Goal: Task Accomplishment & Management: Manage account settings

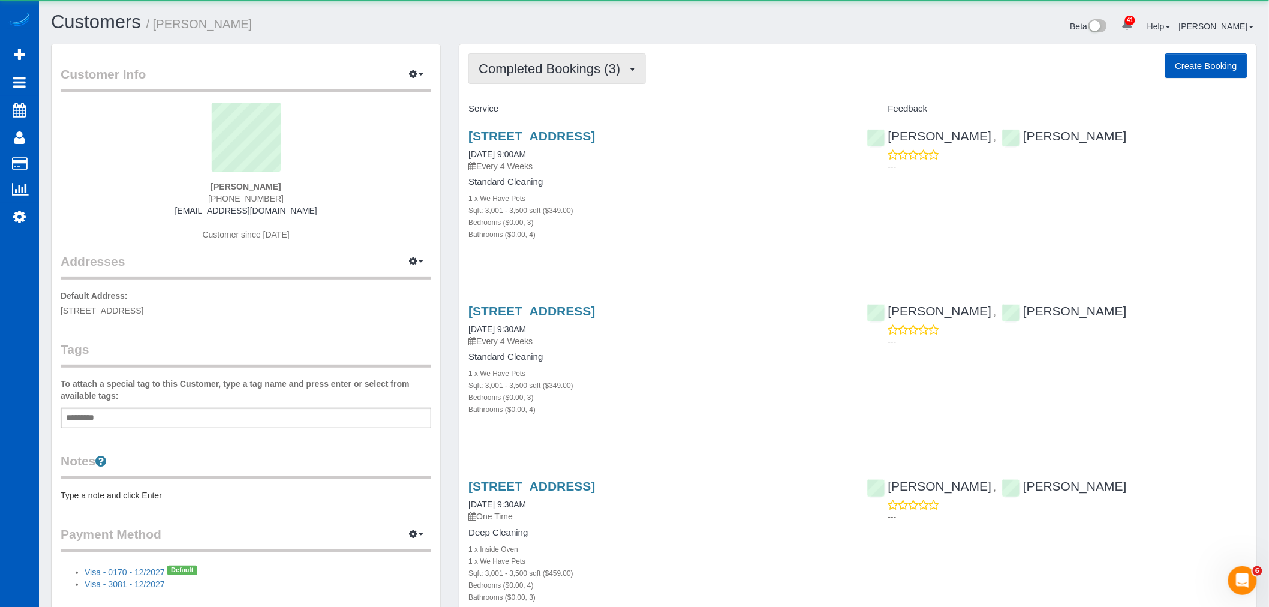
click at [587, 72] on span "Completed Bookings (3)" at bounding box center [553, 68] width 148 height 15
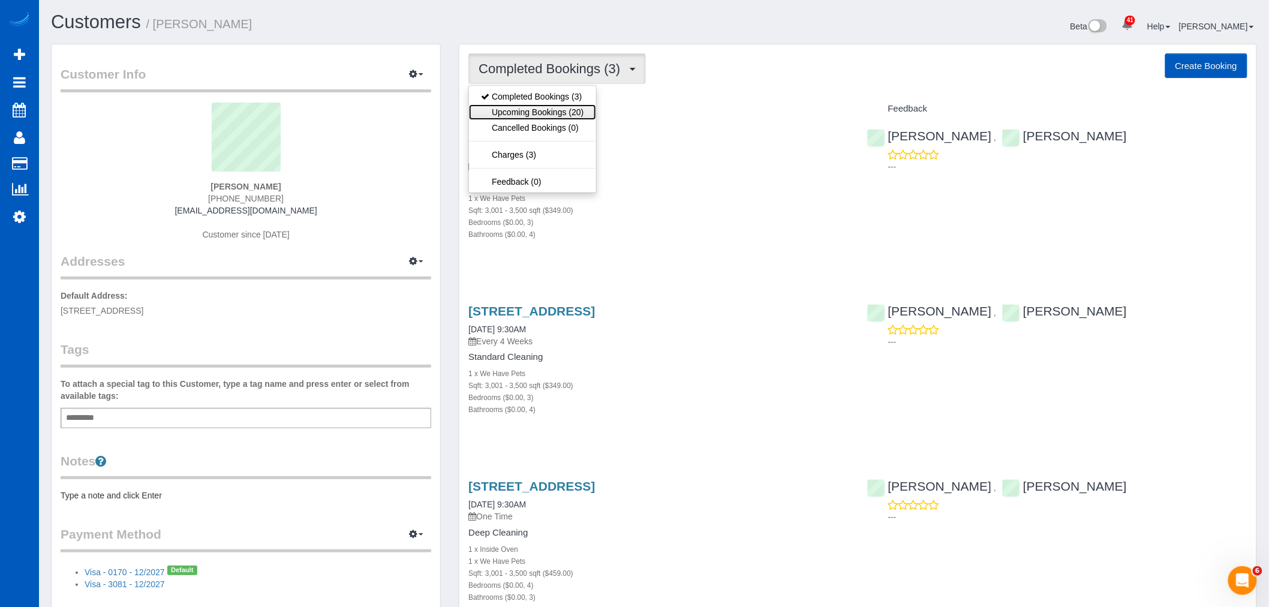
click at [569, 117] on link "Upcoming Bookings (20)" at bounding box center [532, 112] width 127 height 16
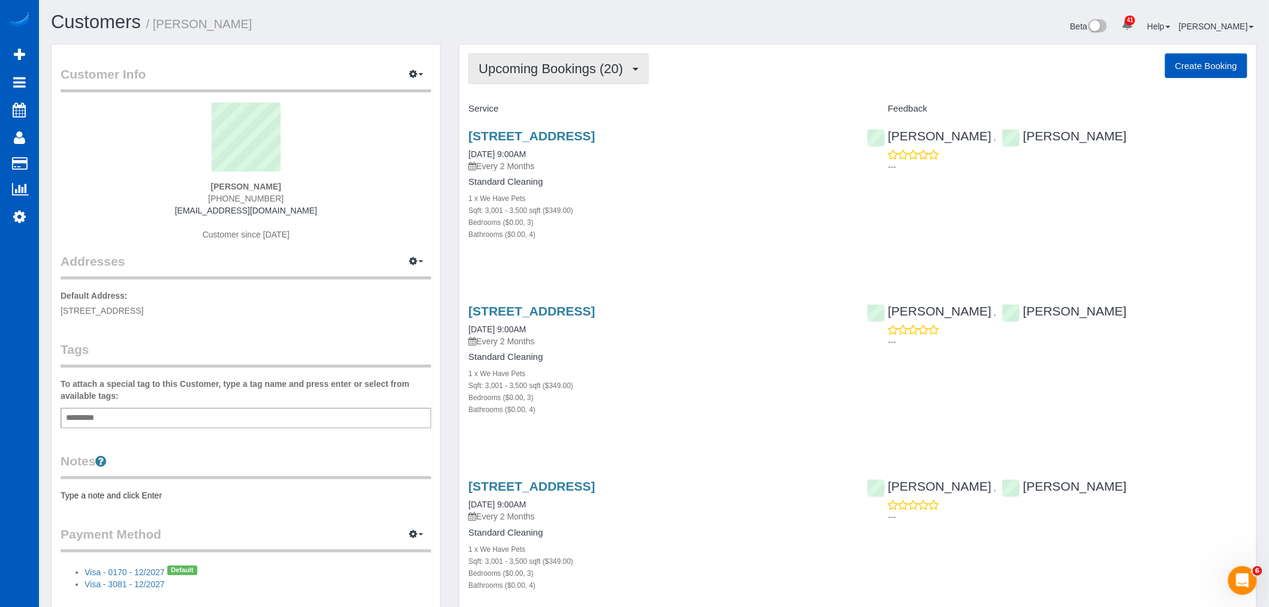
click at [543, 81] on button "Upcoming Bookings (20)" at bounding box center [558, 68] width 181 height 31
click at [666, 195] on div "1 x We Have Pets" at bounding box center [658, 198] width 380 height 12
click at [510, 61] on button "Upcoming Bookings (20)" at bounding box center [558, 68] width 181 height 31
click at [531, 115] on link "Upcoming Bookings (20)" at bounding box center [532, 112] width 127 height 16
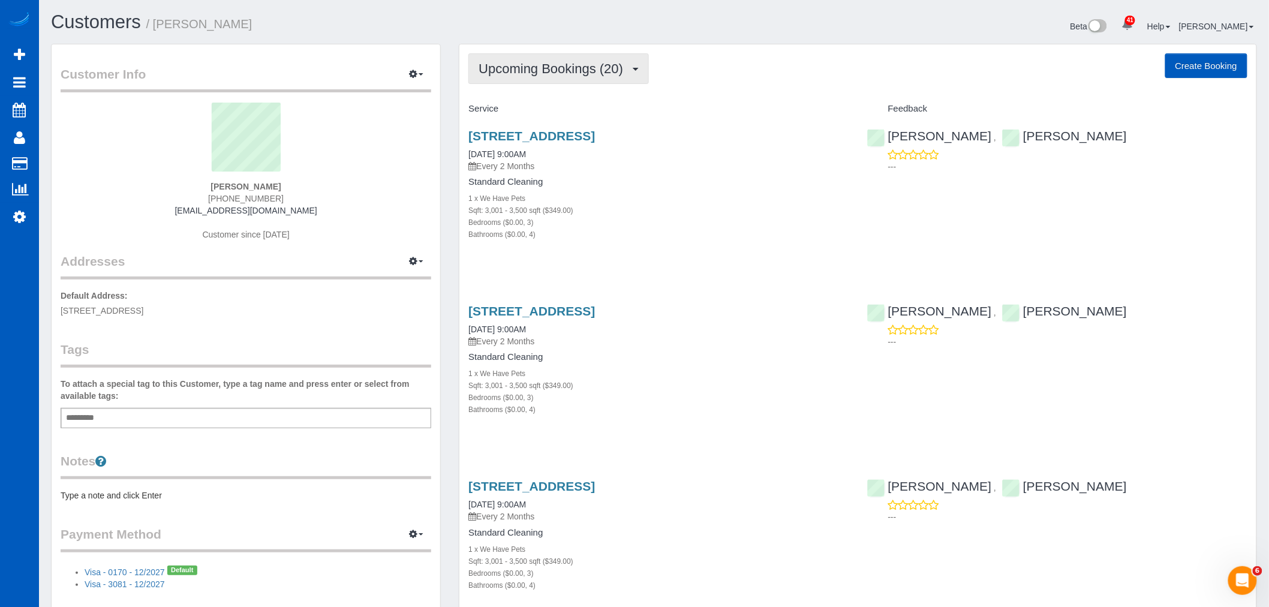
click at [530, 73] on span "Upcoming Bookings (20)" at bounding box center [554, 68] width 151 height 15
click at [559, 96] on link "Completed Bookings (3)" at bounding box center [532, 97] width 127 height 16
click at [559, 73] on span "Completed Bookings (3)" at bounding box center [553, 68] width 148 height 15
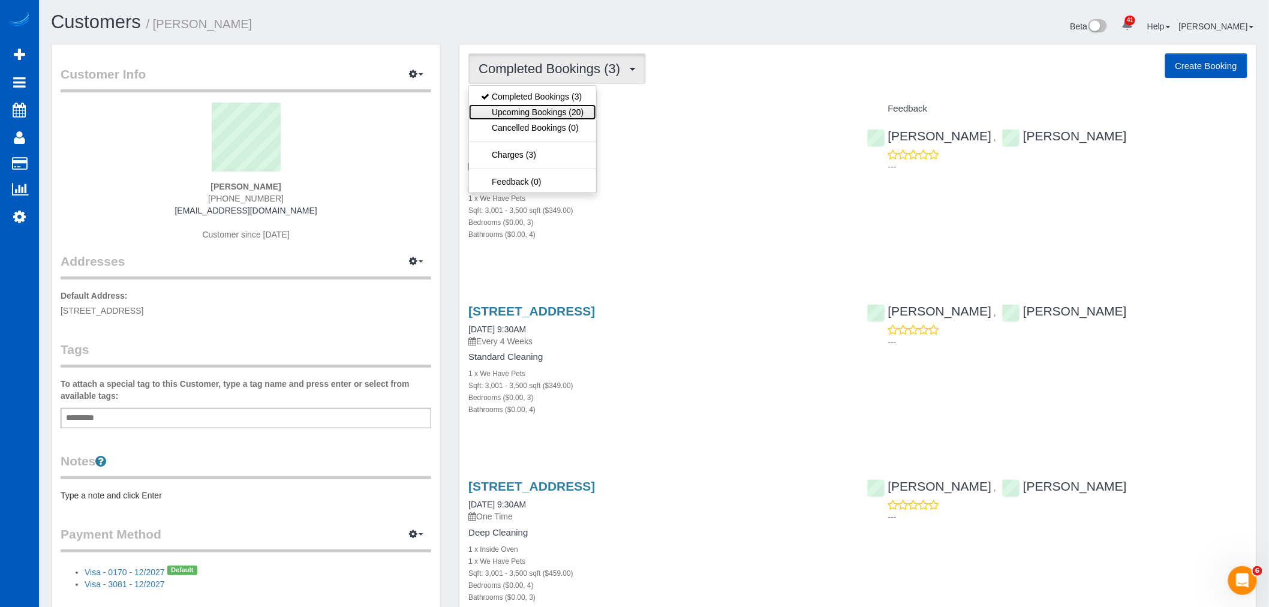
click at [559, 107] on link "Upcoming Bookings (20)" at bounding box center [532, 112] width 127 height 16
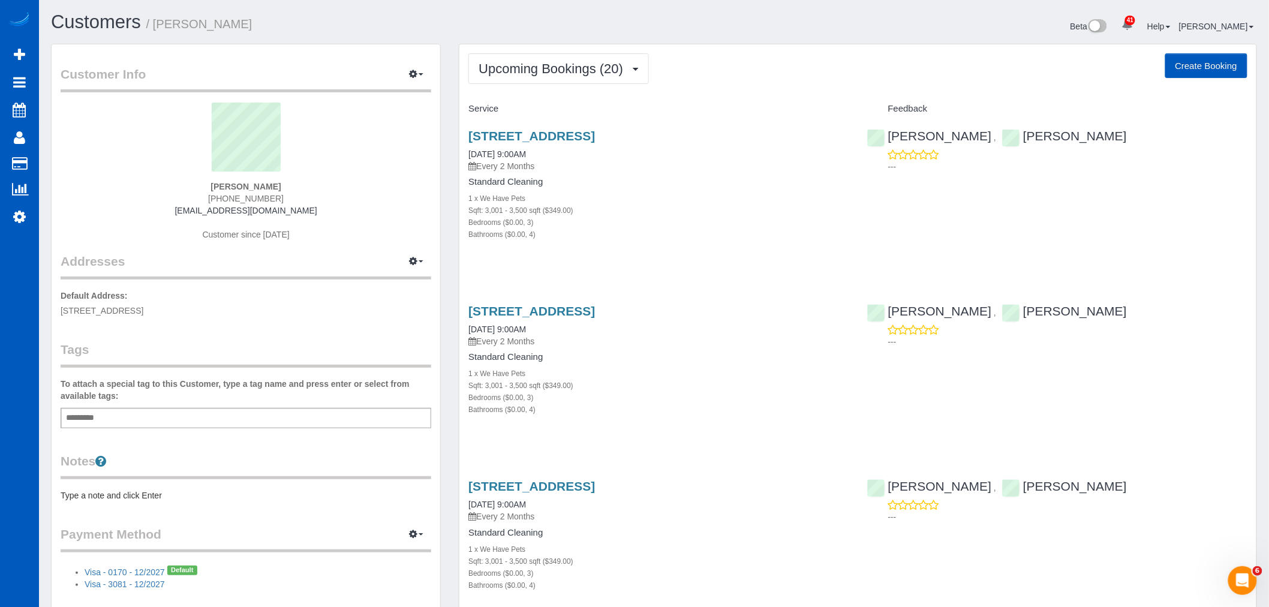
click at [620, 80] on button "Upcoming Bookings (20)" at bounding box center [558, 68] width 181 height 31
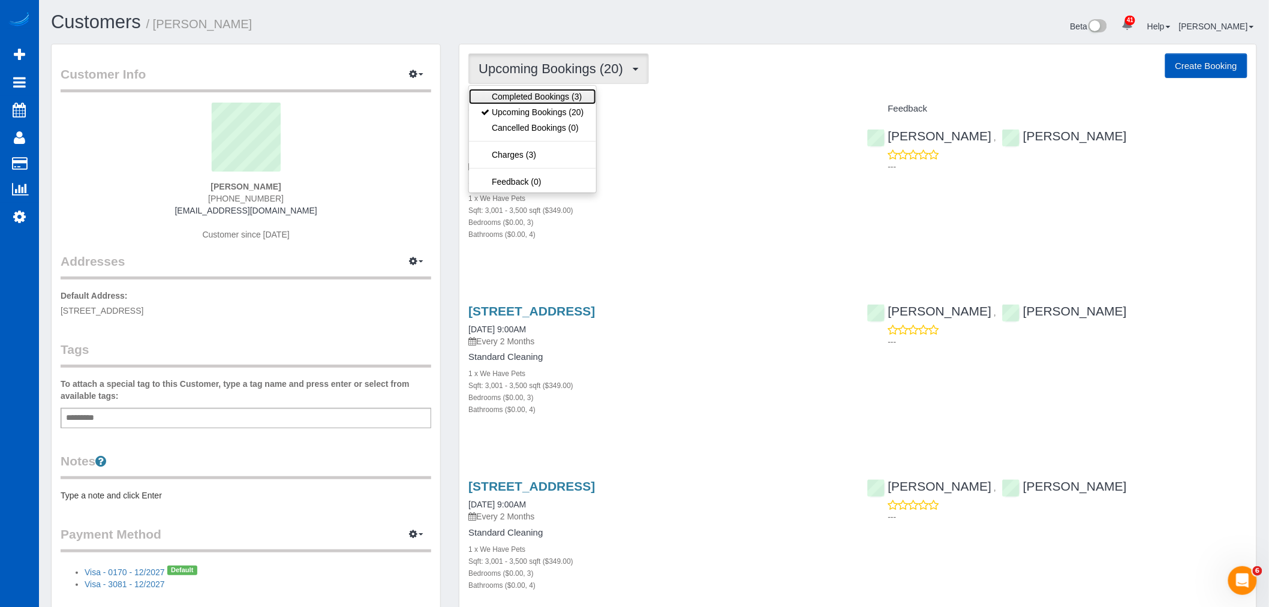
click at [562, 96] on link "Completed Bookings (3)" at bounding box center [532, 97] width 127 height 16
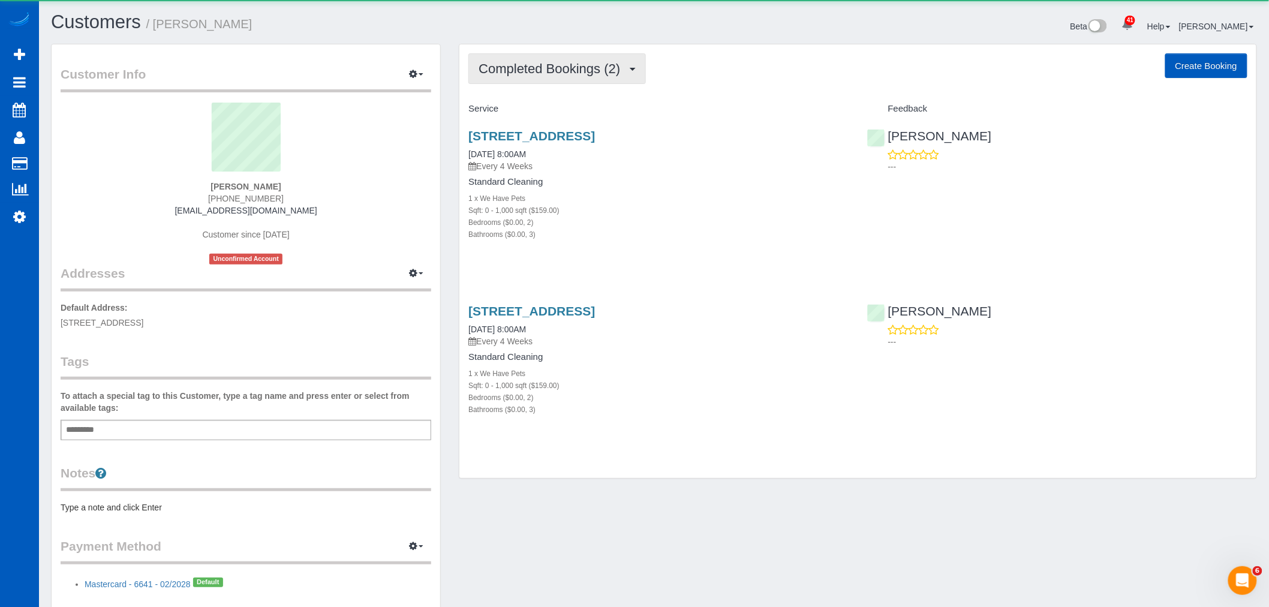
click at [548, 57] on button "Completed Bookings (2)" at bounding box center [557, 68] width 178 height 31
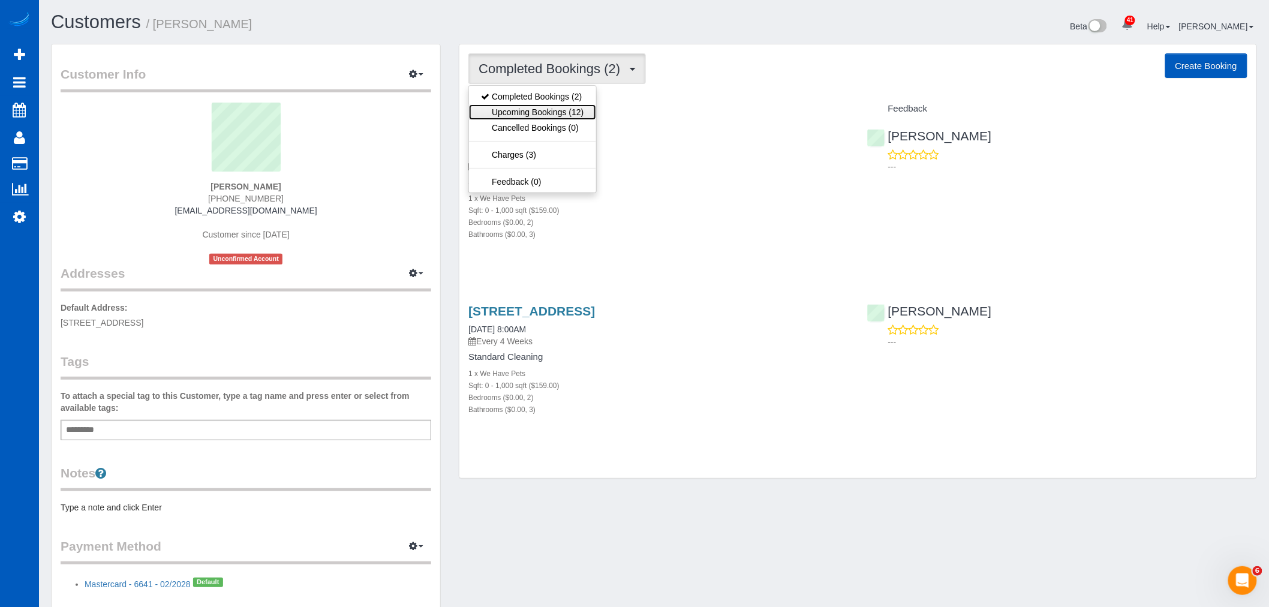
click at [520, 109] on link "Upcoming Bookings (12)" at bounding box center [532, 112] width 127 height 16
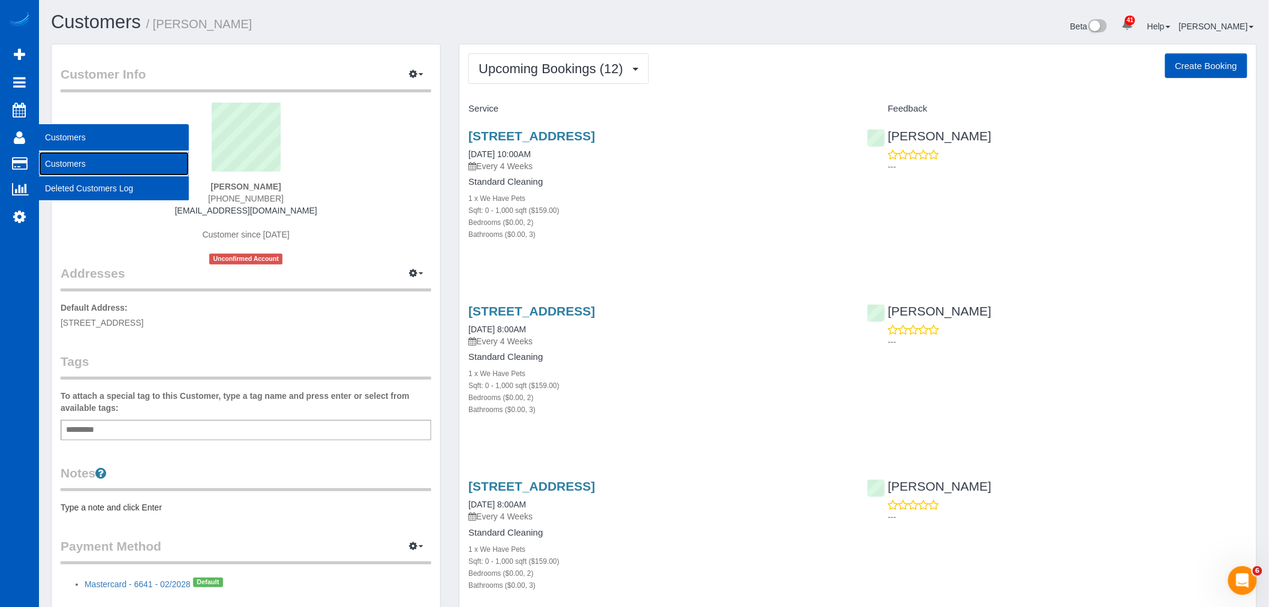
click at [51, 167] on link "Customers" at bounding box center [114, 164] width 150 height 24
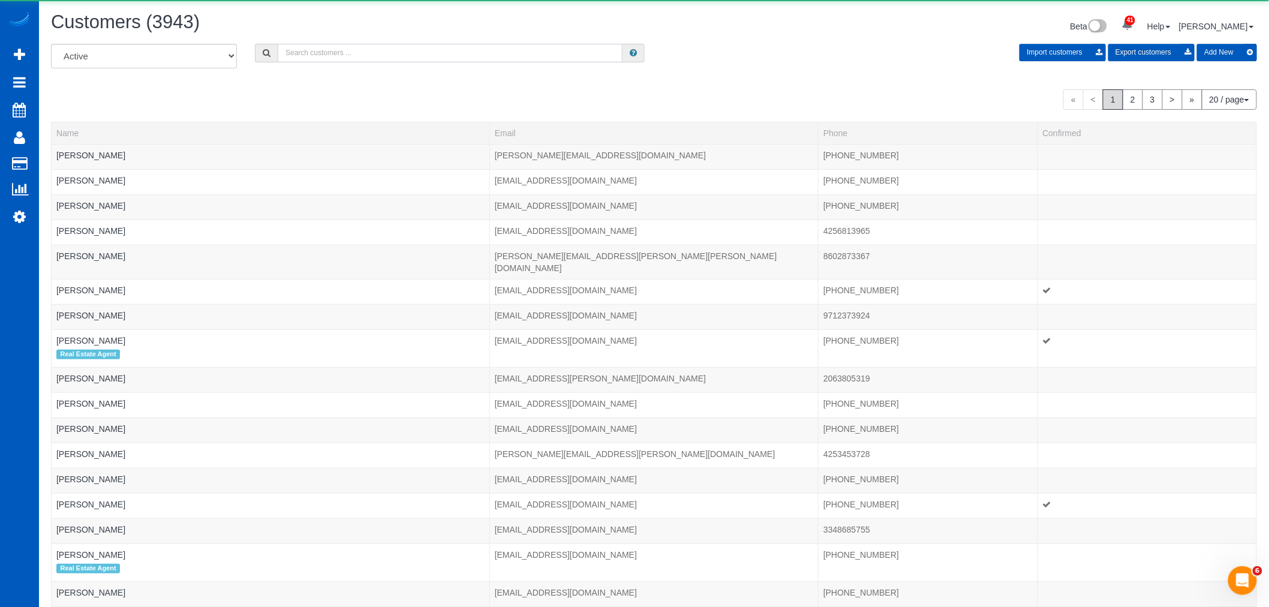
click at [341, 49] on input "text" at bounding box center [450, 53] width 345 height 19
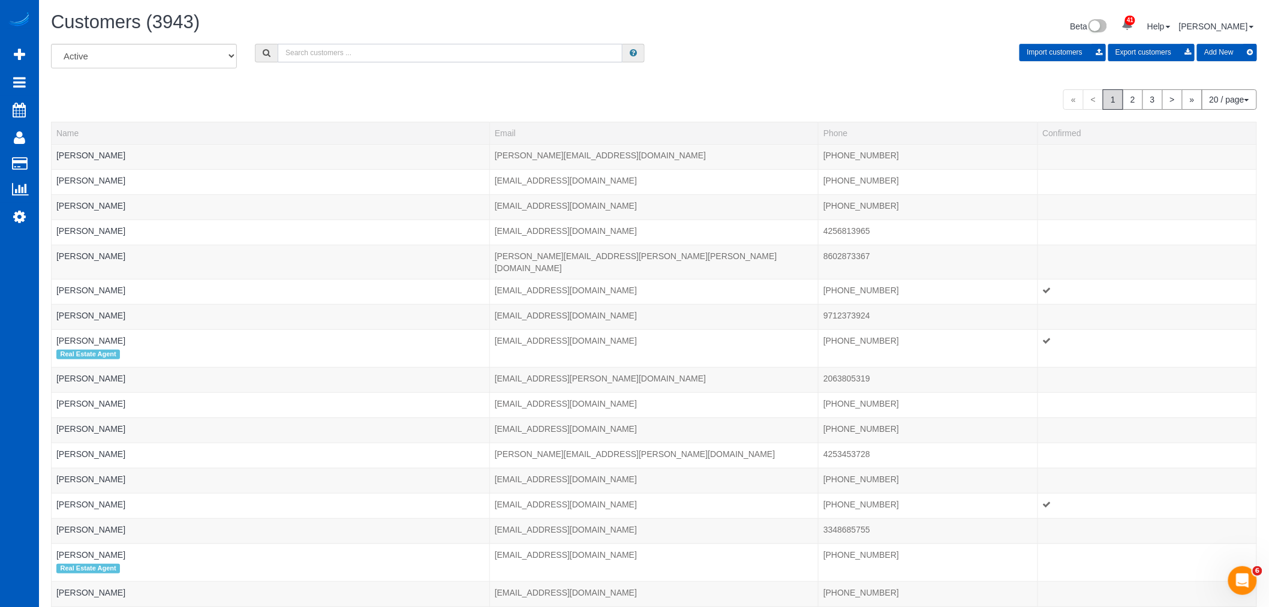
type input "u"
click at [306, 56] on input "text" at bounding box center [450, 53] width 345 height 19
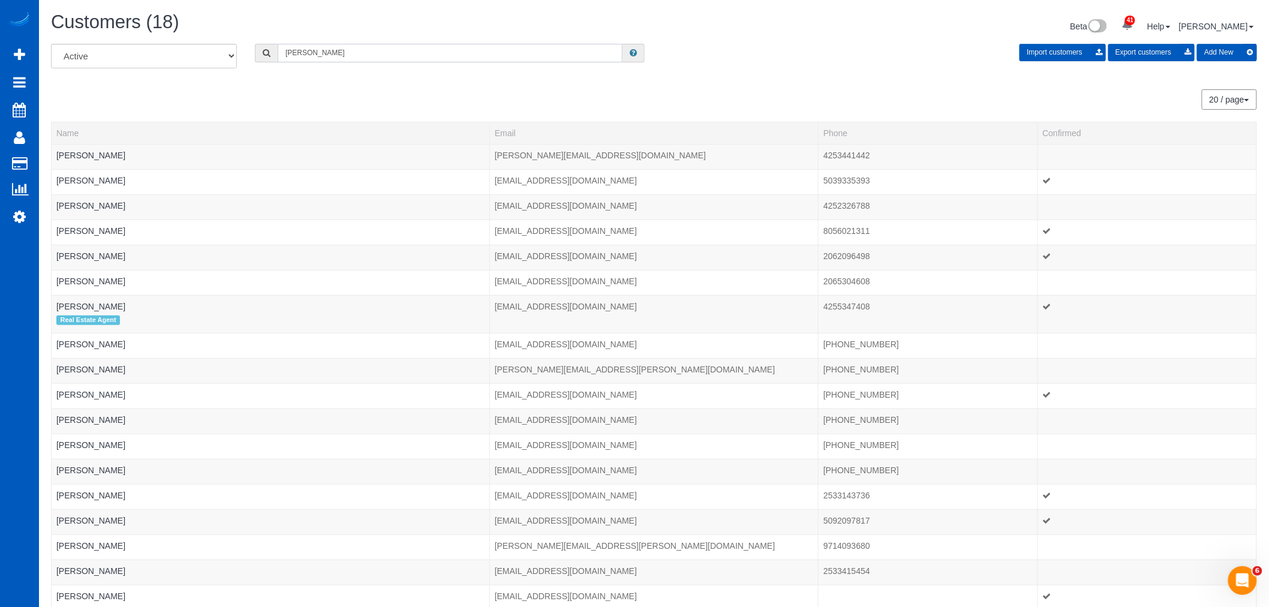
drag, startPoint x: 341, startPoint y: 56, endPoint x: 209, endPoint y: 77, distance: 133.6
click at [209, 77] on div "All Active Archived [PERSON_NAME] Import customers Export customers Add New" at bounding box center [654, 61] width 1224 height 34
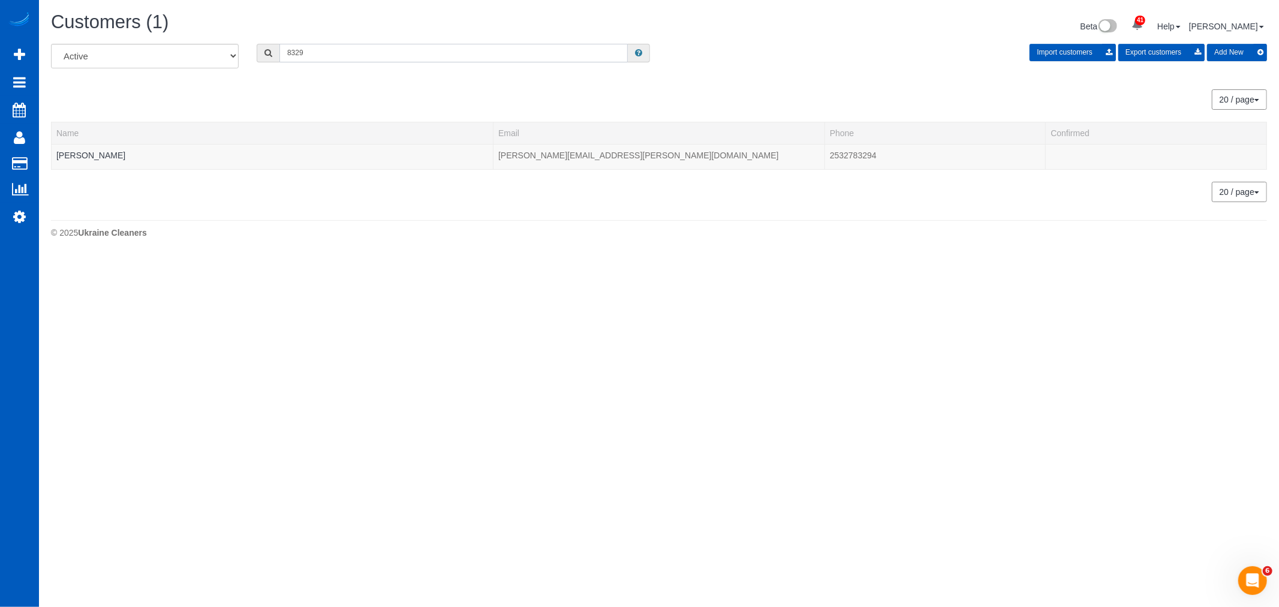
drag, startPoint x: 303, startPoint y: 50, endPoint x: 248, endPoint y: 62, distance: 56.5
click at [248, 62] on div "8329" at bounding box center [453, 53] width 411 height 19
type input "mccuis"
click at [106, 153] on link "[PERSON_NAME]" at bounding box center [90, 156] width 69 height 10
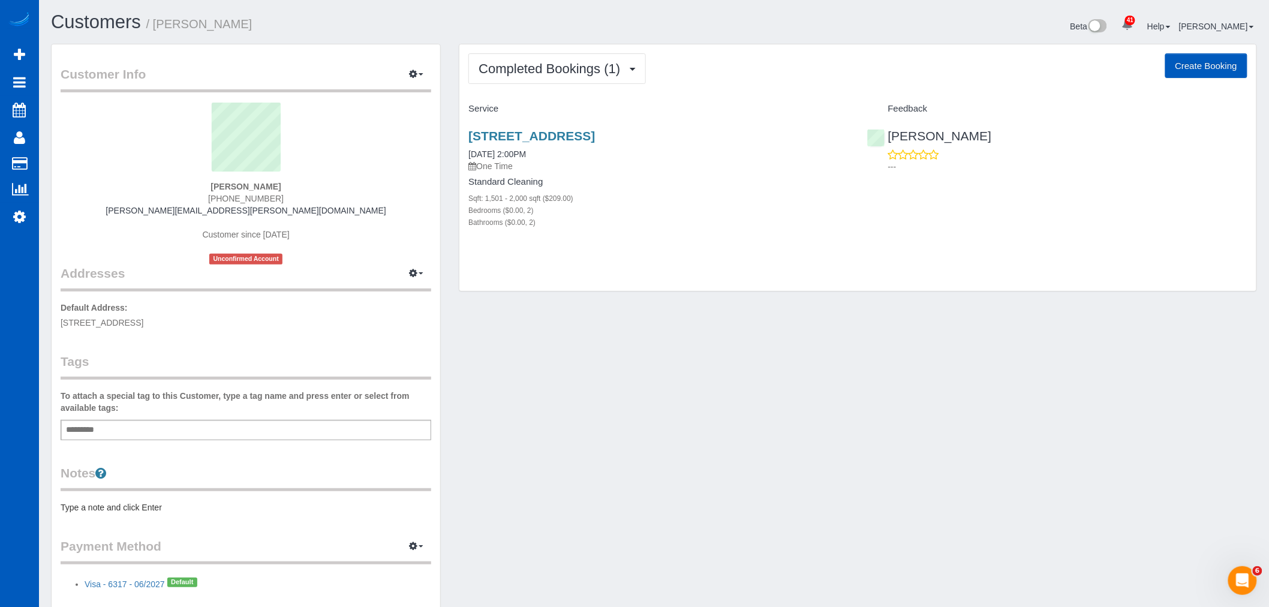
drag, startPoint x: 726, startPoint y: 131, endPoint x: 464, endPoint y: 138, distance: 262.2
click at [464, 138] on div "[STREET_ADDRESS] [DATE] 2:00PM One Time Standard Cleaning Sqft: 1,501 - 2,000 s…" at bounding box center [658, 185] width 398 height 133
click at [538, 136] on link "[STREET_ADDRESS]" at bounding box center [531, 136] width 127 height 14
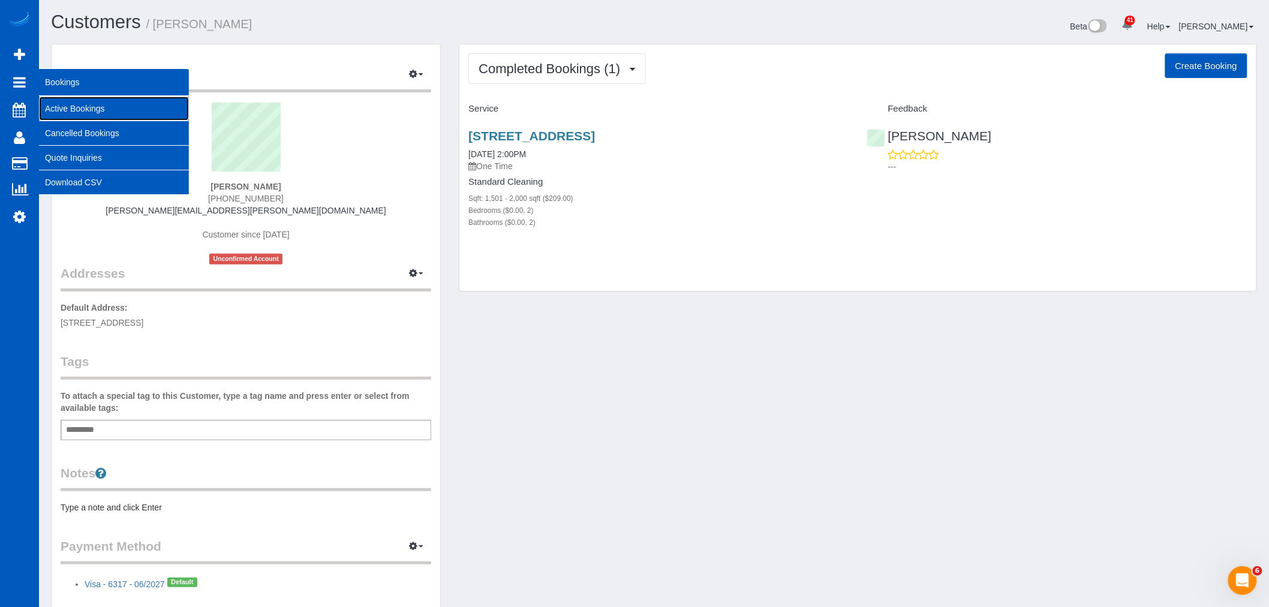
click at [68, 102] on link "Active Bookings" at bounding box center [114, 109] width 150 height 24
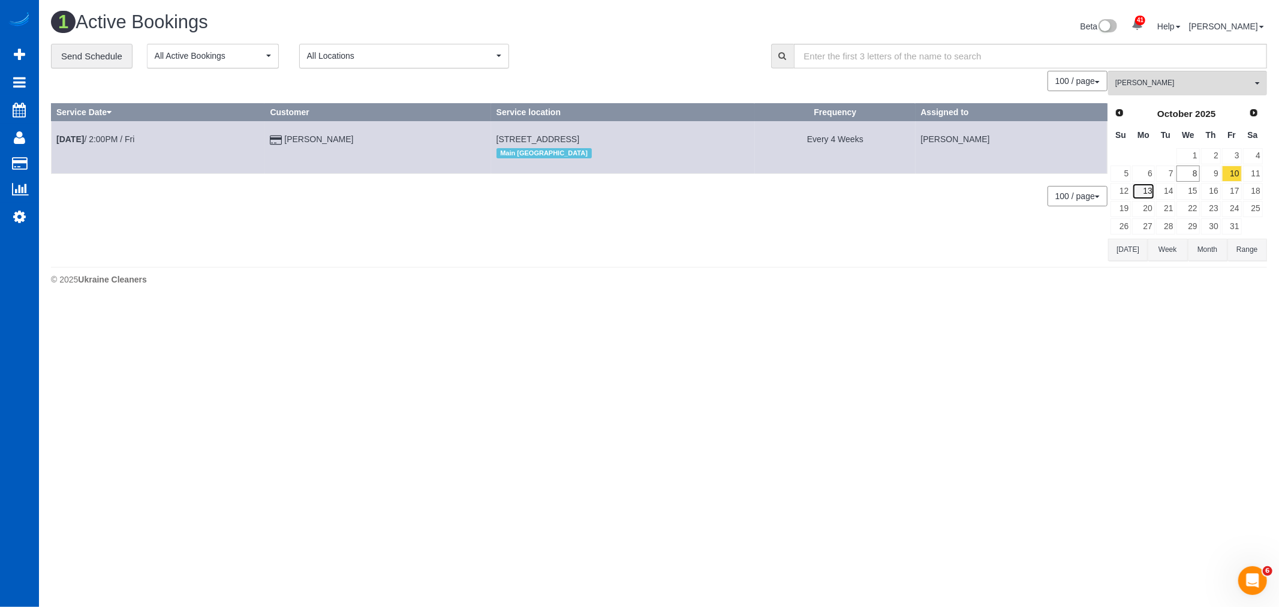
click at [1135, 187] on link "13" at bounding box center [1143, 191] width 22 height 16
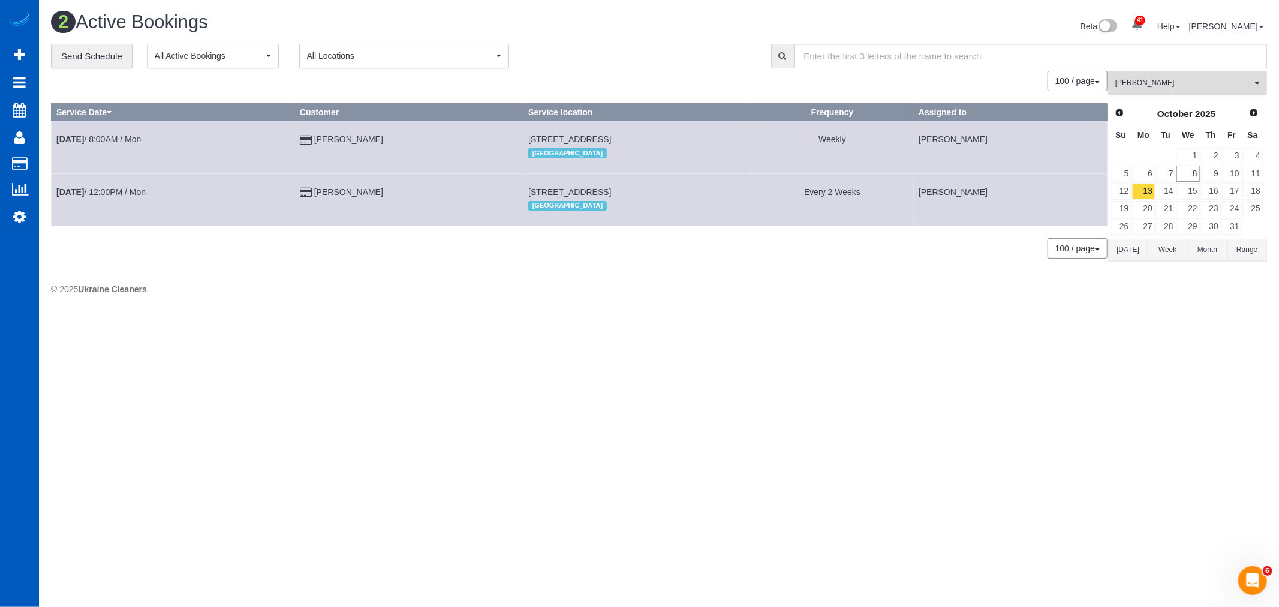
click at [1154, 80] on span "Tatiana Sitnik" at bounding box center [1184, 83] width 137 height 10
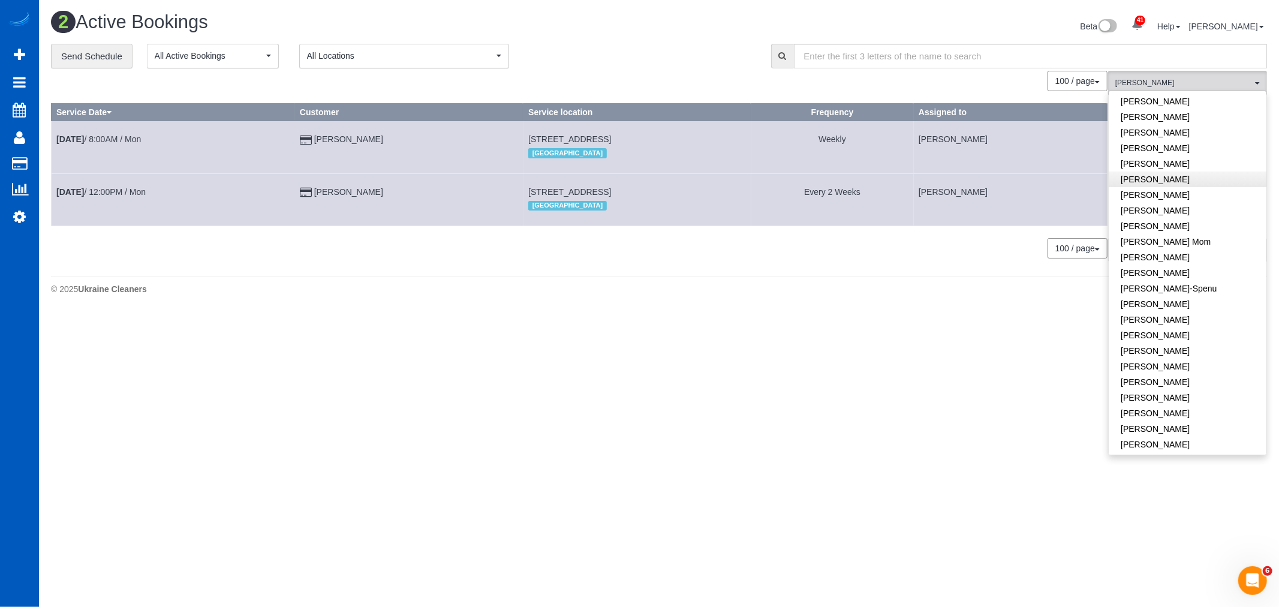
scroll to position [113, 0]
click at [1146, 235] on link "Galina Afonina" at bounding box center [1188, 235] width 158 height 16
drag, startPoint x: 599, startPoint y: 330, endPoint x: 608, endPoint y: 330, distance: 9.0
click at [599, 330] on body "41 Beta Your Notifications You have 0 alerts × You have 3 to charge for 10/06/2…" at bounding box center [639, 303] width 1279 height 607
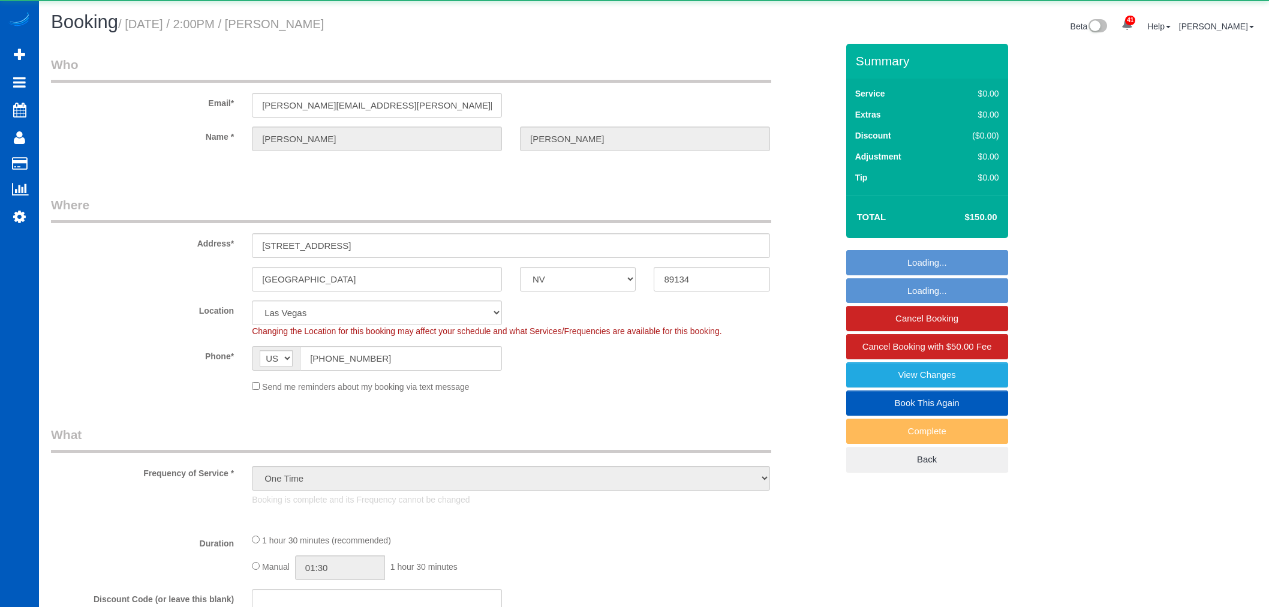
select select "NV"
select select "object:1080"
select select "199"
select select "1501"
select select "2"
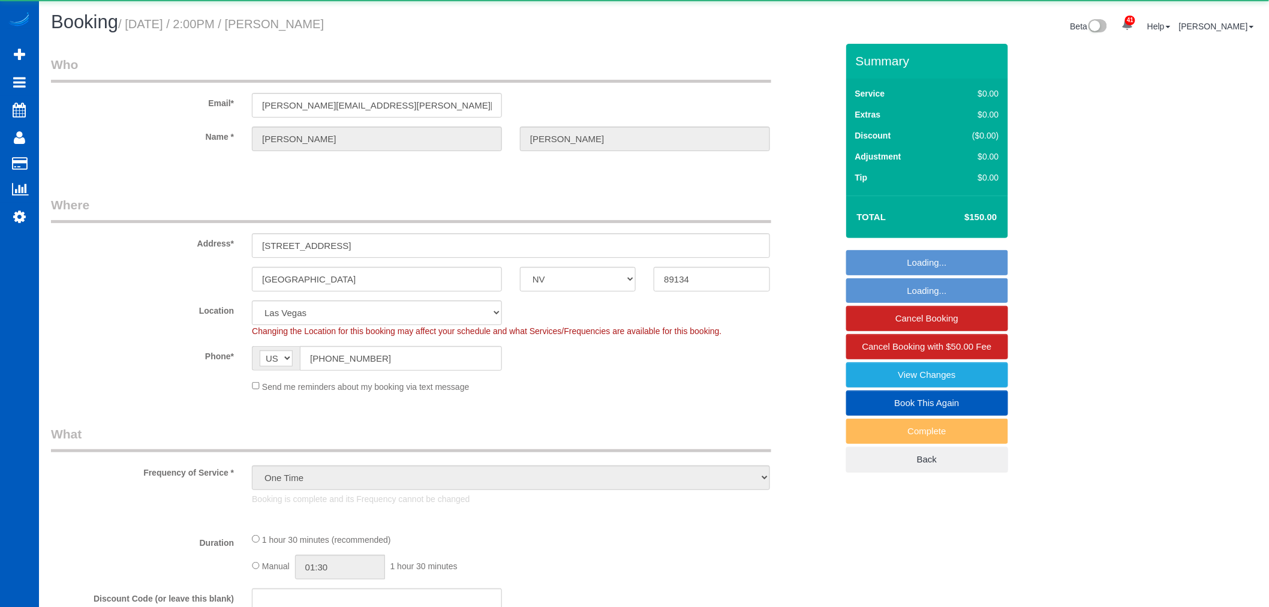
select select "2"
select select "spot1"
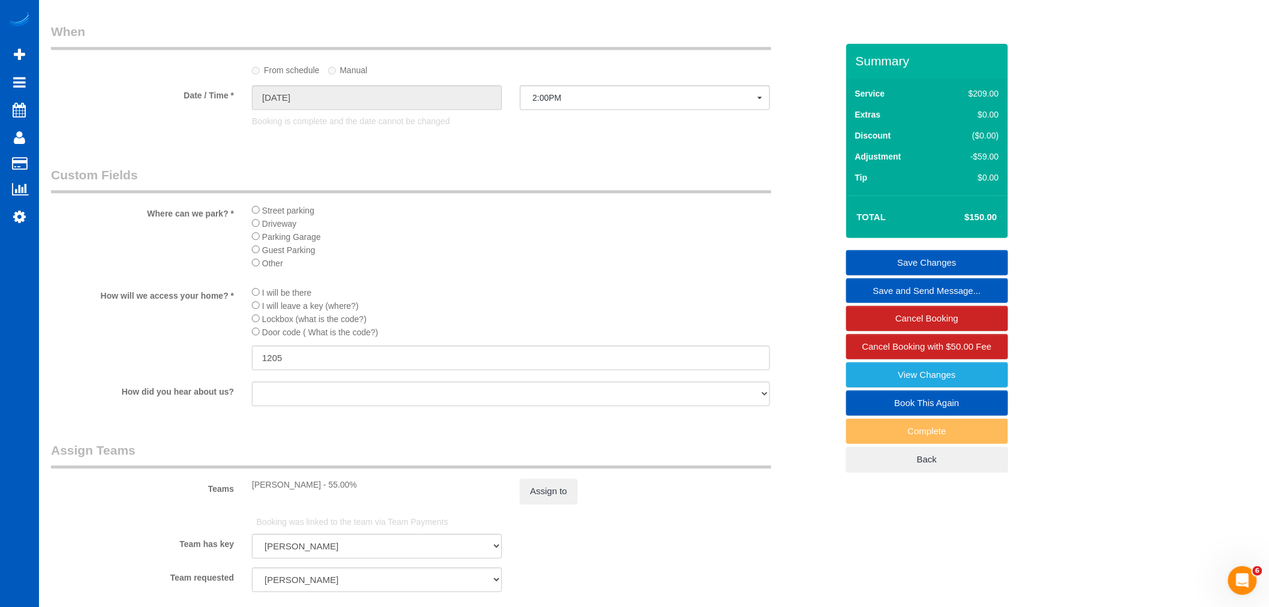
scroll to position [1466, 0]
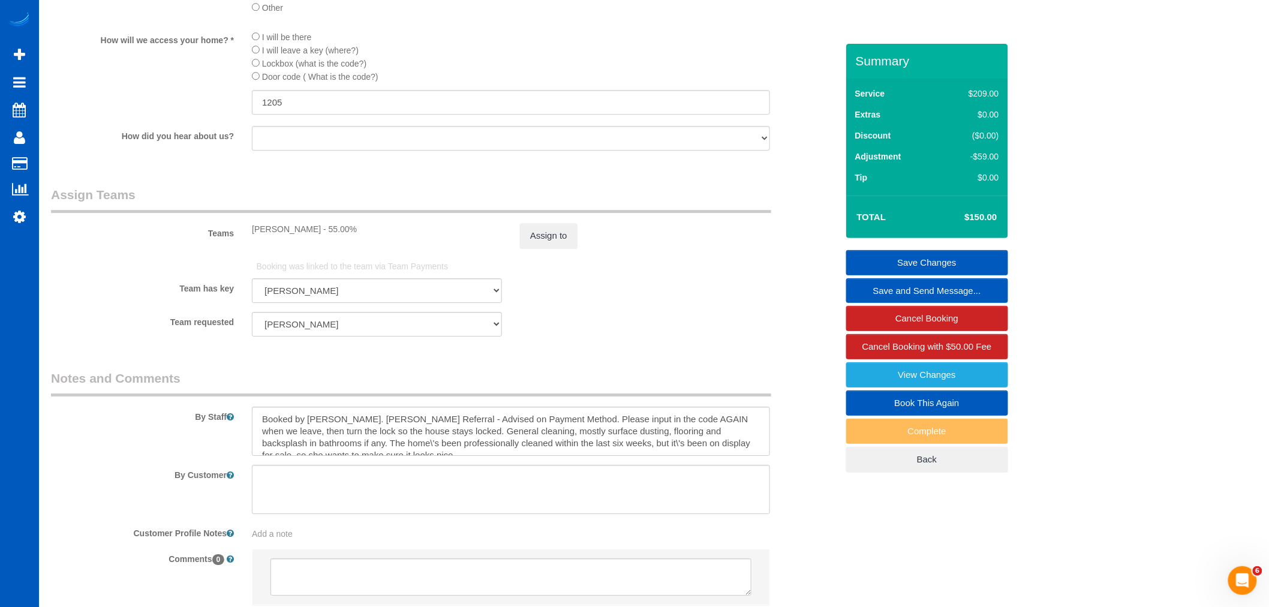
click at [888, 404] on link "Book This Again" at bounding box center [927, 402] width 162 height 25
select select "NV"
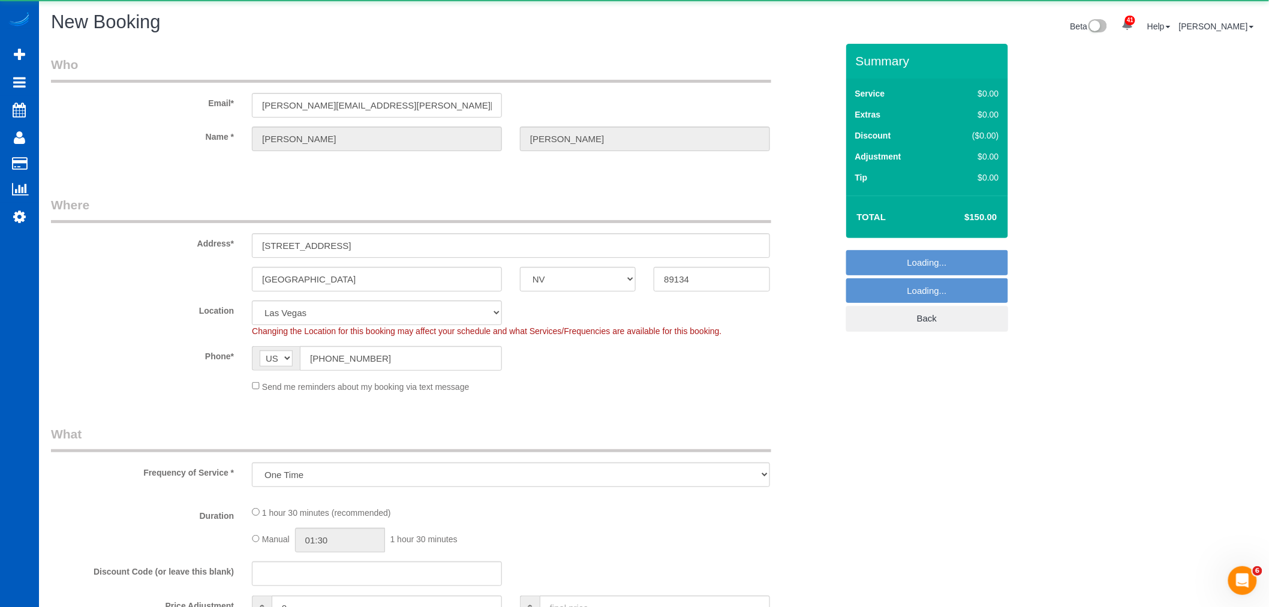
select select "object:1566"
select select "string:fspay-b5c8740b-aef5-422c-8454-13a22898b803"
select select "199"
select select "1501"
select select "2"
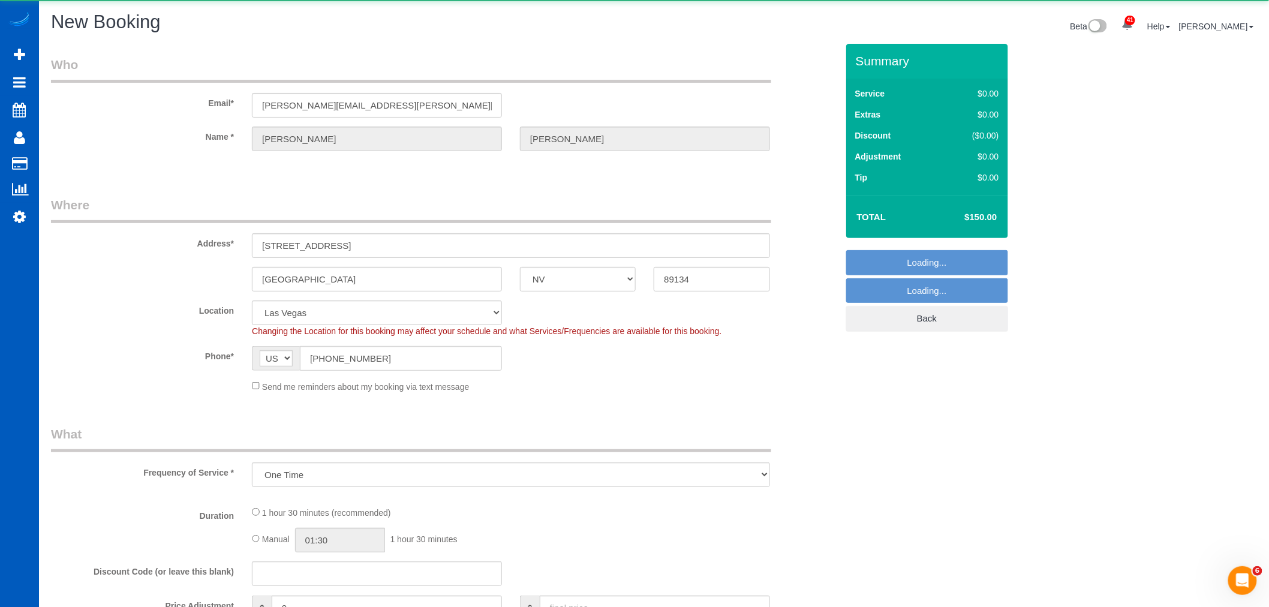
select select "2"
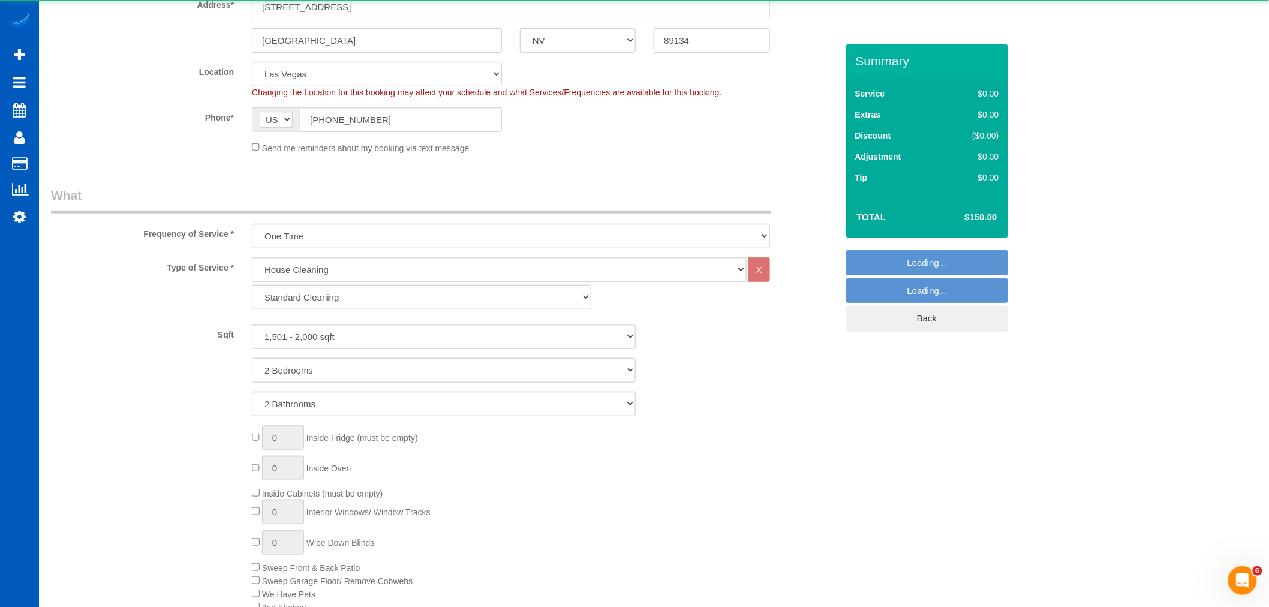
select select "1501"
select select "2"
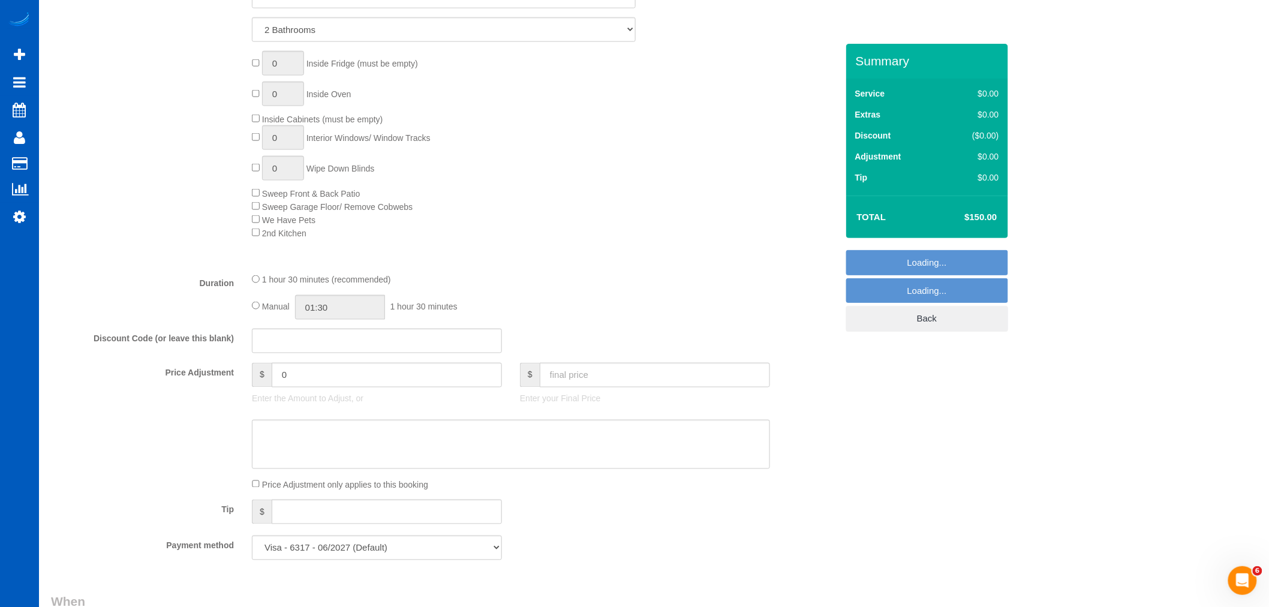
select select "object:1889"
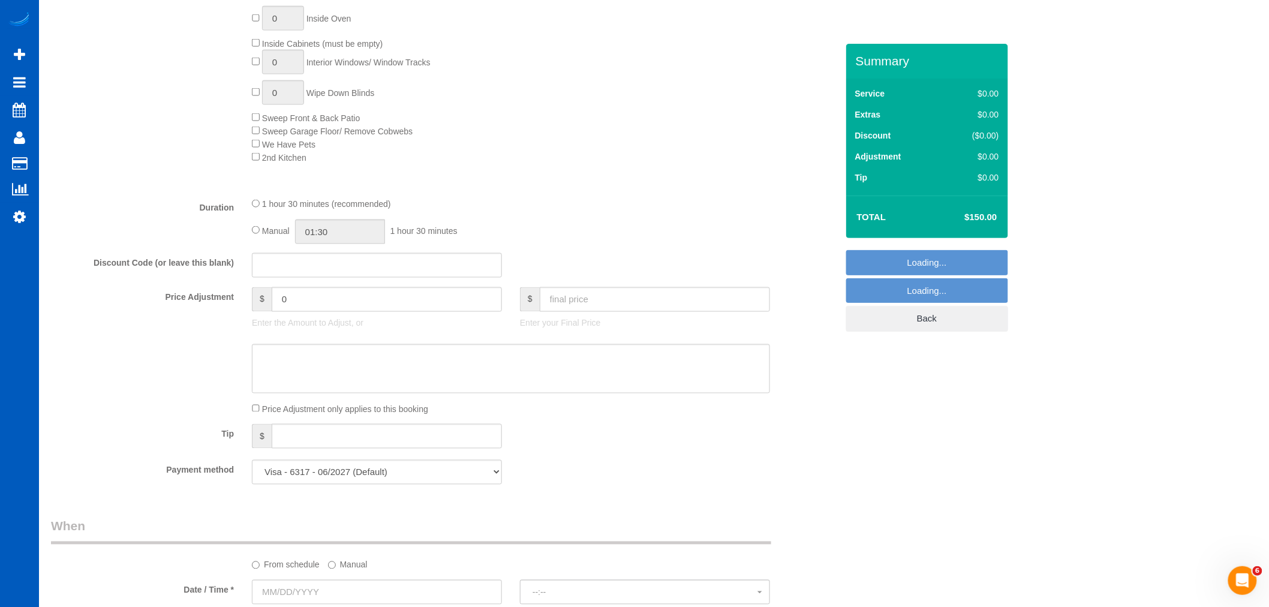
select select "1501"
select select "2"
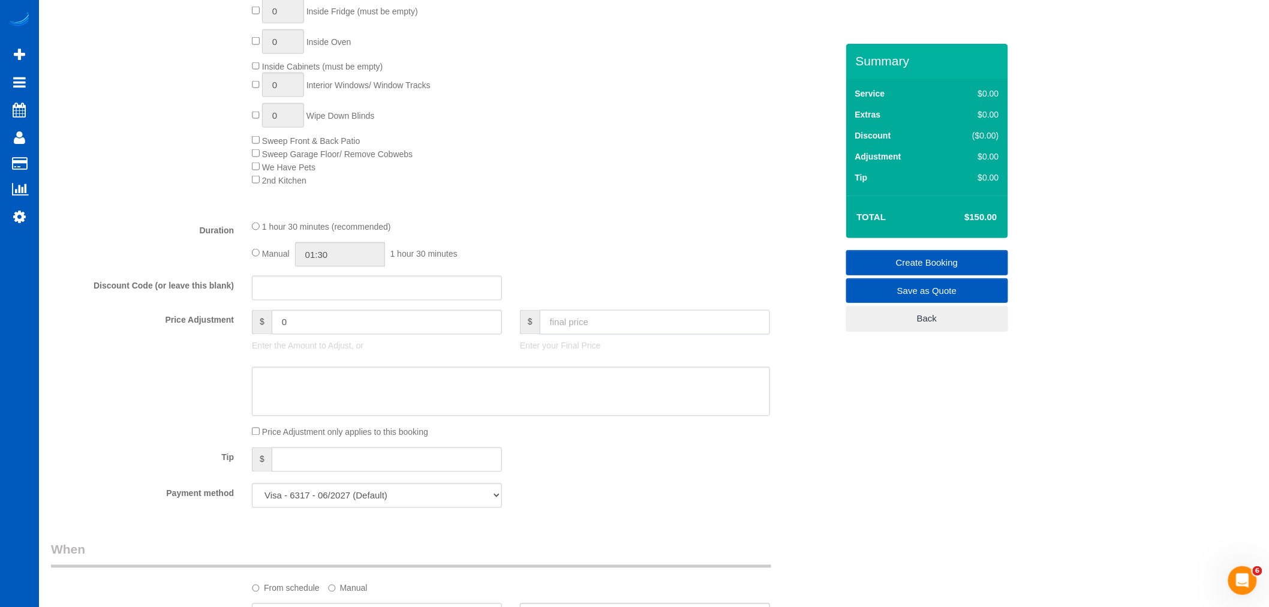
click at [566, 326] on input "text" at bounding box center [655, 322] width 230 height 25
type input "150"
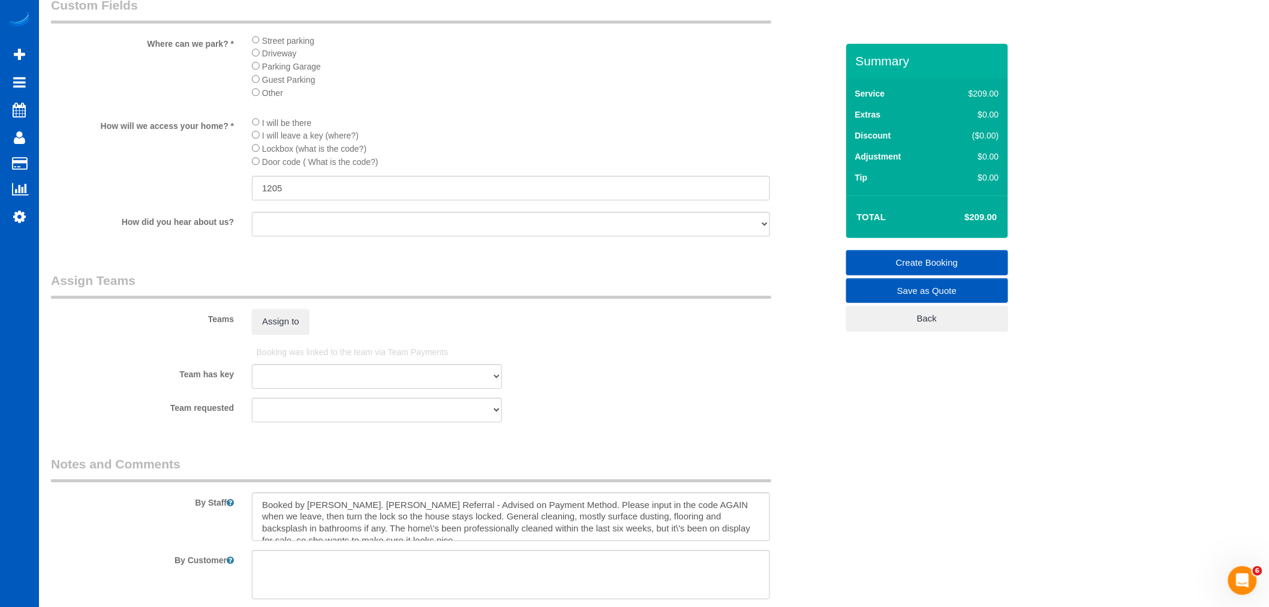
type input "-59"
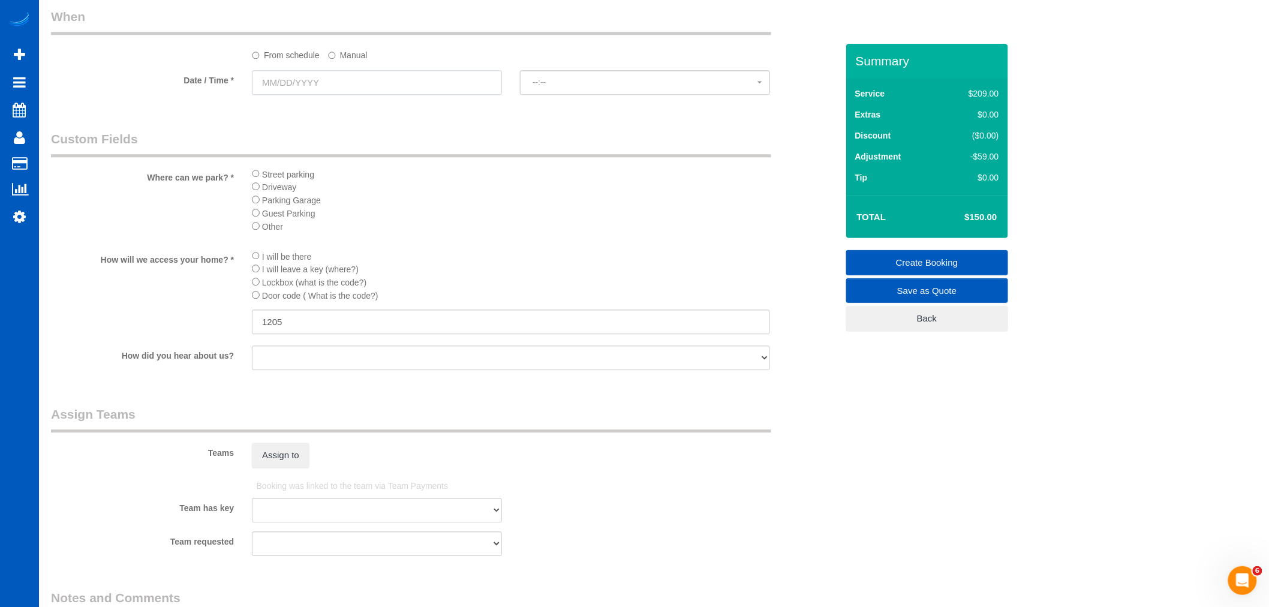
click at [298, 91] on input "text" at bounding box center [377, 82] width 250 height 25
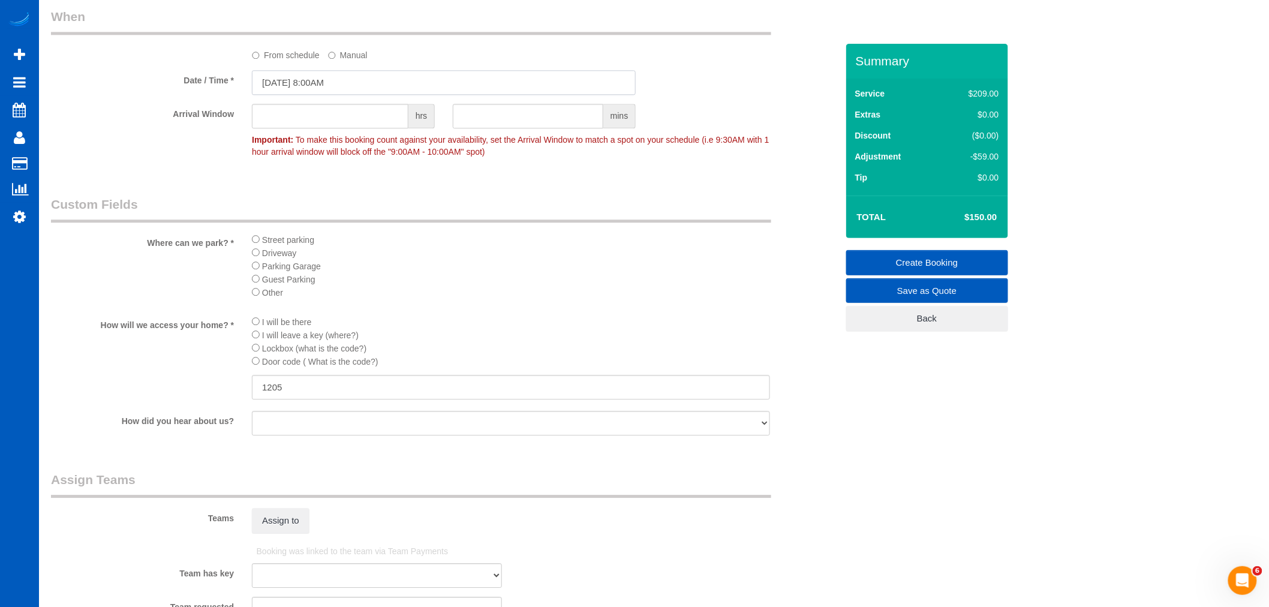
click at [276, 78] on input "10/08/2025 8:00AM" at bounding box center [444, 82] width 384 height 25
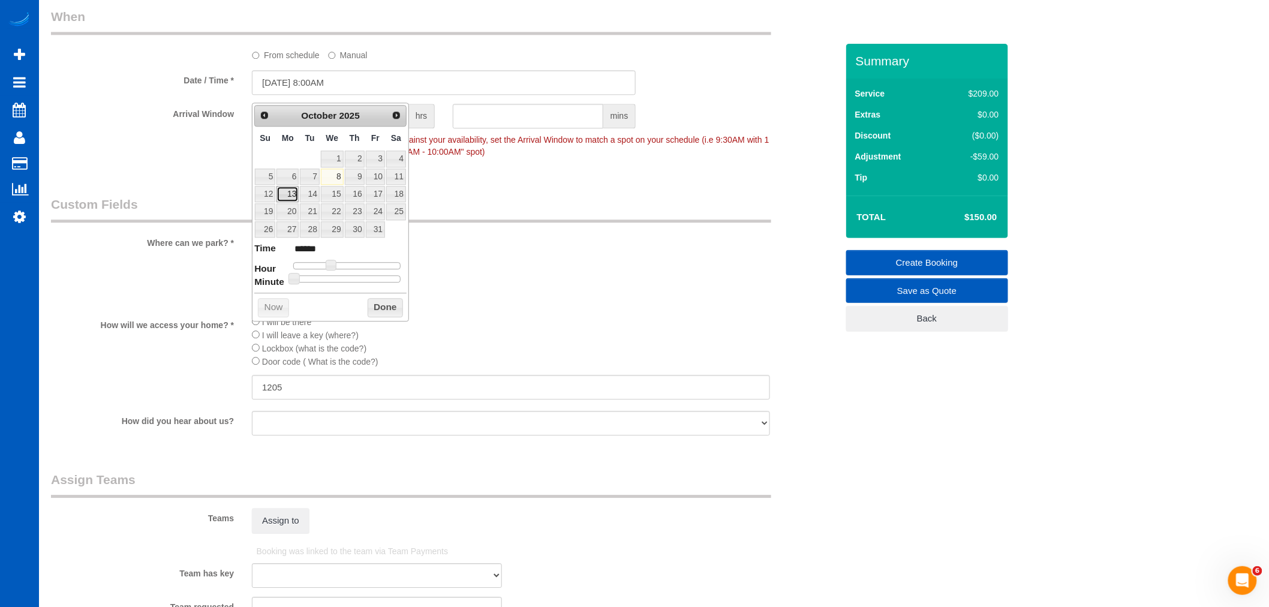
click at [288, 195] on link "13" at bounding box center [287, 194] width 22 height 16
type input "10/13/2025 9:00AM"
type input "******"
type input "10/13/2025 10:00AM"
type input "*******"
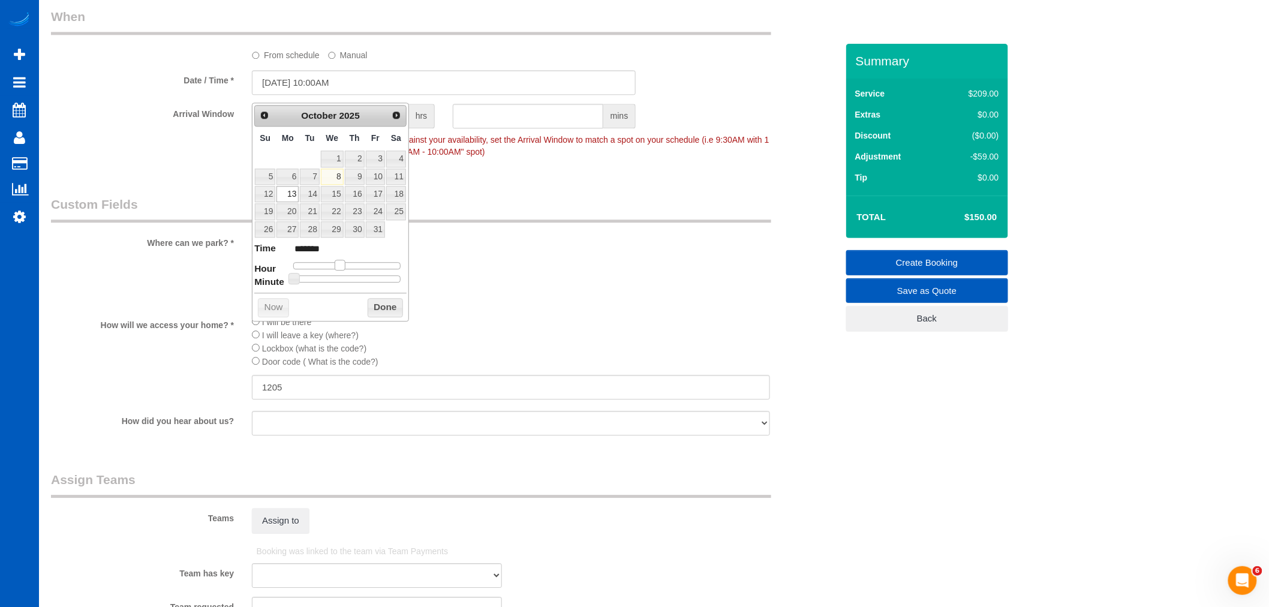
drag, startPoint x: 334, startPoint y: 266, endPoint x: 344, endPoint y: 266, distance: 10.2
click at [344, 266] on span at bounding box center [340, 265] width 11 height 11
click at [370, 305] on button "Done" at bounding box center [385, 307] width 35 height 19
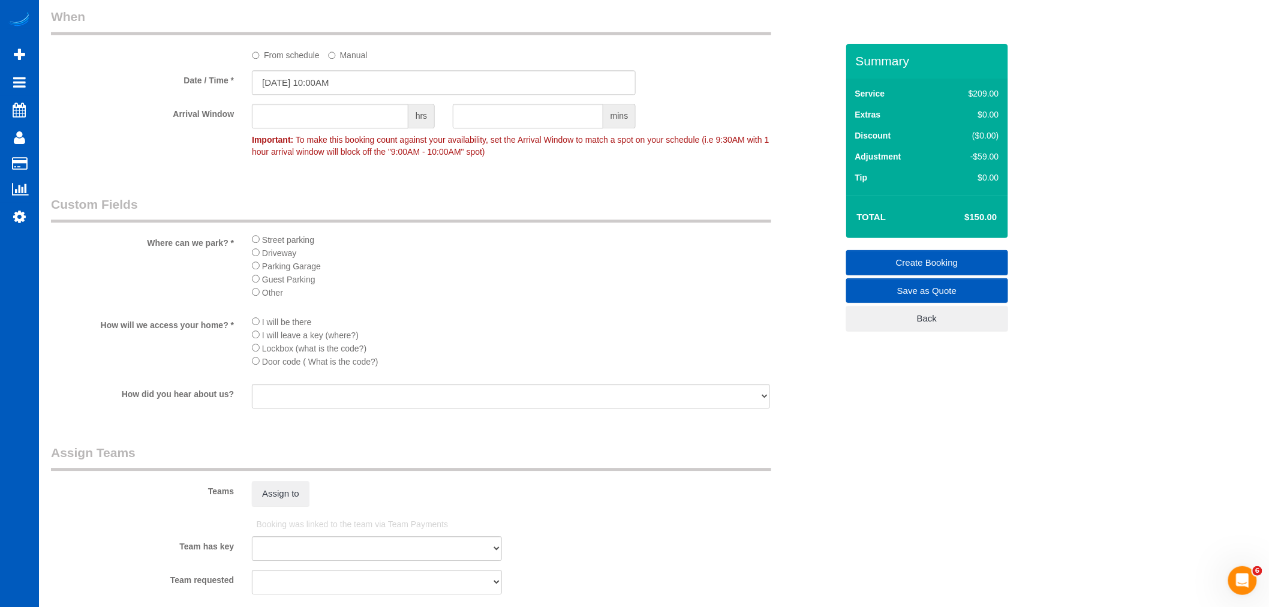
drag, startPoint x: 307, startPoint y: 256, endPoint x: 239, endPoint y: 242, distance: 69.9
click at [239, 242] on div "Where can we park? * Street parking Driveway Parking Garage Guest Parking Other" at bounding box center [444, 251] width 804 height 110
click at [307, 259] on li "Driveway" at bounding box center [511, 252] width 518 height 13
drag, startPoint x: 306, startPoint y: 262, endPoint x: 240, endPoint y: 240, distance: 70.0
click at [240, 240] on div "Where can we park? * Street parking Driveway Parking Garage Guest Parking Other" at bounding box center [444, 251] width 804 height 110
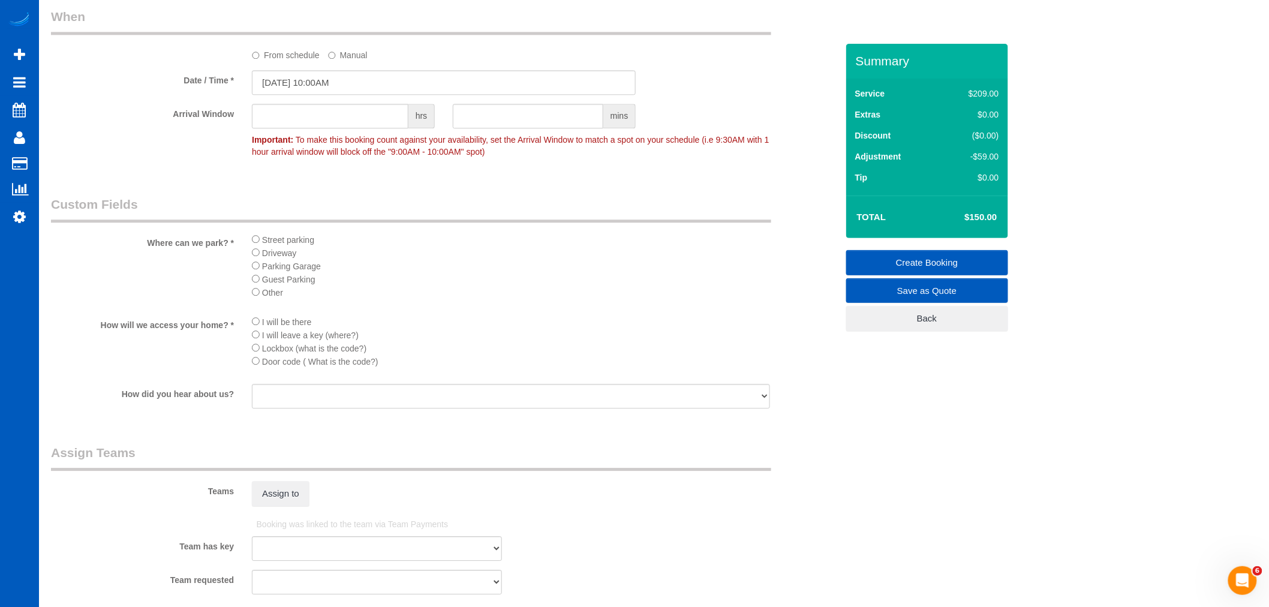
drag, startPoint x: 304, startPoint y: 308, endPoint x: 232, endPoint y: 238, distance: 100.5
click at [232, 238] on div "Where can we park? * Street parking Driveway Parking Garage Guest Parking Other" at bounding box center [444, 251] width 804 height 110
drag, startPoint x: 381, startPoint y: 378, endPoint x: 218, endPoint y: 260, distance: 201.6
click at [218, 260] on sui-booking-custom-fields "Where can we park? * Street parking Driveway Parking Garage Guest Parking Other…" at bounding box center [444, 303] width 786 height 215
click at [442, 306] on div at bounding box center [511, 304] width 518 height 2
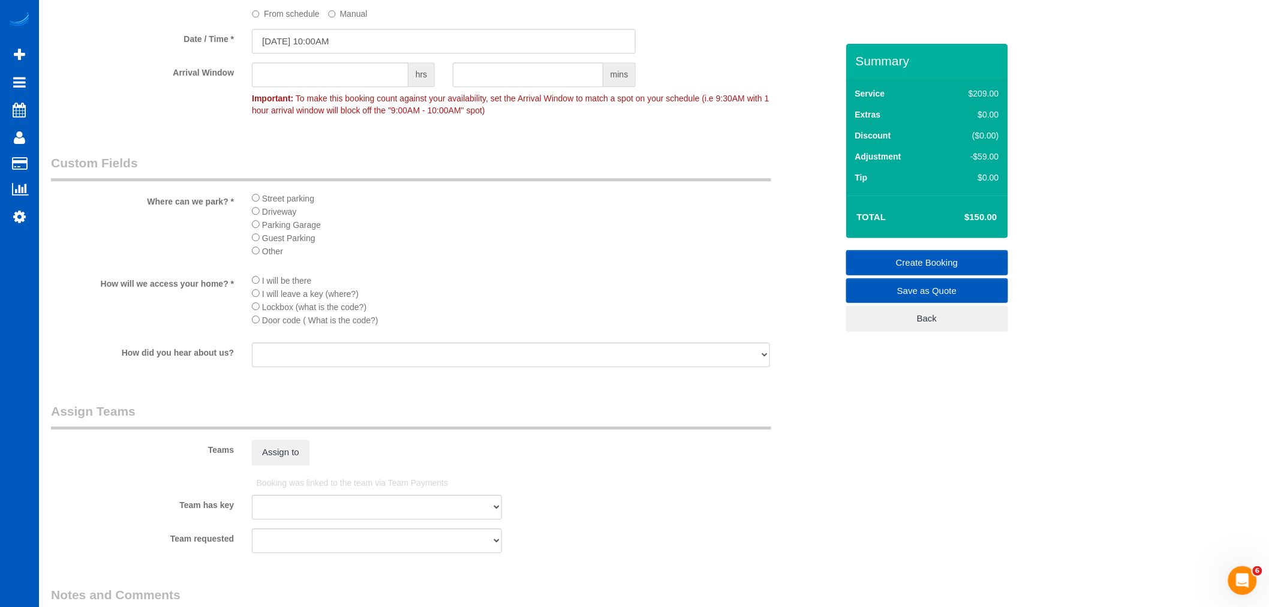
scroll to position [1288, 0]
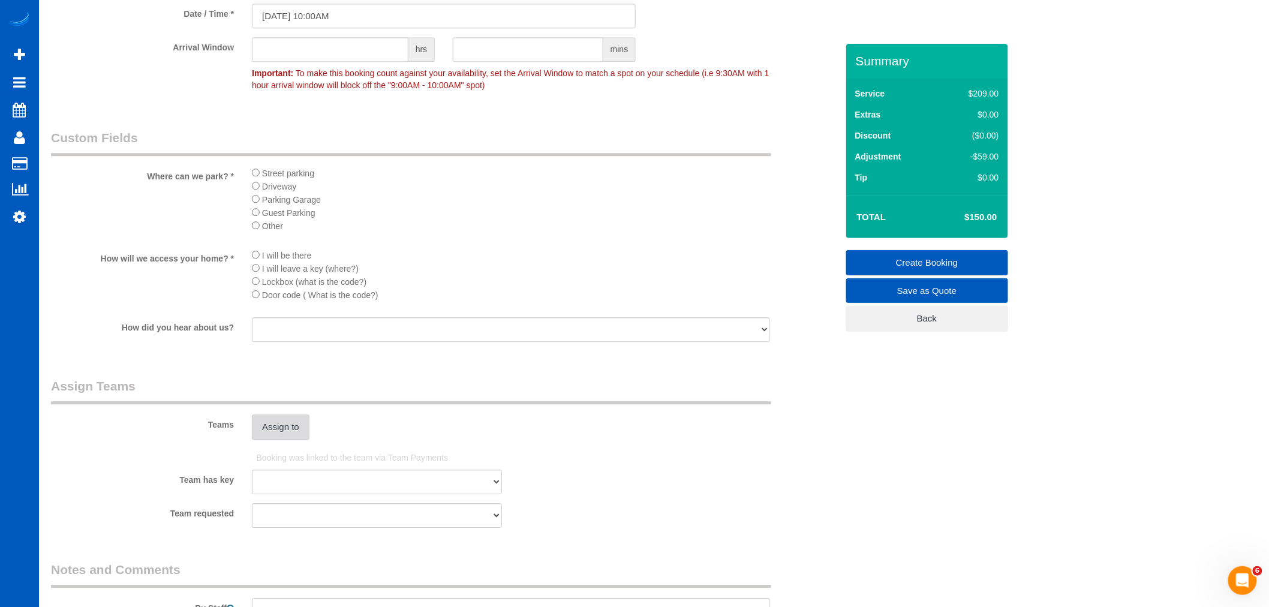
click at [297, 440] on button "Assign to" at bounding box center [281, 426] width 58 height 25
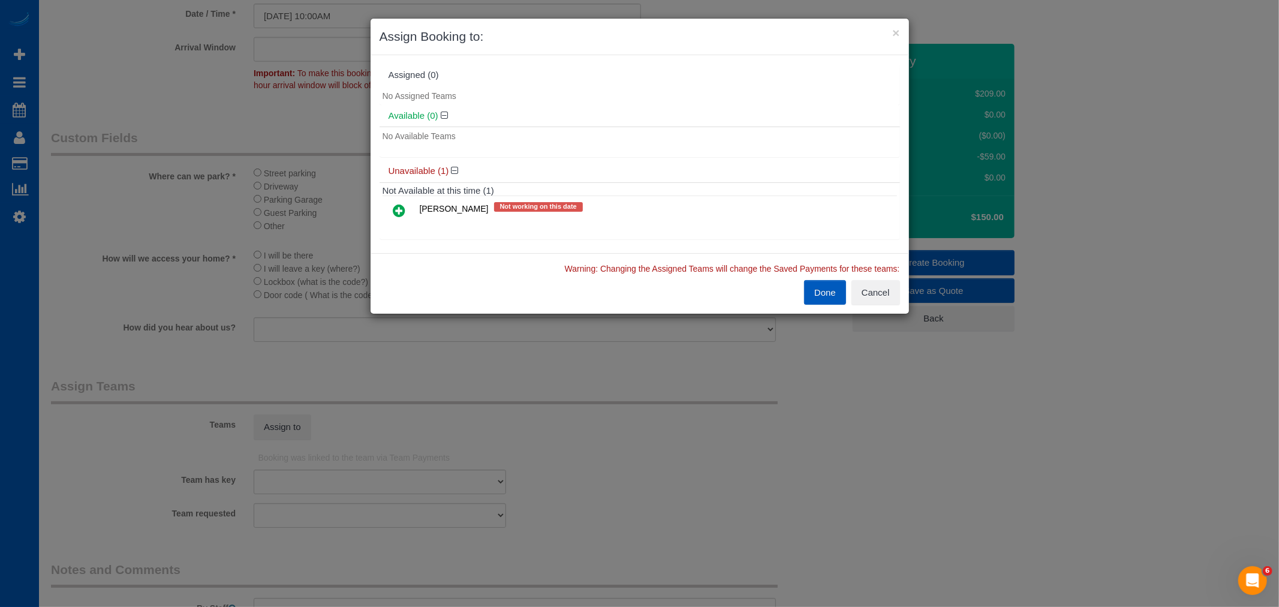
click at [396, 213] on icon at bounding box center [399, 210] width 13 height 14
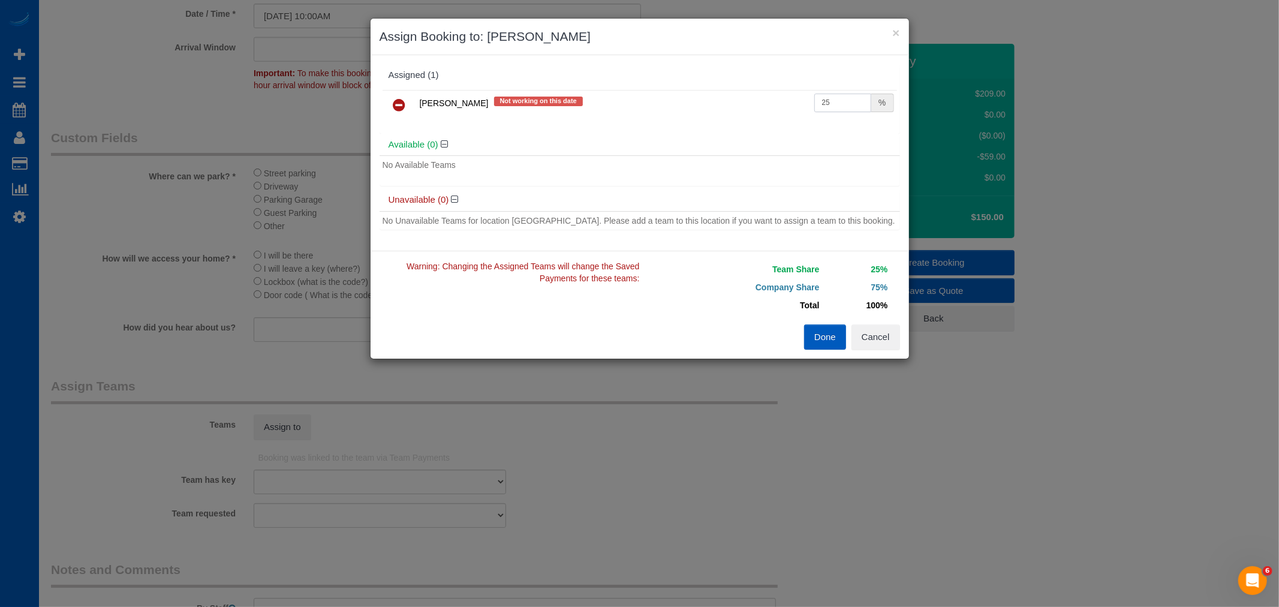
drag, startPoint x: 865, startPoint y: 103, endPoint x: 642, endPoint y: 147, distance: 228.1
click at [642, 147] on div "Assigned (1) Galina Afonina Not working on this date 25 % Available (0) No Avai…" at bounding box center [640, 153] width 521 height 178
type input "55"
click at [823, 342] on button "Done" at bounding box center [825, 336] width 42 height 25
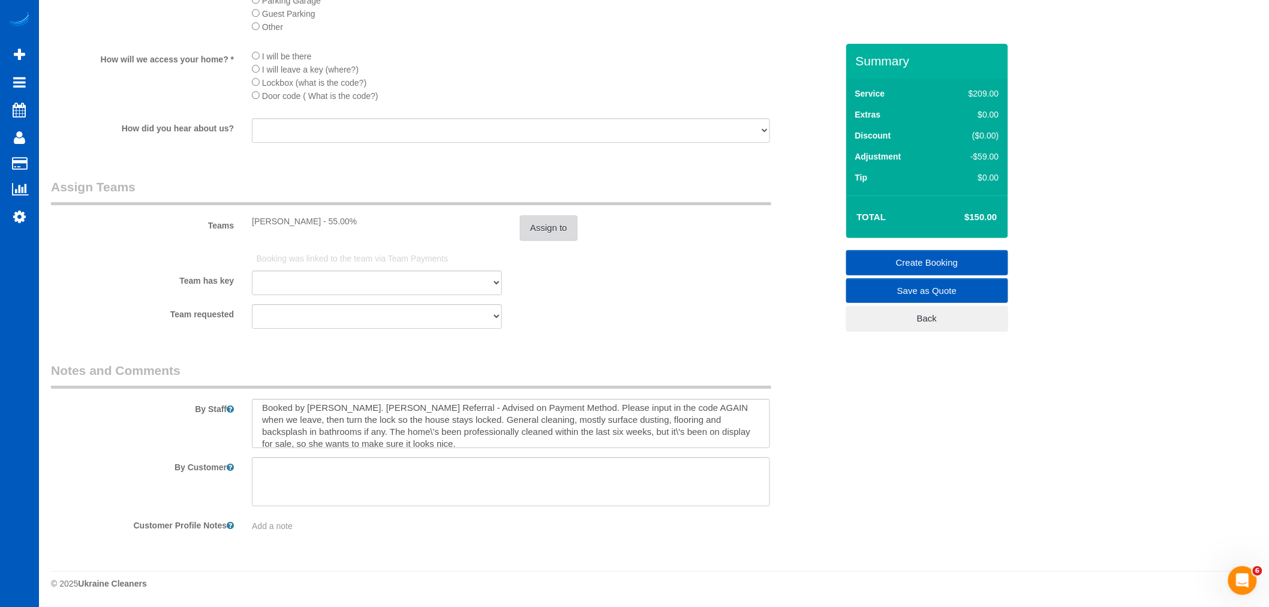
scroll to position [0, 0]
drag, startPoint x: 353, startPoint y: 411, endPoint x: 471, endPoint y: 422, distance: 119.2
click at [471, 422] on textarea at bounding box center [511, 423] width 518 height 49
drag, startPoint x: 701, startPoint y: 410, endPoint x: 714, endPoint y: 414, distance: 13.8
click at [714, 414] on textarea at bounding box center [511, 423] width 518 height 49
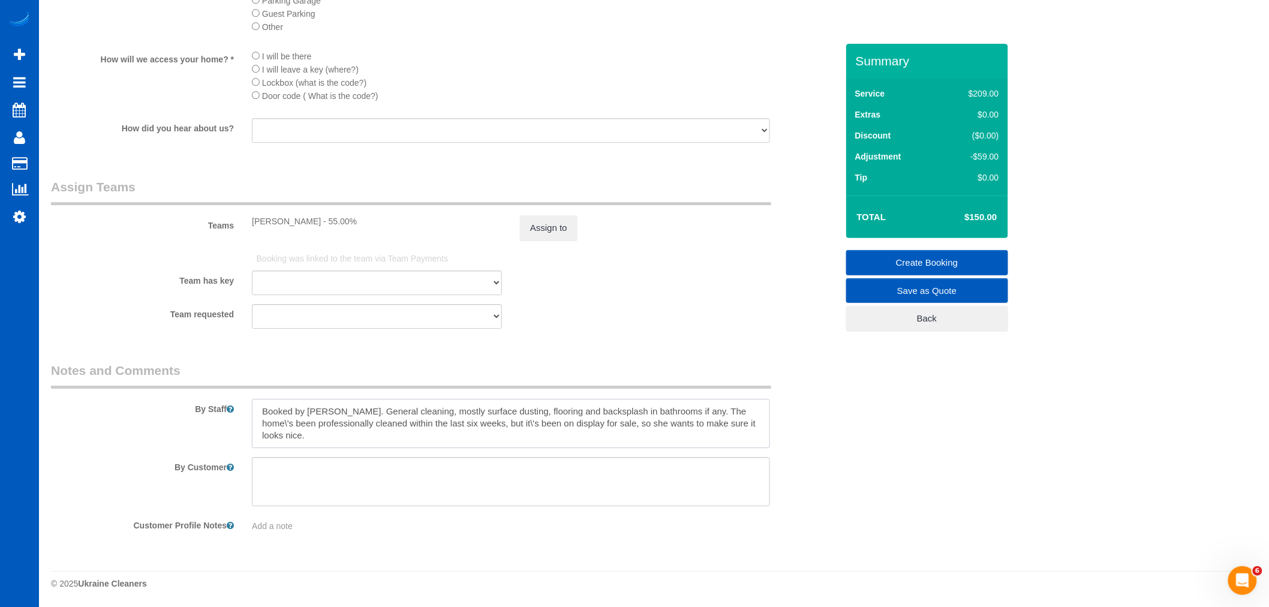
drag, startPoint x: 695, startPoint y: 407, endPoint x: 748, endPoint y: 446, distance: 66.9
click at [748, 446] on textarea at bounding box center [511, 423] width 518 height 49
drag, startPoint x: 692, startPoint y: 414, endPoint x: 783, endPoint y: 438, distance: 94.7
click at [783, 438] on div "By Staff" at bounding box center [444, 405] width 804 height 86
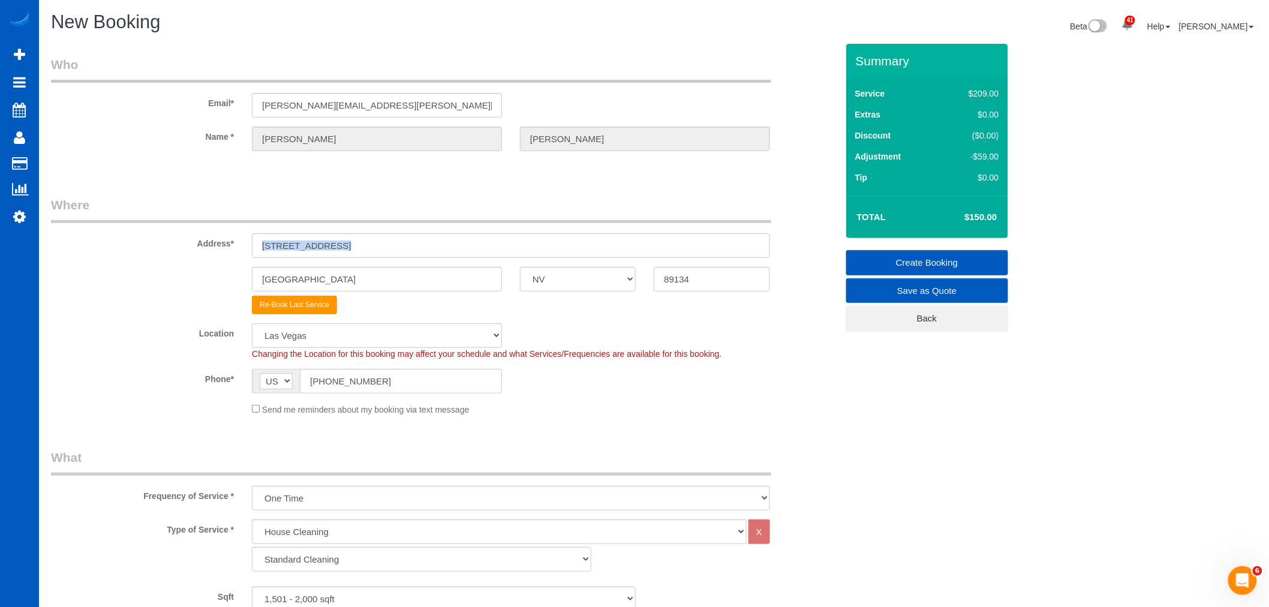
drag, startPoint x: 354, startPoint y: 258, endPoint x: 318, endPoint y: 244, distance: 39.1
click at [313, 247] on sui-booking-address "Address* 2816 High Range Dr Las Vegas AK AL AR AZ CA CO CT DC DE FL GA HI IA ID…" at bounding box center [444, 255] width 786 height 118
drag, startPoint x: 365, startPoint y: 242, endPoint x: 268, endPoint y: 250, distance: 96.9
click at [254, 251] on input "2816 High Range Dr" at bounding box center [511, 245] width 518 height 25
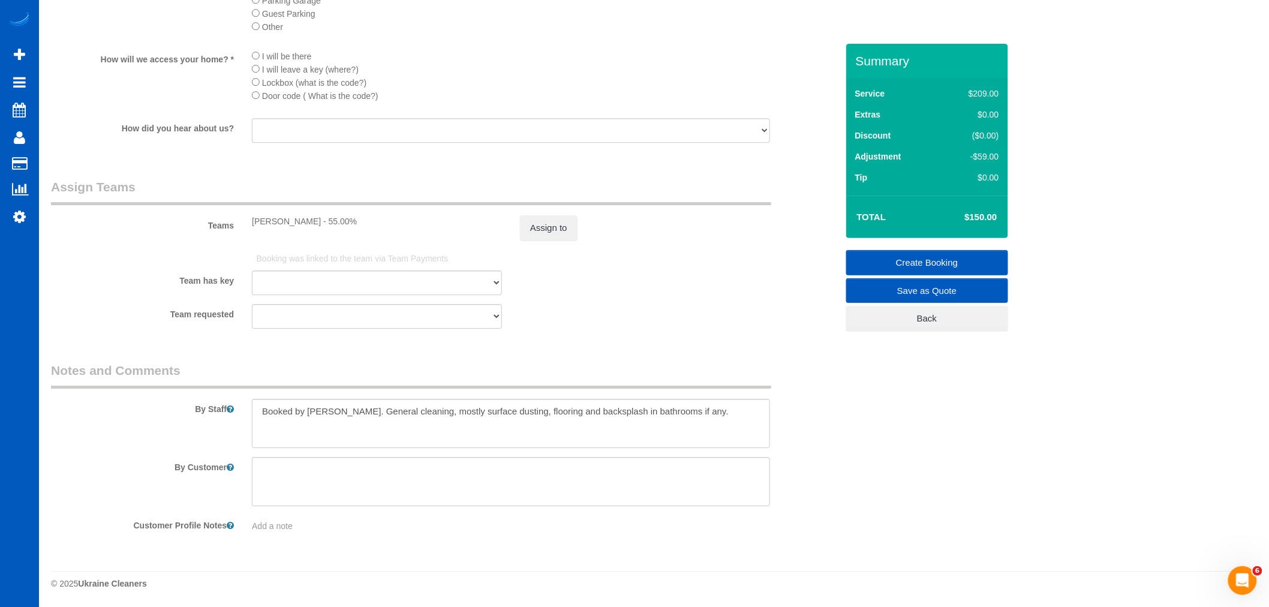
scroll to position [1504, 0]
drag, startPoint x: 844, startPoint y: 450, endPoint x: 631, endPoint y: 429, distance: 213.9
click at [354, 408] on textarea at bounding box center [511, 423] width 518 height 49
drag, startPoint x: 349, startPoint y: 411, endPoint x: 194, endPoint y: 420, distance: 155.0
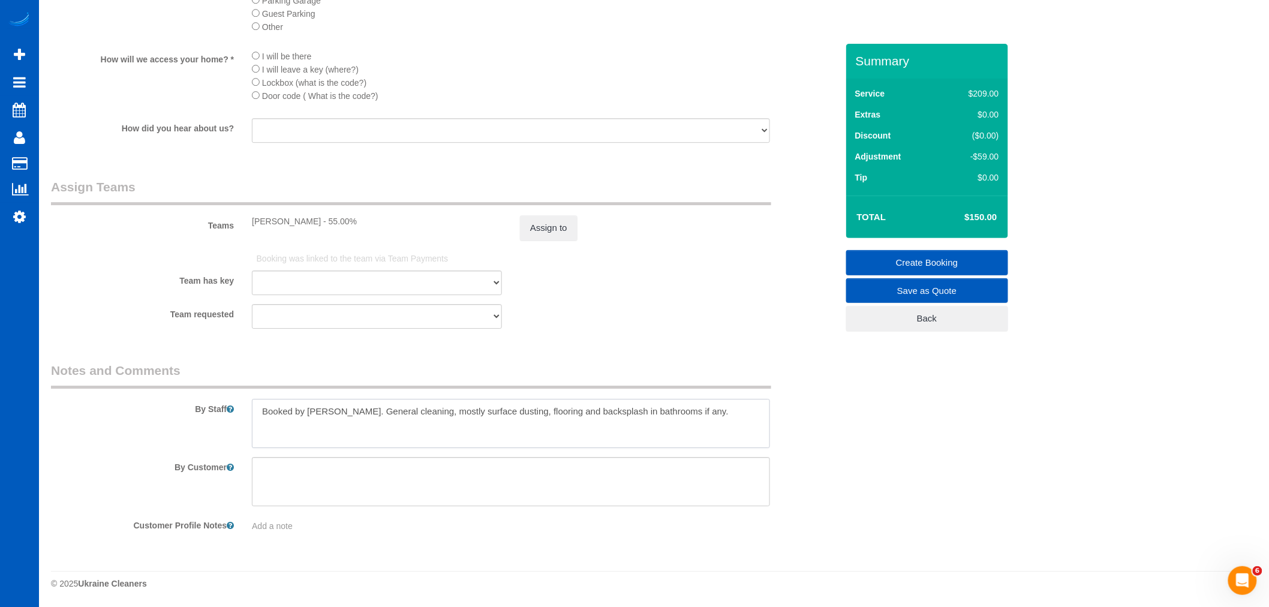
click at [194, 420] on div "By Staff" at bounding box center [444, 405] width 804 height 86
click at [698, 436] on textarea at bounding box center [511, 423] width 518 height 49
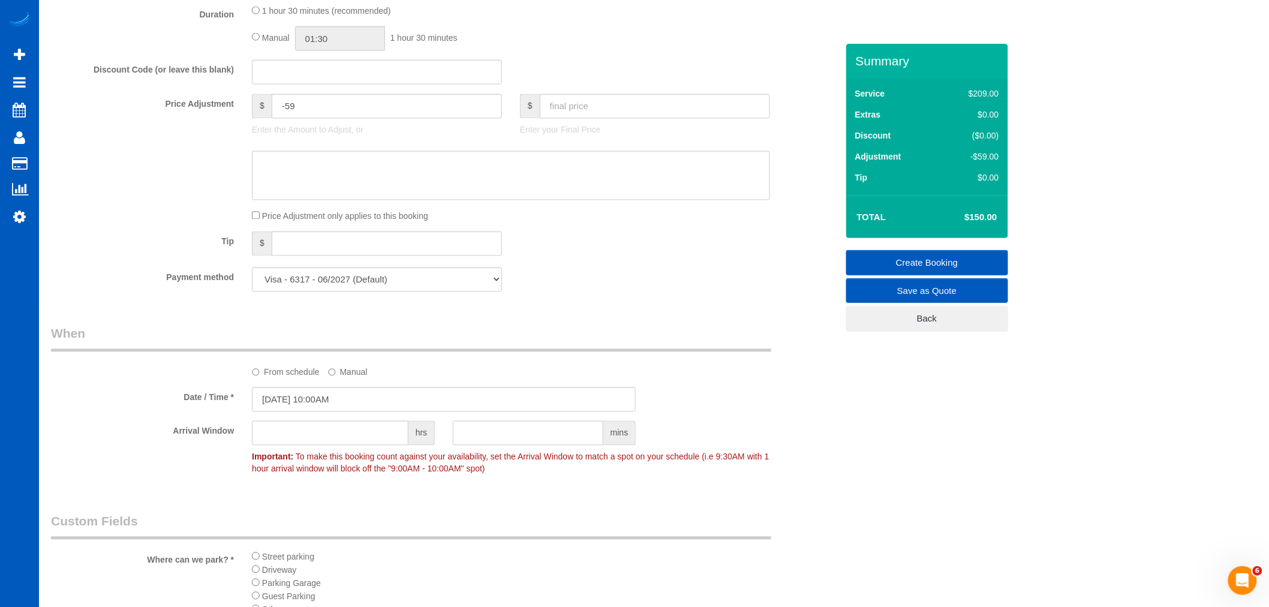
scroll to position [837, 0]
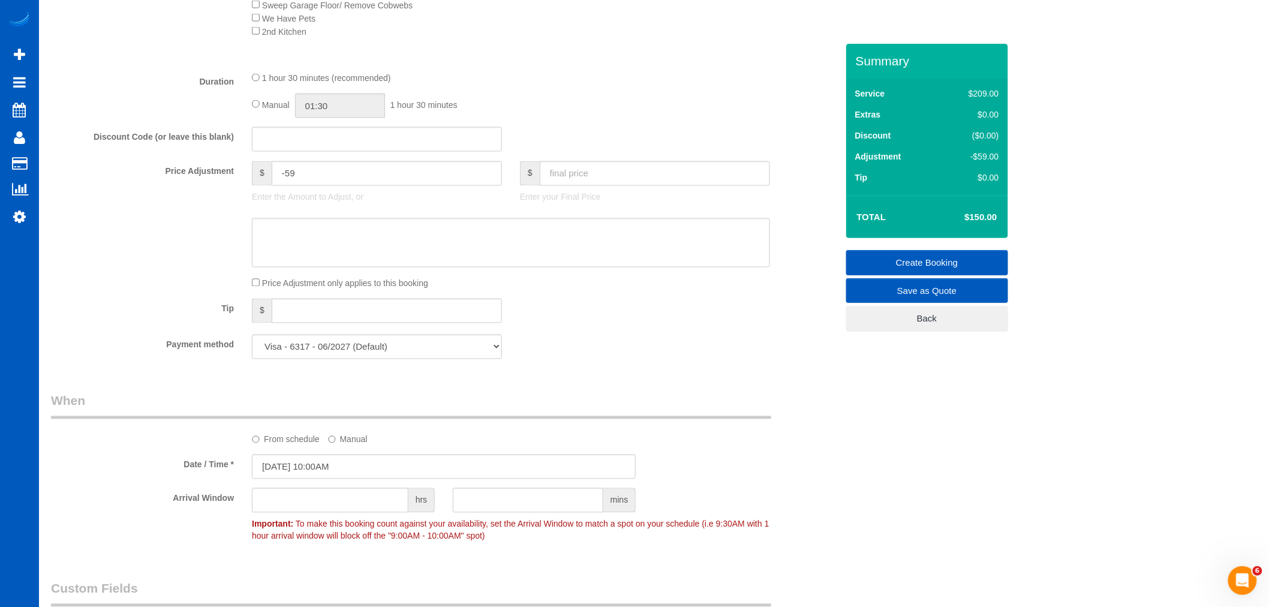
type textarea "General cleaning, mostly surface dusting, flooring and backsplash in bathrooms …"
click at [933, 260] on link "Create Booking" at bounding box center [927, 262] width 162 height 25
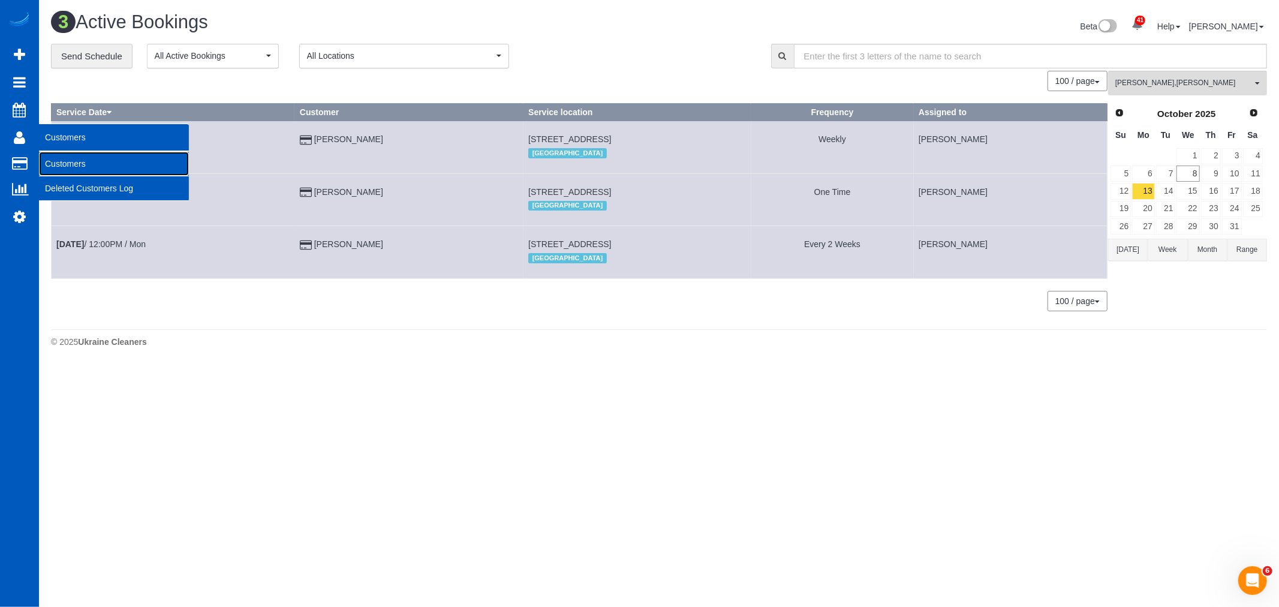
click at [80, 169] on link "Customers" at bounding box center [114, 164] width 150 height 24
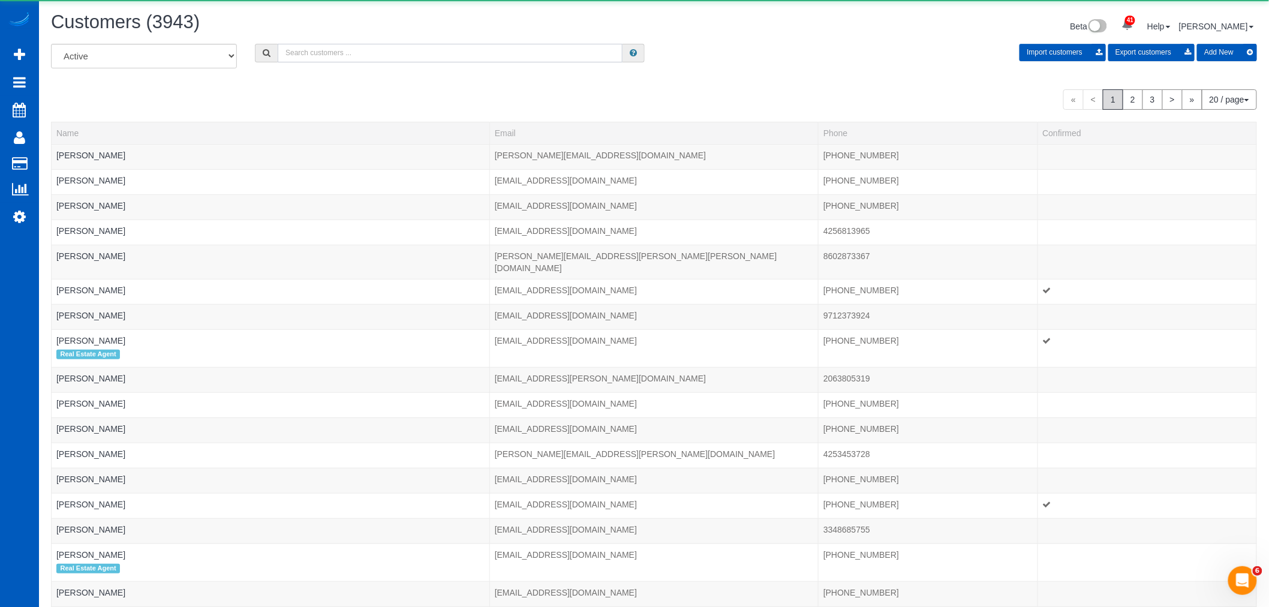
click at [354, 57] on input "text" at bounding box center [450, 53] width 345 height 19
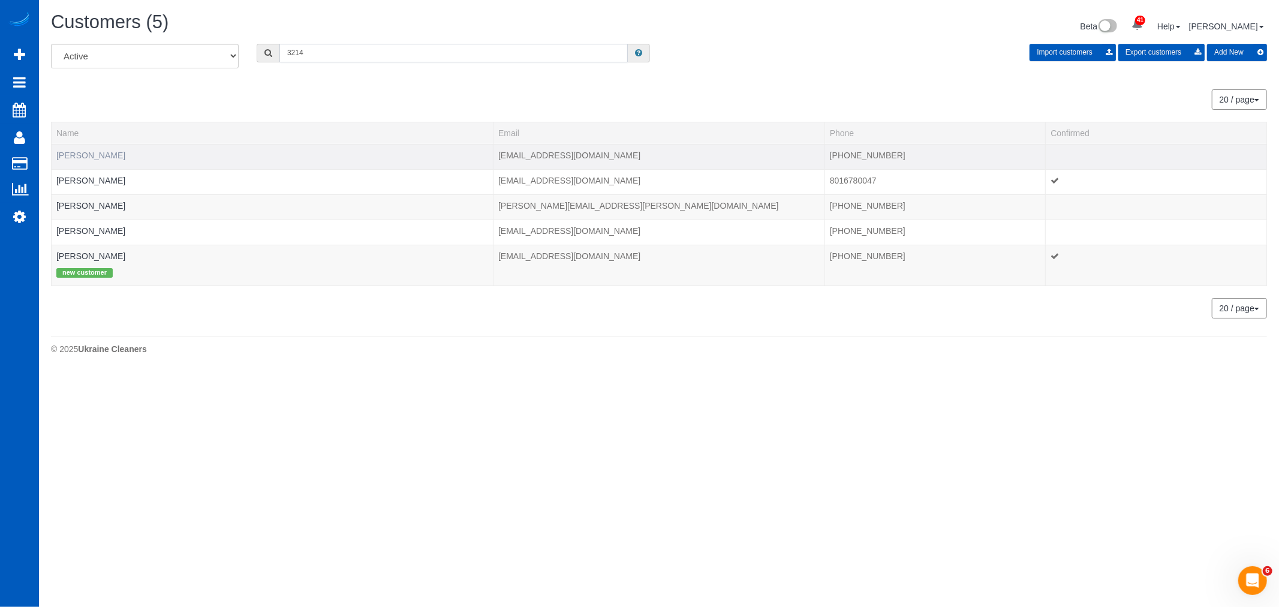
type input "3214"
click at [100, 156] on link "Anthony Clark" at bounding box center [90, 156] width 69 height 10
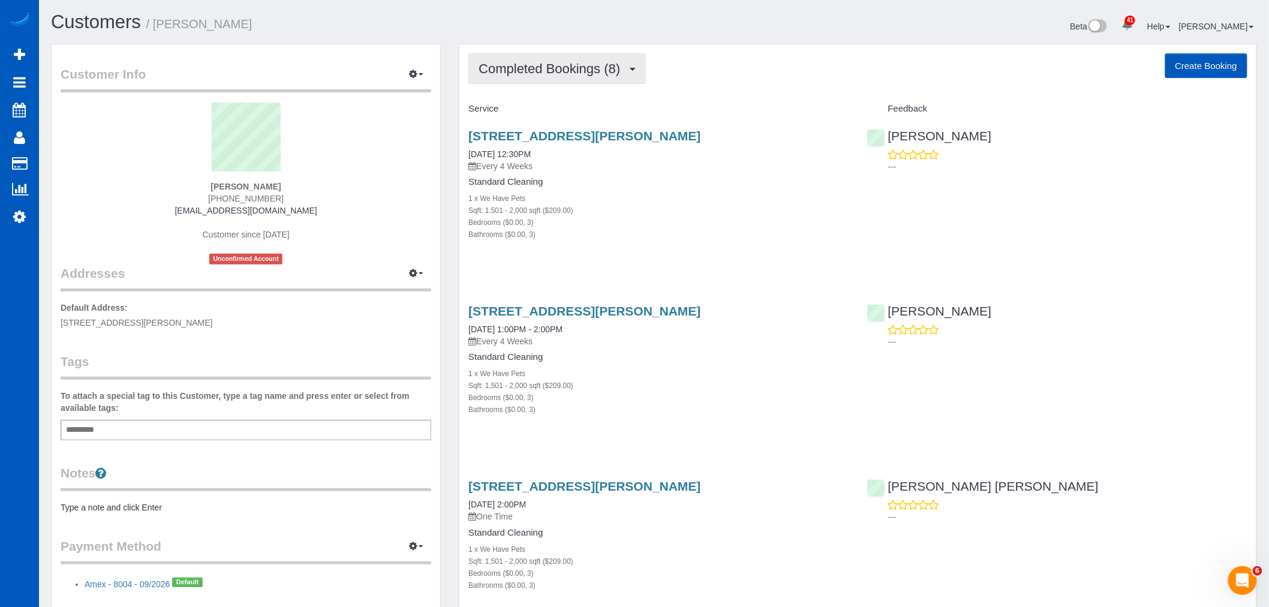
click at [542, 75] on span "Completed Bookings (8)" at bounding box center [553, 68] width 148 height 15
click at [523, 108] on link "Upcoming Bookings (11)" at bounding box center [532, 112] width 127 height 16
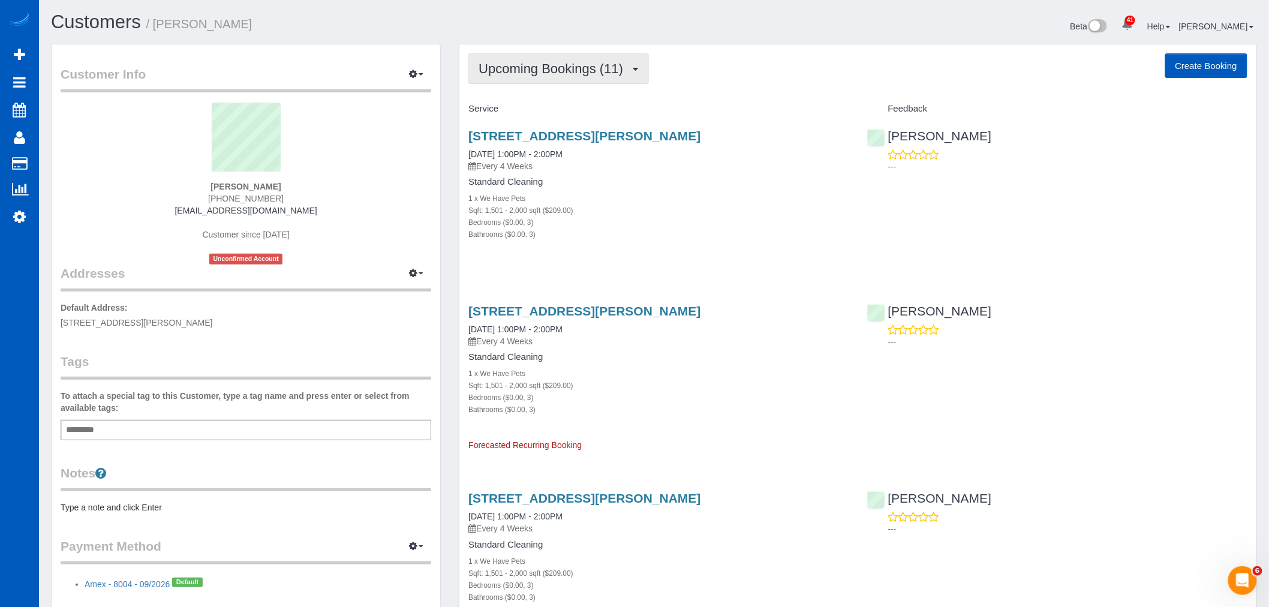
drag, startPoint x: 597, startPoint y: 68, endPoint x: 596, endPoint y: 75, distance: 6.8
click at [597, 68] on span "Upcoming Bookings (11)" at bounding box center [554, 68] width 151 height 15
drag, startPoint x: 639, startPoint y: 233, endPoint x: 623, endPoint y: 204, distance: 33.3
click at [632, 229] on div "Bathrooms ($0.00, 3)" at bounding box center [658, 234] width 380 height 12
click at [561, 62] on span "Upcoming Bookings (11)" at bounding box center [554, 68] width 151 height 15
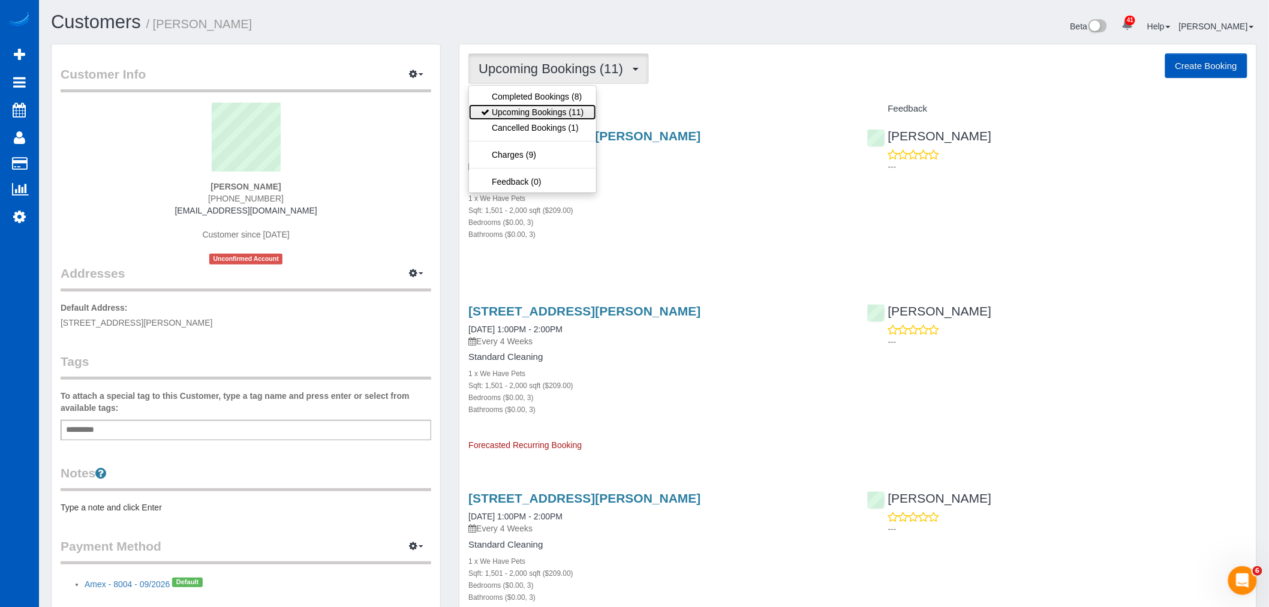
click at [552, 111] on link "Upcoming Bookings (11)" at bounding box center [532, 112] width 127 height 16
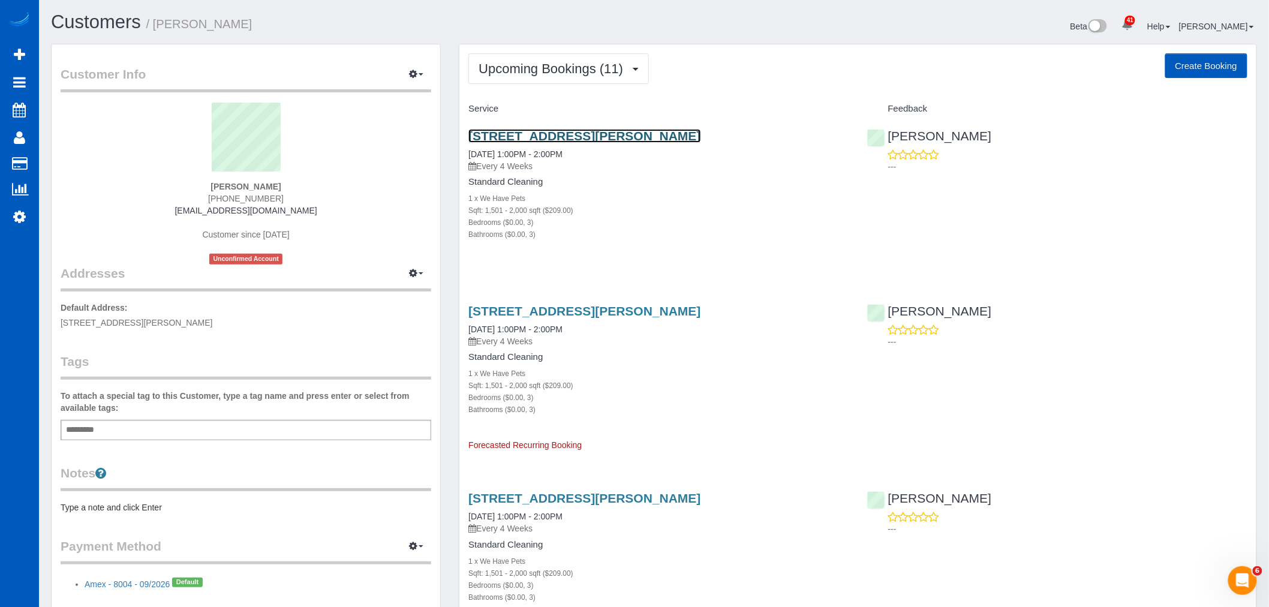
click at [530, 129] on link "2108 S Ainsworth Ave, Tacoma, WA 98405" at bounding box center [584, 136] width 232 height 14
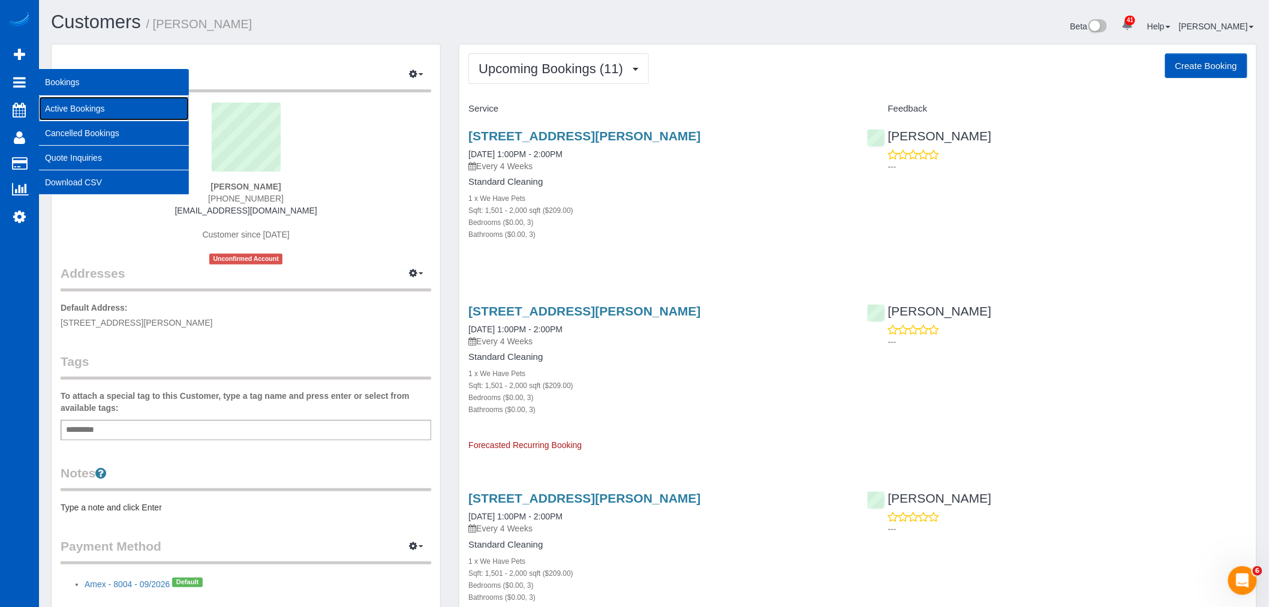
click at [70, 108] on link "Active Bookings" at bounding box center [114, 109] width 150 height 24
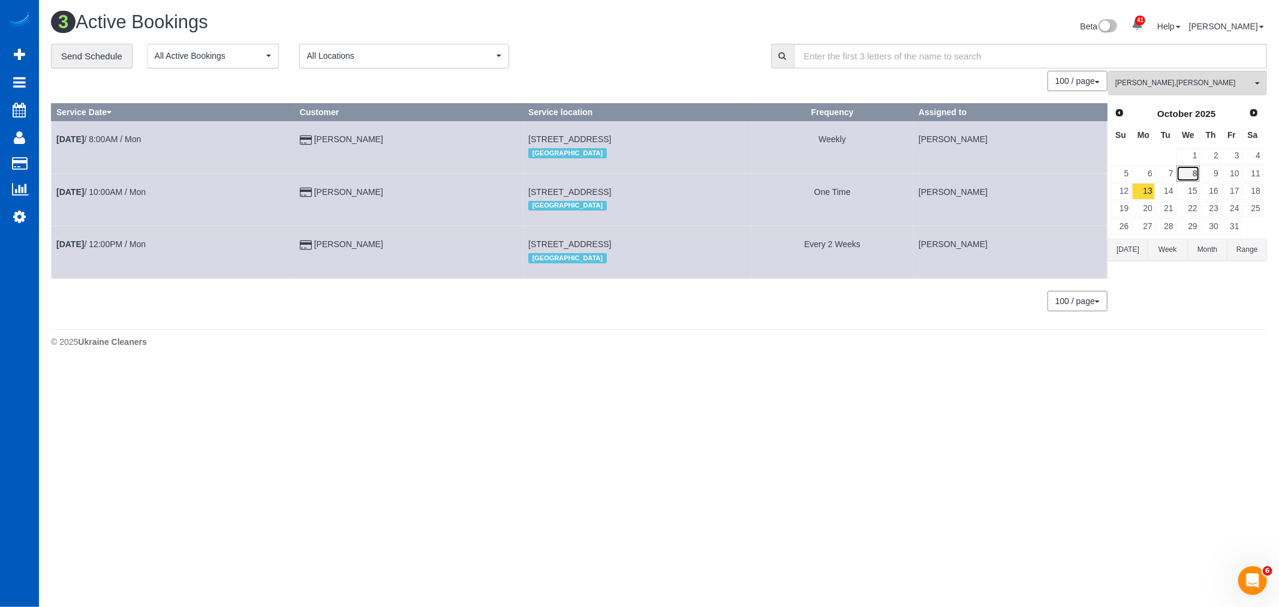
click at [1190, 181] on link "8" at bounding box center [1188, 174] width 23 height 16
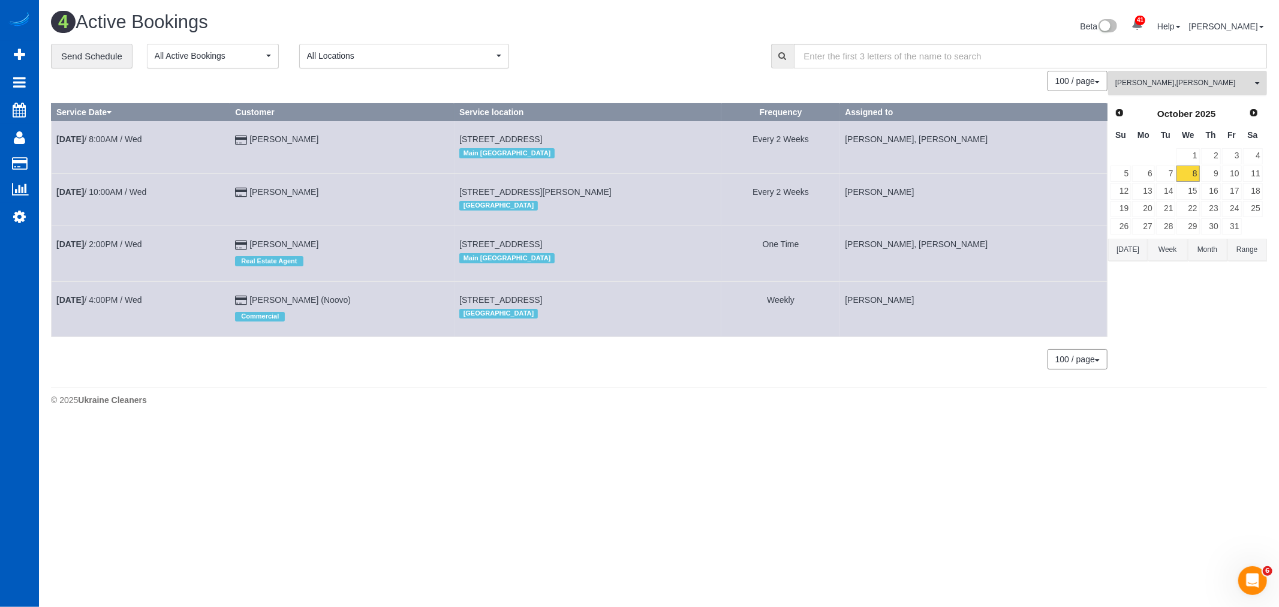
click at [1173, 88] on span "Galina Afonina , Tatiana Sitnik" at bounding box center [1184, 83] width 137 height 10
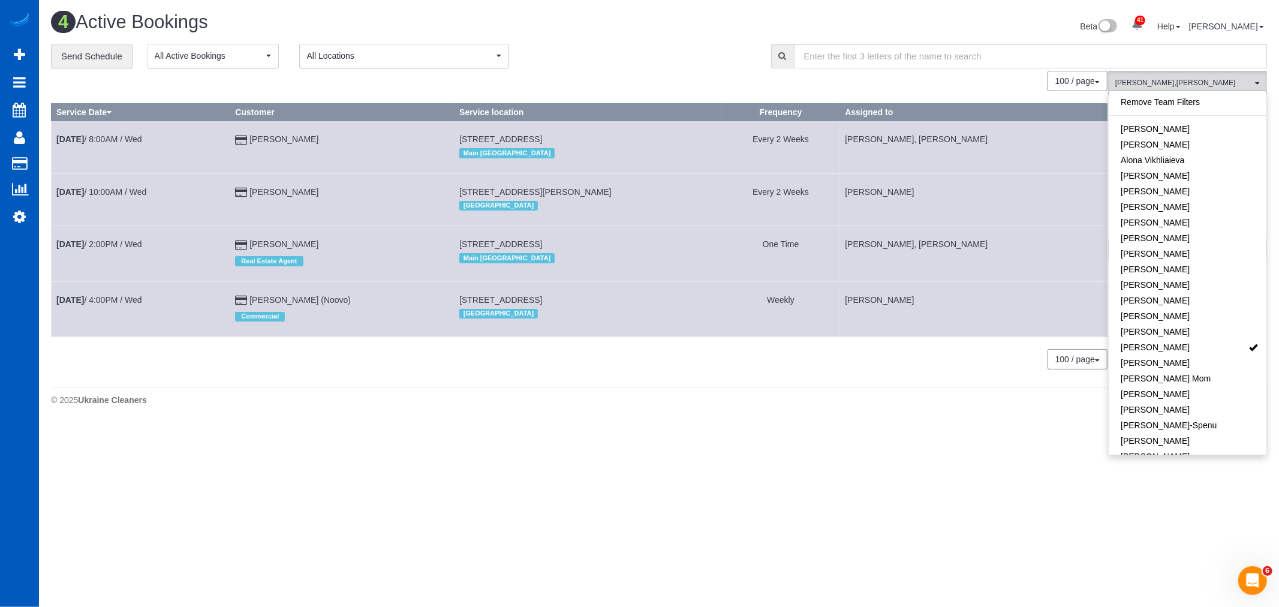
click at [759, 513] on body "41 Beta Your Notifications You have 0 alerts × You have 3 to charge for 10/06/2…" at bounding box center [639, 303] width 1279 height 607
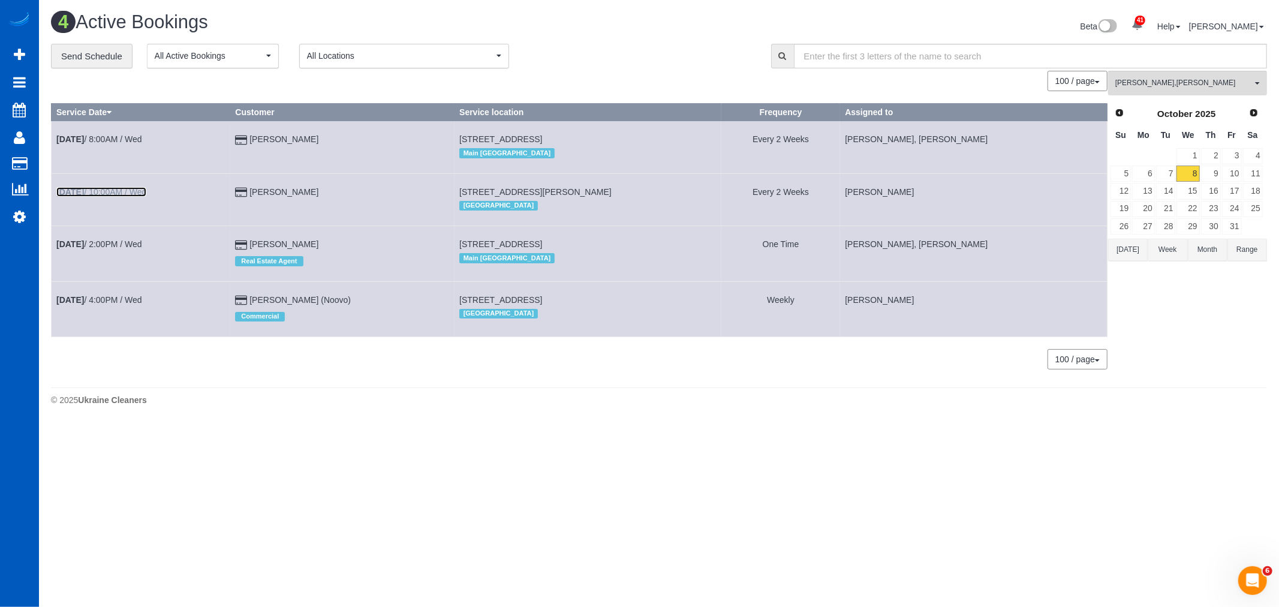
click at [143, 189] on link "Oct 8th / 10:00AM / Wed" at bounding box center [101, 192] width 90 height 10
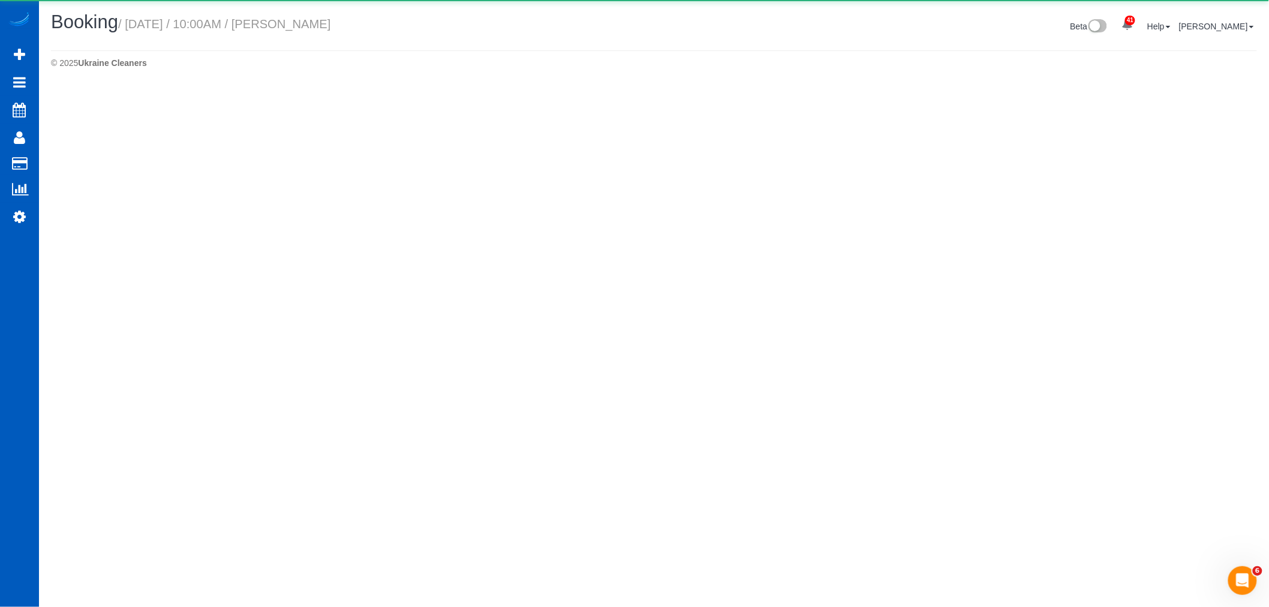
select select "NV"
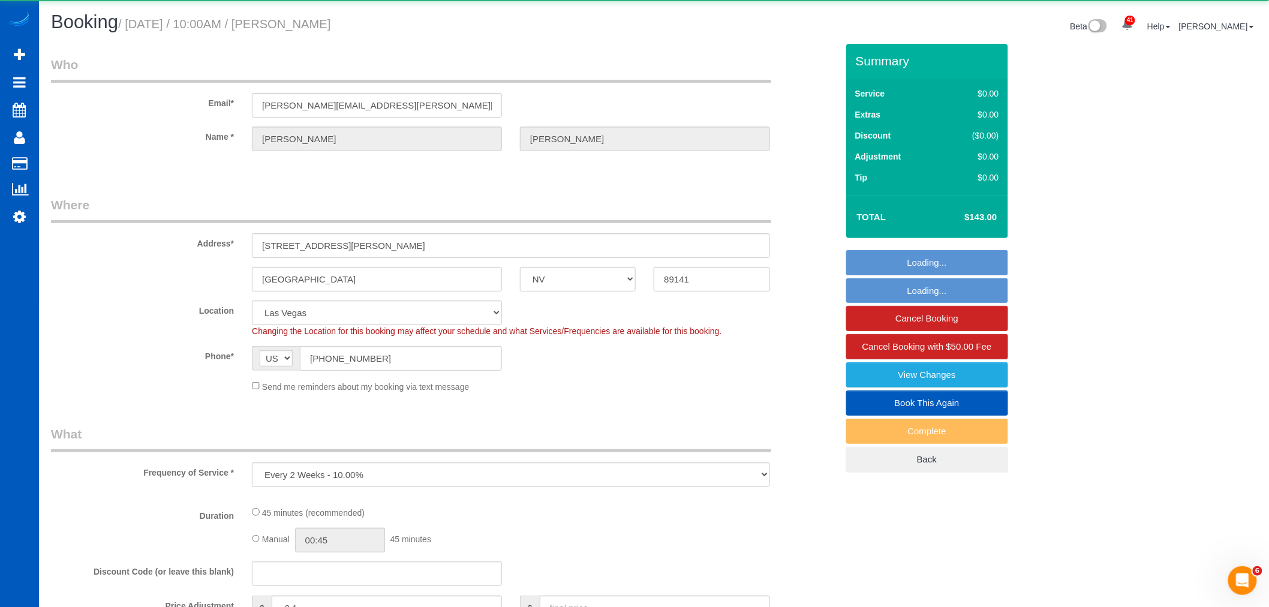
select select "object:5165"
select select "199"
select select "spot11"
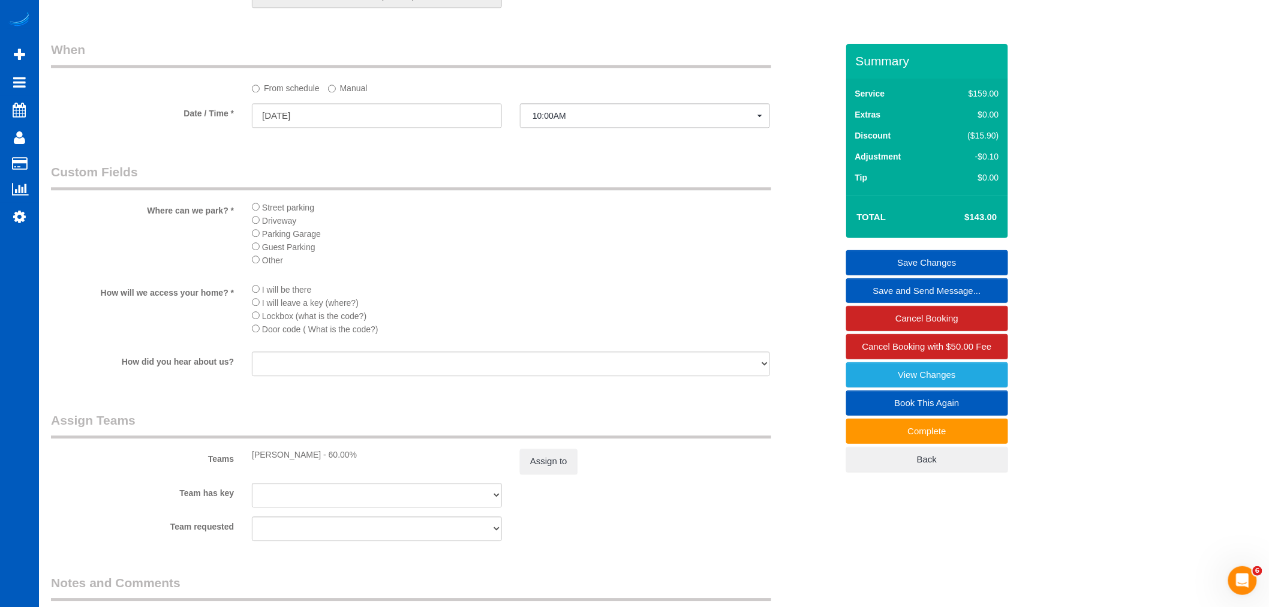
scroll to position [1199, 0]
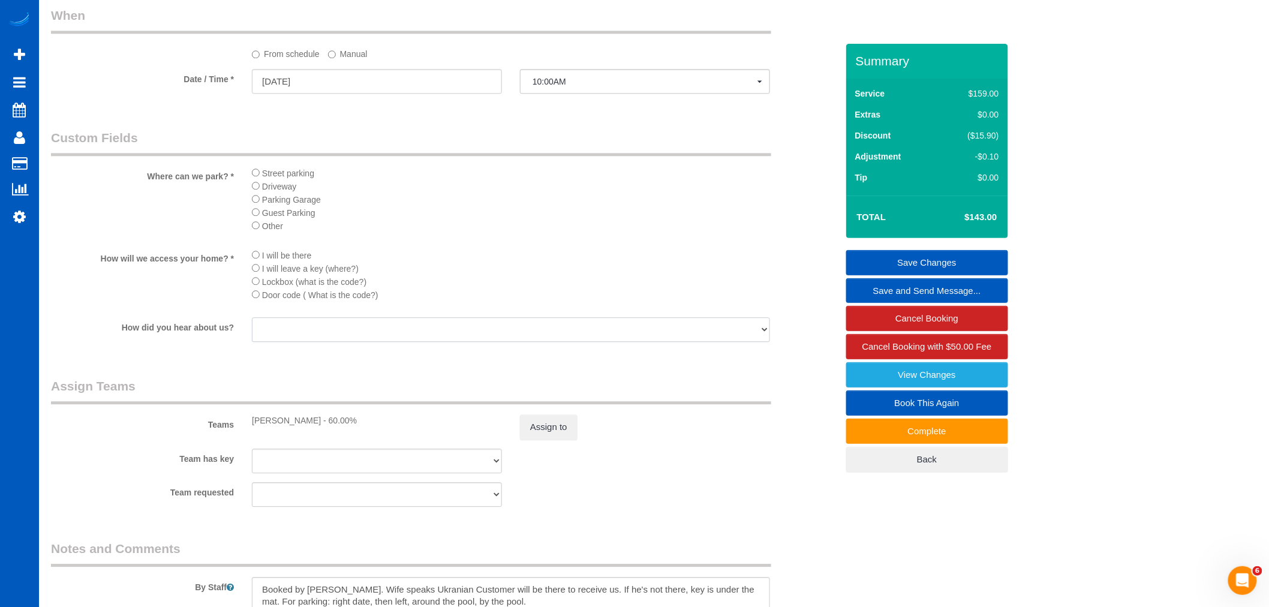
click at [314, 342] on select "Facebook Yelp Google Word of Mouth/ Referral Direct Marketing Marketing Materia…" at bounding box center [511, 329] width 518 height 25
click at [451, 301] on li "Door code ( What is the code?)" at bounding box center [511, 294] width 518 height 13
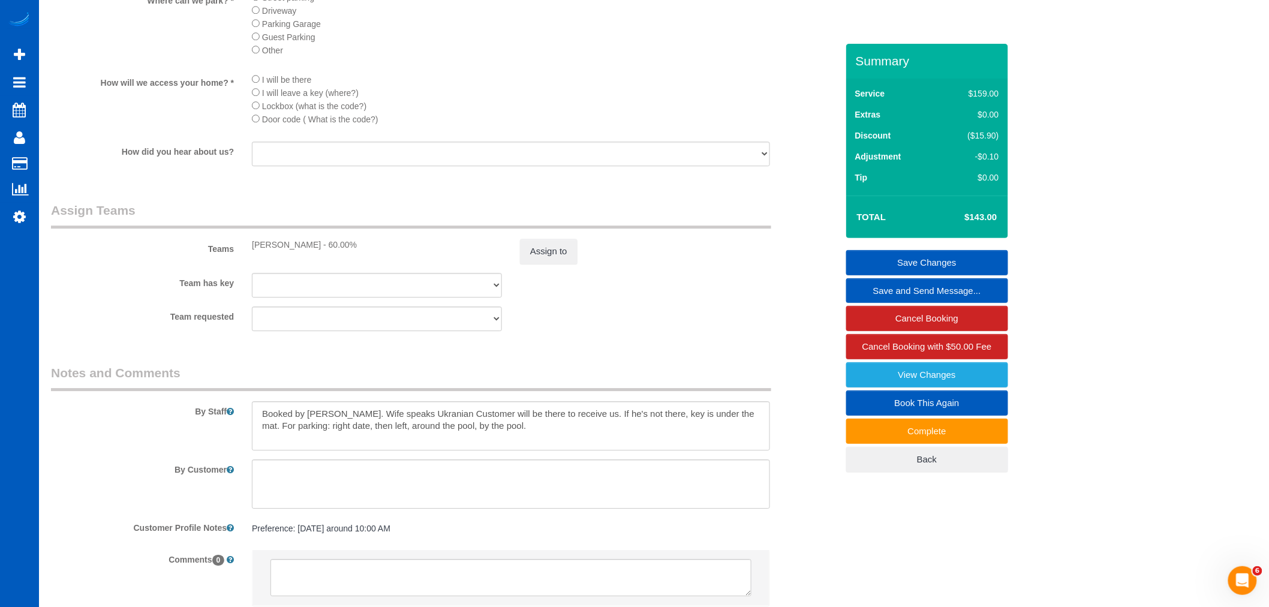
scroll to position [1399, 0]
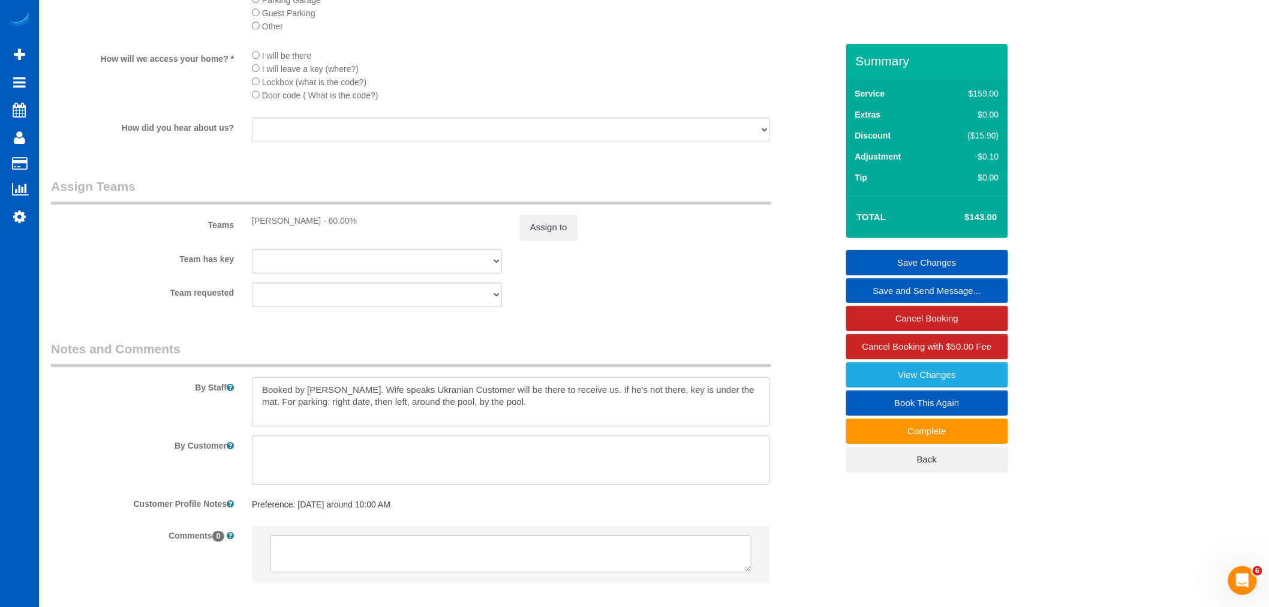
click at [526, 426] on textarea at bounding box center [511, 401] width 518 height 49
click at [564, 451] on sui-booking-comments "By Staff By Customer Customer Profile Notes Preference: Wednesday around 10:00 …" at bounding box center [444, 467] width 786 height 254
click at [320, 475] on textarea at bounding box center [511, 459] width 518 height 49
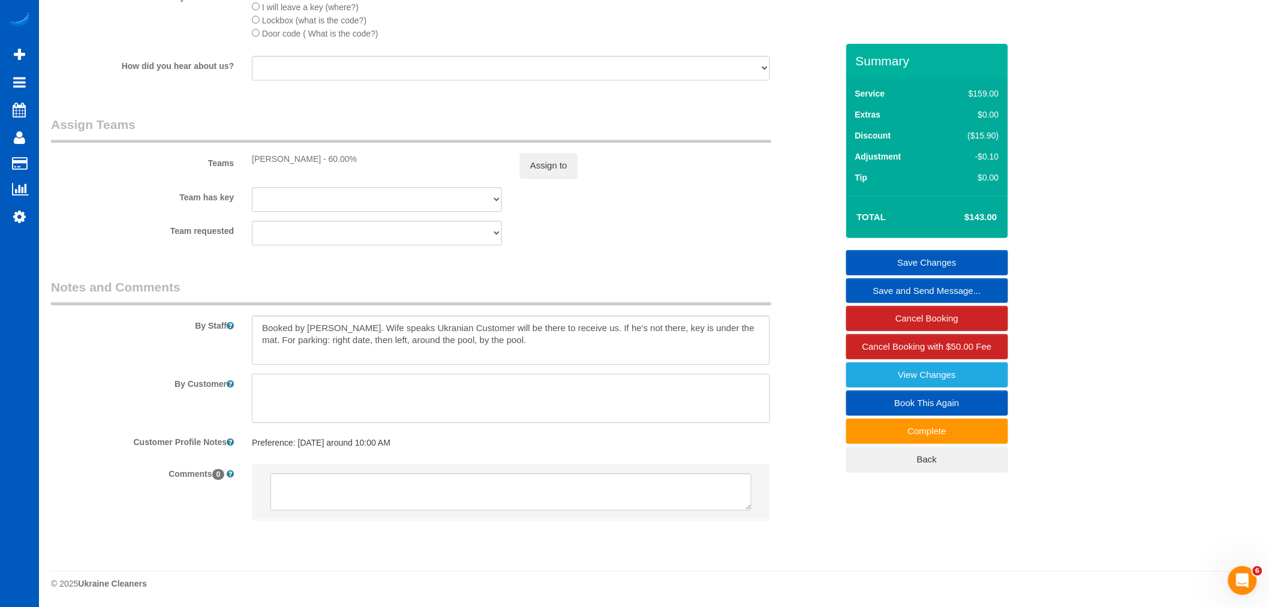
scroll to position [1478, 0]
click at [548, 355] on textarea at bounding box center [511, 339] width 518 height 49
type textarea "Booked by Florencia. Wife speaks Ukranian Customer will be there to receive us.…"
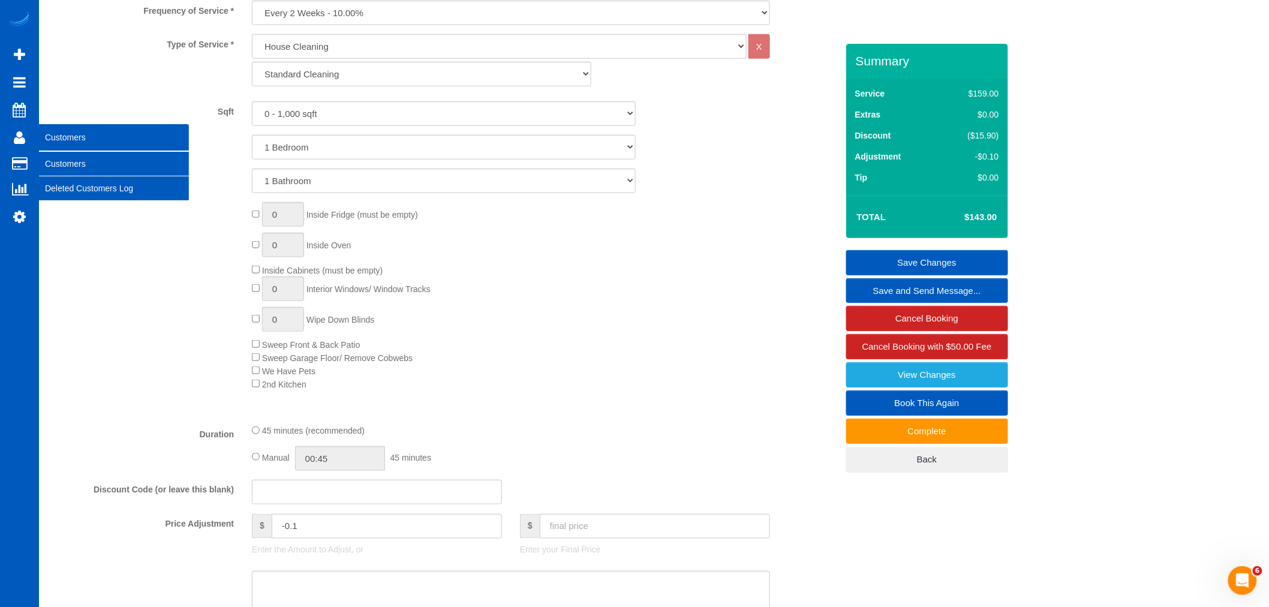
scroll to position [345, 0]
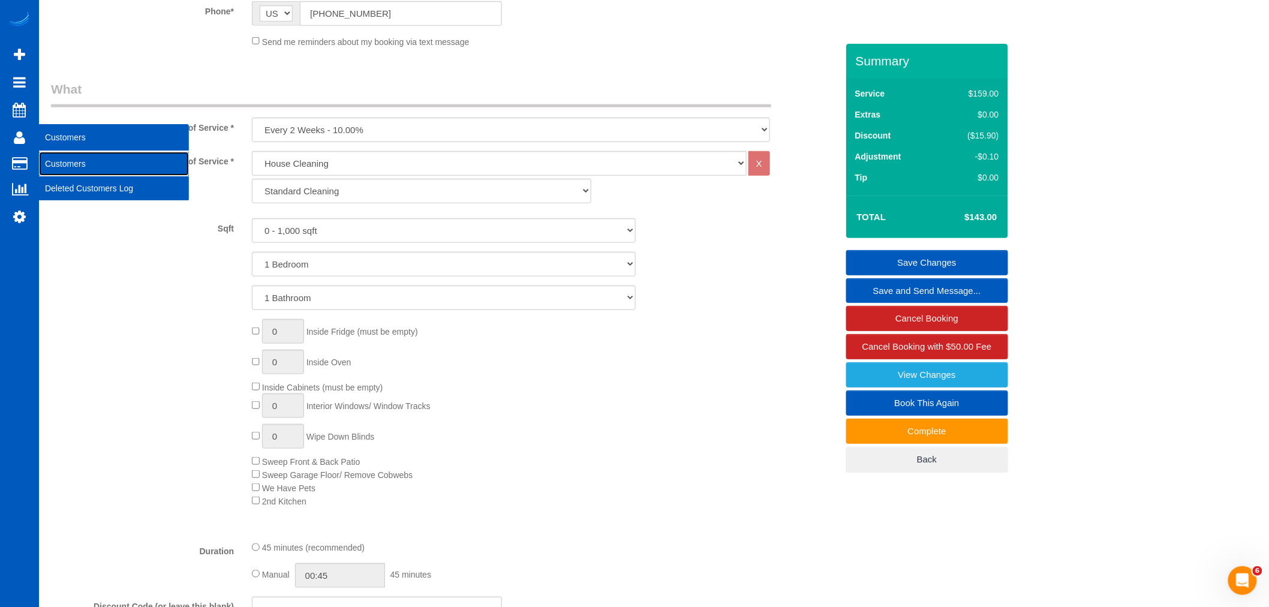
click at [71, 158] on link "Customers" at bounding box center [114, 164] width 150 height 24
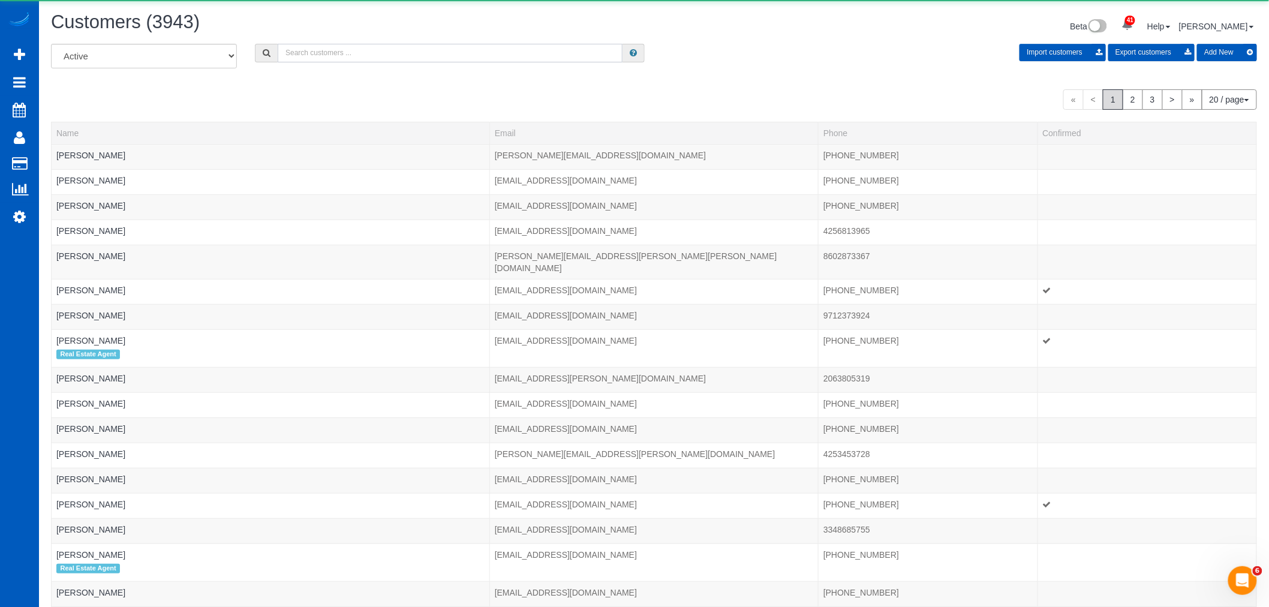
click at [363, 55] on input "text" at bounding box center [450, 53] width 345 height 19
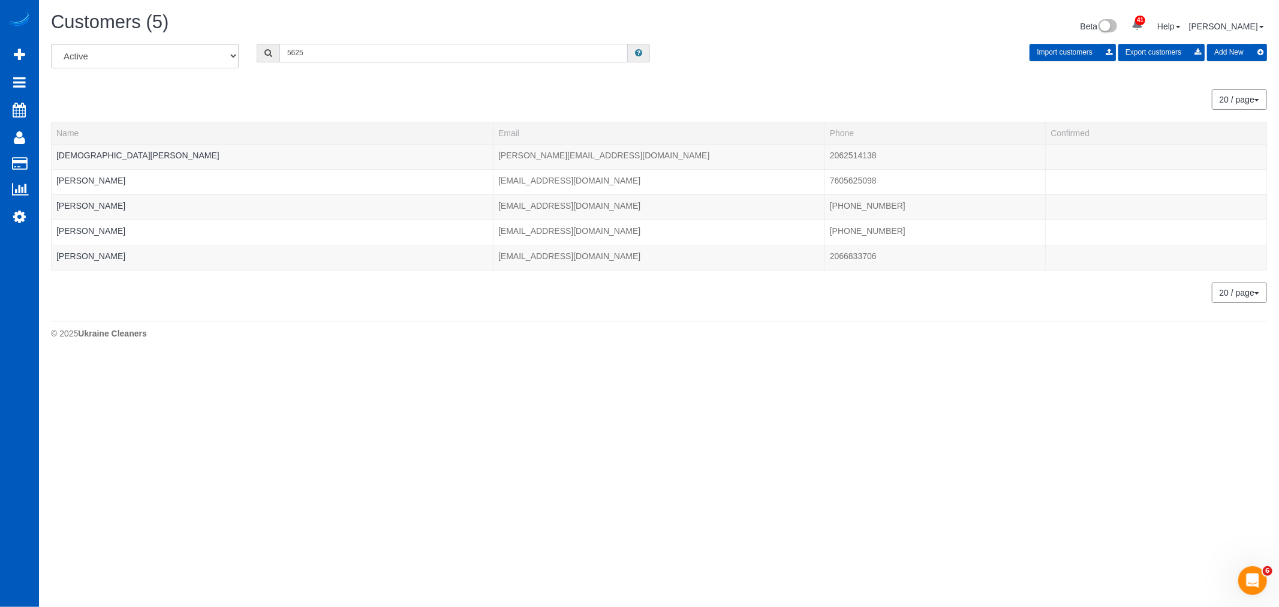
type input "5625"
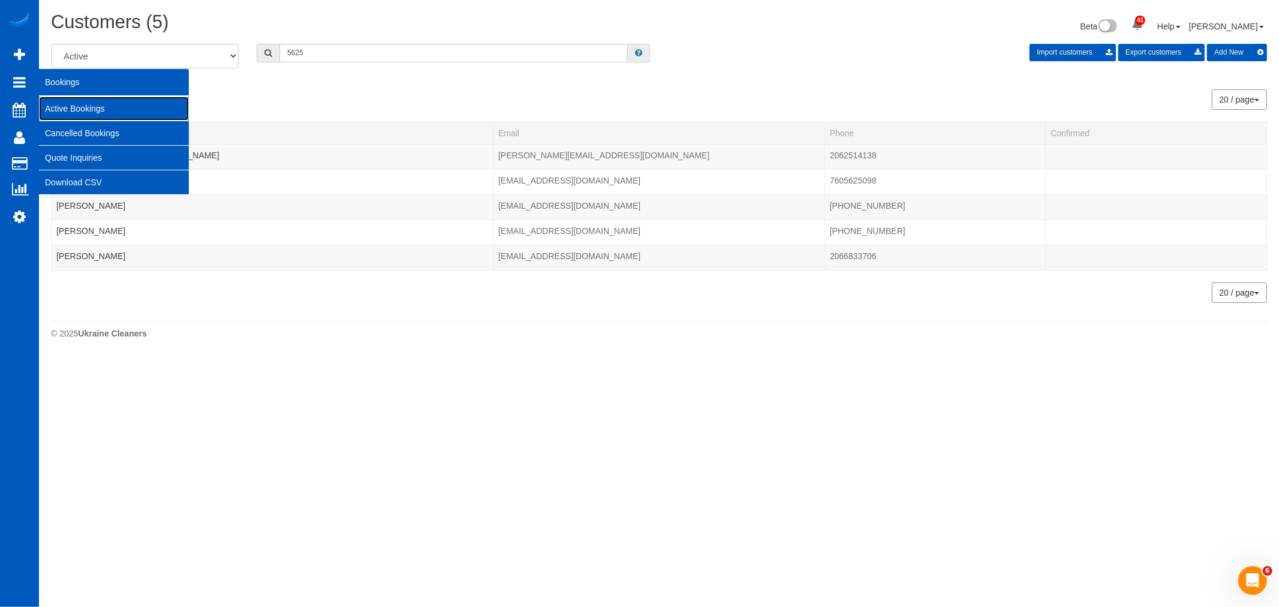
click at [63, 112] on link "Active Bookings" at bounding box center [114, 109] width 150 height 24
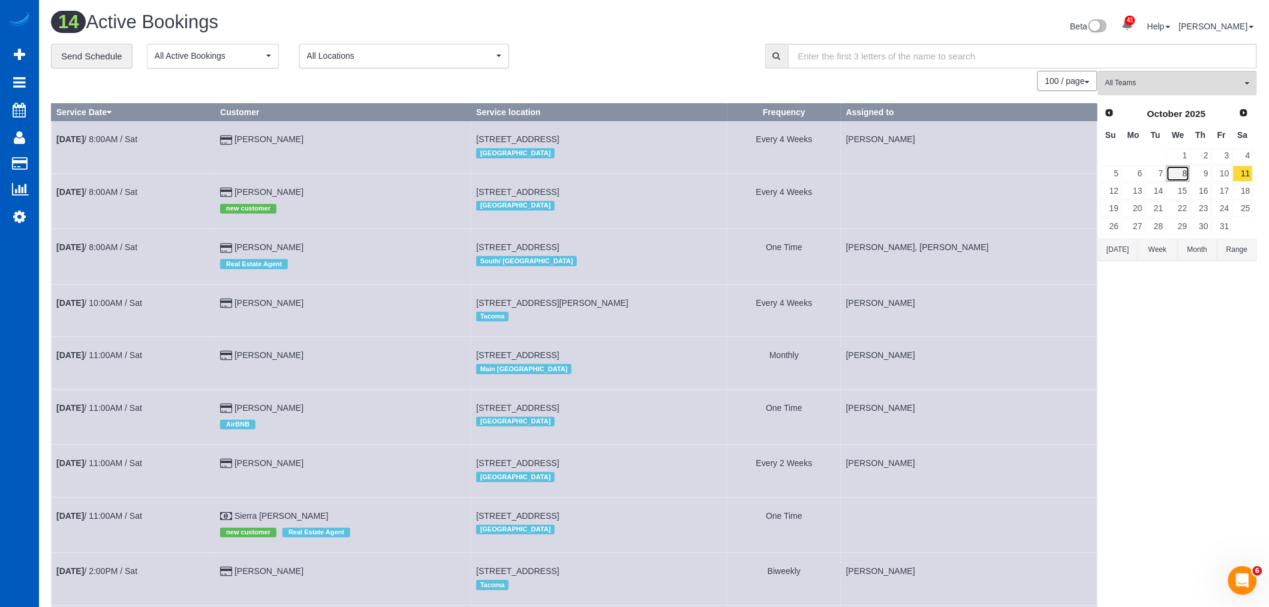
click at [1185, 171] on link "8" at bounding box center [1178, 174] width 23 height 16
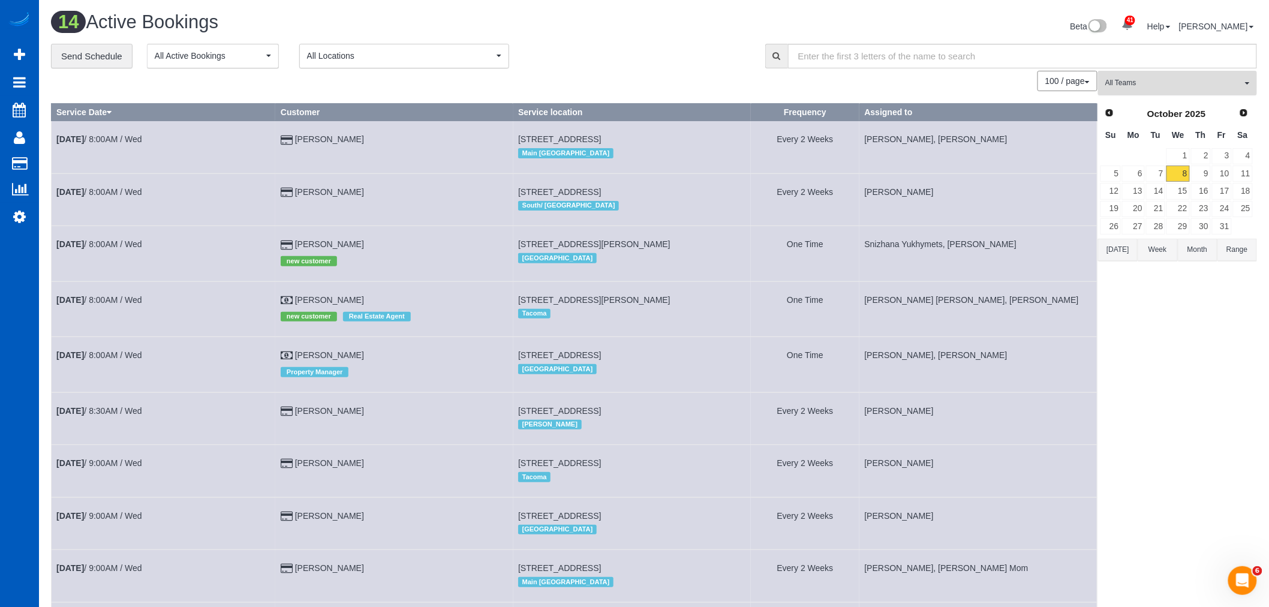
click at [1158, 87] on span "All Teams" at bounding box center [1173, 83] width 137 height 10
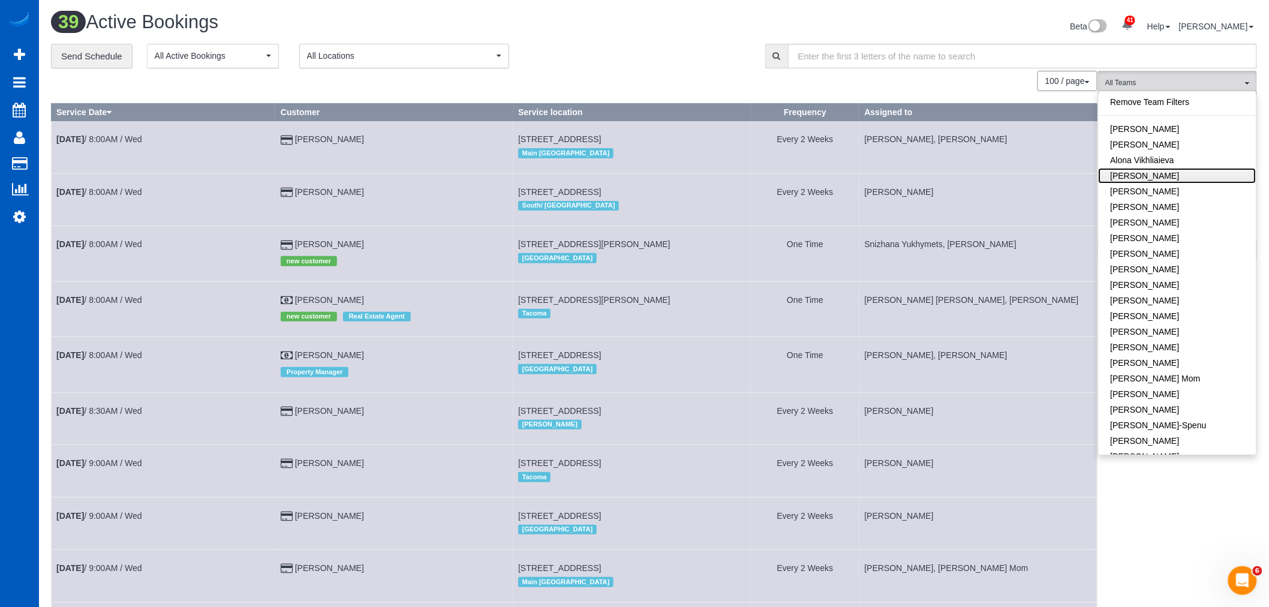
click at [1173, 173] on link "[PERSON_NAME]" at bounding box center [1178, 176] width 158 height 16
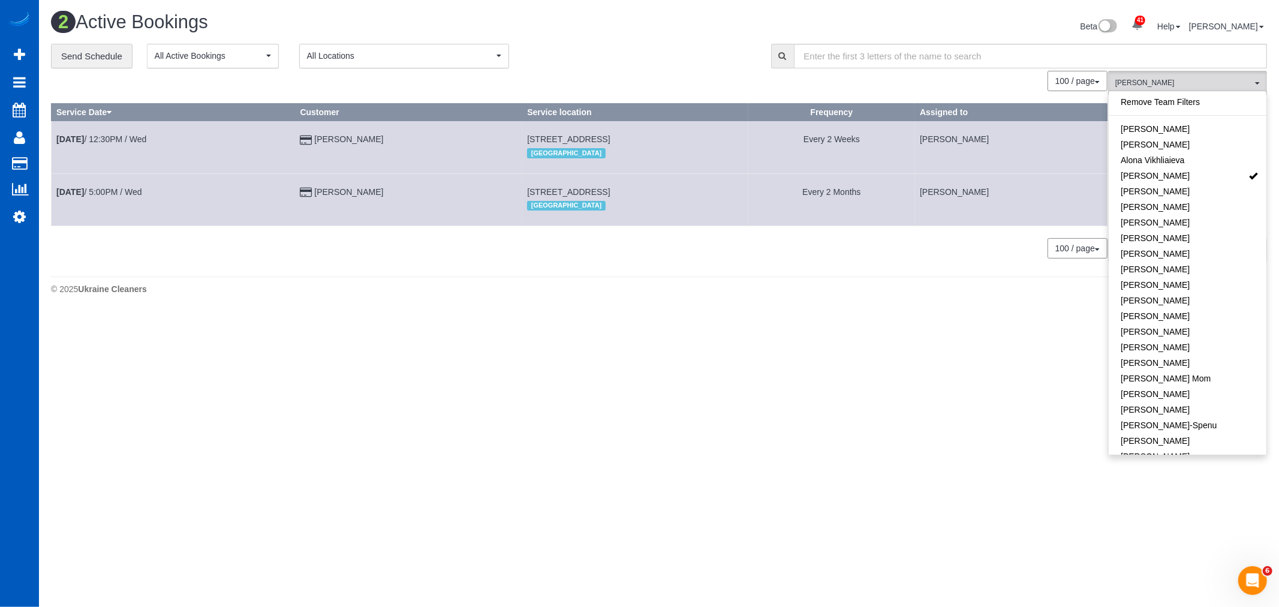
click at [584, 324] on body "41 Beta Your Notifications You have 0 alerts × You have 3 to charge for 10/06/2…" at bounding box center [639, 303] width 1279 height 607
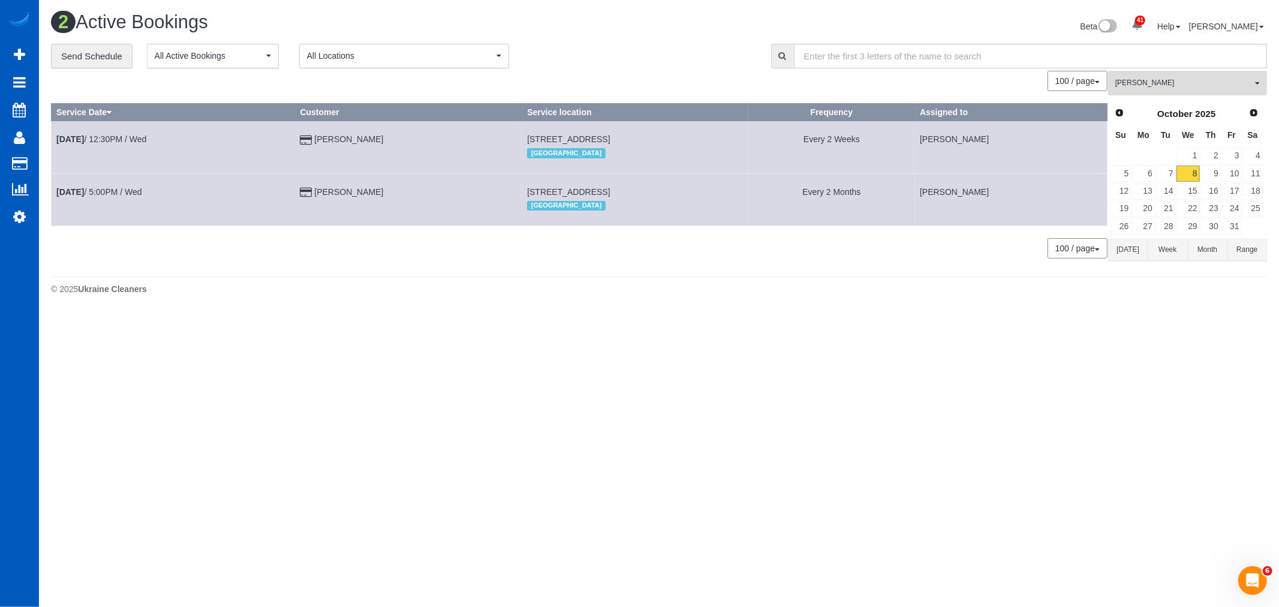
click at [1195, 86] on span "[PERSON_NAME]" at bounding box center [1184, 83] width 137 height 10
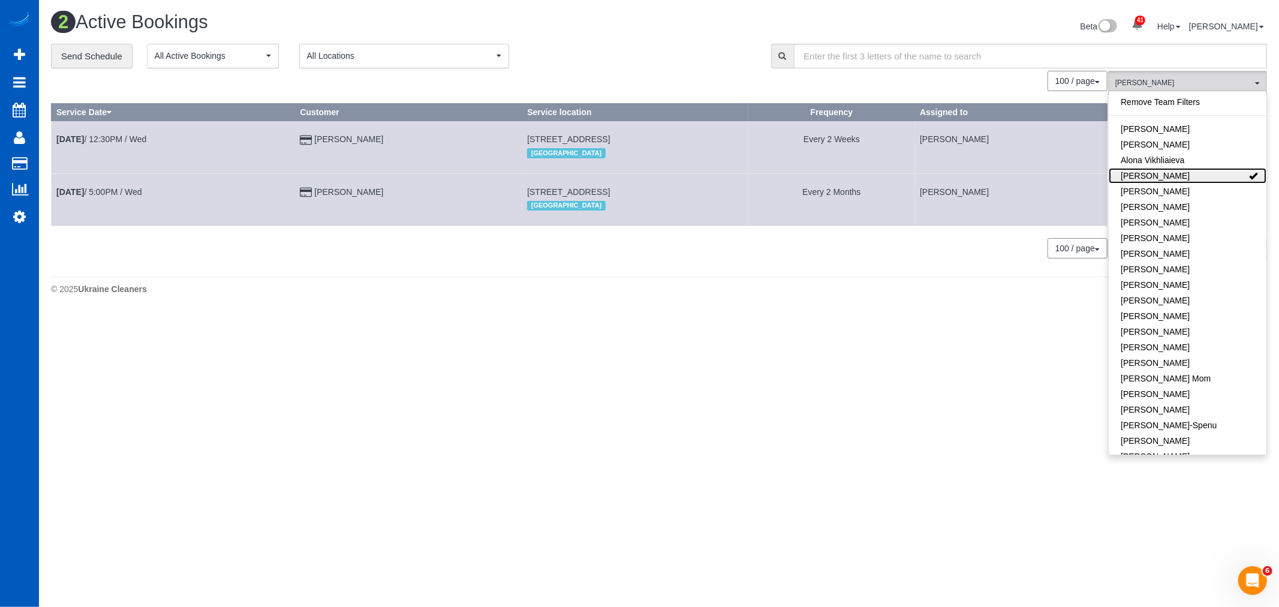
click at [1190, 176] on link "[PERSON_NAME]" at bounding box center [1188, 176] width 158 height 16
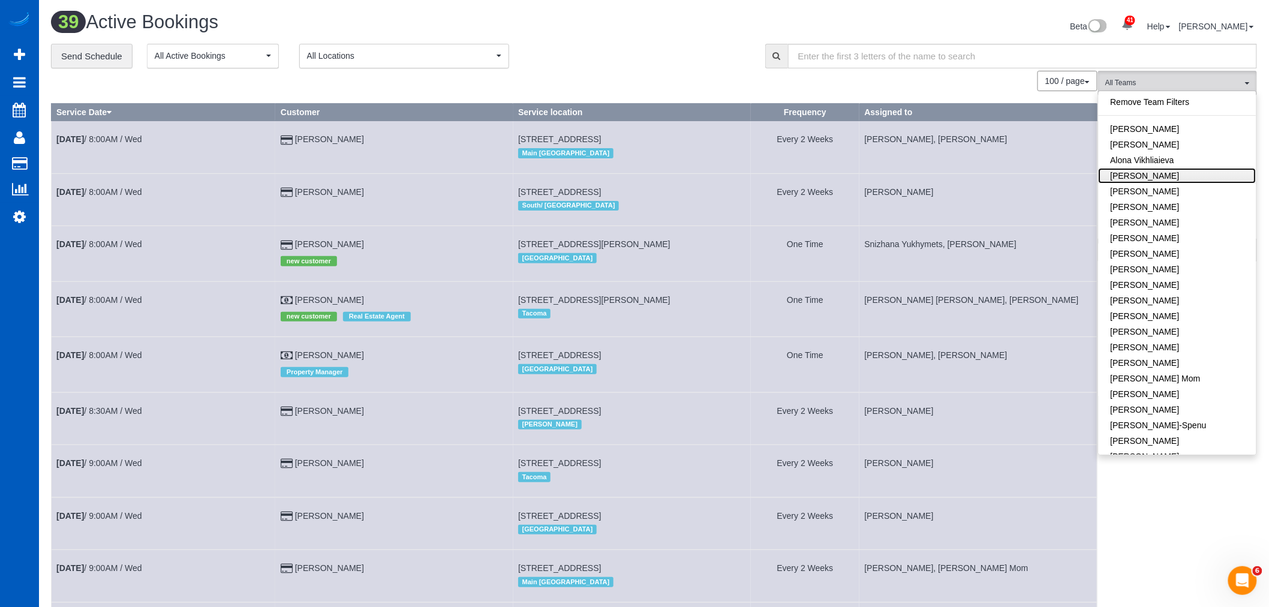
click at [1190, 176] on link "[PERSON_NAME]" at bounding box center [1178, 176] width 158 height 16
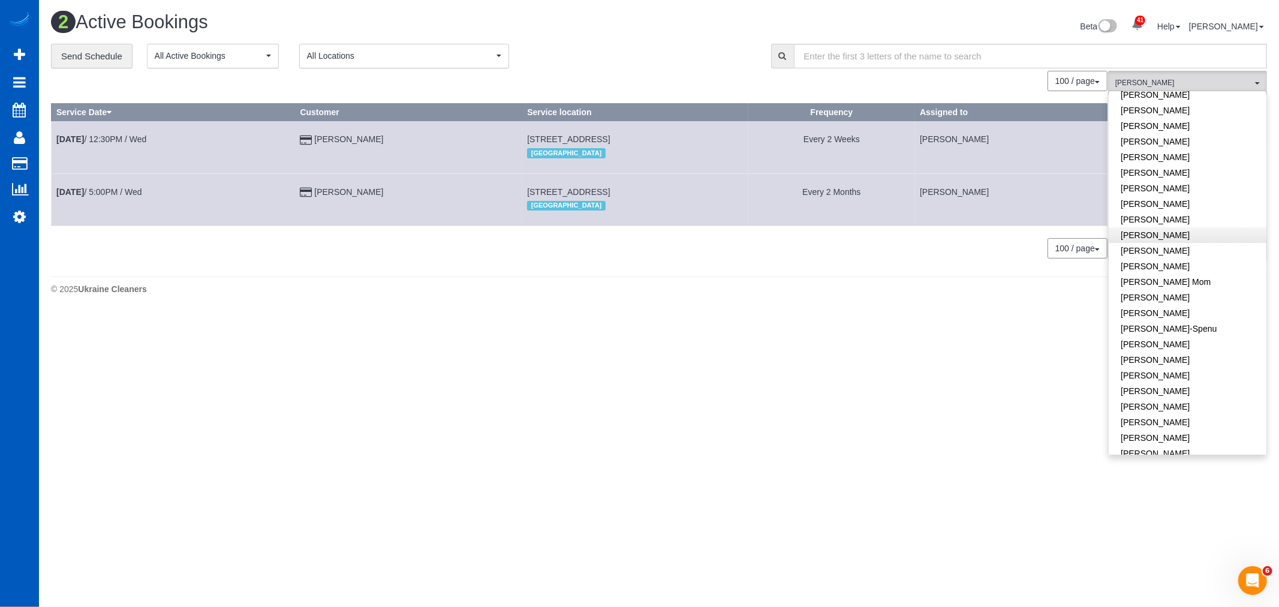
scroll to position [200, 0]
click at [1178, 300] on link "[PERSON_NAME]" at bounding box center [1188, 304] width 158 height 16
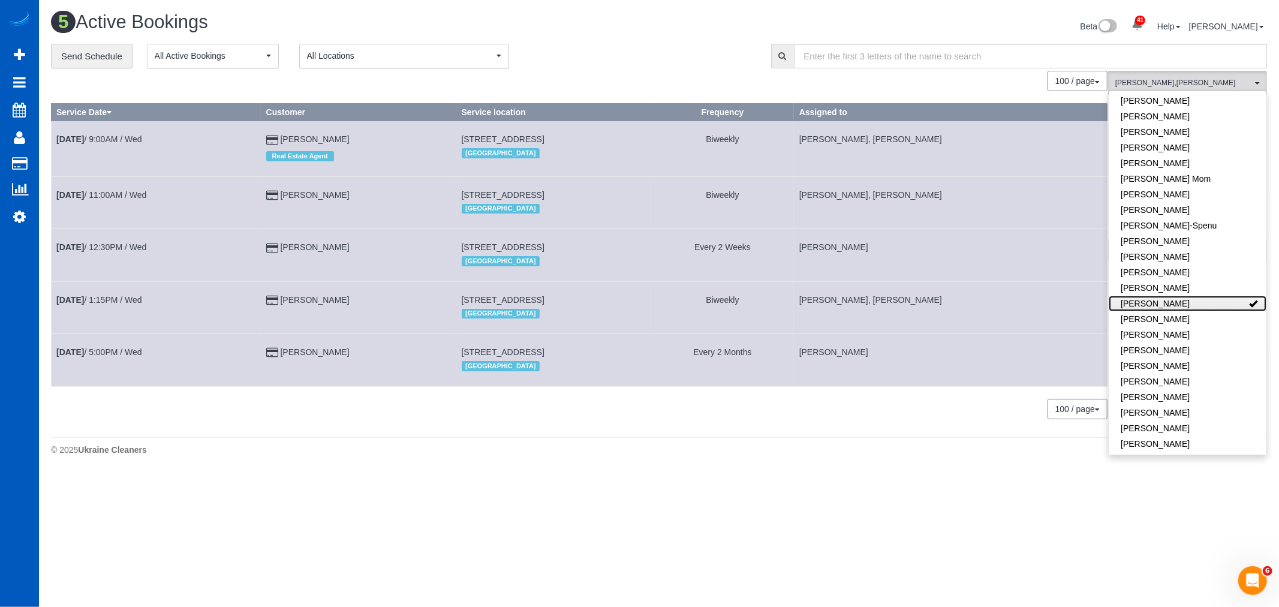
click at [1178, 300] on link "[PERSON_NAME]" at bounding box center [1188, 304] width 158 height 16
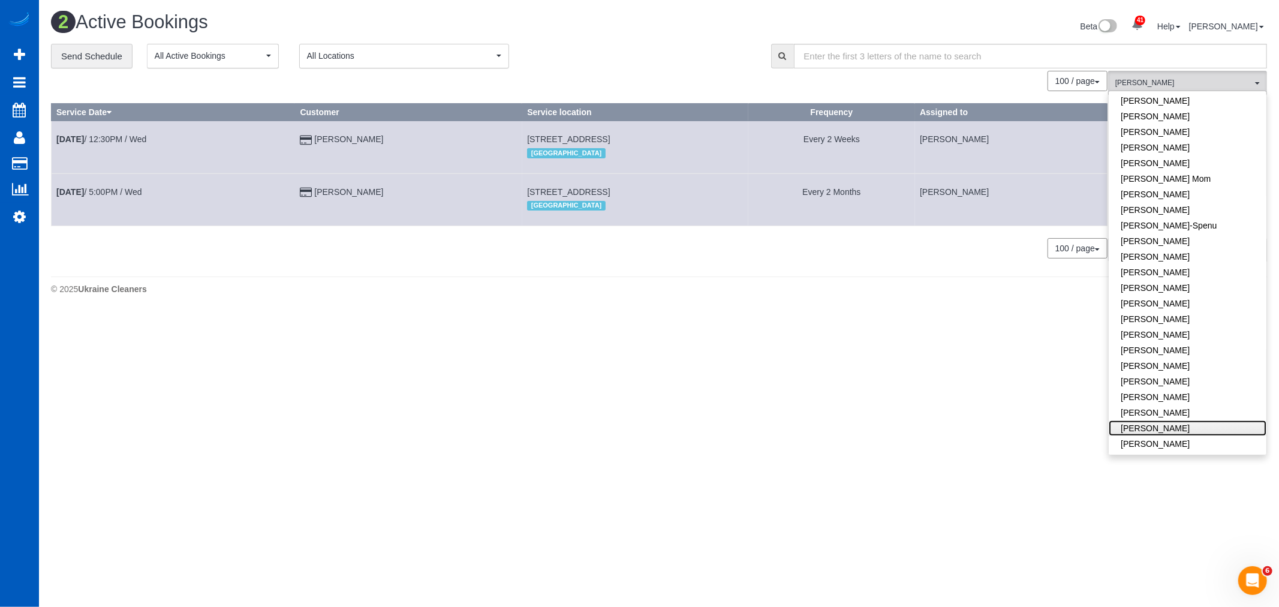
click at [1192, 430] on link "Milena Kasianchyk" at bounding box center [1188, 428] width 158 height 16
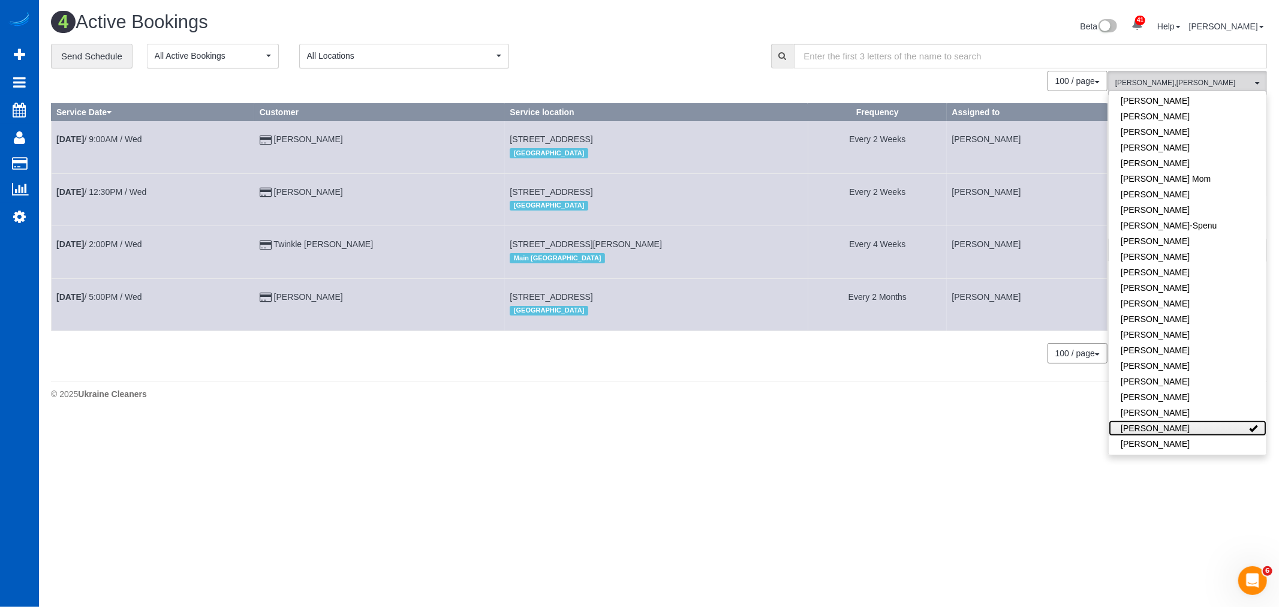
click at [1190, 428] on link "Milena Kasianchyk" at bounding box center [1188, 428] width 158 height 16
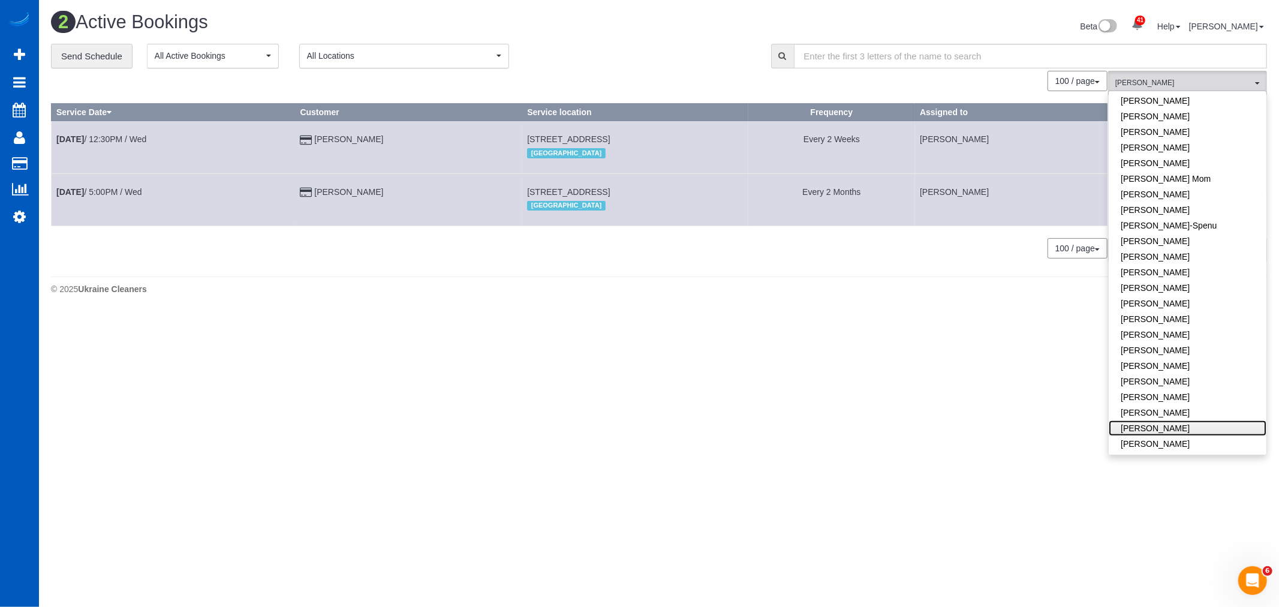
click at [1190, 429] on link "Milena Kasianchyk" at bounding box center [1188, 428] width 158 height 16
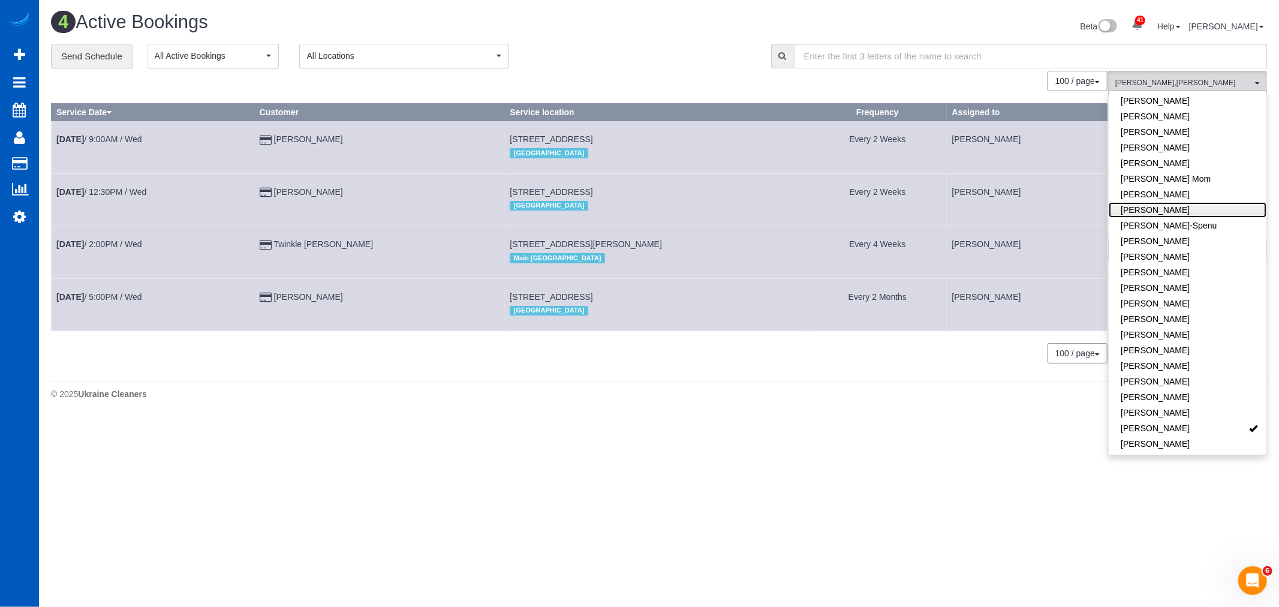
click at [1183, 205] on link "[PERSON_NAME]" at bounding box center [1188, 210] width 158 height 16
click at [1193, 424] on link "[PERSON_NAME]" at bounding box center [1188, 428] width 158 height 16
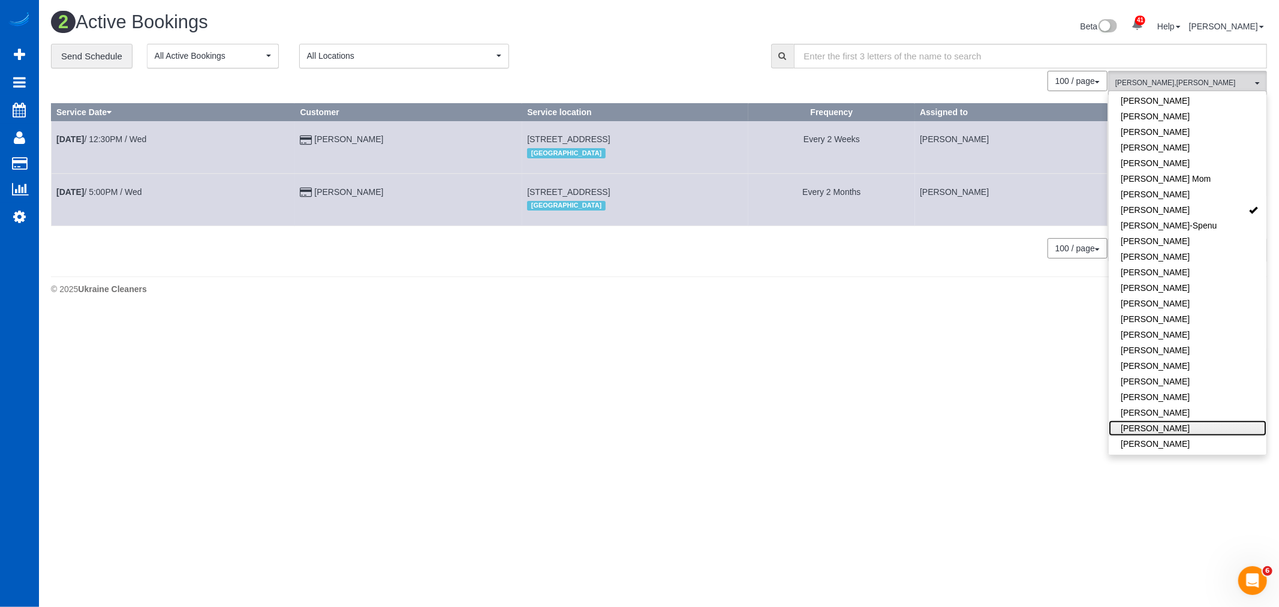
click at [1193, 424] on link "[PERSON_NAME]" at bounding box center [1188, 428] width 158 height 16
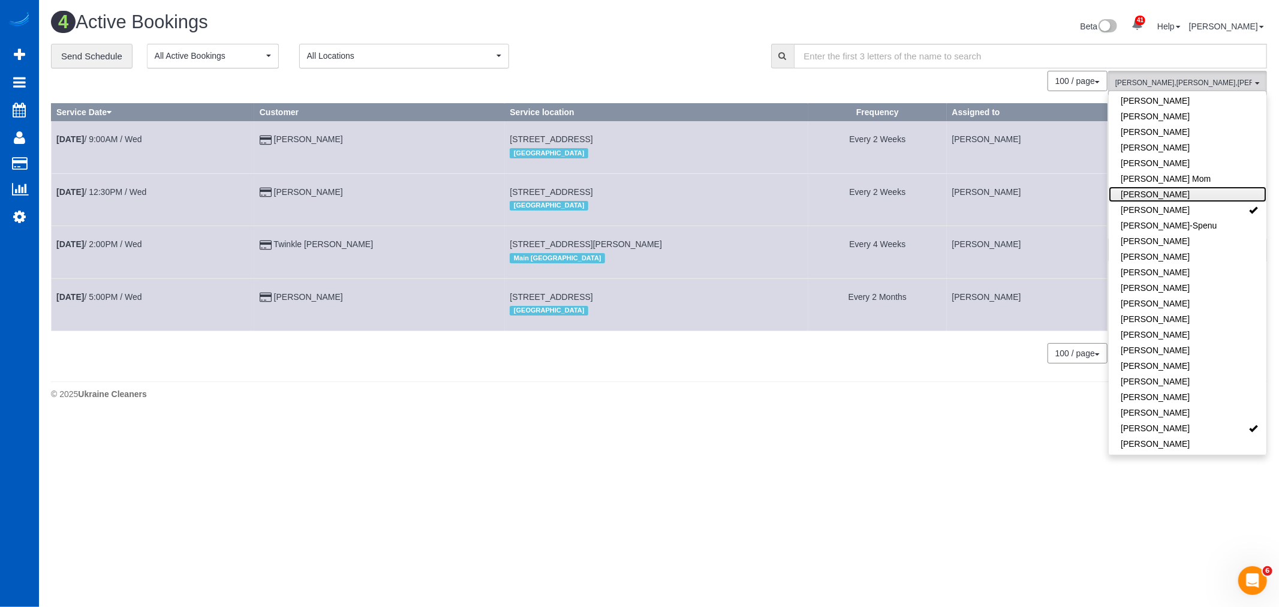
click at [1215, 201] on link "[PERSON_NAME]" at bounding box center [1188, 195] width 158 height 16
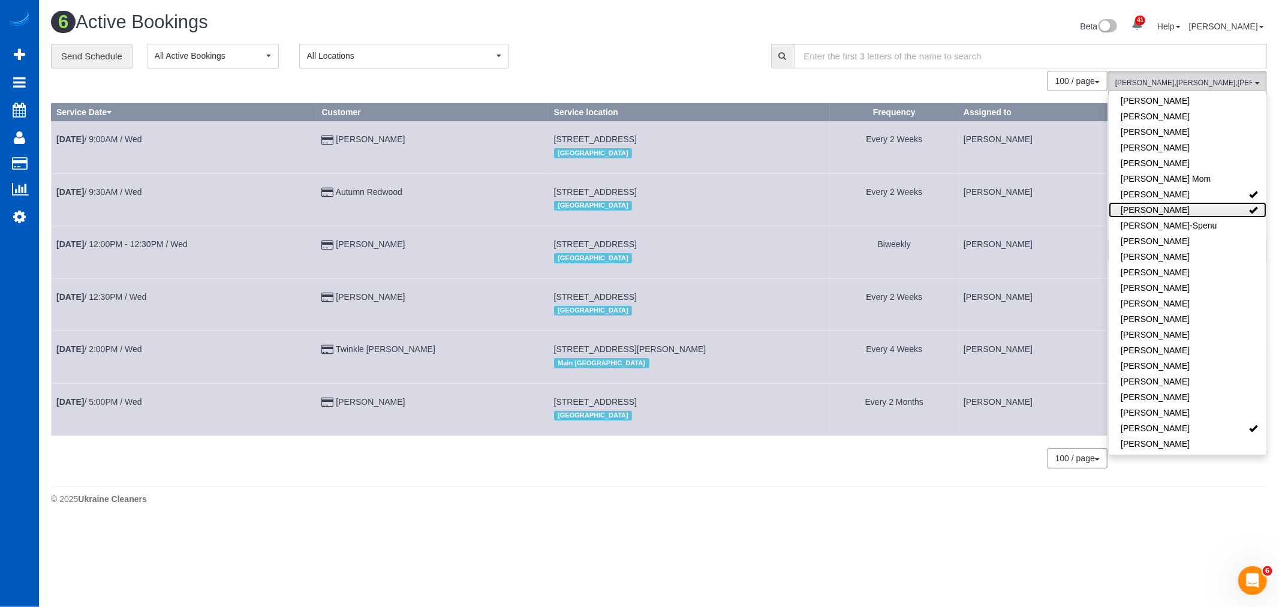
click at [1209, 213] on link "Irina Shamrai" at bounding box center [1188, 210] width 158 height 16
click at [1207, 197] on link "[PERSON_NAME]" at bounding box center [1188, 195] width 158 height 16
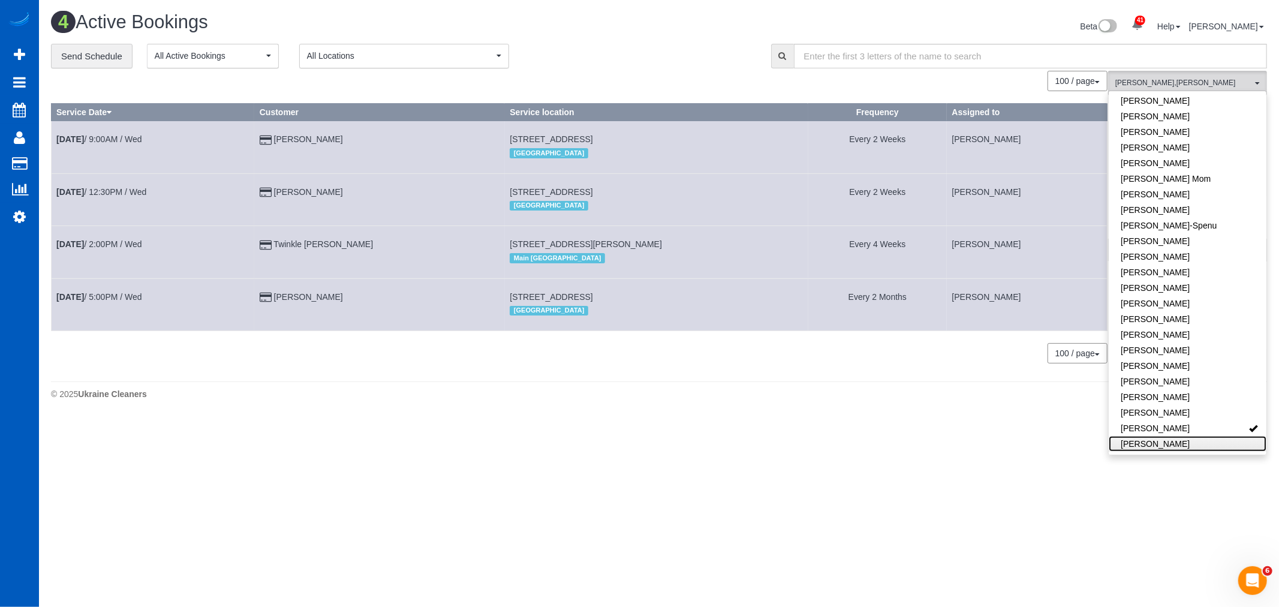
click at [1204, 436] on link "Miliena Shchokina" at bounding box center [1188, 444] width 158 height 16
click at [1198, 428] on link "Milena Kasianchyk" at bounding box center [1188, 428] width 158 height 16
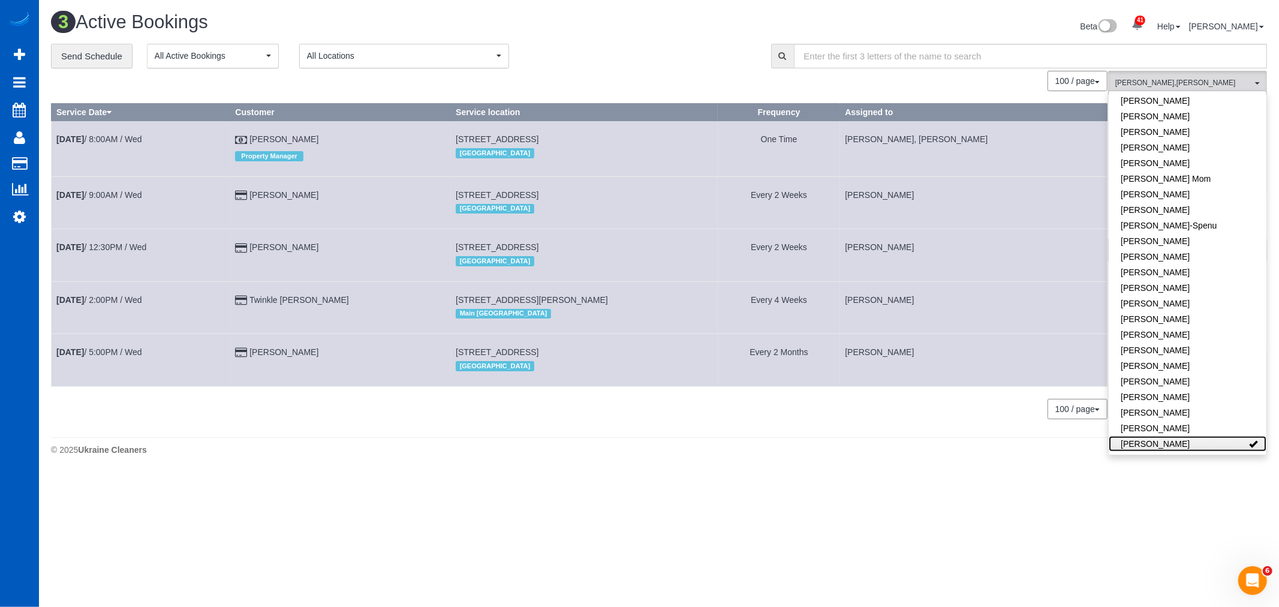
click at [1195, 436] on link "Miliena Shchokina" at bounding box center [1188, 444] width 158 height 16
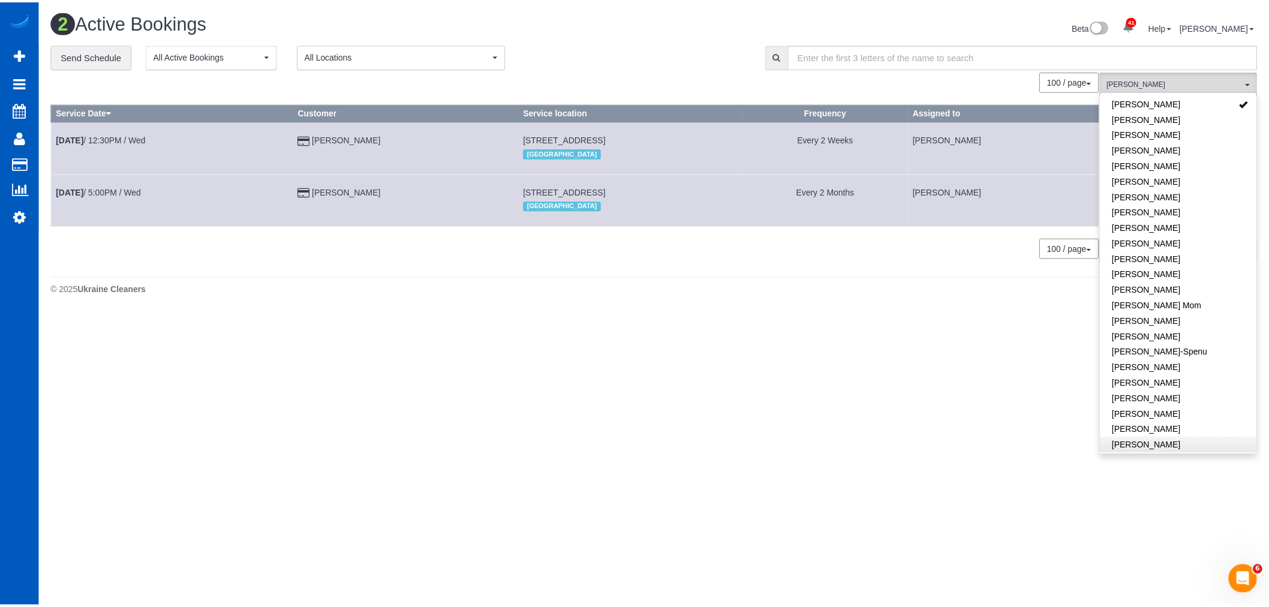
scroll to position [0, 0]
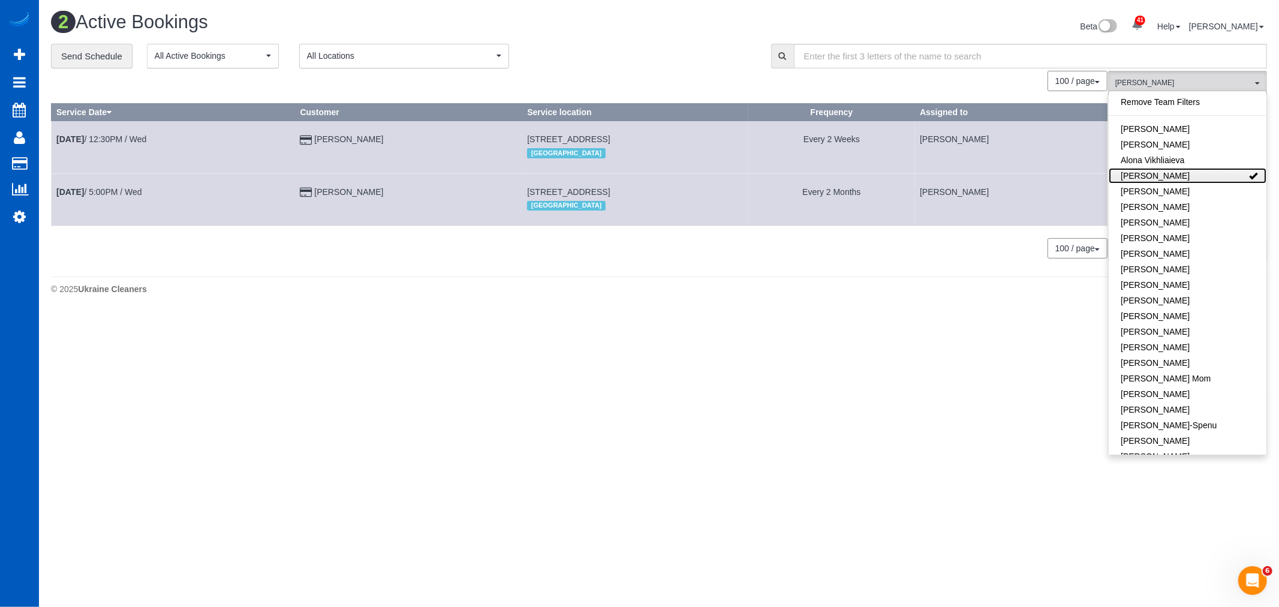
click at [1222, 171] on link "Anastasiia Demchenko" at bounding box center [1188, 176] width 158 height 16
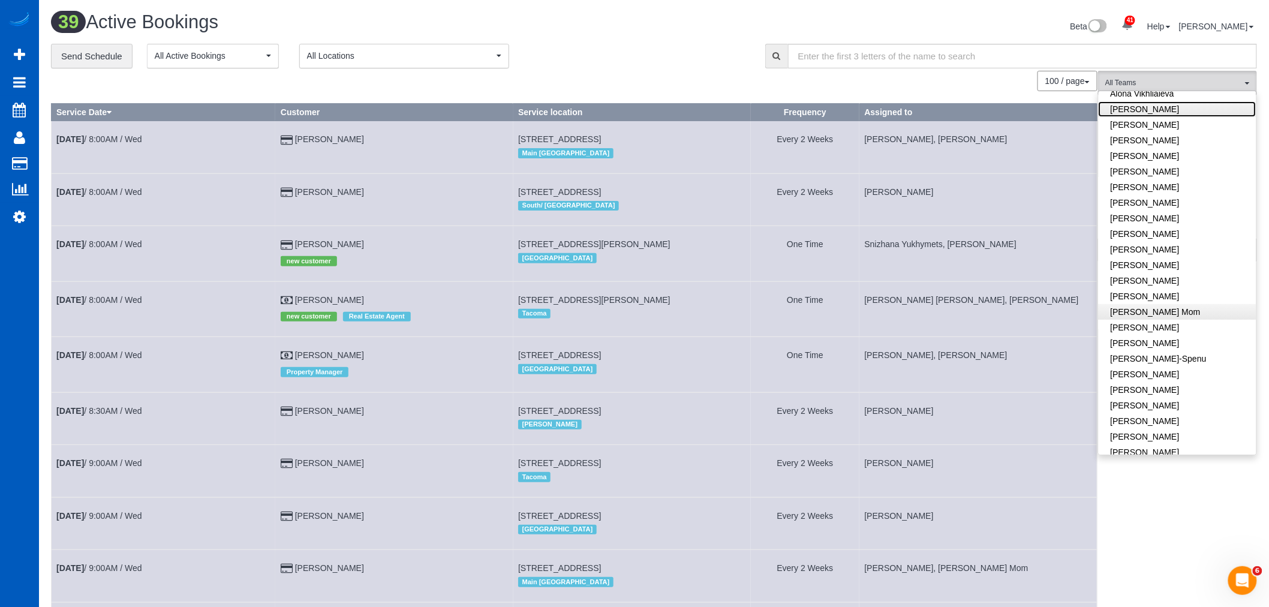
scroll to position [133, 0]
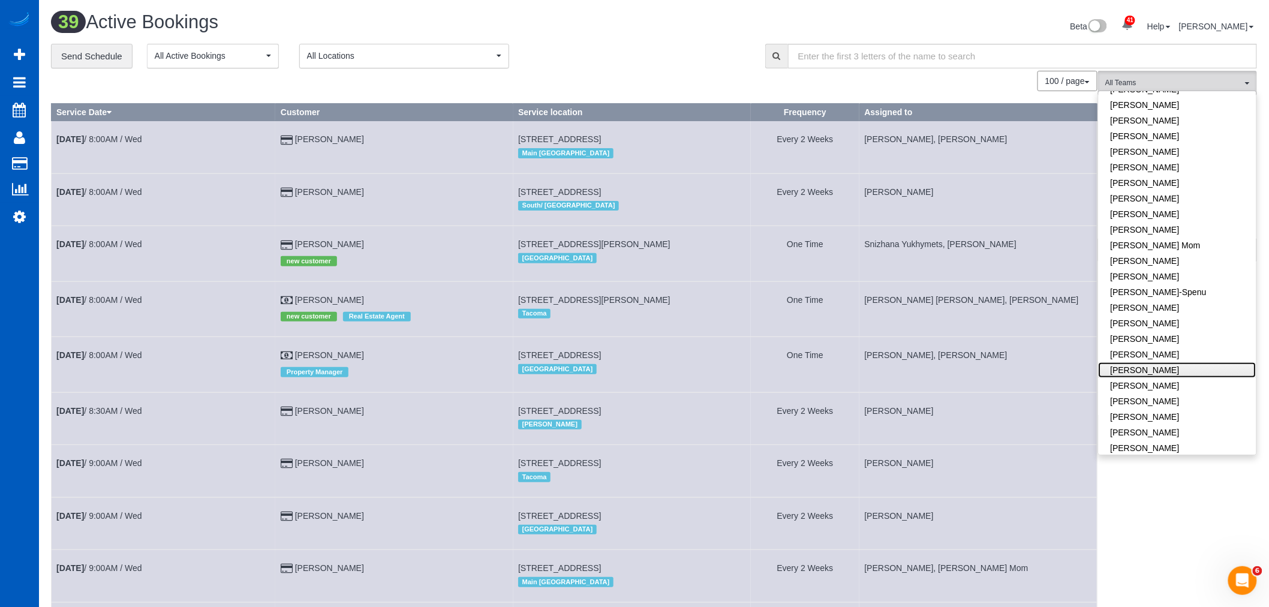
click at [1166, 371] on link "Kateryna Maherovska" at bounding box center [1178, 370] width 158 height 16
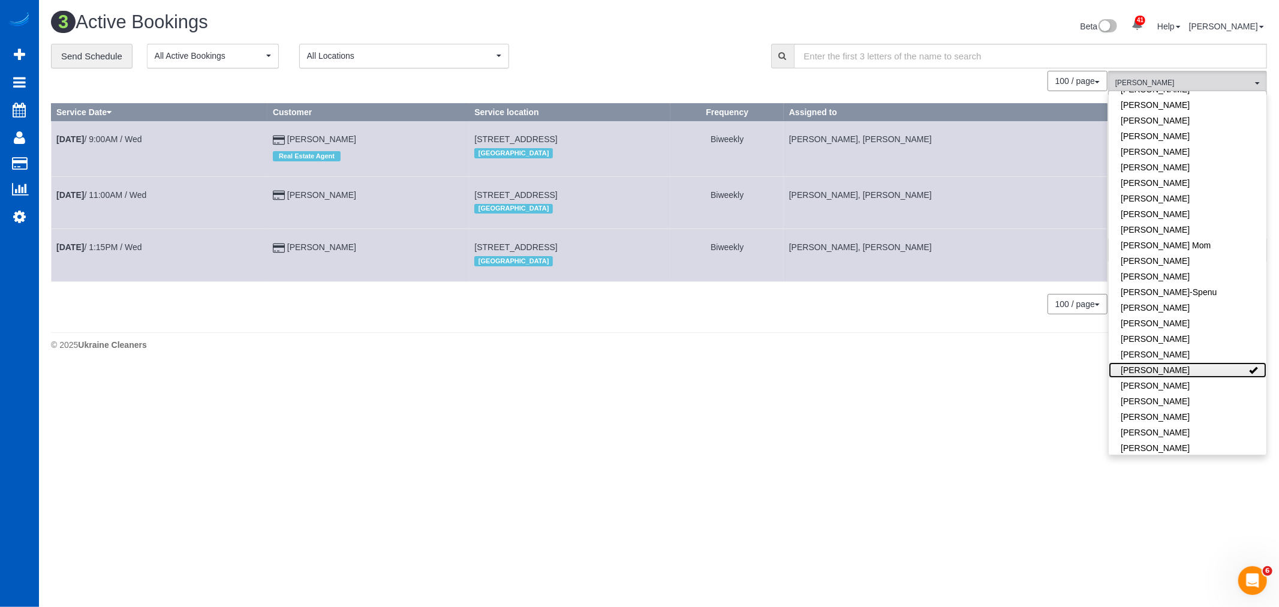
click at [1166, 371] on link "Kateryna Maherovska" at bounding box center [1188, 370] width 158 height 16
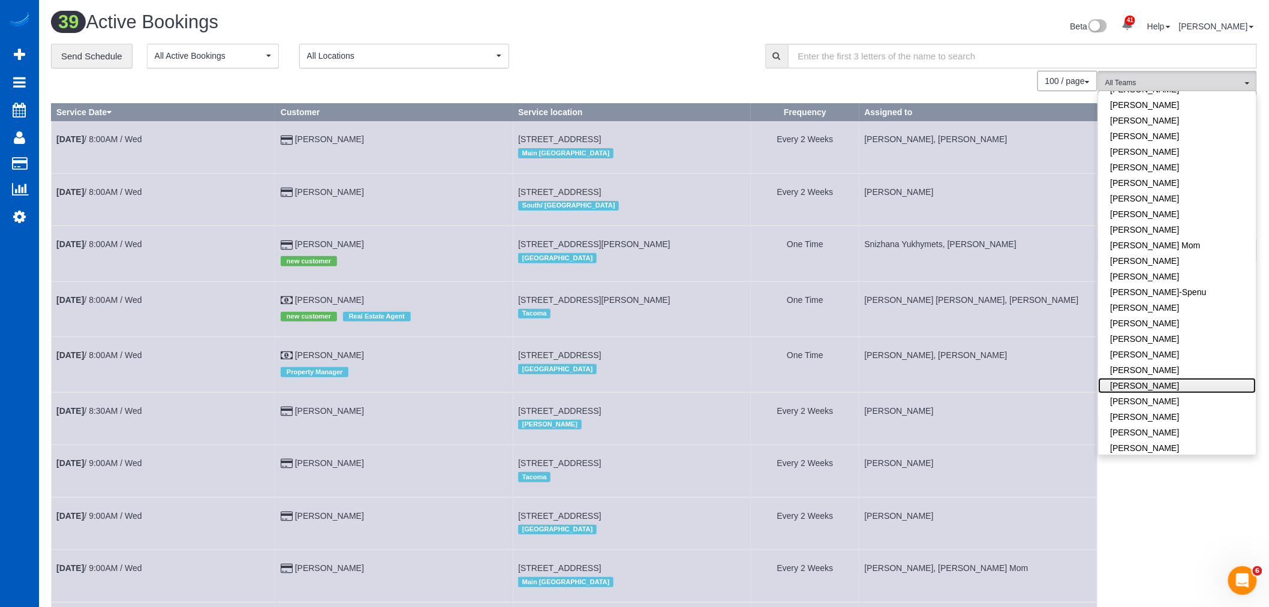
click at [1160, 384] on link "Kateryna Polishchuk" at bounding box center [1178, 386] width 158 height 16
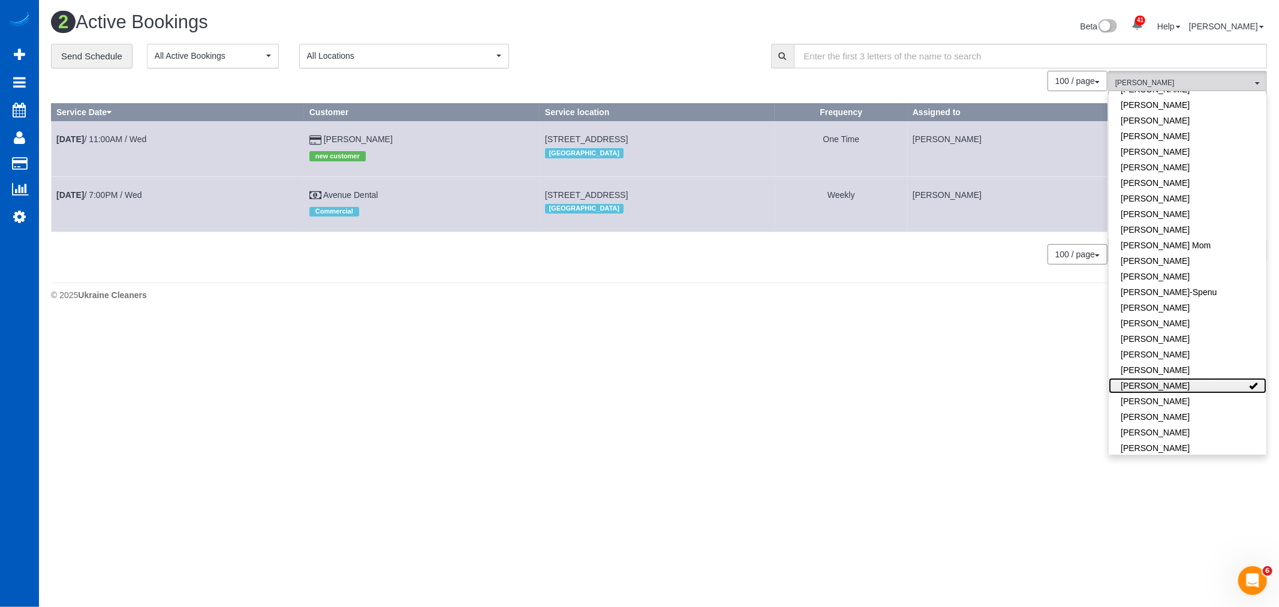
click at [1160, 384] on link "Kateryna Polishchuk" at bounding box center [1188, 386] width 158 height 16
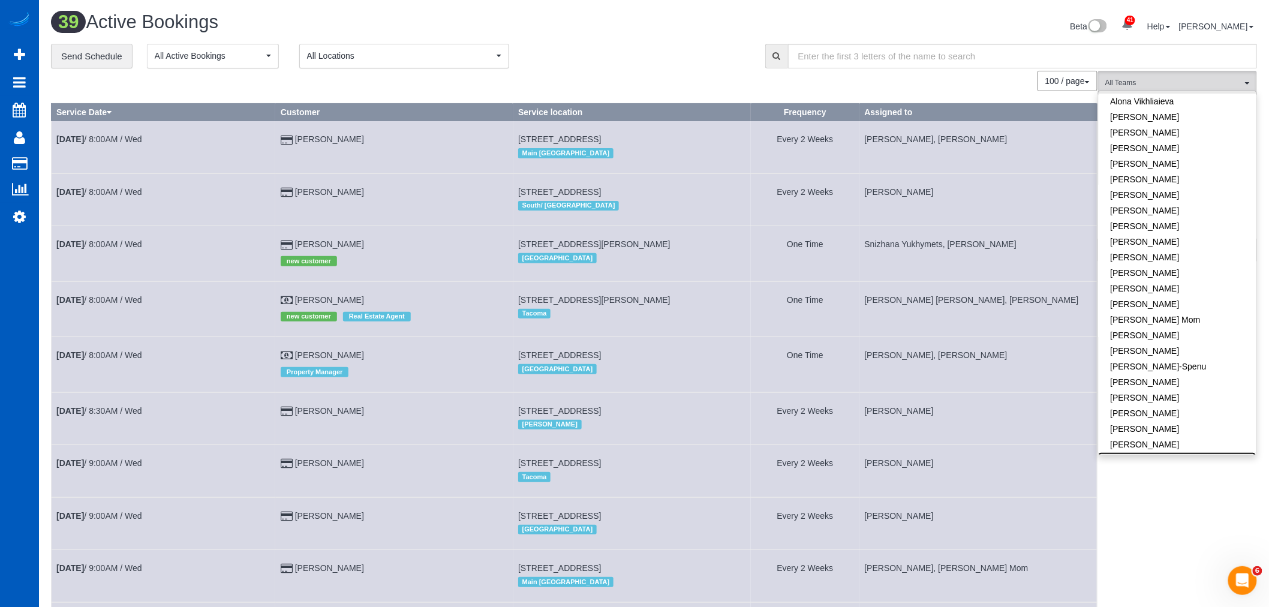
scroll to position [0, 0]
click at [1161, 147] on link "Alona Tarasiuk" at bounding box center [1178, 145] width 158 height 16
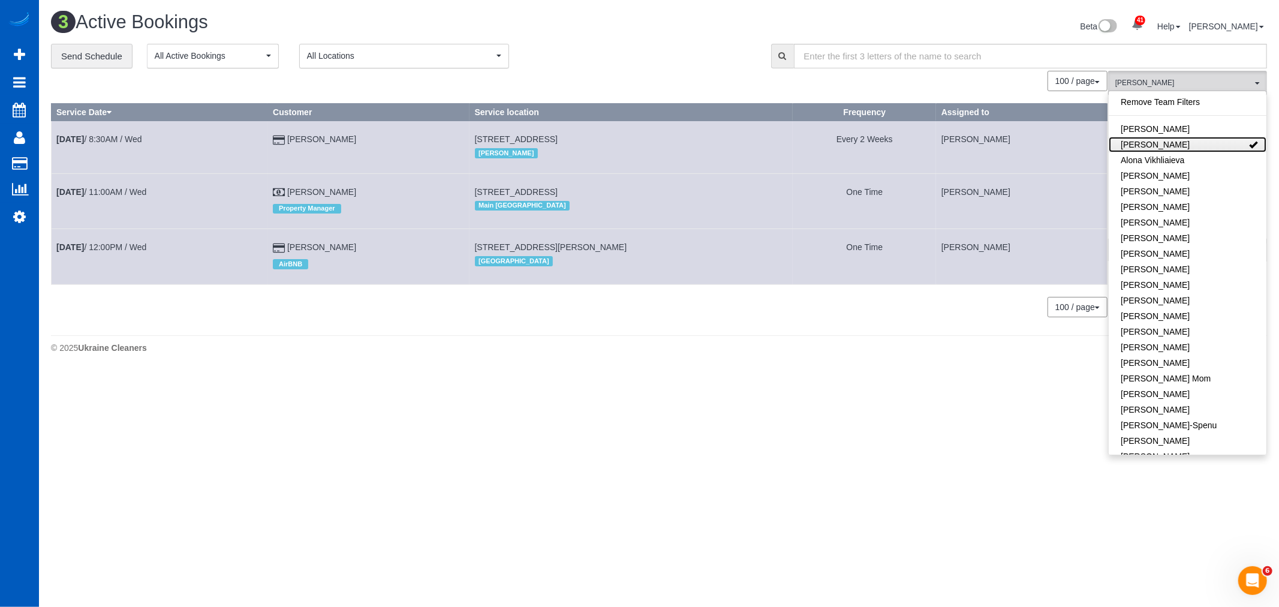
click at [1161, 148] on link "Alona Tarasiuk" at bounding box center [1188, 145] width 158 height 16
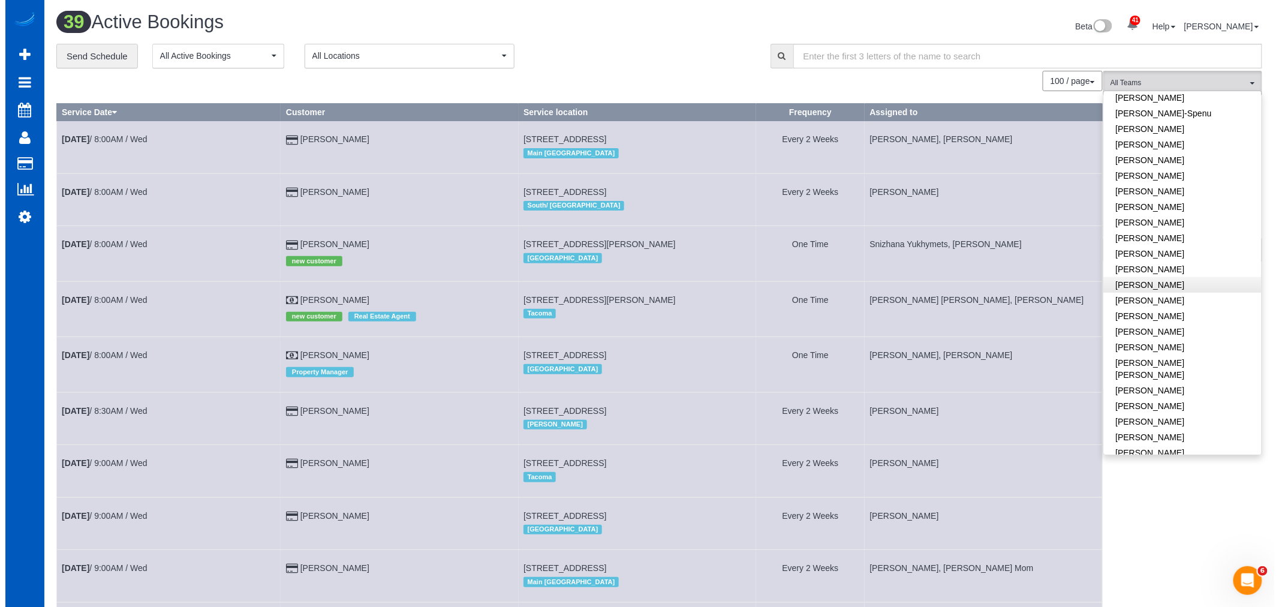
scroll to position [399, 0]
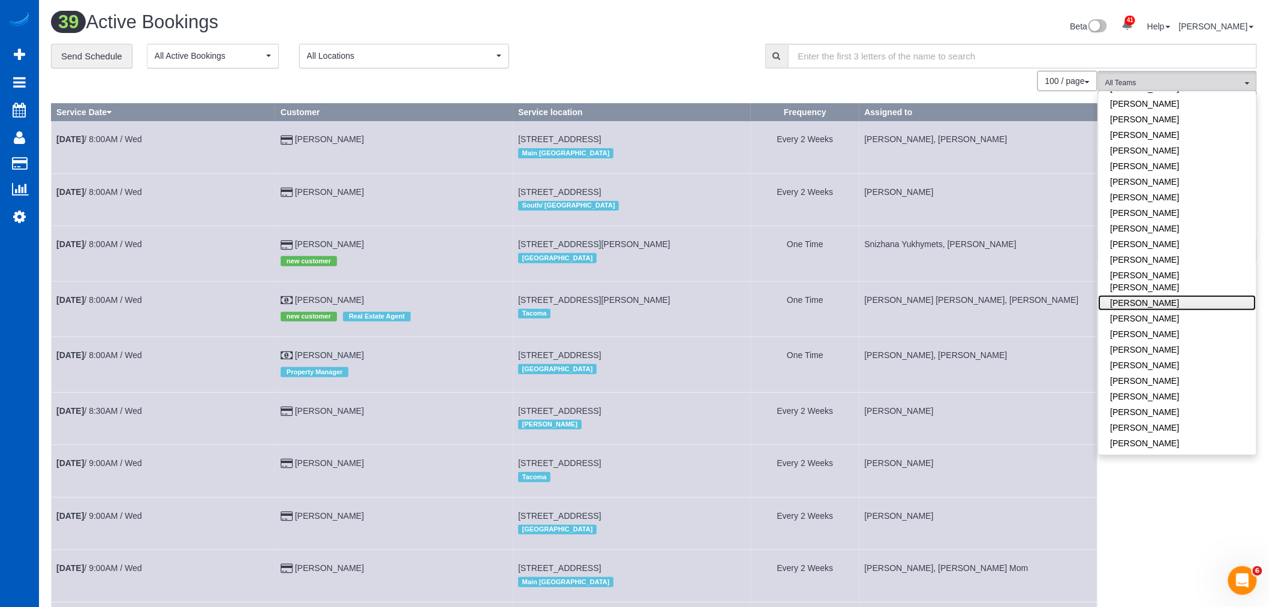
click at [1161, 295] on link "Nataliia Dmytruk" at bounding box center [1178, 303] width 158 height 16
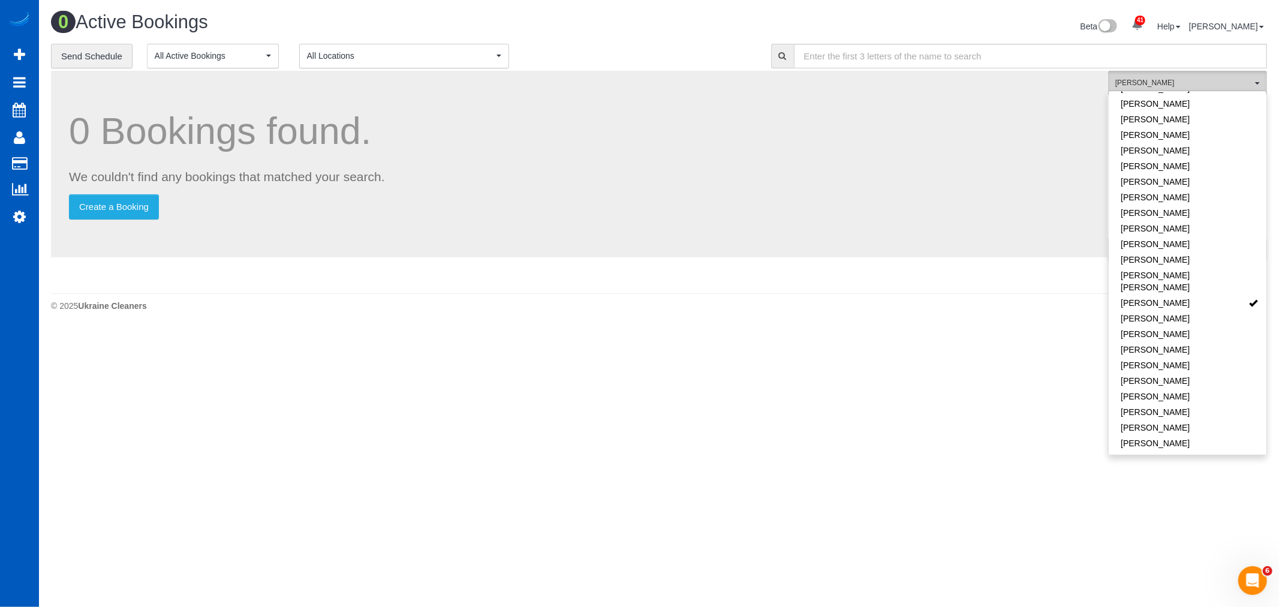
click at [1137, 80] on span "Nataliia Dmytruk" at bounding box center [1184, 83] width 137 height 10
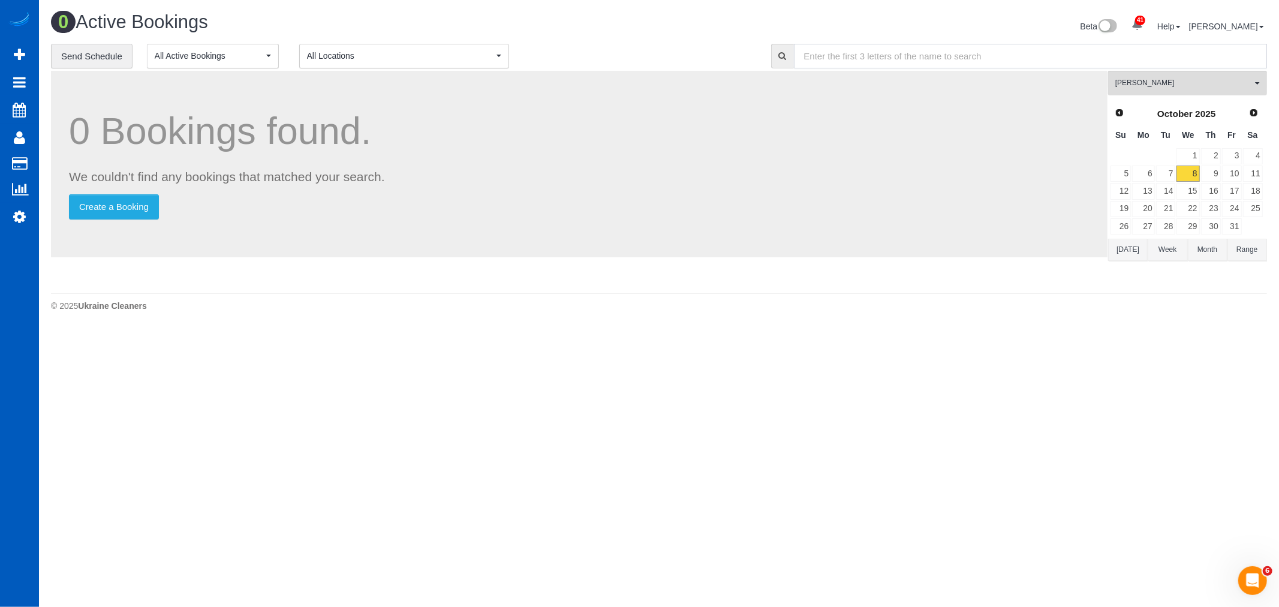
click at [1168, 65] on input "text" at bounding box center [1031, 56] width 474 height 25
drag, startPoint x: 1172, startPoint y: 90, endPoint x: 1159, endPoint y: 99, distance: 15.5
click at [1171, 90] on button "Nataliia Dmytruk All Teams" at bounding box center [1187, 83] width 159 height 25
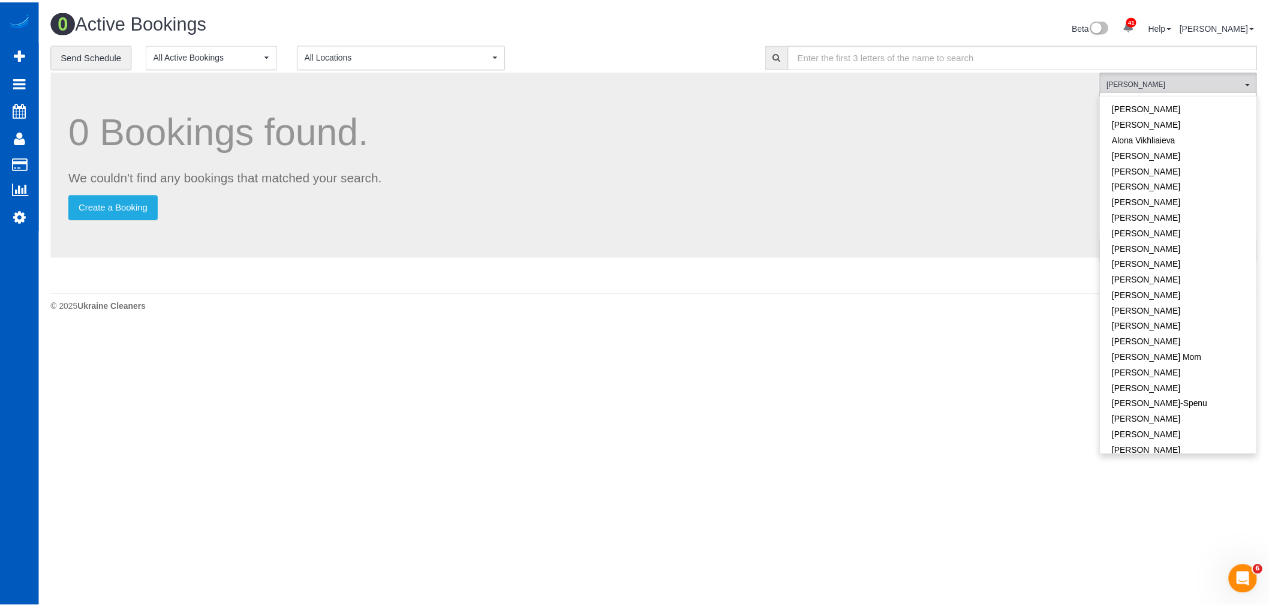
scroll to position [0, 0]
click at [1158, 99] on link "Remove Team Filters" at bounding box center [1188, 102] width 158 height 16
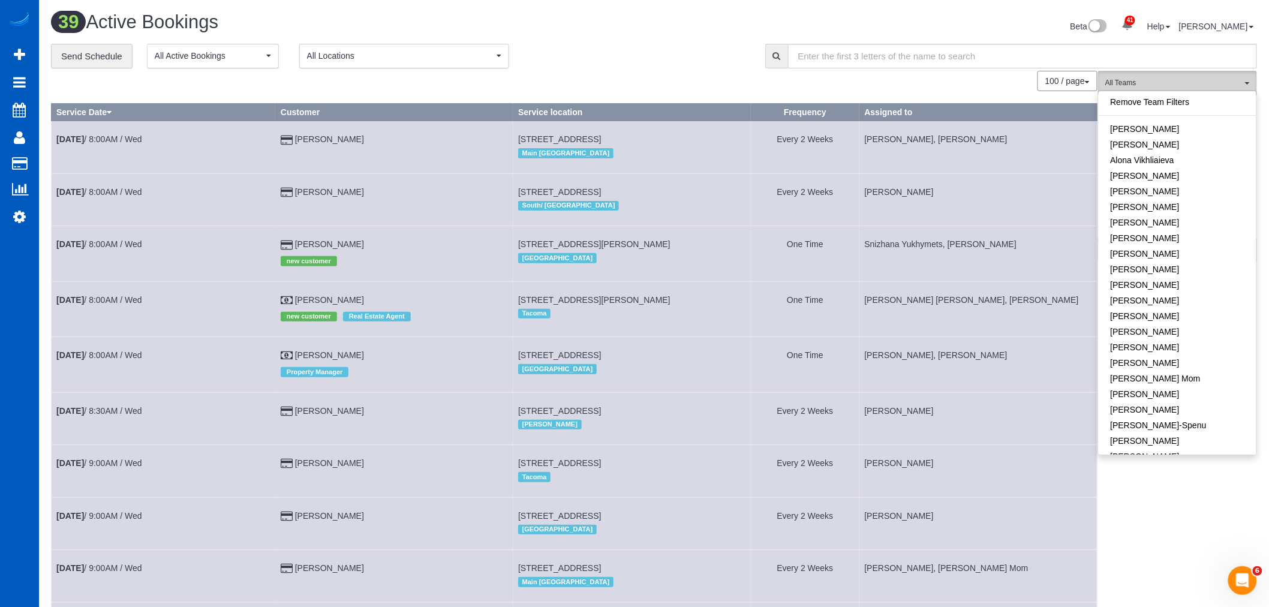
click at [1171, 75] on button "All Teams" at bounding box center [1177, 83] width 159 height 25
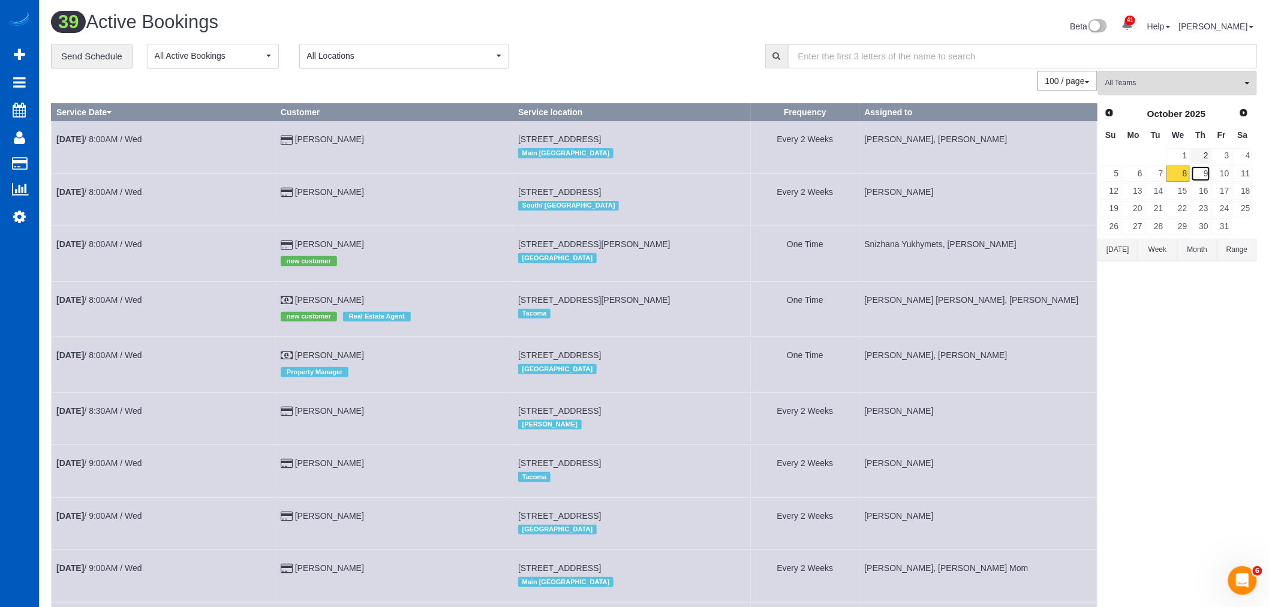
click at [1201, 172] on link "9" at bounding box center [1201, 174] width 20 height 16
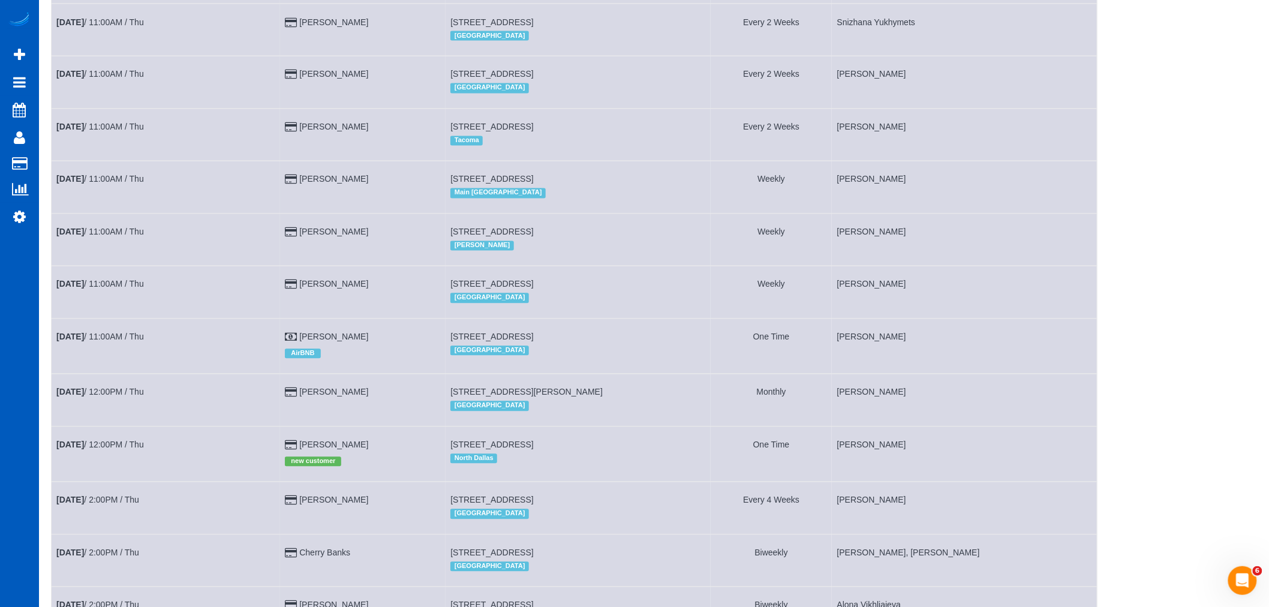
scroll to position [825, 0]
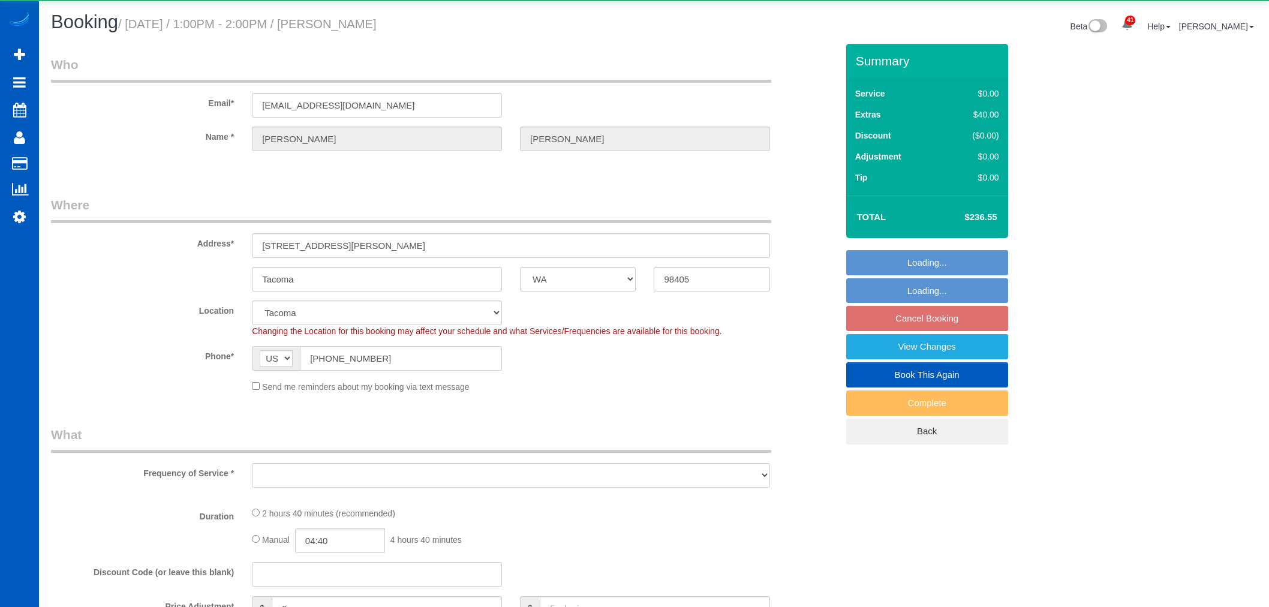
select select "WA"
select select "object:1125"
select select "199"
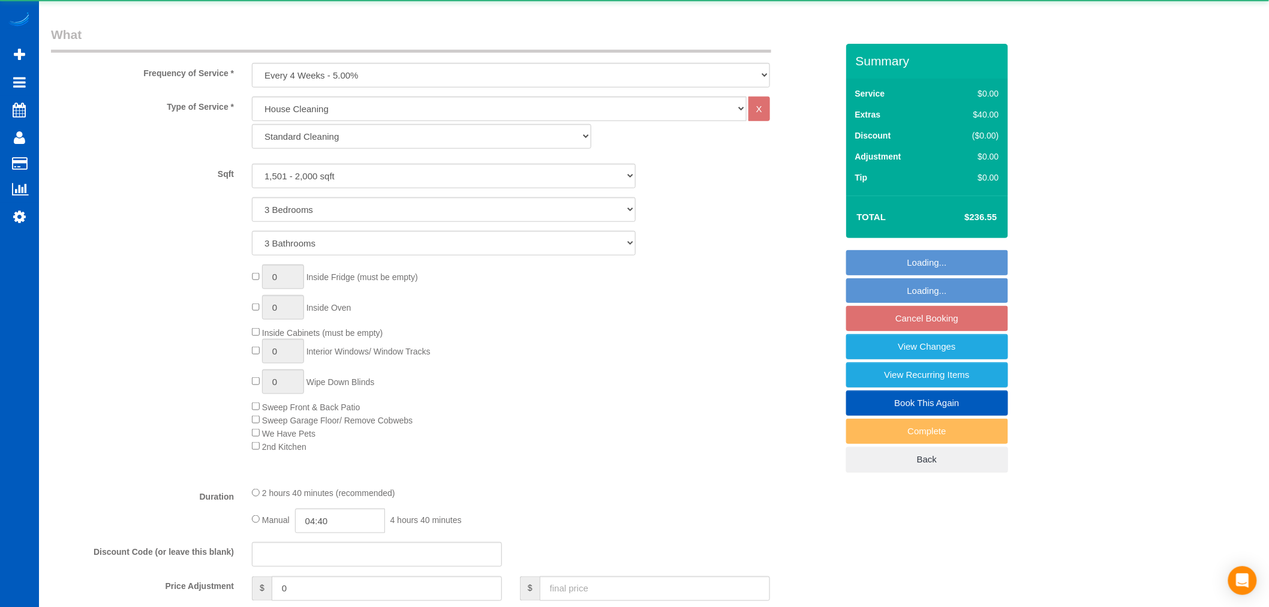
select select "1501"
select select "3"
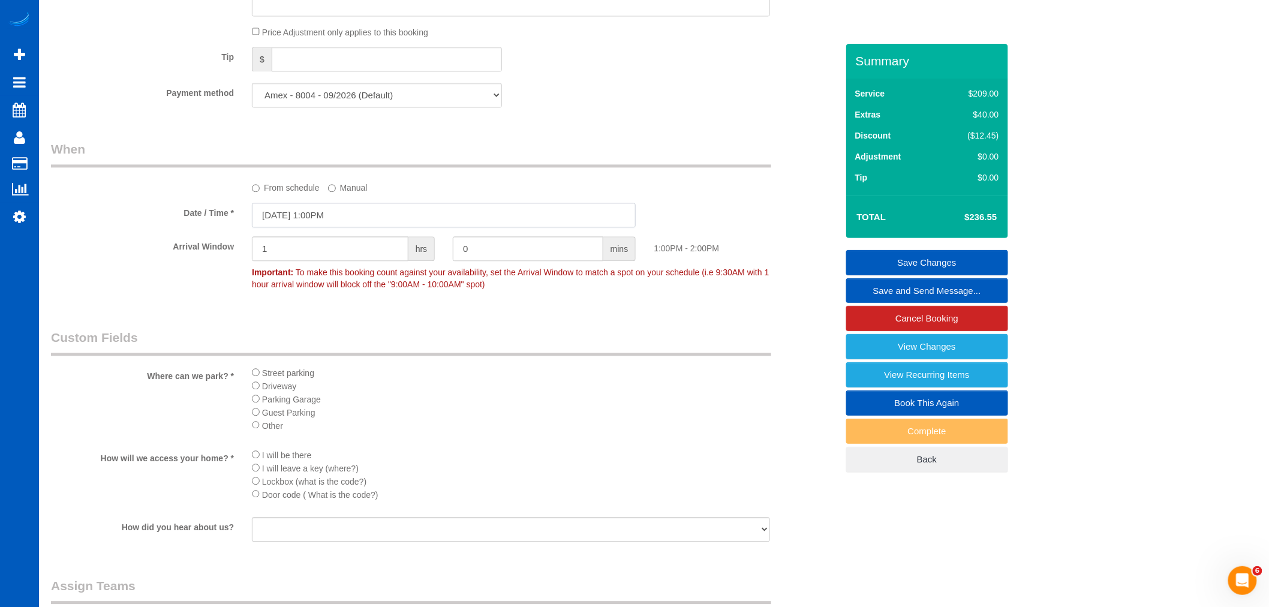
click at [329, 227] on input "10/17/2025 1:00PM" at bounding box center [444, 215] width 384 height 25
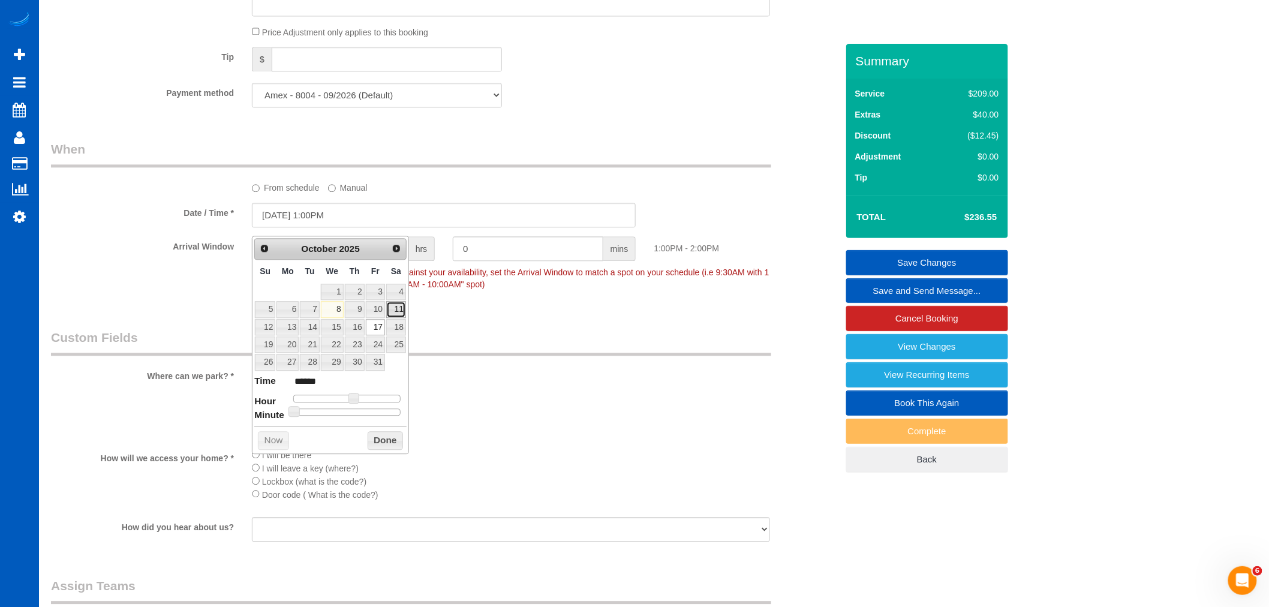
click at [391, 305] on link "11" at bounding box center [396, 309] width 20 height 16
type input "10/11/2025 11:00AM"
type input "*******"
type input "10/11/2025 10:00AM"
type input "*******"
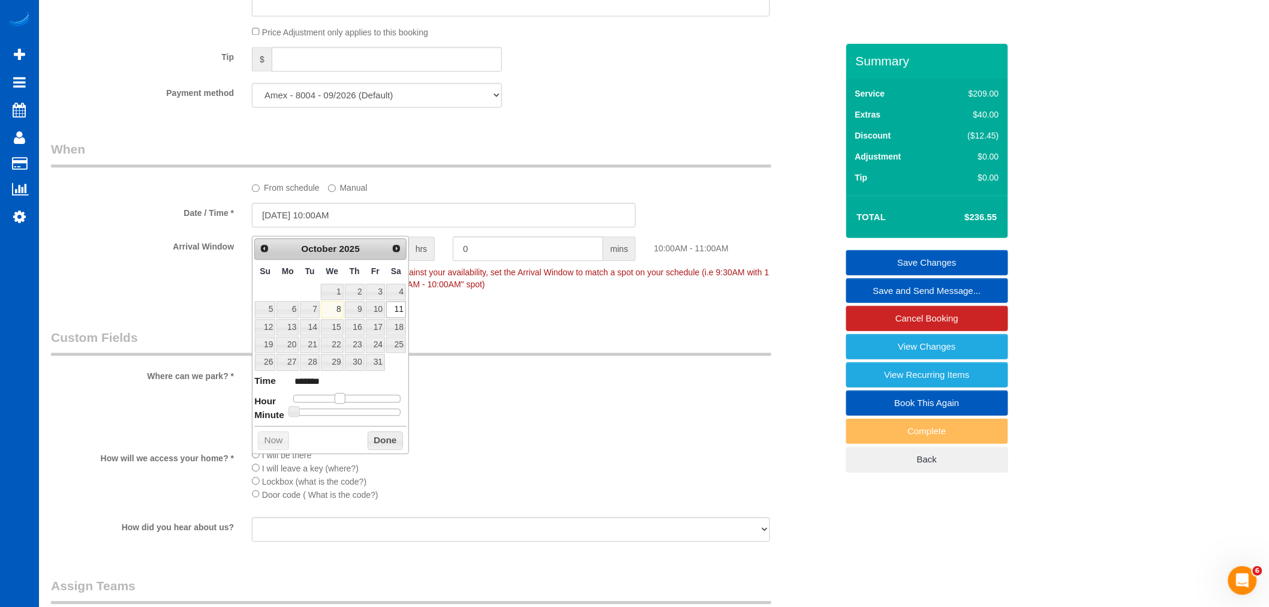
type input "10/11/2025 9:00AM"
type input "******"
type input "10/11/2025 8:00AM"
type input "******"
type input "10/11/2025 7:00AM"
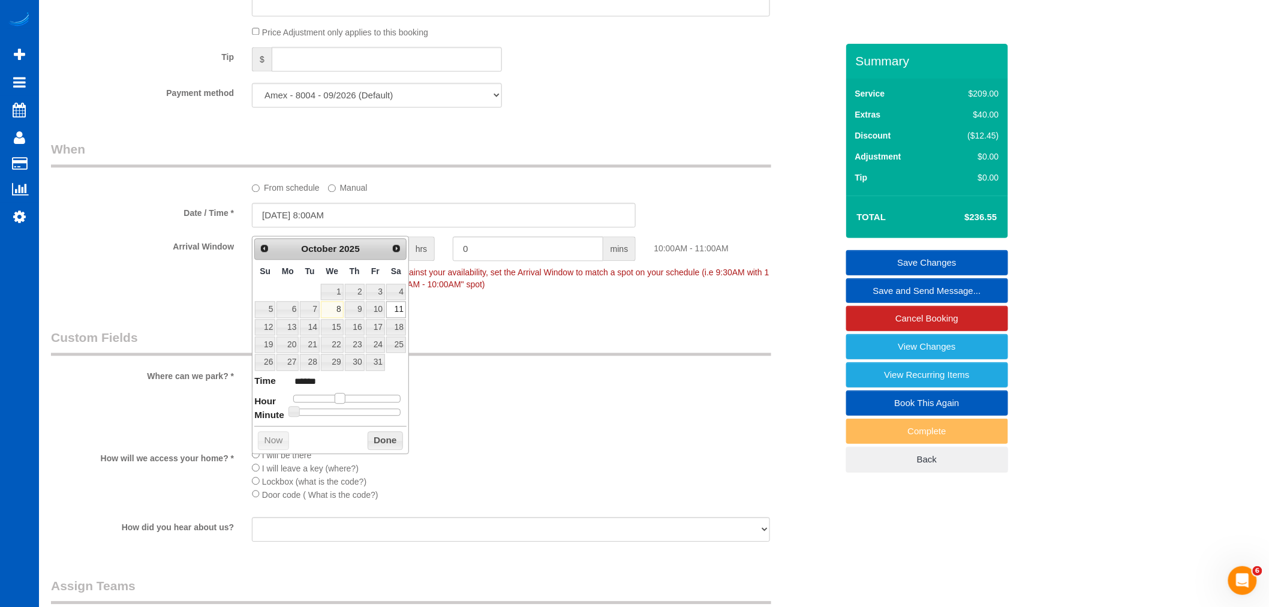
type input "******"
type input "10/11/2025 8:00AM"
type input "******"
type input "10/11/2025 9:00AM"
type input "******"
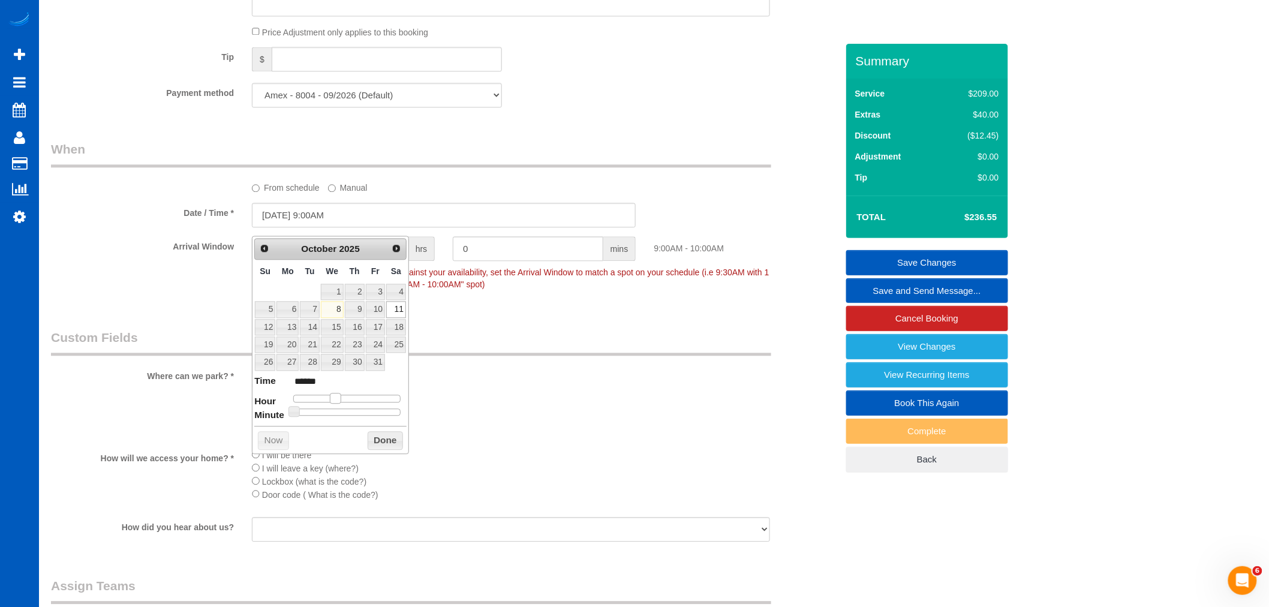
type input "10/11/2025 10:00AM"
type input "*******"
drag, startPoint x: 357, startPoint y: 396, endPoint x: 343, endPoint y: 408, distance: 17.9
click at [343, 408] on dl "Time ******* Hour Minute Second Millisecond Microsecond Time Zone ***** ***** *…" at bounding box center [330, 394] width 152 height 41
click at [368, 440] on button "Done" at bounding box center [385, 440] width 35 height 19
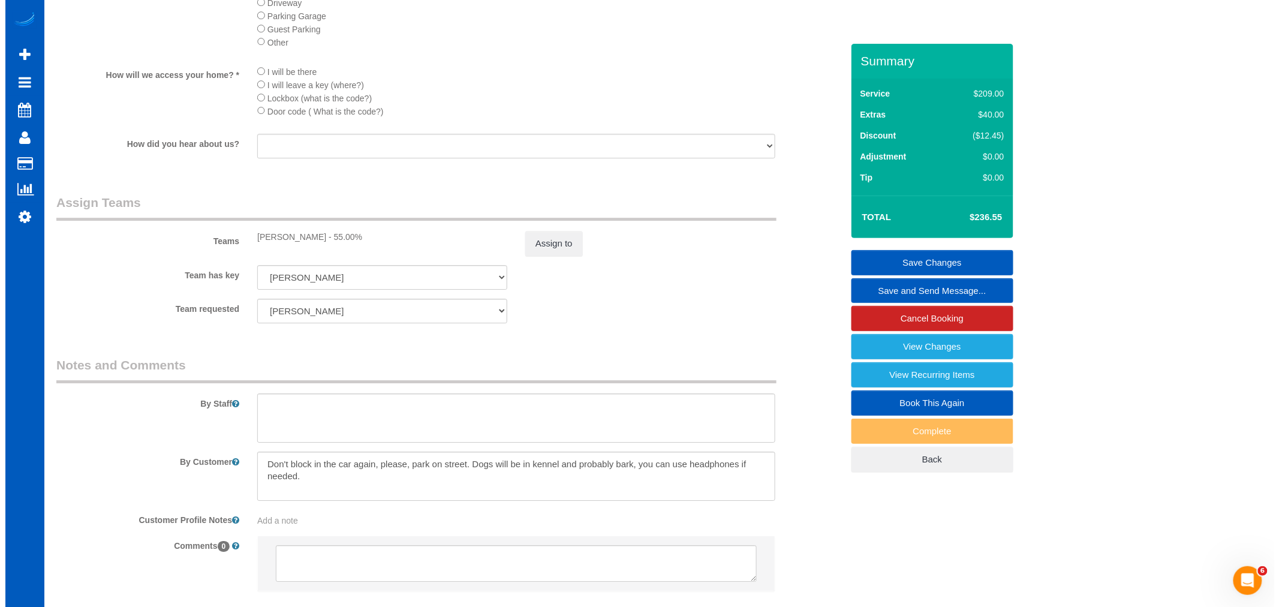
scroll to position [1466, 0]
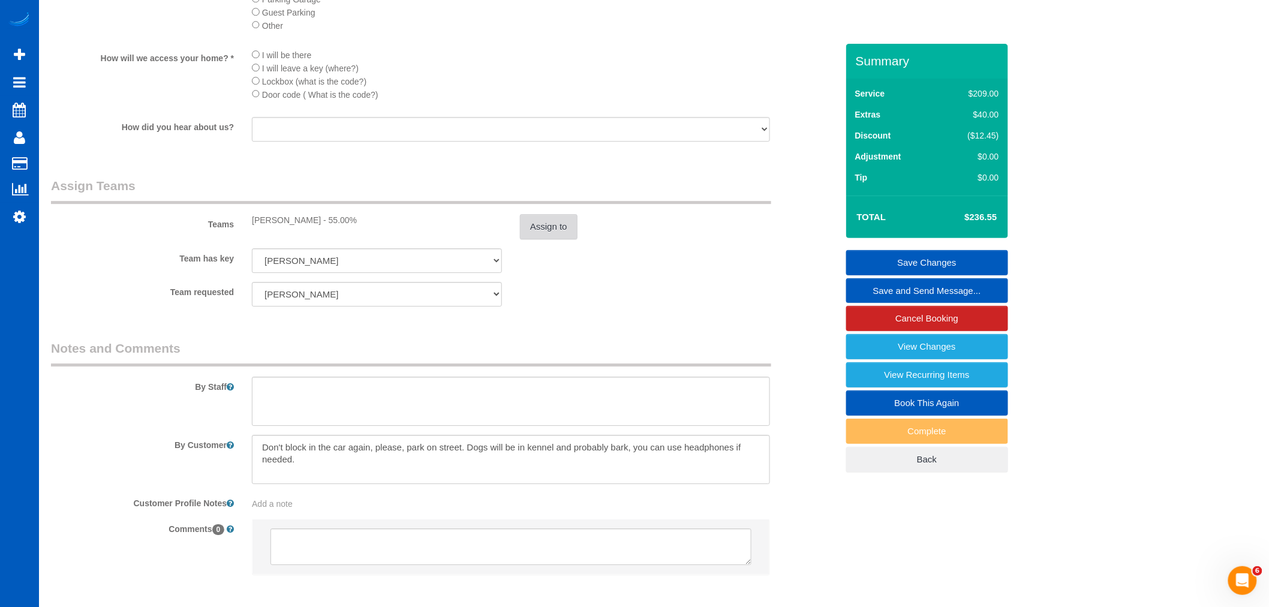
click at [555, 239] on button "Assign to" at bounding box center [549, 226] width 58 height 25
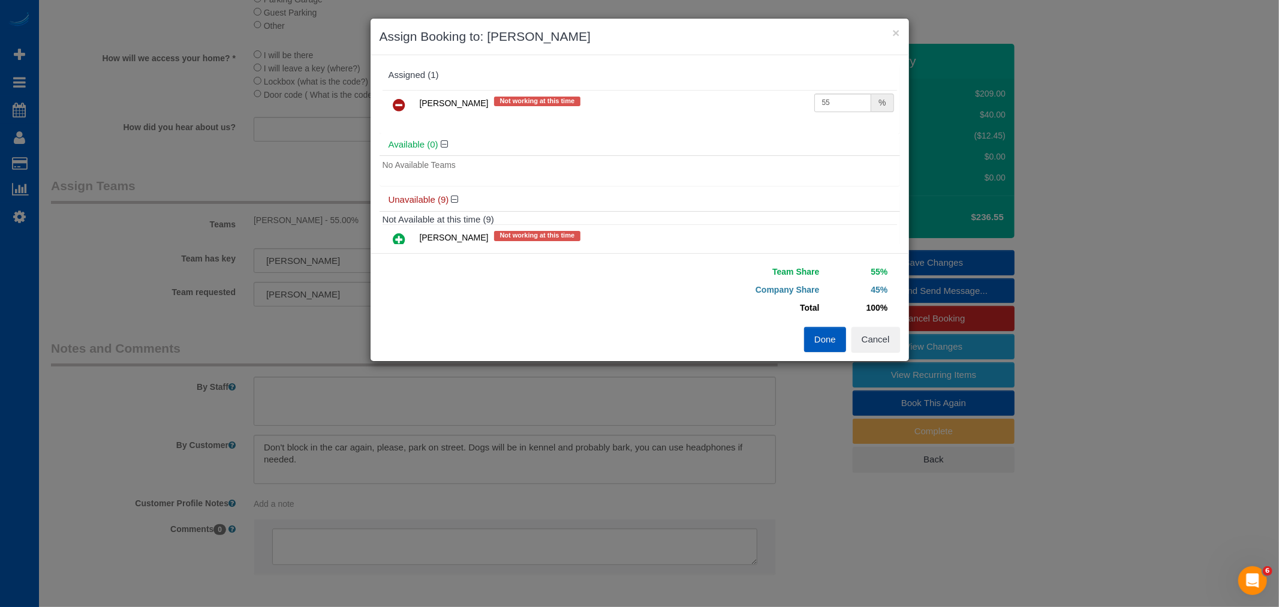
click at [402, 100] on icon at bounding box center [399, 105] width 13 height 14
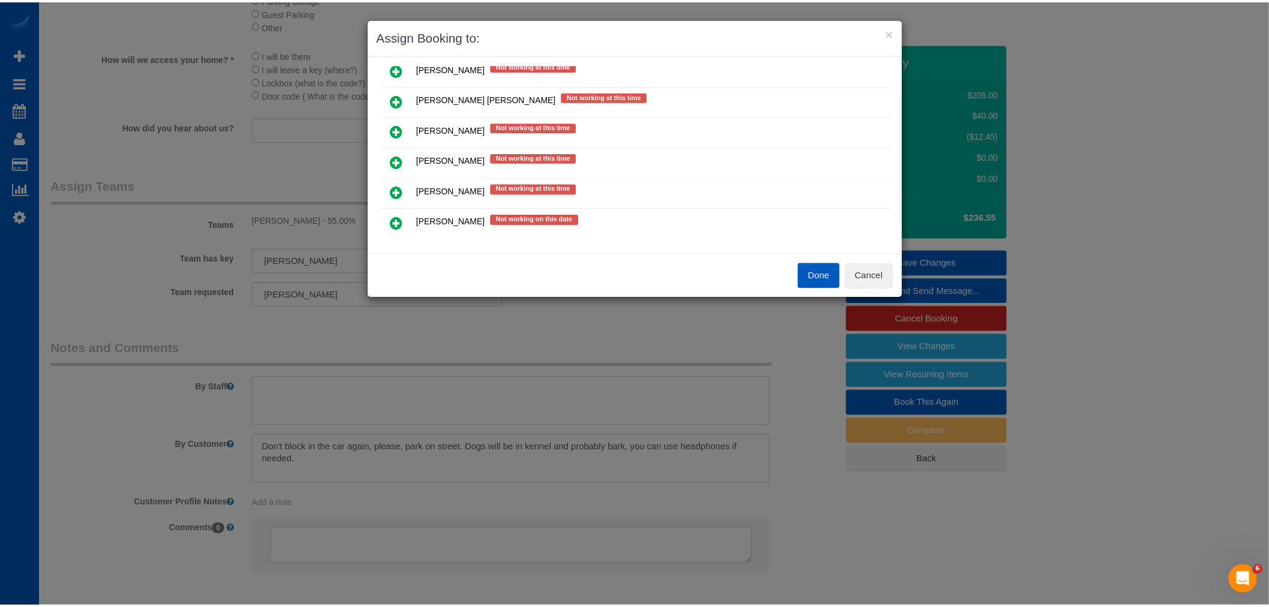
scroll to position [266, 0]
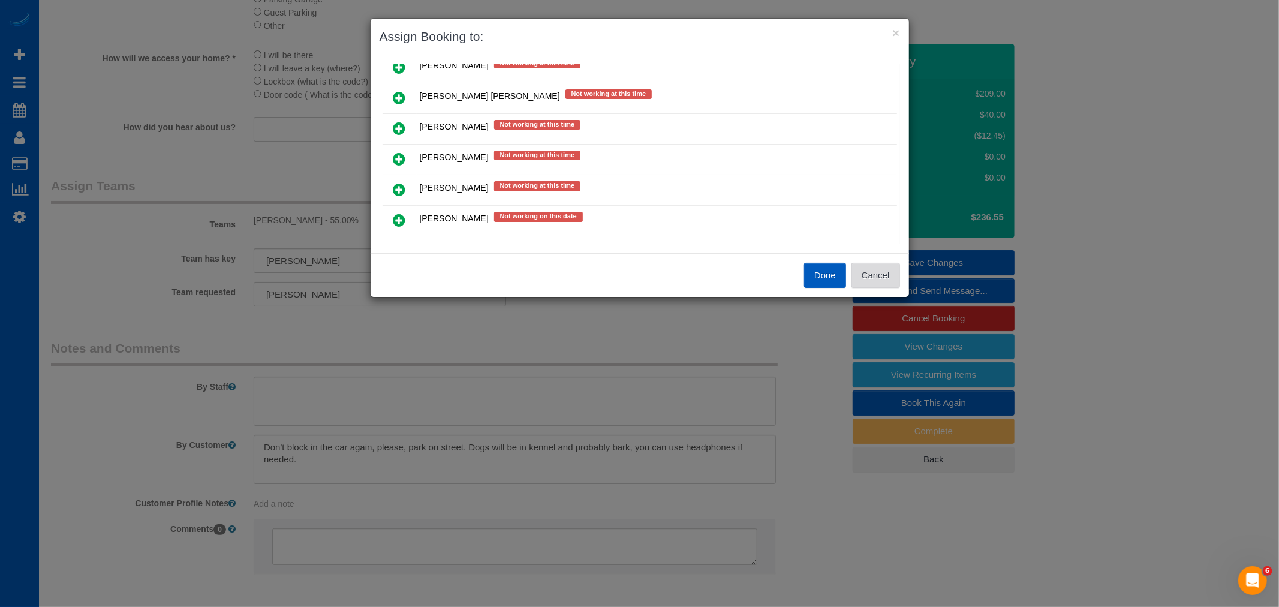
click at [879, 268] on button "Cancel" at bounding box center [876, 275] width 49 height 25
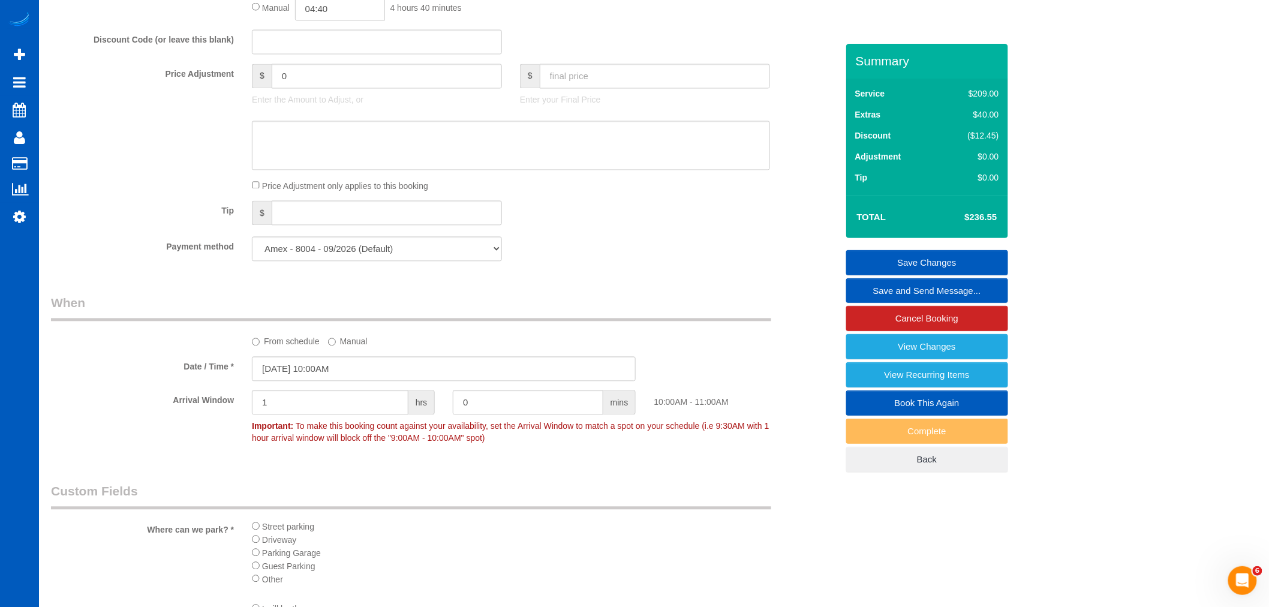
scroll to position [933, 0]
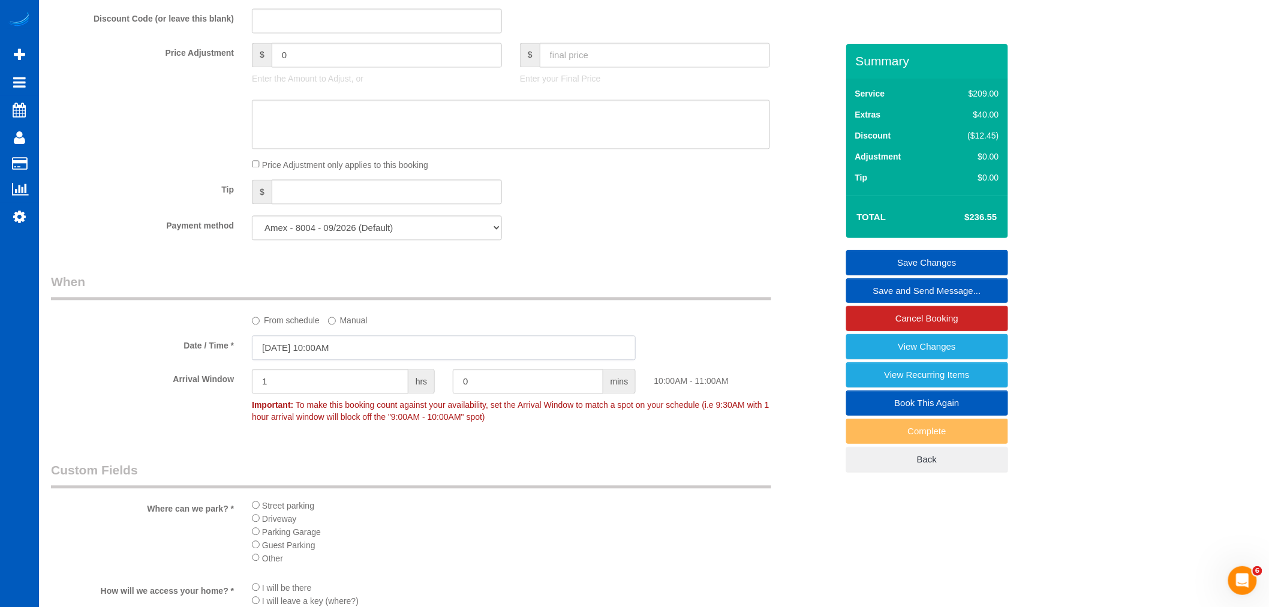
click at [347, 360] on input "10/11/2025 10:00AM" at bounding box center [444, 348] width 384 height 25
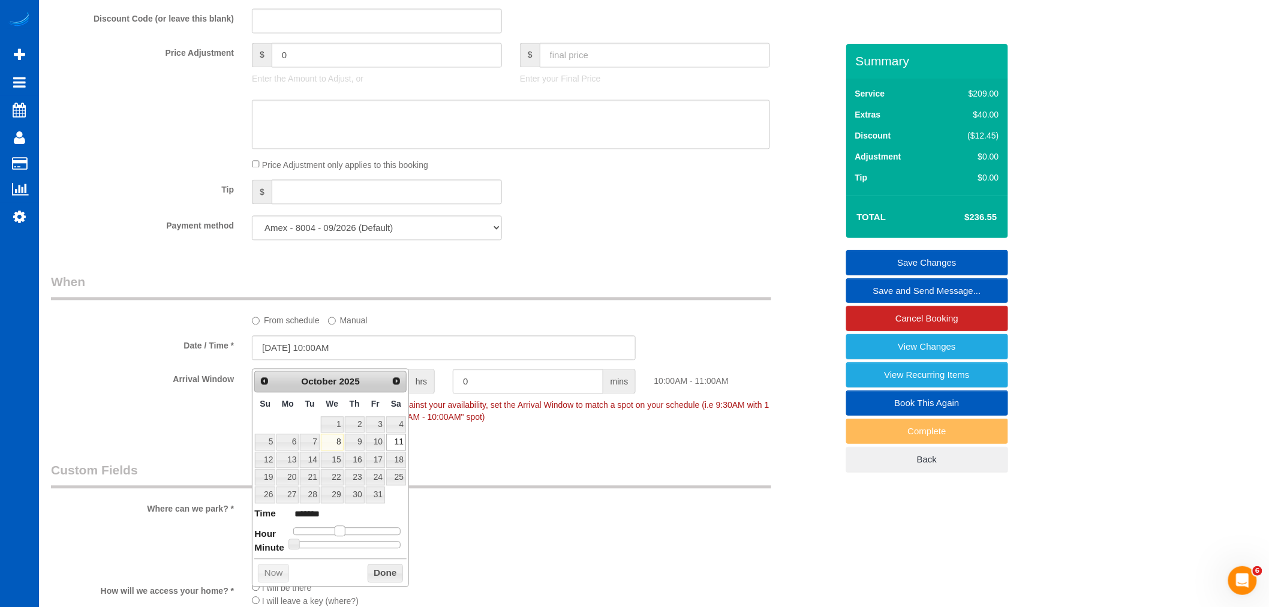
type input "10/11/2025 9:00AM"
type input "******"
click at [336, 532] on span at bounding box center [335, 531] width 11 height 11
click at [390, 576] on button "Done" at bounding box center [385, 573] width 35 height 19
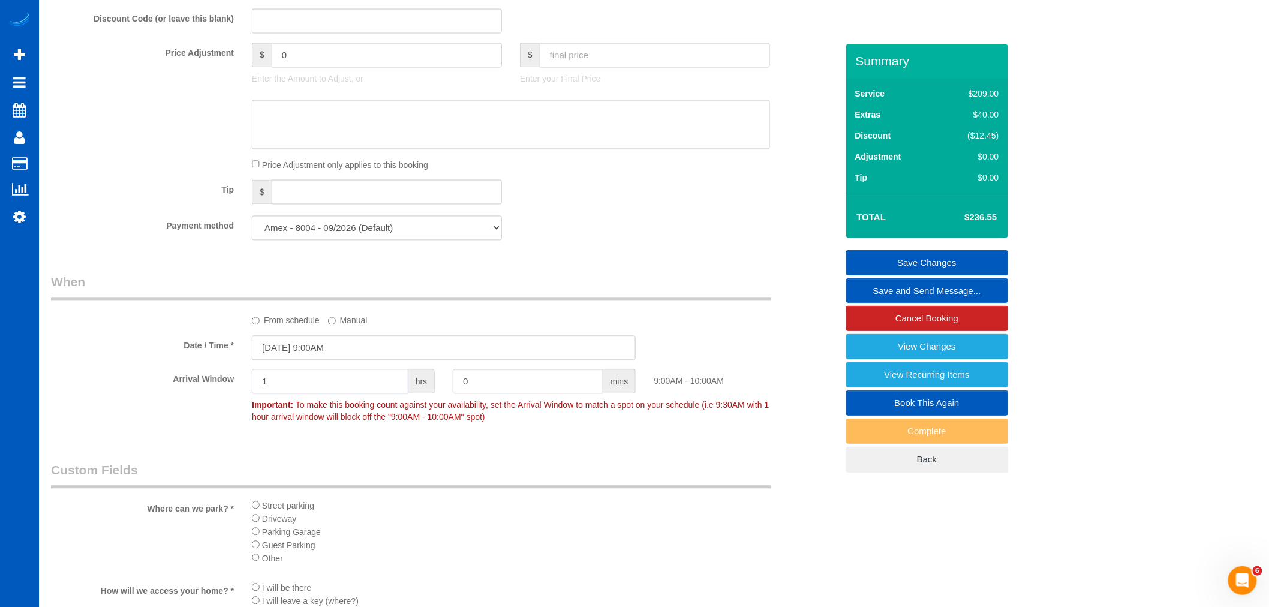
drag, startPoint x: 343, startPoint y: 392, endPoint x: 187, endPoint y: 401, distance: 156.8
click at [187, 401] on div "Arrival Window 1 hrs 0 mins 9:00AM - 10:00AM Important: To make this booking co…" at bounding box center [444, 398] width 804 height 59
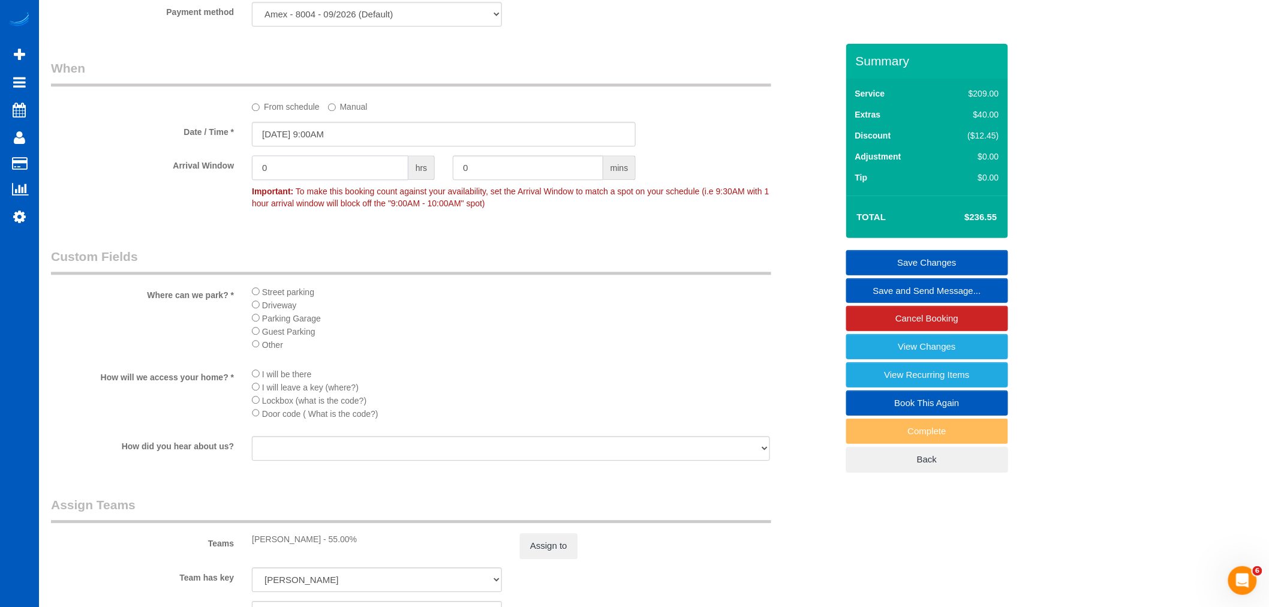
scroll to position [1199, 0]
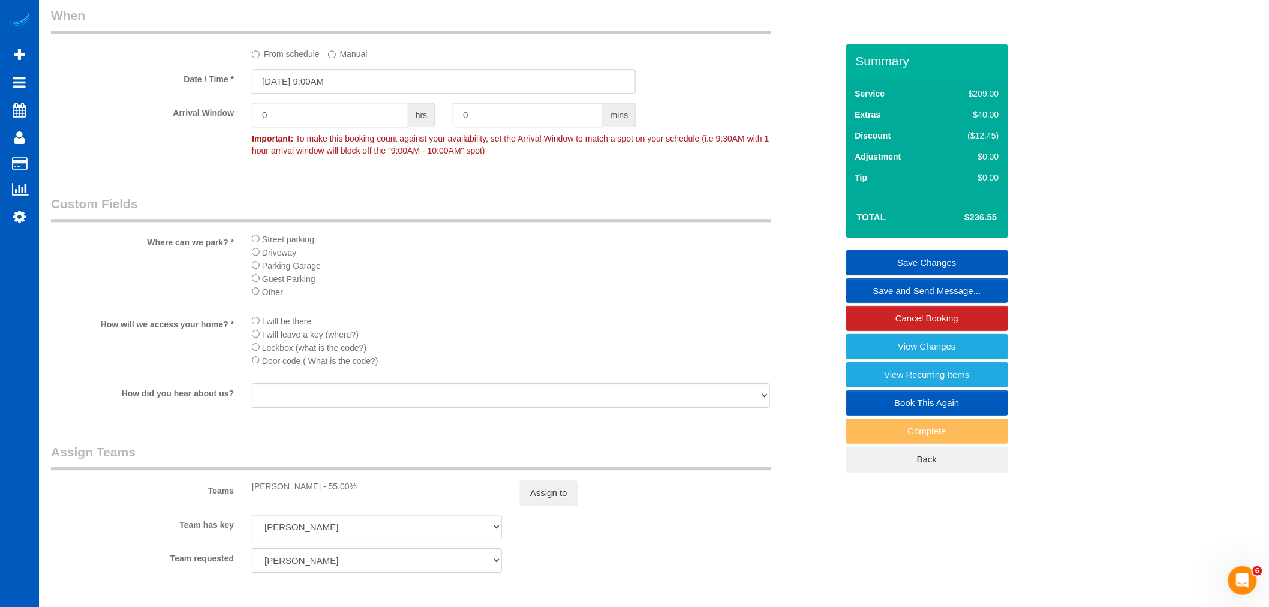
type input "0"
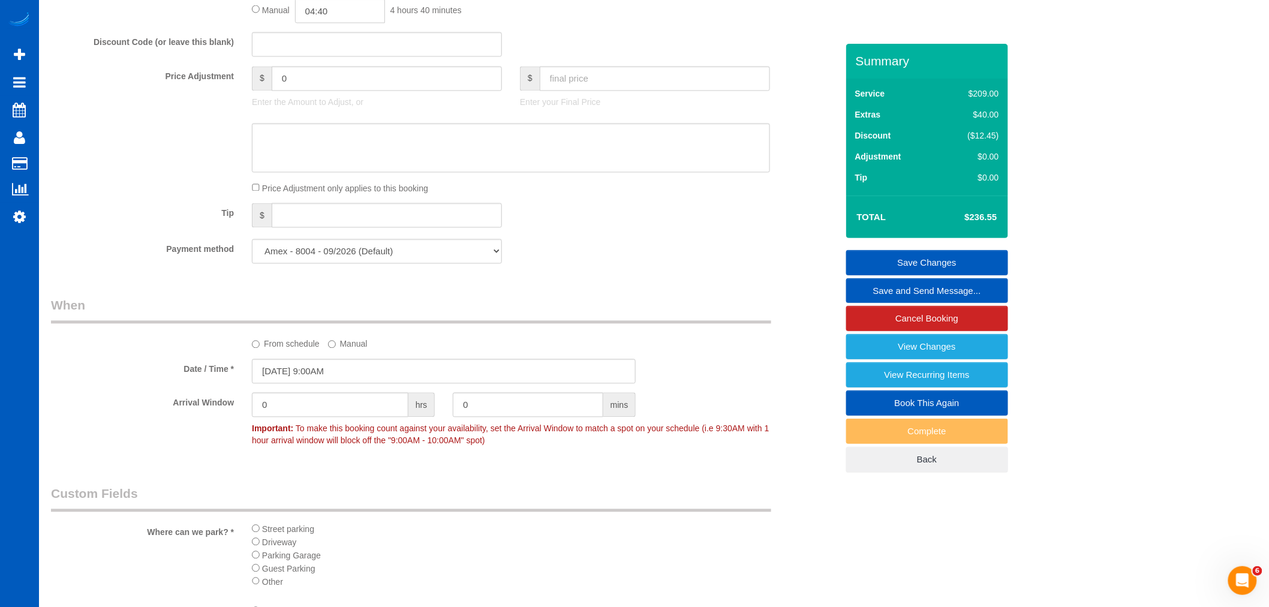
scroll to position [933, 0]
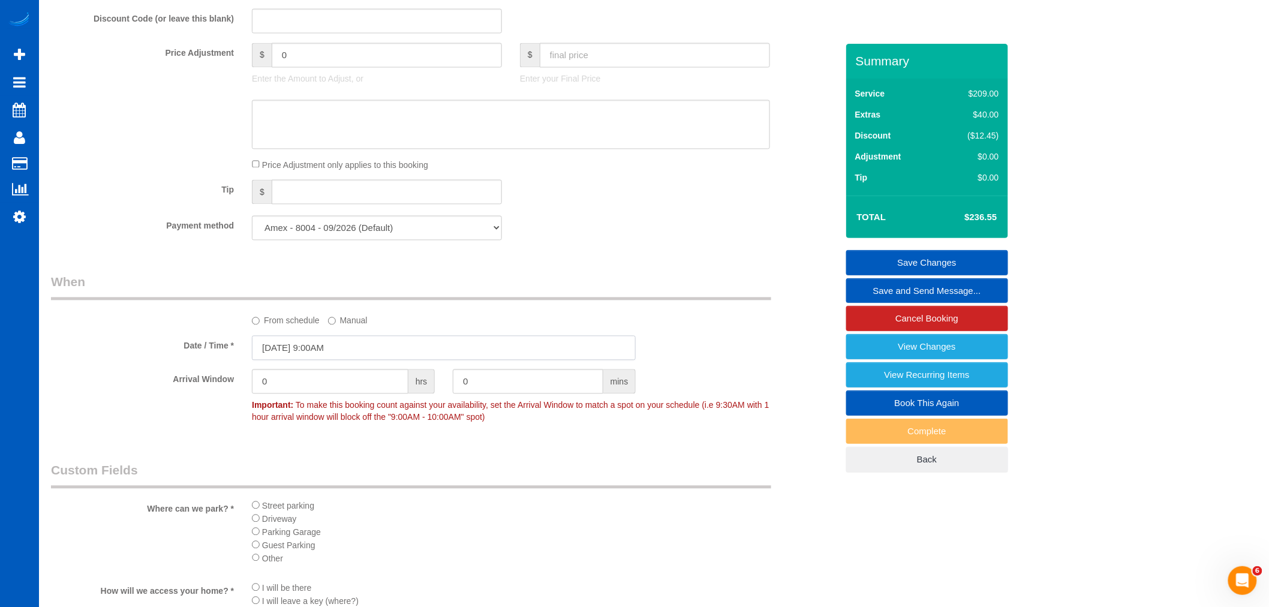
click at [309, 359] on input "10/11/2025 9:00AM" at bounding box center [444, 348] width 384 height 25
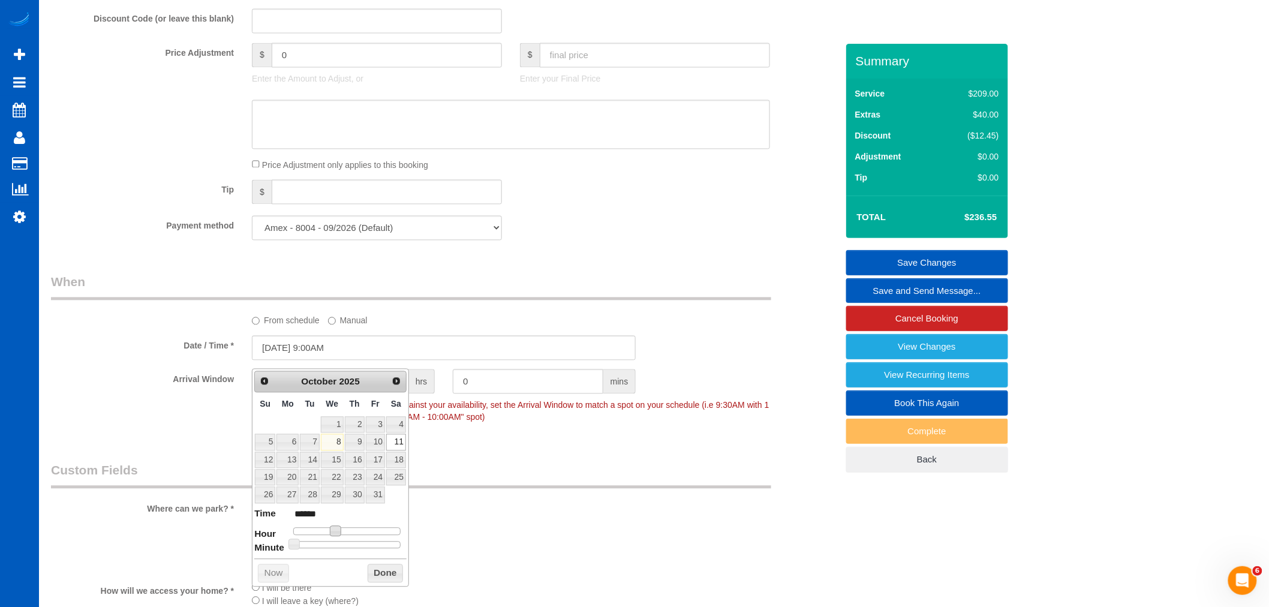
type input "10/11/2025 10:00AM"
type input "*******"
type input "10/11/2025 11:00AM"
type input "*******"
drag, startPoint x: 336, startPoint y: 529, endPoint x: 344, endPoint y: 534, distance: 9.2
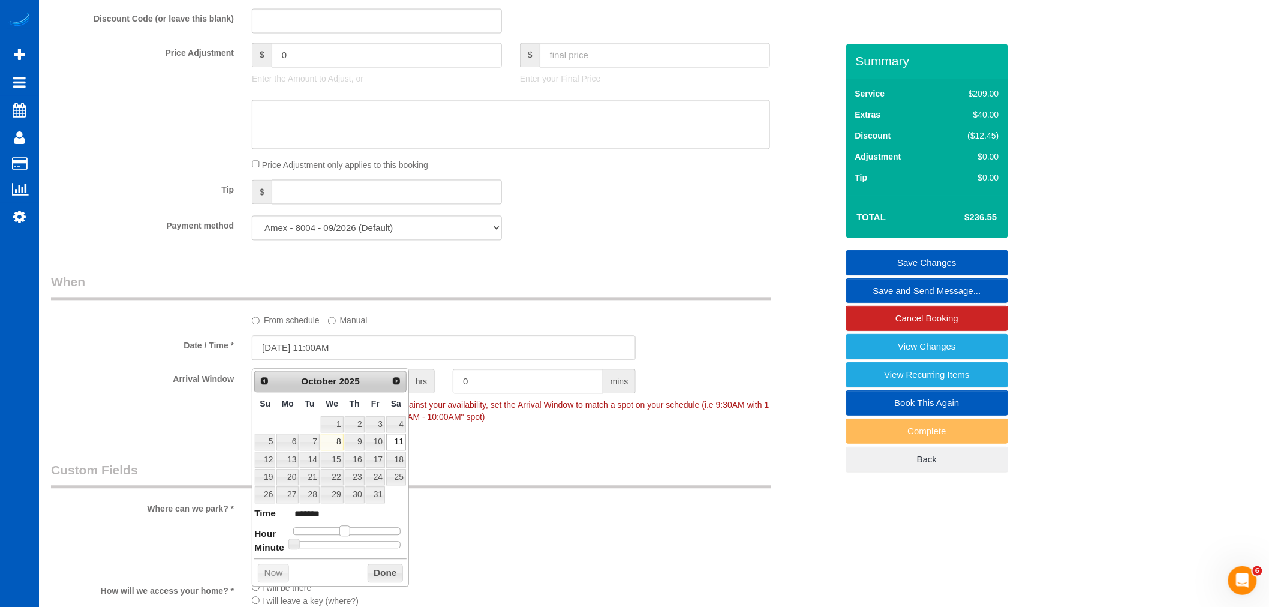
click at [344, 534] on span at bounding box center [344, 531] width 11 height 11
type input "10/11/2025 10:00AM"
type input "*******"
click at [342, 534] on span at bounding box center [340, 531] width 11 height 11
click at [372, 567] on button "Done" at bounding box center [385, 573] width 35 height 19
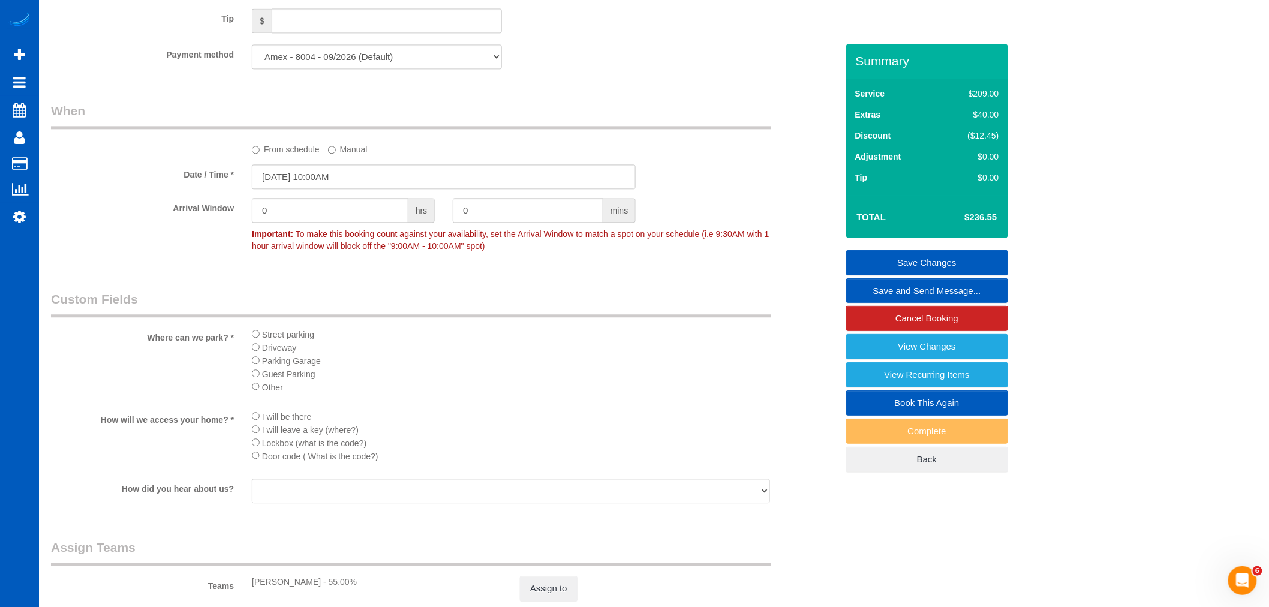
scroll to position [1066, 0]
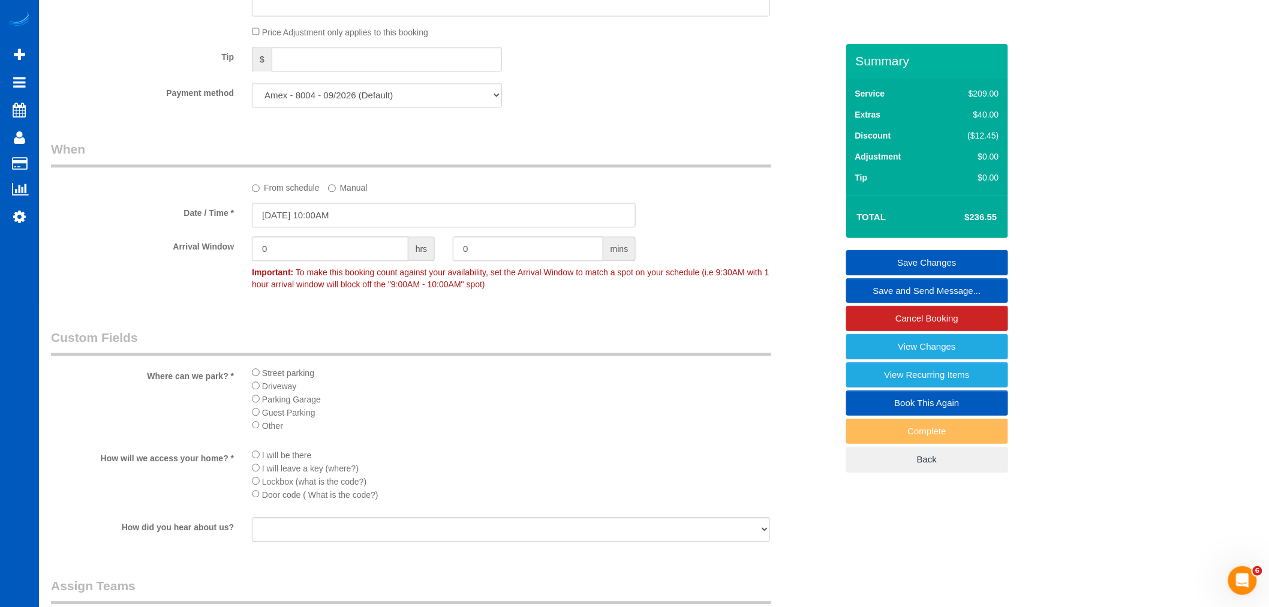
click at [919, 264] on link "Save Changes" at bounding box center [927, 262] width 162 height 25
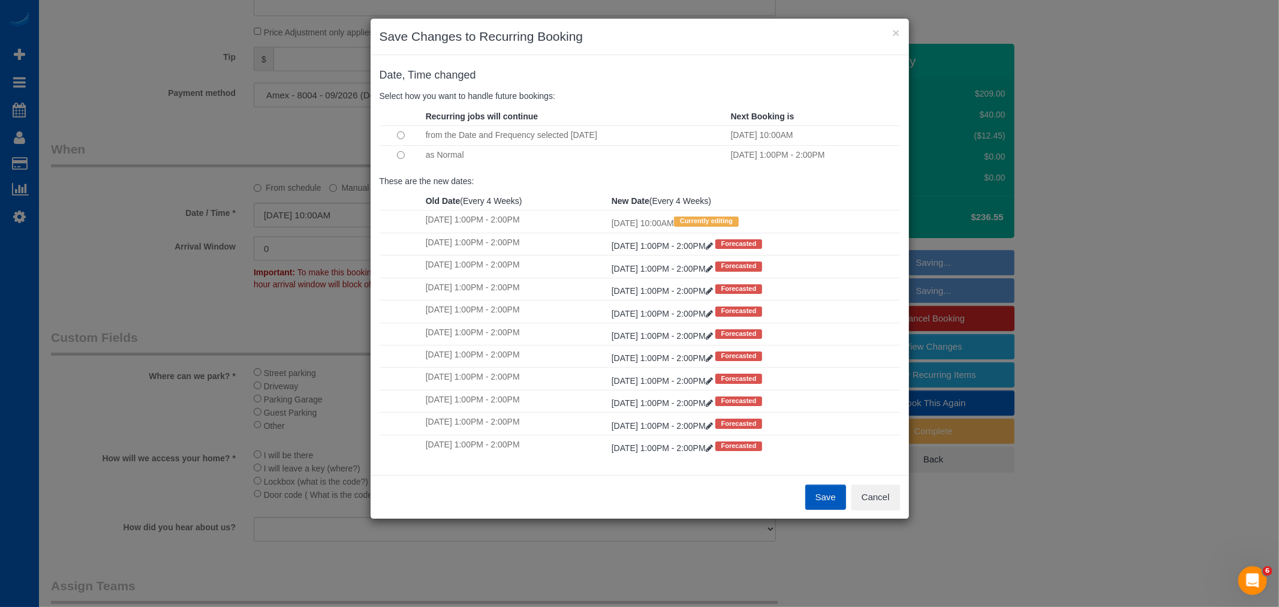
click at [838, 497] on button "Save" at bounding box center [825, 497] width 41 height 25
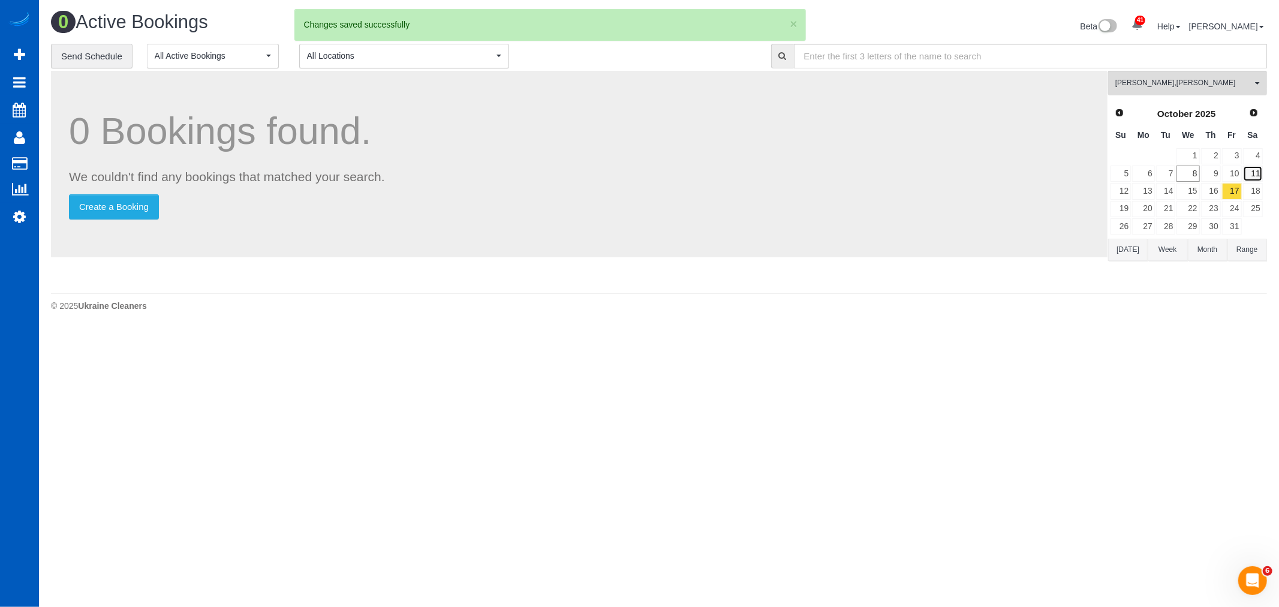
click at [1253, 181] on link "11" at bounding box center [1253, 174] width 20 height 16
click at [1189, 86] on span "Galina Afonina , Tatiana Sitnik" at bounding box center [1184, 83] width 137 height 10
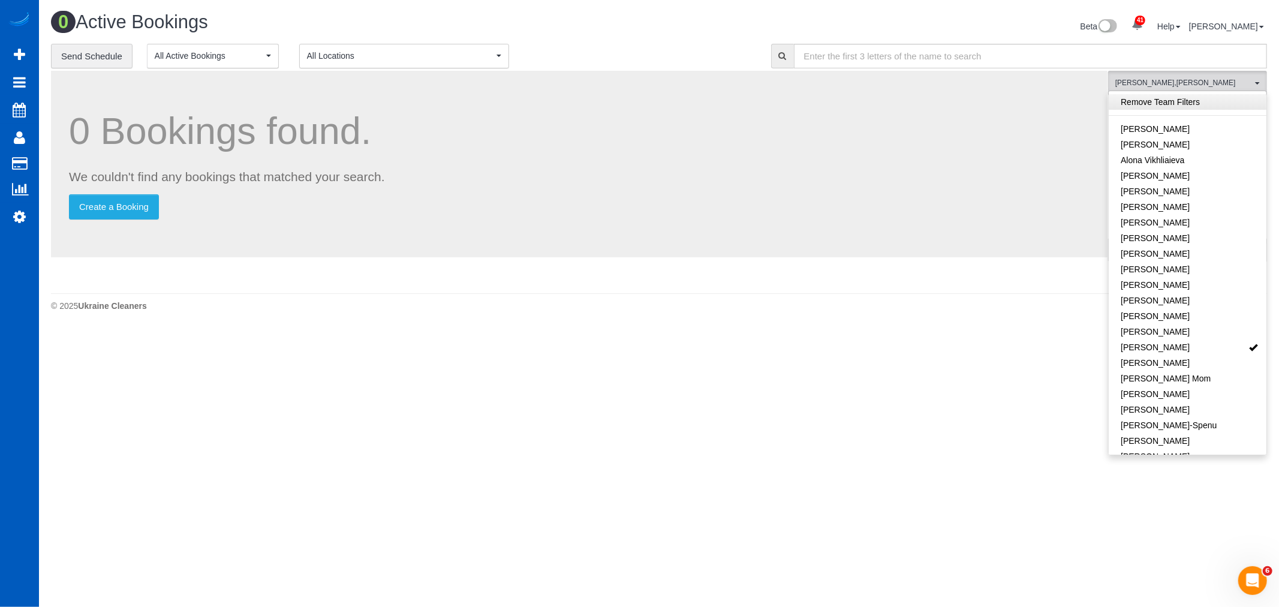
click at [1173, 103] on link "Remove Team Filters" at bounding box center [1188, 102] width 158 height 16
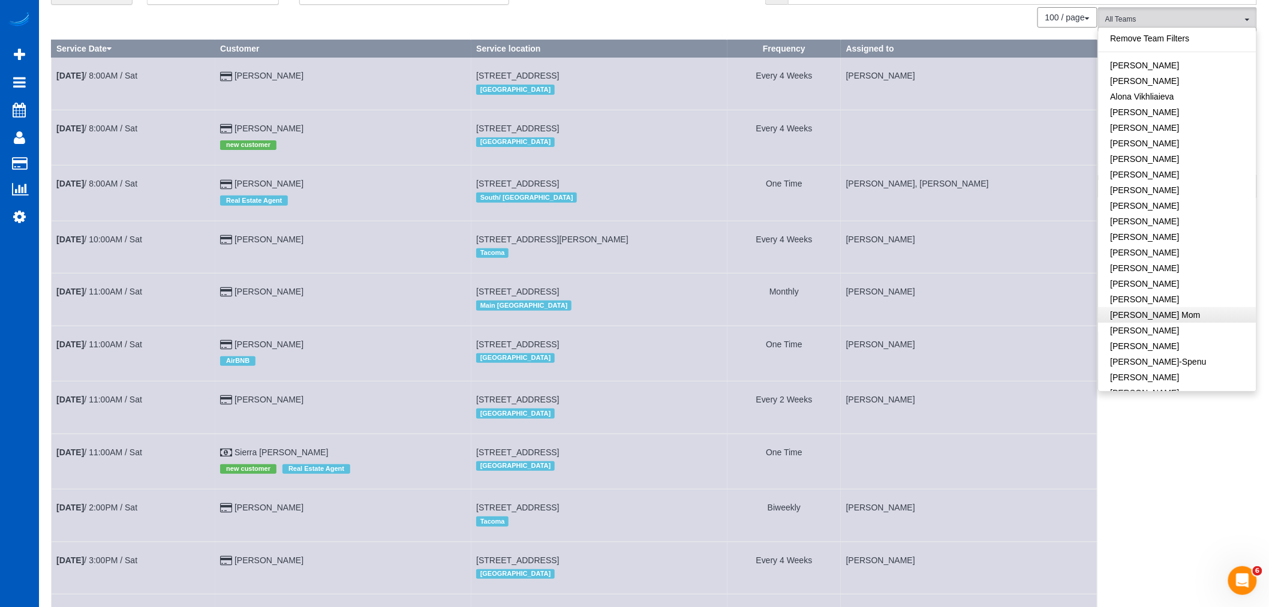
scroll to position [36, 0]
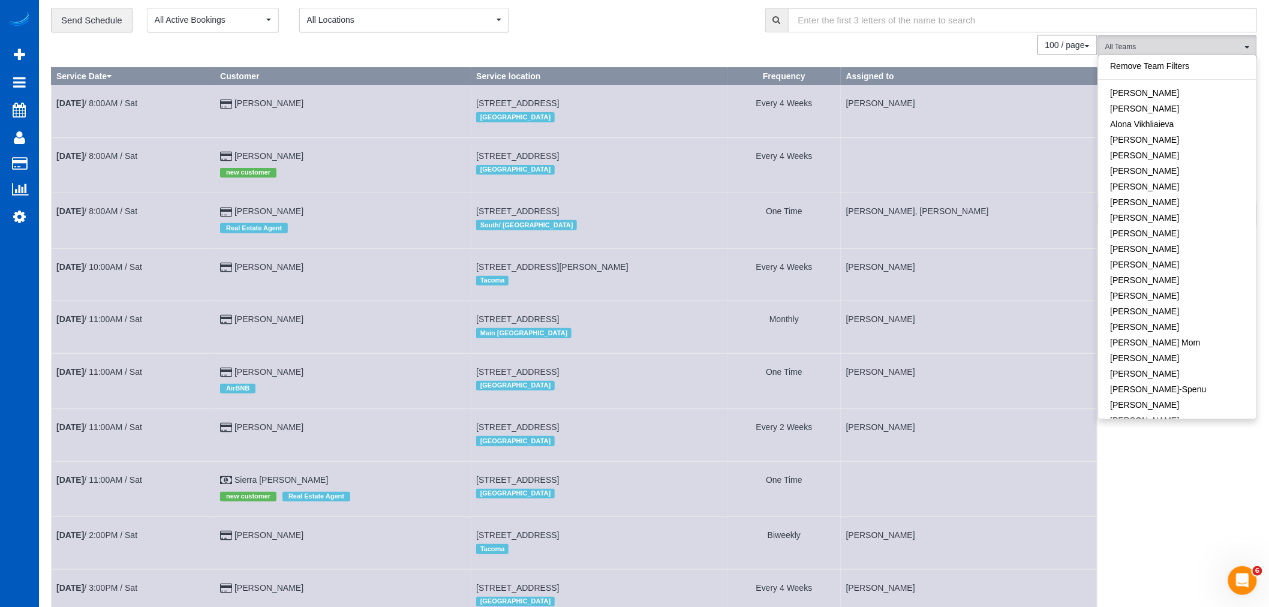
click at [1159, 447] on div "All Teams Remove Team Filters Alina Kruchok Alona Tarasiuk Alona Vikhliaieva An…" at bounding box center [1177, 458] width 159 height 847
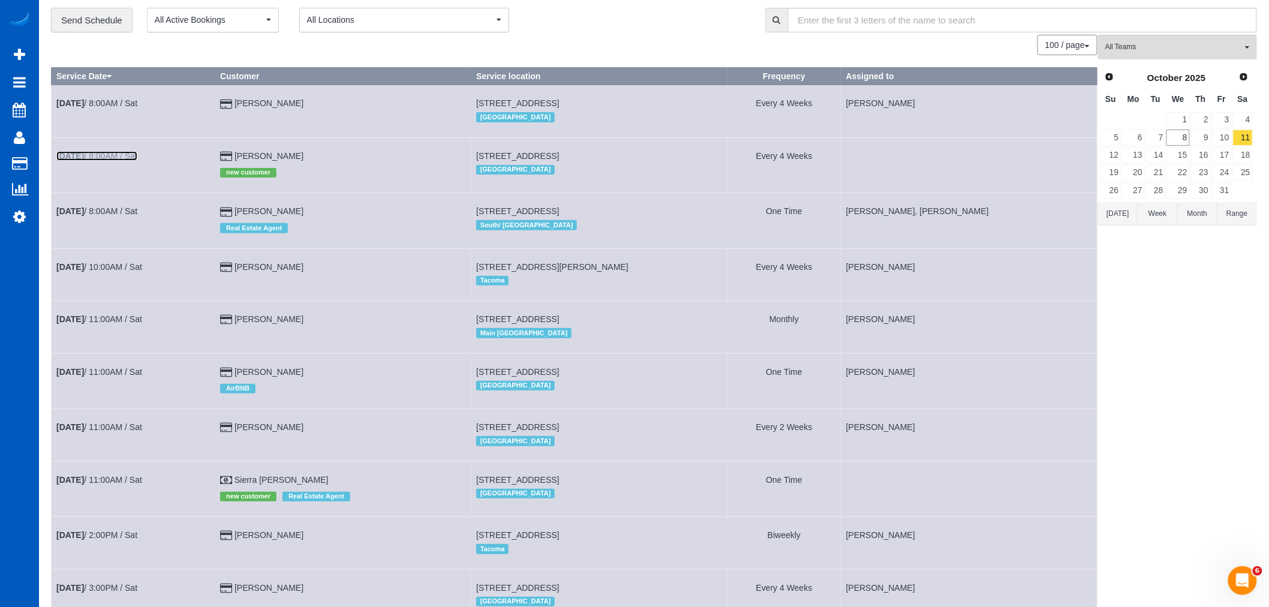
click at [130, 158] on link "Oct 11th / 8:00AM / Sat" at bounding box center [96, 156] width 81 height 10
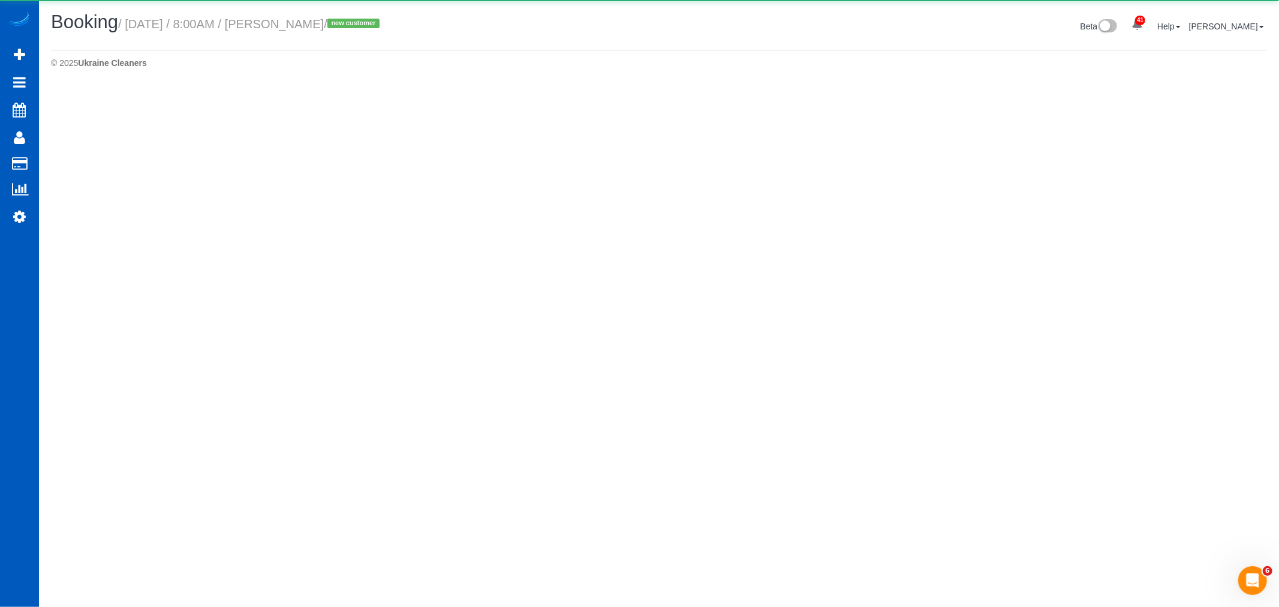
select select "OR"
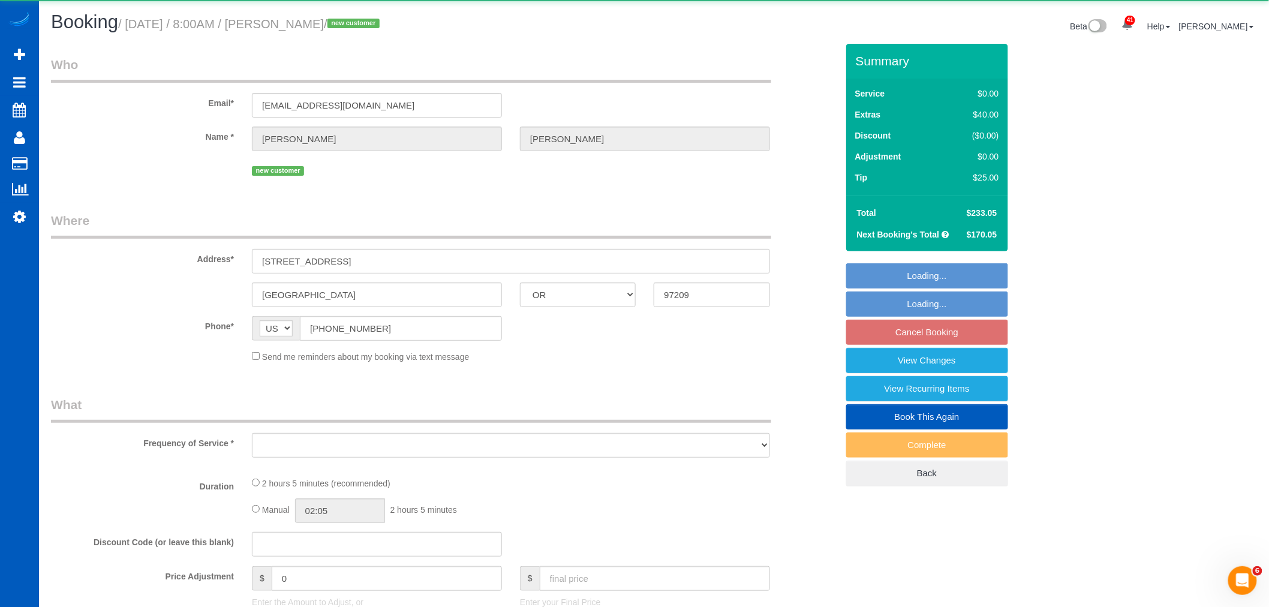
select select "object:2580"
select select "string:fspay-729b59ed-47b2-42a2-b746-e46d328f657d"
select select "199"
select select "1001"
select select "spot14"
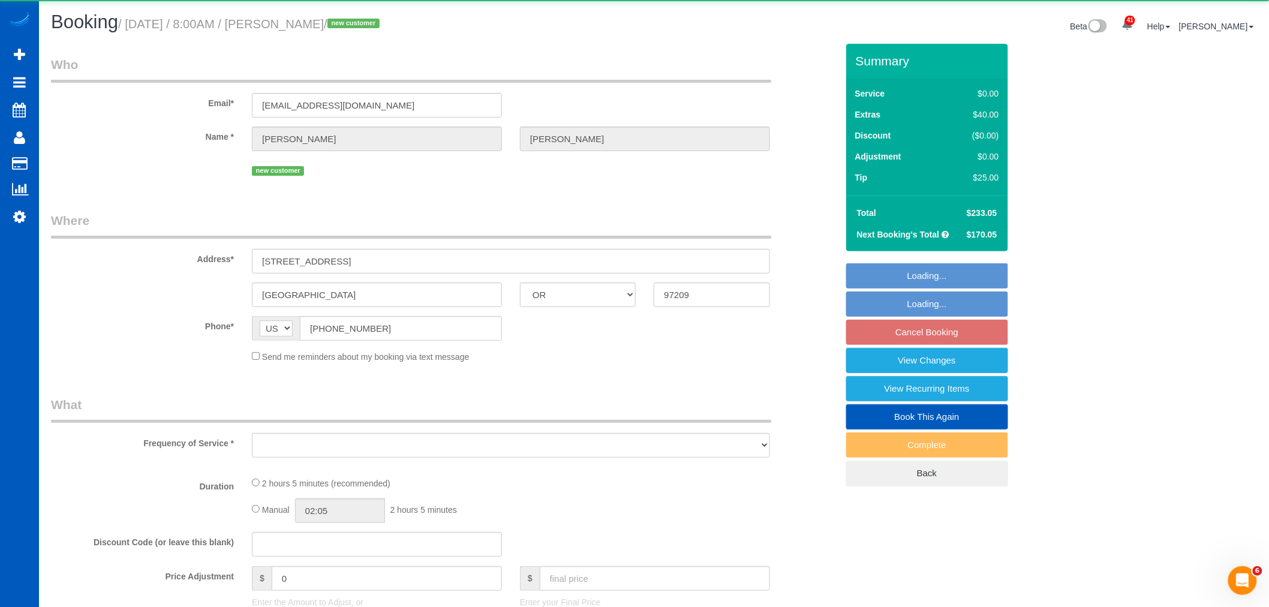
select select "number:8"
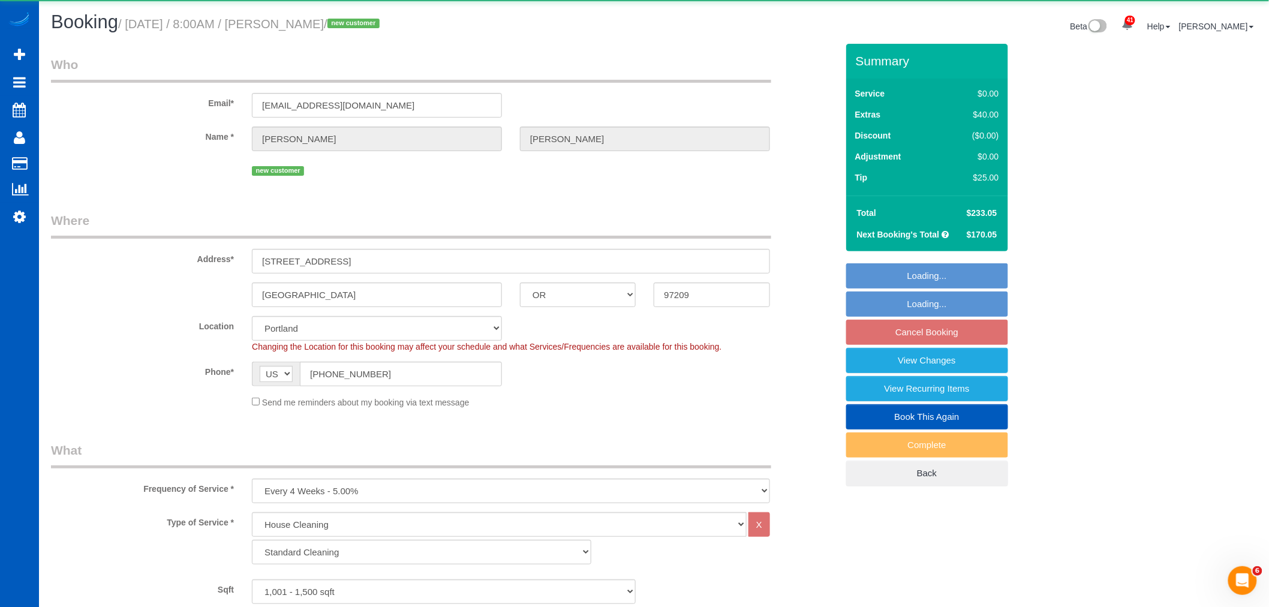
select select "object:2973"
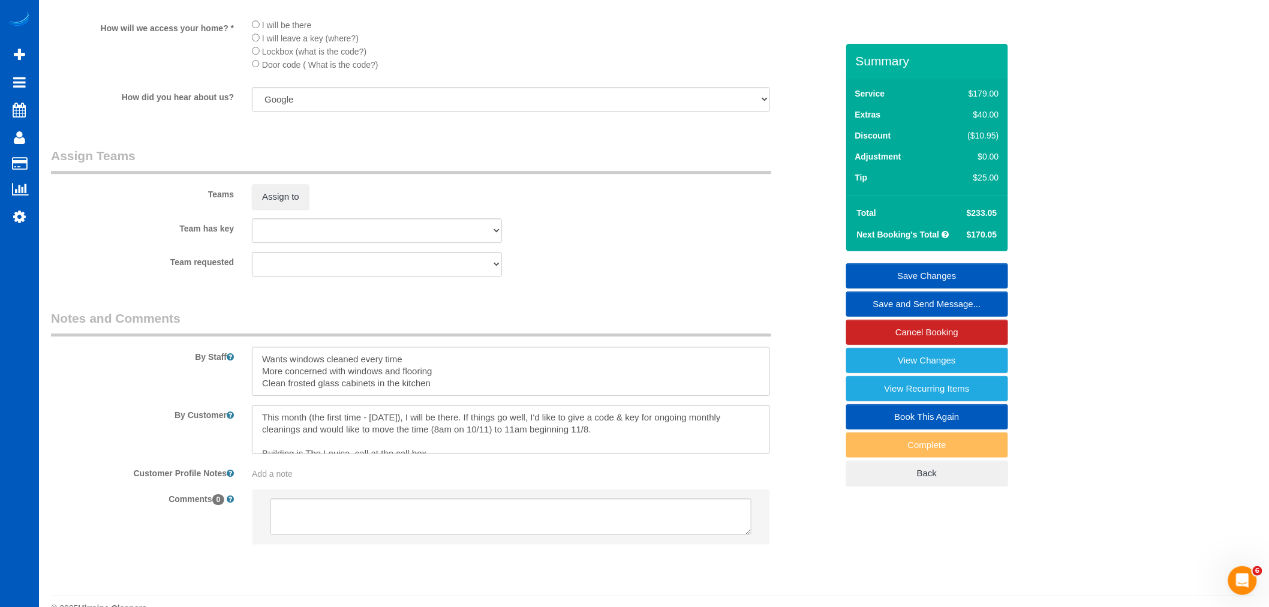
scroll to position [1422, 0]
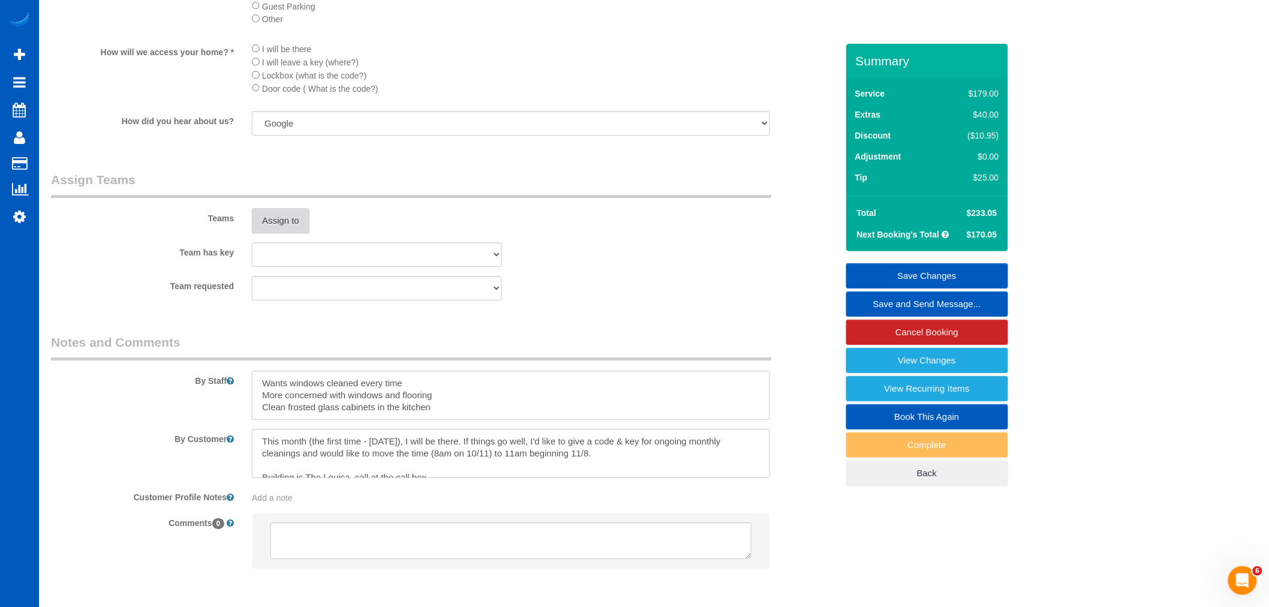
click at [278, 233] on button "Assign to" at bounding box center [281, 220] width 58 height 25
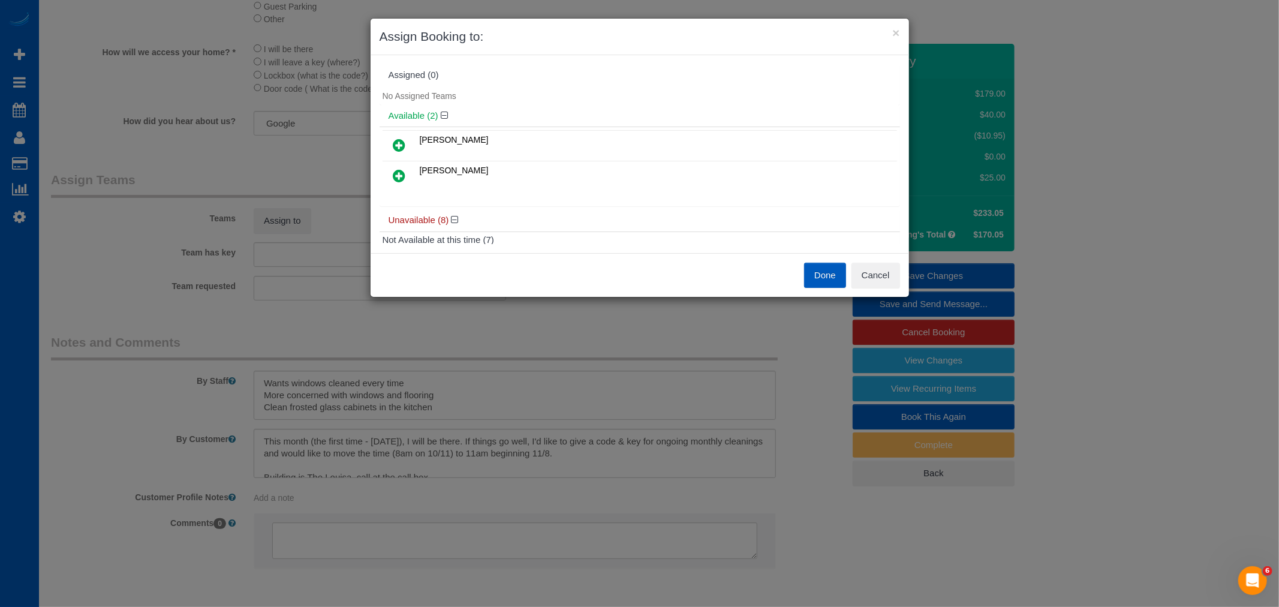
click at [408, 183] on link at bounding box center [400, 176] width 28 height 24
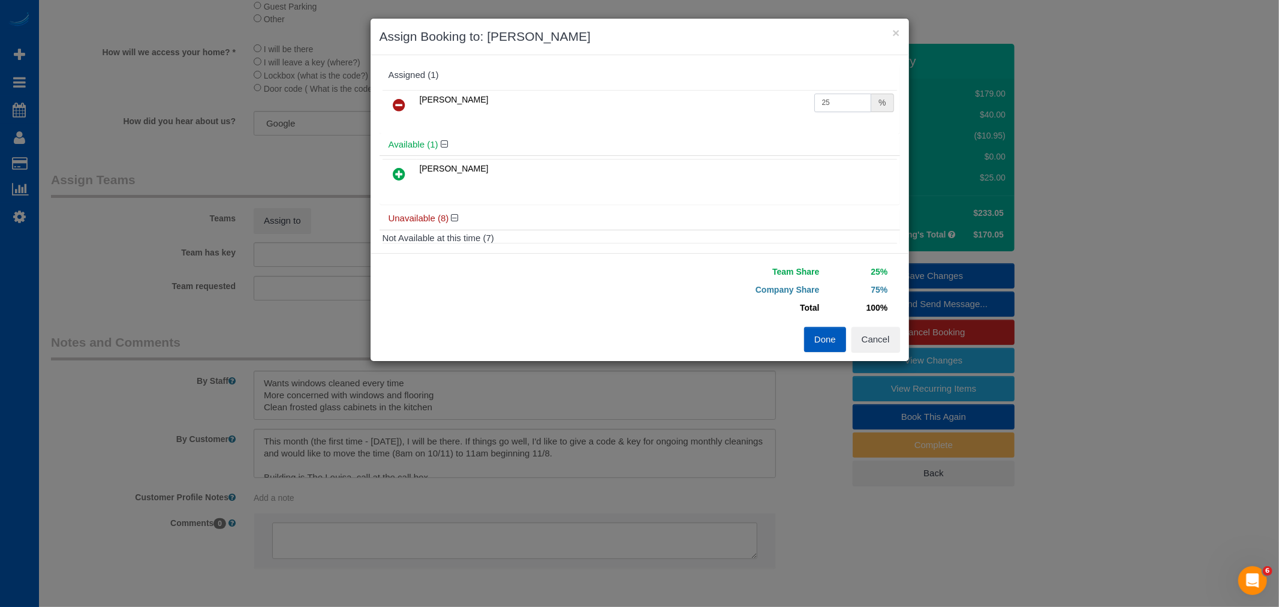
drag, startPoint x: 834, startPoint y: 97, endPoint x: 729, endPoint y: 123, distance: 108.1
click at [744, 116] on tr "Mariia Syrotiuk 25 %" at bounding box center [640, 105] width 515 height 31
type input "50"
click at [824, 337] on button "Done" at bounding box center [825, 339] width 42 height 25
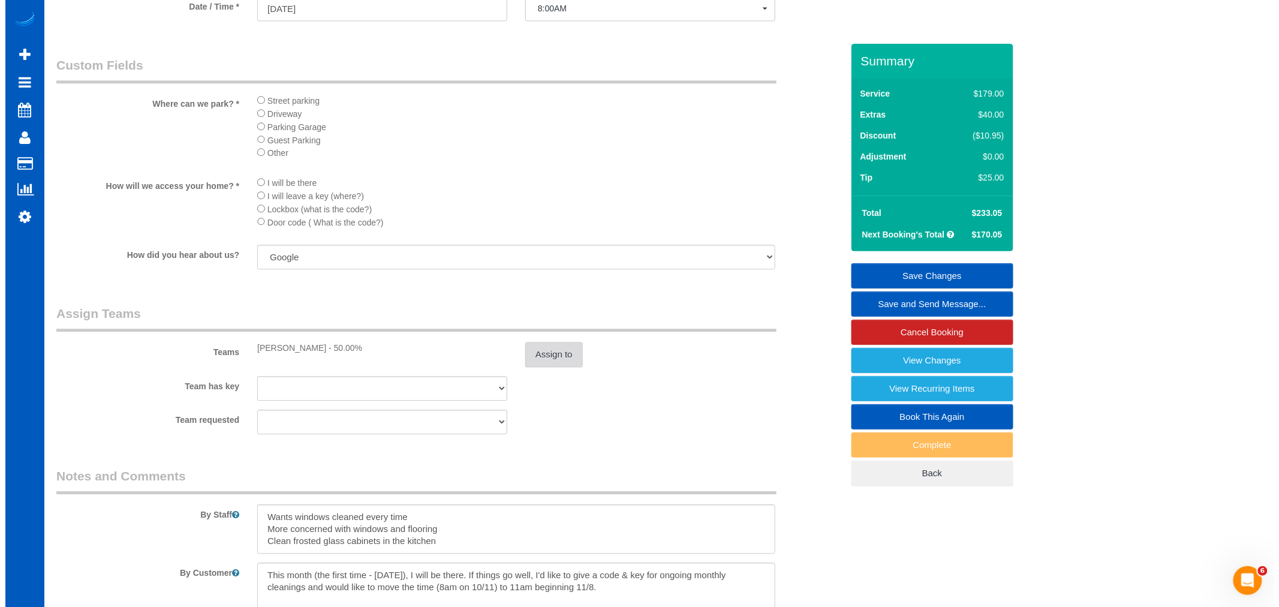
scroll to position [1489, 0]
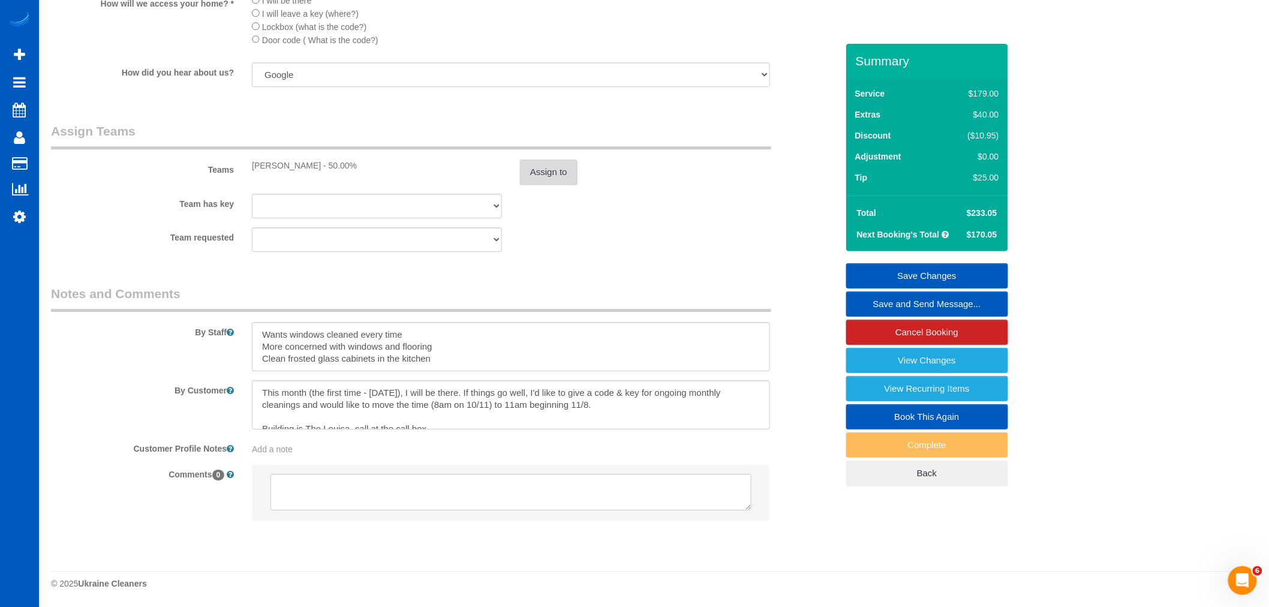
click at [555, 176] on button "Assign to" at bounding box center [549, 172] width 58 height 25
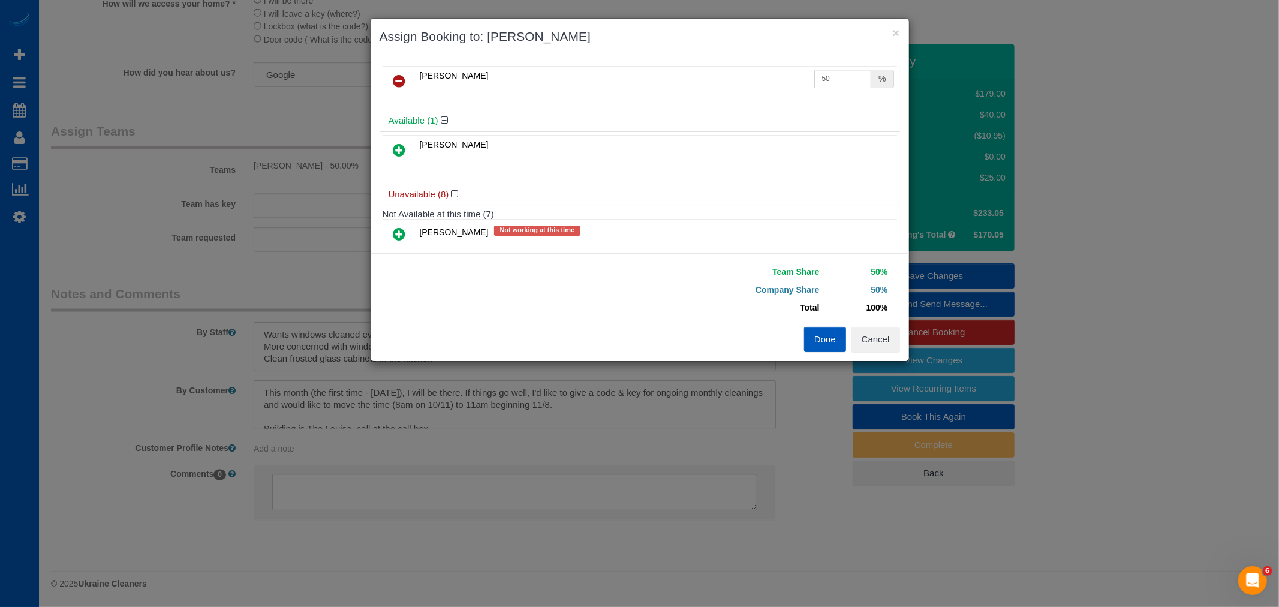
scroll to position [0, 0]
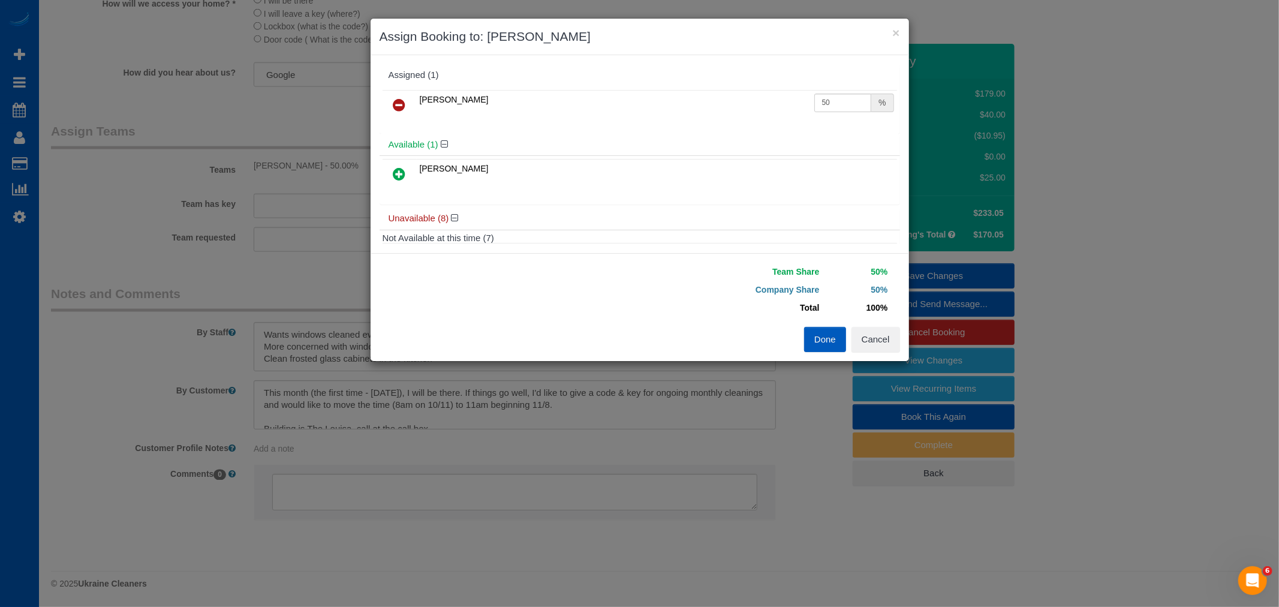
click at [401, 103] on icon at bounding box center [399, 105] width 13 height 14
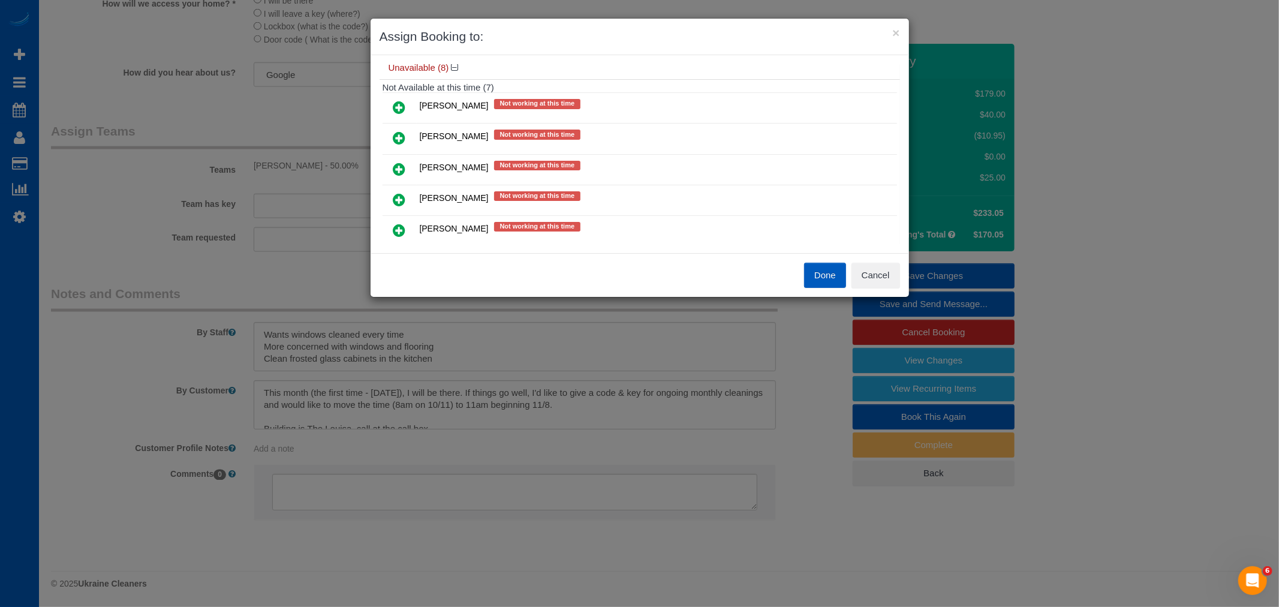
scroll to position [86, 0]
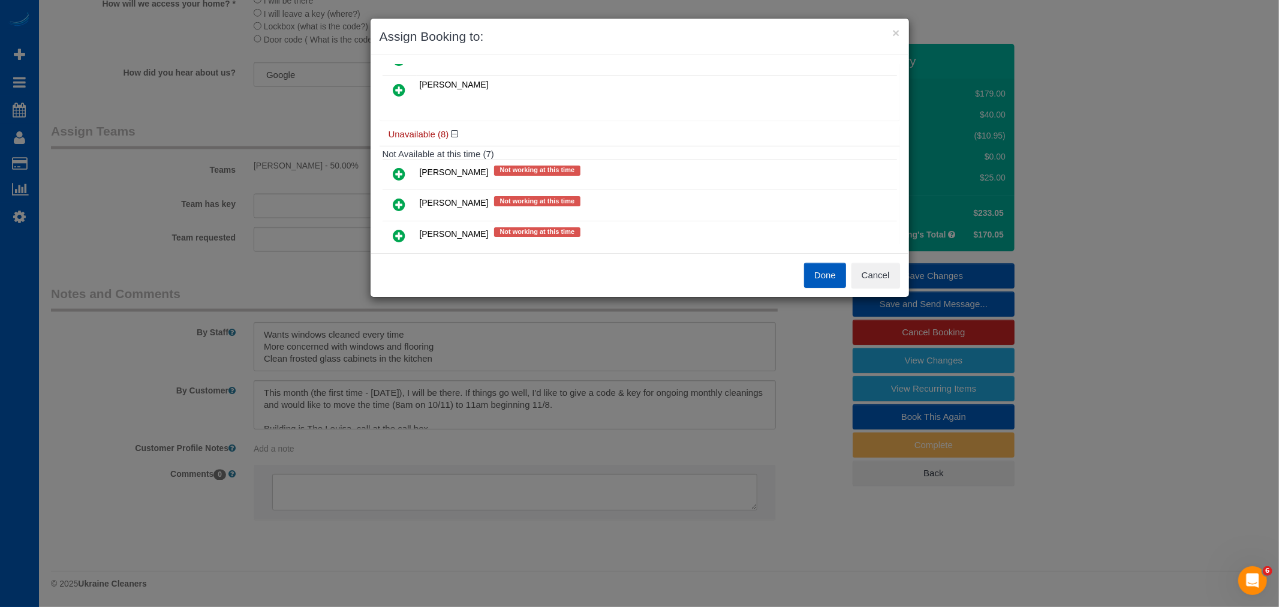
click at [394, 199] on icon at bounding box center [399, 204] width 13 height 14
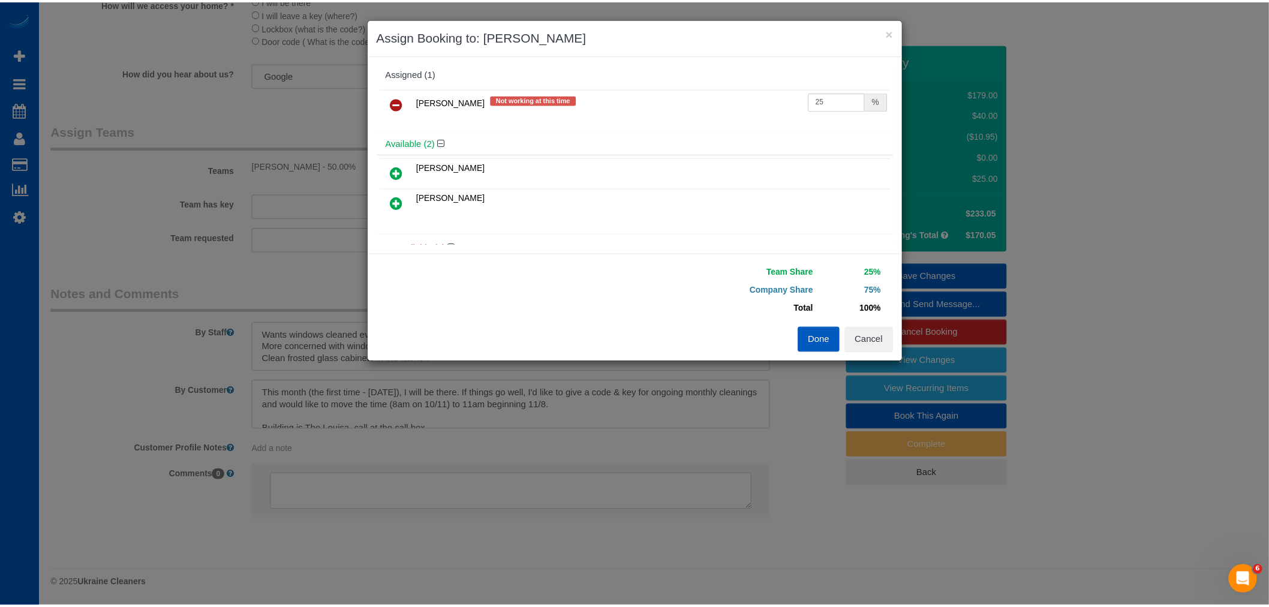
scroll to position [0, 0]
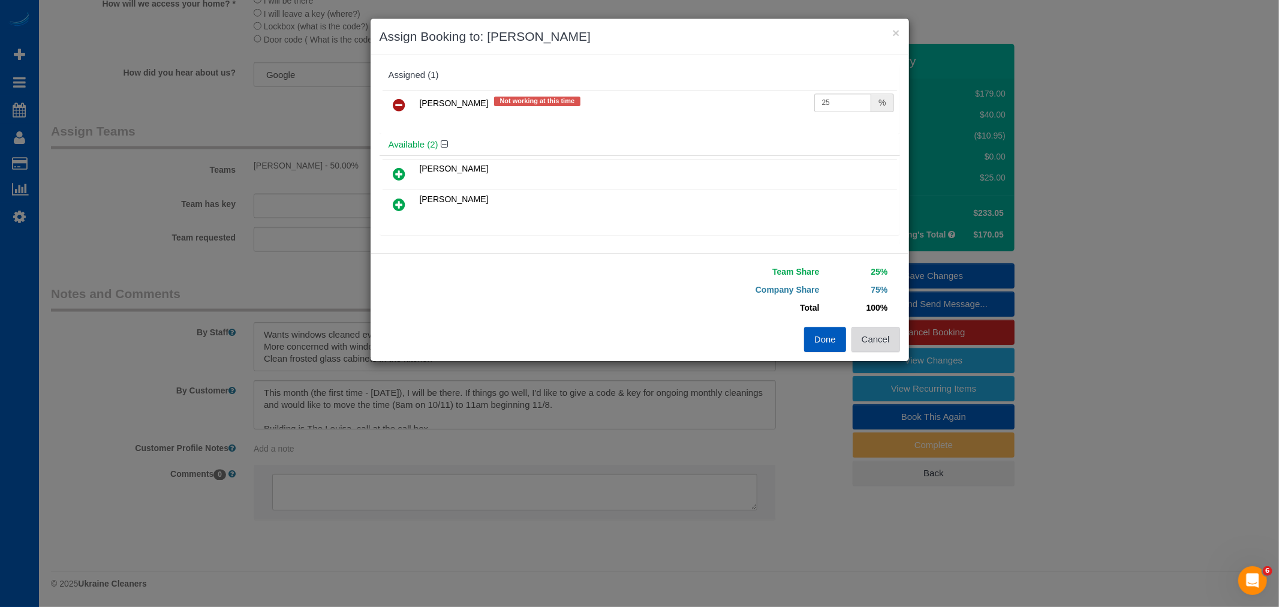
click at [865, 329] on button "Cancel" at bounding box center [876, 339] width 49 height 25
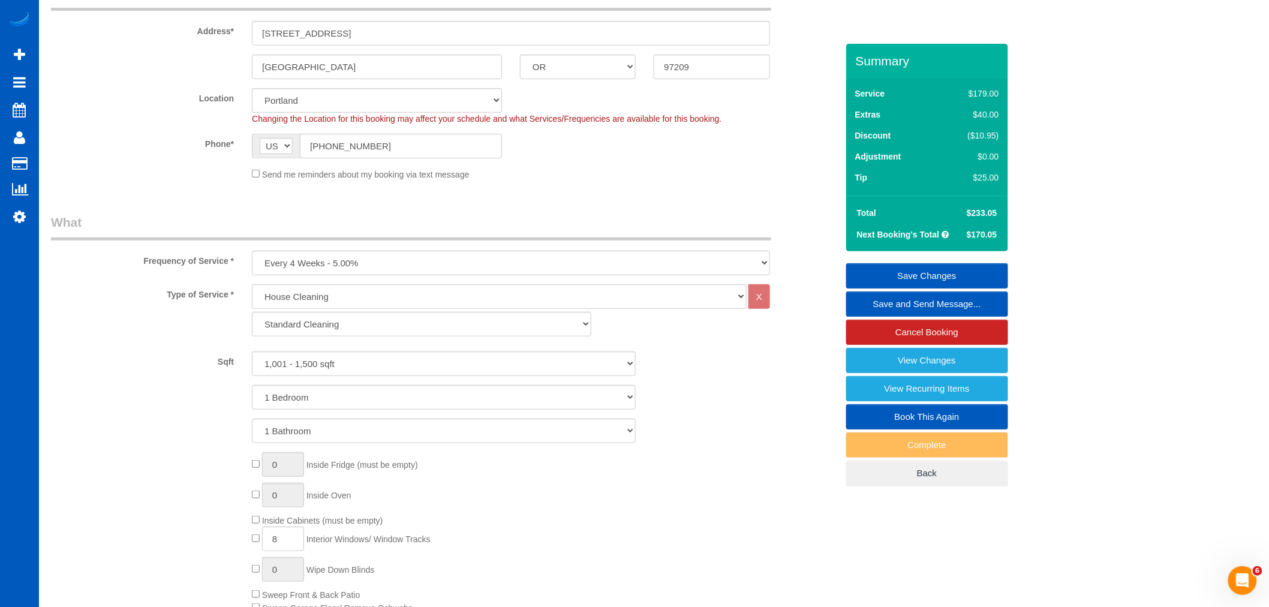
scroll to position [22, 0]
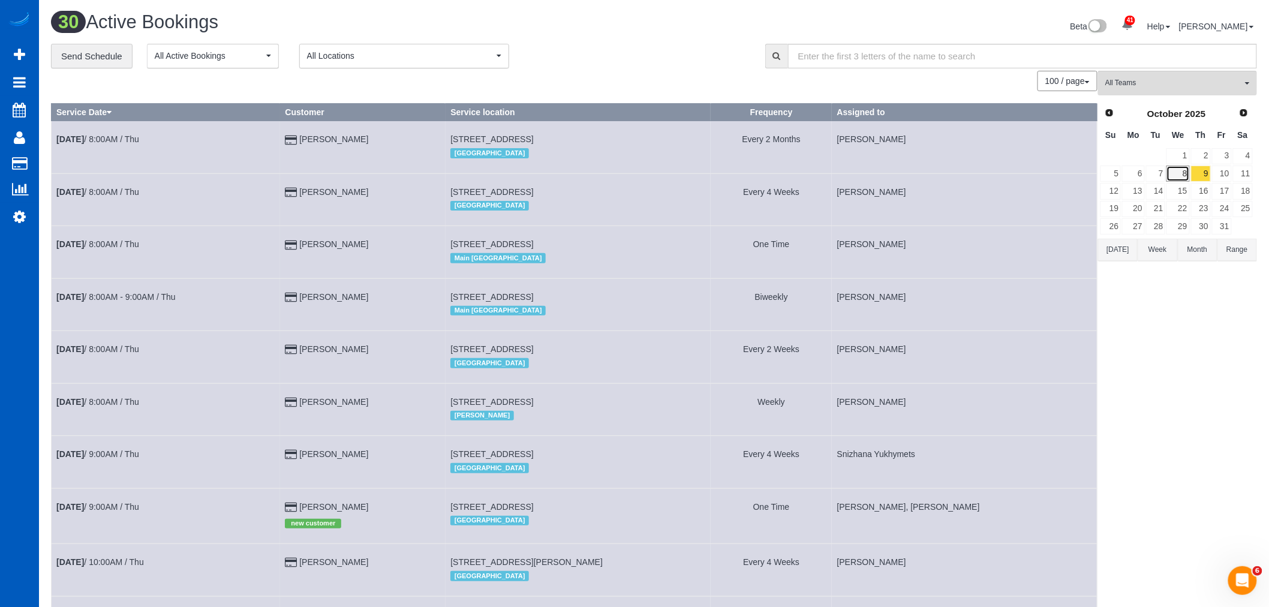
click at [1182, 175] on link "8" at bounding box center [1178, 174] width 23 height 16
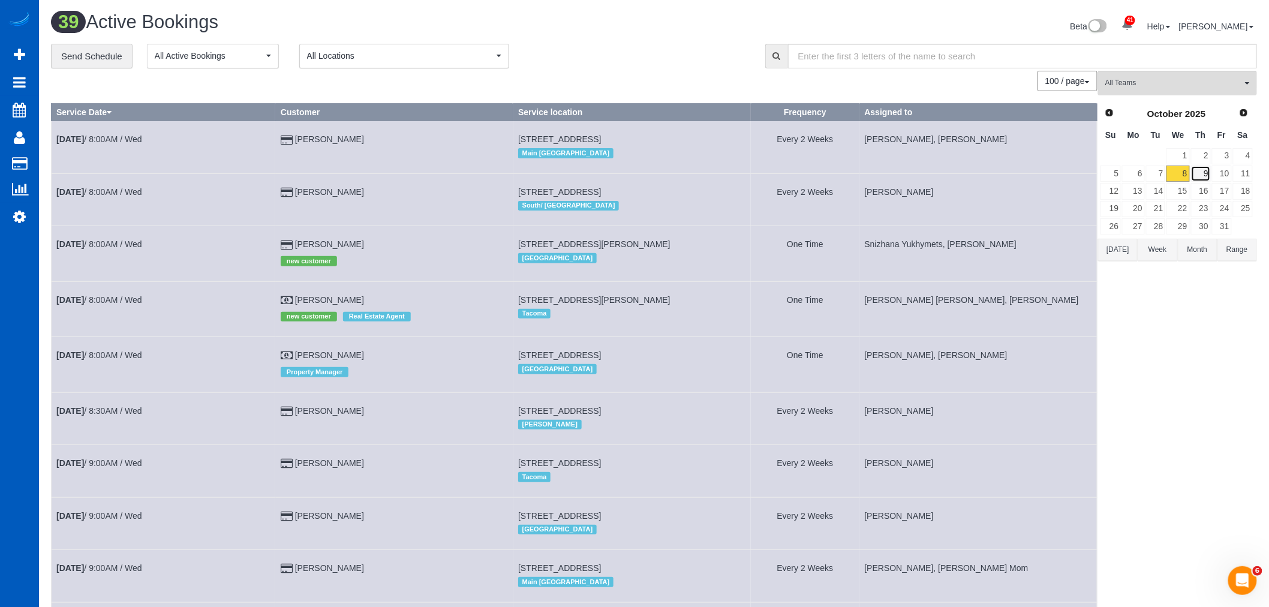
click at [1195, 176] on link "9" at bounding box center [1201, 174] width 20 height 16
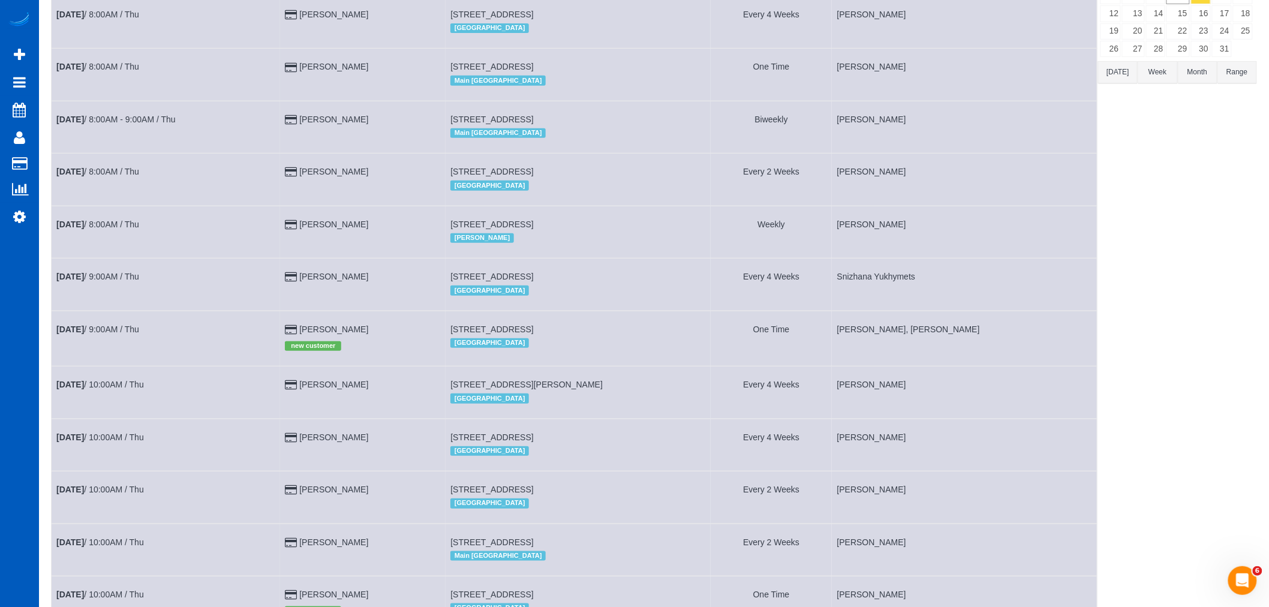
scroll to position [200, 0]
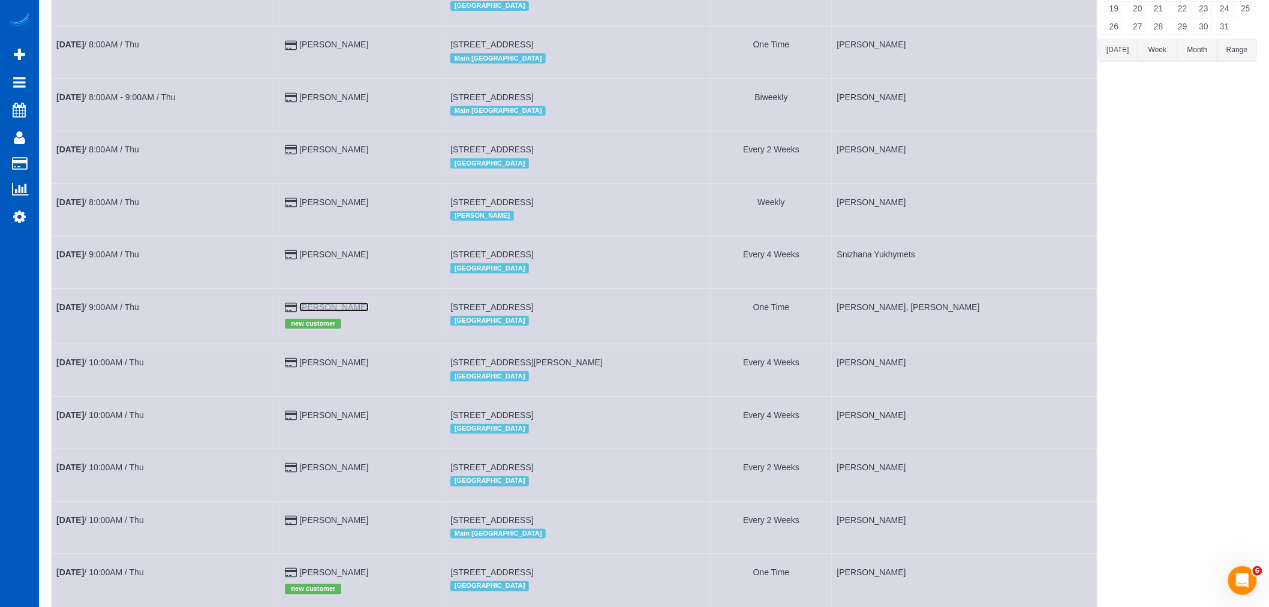
click at [319, 312] on link "Tina Radford" at bounding box center [333, 307] width 69 height 10
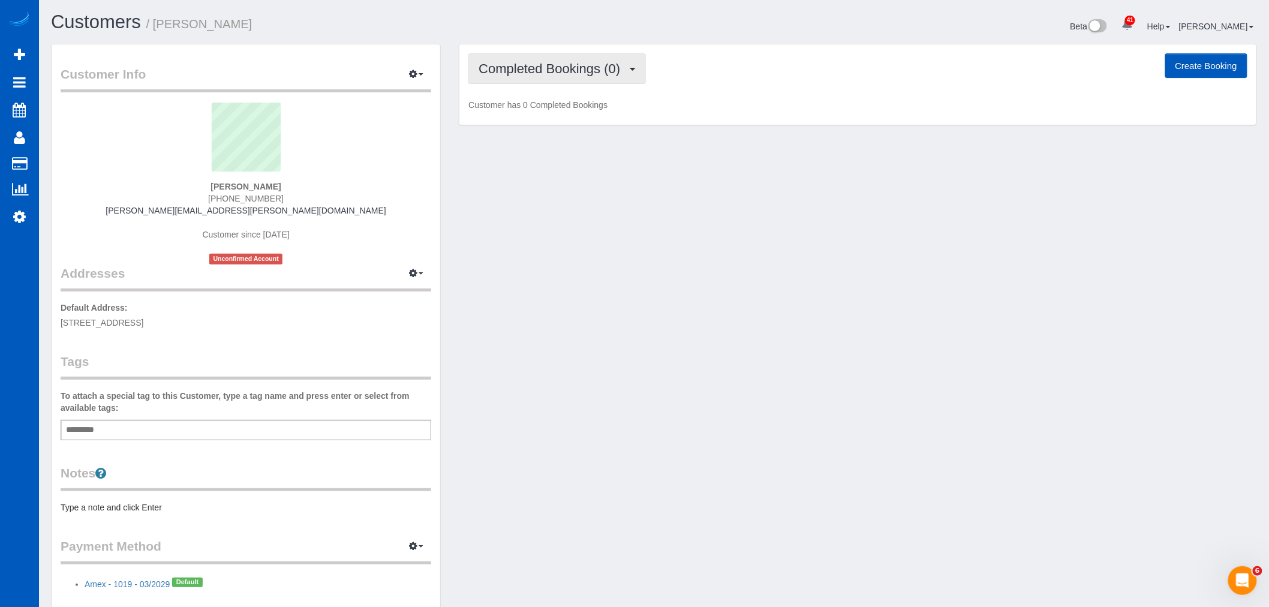
click at [566, 67] on span "Completed Bookings (0)" at bounding box center [553, 68] width 148 height 15
click at [543, 117] on link "Upcoming Bookings (1)" at bounding box center [531, 112] width 125 height 16
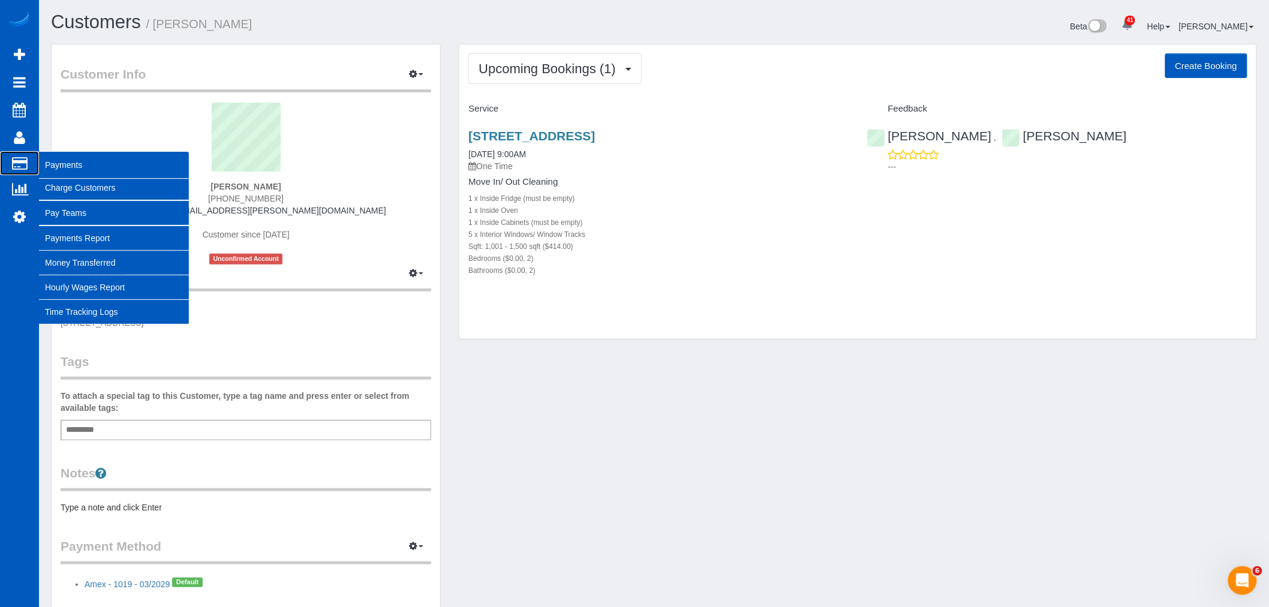
click at [92, 170] on span "Payments" at bounding box center [114, 165] width 150 height 28
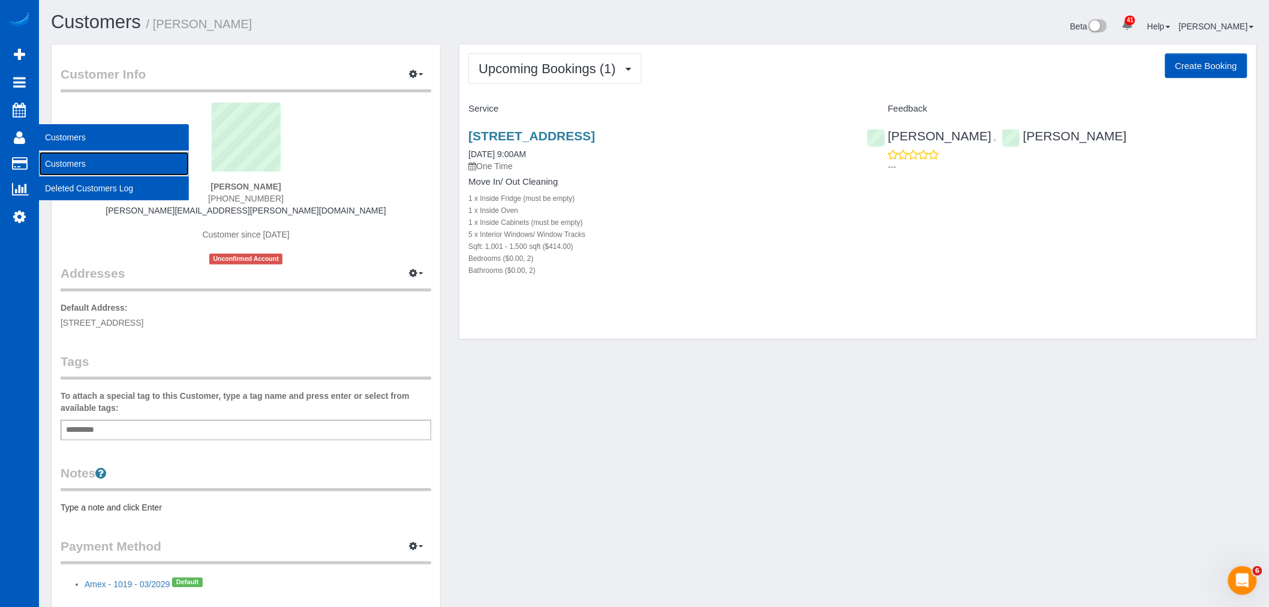
click at [60, 156] on link "Customers" at bounding box center [114, 164] width 150 height 24
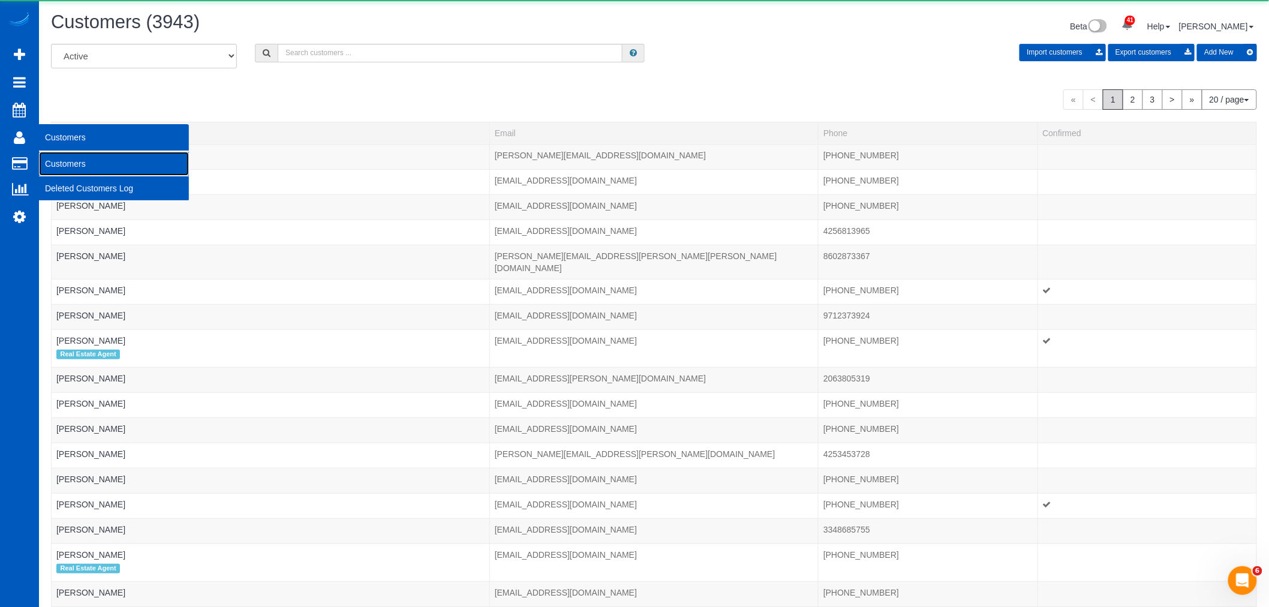
click at [85, 167] on link "Customers" at bounding box center [114, 164] width 150 height 24
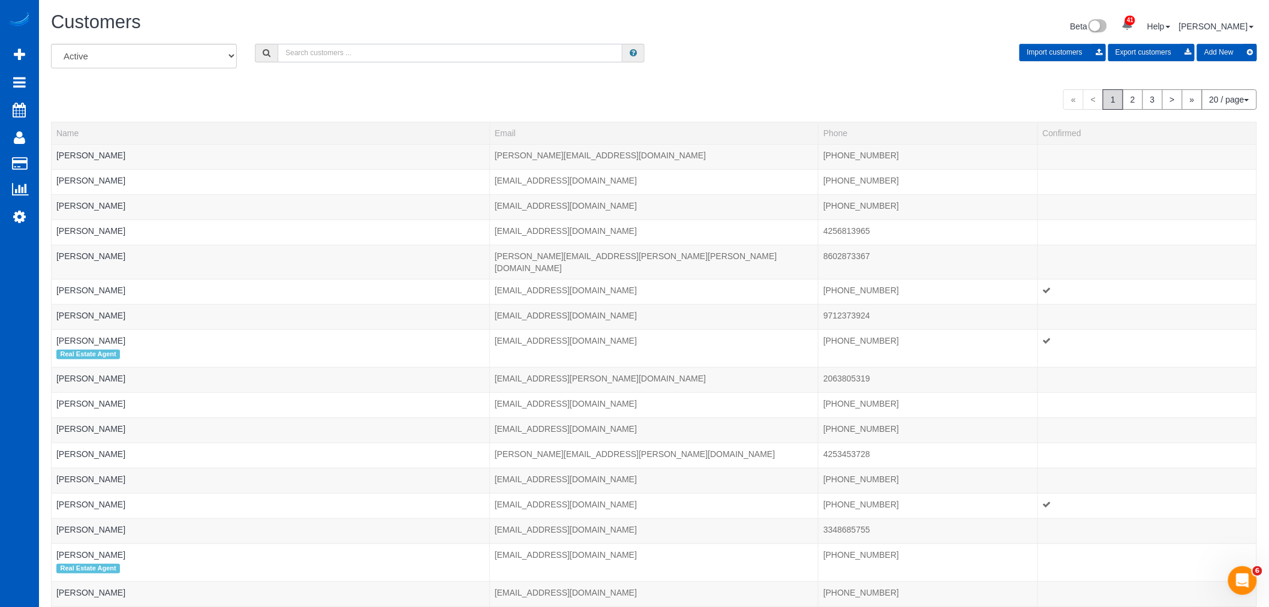
click at [327, 52] on input "text" at bounding box center [450, 53] width 345 height 19
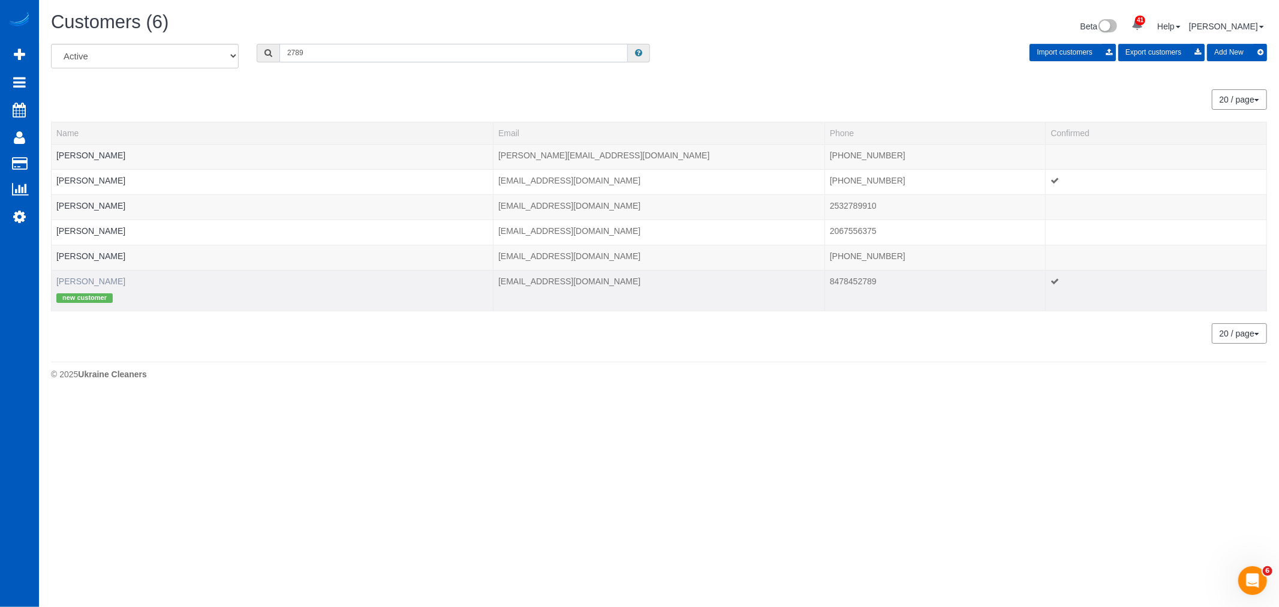
type input "2789"
click at [70, 280] on link "Tina Becker" at bounding box center [90, 281] width 69 height 10
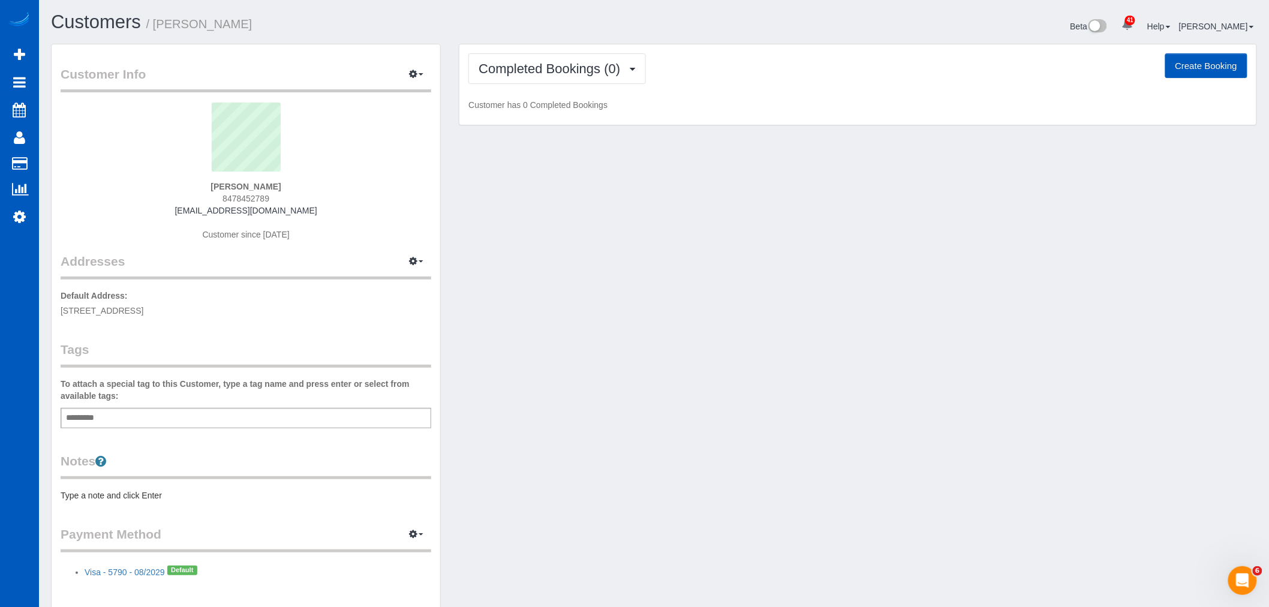
click at [602, 50] on div "Completed Bookings (0) Completed Bookings (0) Upcoming Bookings (1) Cancelled B…" at bounding box center [857, 84] width 797 height 81
click at [597, 56] on button "Completed Bookings (0)" at bounding box center [557, 68] width 178 height 31
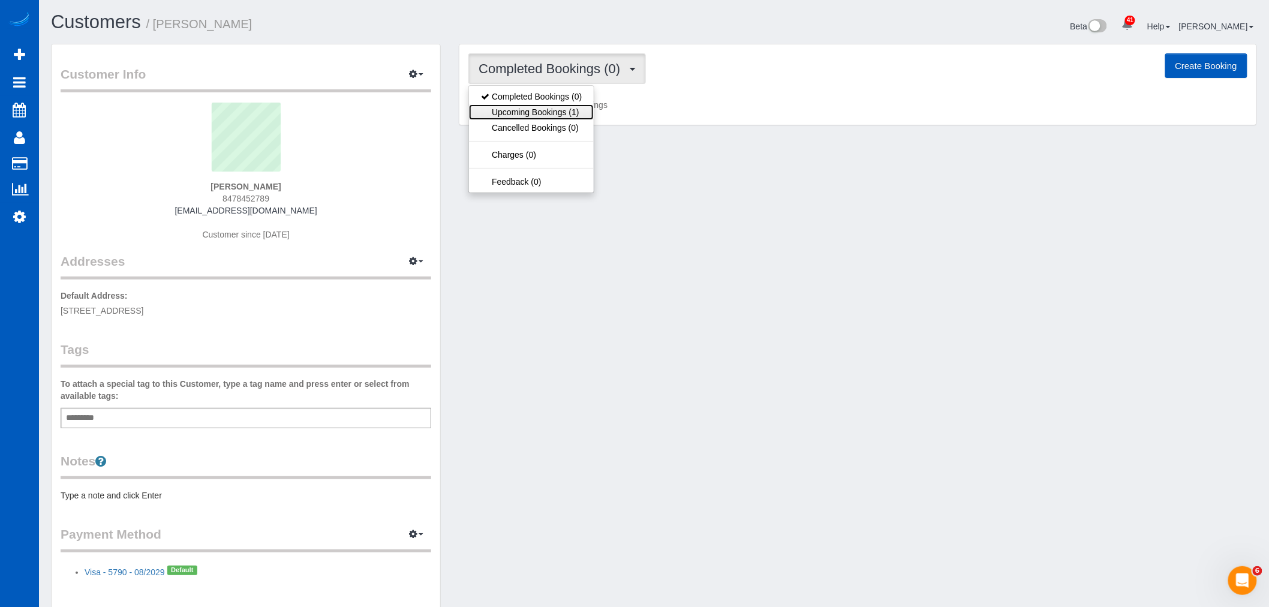
click at [585, 108] on link "Upcoming Bookings (1)" at bounding box center [531, 112] width 125 height 16
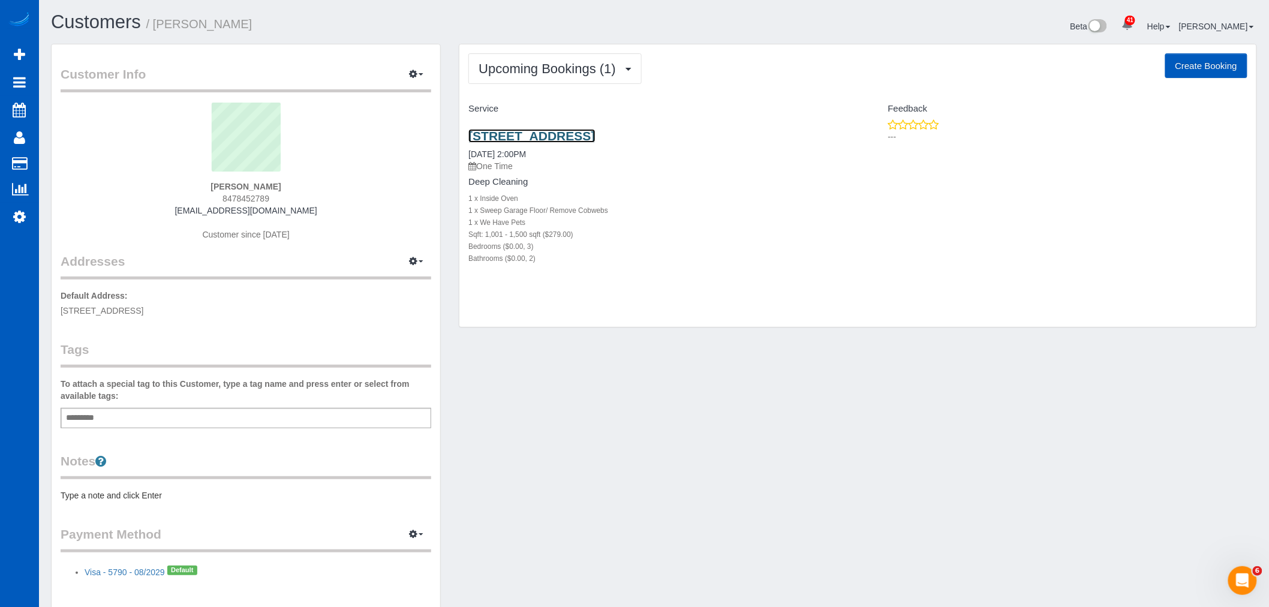
click at [584, 136] on link "6820 Ne 63rd Ave, Vancouver, WA 98661" at bounding box center [531, 136] width 127 height 14
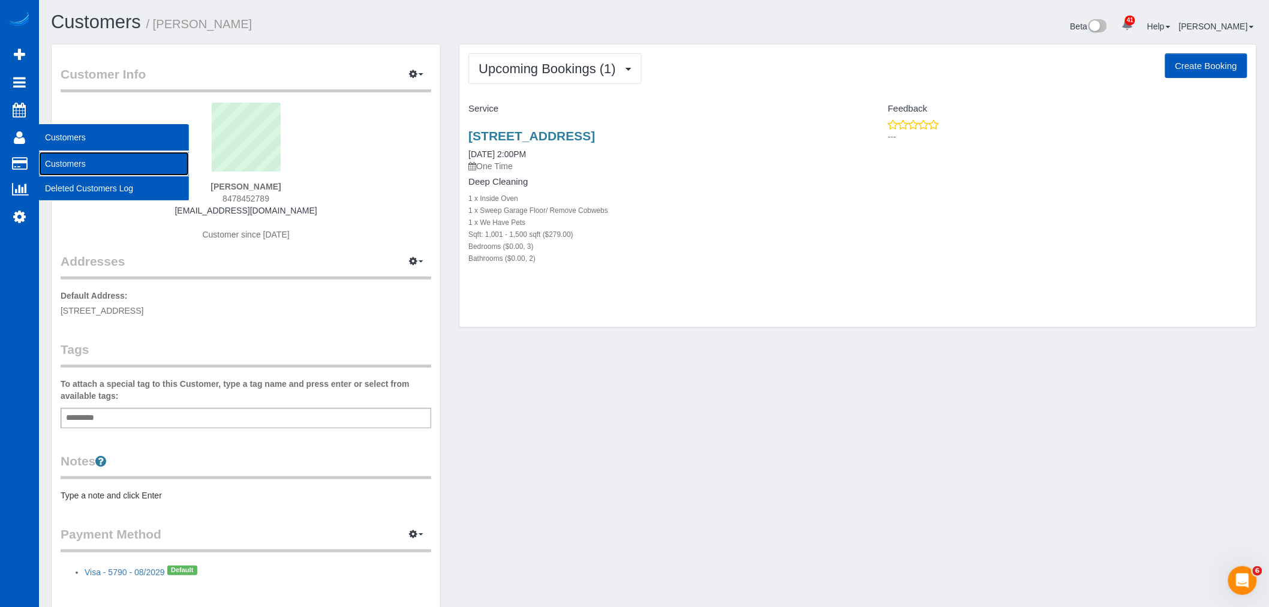
click at [65, 162] on link "Customers" at bounding box center [114, 164] width 150 height 24
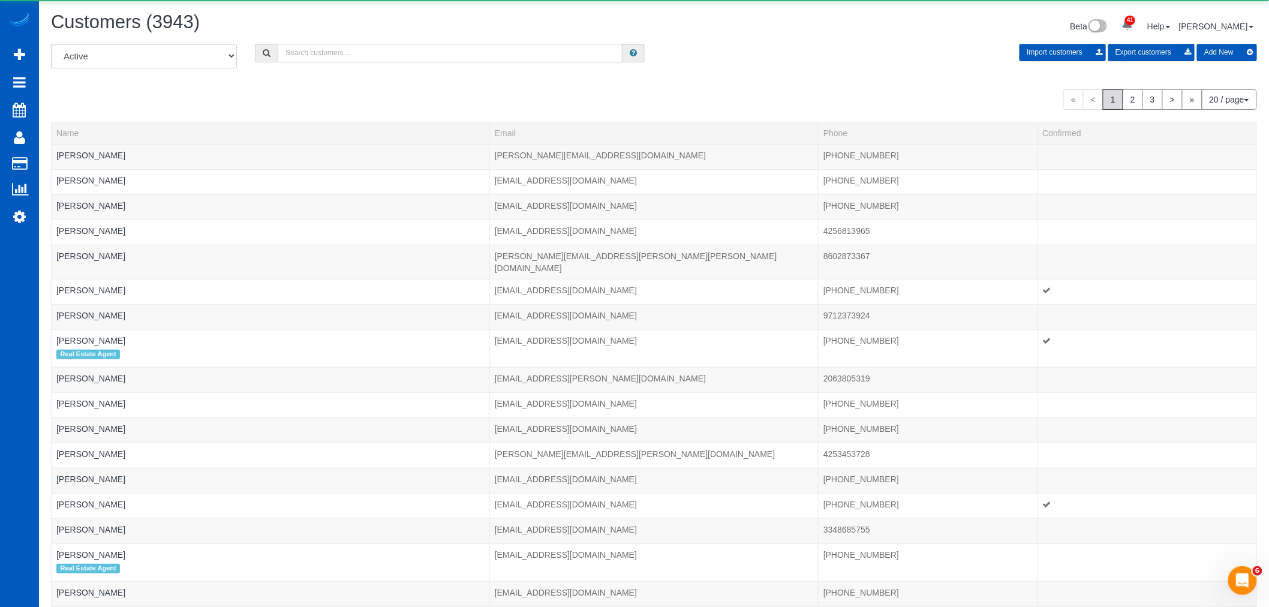
click at [294, 58] on input "text" at bounding box center [450, 53] width 345 height 19
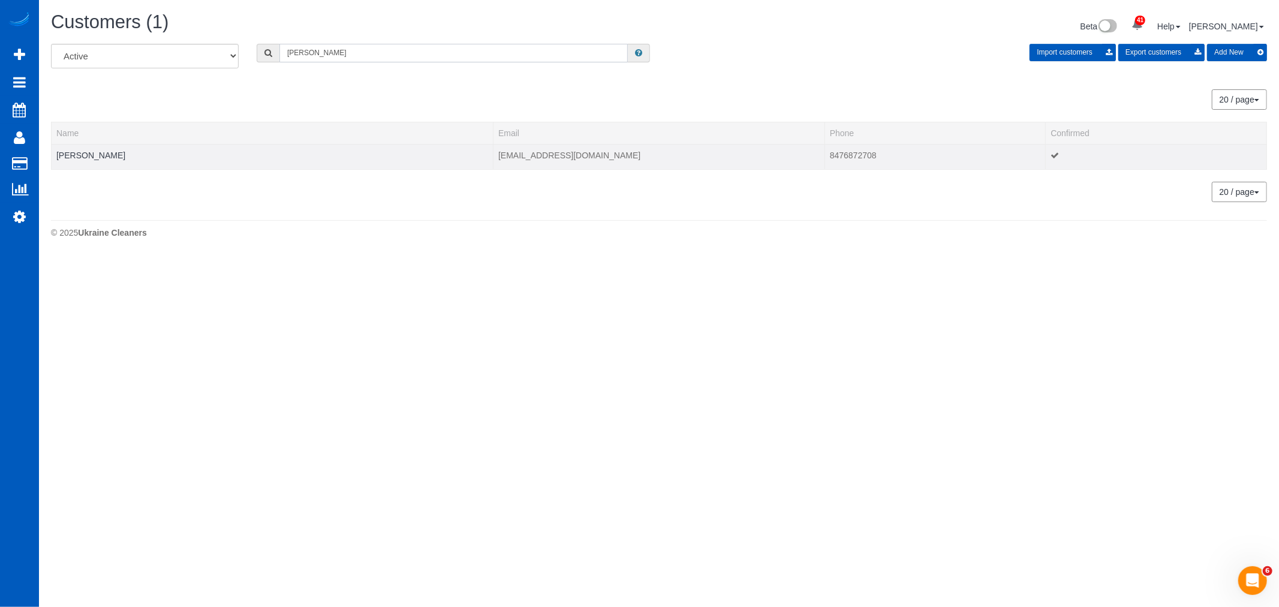
type input "lorna"
click at [91, 160] on td "Lorna Porter" at bounding box center [273, 156] width 442 height 25
click at [91, 160] on link "Lorna Porter" at bounding box center [90, 156] width 69 height 10
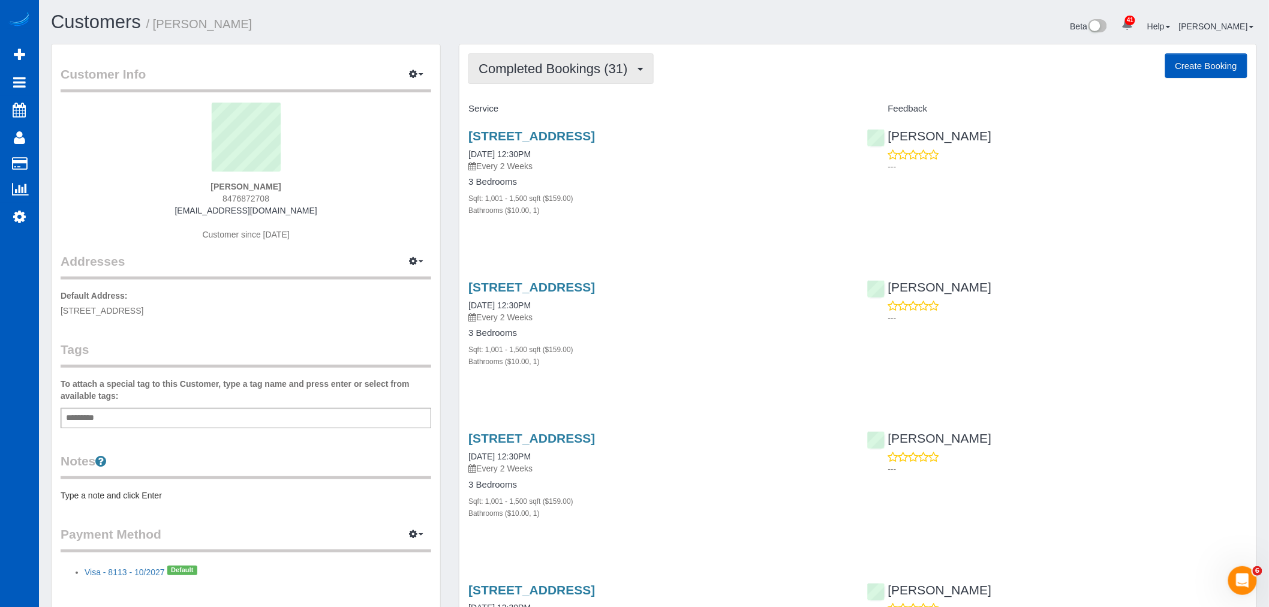
click at [560, 68] on span "Completed Bookings (31)" at bounding box center [556, 68] width 155 height 15
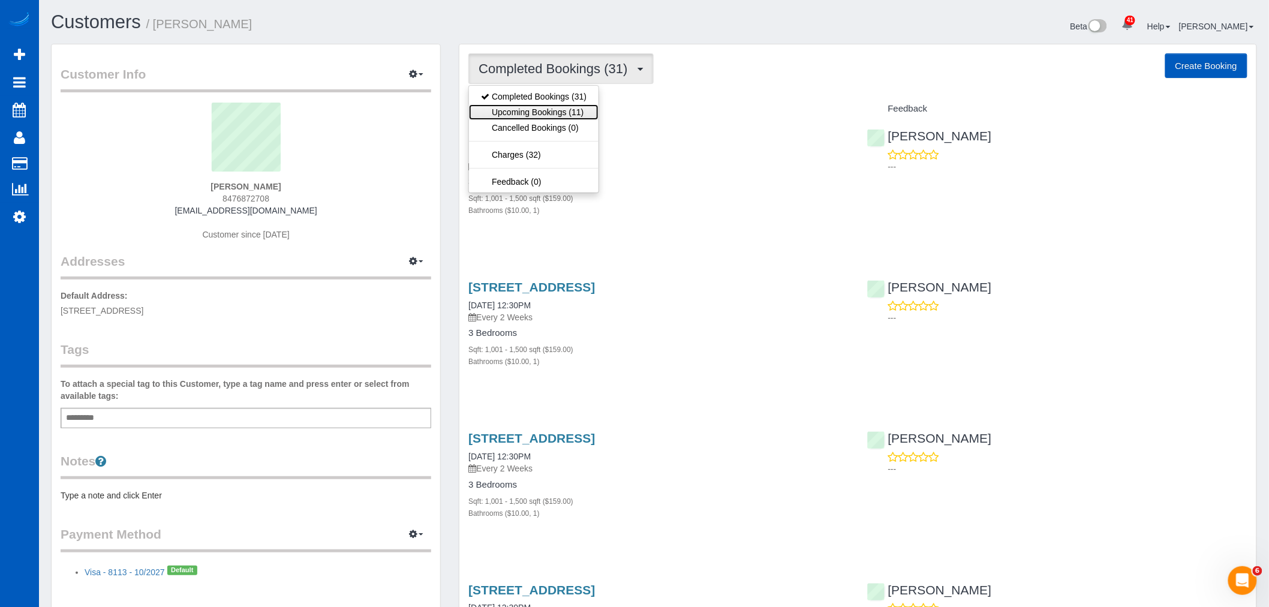
click at [549, 115] on link "Upcoming Bookings (11)" at bounding box center [534, 112] width 130 height 16
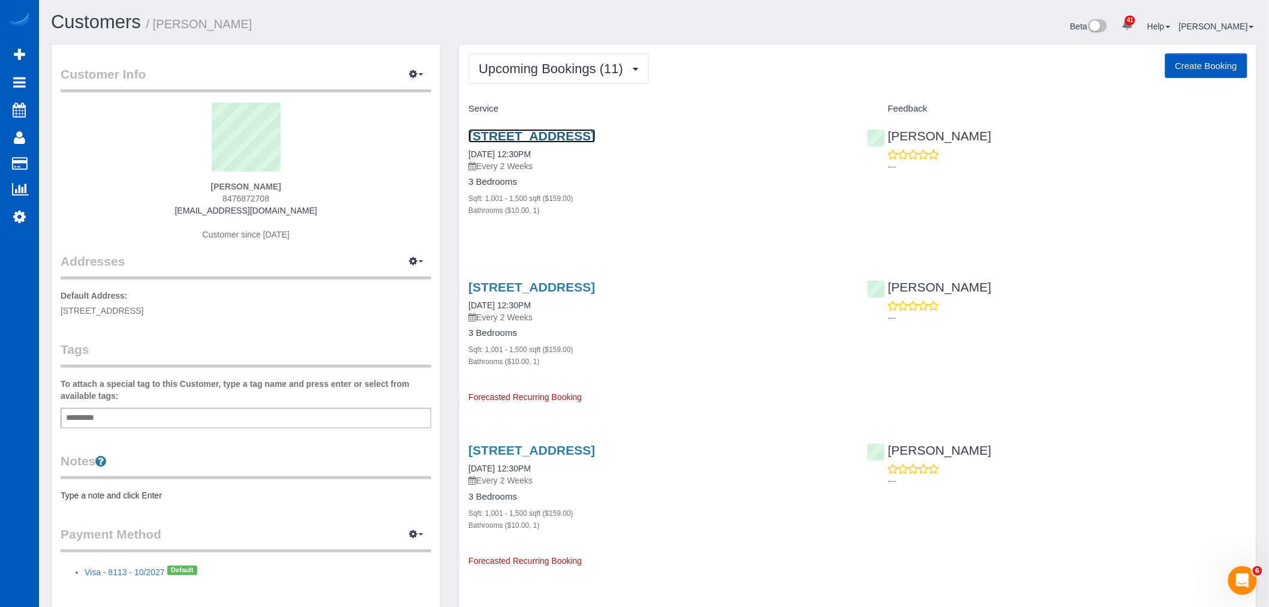
click at [527, 135] on link "16822 45th Ave Ne, Lake Forest Park, WA 98155" at bounding box center [531, 136] width 127 height 14
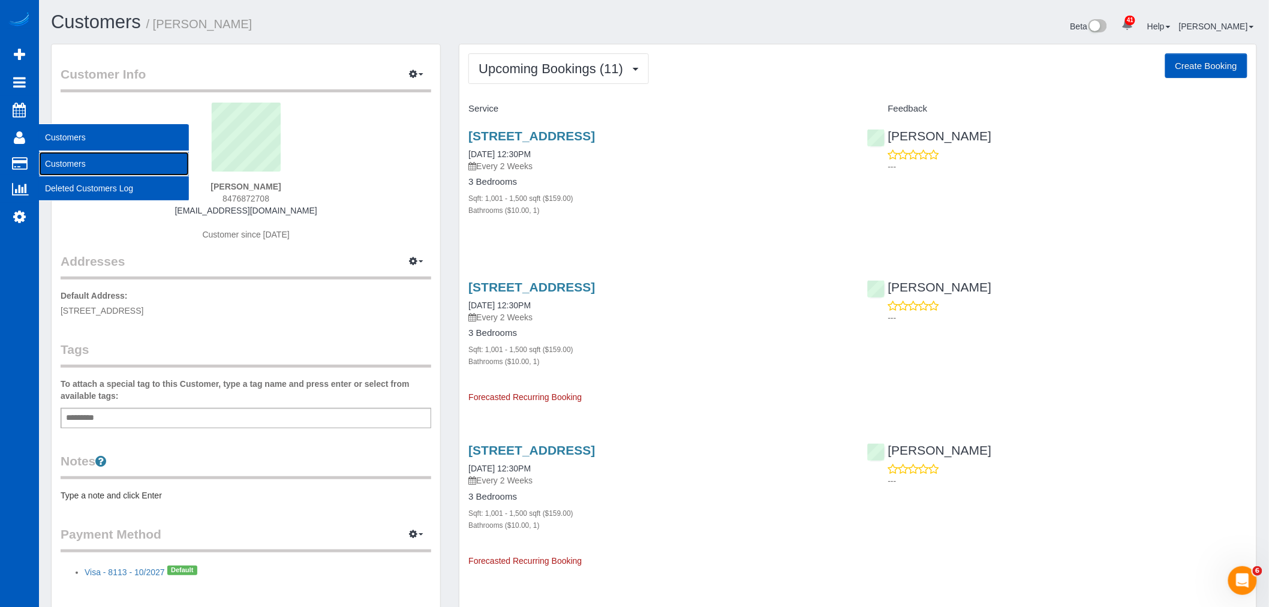
click at [85, 157] on link "Customers" at bounding box center [114, 164] width 150 height 24
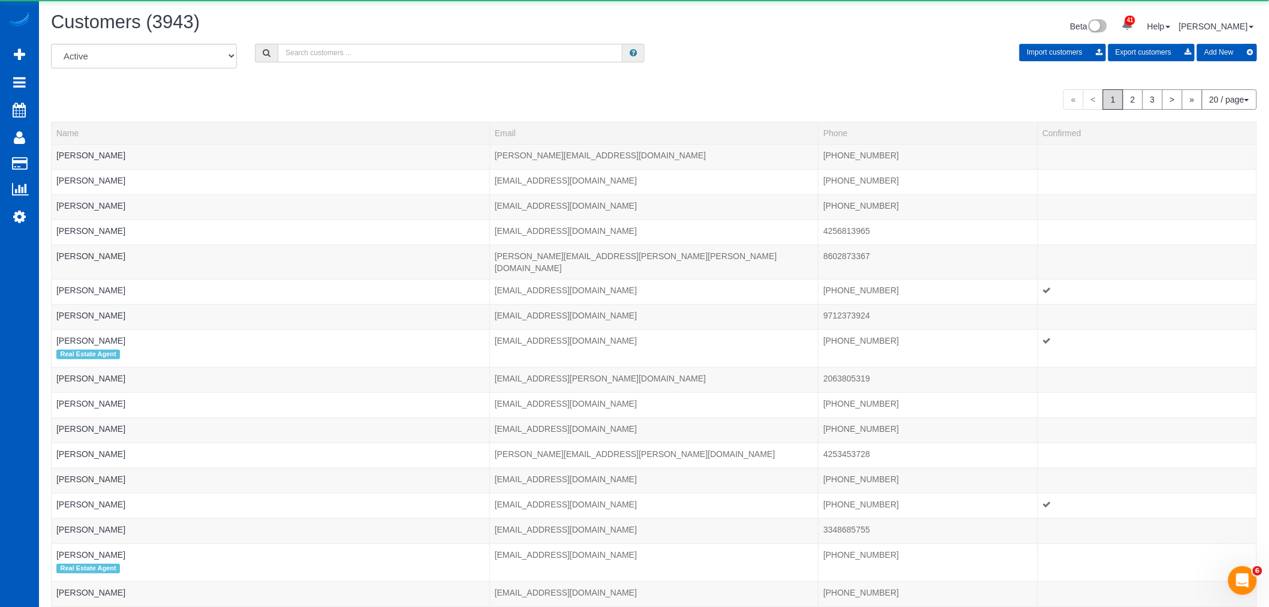
click at [296, 55] on input "text" at bounding box center [450, 53] width 345 height 19
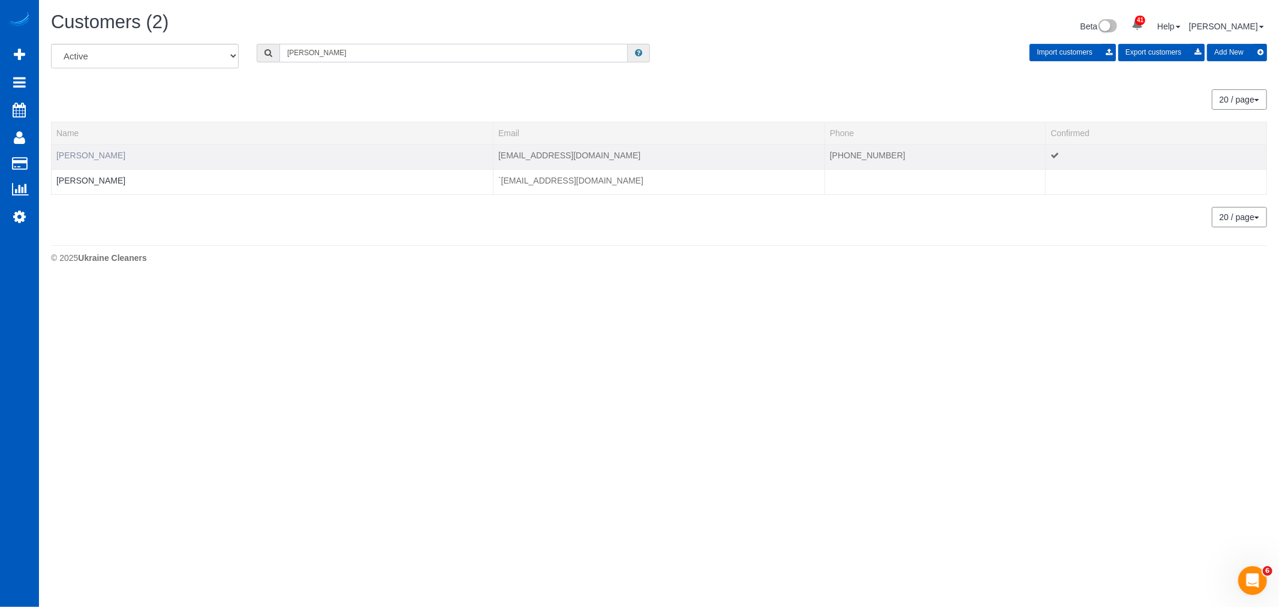
type input "liburd"
click at [89, 154] on link "Ann Liburd" at bounding box center [90, 156] width 69 height 10
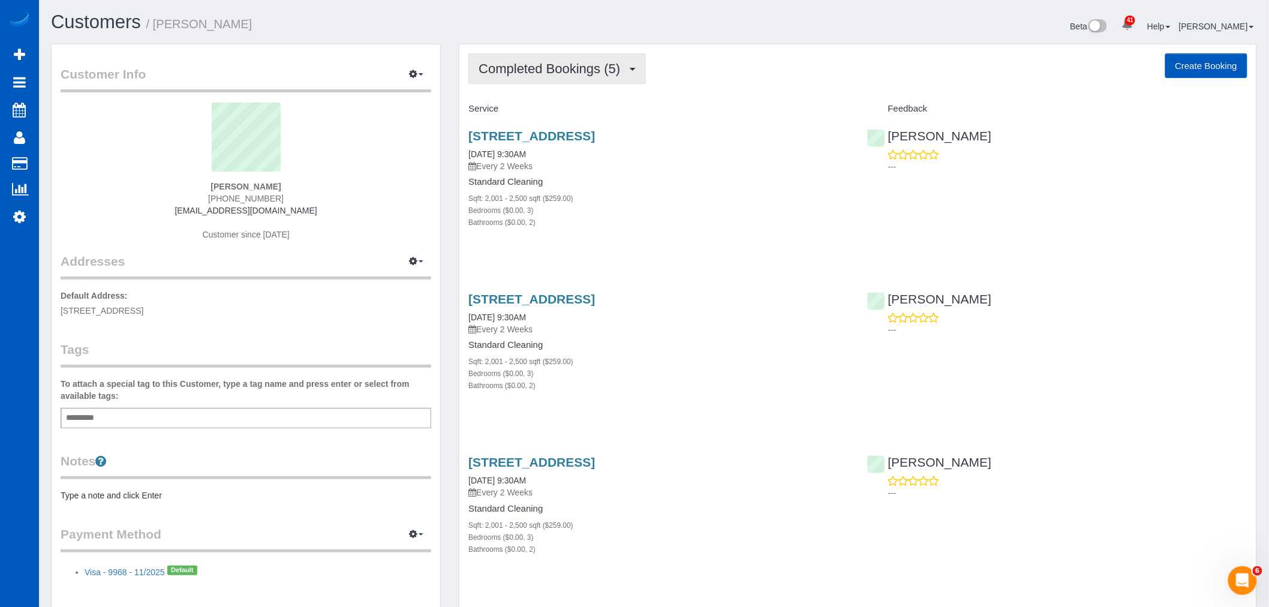
click at [505, 79] on button "Completed Bookings (5)" at bounding box center [557, 68] width 178 height 31
click at [517, 115] on link "Upcoming Bookings (11)" at bounding box center [532, 112] width 127 height 16
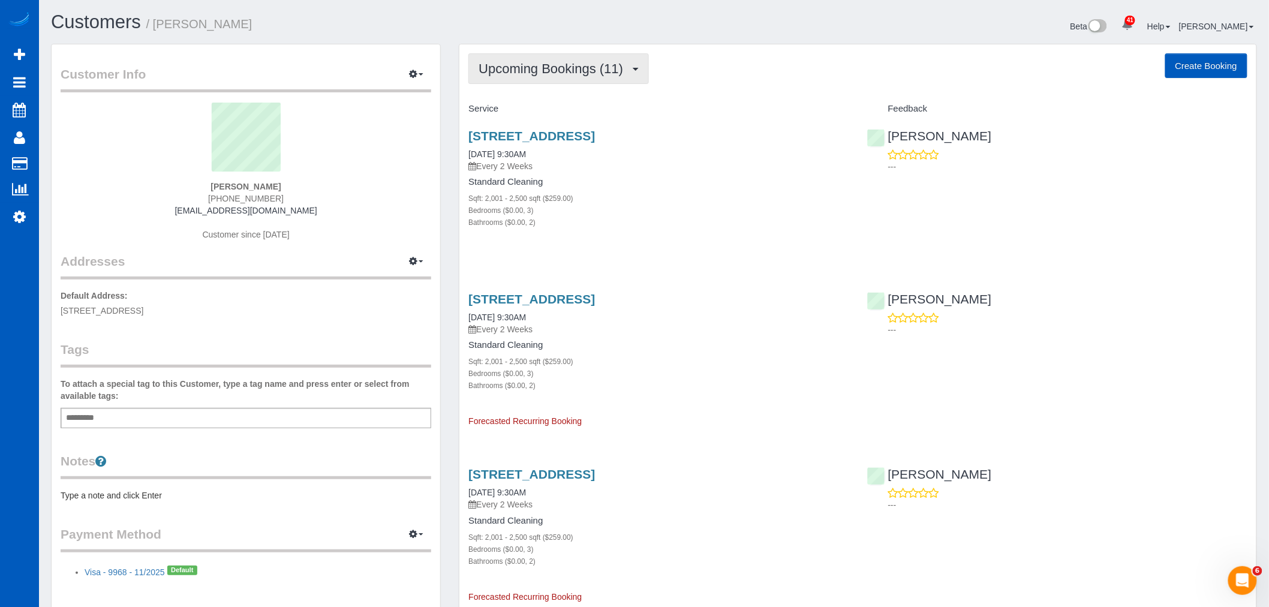
click at [506, 77] on button "Upcoming Bookings (11)" at bounding box center [558, 68] width 181 height 31
click at [504, 94] on link "Completed Bookings (5)" at bounding box center [532, 97] width 127 height 16
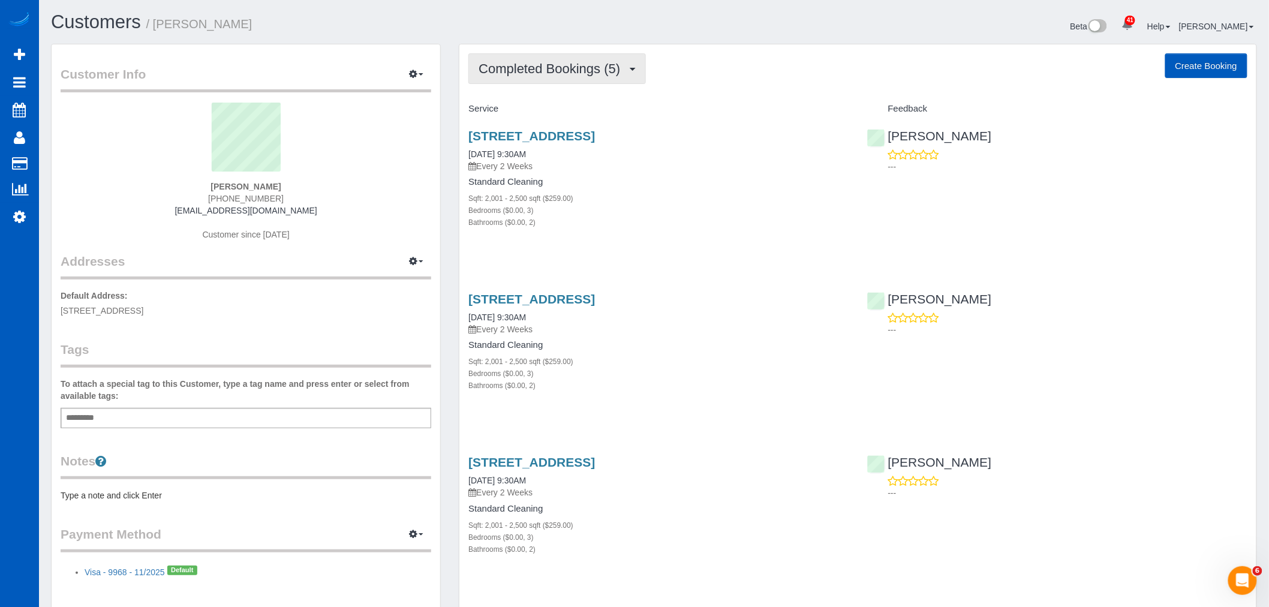
click at [537, 80] on button "Completed Bookings (5)" at bounding box center [557, 68] width 178 height 31
click at [534, 115] on link "Upcoming Bookings (11)" at bounding box center [532, 112] width 127 height 16
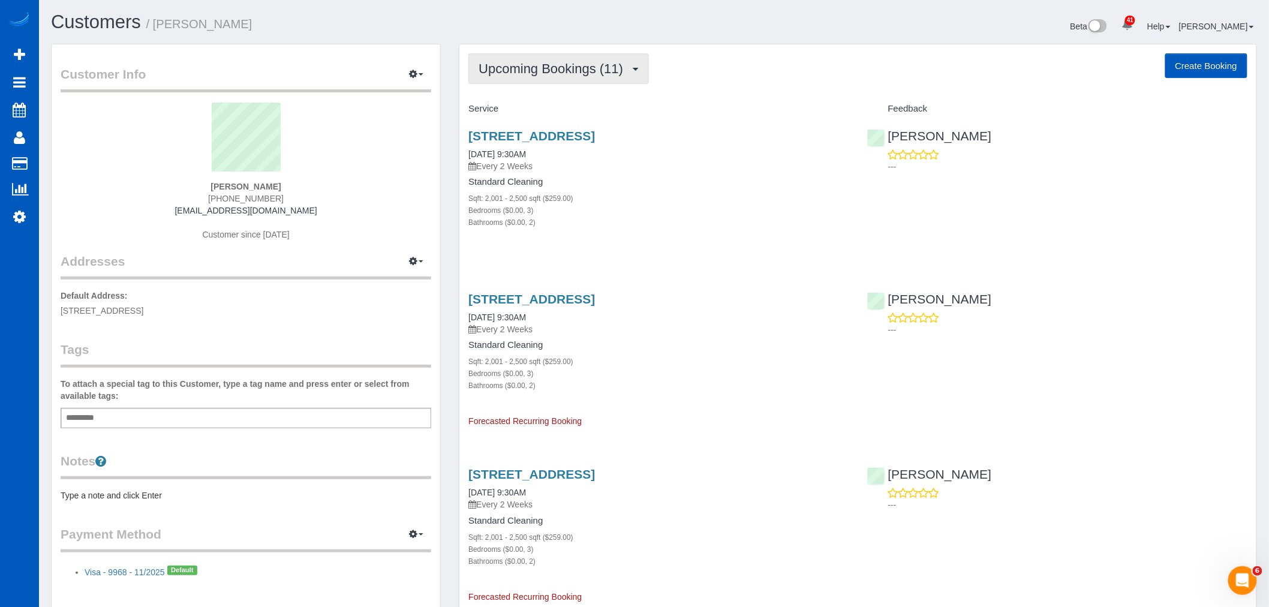
click at [538, 64] on span "Upcoming Bookings (11)" at bounding box center [554, 68] width 151 height 15
click at [678, 75] on div "Upcoming Bookings (11) Completed Bookings (5) Upcoming Bookings (11) Cancelled …" at bounding box center [857, 68] width 779 height 31
click at [514, 134] on link "3018 27th Ave W, Seattle, WA 98199" at bounding box center [531, 136] width 127 height 14
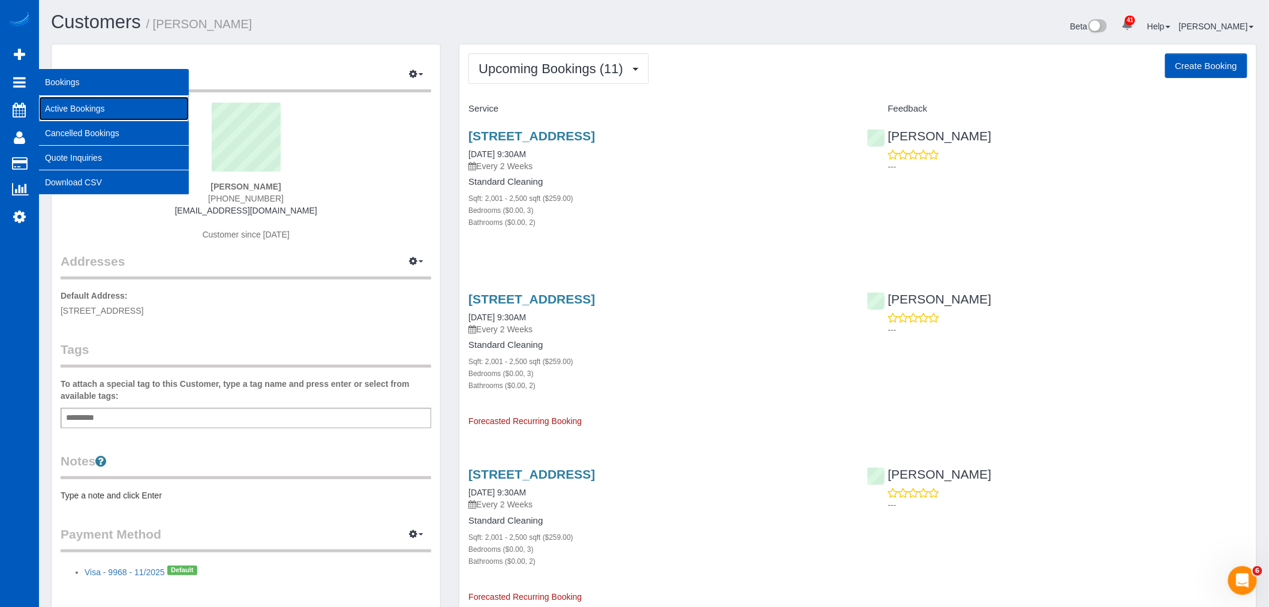
click at [80, 115] on link "Active Bookings" at bounding box center [114, 109] width 150 height 24
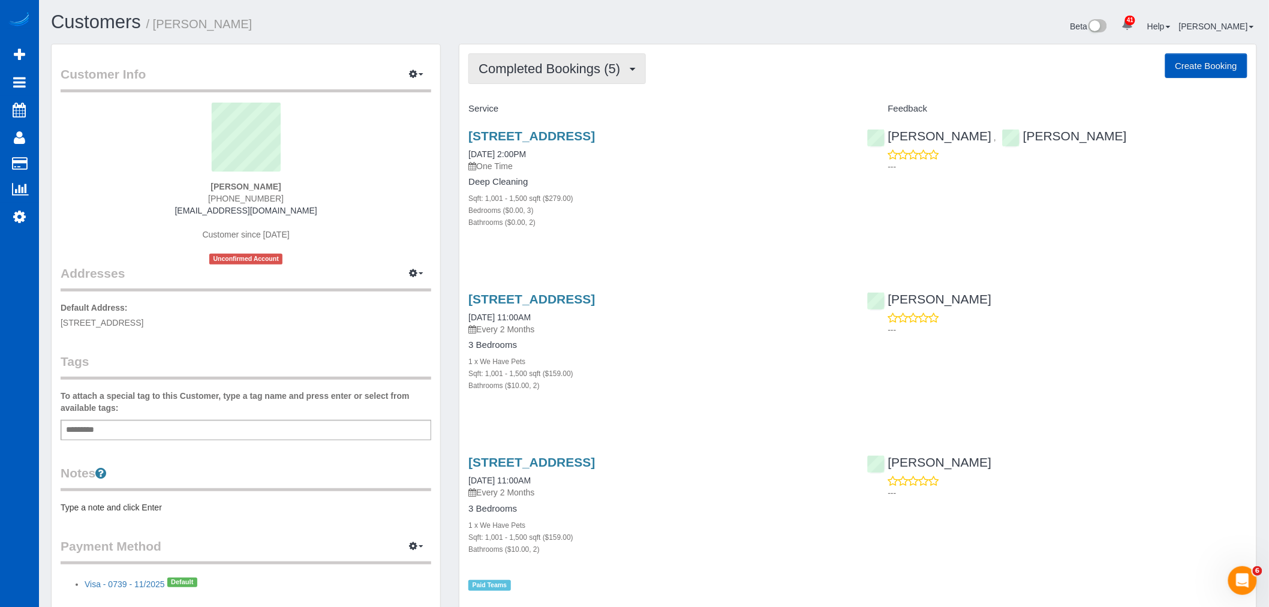
click at [562, 82] on button "Completed Bookings (5)" at bounding box center [557, 68] width 178 height 31
click at [545, 115] on link "Upcoming Bookings (12)" at bounding box center [532, 112] width 127 height 16
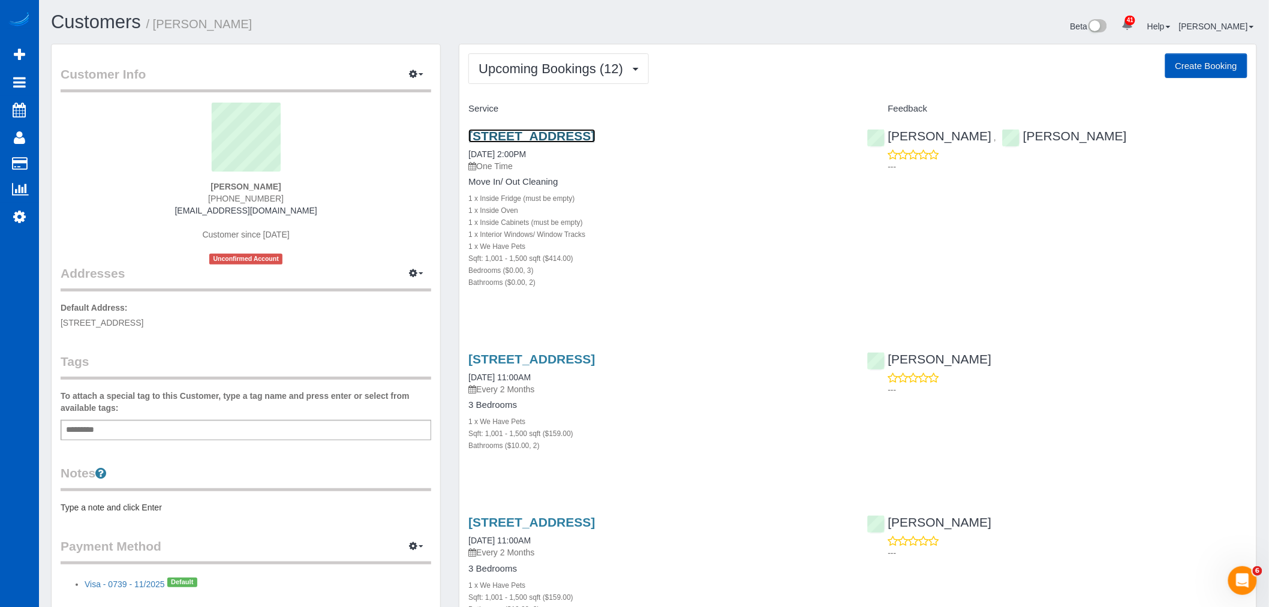
click at [513, 130] on link "[STREET_ADDRESS]" at bounding box center [531, 136] width 127 height 14
click at [514, 68] on span "Upcoming Bookings (12)" at bounding box center [554, 68] width 151 height 15
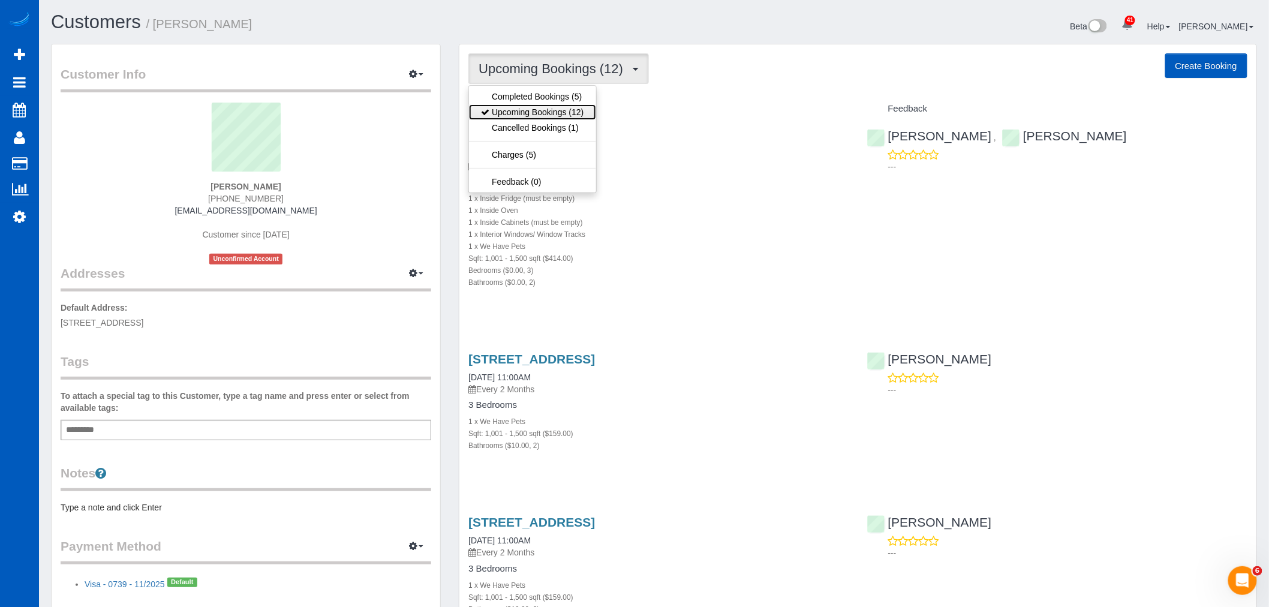
click at [536, 115] on link "Upcoming Bookings (12)" at bounding box center [532, 112] width 127 height 16
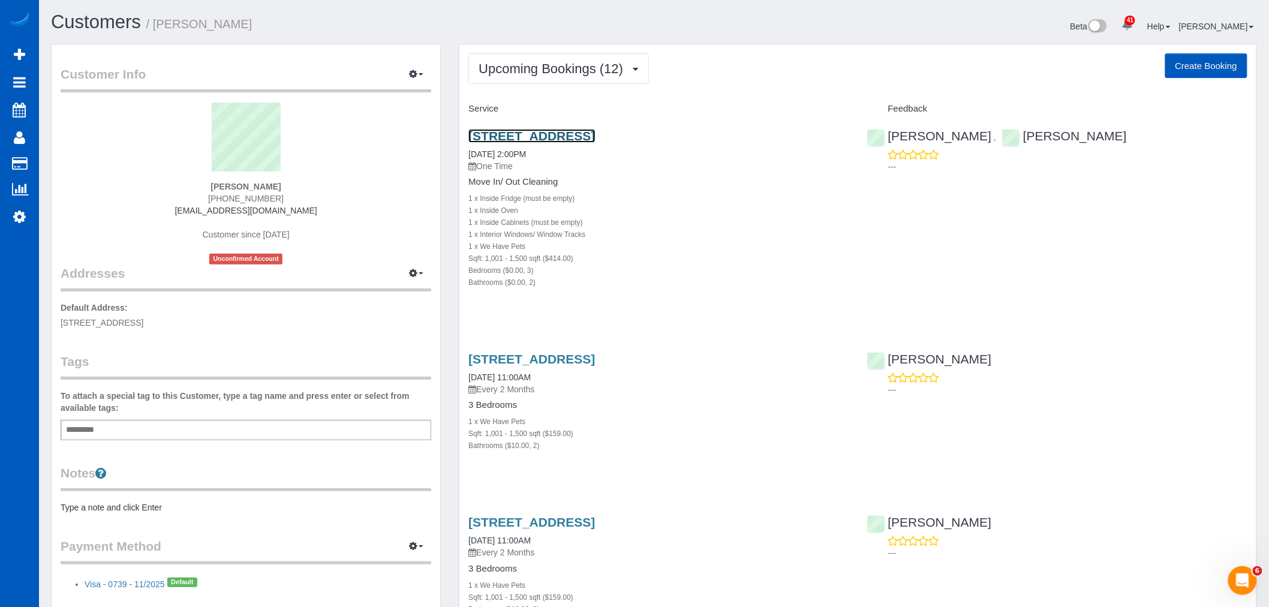
click at [514, 136] on link "5310 85th Pl Ne, Marysville, WA 98270" at bounding box center [531, 136] width 127 height 14
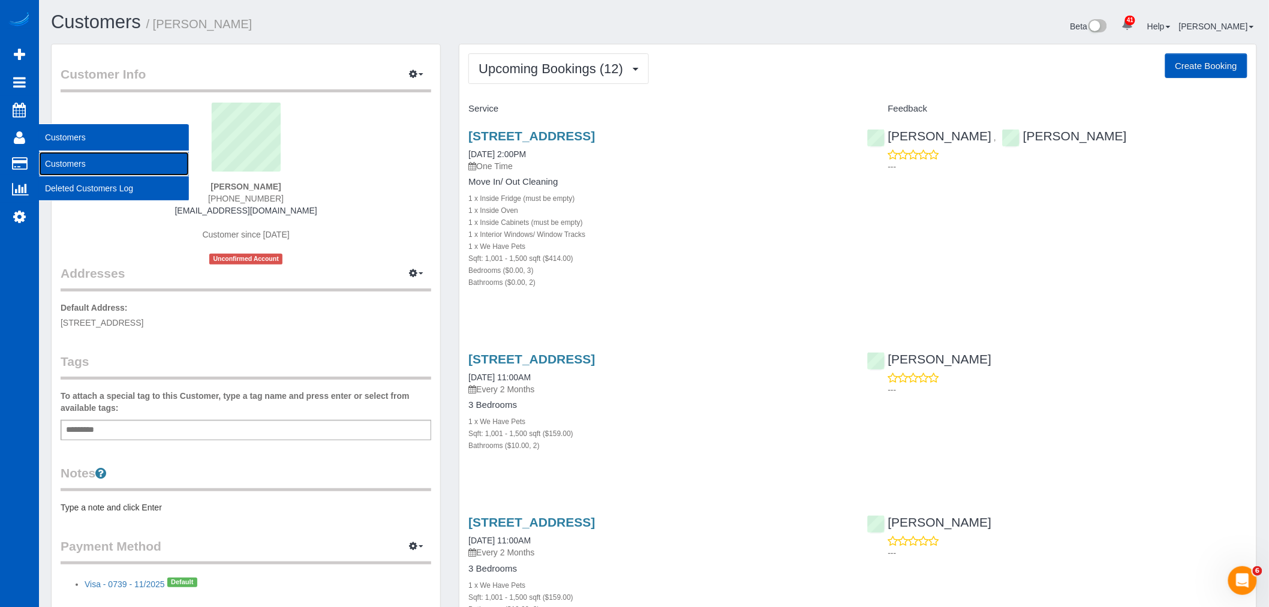
click at [58, 157] on link "Customers" at bounding box center [114, 164] width 150 height 24
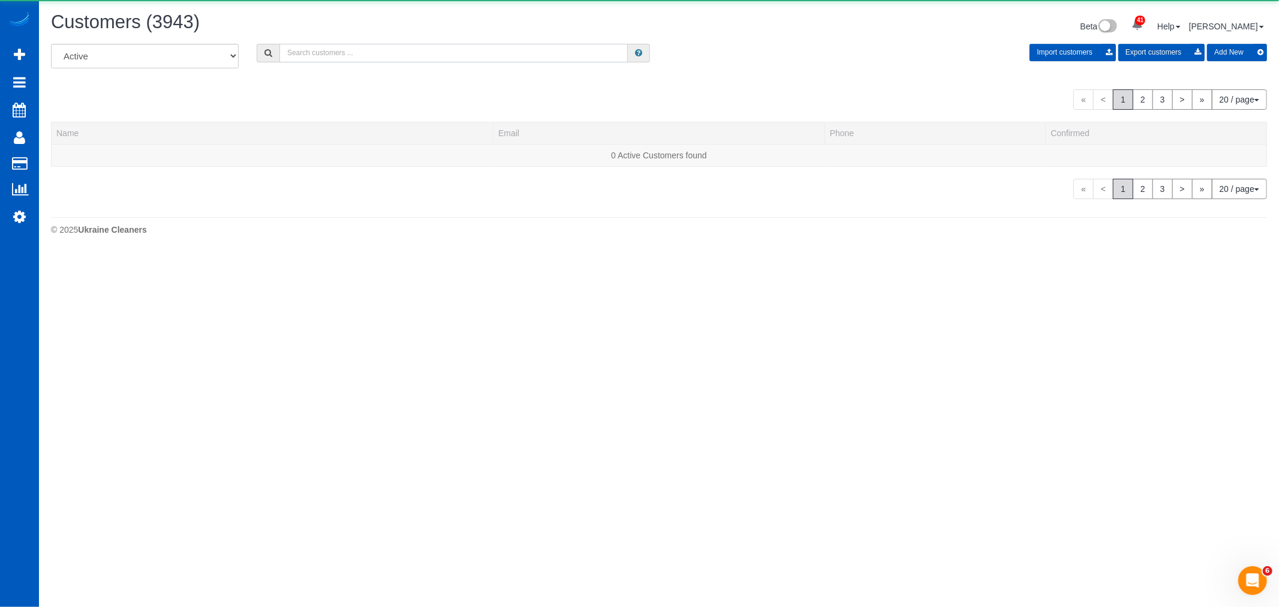
click at [386, 51] on input "text" at bounding box center [453, 53] width 348 height 19
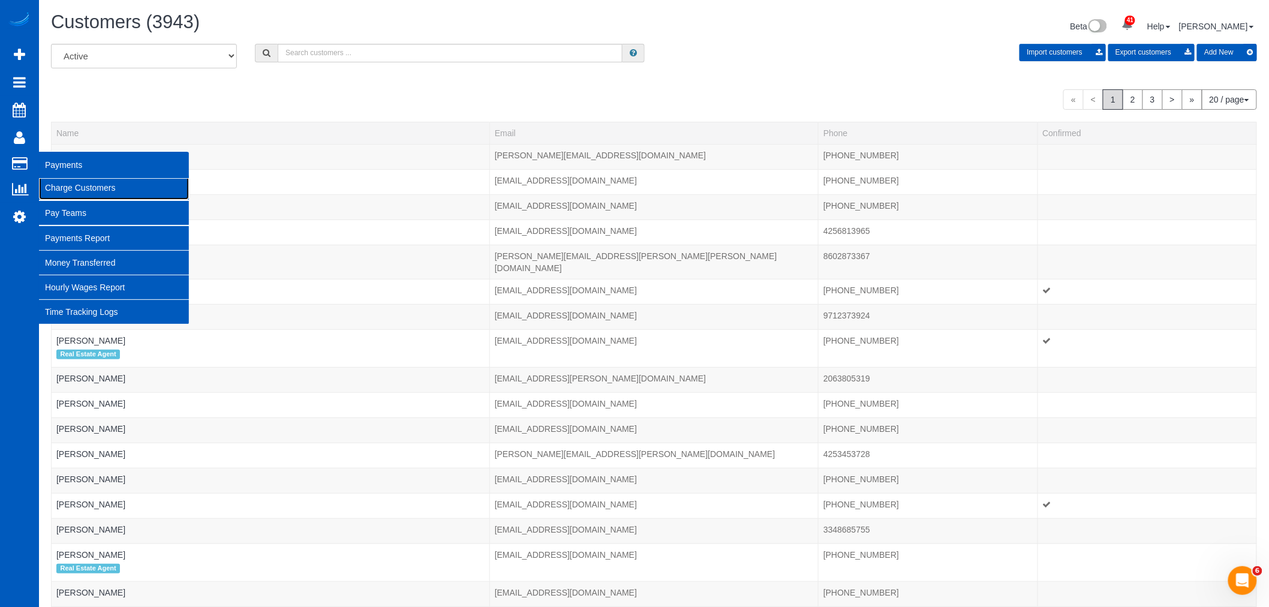
click at [103, 188] on link "Charge Customers" at bounding box center [114, 188] width 150 height 24
select select
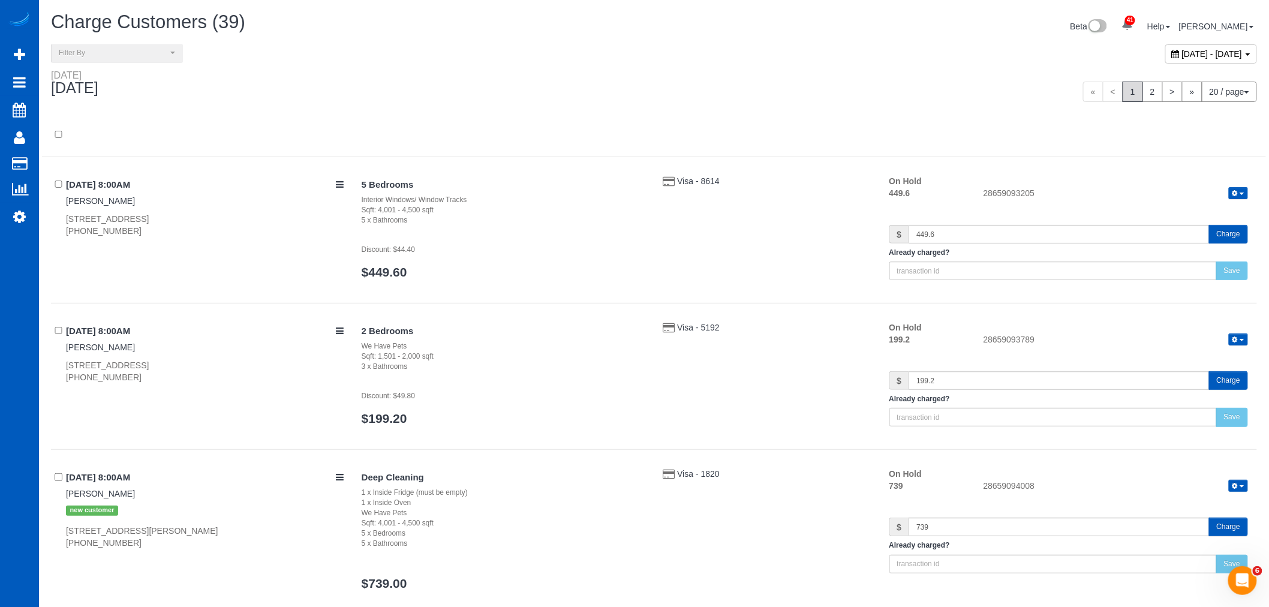
click at [1182, 56] on span "[DATE] - [DATE]" at bounding box center [1212, 54] width 61 height 10
type input "**********"
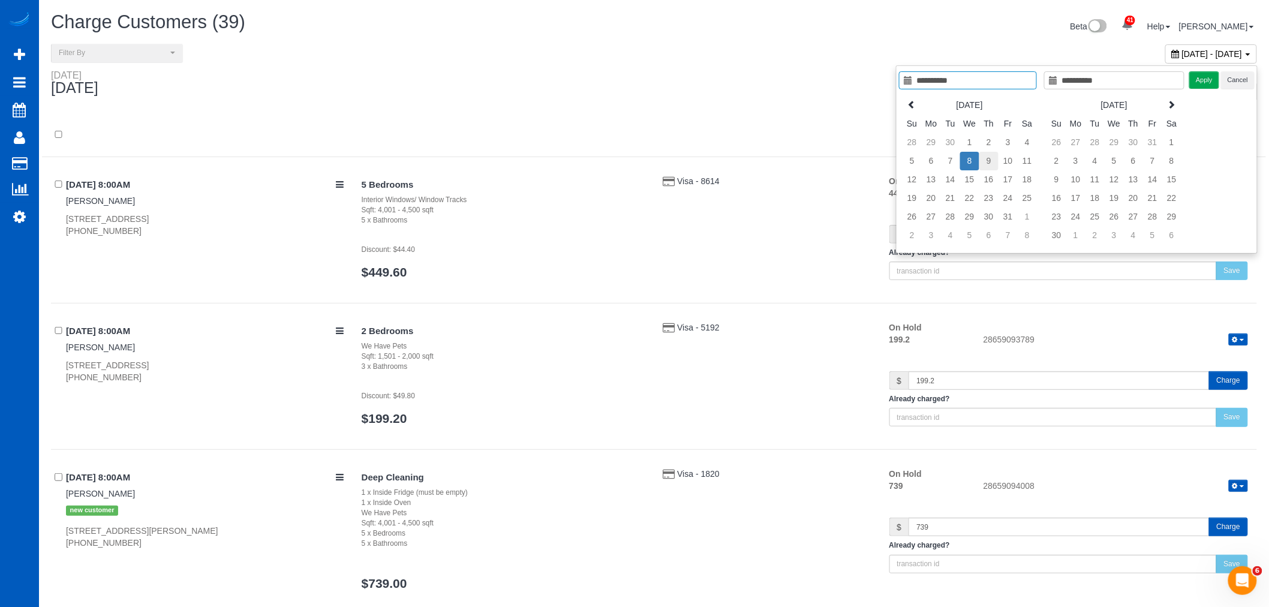
type input "**********"
click at [984, 154] on td "9" at bounding box center [988, 161] width 19 height 19
type input "**********"
click at [984, 154] on td "9" at bounding box center [988, 161] width 19 height 19
type input "**********"
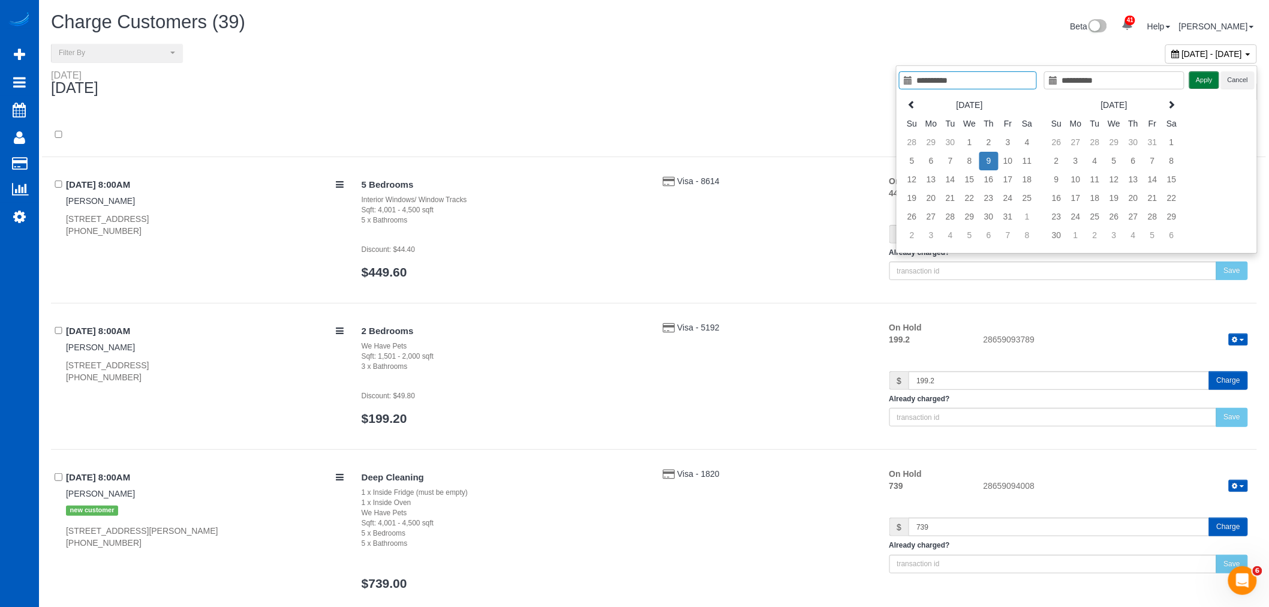
click at [1199, 85] on button "Apply" at bounding box center [1204, 79] width 30 height 17
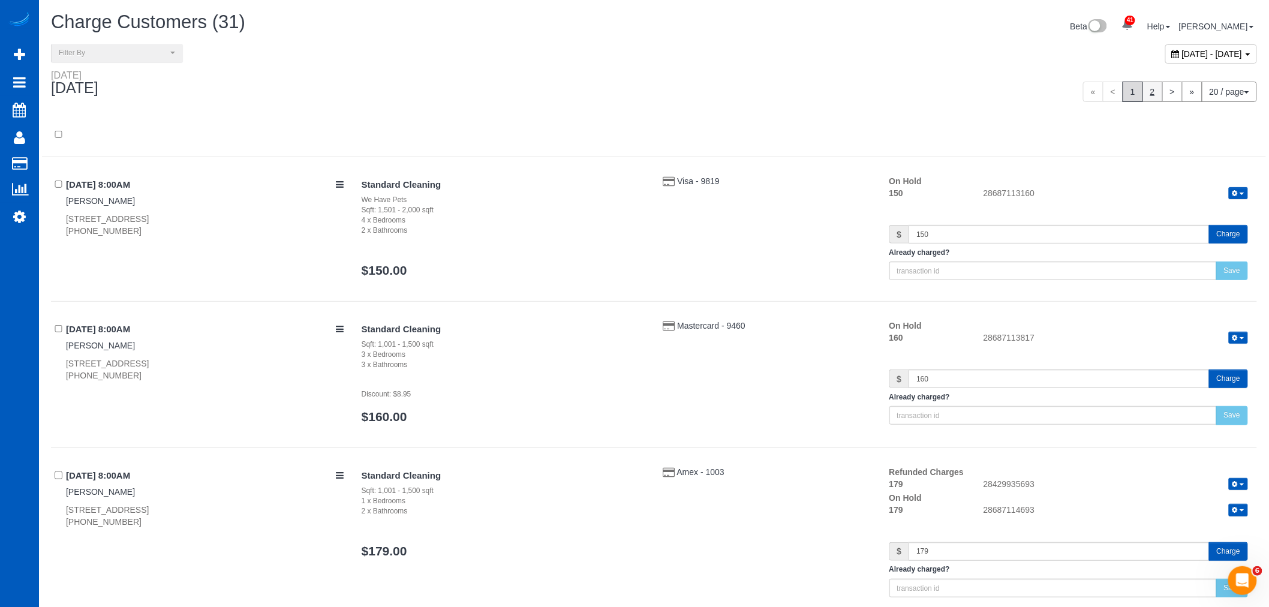
click at [1150, 94] on link "2" at bounding box center [1153, 92] width 20 height 20
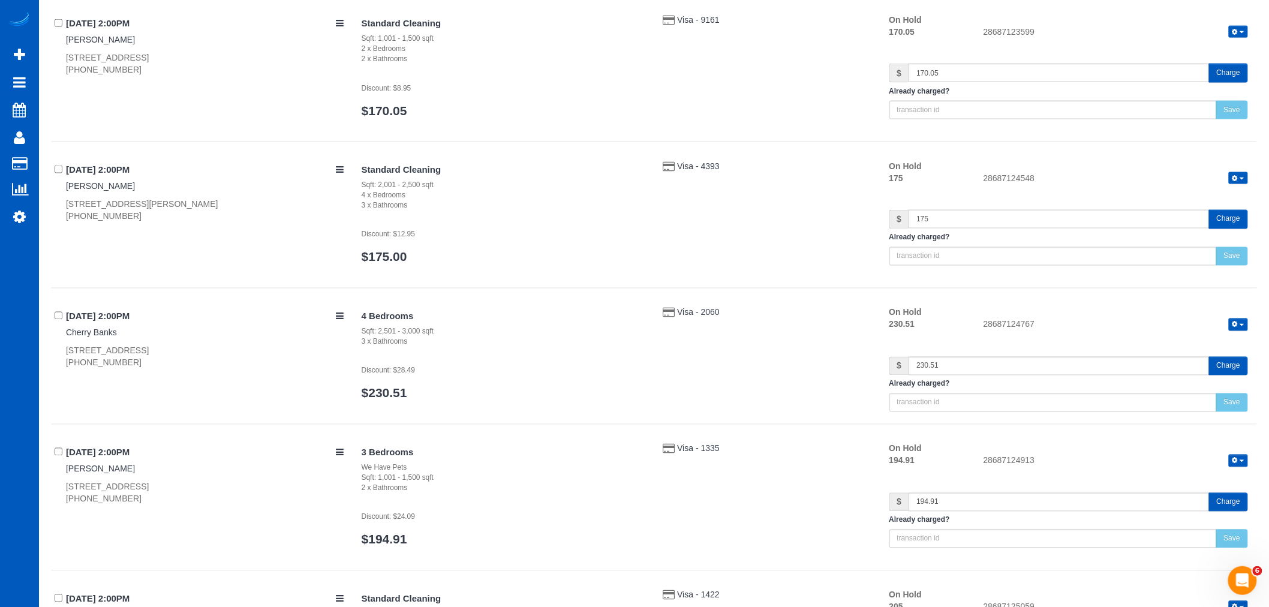
scroll to position [666, 0]
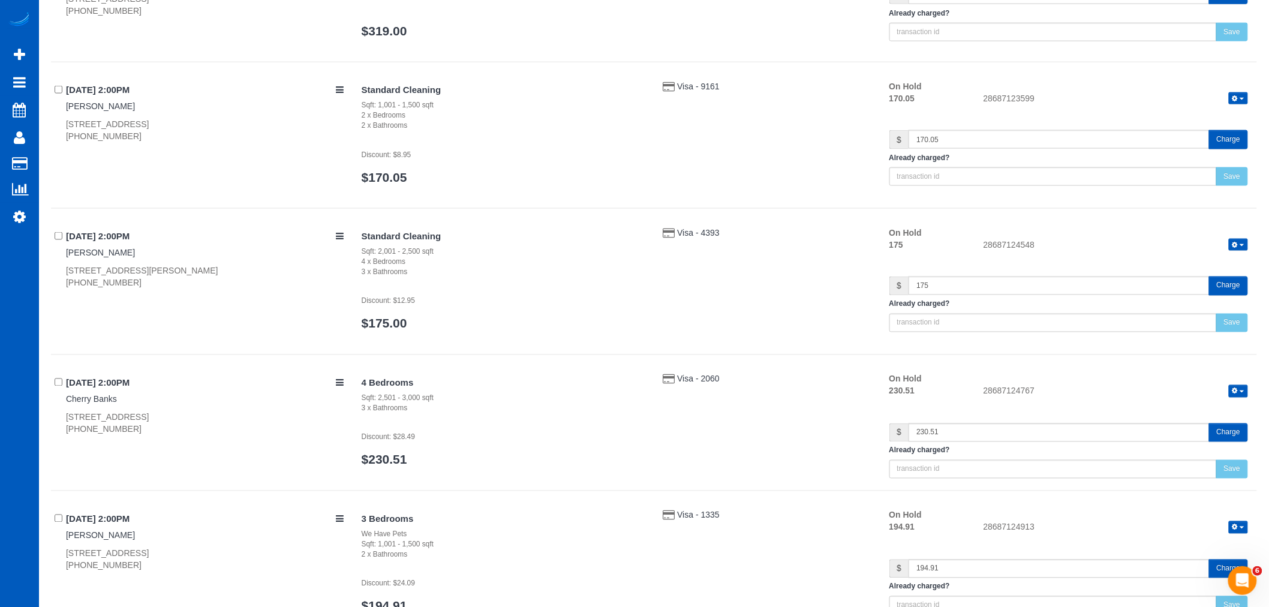
click at [1237, 241] on button "button" at bounding box center [1238, 245] width 19 height 13
click at [1222, 266] on link "Release Hold" at bounding box center [1200, 265] width 95 height 16
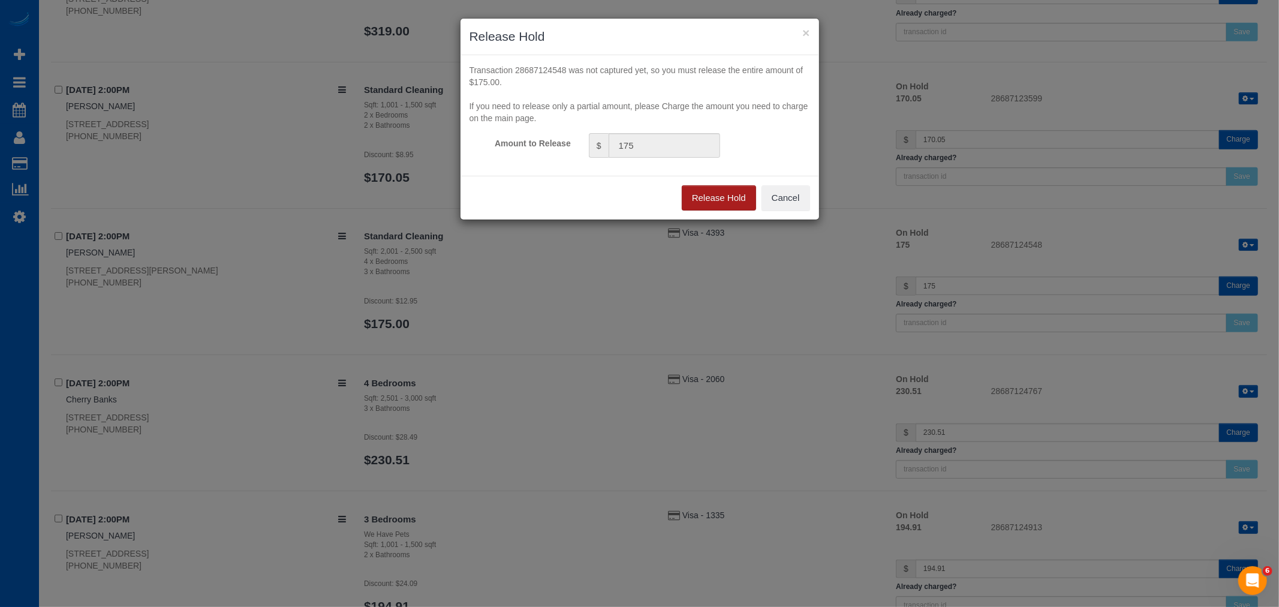
click at [724, 202] on button "Release Hold" at bounding box center [719, 197] width 74 height 25
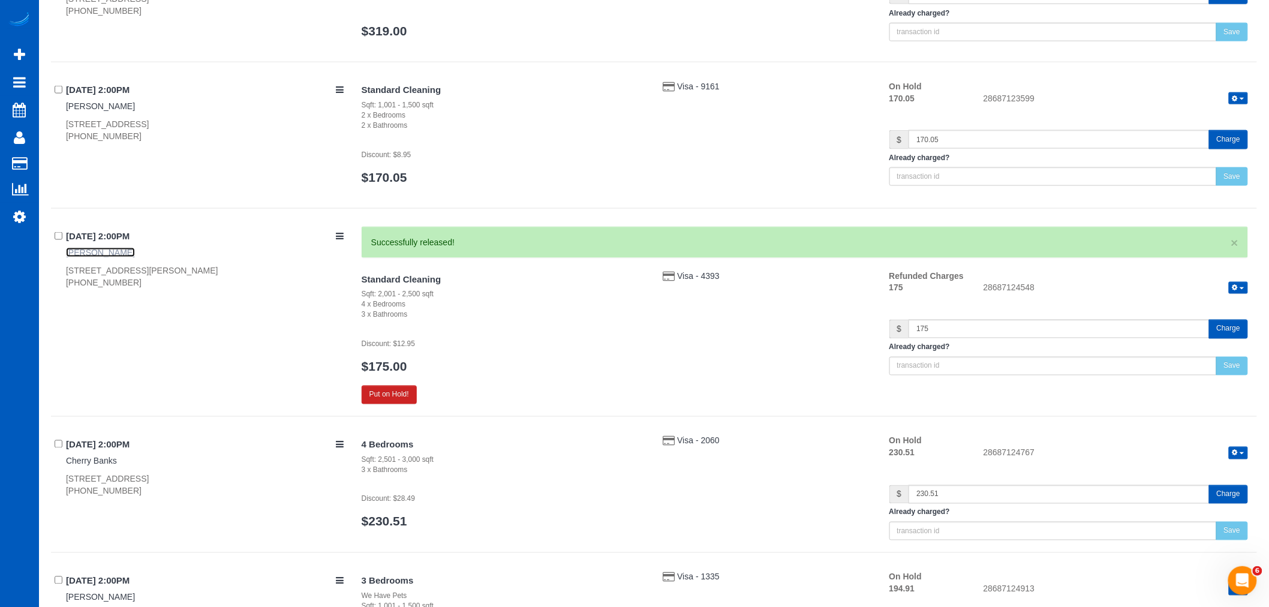
click at [94, 255] on link "Irina Workman" at bounding box center [100, 253] width 69 height 10
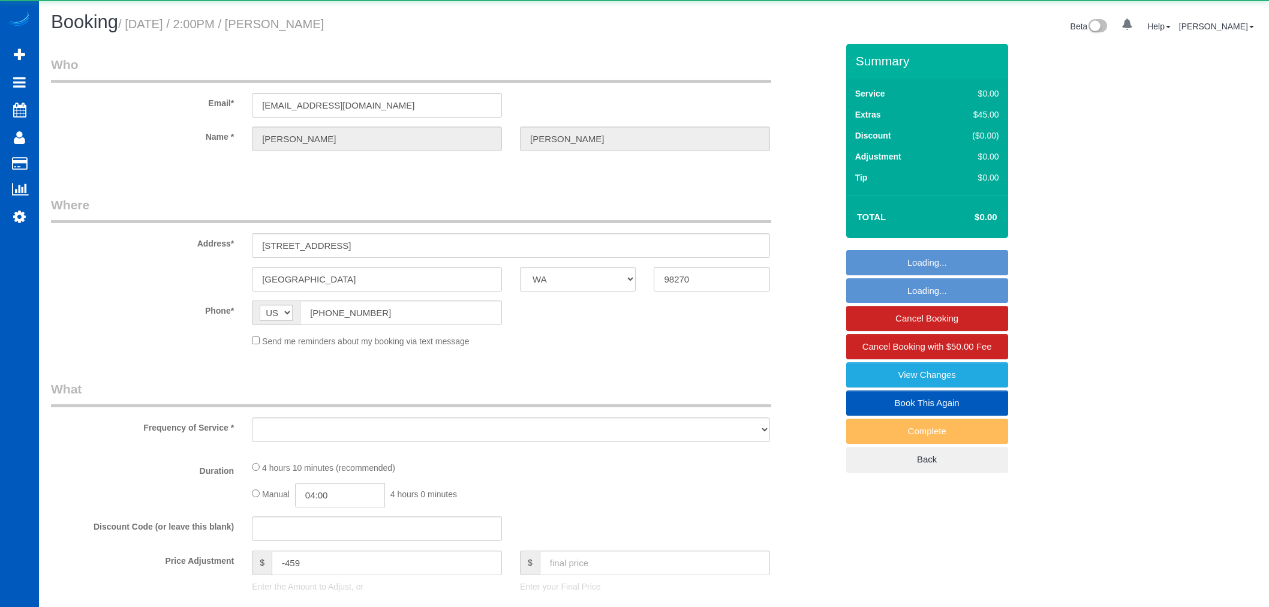
select select "WA"
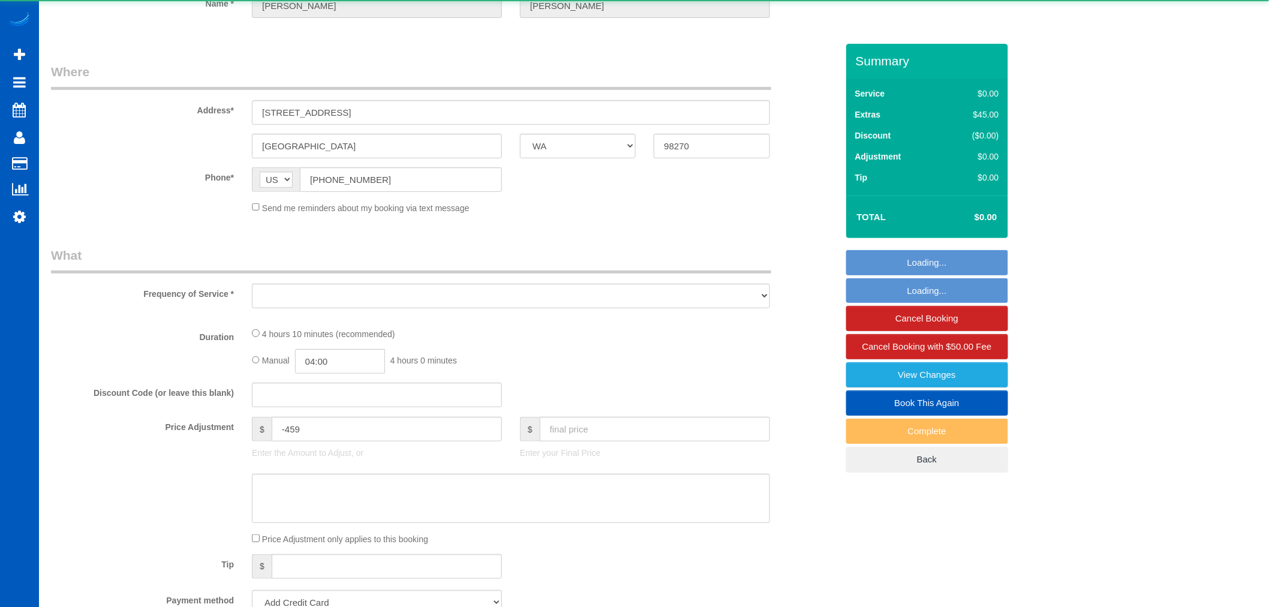
select select "string:fspay-0eaf8f79-36d6-43cf-a4e0-99c8f178e203"
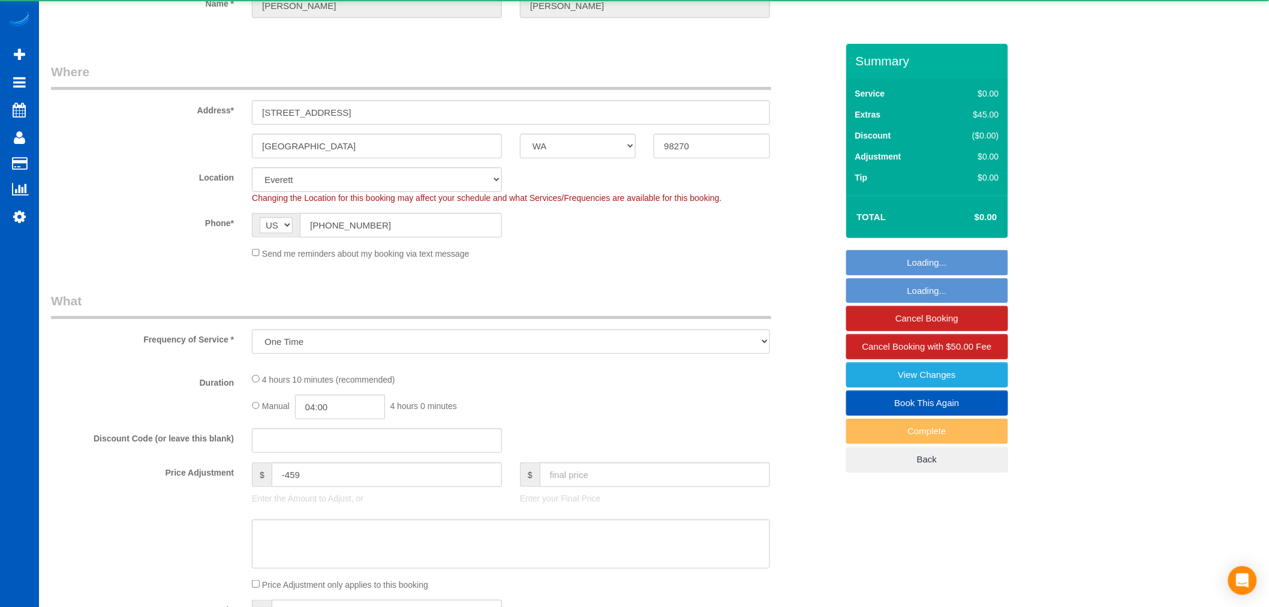
scroll to position [600, 0]
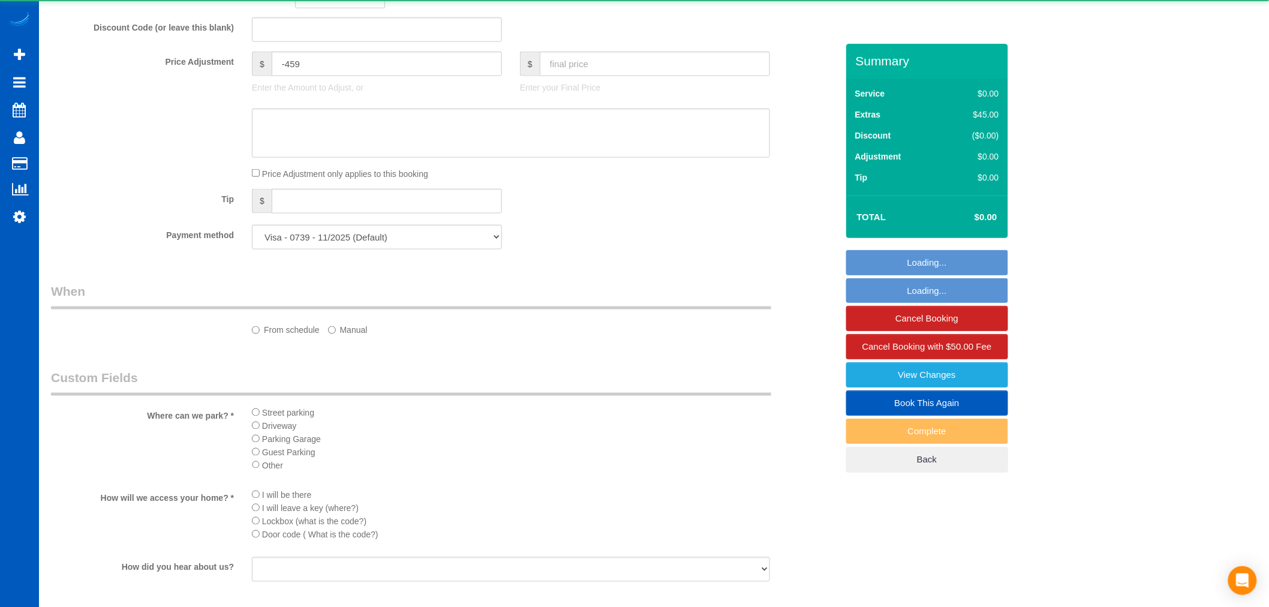
select select "object:927"
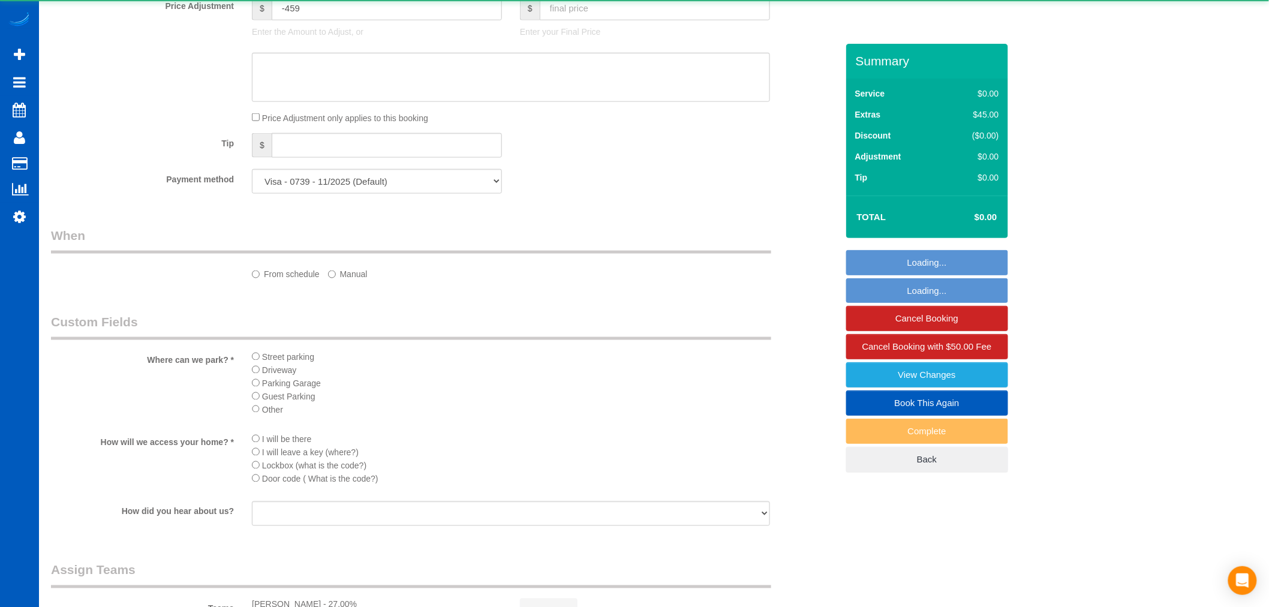
scroll to position [0, 0]
select select "199"
select select "1001"
select select "3"
select select "2"
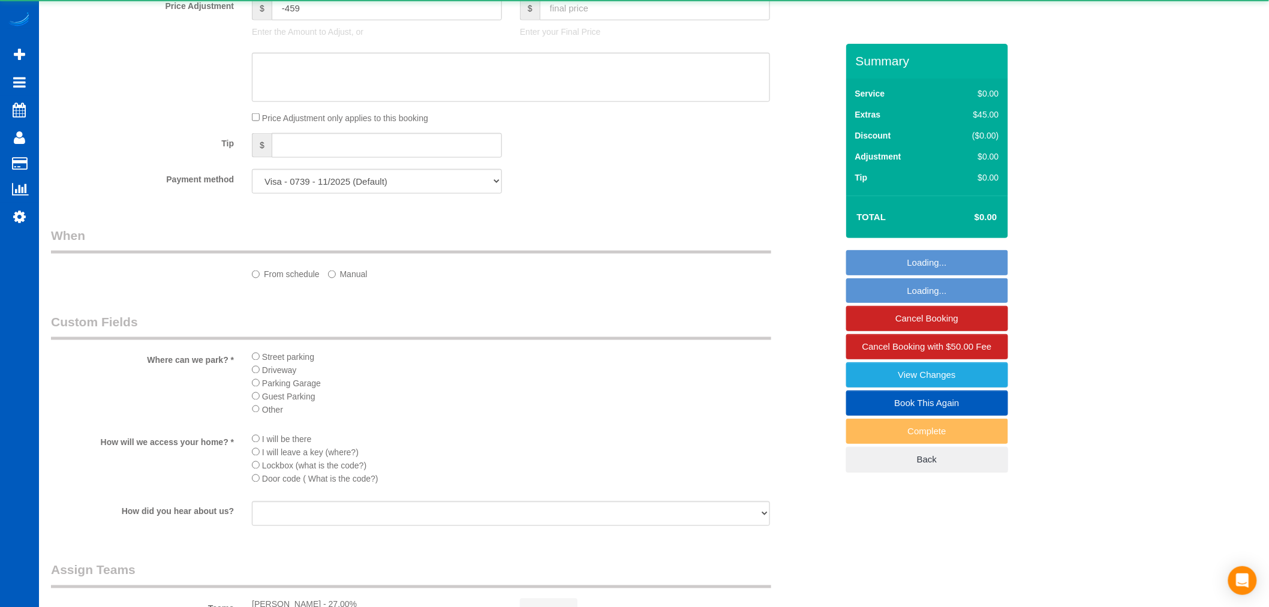
select select "spot1"
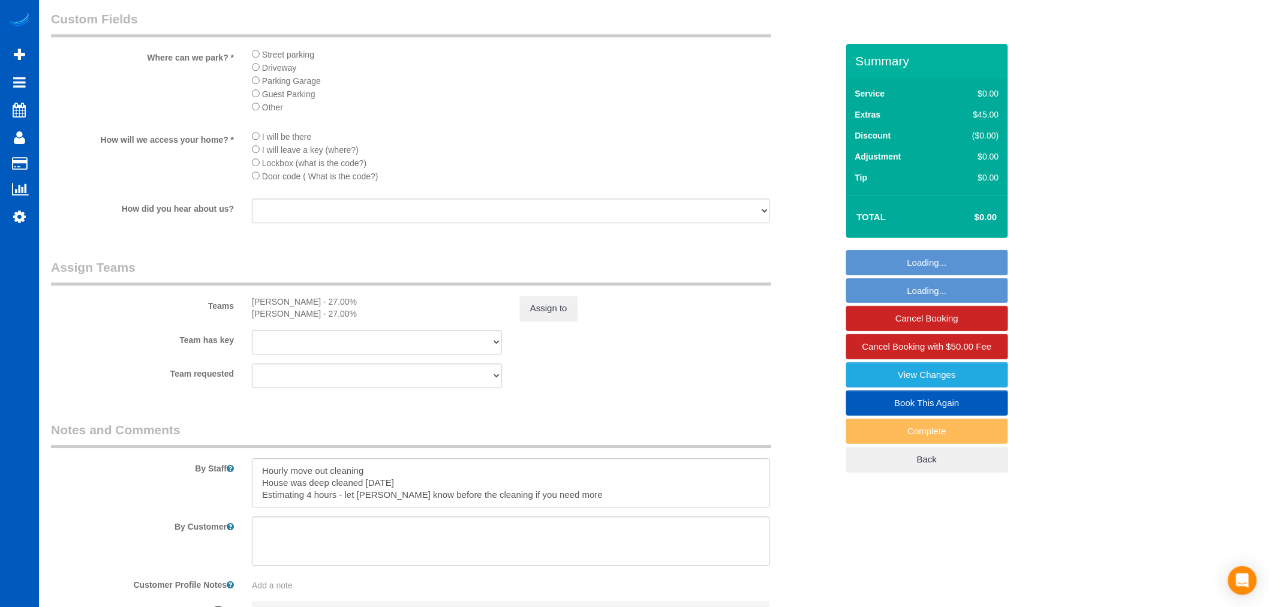
select select "1001"
select select "3"
select select "2"
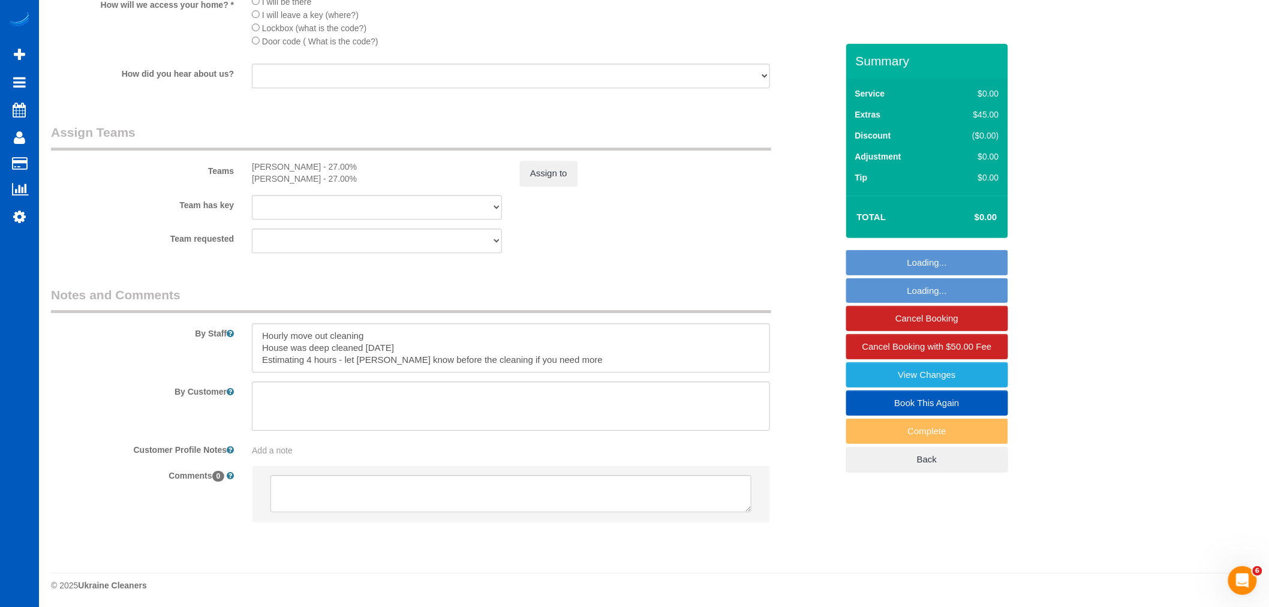
scroll to position [1219, 0]
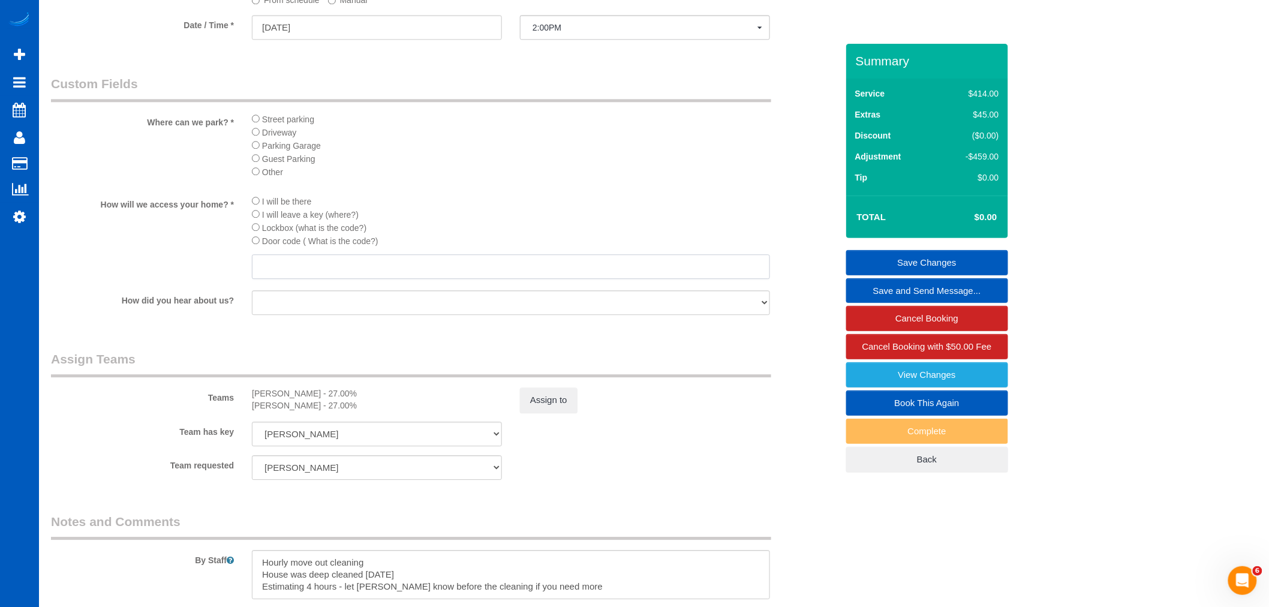
click at [266, 279] on input "text" at bounding box center [511, 266] width 518 height 25
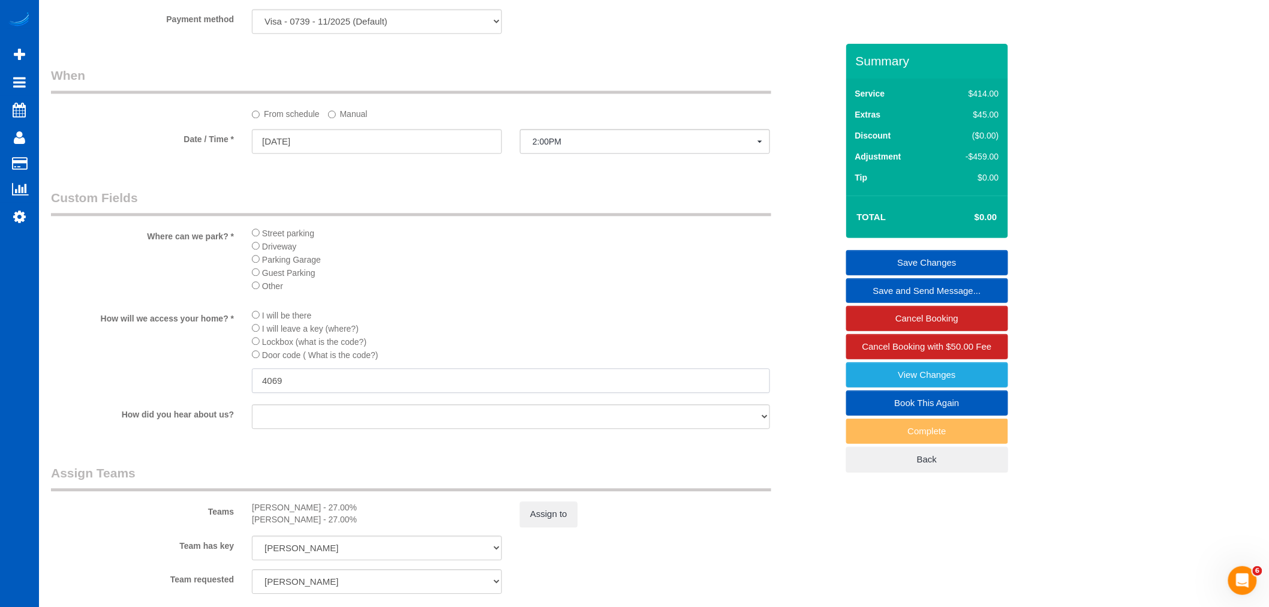
scroll to position [1066, 0]
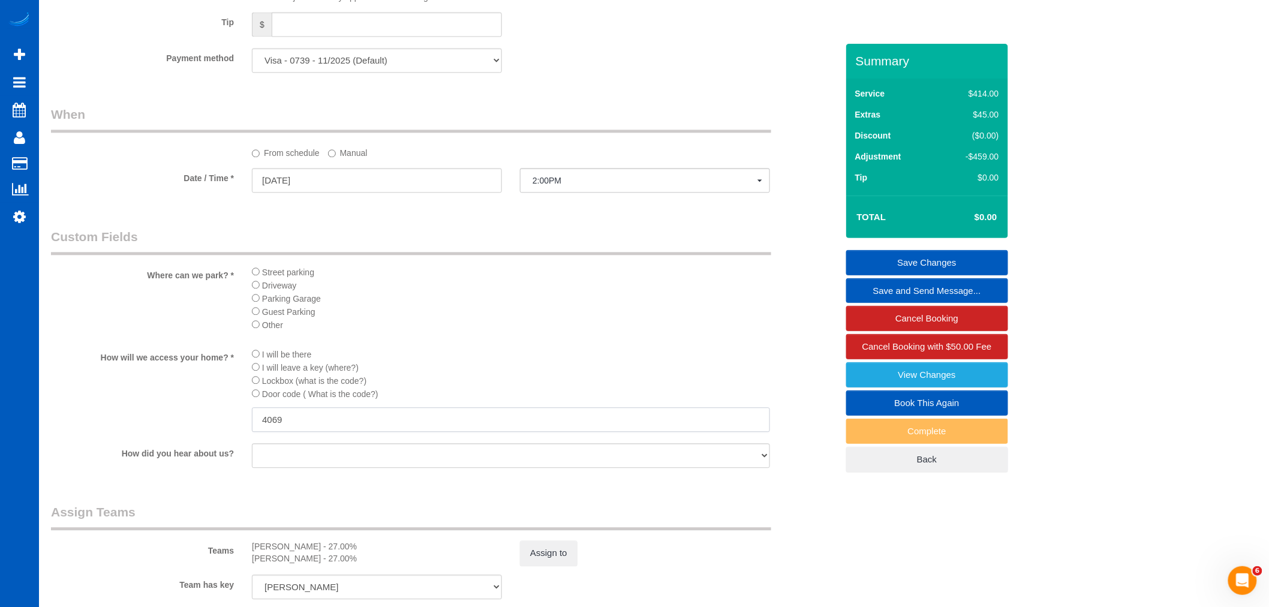
type input "4069"
click at [484, 331] on li "Other" at bounding box center [511, 324] width 518 height 13
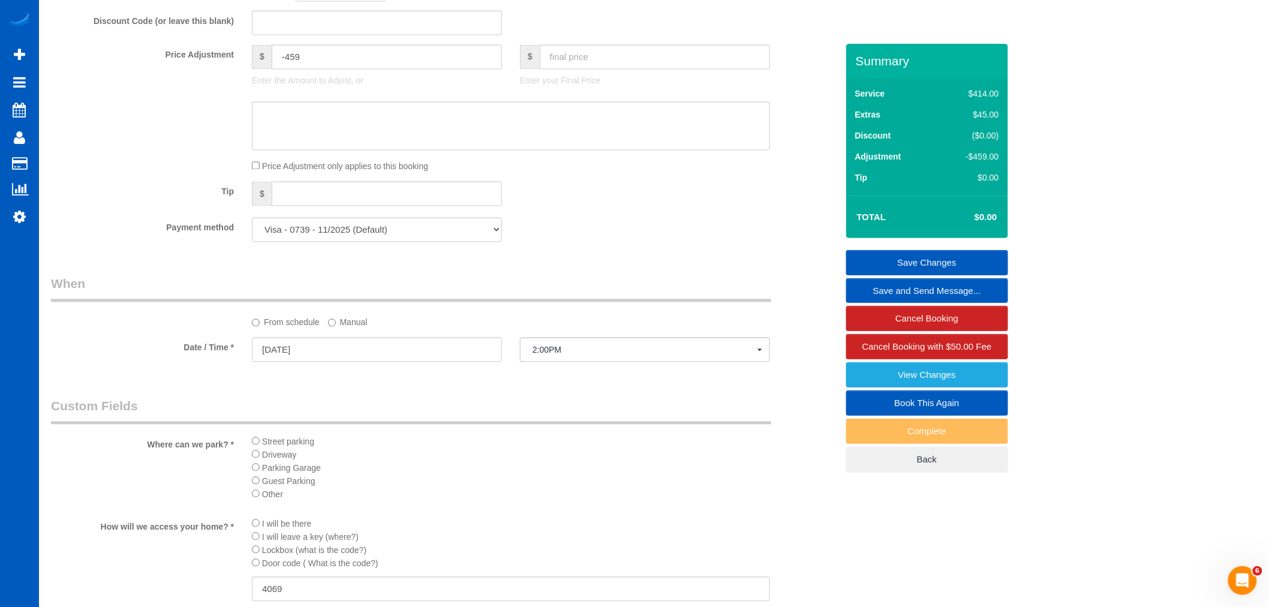
scroll to position [866, 0]
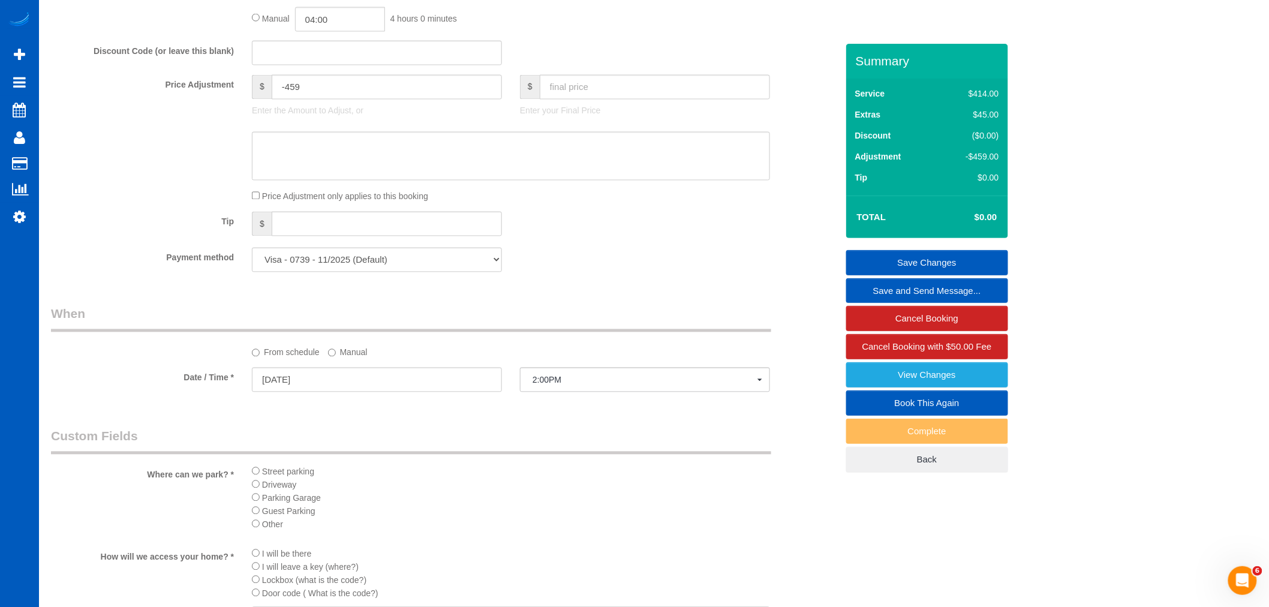
click at [895, 263] on link "Save Changes" at bounding box center [927, 262] width 162 height 25
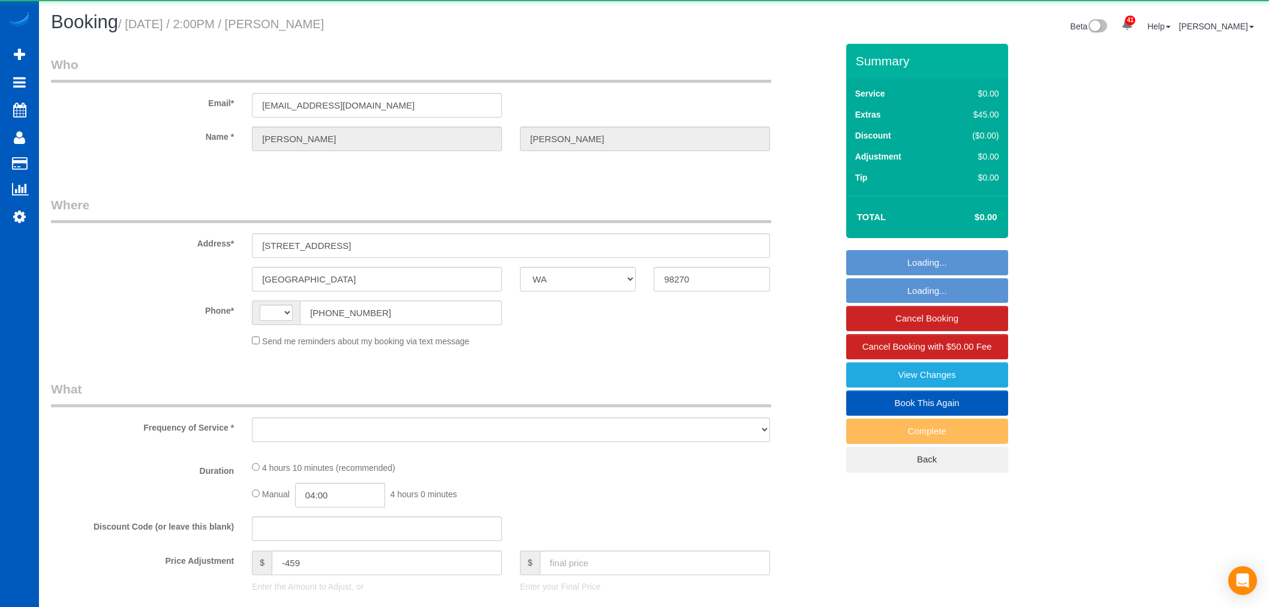
select select "WA"
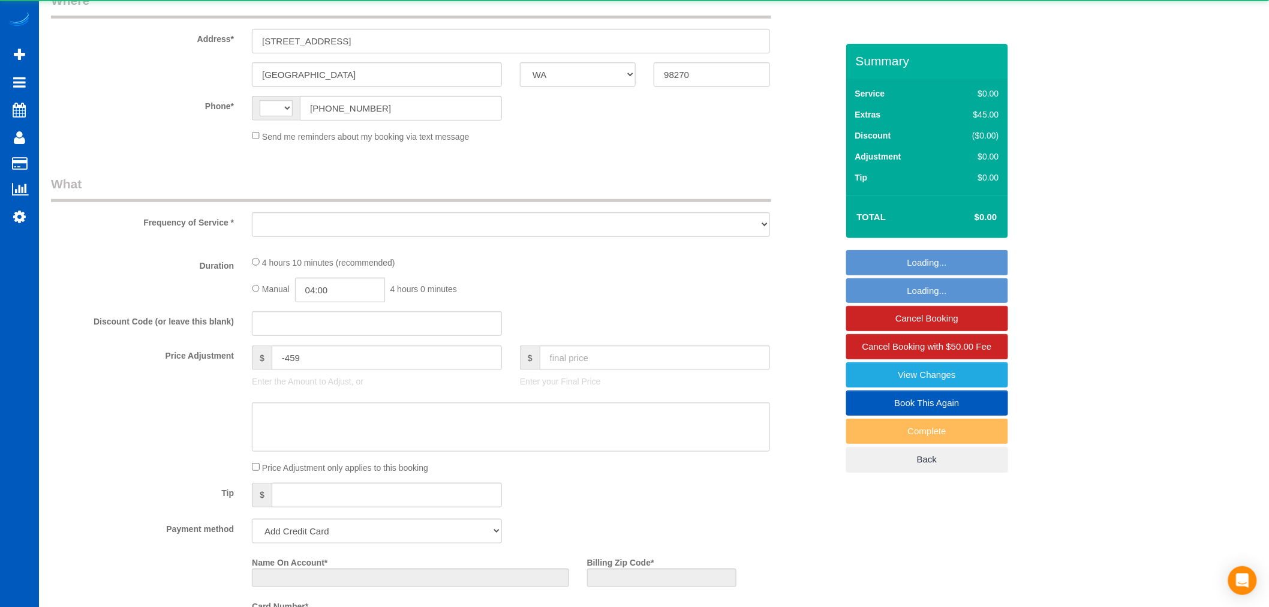
scroll to position [399, 0]
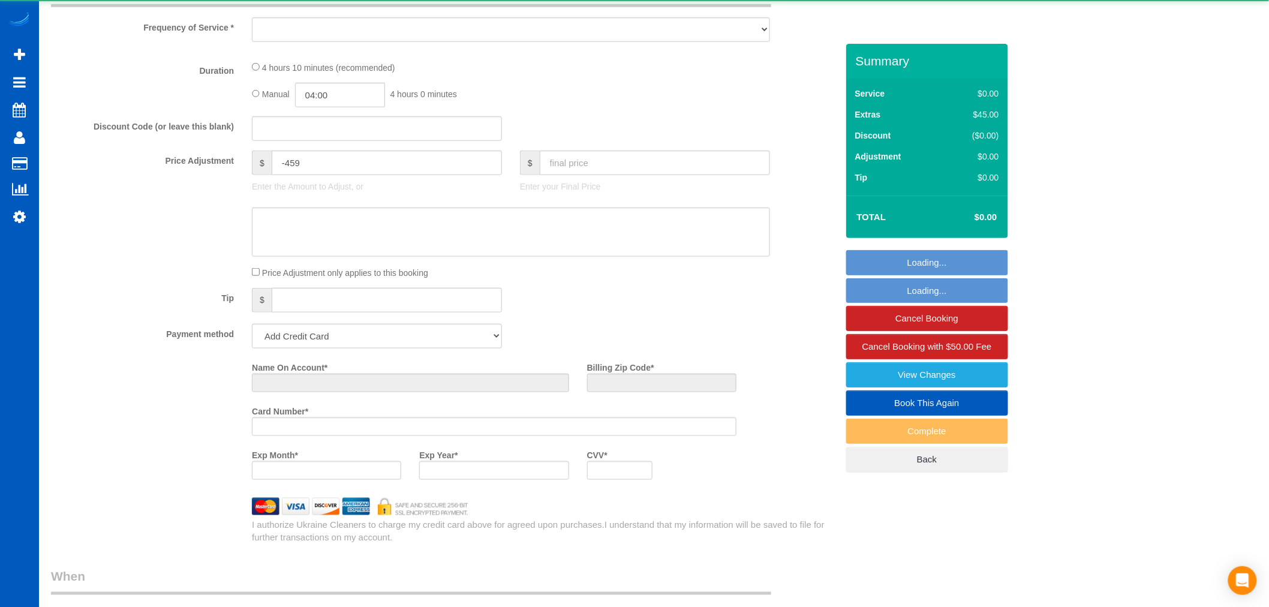
select select "string:[GEOGRAPHIC_DATA]"
select select "object:1062"
select select "string:fspay-0eaf8f79-36d6-43cf-a4e0-99c8f178e203"
select select "199"
select select "1001"
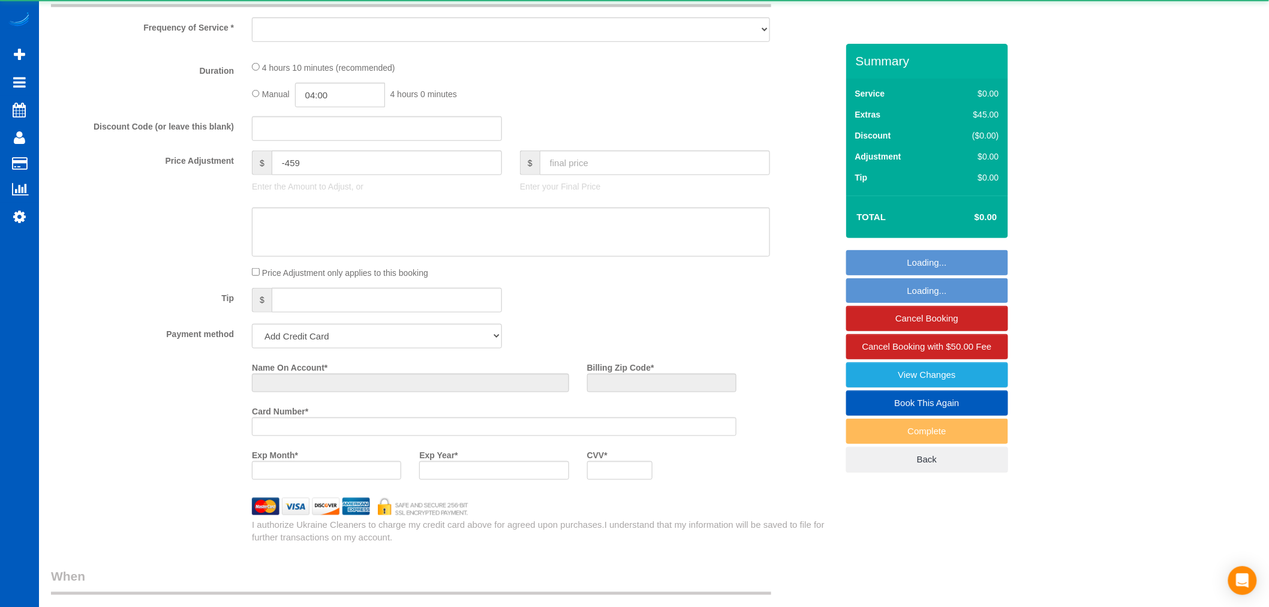
select select "3"
select select "2"
select select "spot1"
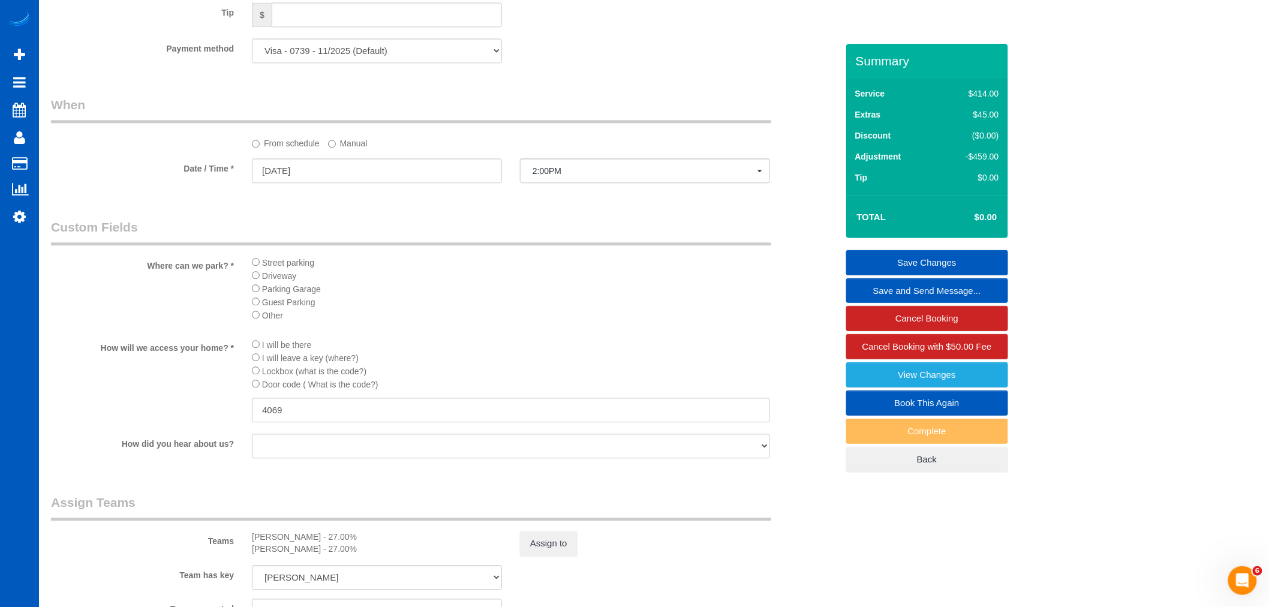
scroll to position [933, 0]
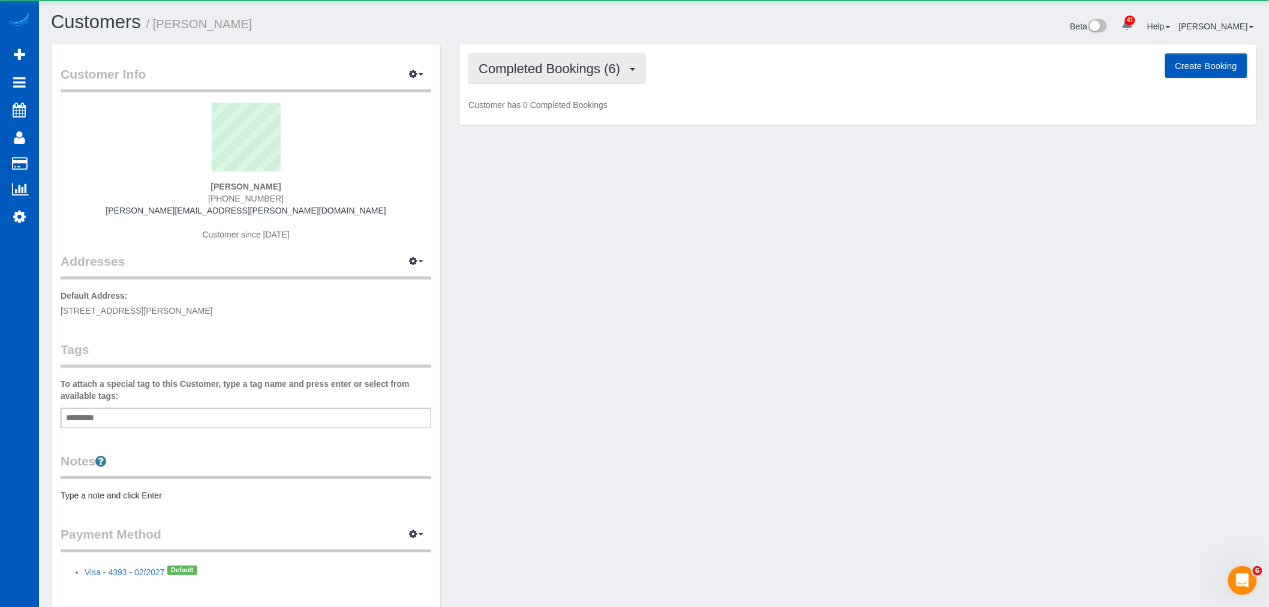
click at [579, 70] on span "Completed Bookings (6)" at bounding box center [553, 68] width 148 height 15
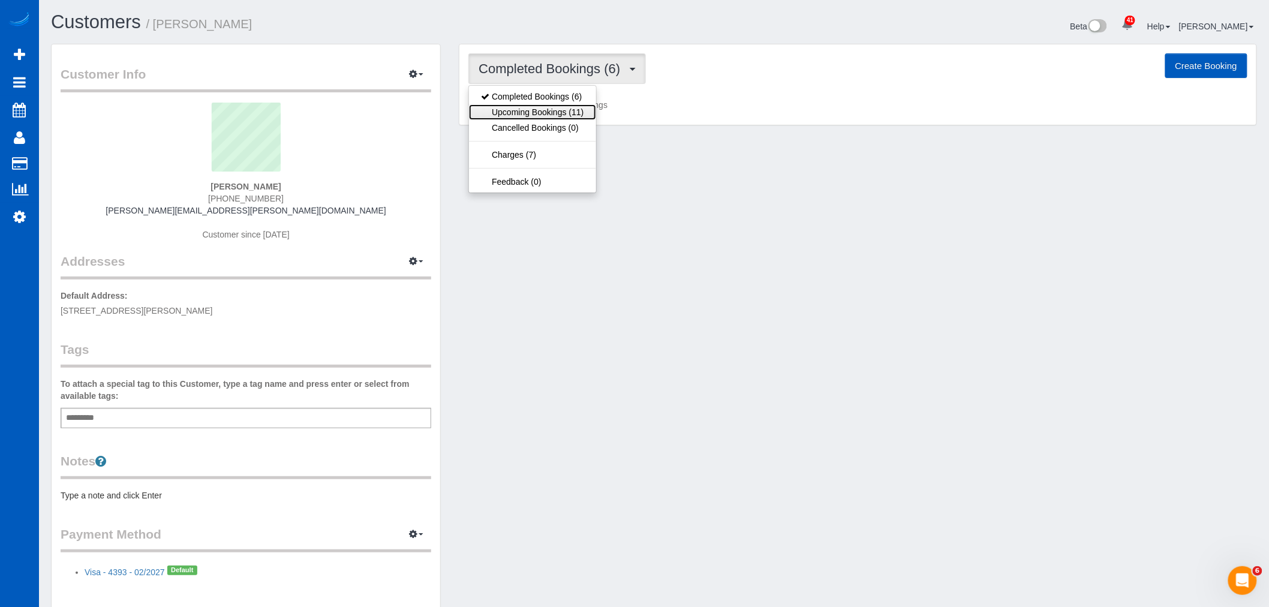
click at [543, 111] on link "Upcoming Bookings (11)" at bounding box center [532, 112] width 127 height 16
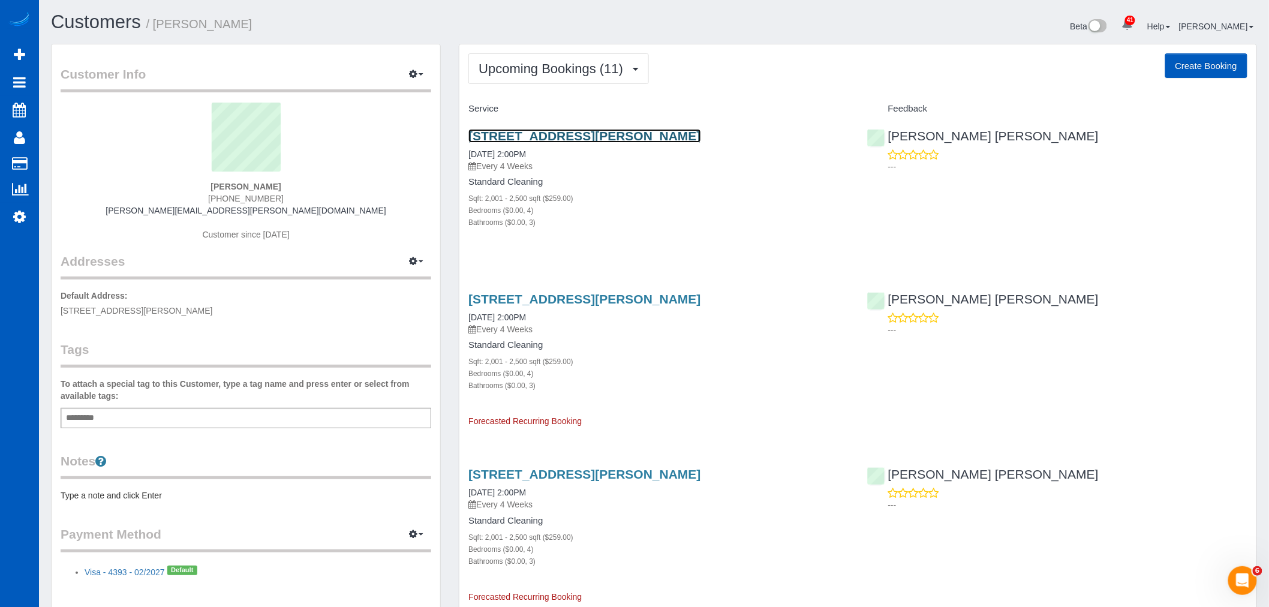
click at [525, 133] on link "[STREET_ADDRESS][PERSON_NAME]" at bounding box center [584, 136] width 232 height 14
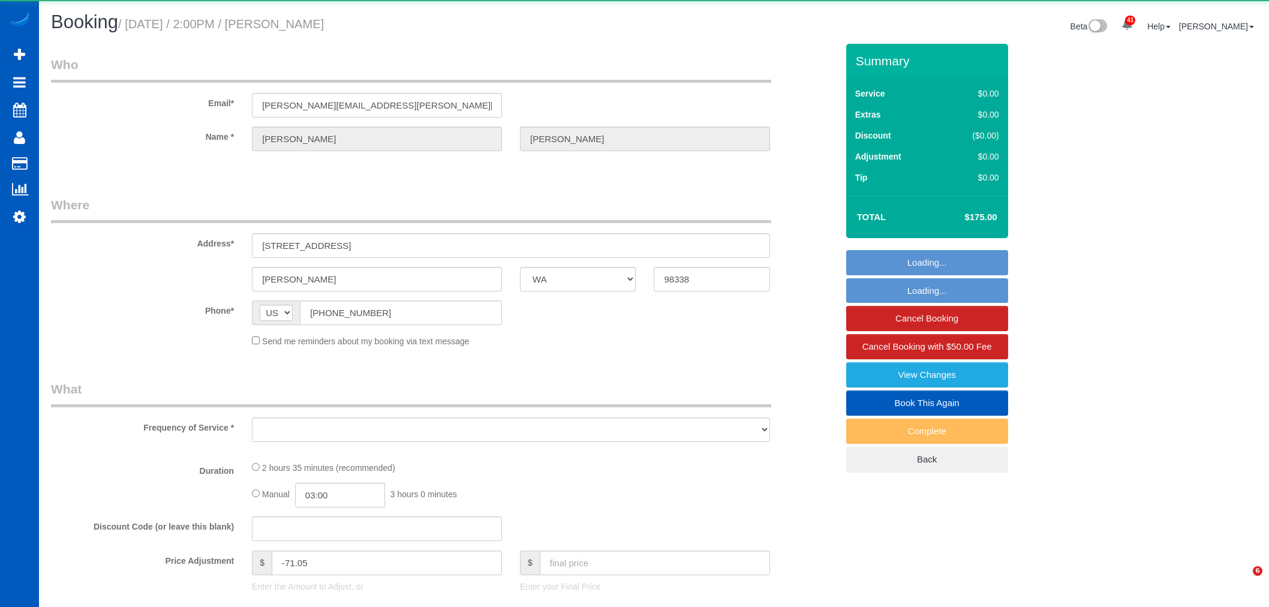
select select "WA"
select select "object:1057"
select select "string:fspay-67362a6d-4d8f-4c6e-a024-e2ba6148dcc3"
select select "199"
select select "2001"
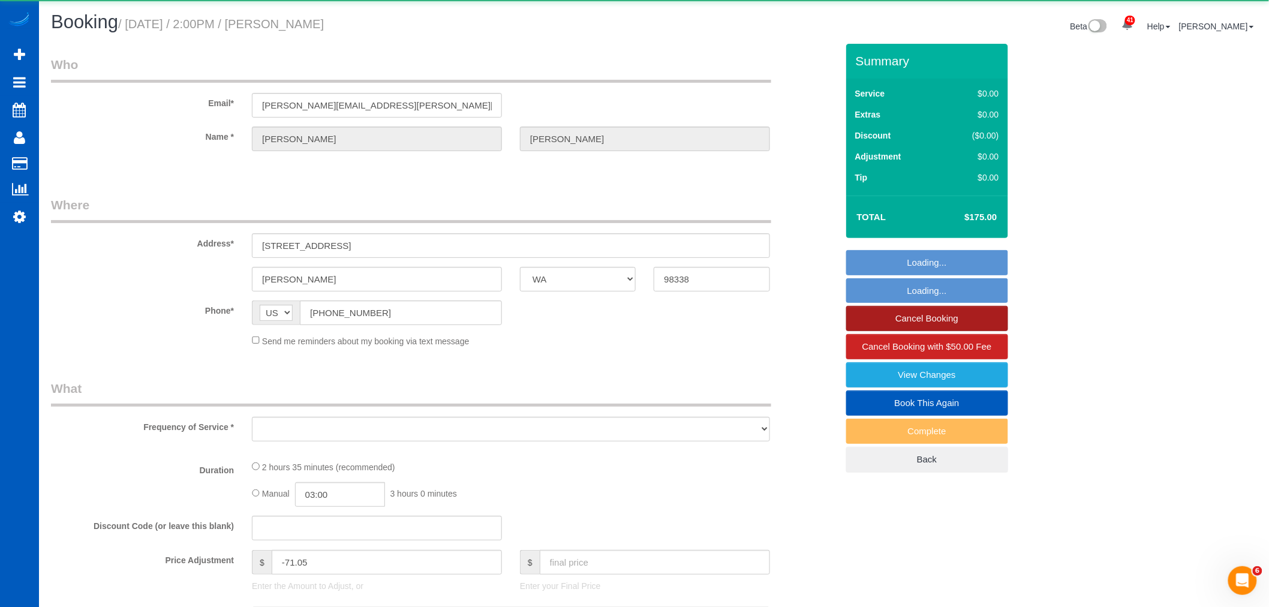
select select "4"
select select "3"
select select "spot2"
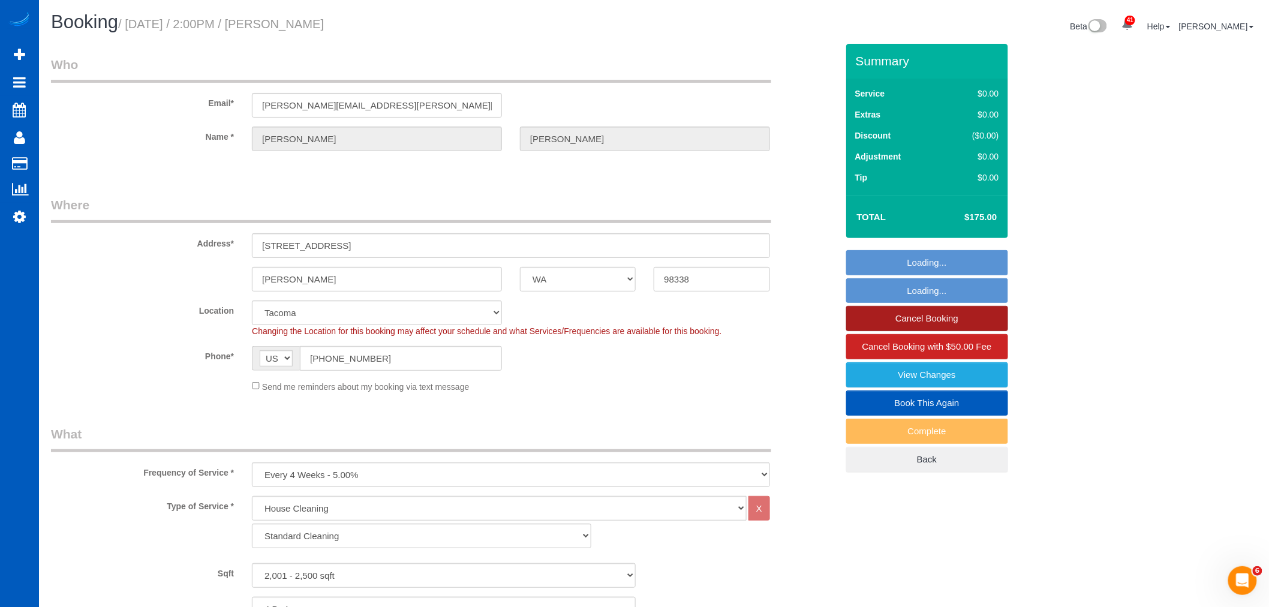
click at [903, 319] on link "Cancel Booking" at bounding box center [927, 318] width 162 height 25
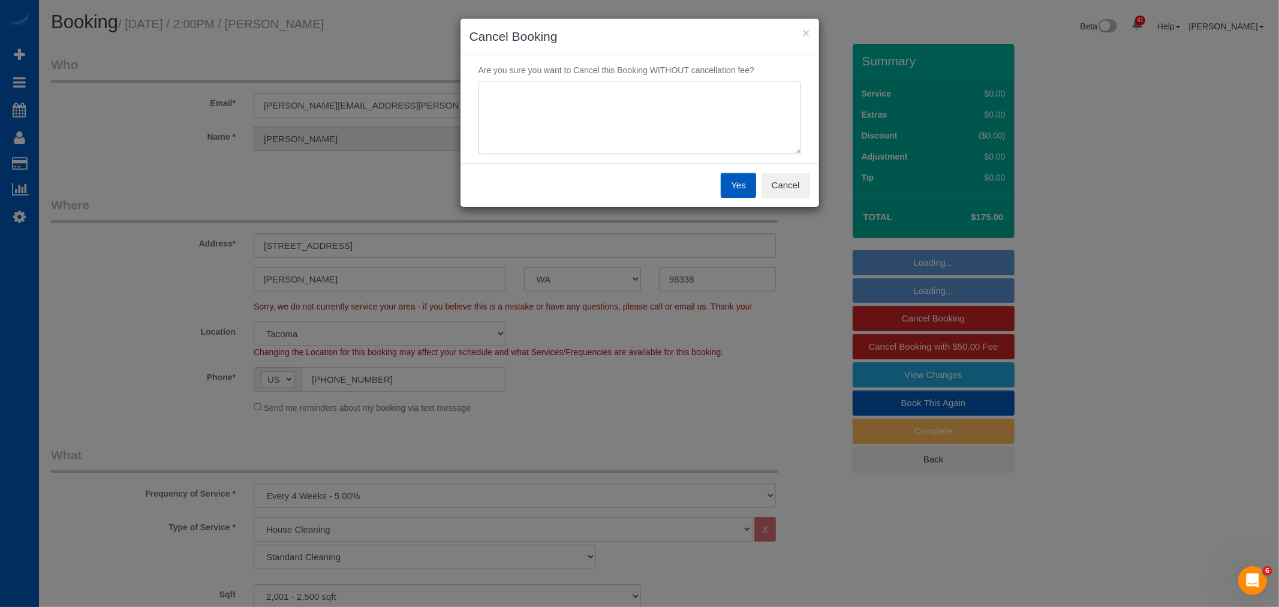
click at [626, 131] on textarea at bounding box center [640, 118] width 323 height 73
type textarea "nadia is out"
click at [730, 191] on button "Yes" at bounding box center [738, 185] width 35 height 25
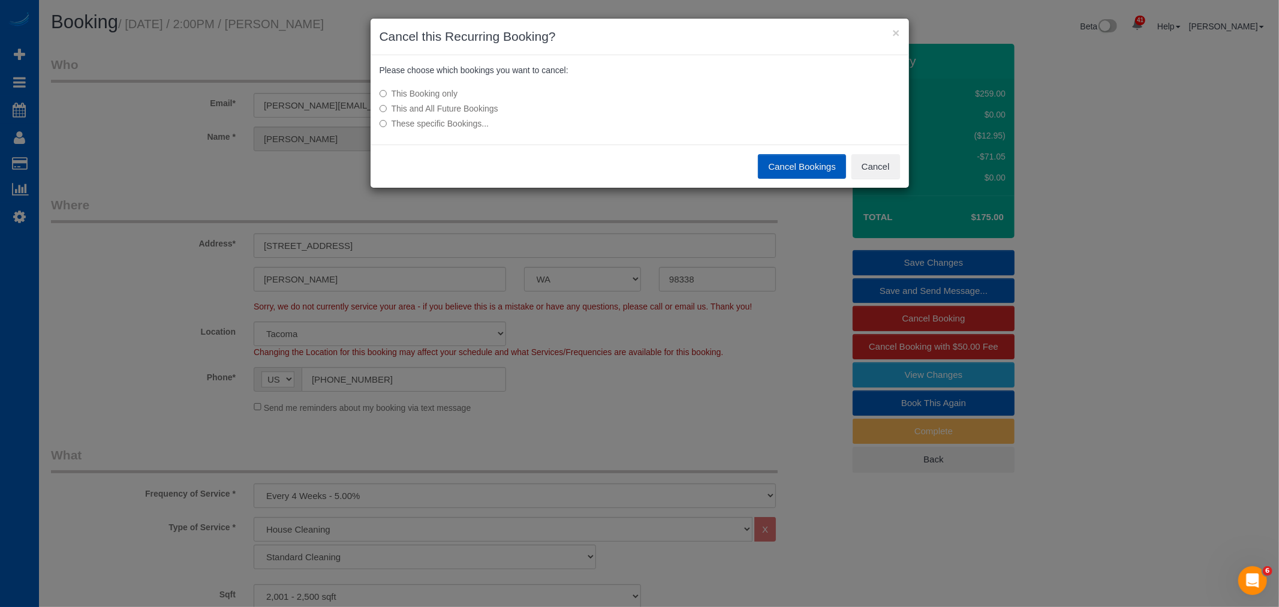
click at [775, 169] on button "Cancel Bookings" at bounding box center [802, 166] width 88 height 25
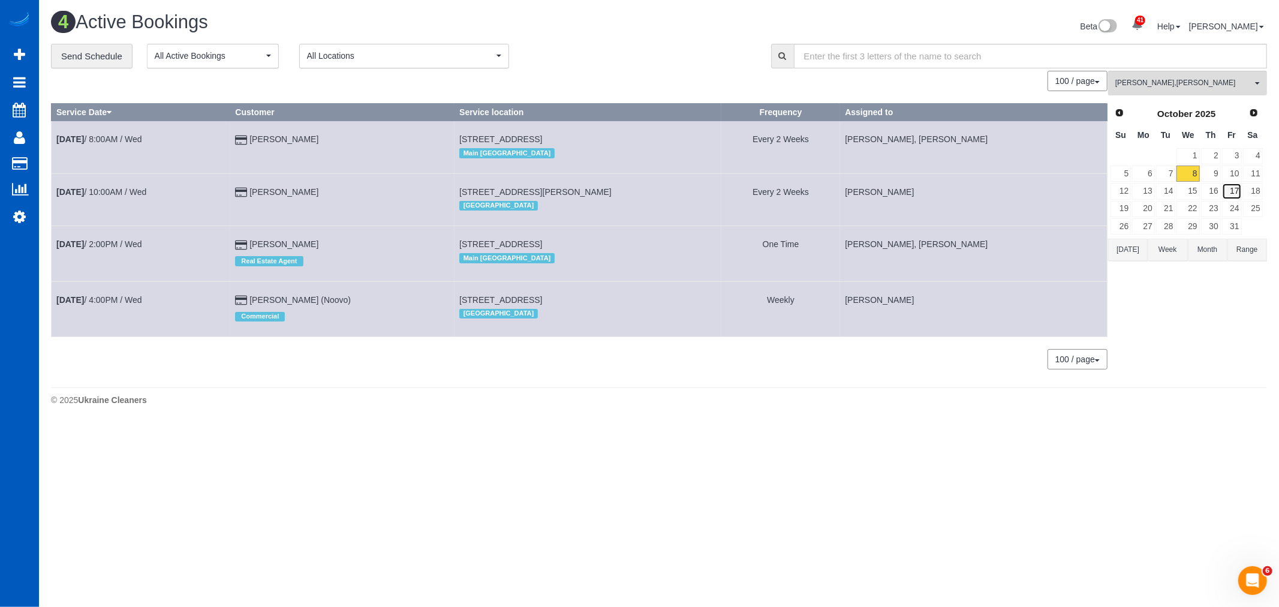
click at [1230, 191] on link "17" at bounding box center [1232, 191] width 20 height 16
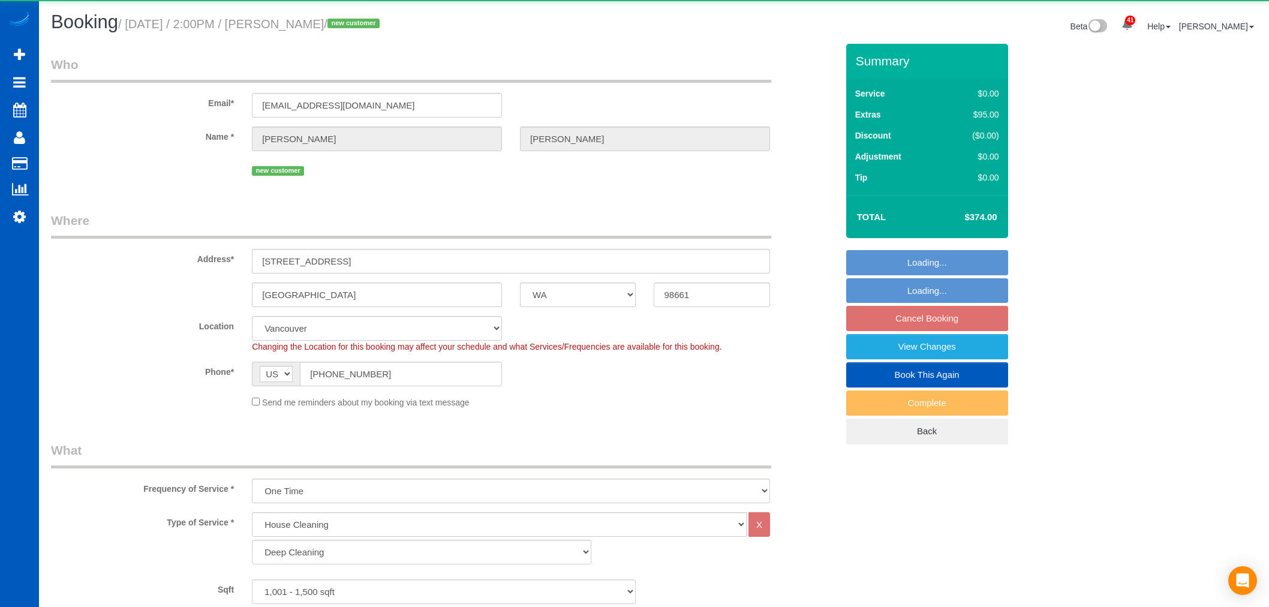
select select "WA"
select select "199"
select select "1001"
select select "3"
select select "2"
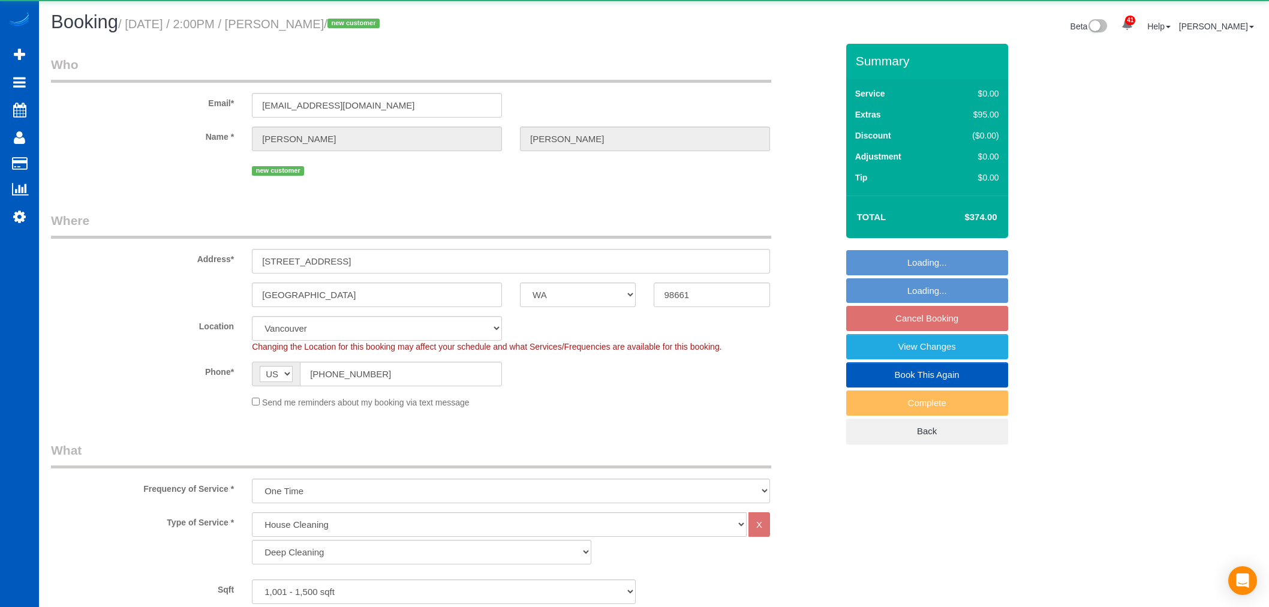
select select "spot1"
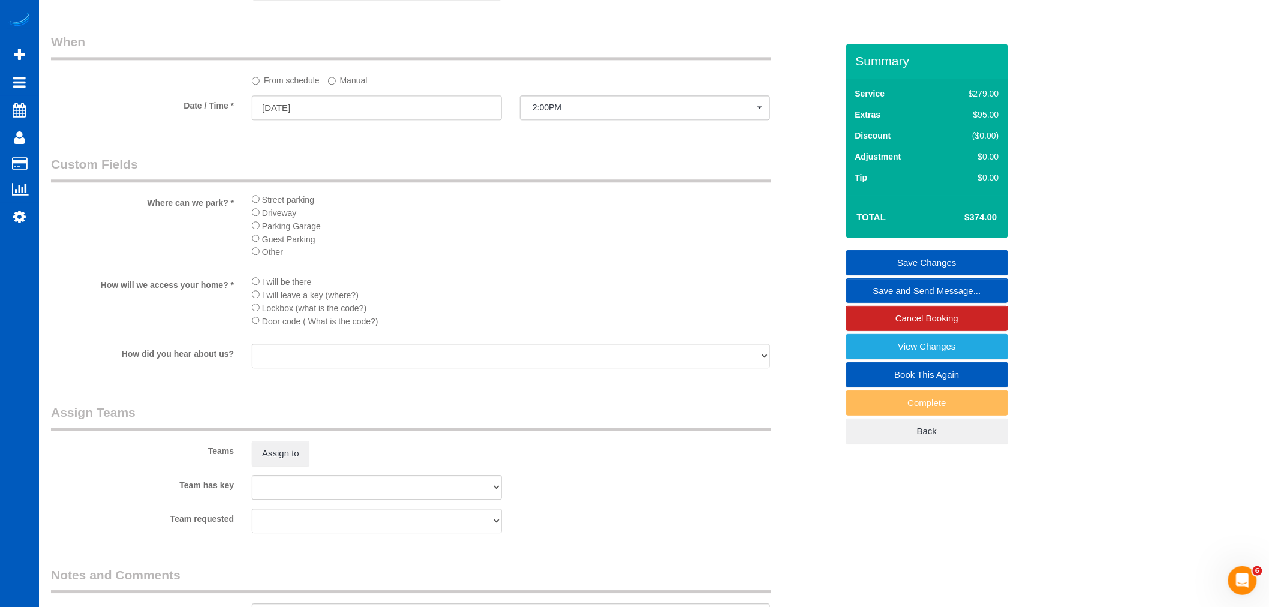
scroll to position [1288, 0]
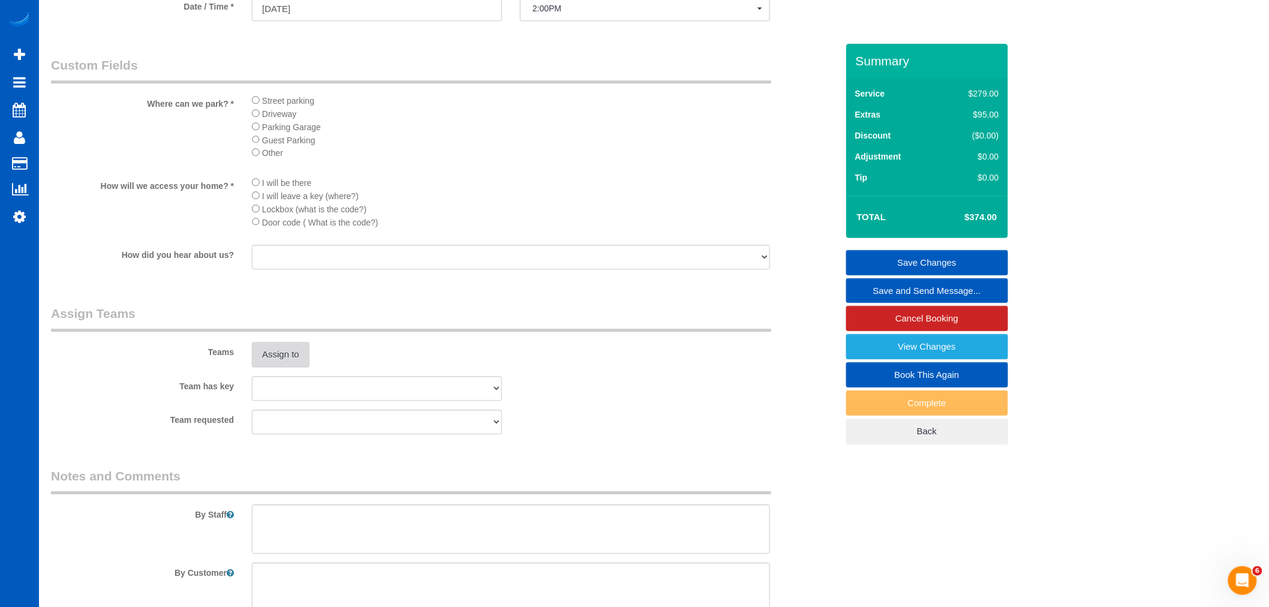
click at [262, 367] on button "Assign to" at bounding box center [281, 354] width 58 height 25
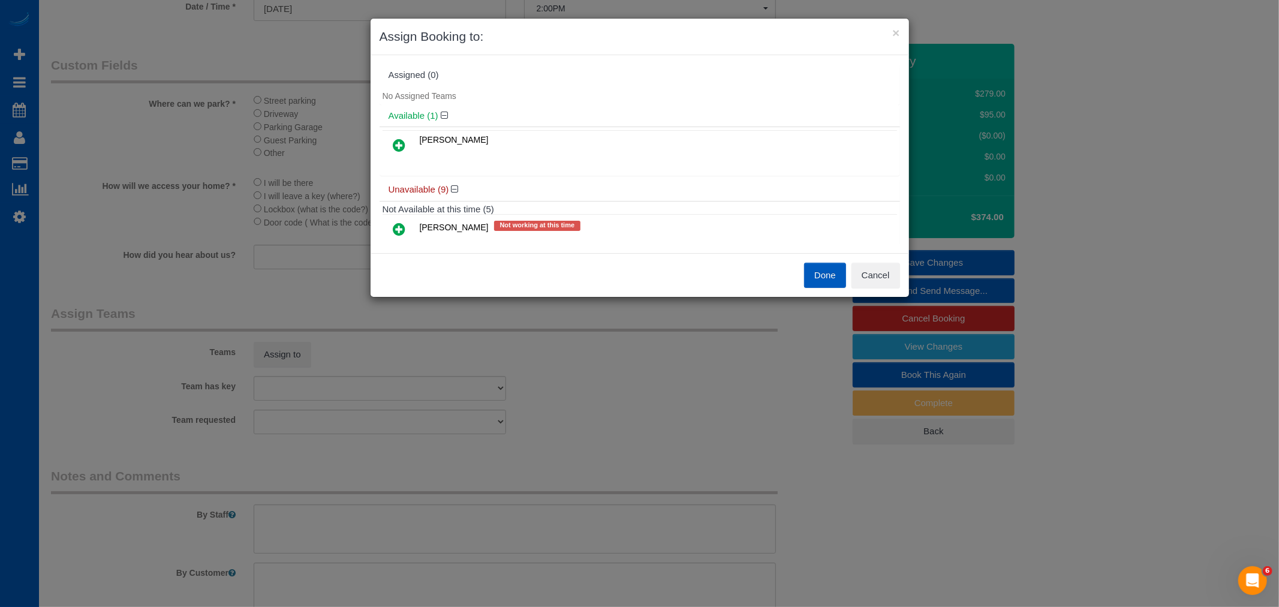
click at [405, 228] on link at bounding box center [400, 230] width 28 height 24
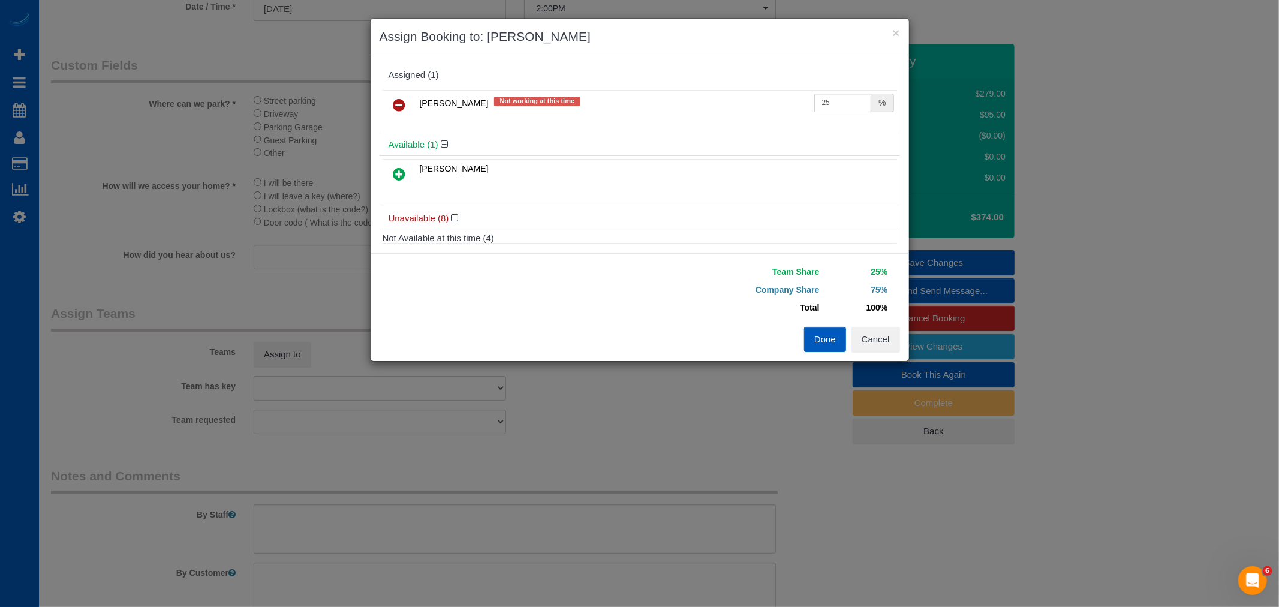
click at [399, 181] on icon at bounding box center [399, 174] width 13 height 14
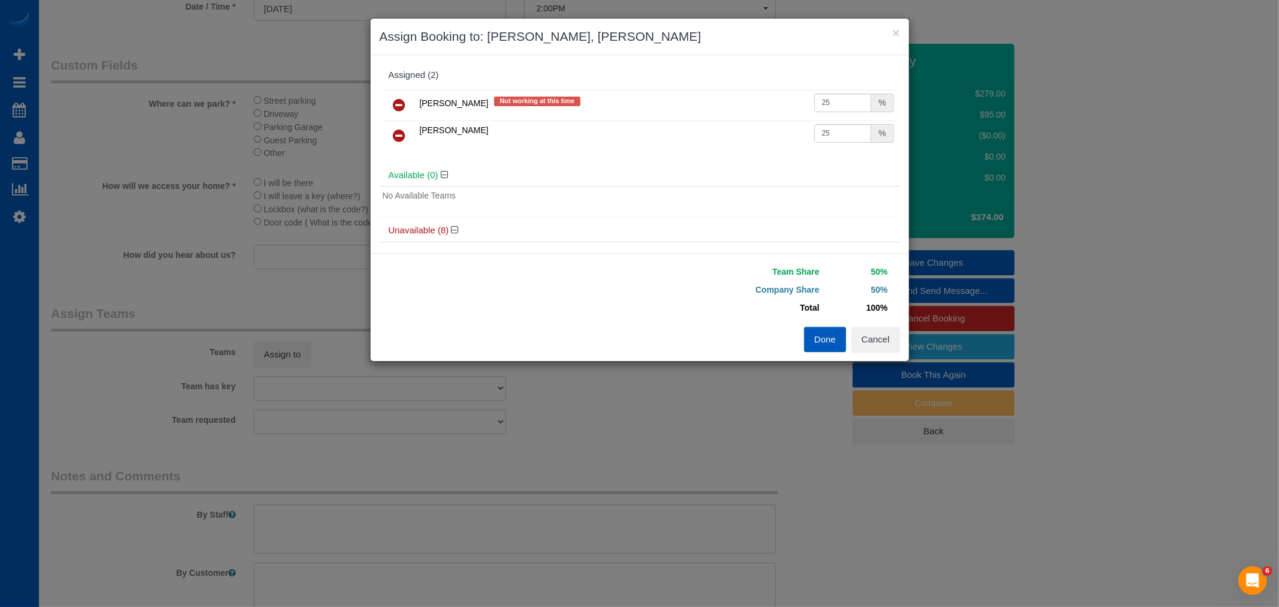
drag, startPoint x: 886, startPoint y: 357, endPoint x: 882, endPoint y: 348, distance: 10.7
click at [886, 357] on div "Team Share 50% Company Share 50% Total 100% Warning: The Company share is 0%. I…" at bounding box center [640, 307] width 539 height 108
click at [880, 344] on button "Cancel" at bounding box center [876, 339] width 49 height 25
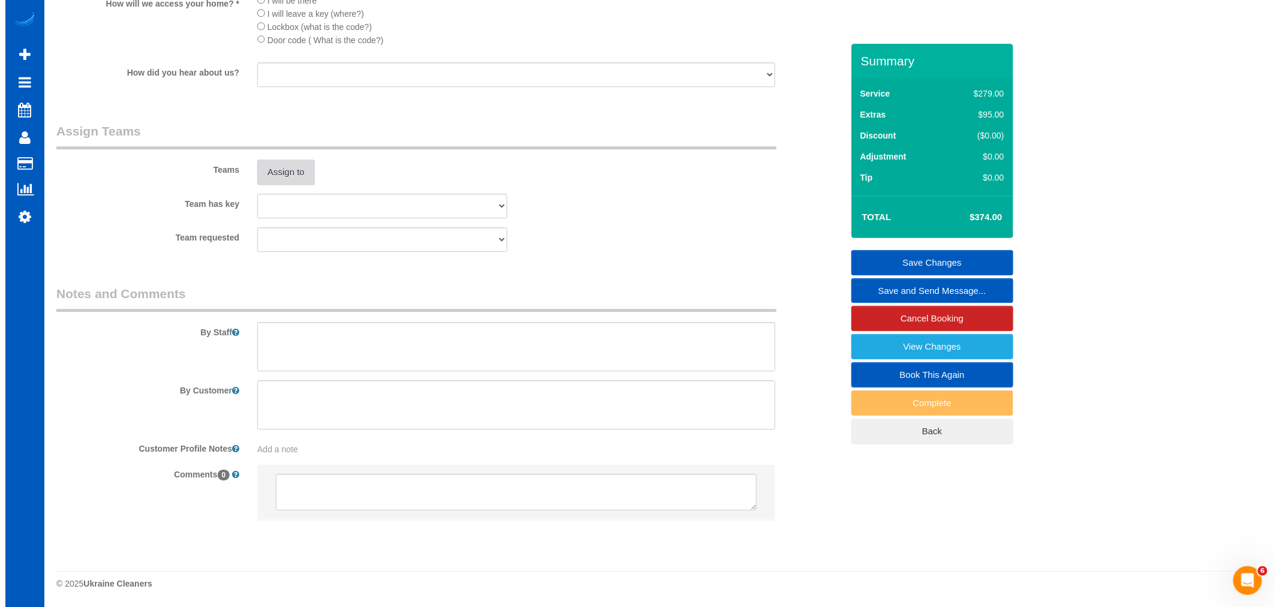
scroll to position [1489, 0]
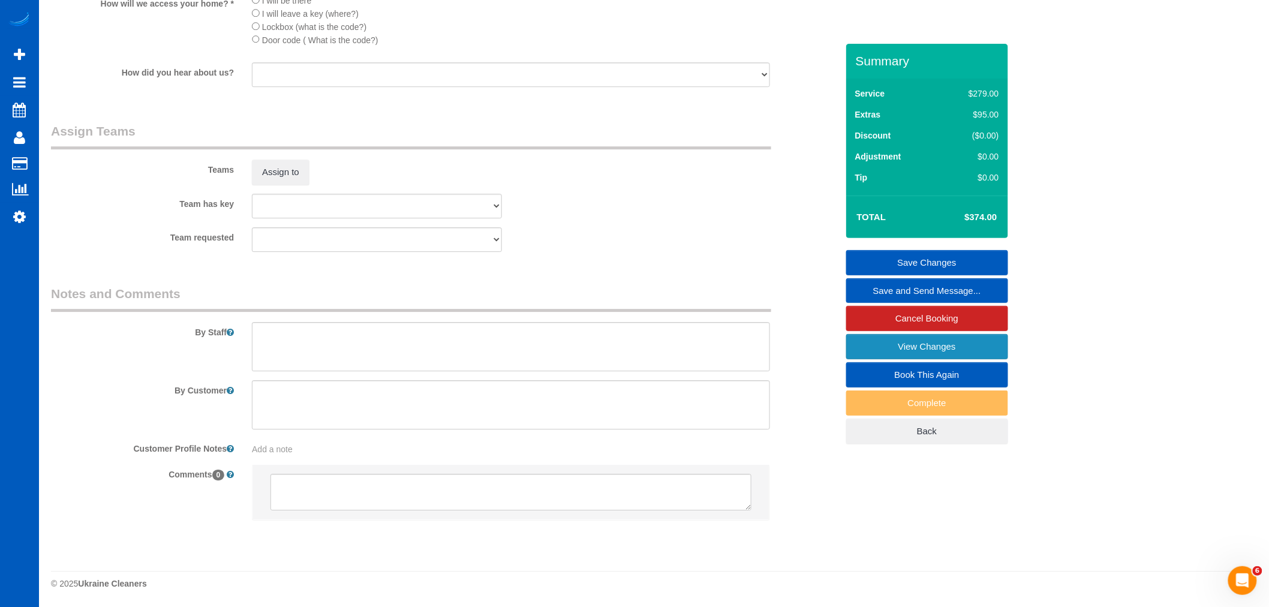
click at [922, 343] on link "View Changes" at bounding box center [927, 346] width 162 height 25
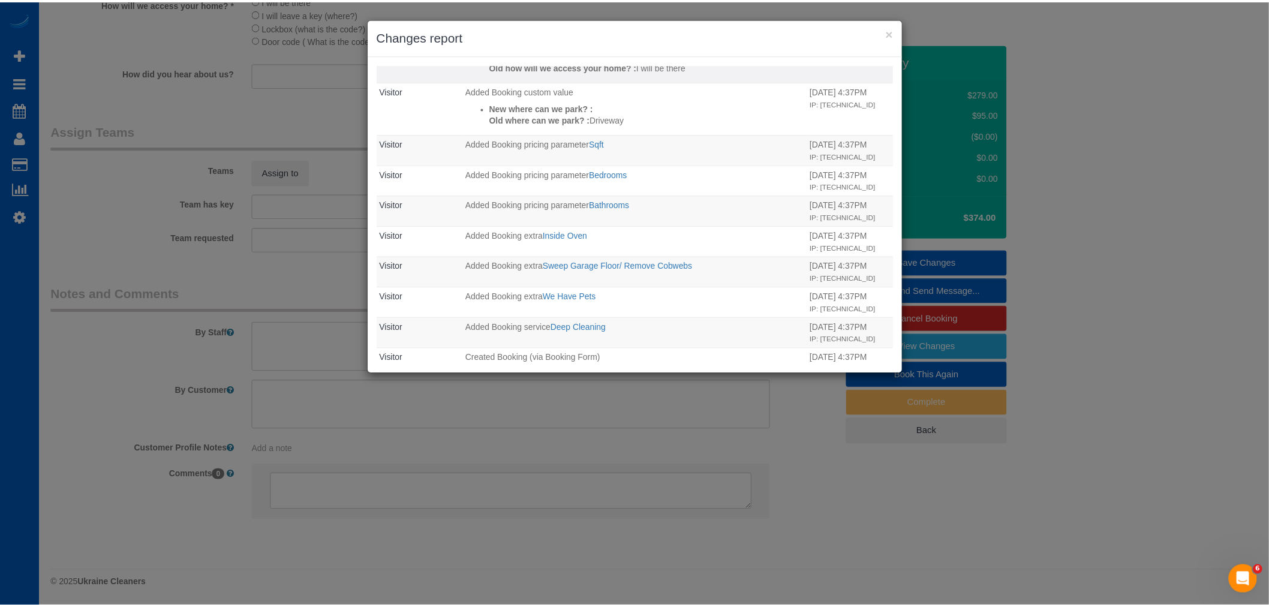
scroll to position [0, 0]
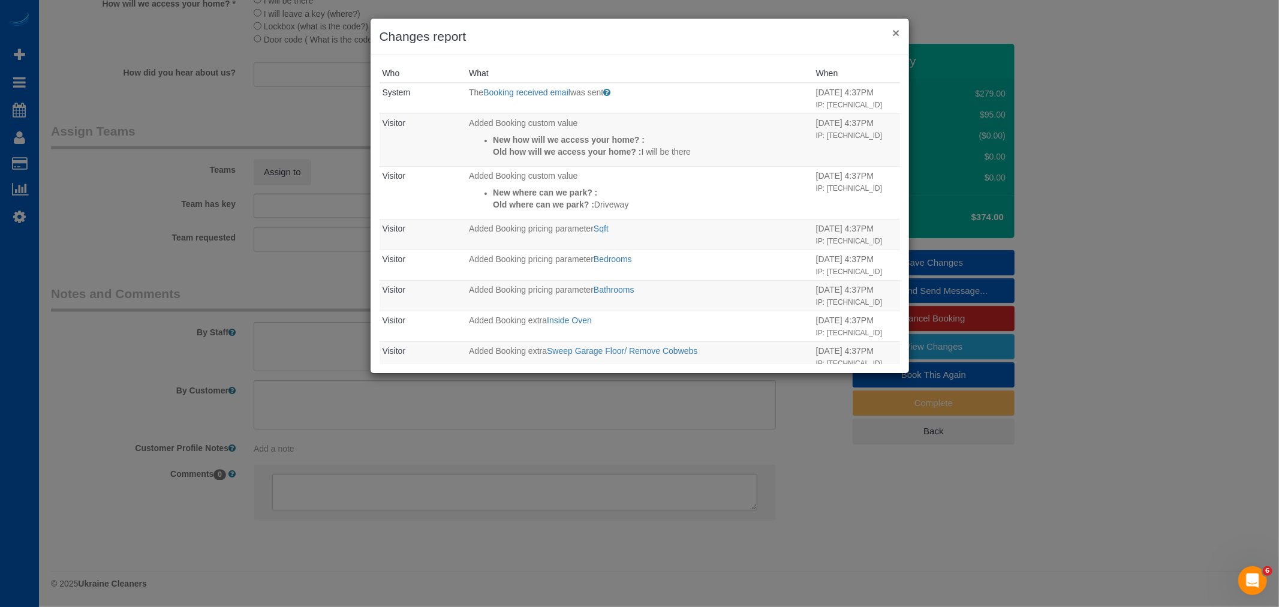
click at [892, 31] on button "×" at bounding box center [895, 32] width 7 height 13
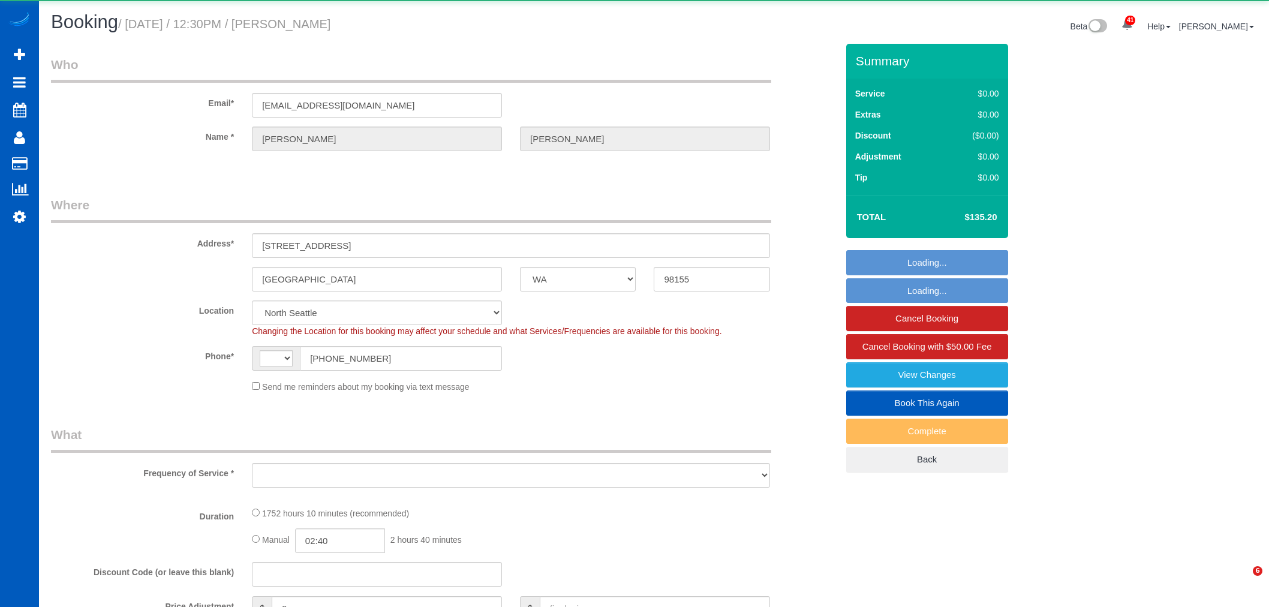
select select "WA"
select select "string:[GEOGRAPHIC_DATA]"
select select "object:1051"
select select "string:fspay-861d31ac-896a-4735-ad96-b4a06ea86eac"
select select "1001"
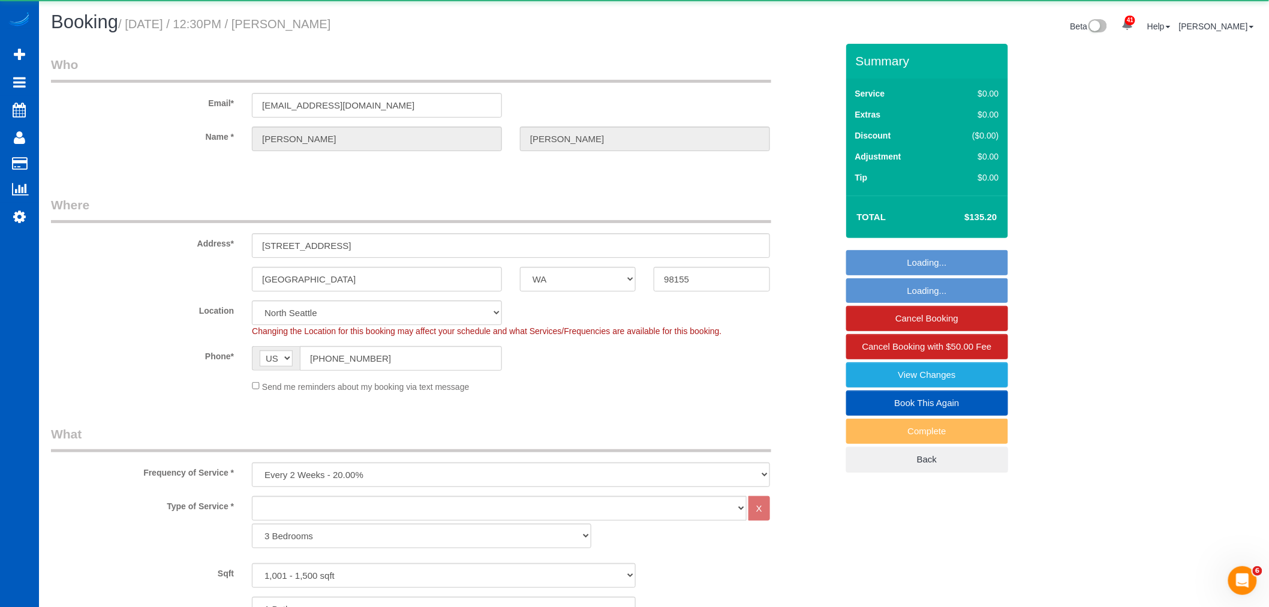
select select "object:1187"
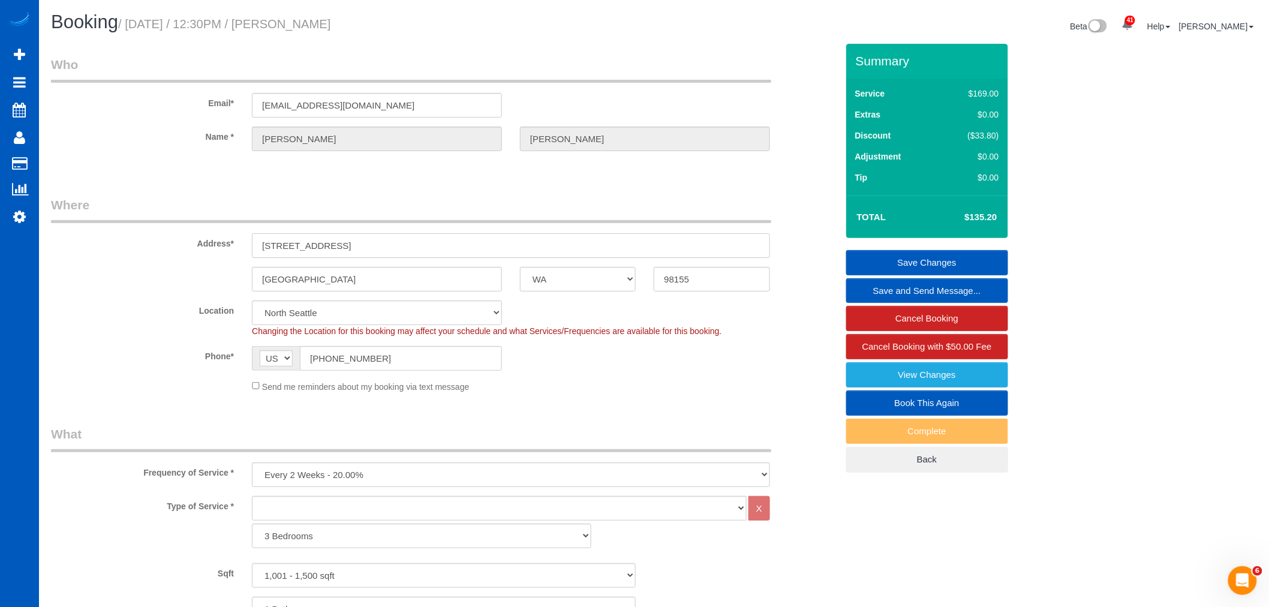
drag, startPoint x: 408, startPoint y: 242, endPoint x: 292, endPoint y: 259, distance: 117.0
click at [232, 258] on sui-booking-address "Address* [STREET_ADDRESS] [GEOGRAPHIC_DATA] AK AL AR AZ CA CO CT DC DE [GEOGRAP…" at bounding box center [444, 243] width 786 height 95
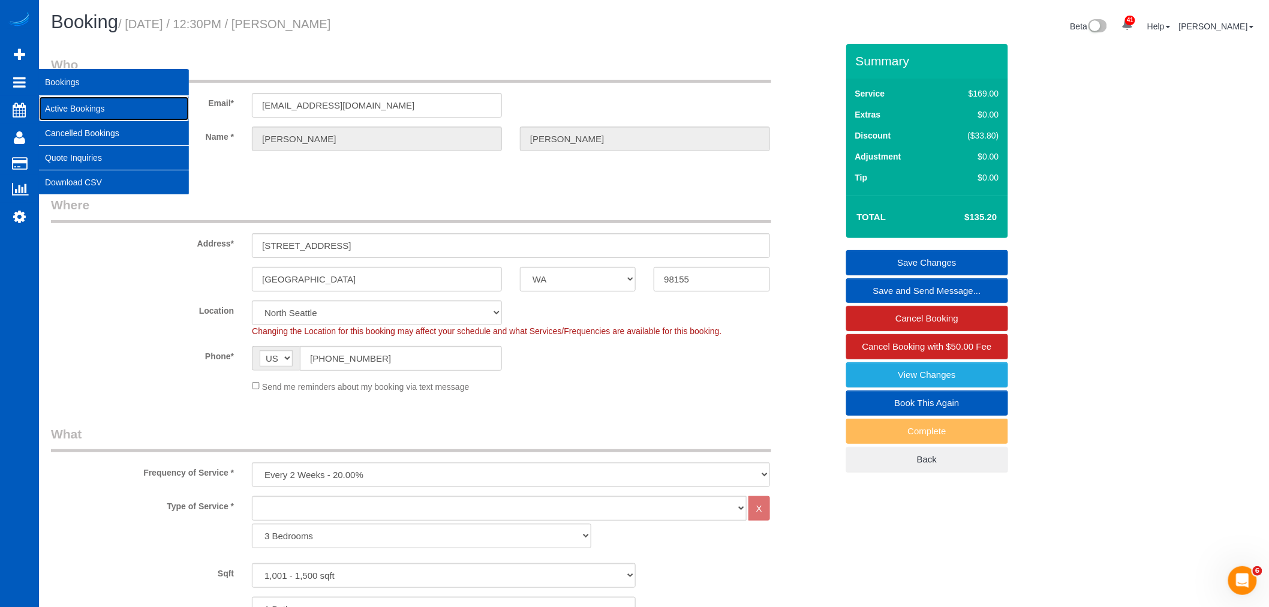
click at [83, 107] on link "Active Bookings" at bounding box center [114, 109] width 150 height 24
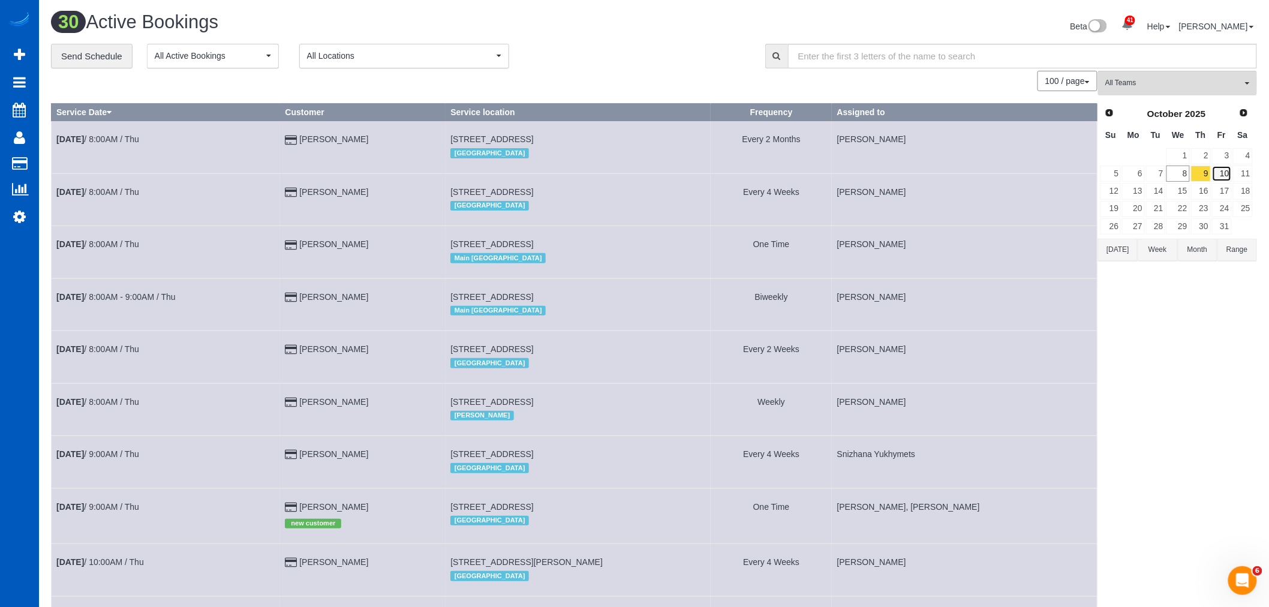
click at [1220, 175] on link "10" at bounding box center [1222, 174] width 20 height 16
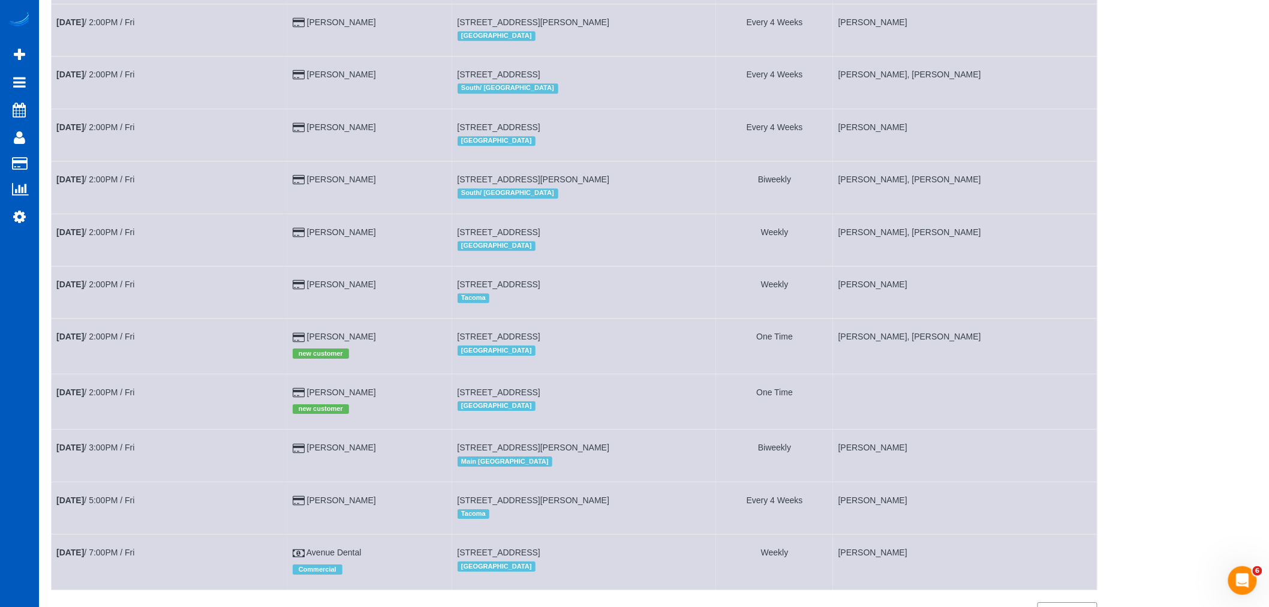
scroll to position [1442, 0]
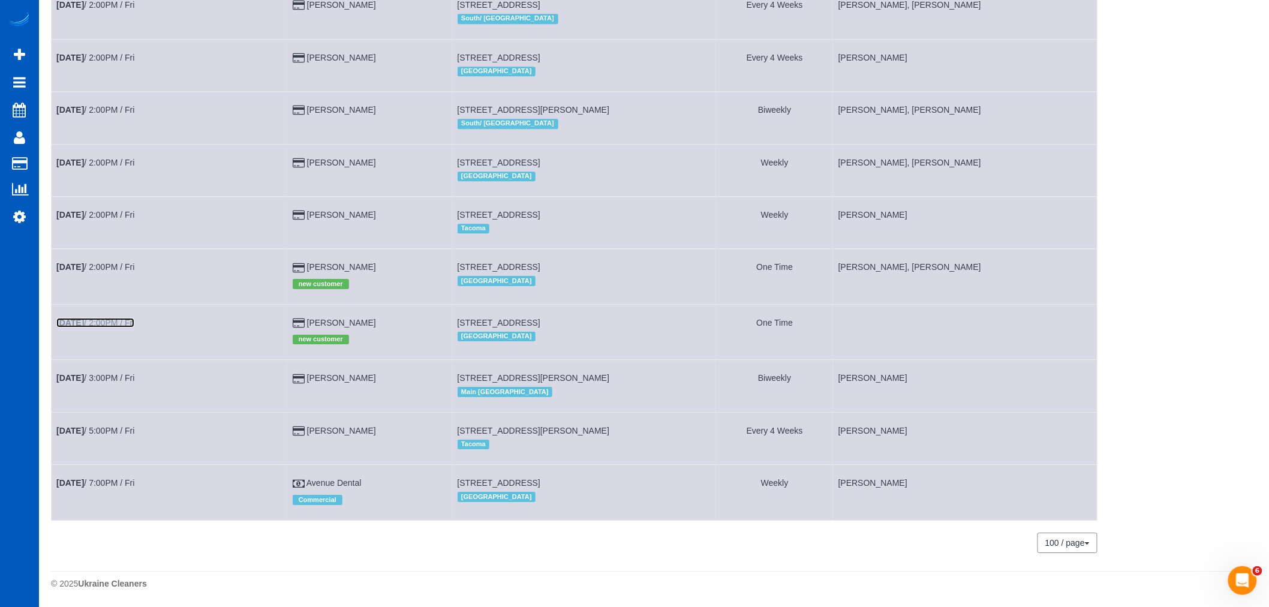
click at [84, 318] on b "[DATE]" at bounding box center [70, 323] width 28 height 10
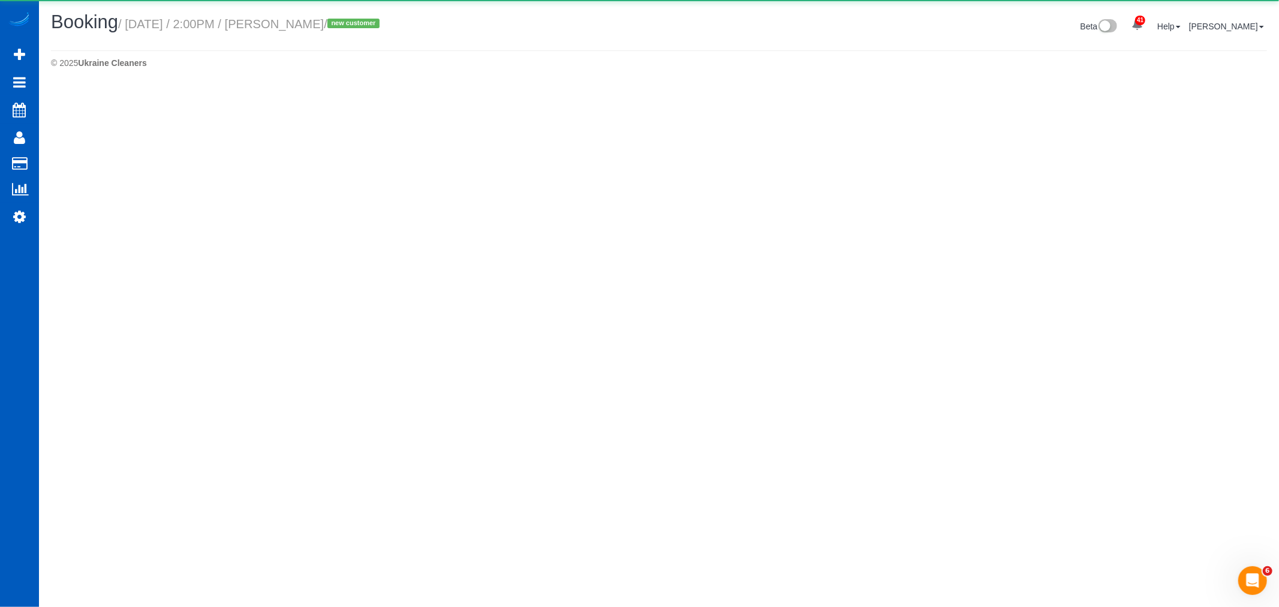
select select "WA"
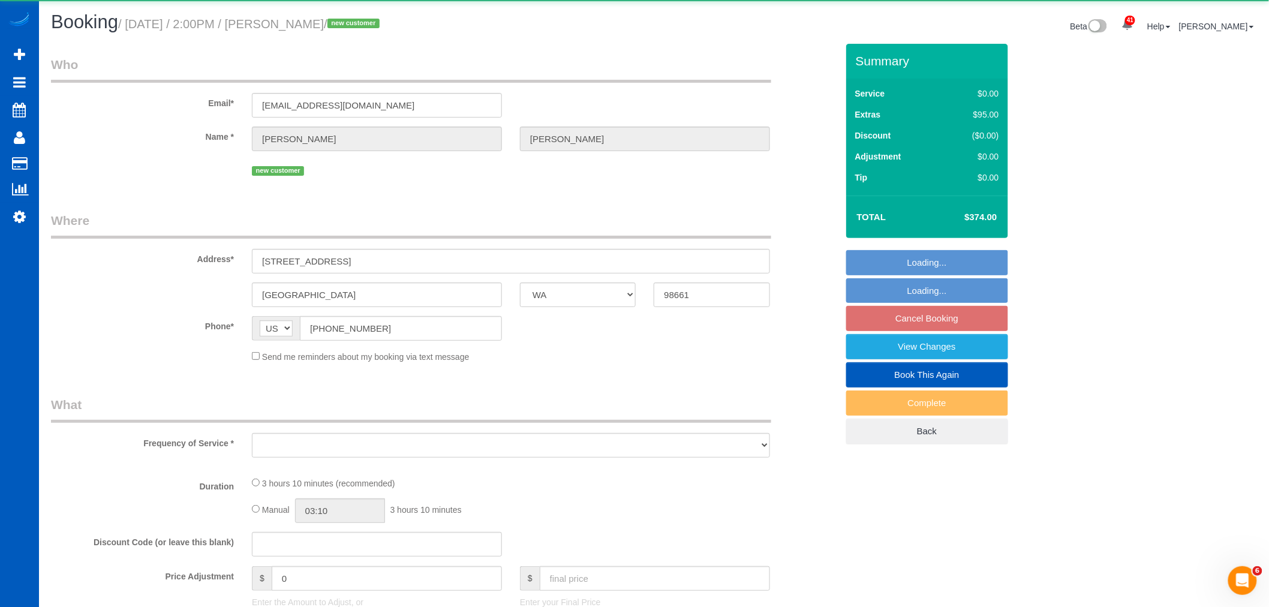
select select "object:3093"
select select "string:fspay-d4de4b6e-61d9-40e2-a20c-812806341dc6"
select select "199"
select select "1001"
select select "3"
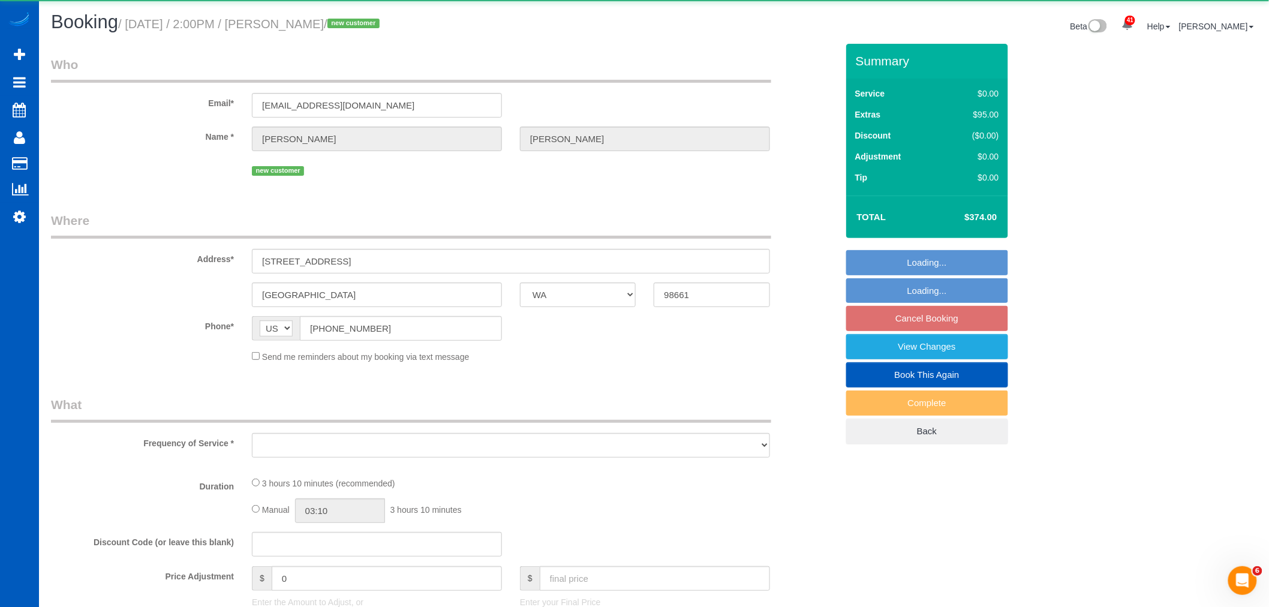
select select "2"
select select "spot13"
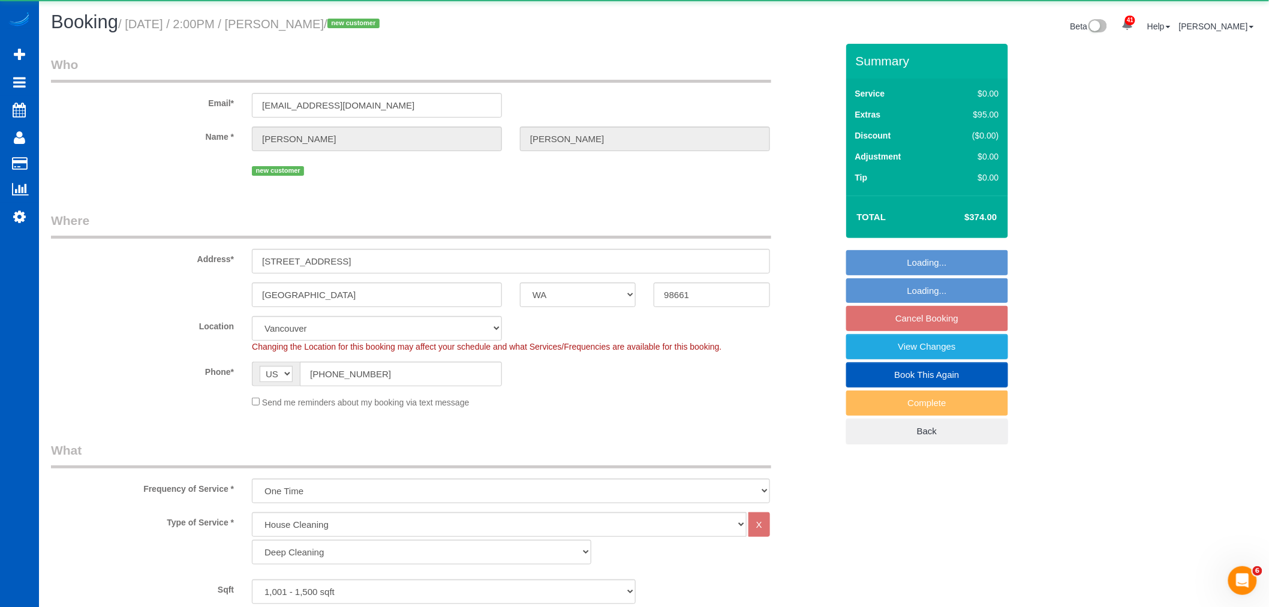
select select "1001"
select select "3"
select select "2"
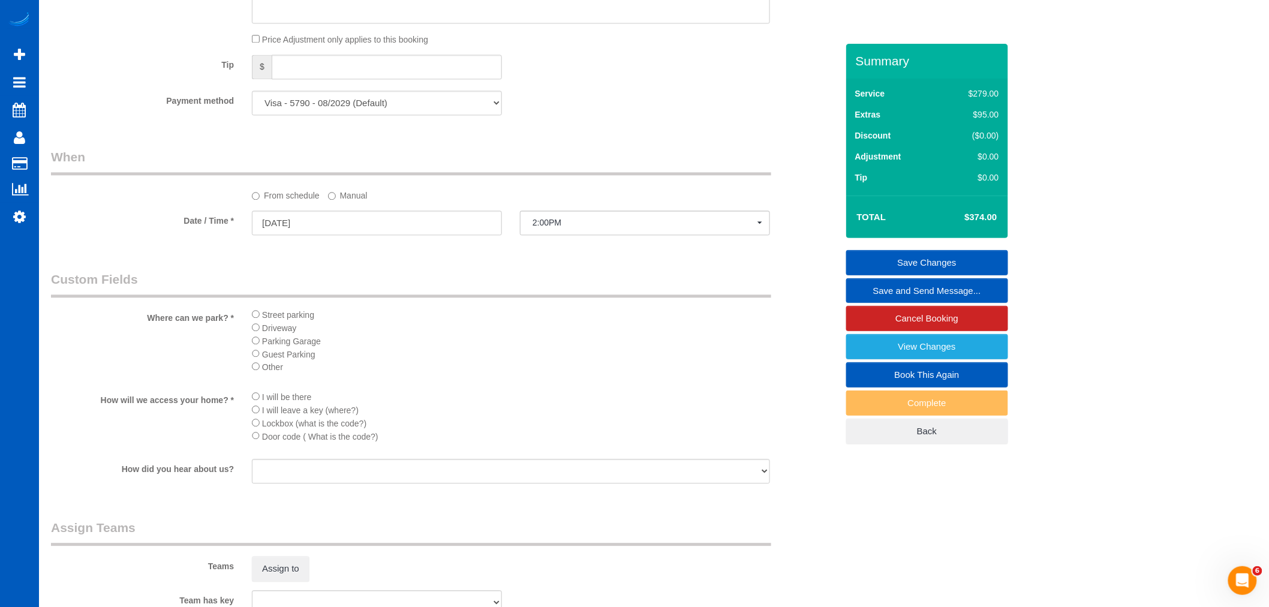
scroll to position [1066, 0]
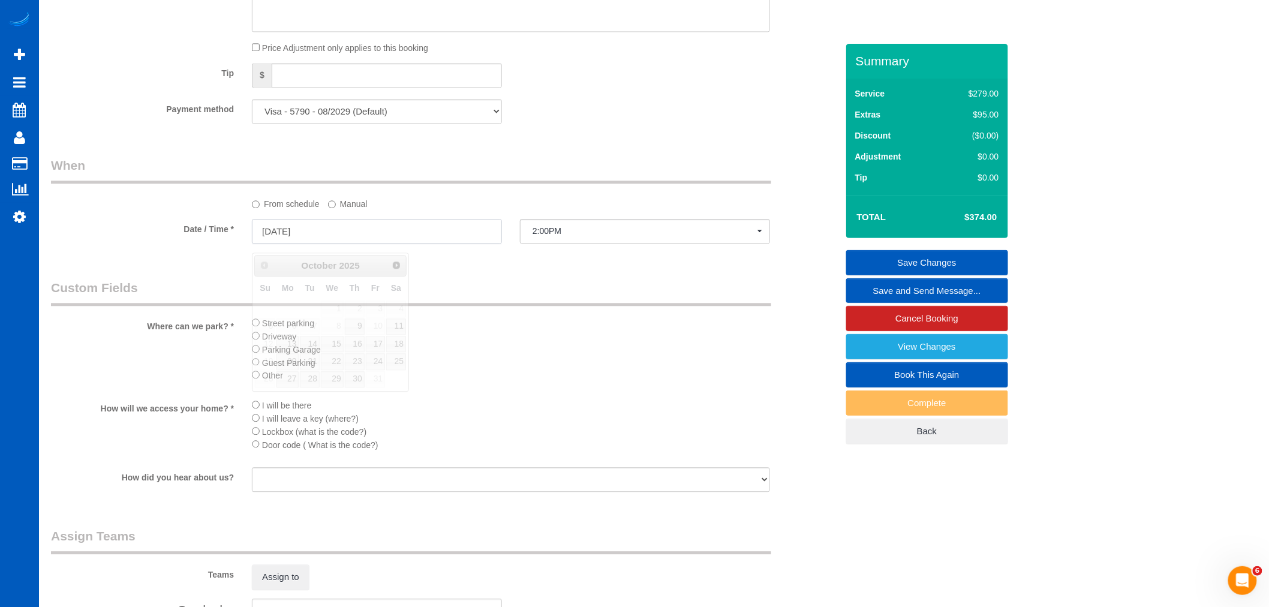
click at [306, 235] on input "10/10/2025" at bounding box center [377, 231] width 250 height 25
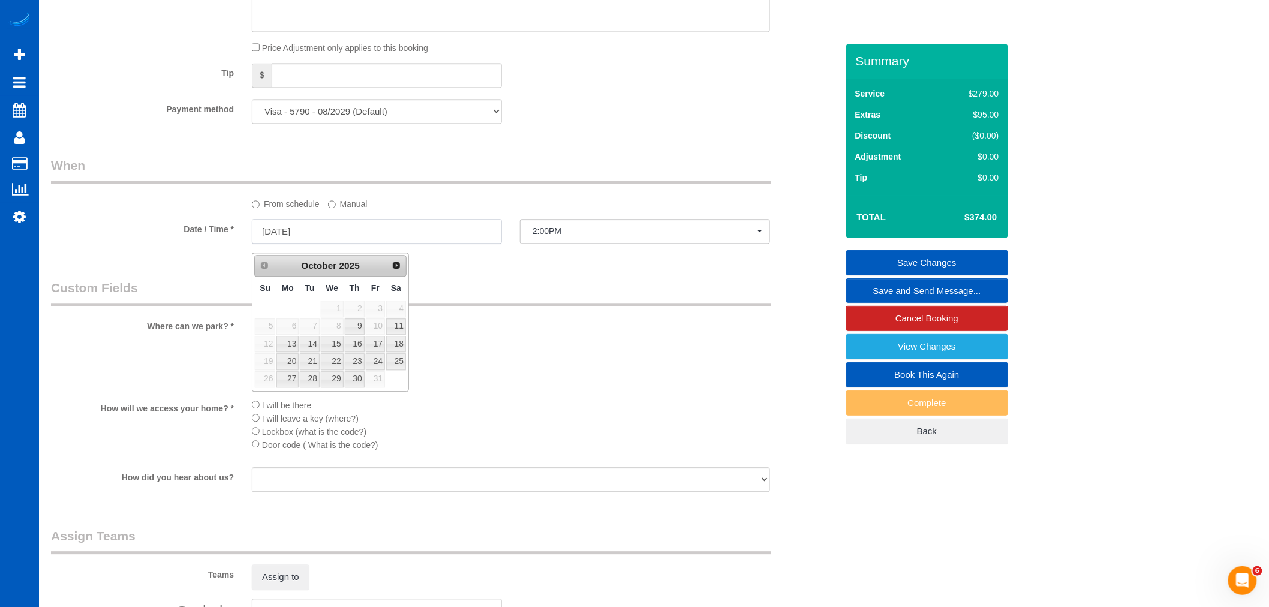
click at [306, 235] on input "10/10/2025" at bounding box center [377, 231] width 250 height 25
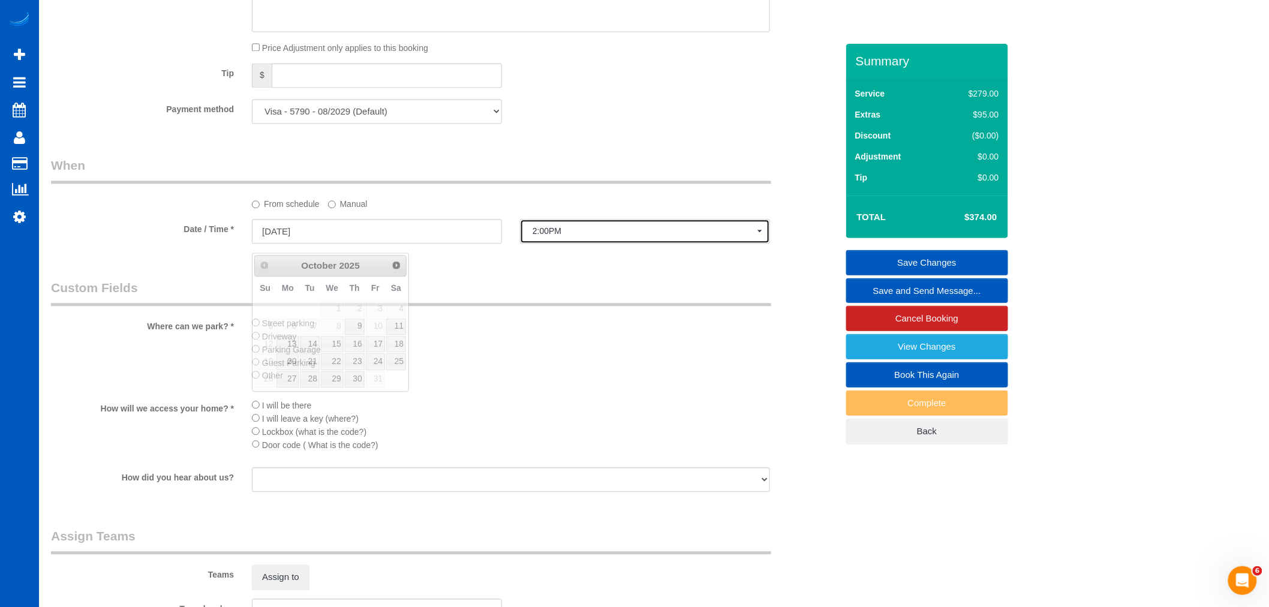
click at [618, 236] on span "2:00PM" at bounding box center [645, 231] width 225 height 10
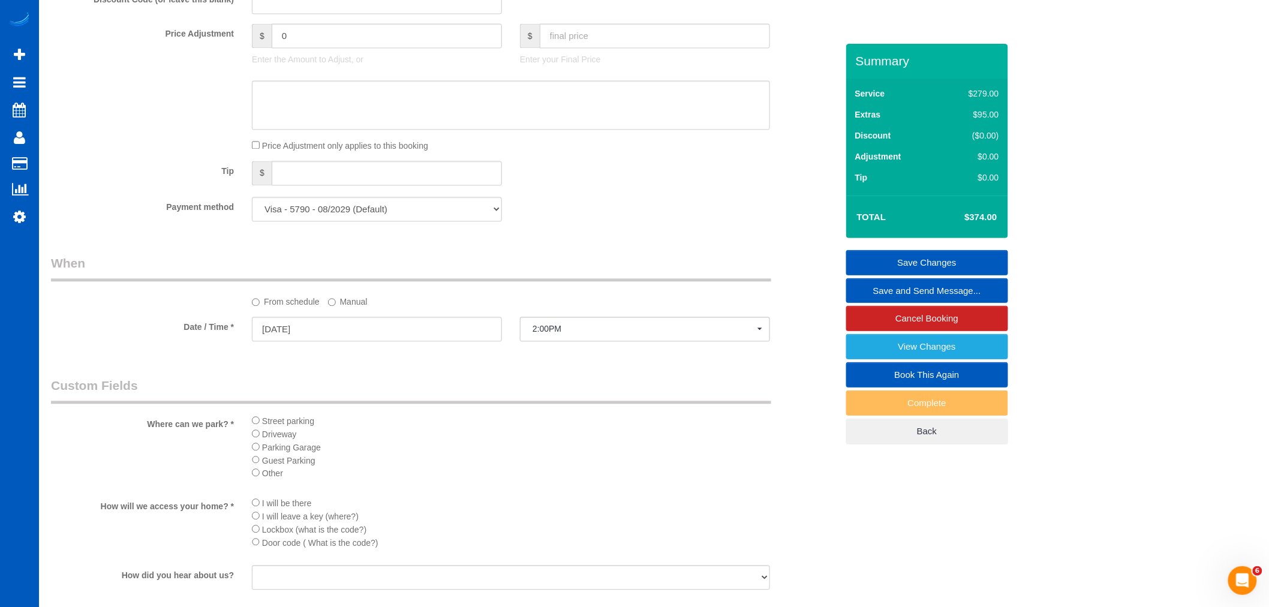
scroll to position [933, 0]
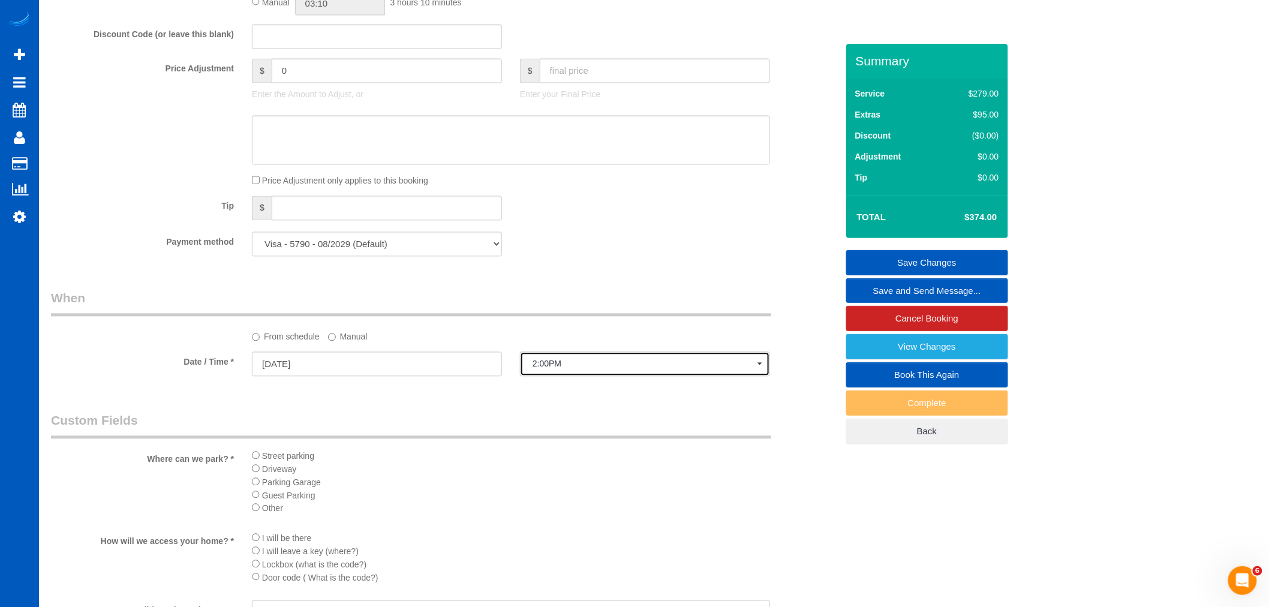
click at [567, 369] on span "2:00PM" at bounding box center [645, 364] width 225 height 10
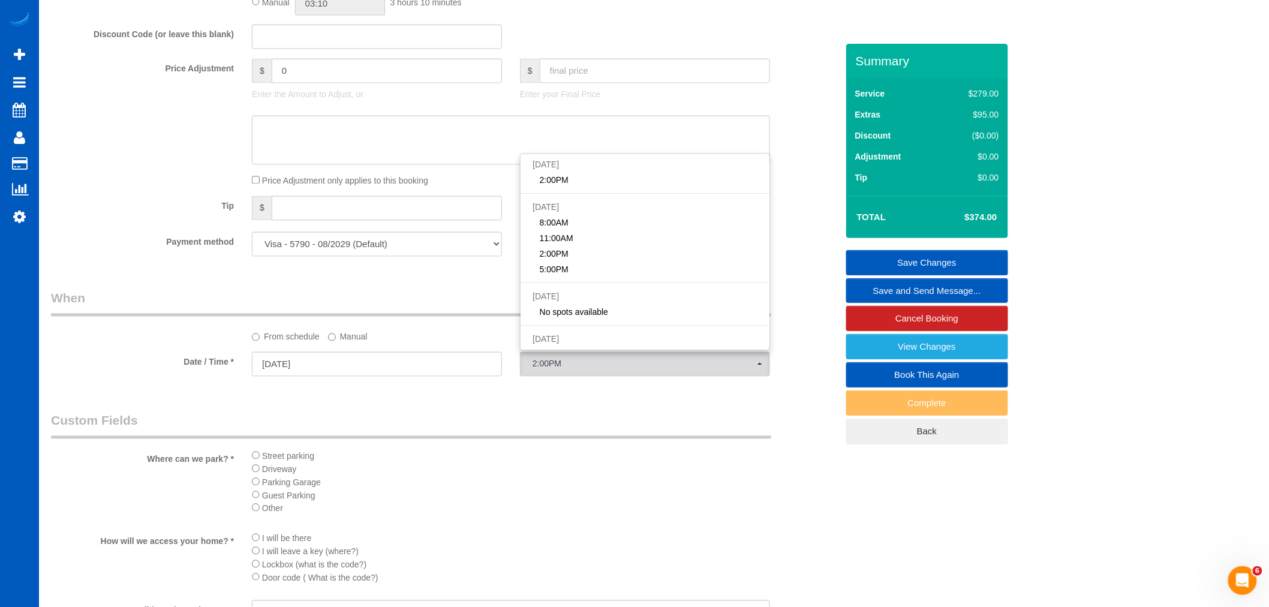
click at [348, 351] on sui-booking-spot "From schedule Manual Date / Time * 10/10/2025 2:00PM Fri October 10th 2:00PM Sa…" at bounding box center [444, 334] width 786 height 89
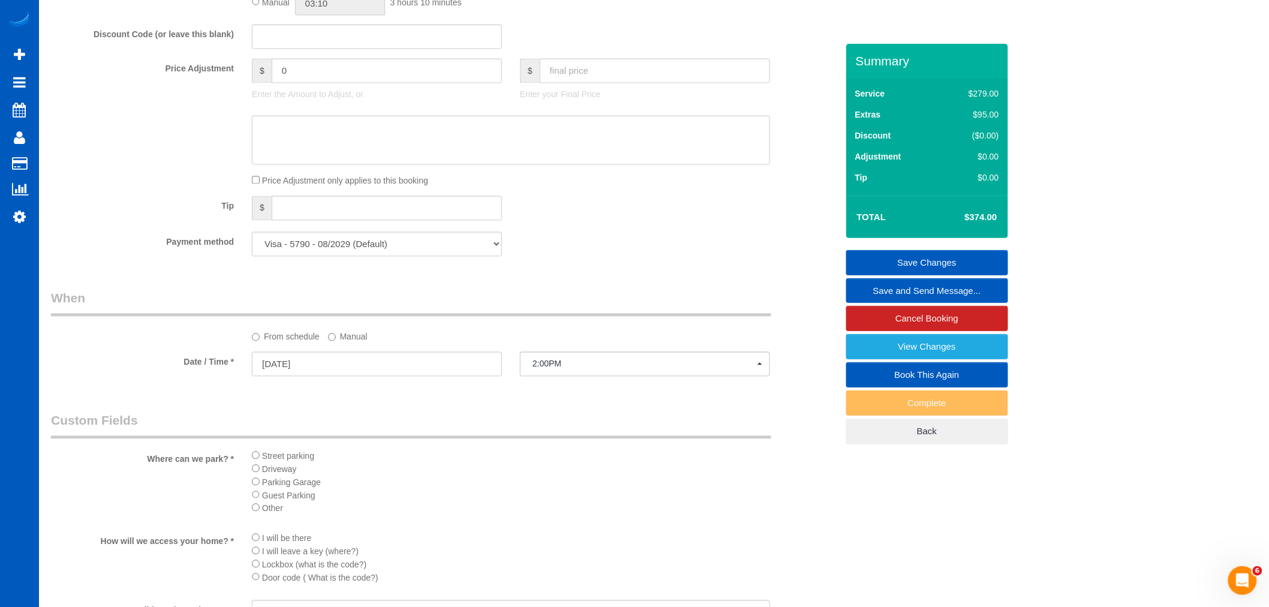
click at [347, 340] on label "Manual" at bounding box center [348, 335] width 40 height 16
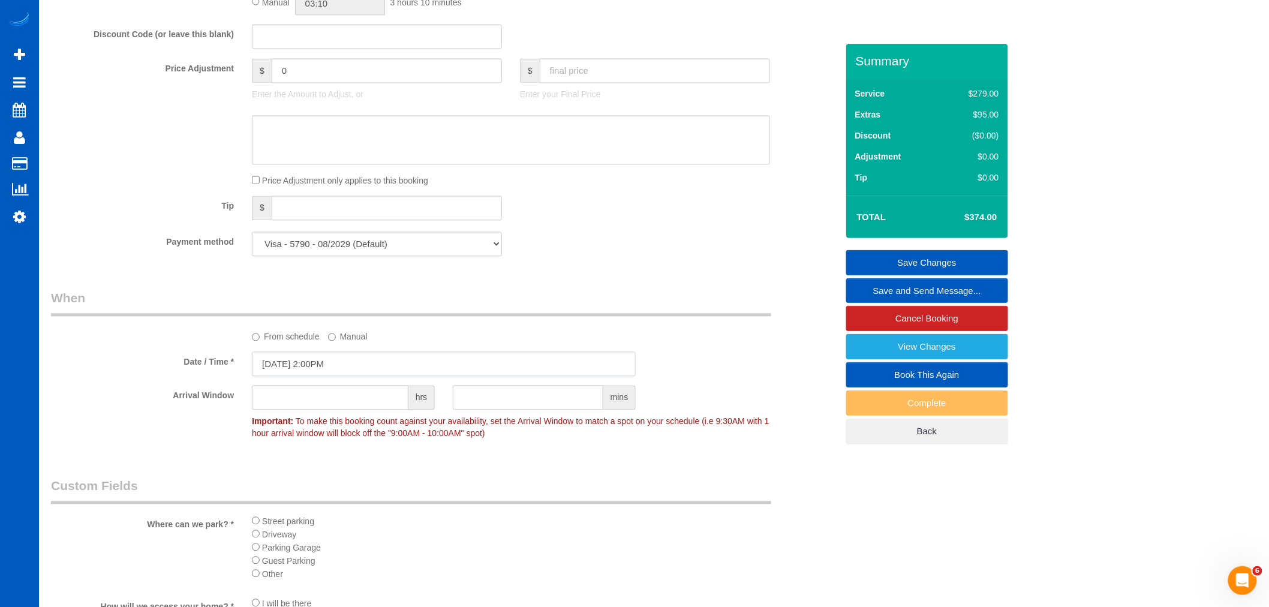
click at [309, 368] on input "10/10/2025 2:00PM" at bounding box center [444, 364] width 384 height 25
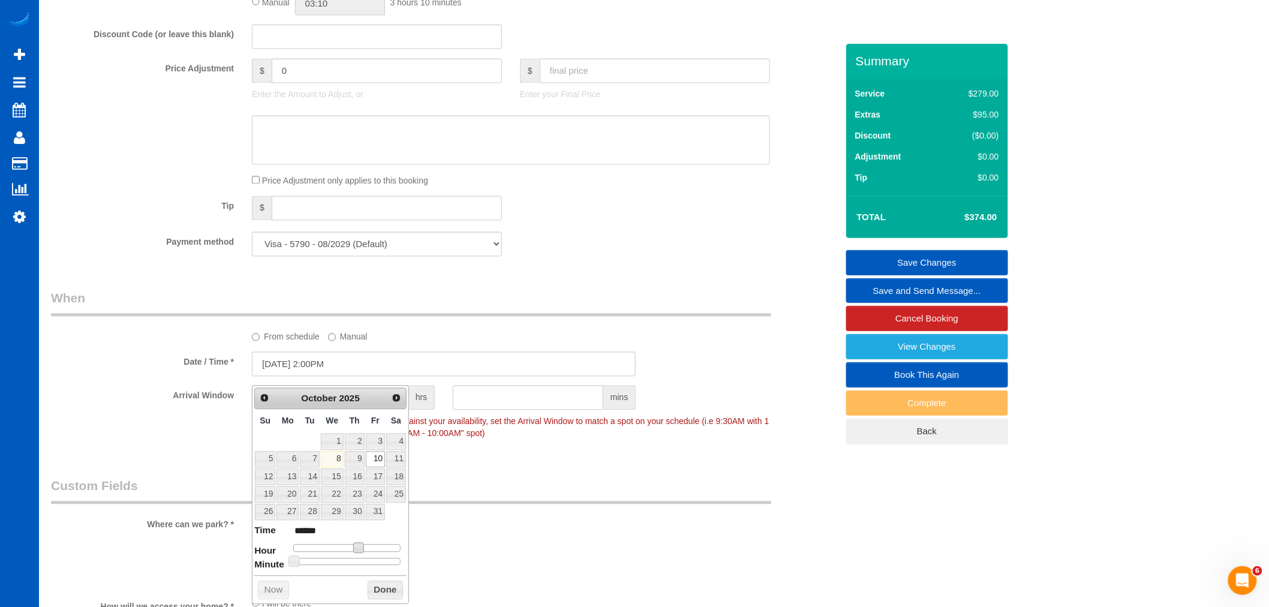
type input "10/10/2025 3:00PM"
type input "******"
type input "10/10/2025 4:00PM"
type input "******"
type input "10/10/2025 5:00PM"
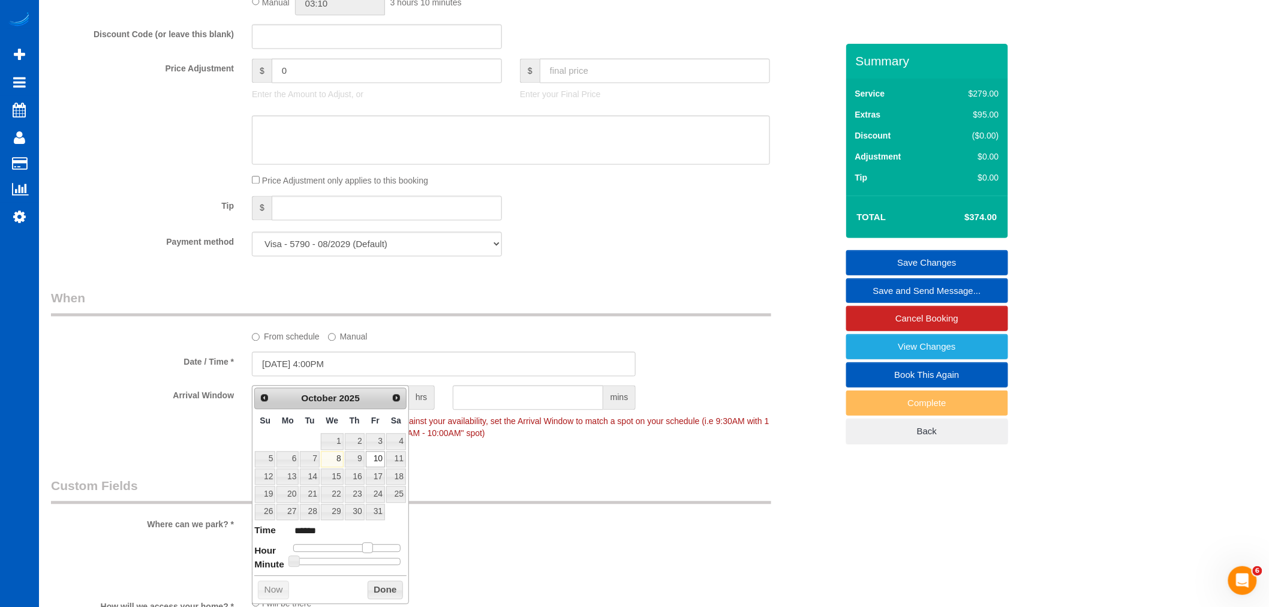
type input "******"
drag, startPoint x: 360, startPoint y: 551, endPoint x: 373, endPoint y: 554, distance: 13.7
click at [373, 554] on dl "Time ****** Hour Minute Second Millisecond Microsecond Time Zone ***** ***** **…" at bounding box center [330, 544] width 152 height 41
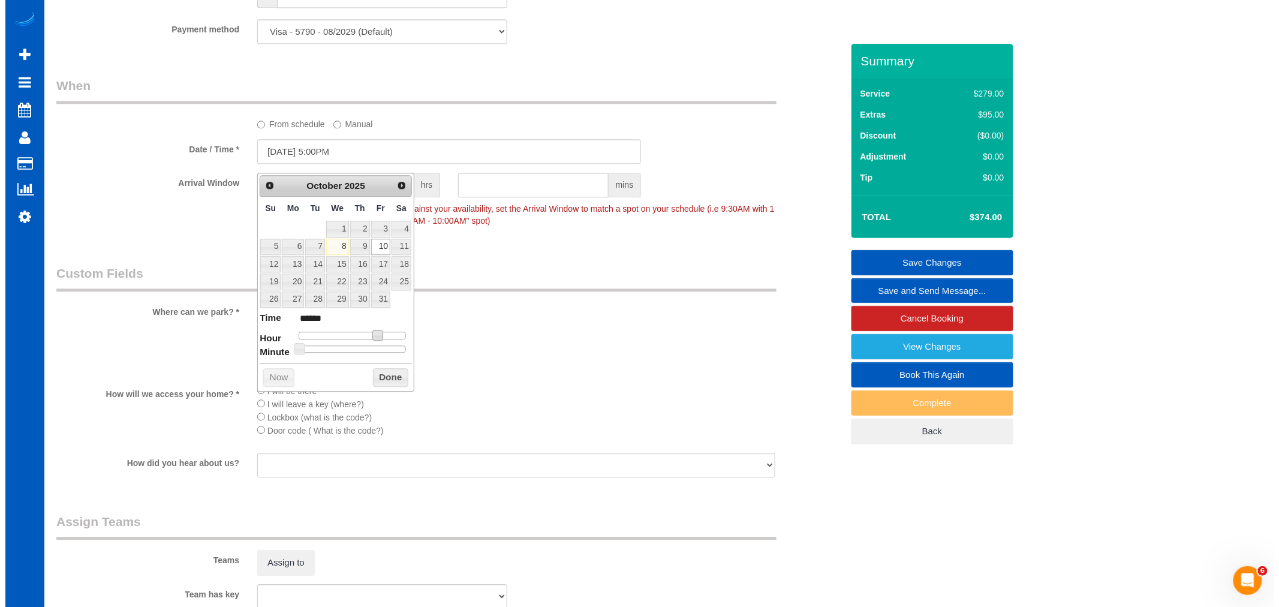
scroll to position [1199, 0]
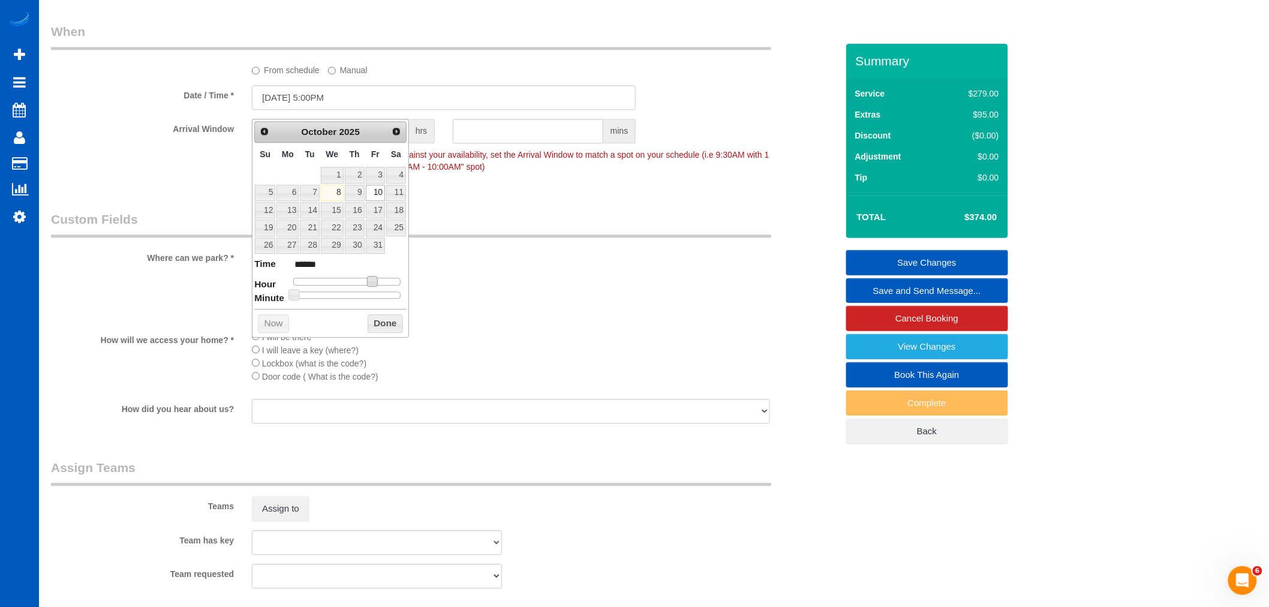
click at [606, 343] on li "I will be there" at bounding box center [511, 336] width 518 height 13
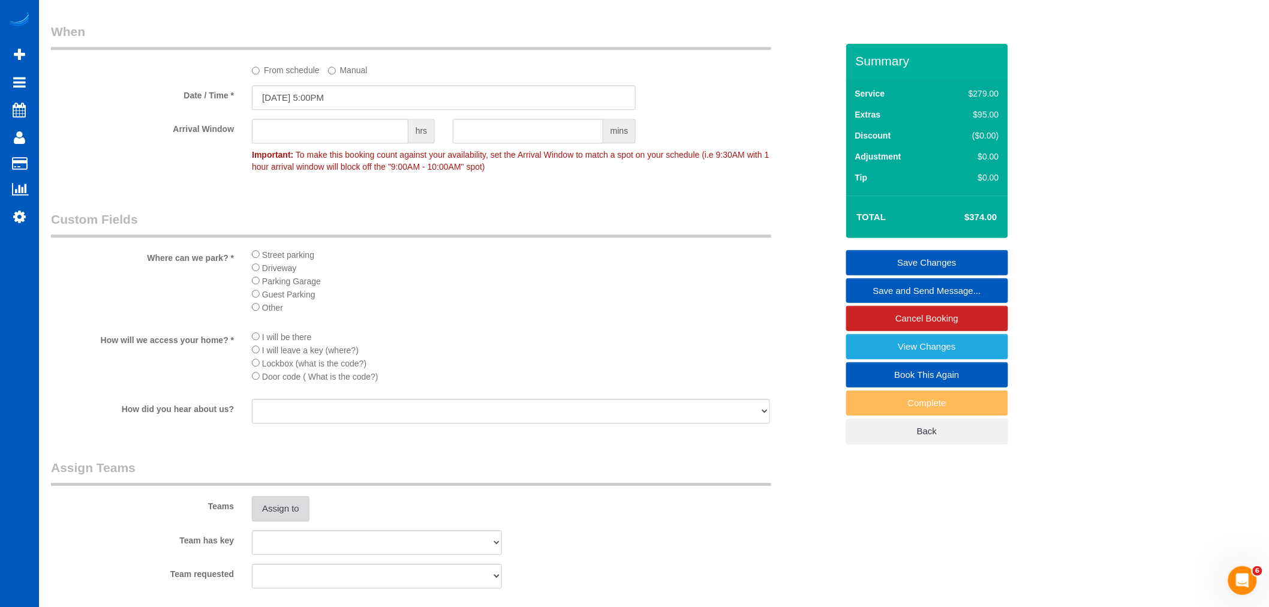
click at [301, 521] on button "Assign to" at bounding box center [281, 508] width 58 height 25
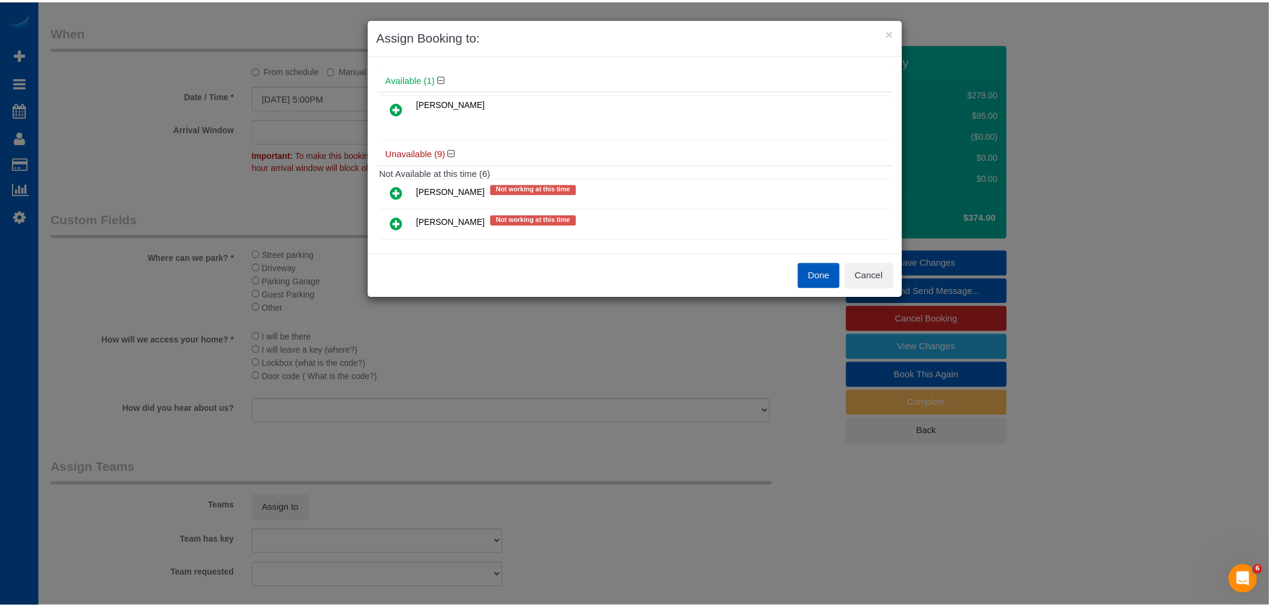
scroll to position [67, 0]
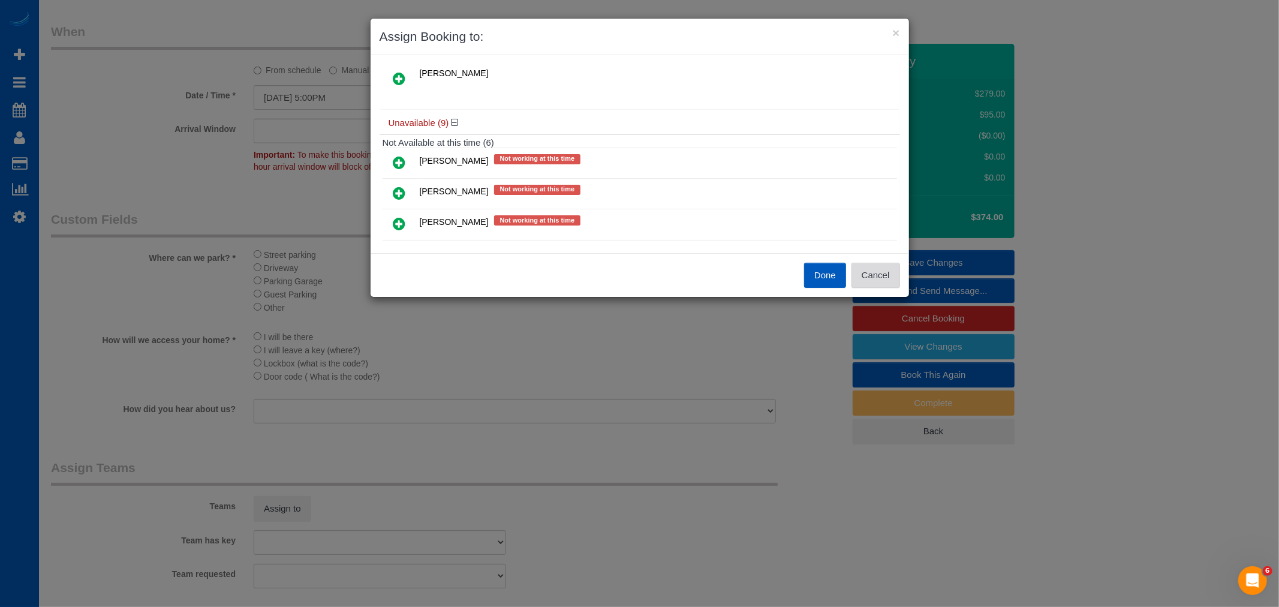
click at [880, 273] on button "Cancel" at bounding box center [876, 275] width 49 height 25
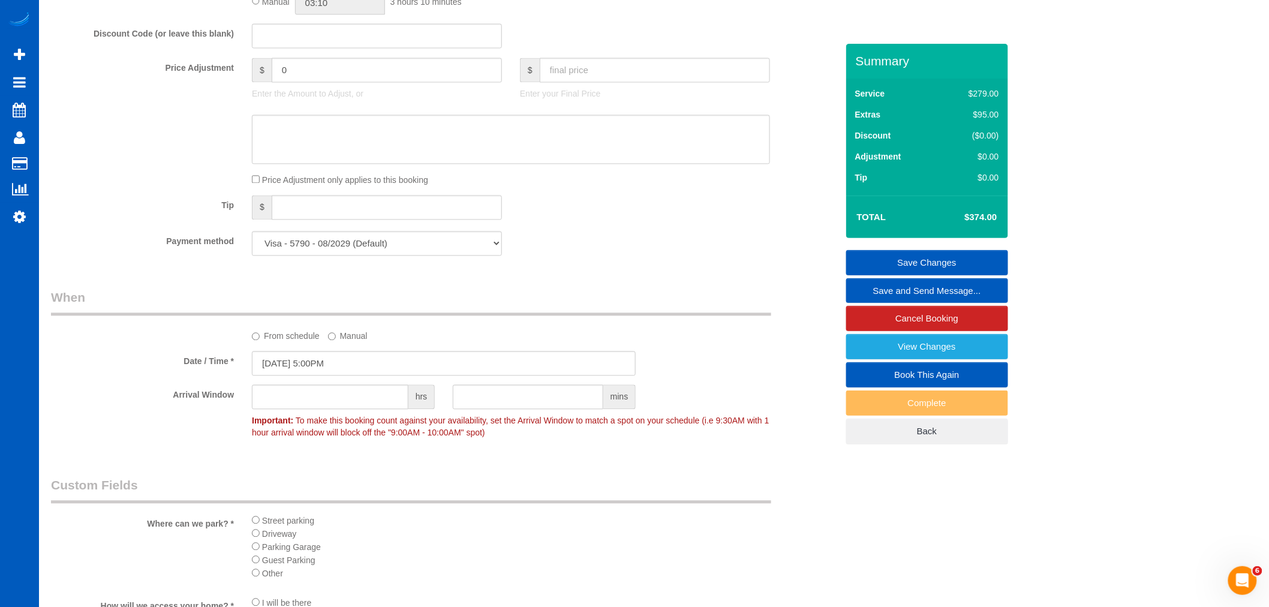
scroll to position [933, 0]
click at [326, 363] on input "10/10/2025 5:00PM" at bounding box center [444, 364] width 384 height 25
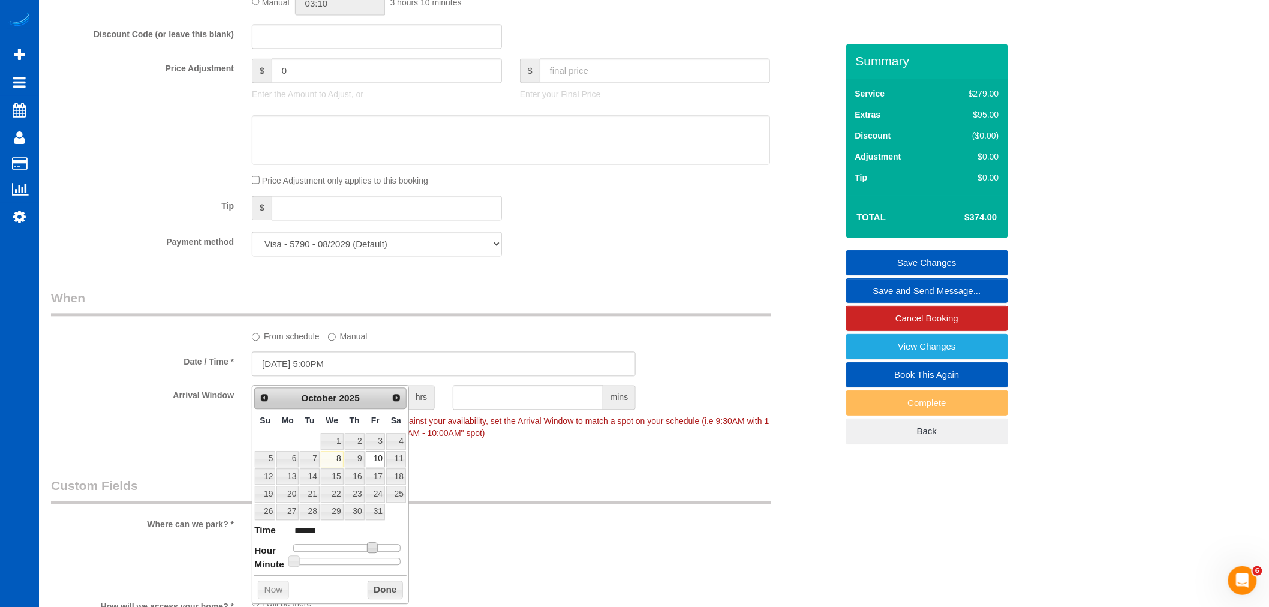
type input "10/10/2025 4:00PM"
type input "******"
type input "10/10/2025 3:00PM"
type input "******"
type input "10/10/2025 2:00PM"
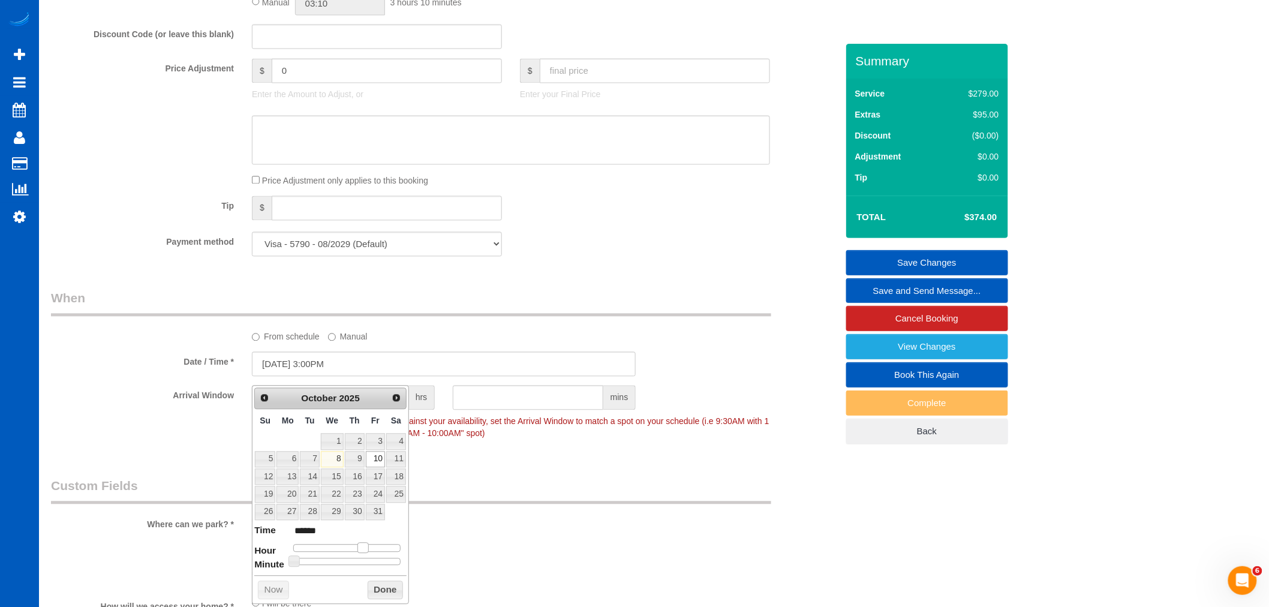
type input "******"
drag, startPoint x: 372, startPoint y: 544, endPoint x: 361, endPoint y: 549, distance: 11.8
click at [361, 549] on span at bounding box center [358, 548] width 11 height 11
click at [372, 585] on button "Done" at bounding box center [385, 590] width 35 height 19
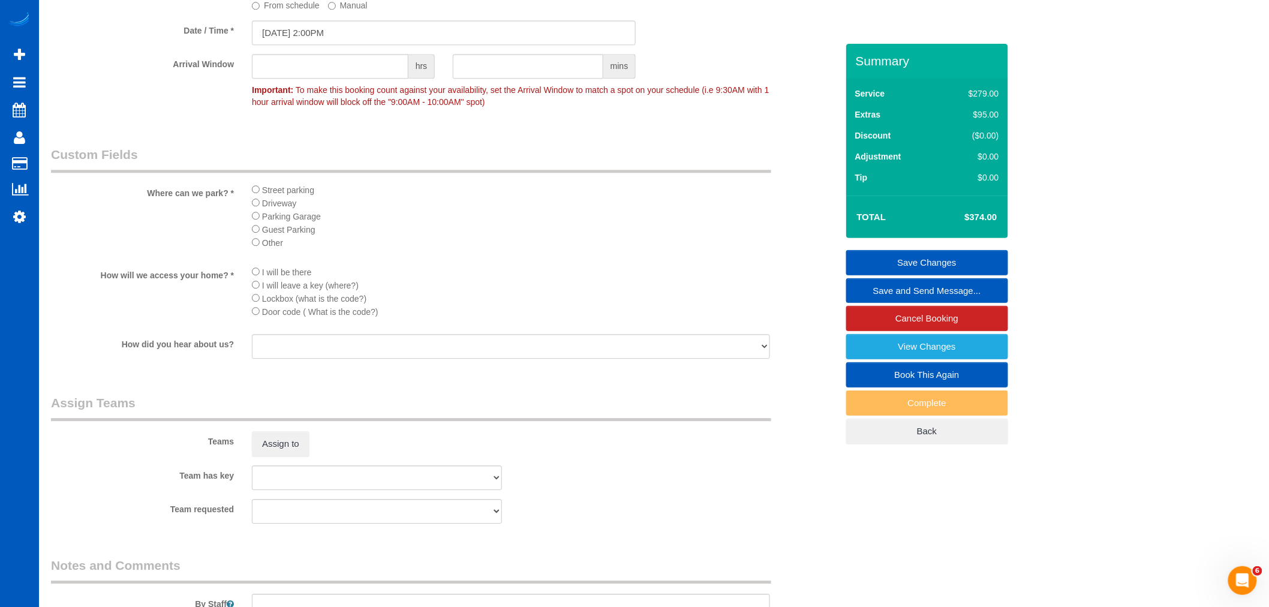
scroll to position [1266, 0]
click at [272, 453] on button "Assign to" at bounding box center [281, 441] width 58 height 25
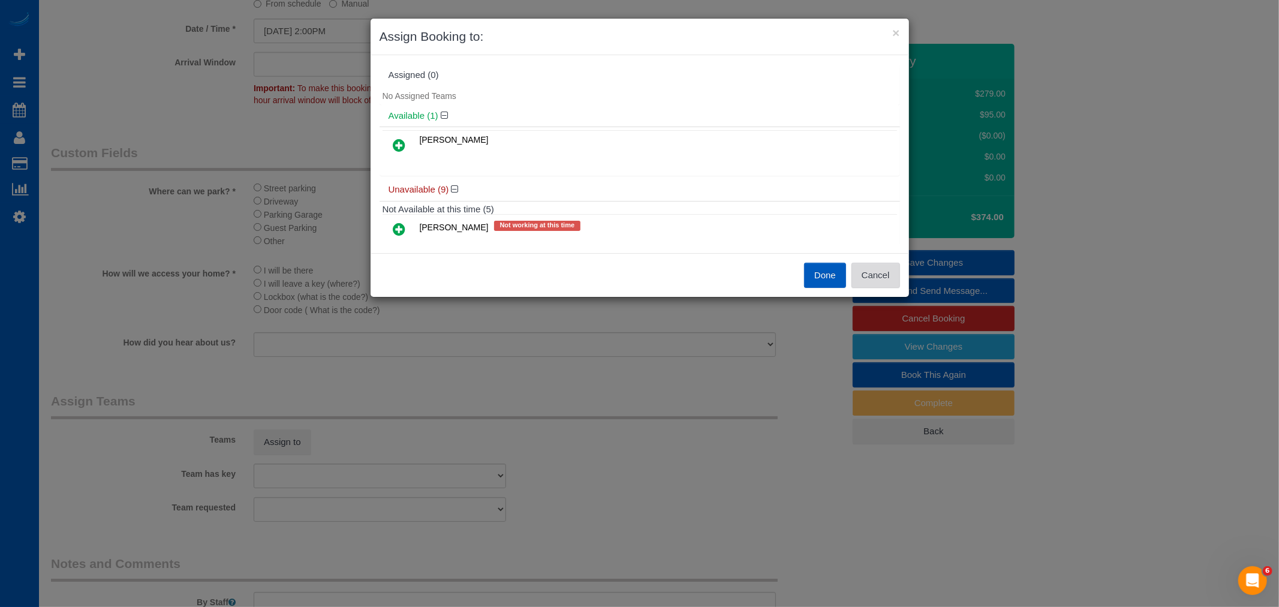
click at [865, 273] on button "Cancel" at bounding box center [876, 275] width 49 height 25
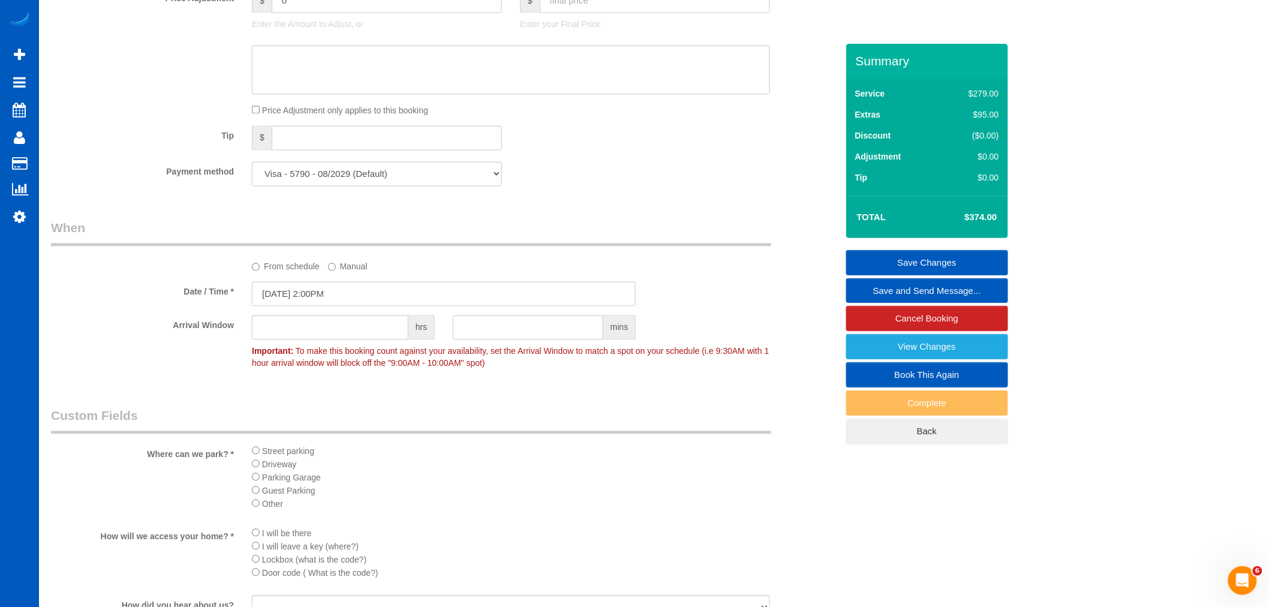
scroll to position [1066, 0]
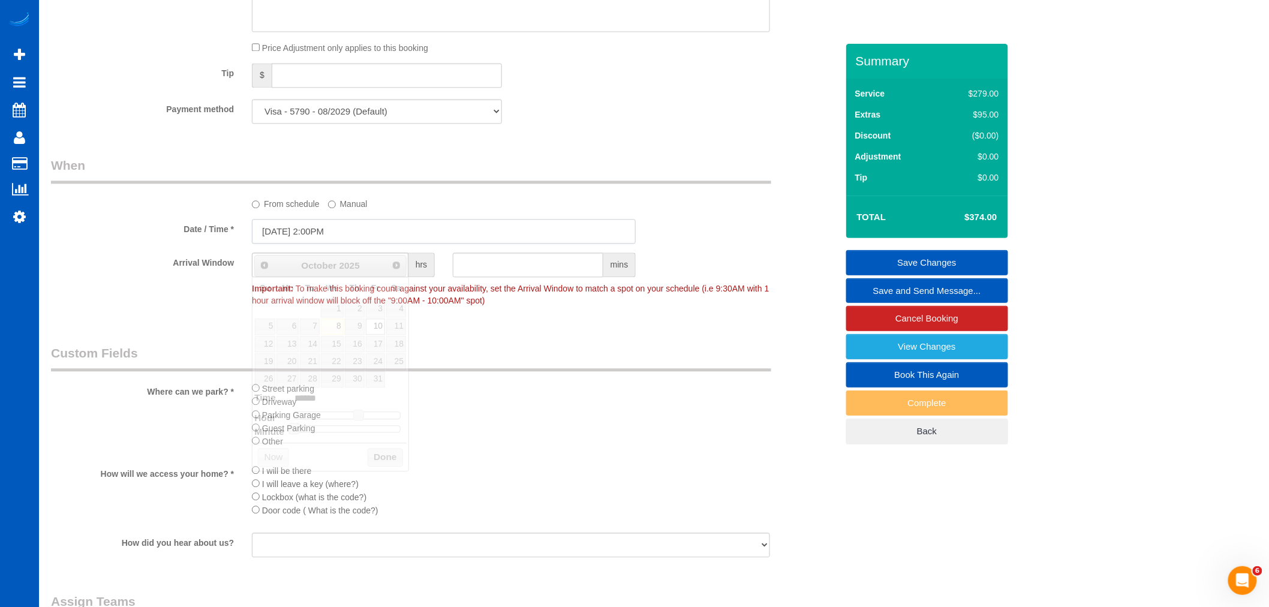
click at [338, 234] on input "10/10/2025 2:00PM" at bounding box center [444, 231] width 384 height 25
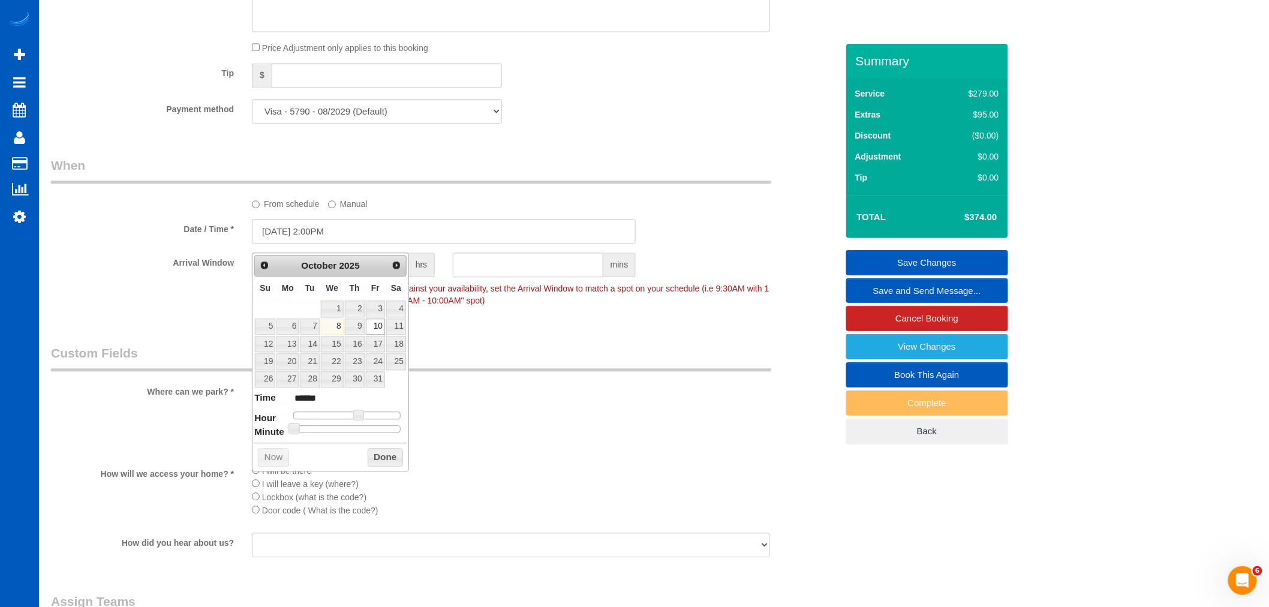
click at [294, 210] on label "From schedule" at bounding box center [286, 202] width 68 height 16
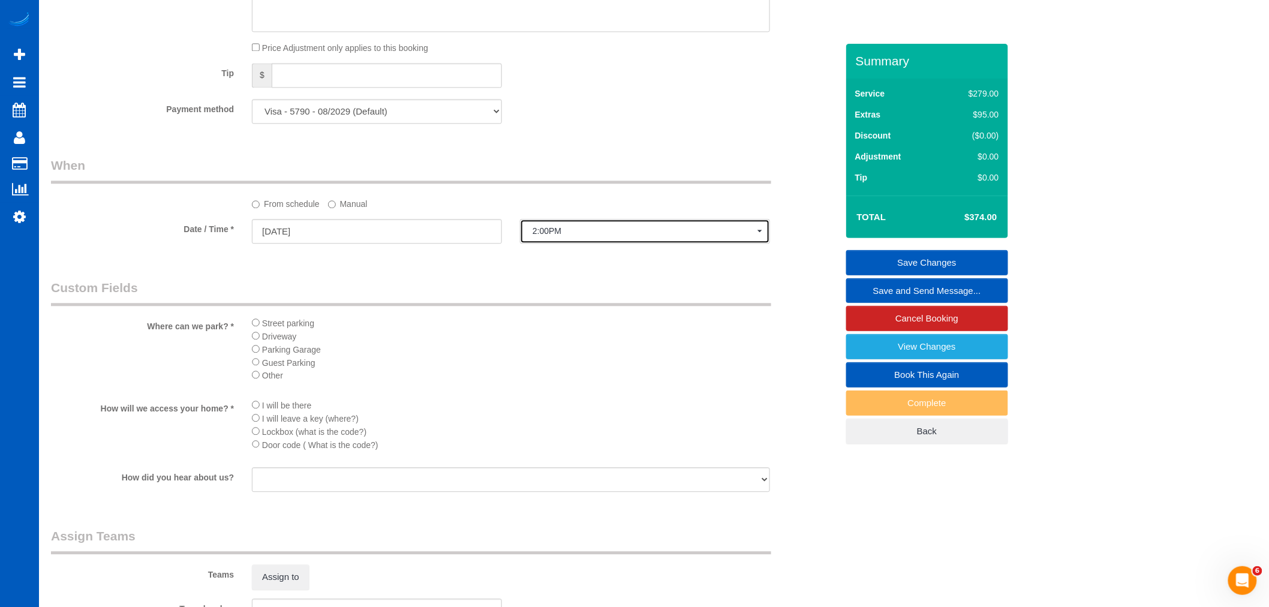
click at [576, 232] on button "2:00PM" at bounding box center [645, 231] width 250 height 25
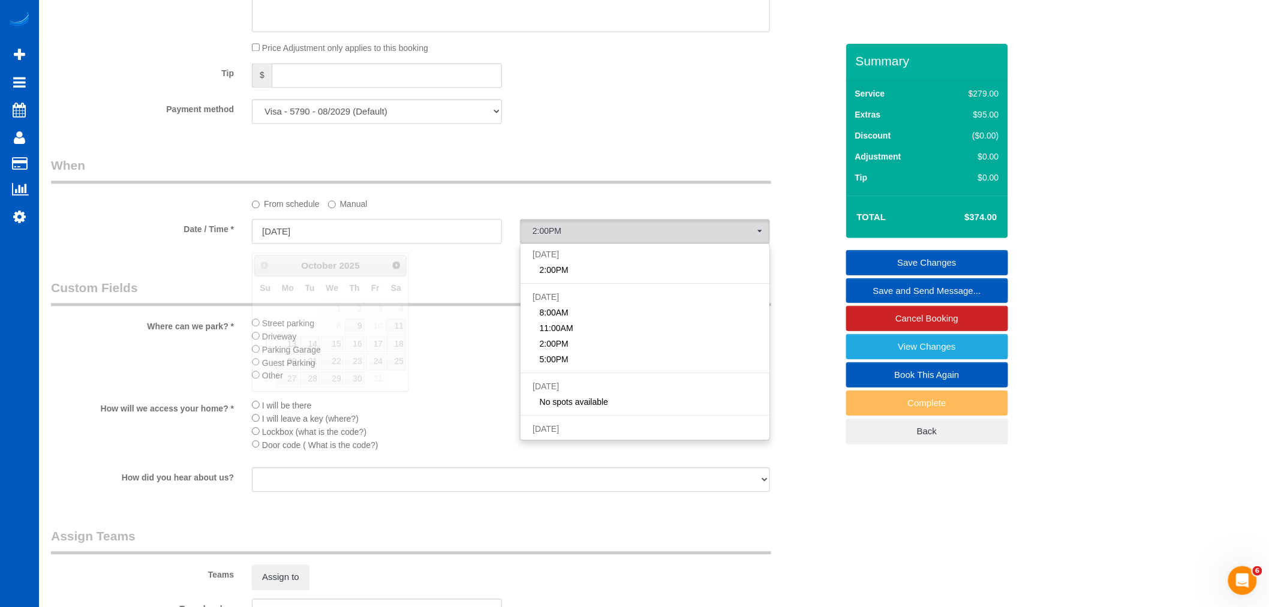
click at [354, 243] on input "10/10/2025" at bounding box center [377, 231] width 250 height 25
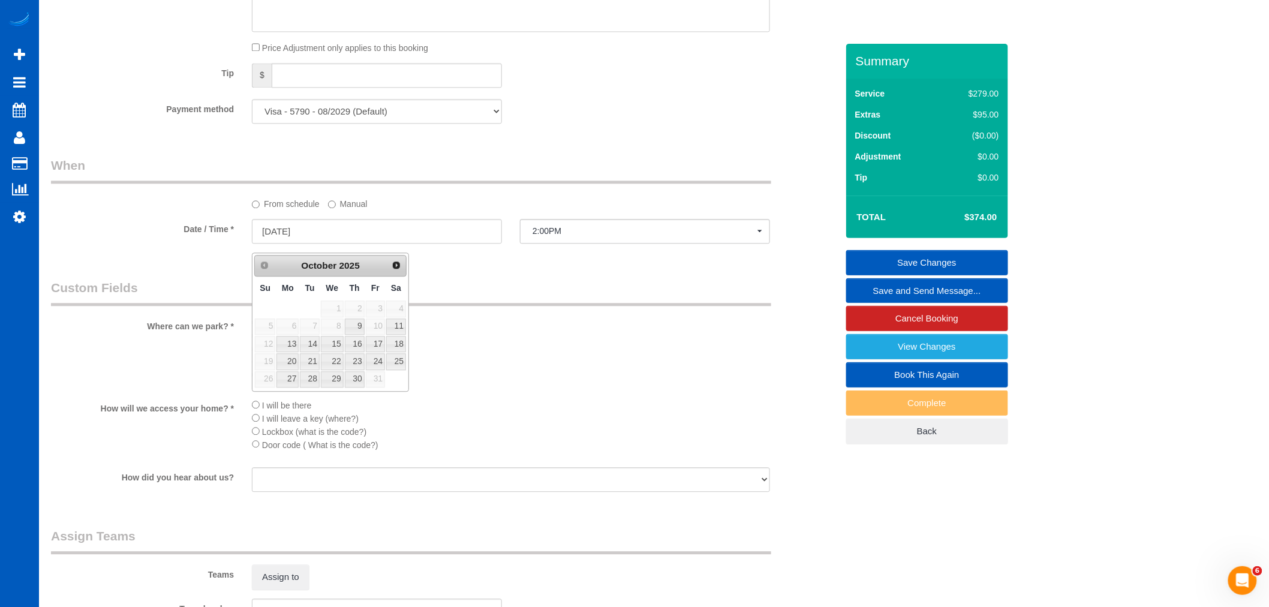
click at [495, 302] on legend "Custom Fields" at bounding box center [411, 292] width 720 height 27
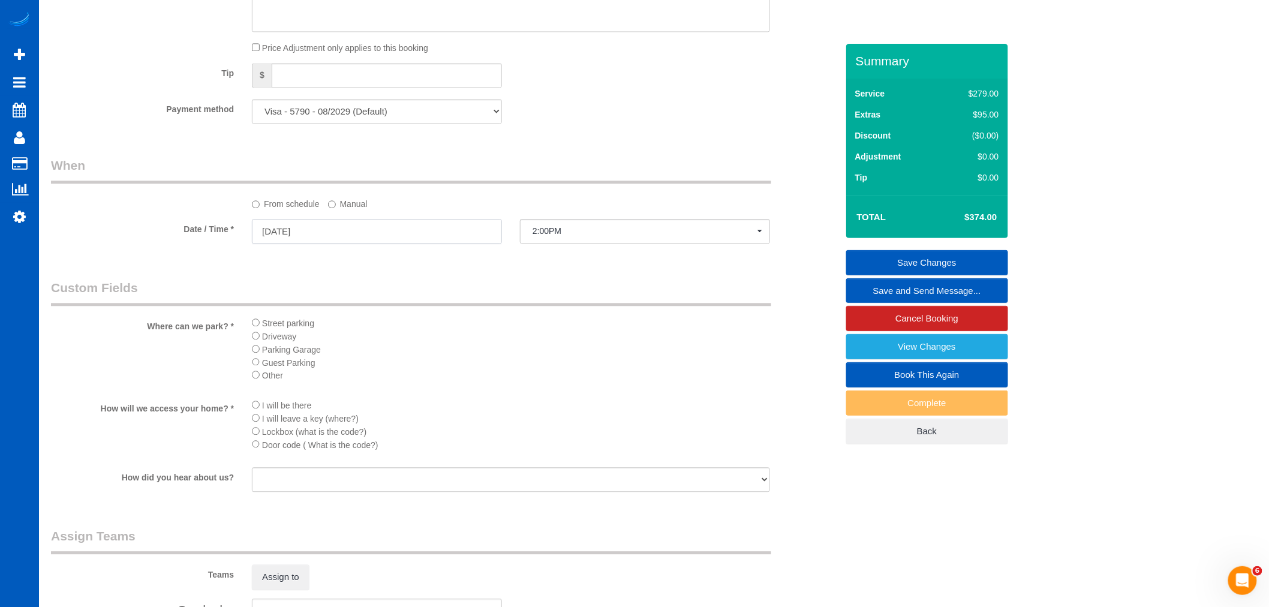
click at [348, 240] on input "10/10/2025" at bounding box center [377, 231] width 250 height 25
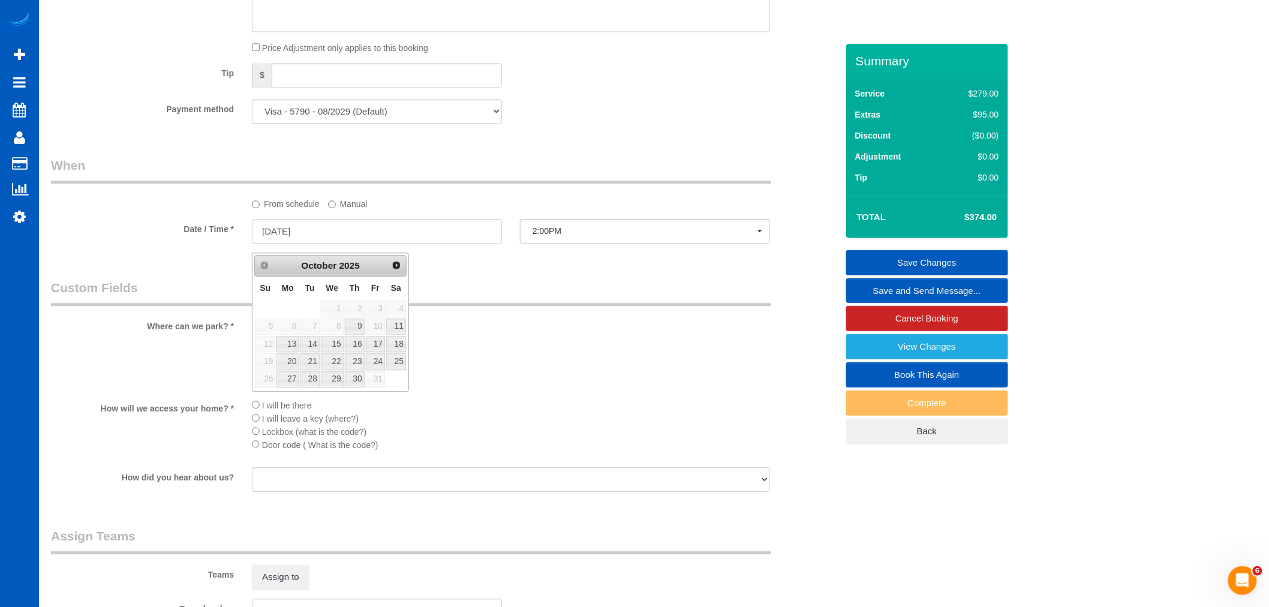
click at [594, 255] on fieldset "When From schedule Manual Date / Time * 10/10/2025 2:00PM Fri October 10th 2:00…" at bounding box center [444, 206] width 786 height 98
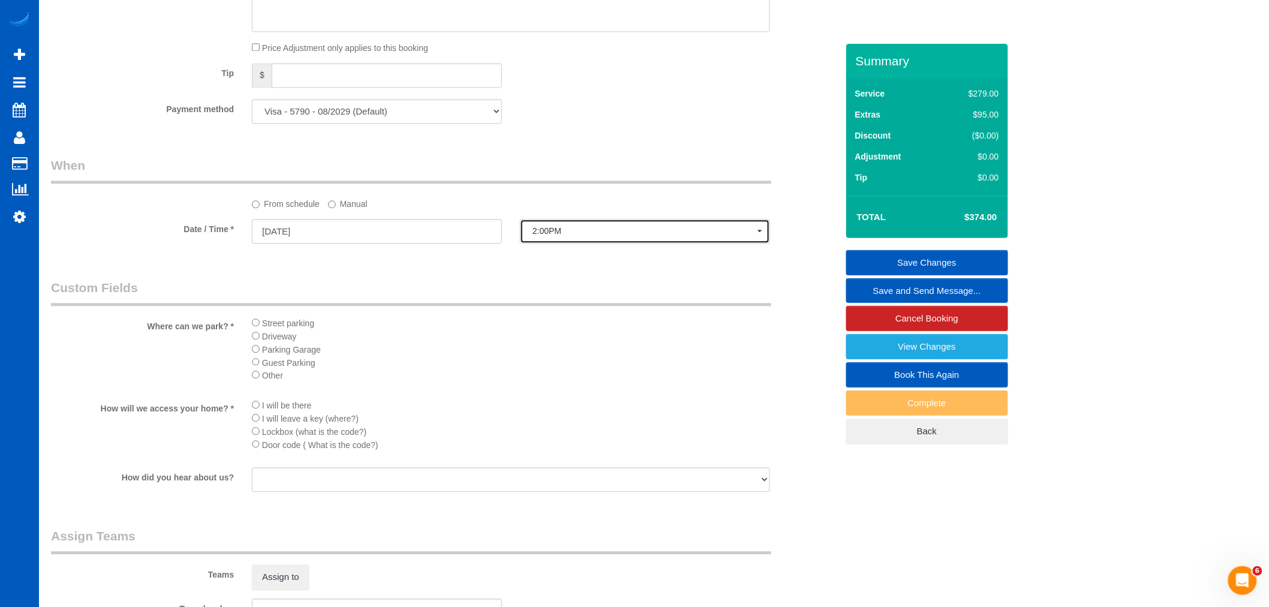
click at [579, 236] on span "2:00PM" at bounding box center [645, 231] width 225 height 10
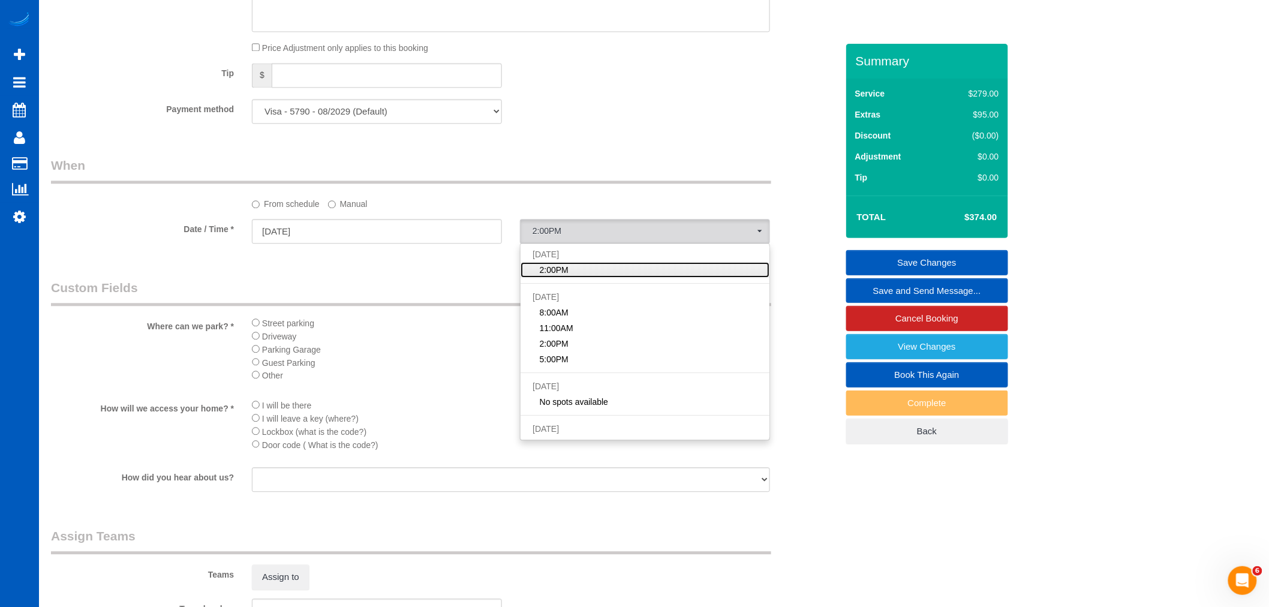
click at [573, 274] on link "2:00PM" at bounding box center [645, 270] width 249 height 16
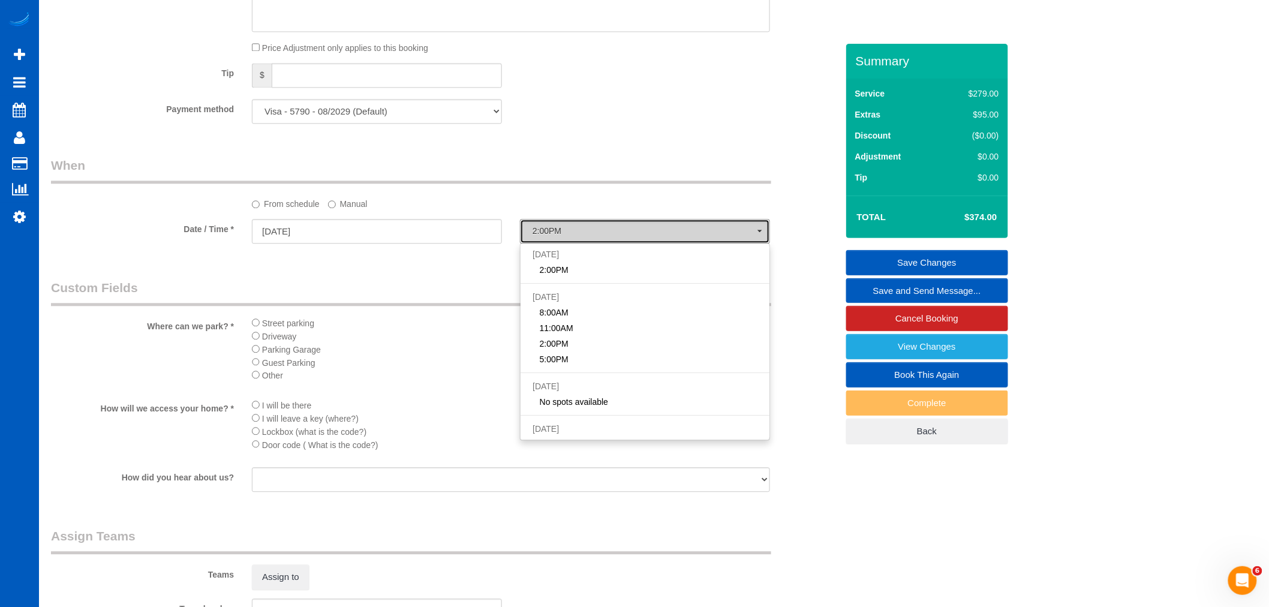
select select "spot13"
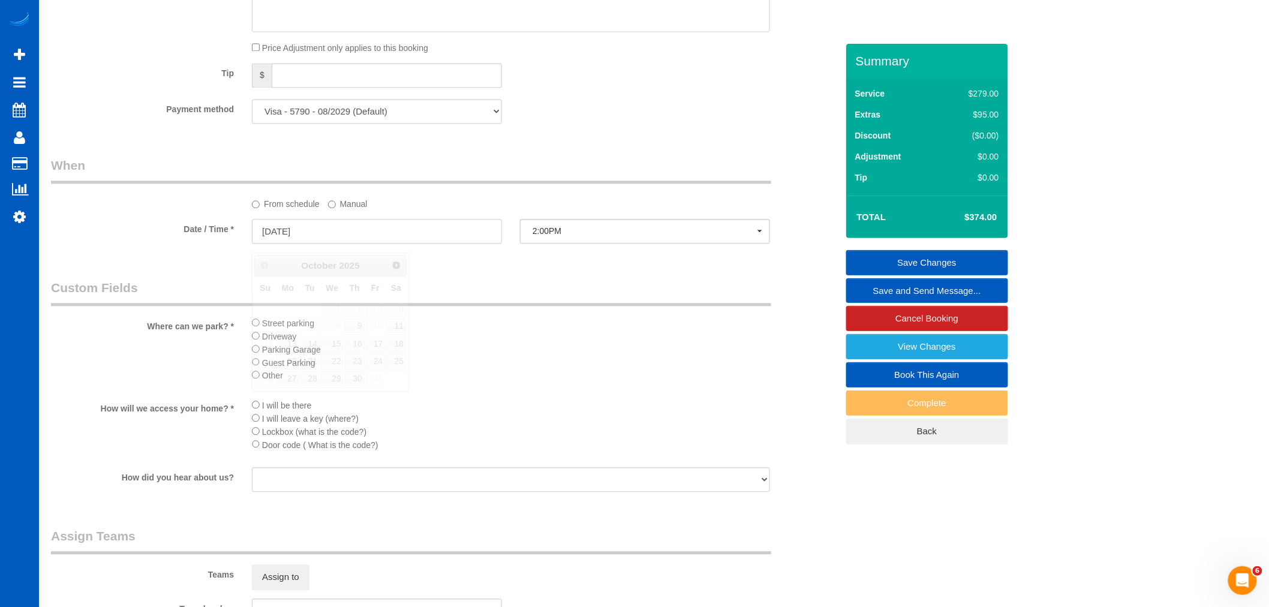
click at [395, 232] on input "10/10/2025" at bounding box center [377, 231] width 250 height 25
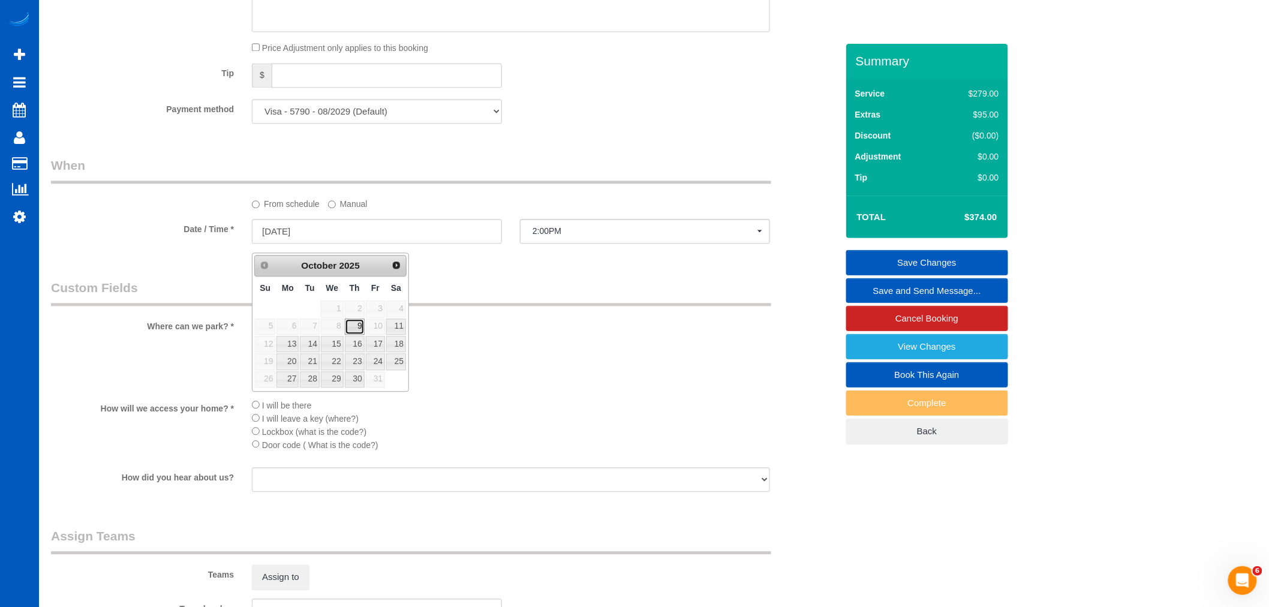
click at [352, 319] on link "9" at bounding box center [355, 326] width 20 height 16
type input "10/09/2025"
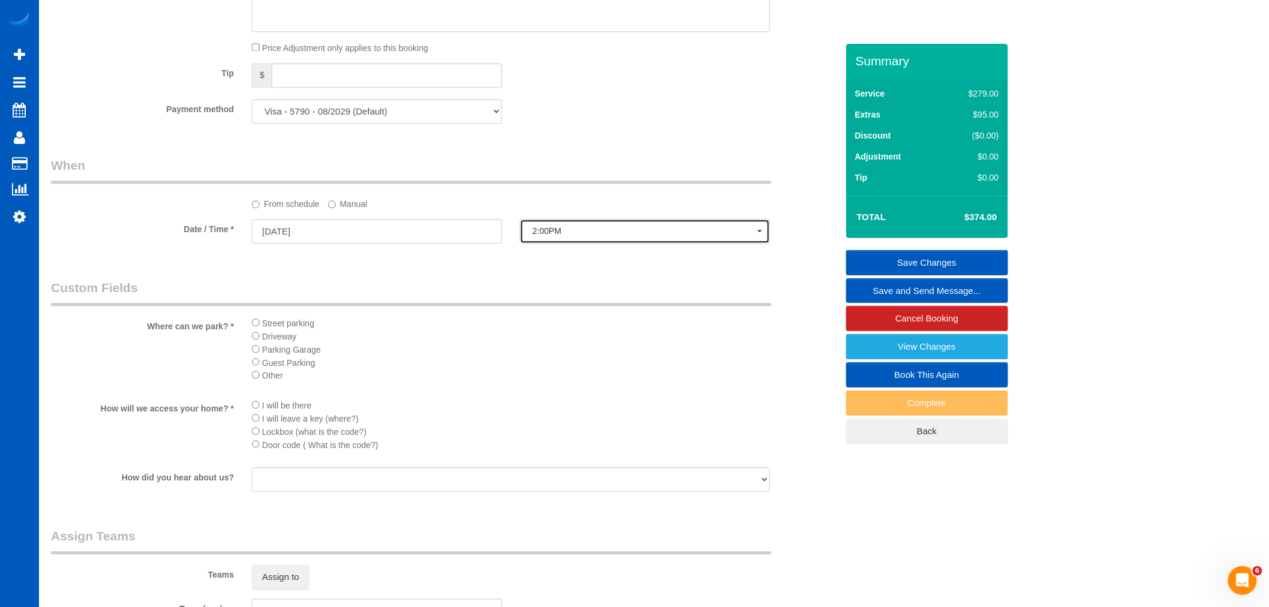
click at [567, 236] on span "2:00PM" at bounding box center [645, 231] width 225 height 10
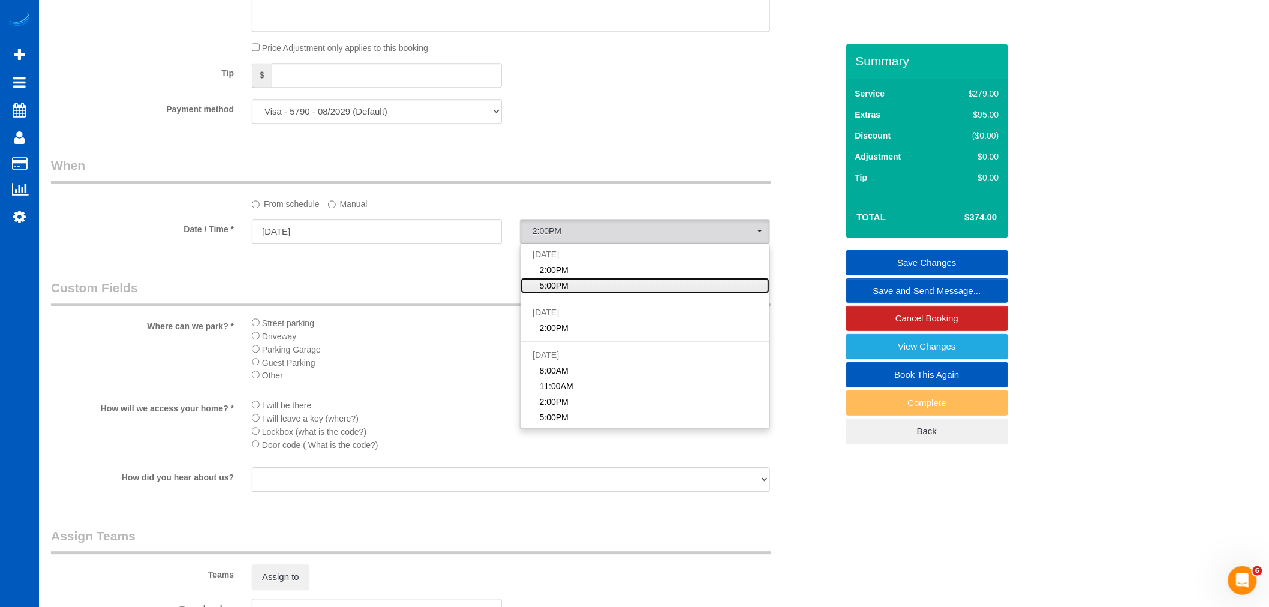
click at [579, 291] on link "5:00PM" at bounding box center [645, 286] width 249 height 16
select select "spot28"
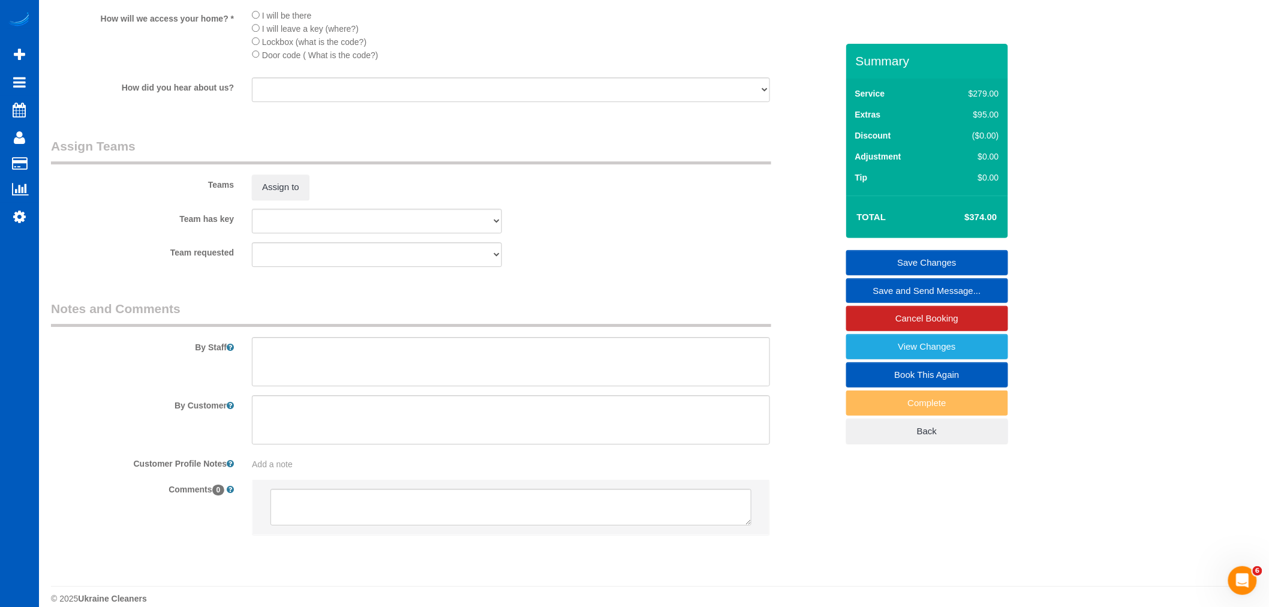
scroll to position [1466, 0]
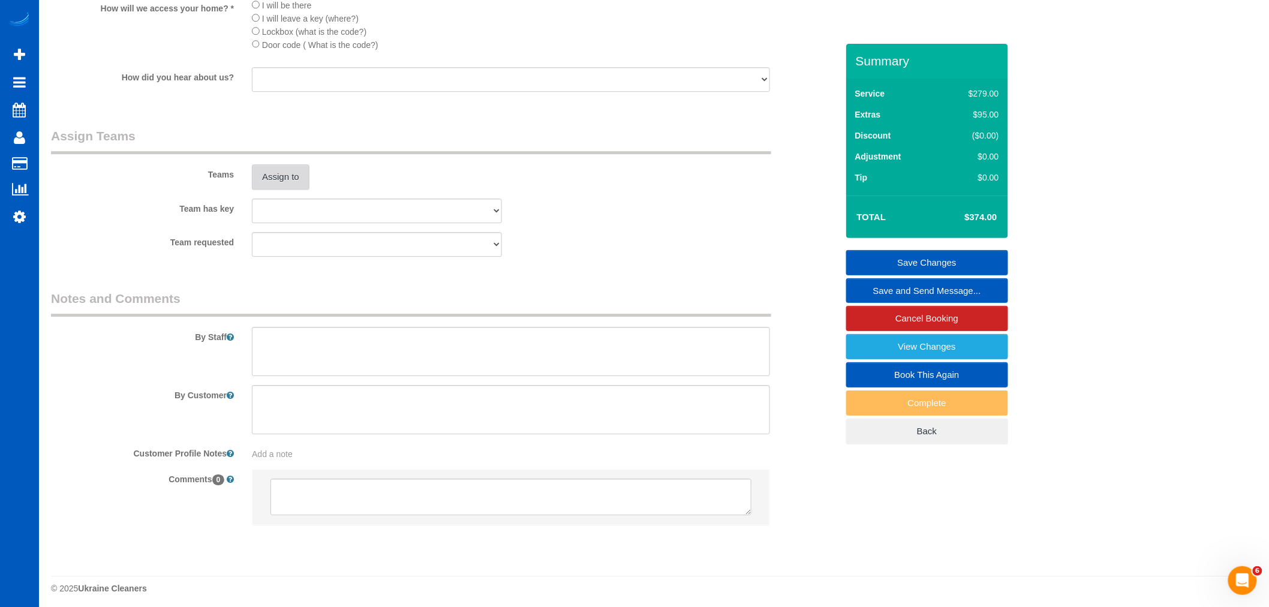
click at [276, 190] on button "Assign to" at bounding box center [281, 176] width 58 height 25
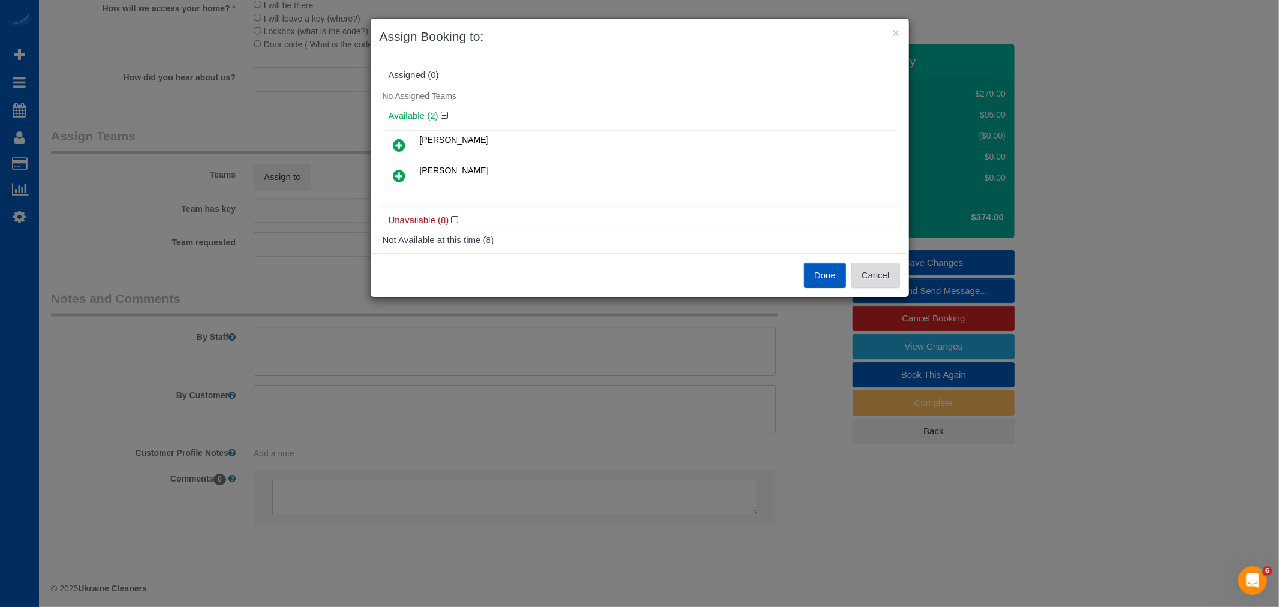
click at [867, 278] on button "Cancel" at bounding box center [876, 275] width 49 height 25
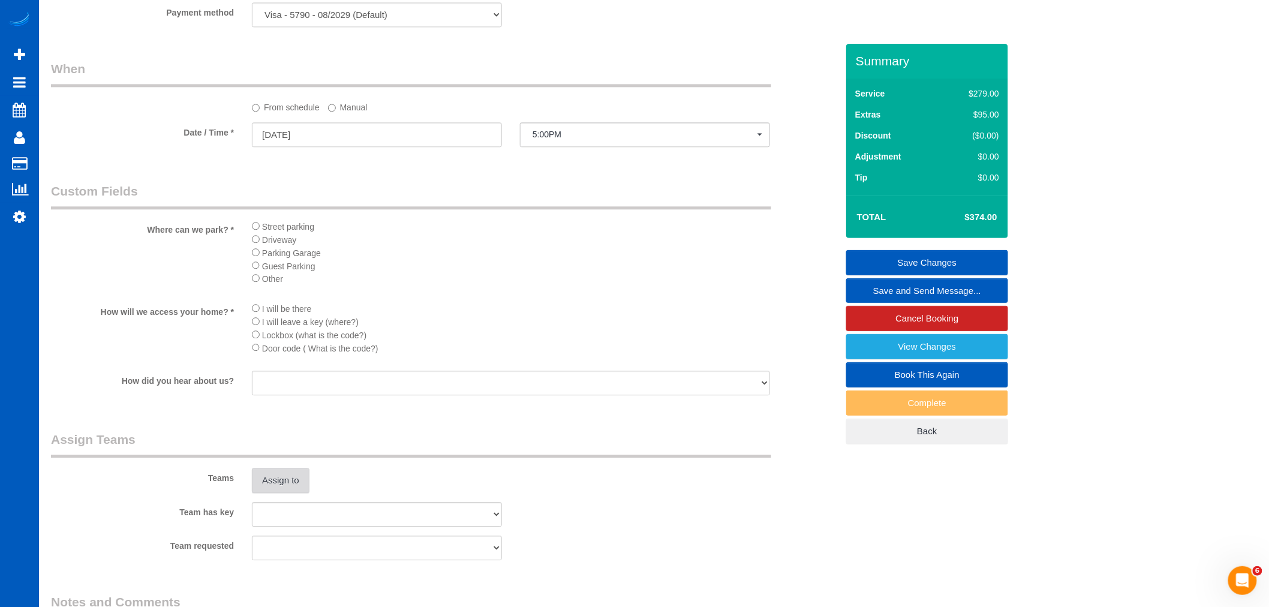
scroll to position [1066, 0]
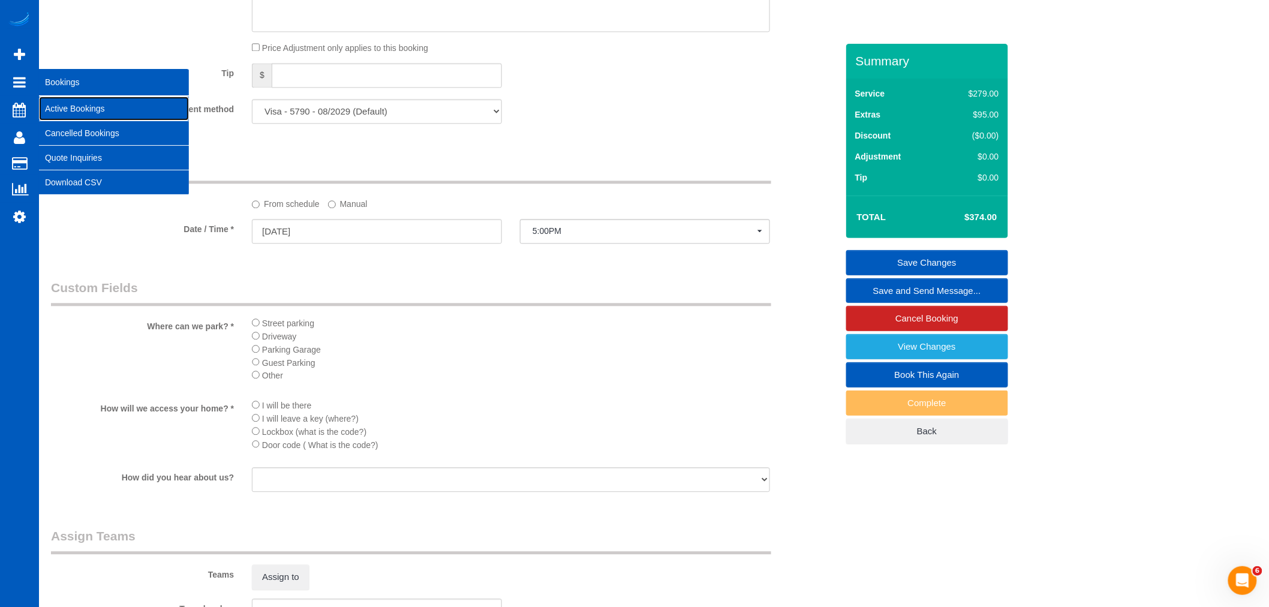
click at [101, 103] on link "Active Bookings" at bounding box center [114, 109] width 150 height 24
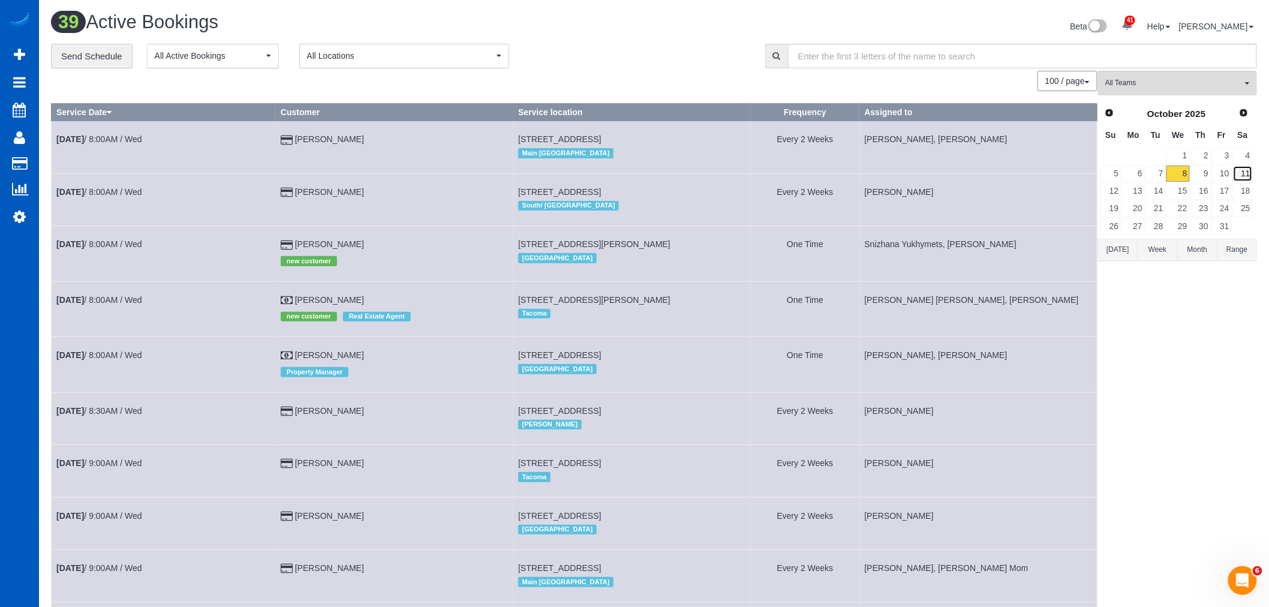
click at [1247, 172] on link "11" at bounding box center [1243, 174] width 20 height 16
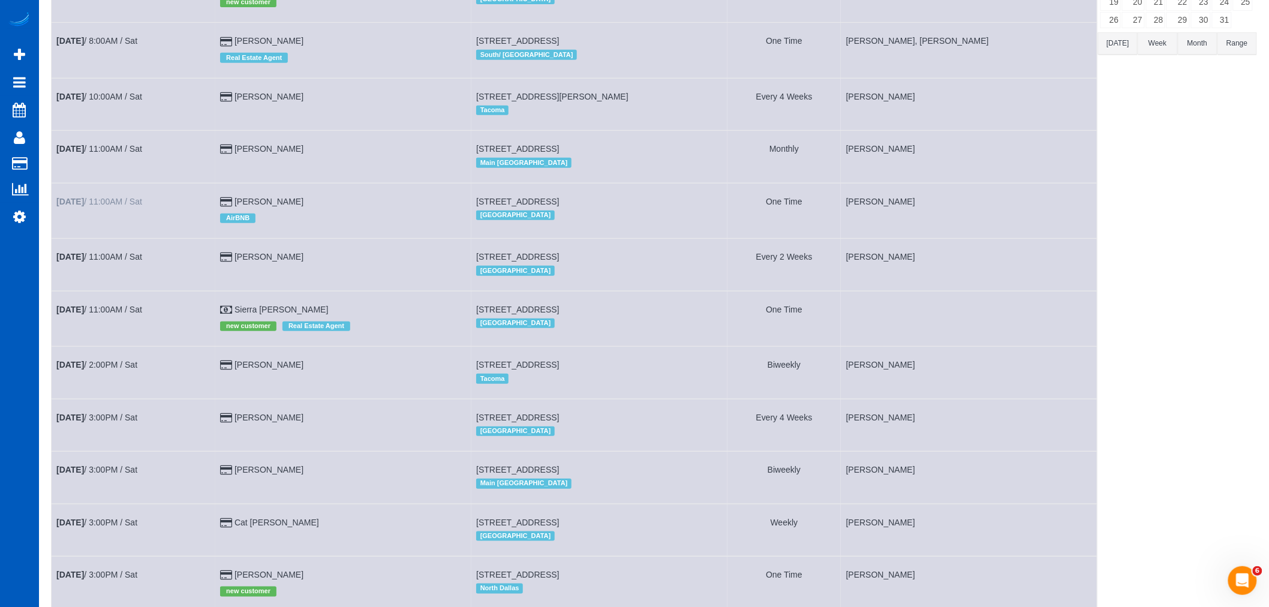
scroll to position [266, 0]
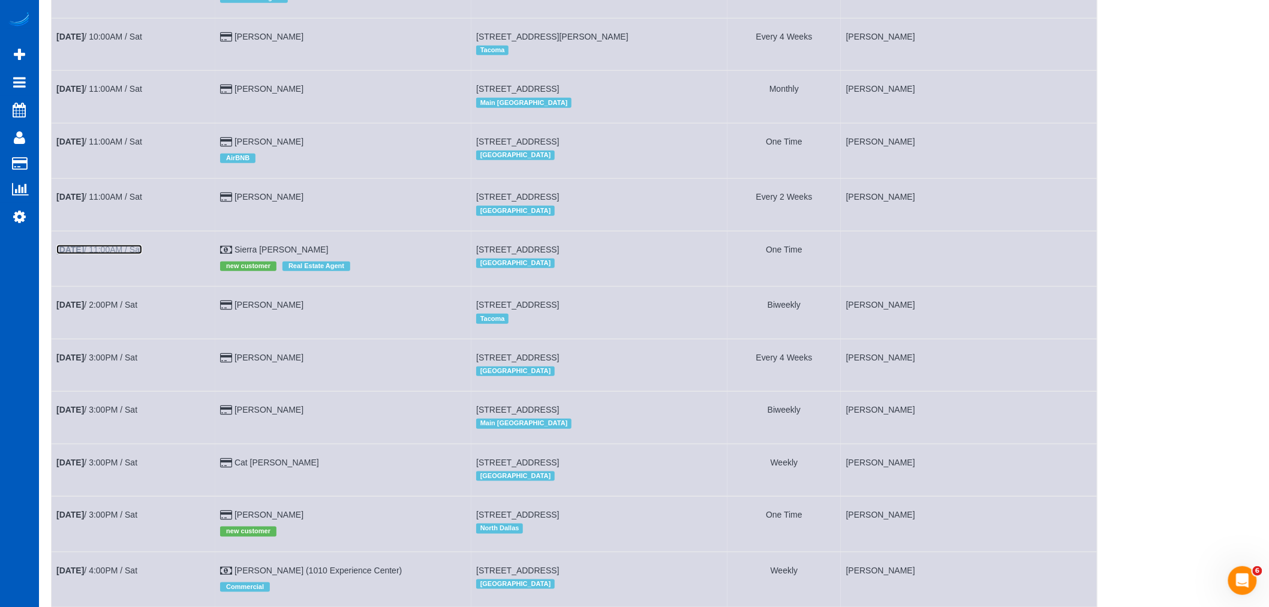
click at [67, 254] on b "[DATE]" at bounding box center [70, 250] width 28 height 10
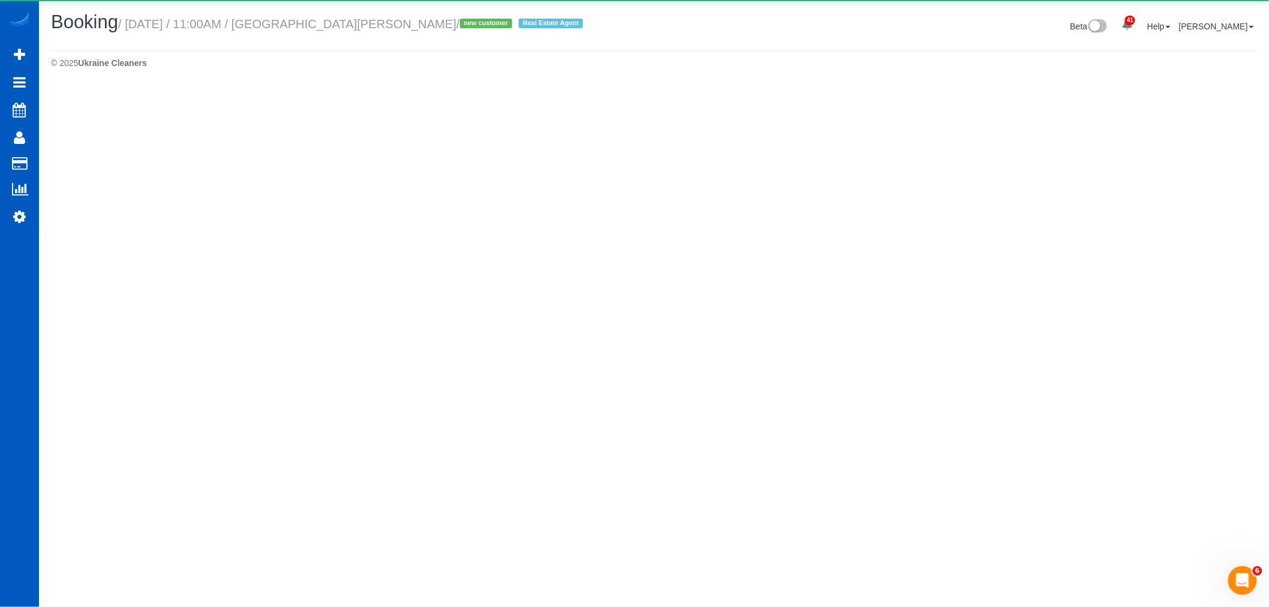
select select "OR"
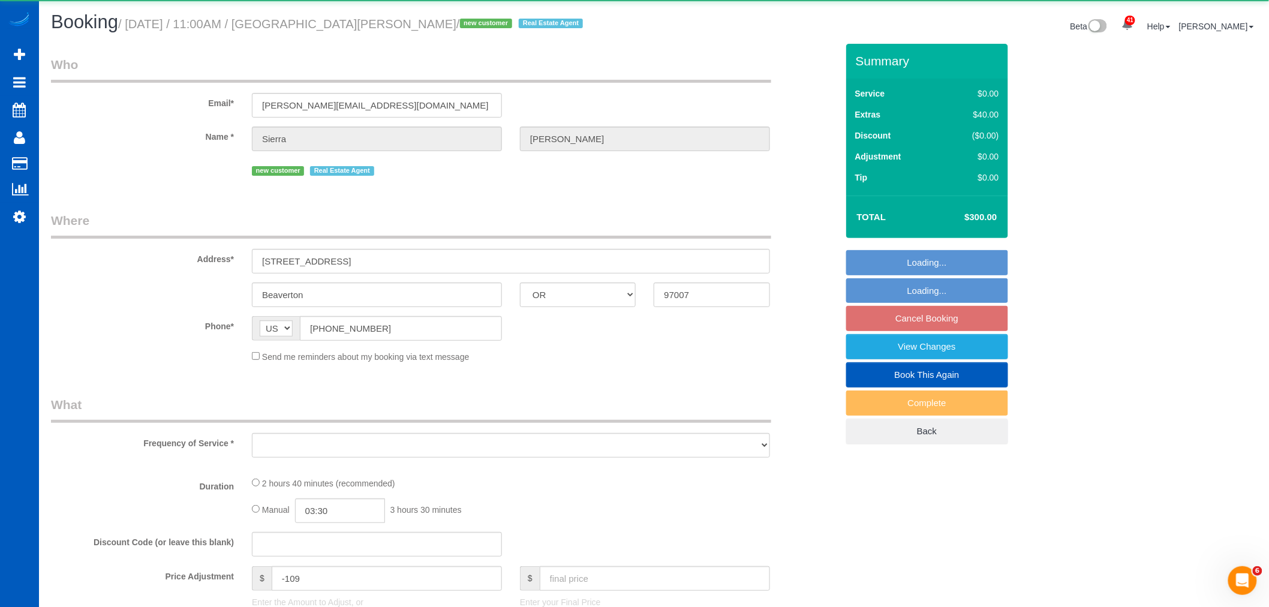
select select "object:6001"
select select "199"
select select "2001"
select select "3"
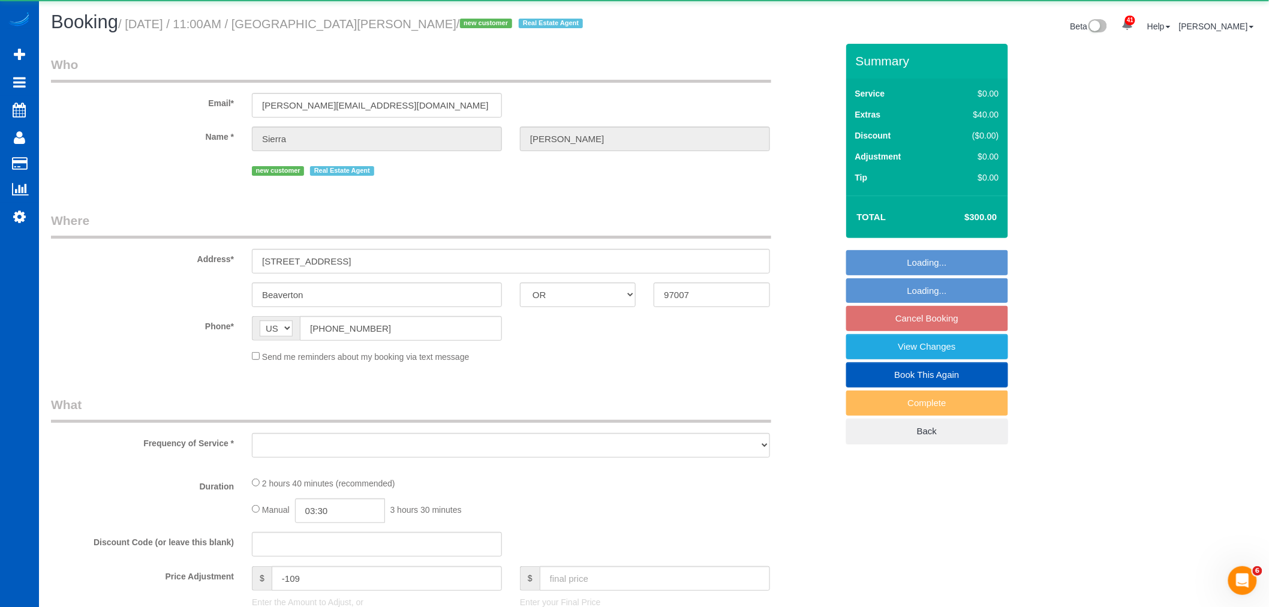
select select "spot40"
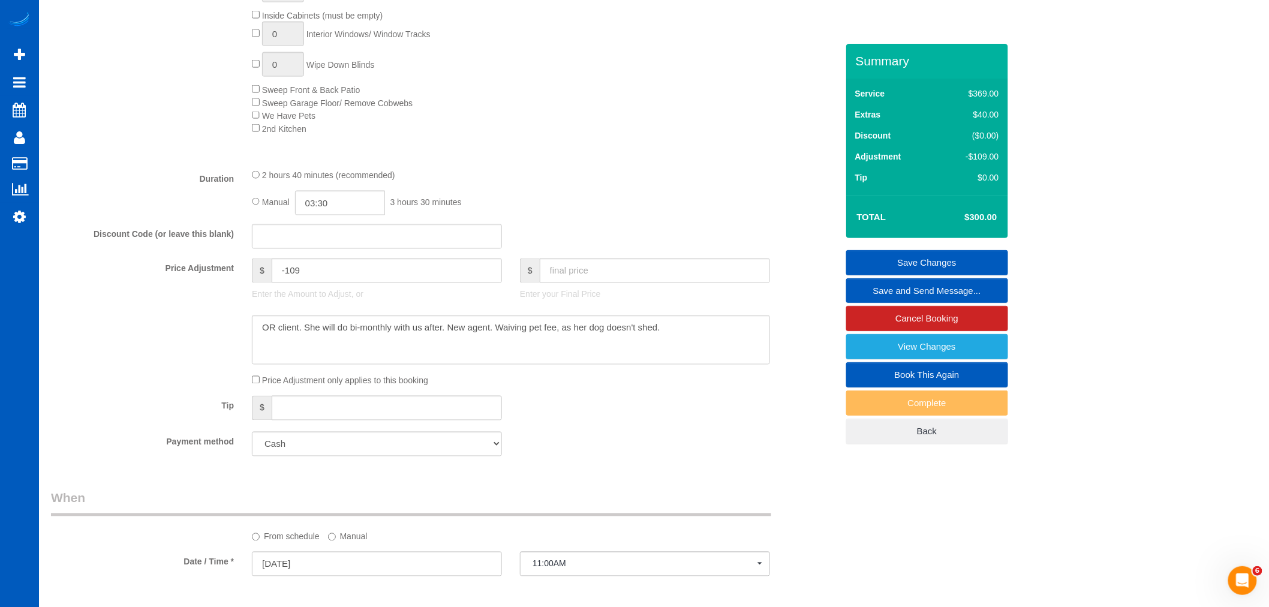
scroll to position [666, 0]
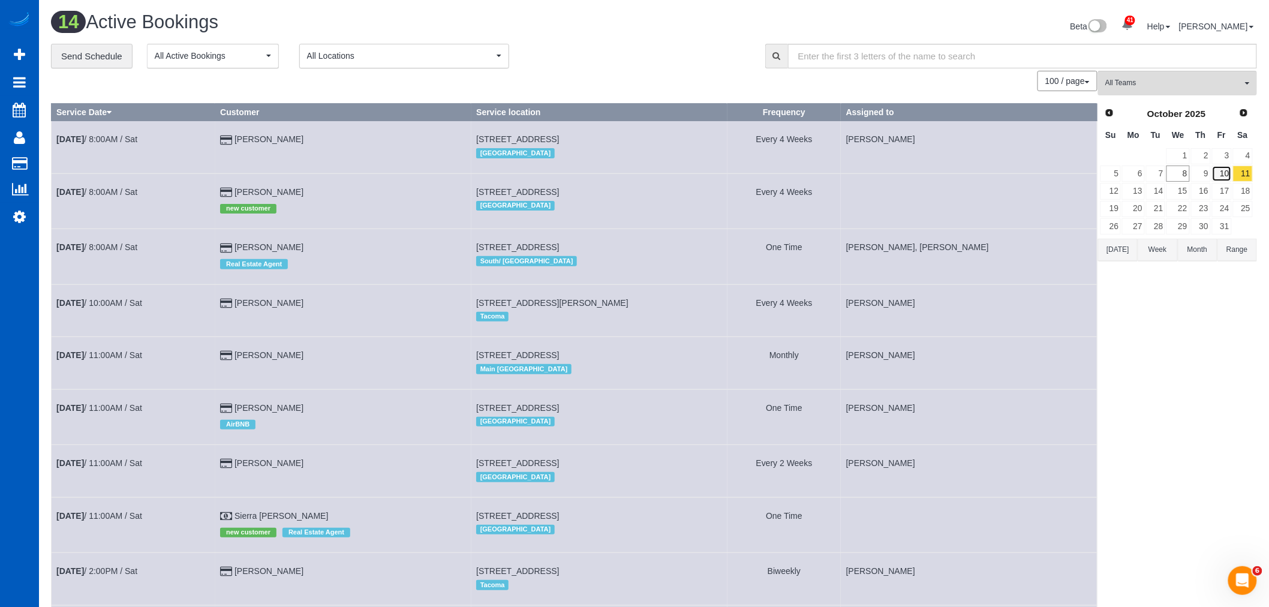
click at [1217, 176] on link "10" at bounding box center [1222, 174] width 20 height 16
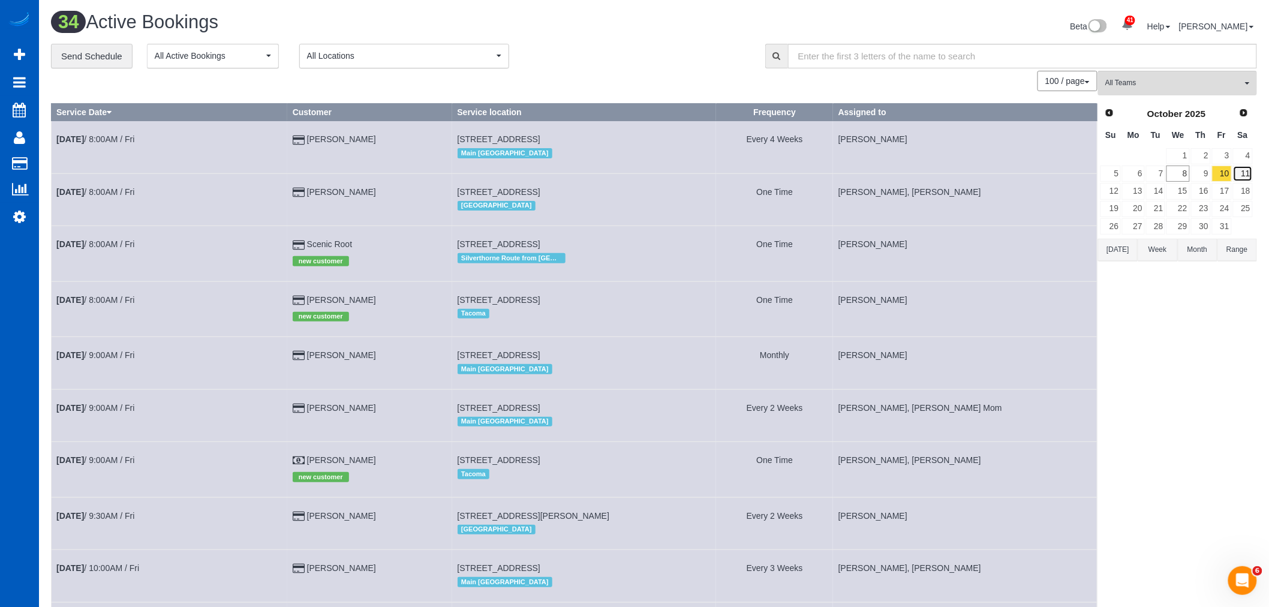
click at [1243, 176] on link "11" at bounding box center [1243, 174] width 20 height 16
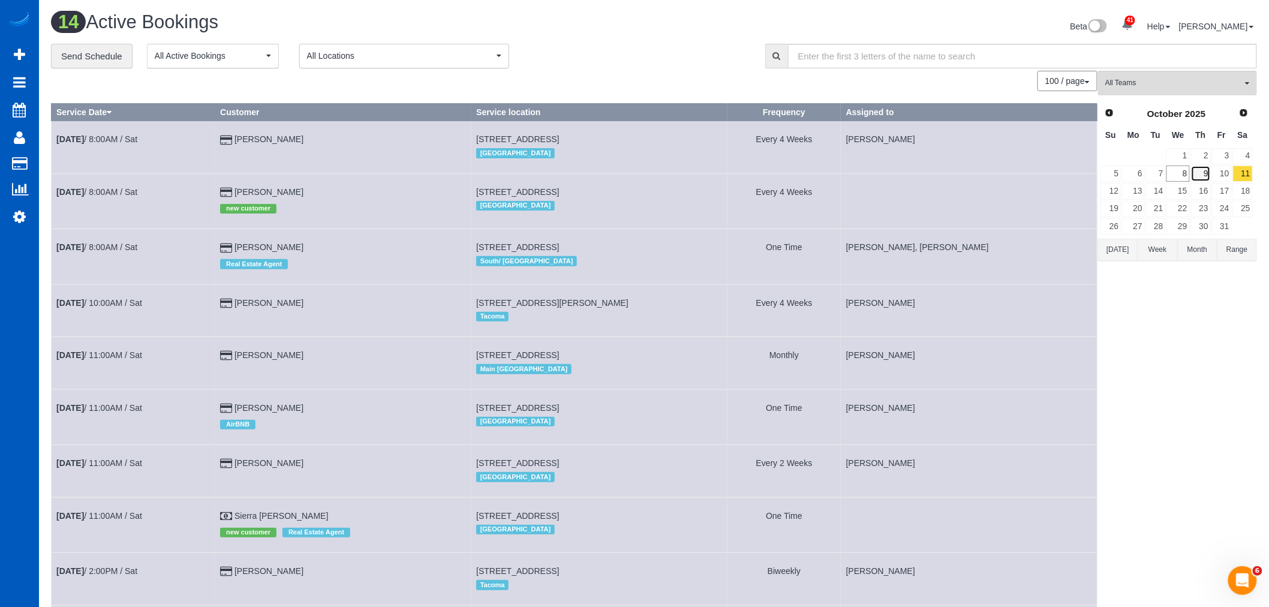
click at [1204, 178] on link "9" at bounding box center [1201, 174] width 20 height 16
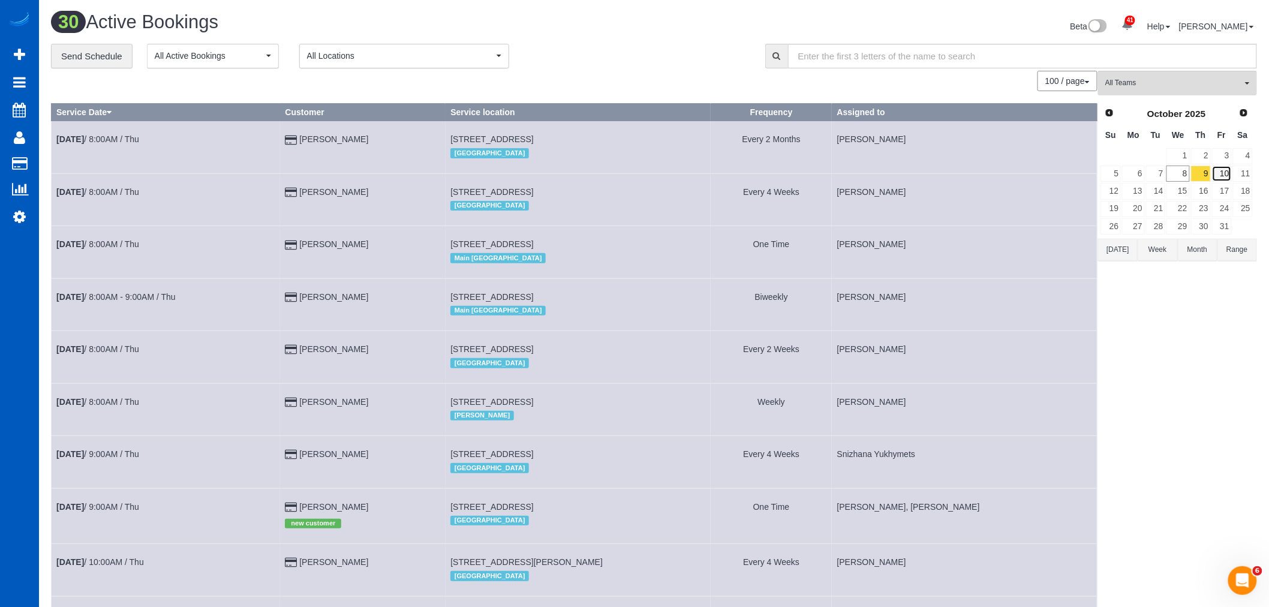
click at [1217, 171] on link "10" at bounding box center [1222, 174] width 20 height 16
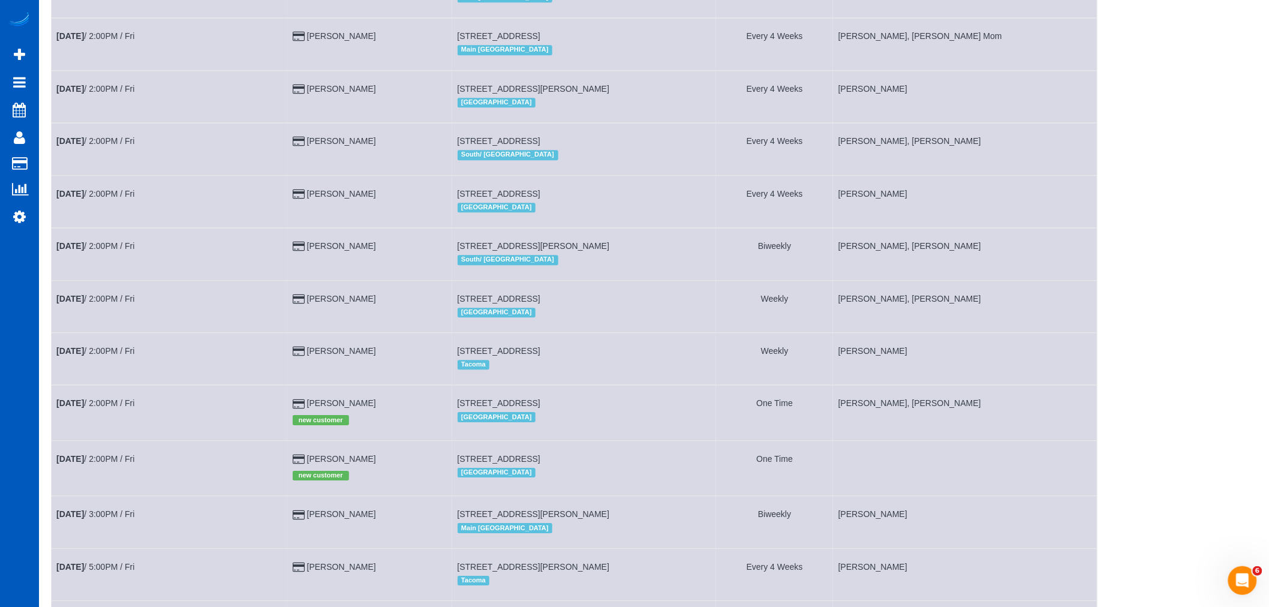
scroll to position [1442, 0]
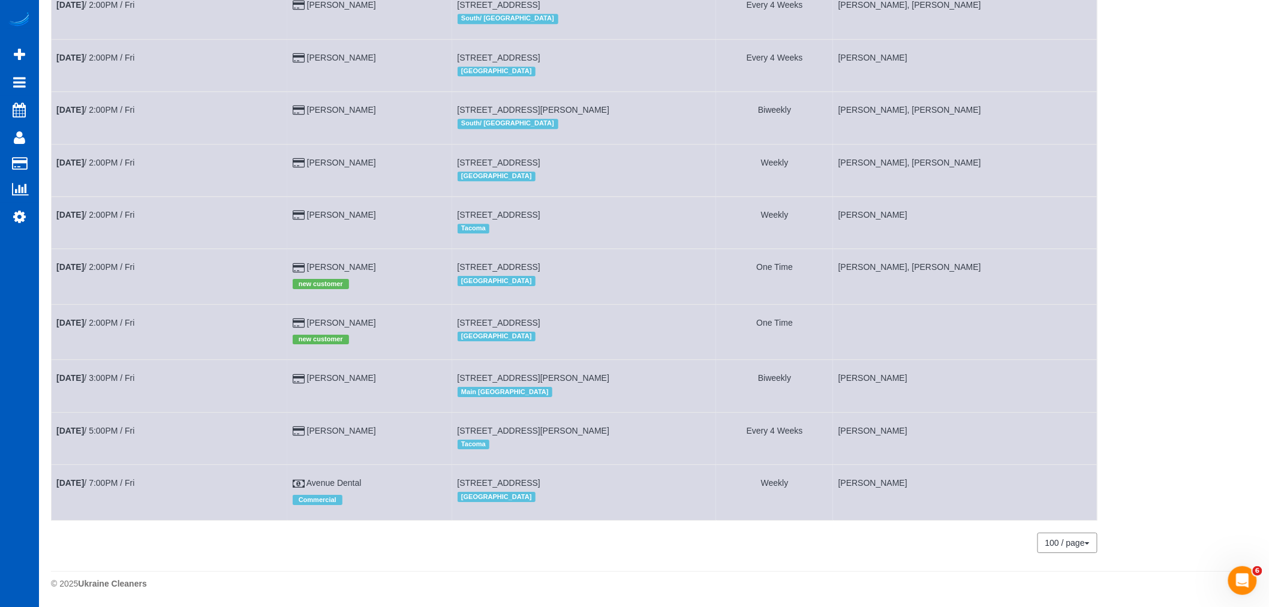
click at [91, 308] on td "Oct 10th / 2:00PM / Fri" at bounding box center [170, 331] width 236 height 55
click at [84, 318] on b "Oct 10th" at bounding box center [70, 323] width 28 height 10
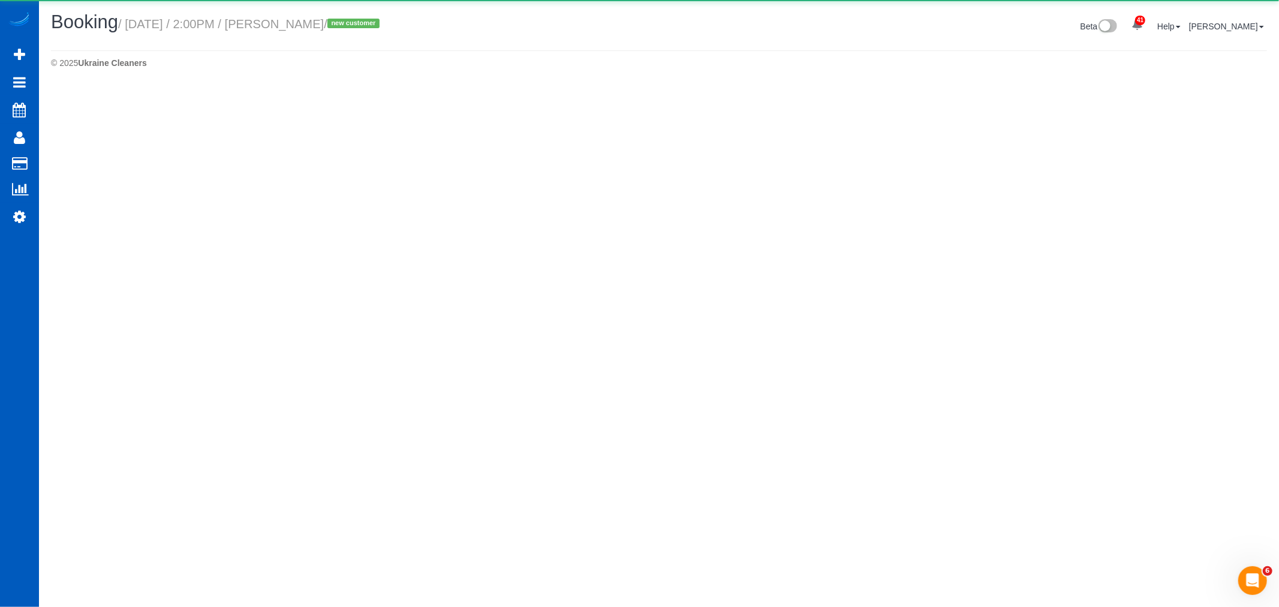
select select "WA"
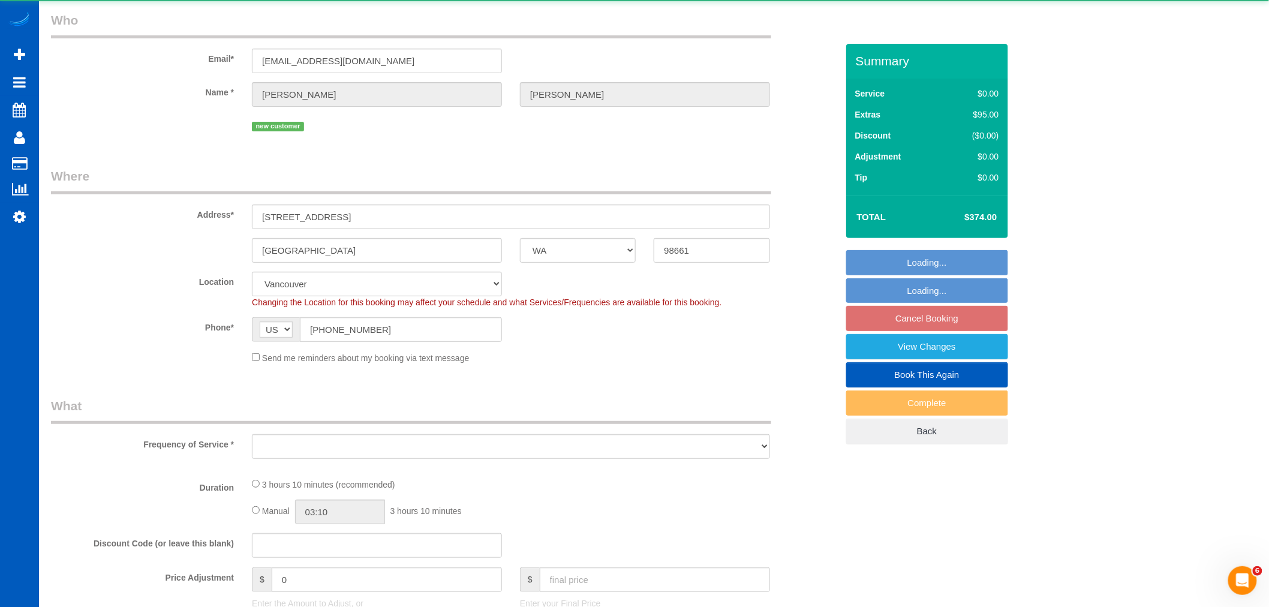
select select "object:8671"
select select "string:fspay-d4de4b6e-61d9-40e2-a20c-812806341dc6"
select select "199"
select select "1001"
select select "3"
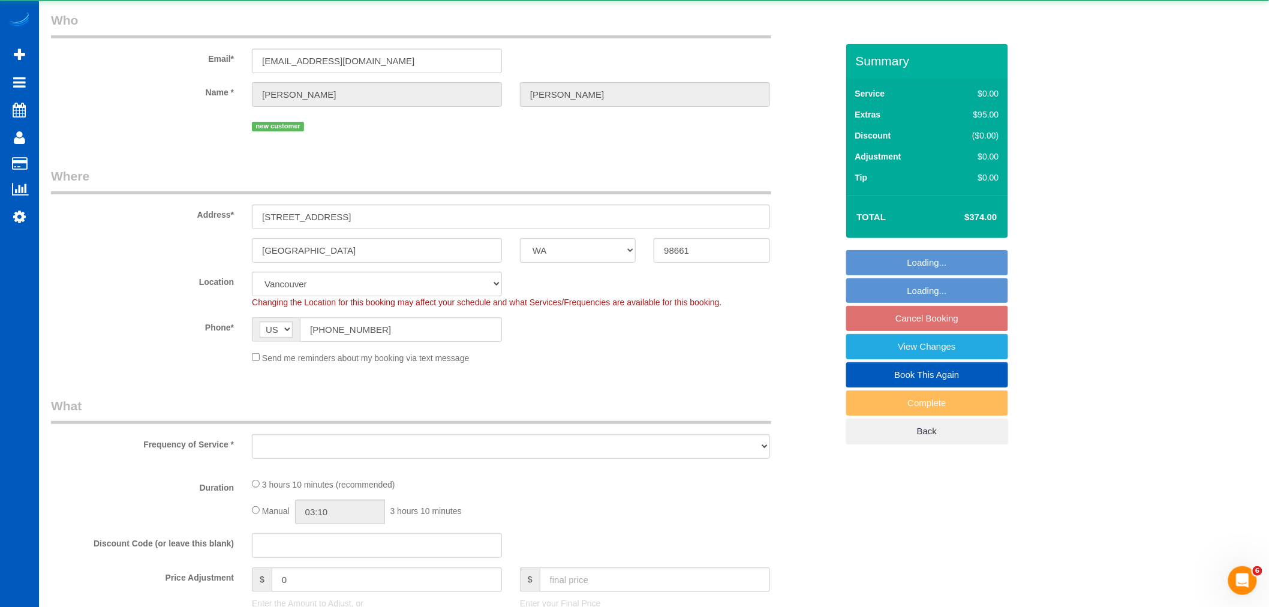
select select "2"
select select "spot54"
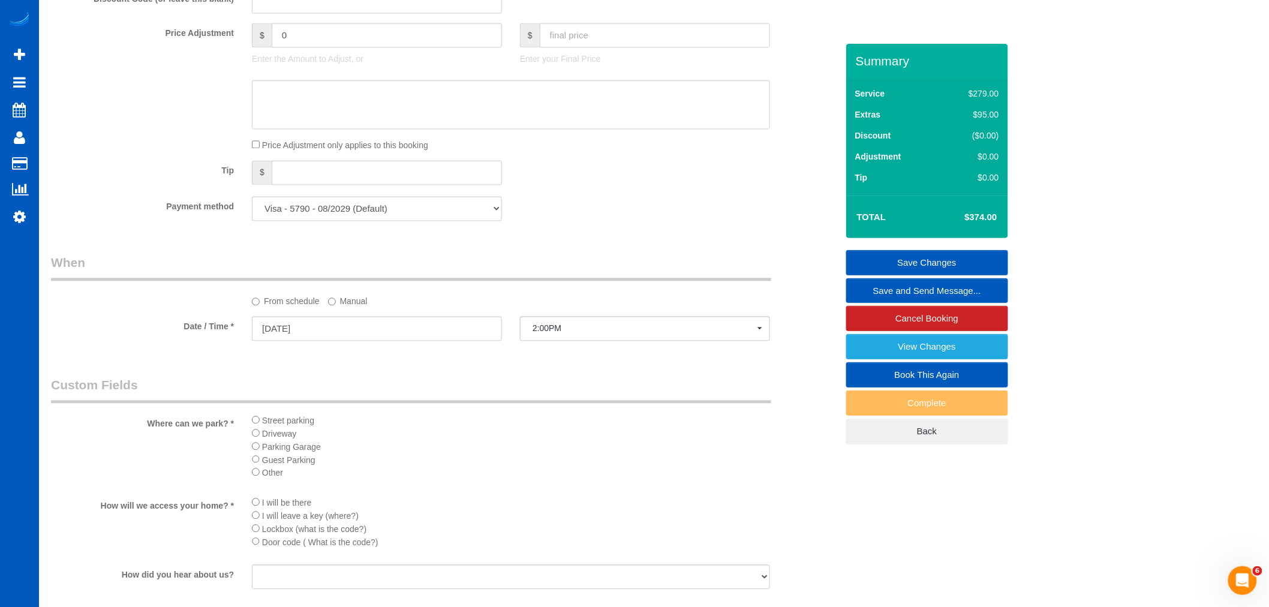
scroll to position [1066, 0]
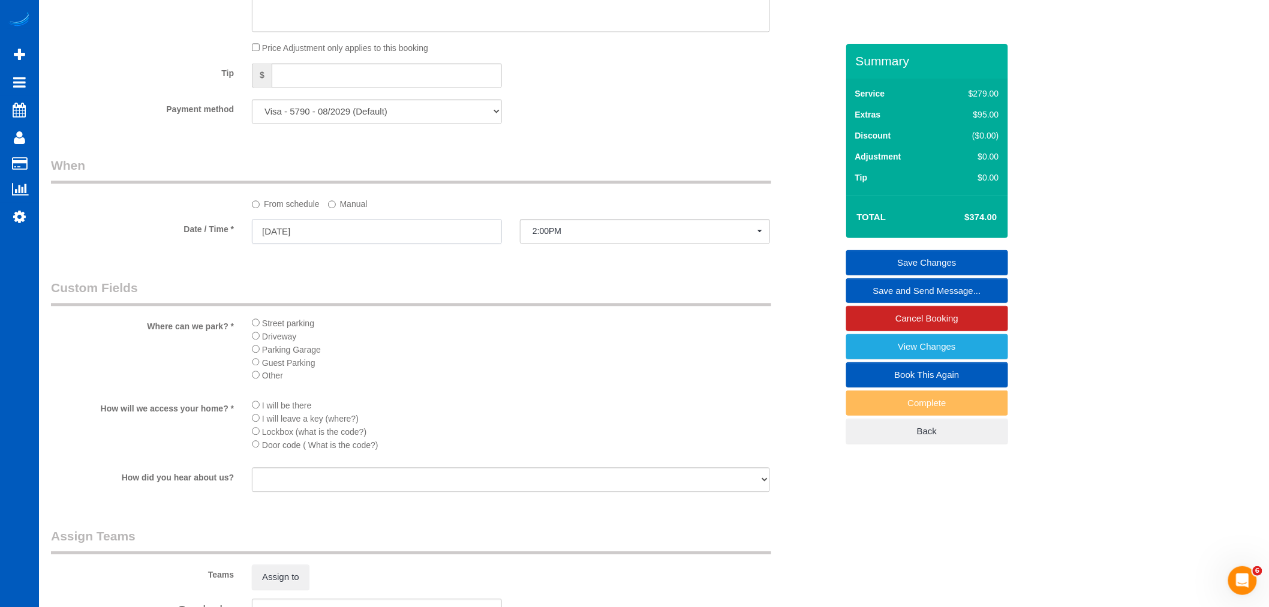
click at [333, 233] on input "10/10/2025" at bounding box center [377, 231] width 250 height 25
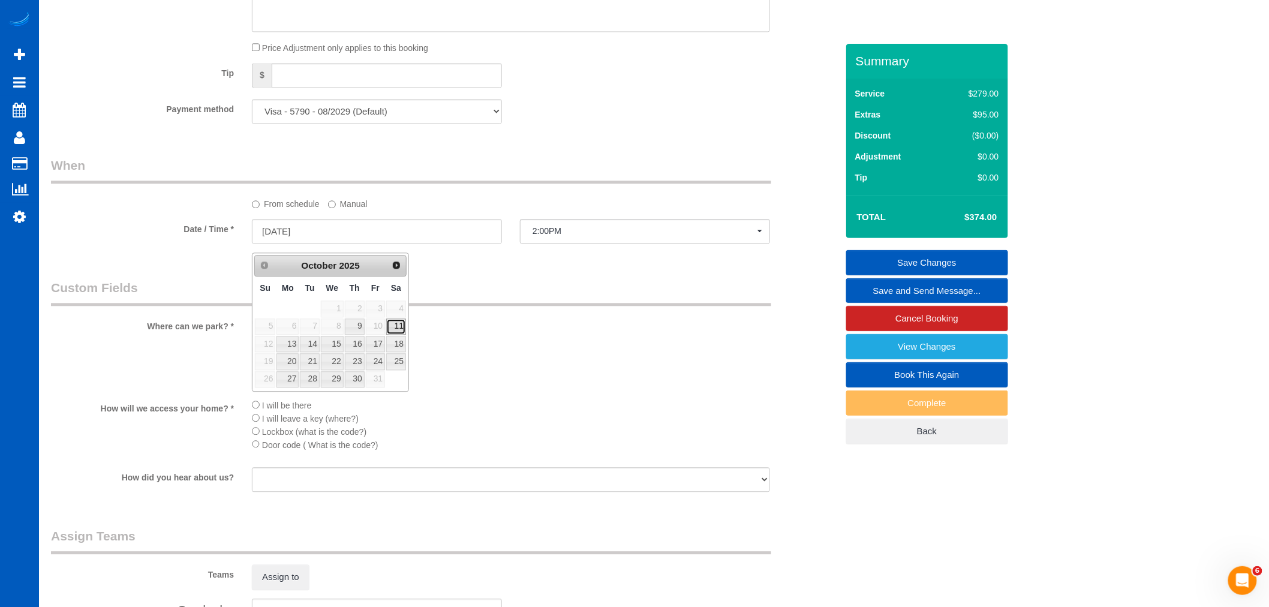
click at [400, 332] on link "11" at bounding box center [396, 326] width 20 height 16
type input "10/11/2025"
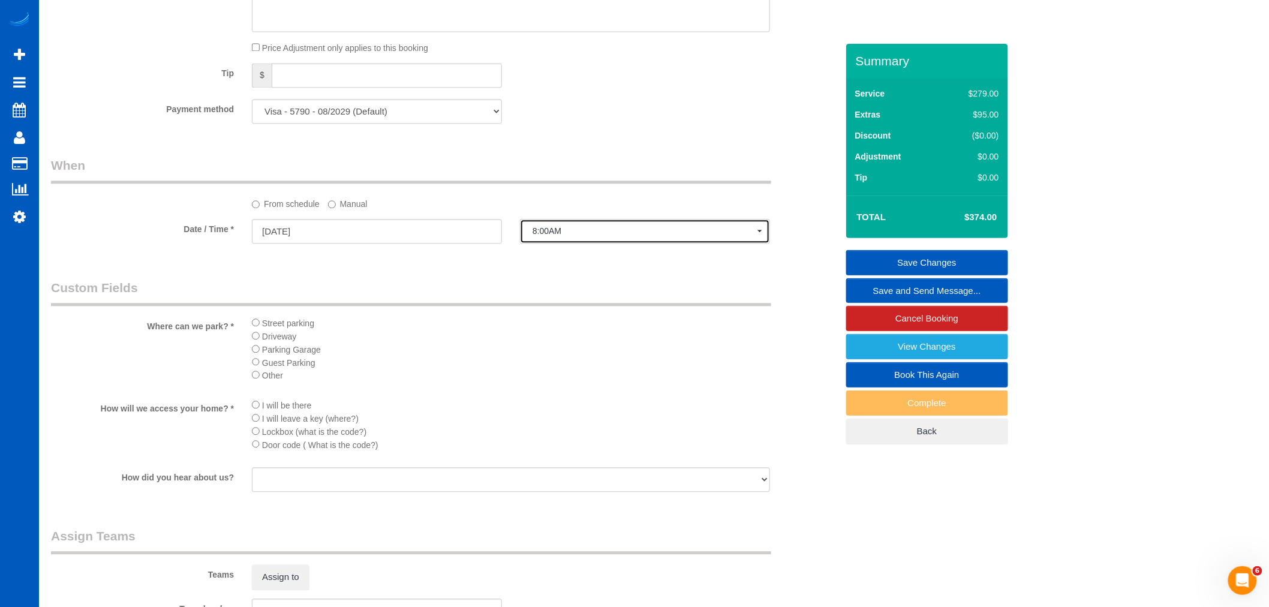
click at [560, 236] on span "8:00AM" at bounding box center [645, 231] width 225 height 10
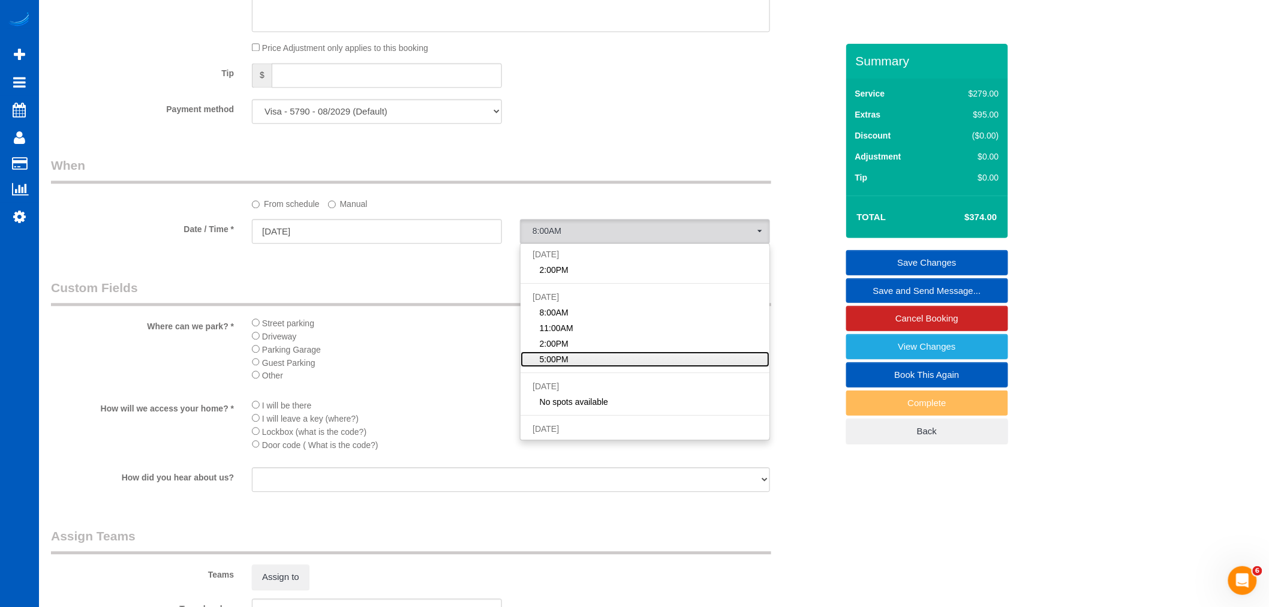
click at [567, 365] on span "5:00PM" at bounding box center [554, 359] width 29 height 12
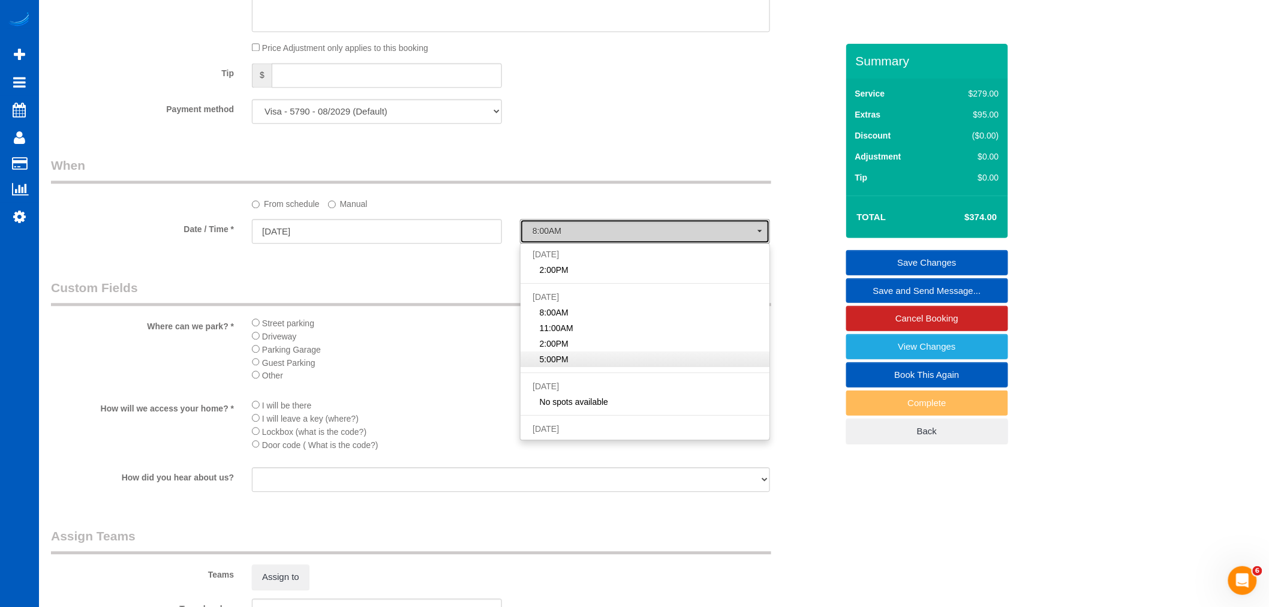
select select "spot58"
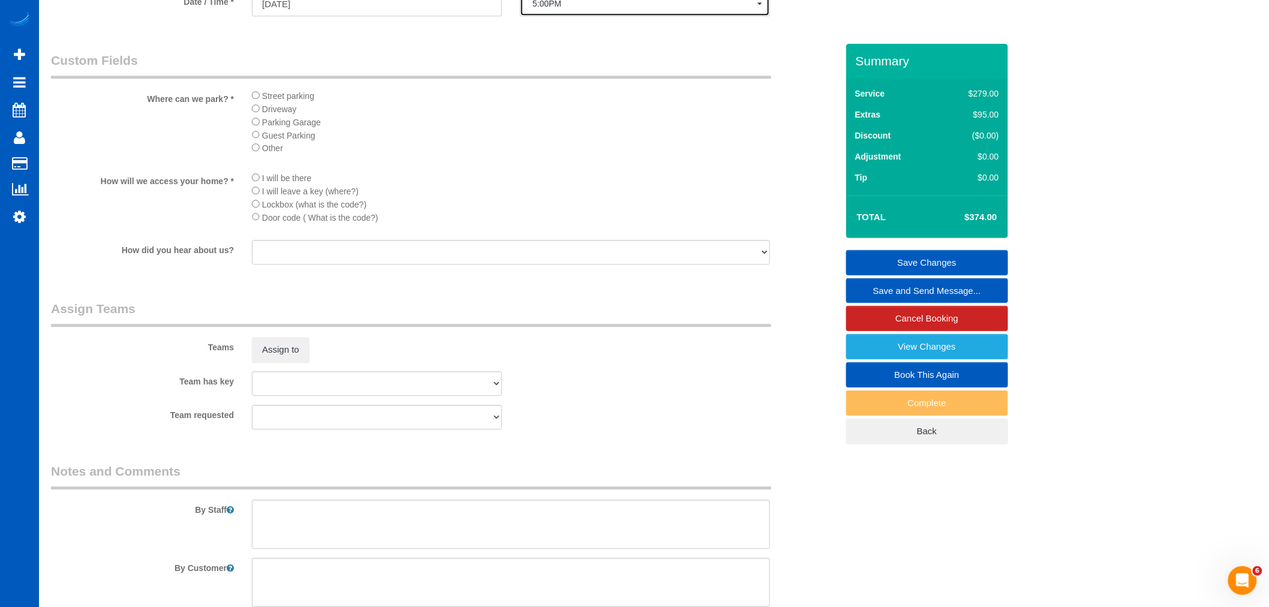
scroll to position [1333, 0]
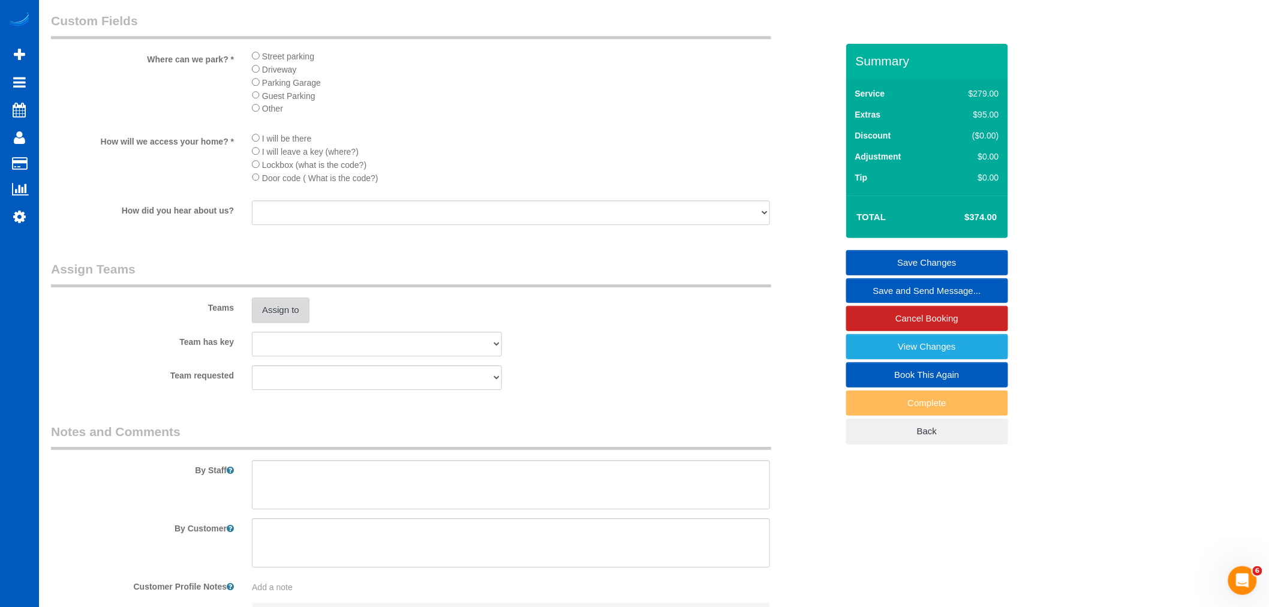
click at [291, 323] on button "Assign to" at bounding box center [281, 309] width 58 height 25
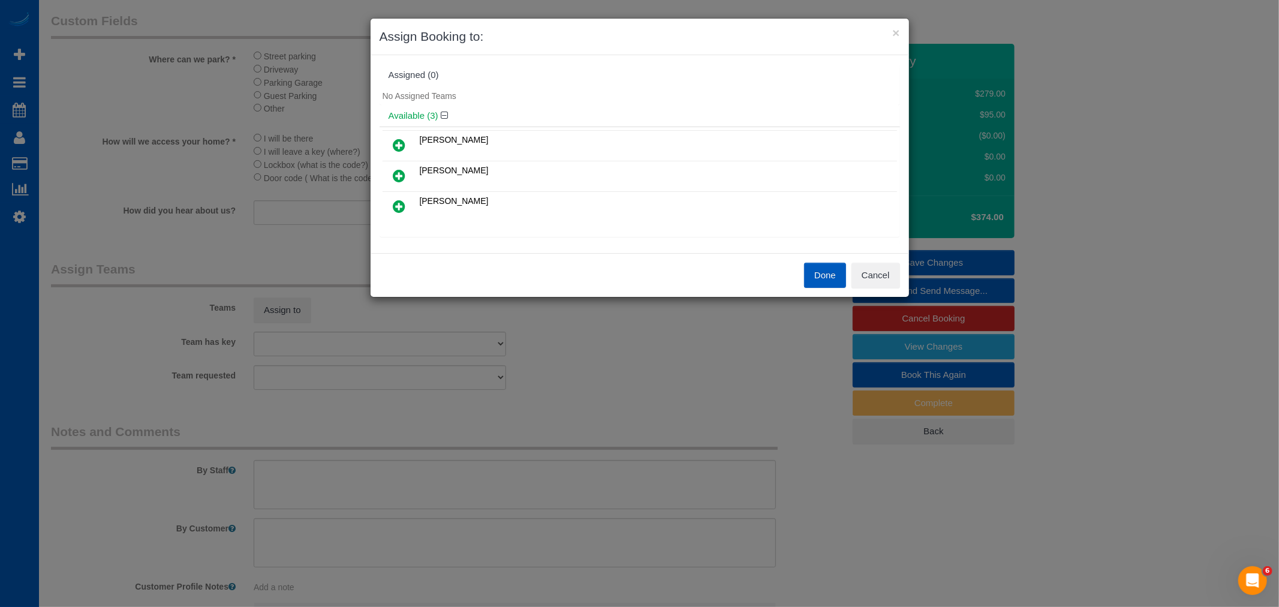
click at [402, 172] on icon at bounding box center [399, 176] width 13 height 14
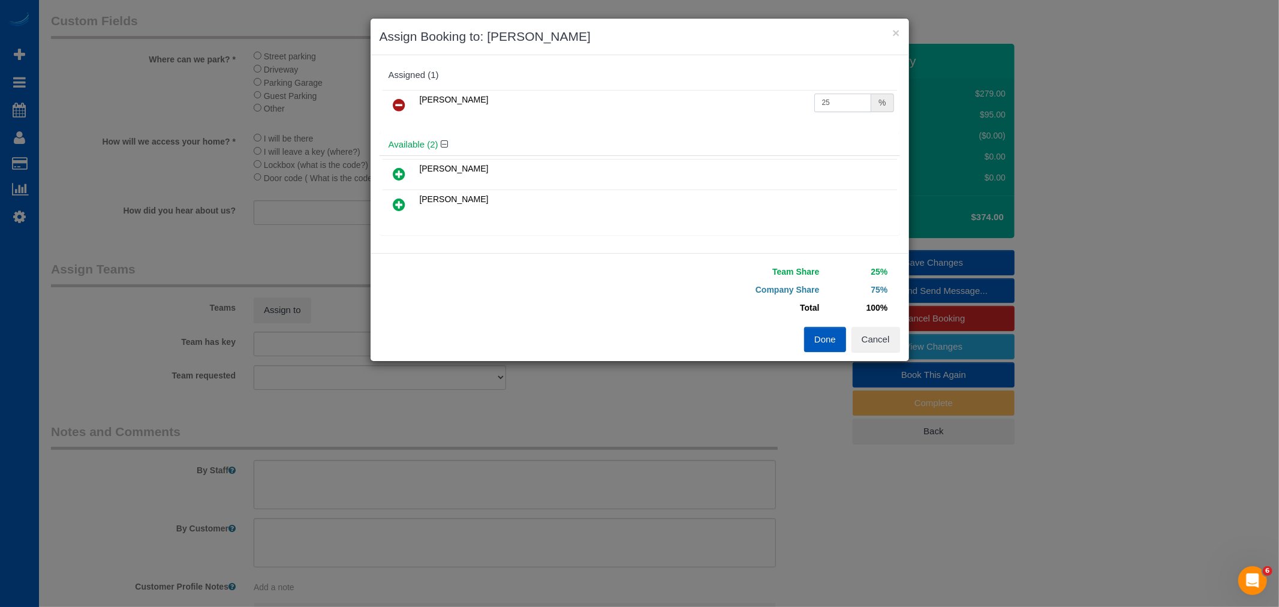
drag, startPoint x: 840, startPoint y: 101, endPoint x: 783, endPoint y: 106, distance: 56.6
click at [783, 106] on tr "Mariia Syrotiuk 25 %" at bounding box center [640, 105] width 515 height 31
drag, startPoint x: 818, startPoint y: 105, endPoint x: 849, endPoint y: 114, distance: 31.9
click at [849, 114] on td "5-0 %" at bounding box center [854, 105] width 86 height 31
type input "50"
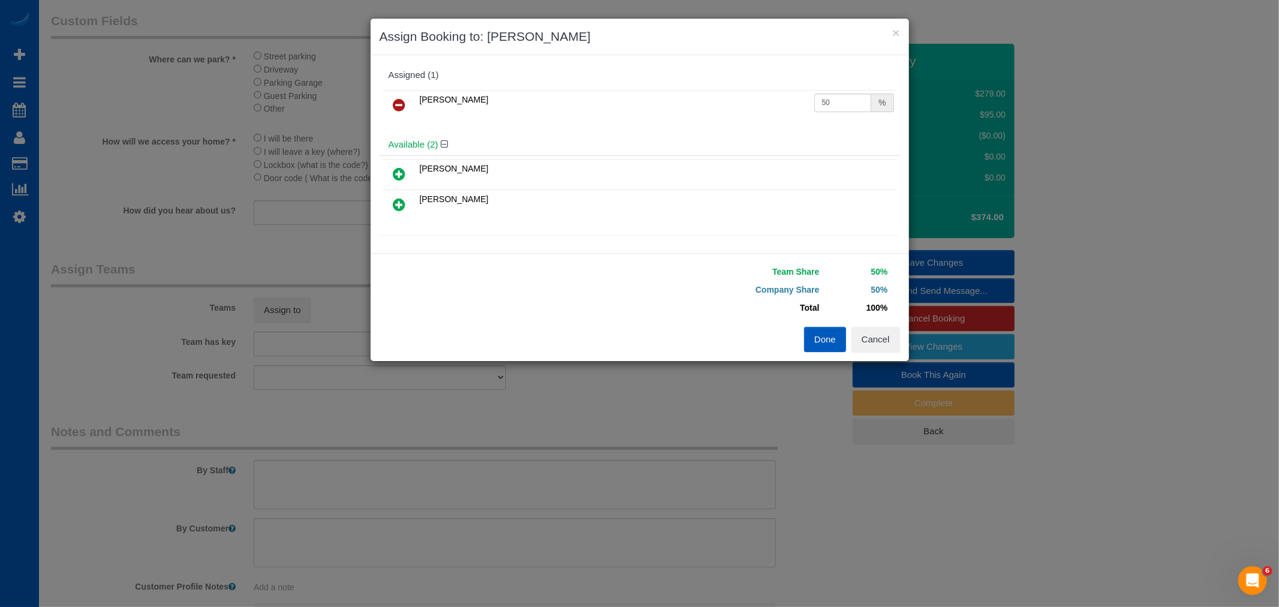
click at [822, 332] on button "Done" at bounding box center [825, 339] width 42 height 25
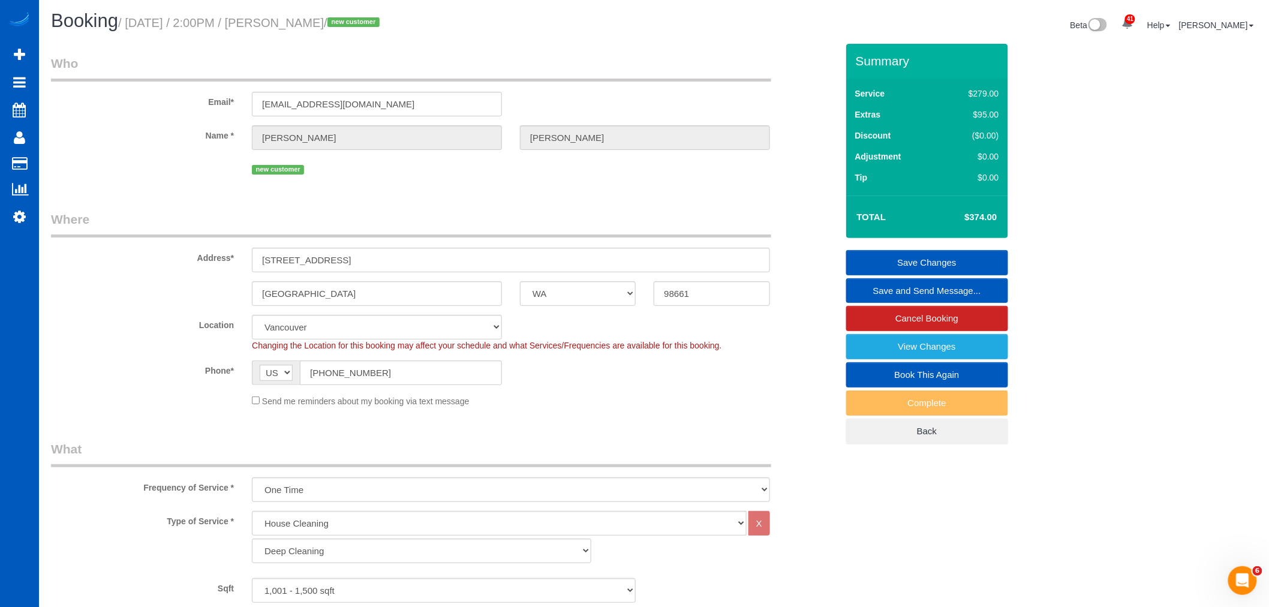
scroll to position [0, 0]
drag, startPoint x: 336, startPoint y: 261, endPoint x: 229, endPoint y: 273, distance: 108.0
click at [229, 273] on div "Address* 6820 ne 63rd ave" at bounding box center [444, 243] width 804 height 62
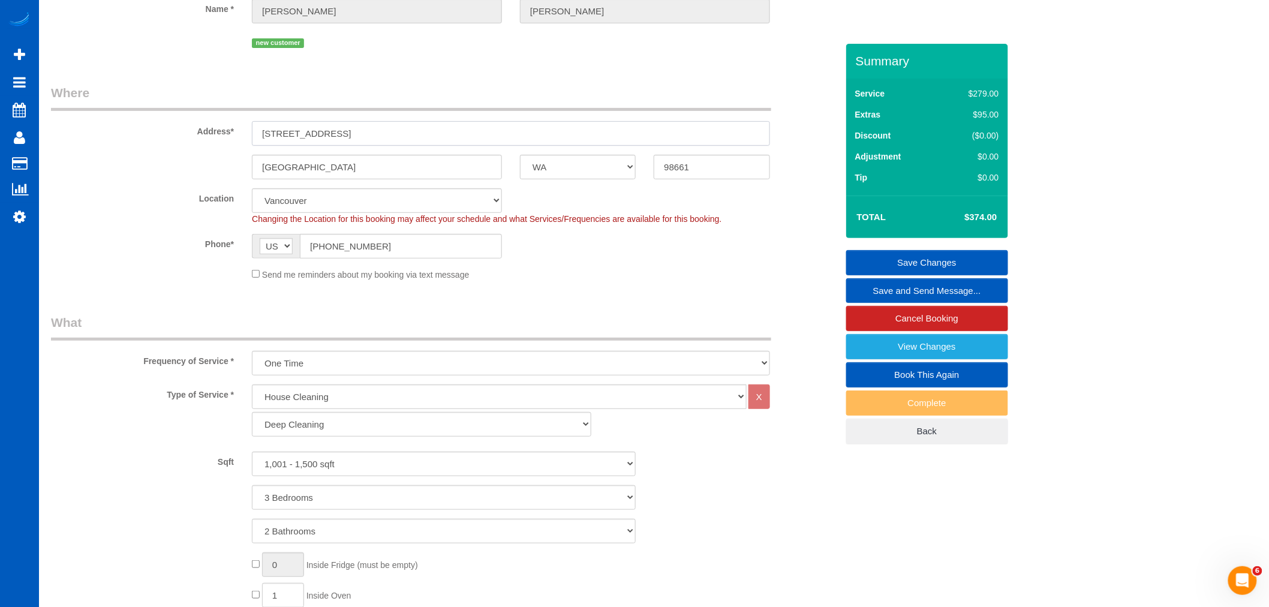
scroll to position [133, 0]
drag, startPoint x: 352, startPoint y: 128, endPoint x: 308, endPoint y: 127, distance: 43.8
click at [246, 134] on div "[STREET_ADDRESS]" at bounding box center [511, 128] width 536 height 25
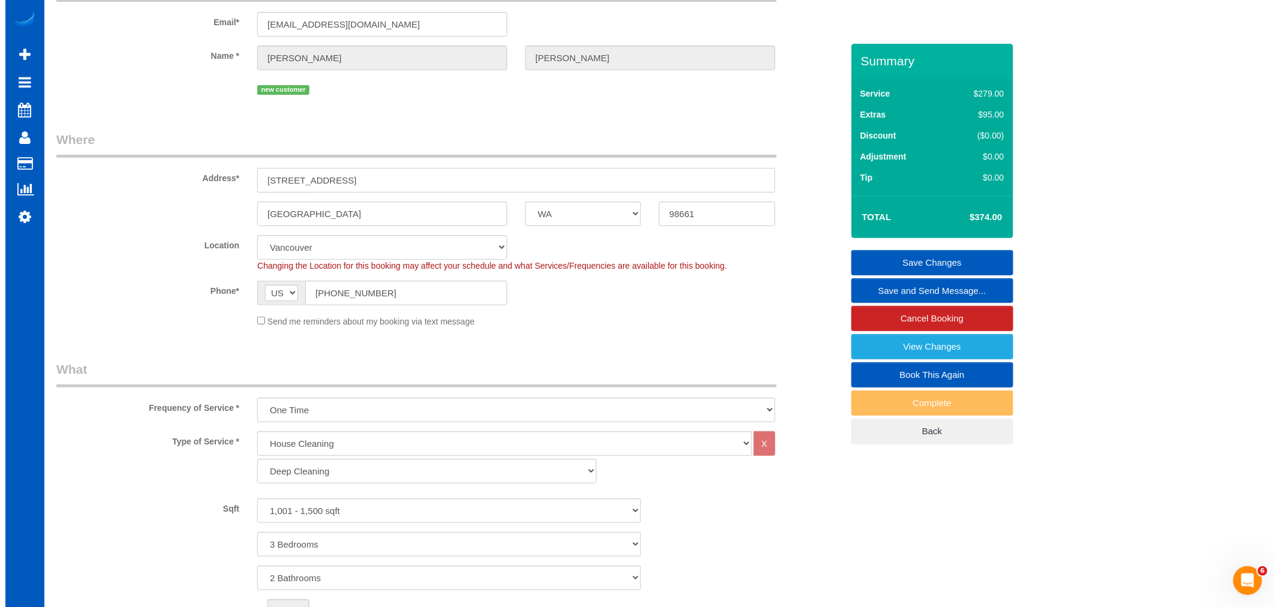
scroll to position [0, 0]
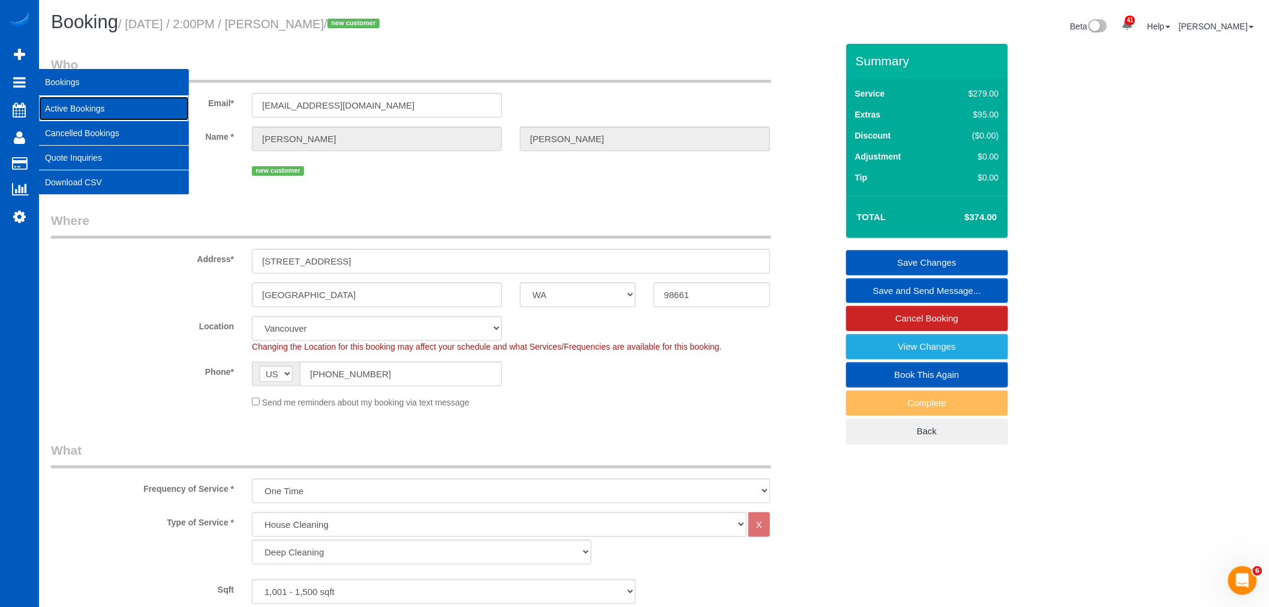
click at [76, 111] on link "Active Bookings" at bounding box center [114, 109] width 150 height 24
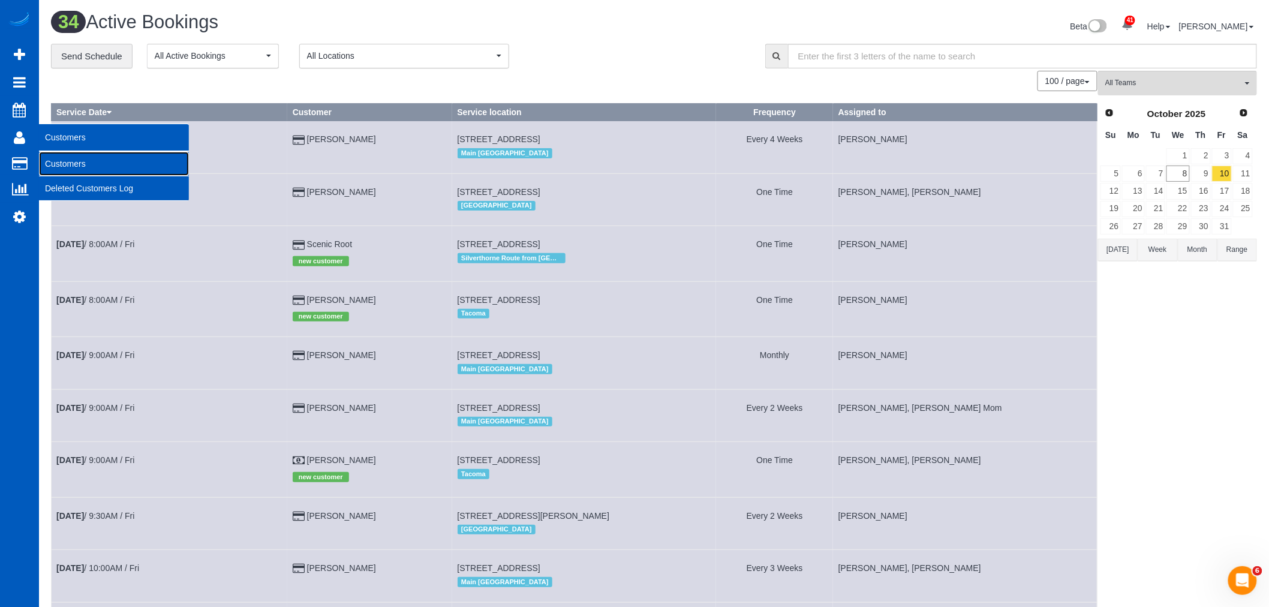
click at [70, 164] on link "Customers" at bounding box center [114, 164] width 150 height 24
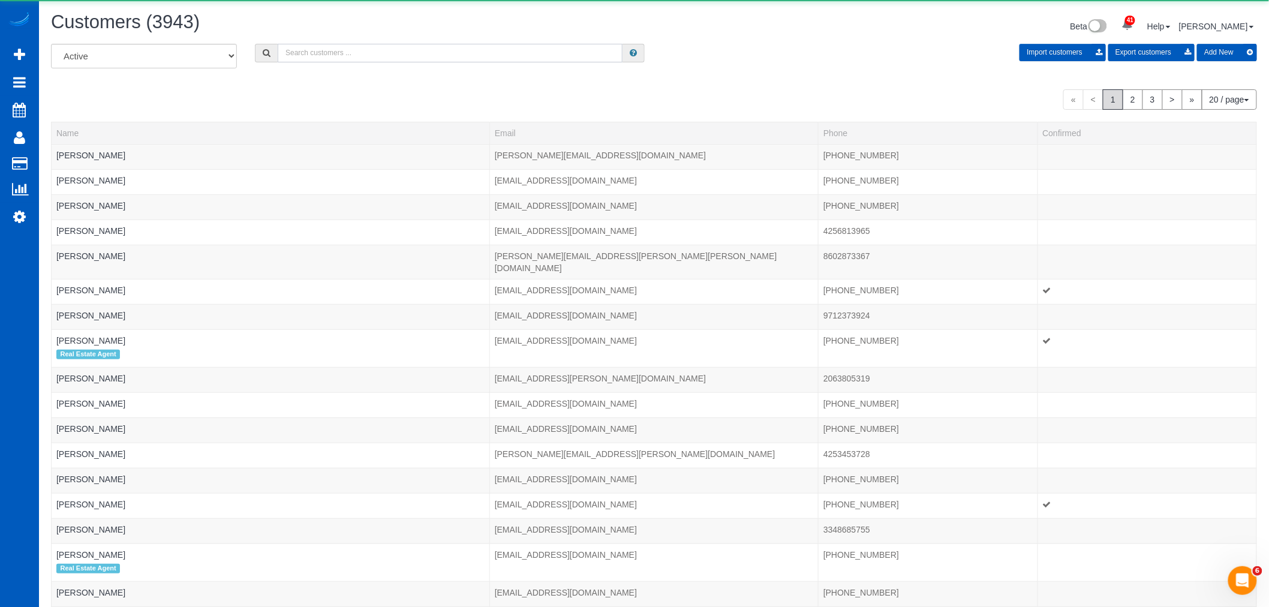
click at [330, 58] on input "text" at bounding box center [450, 53] width 345 height 19
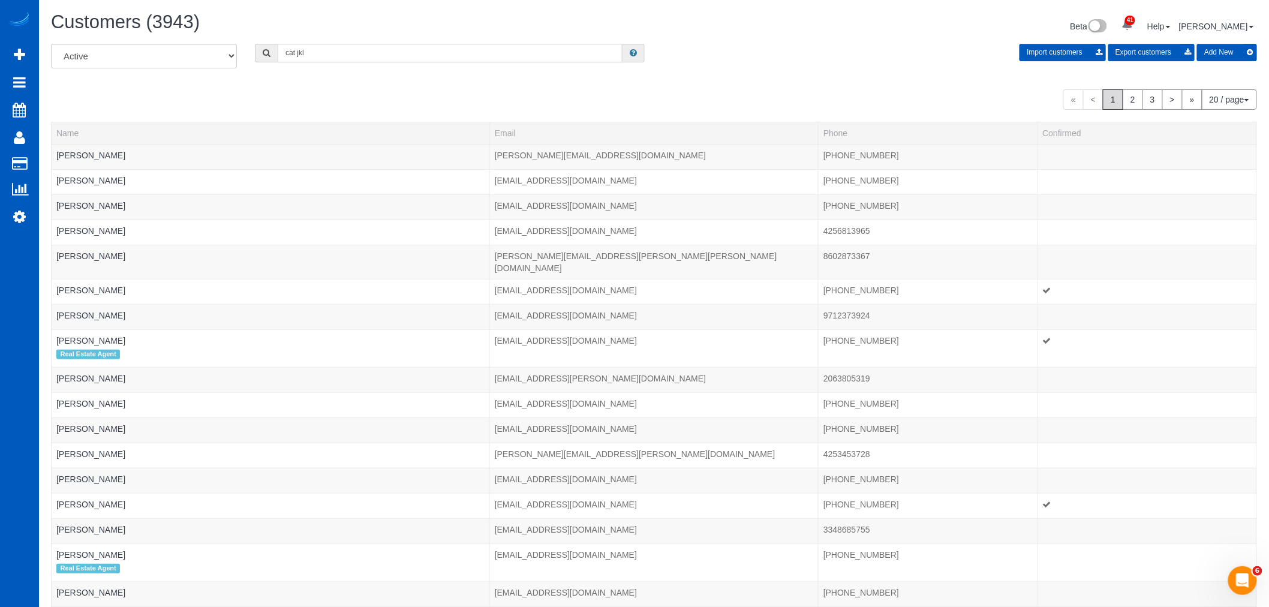
drag, startPoint x: 312, startPoint y: 54, endPoint x: 275, endPoint y: 58, distance: 38.0
click at [275, 58] on div "cat jkl" at bounding box center [450, 53] width 390 height 19
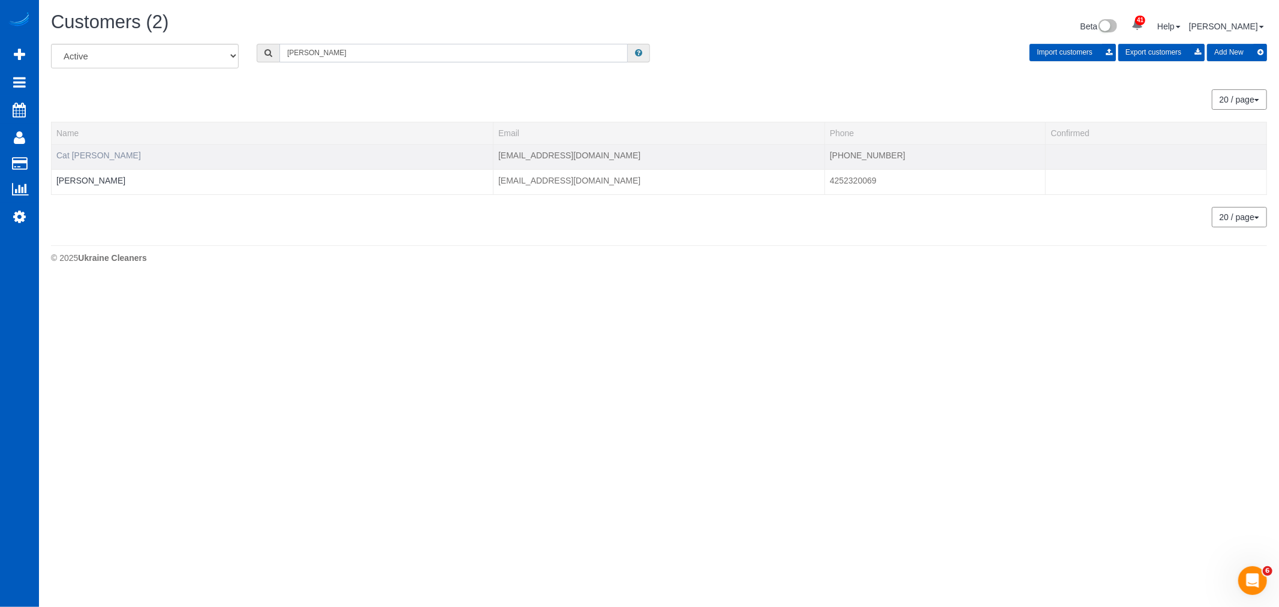
type input "klein"
click at [88, 155] on link "Cat [PERSON_NAME]" at bounding box center [98, 156] width 85 height 10
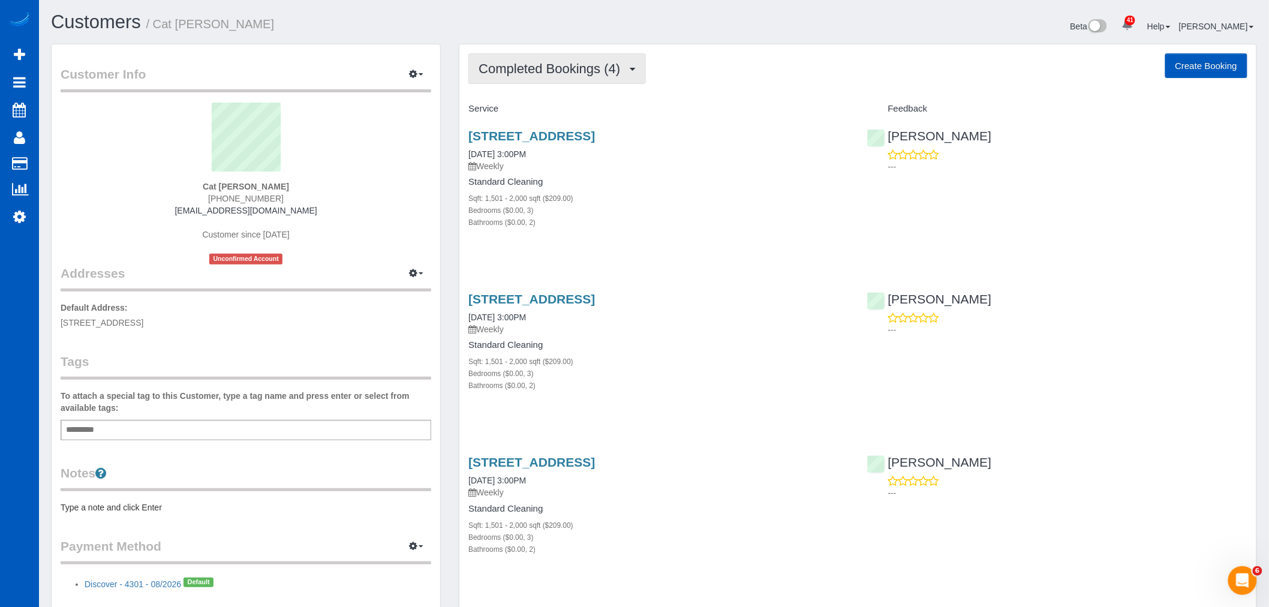
click at [556, 75] on span "Completed Bookings (4)" at bounding box center [553, 68] width 148 height 15
click at [548, 109] on link "Upcoming Bookings (11)" at bounding box center [532, 112] width 127 height 16
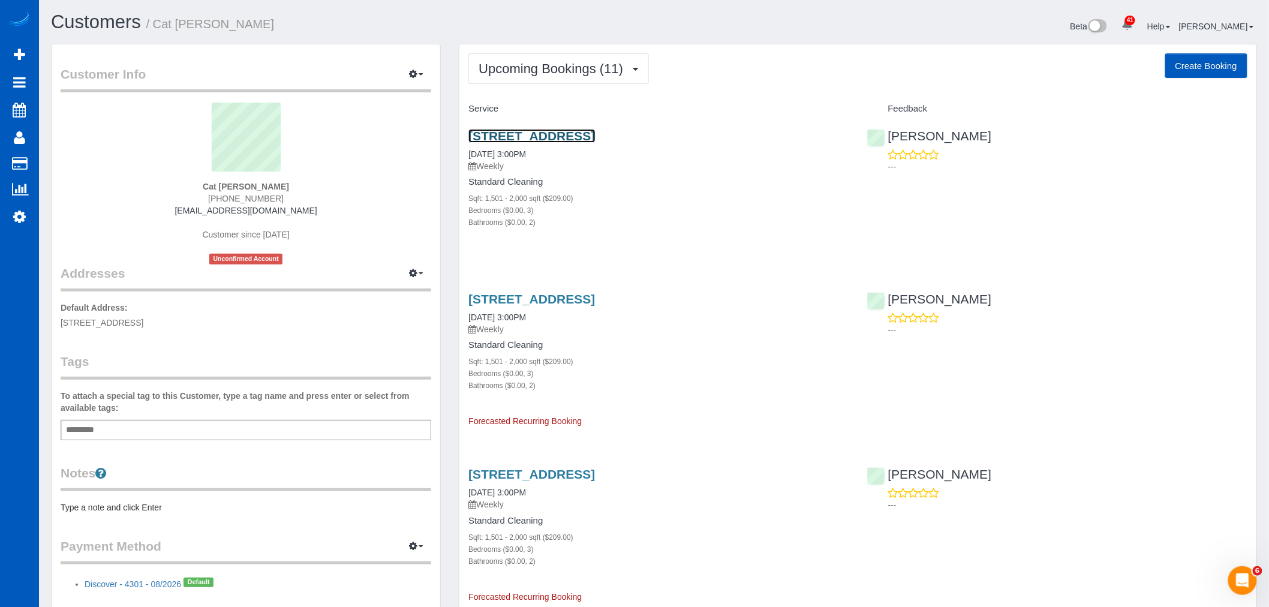
click at [543, 132] on link "10000 E Yale Ave Unit #17, Denver, CO 80231" at bounding box center [531, 136] width 127 height 14
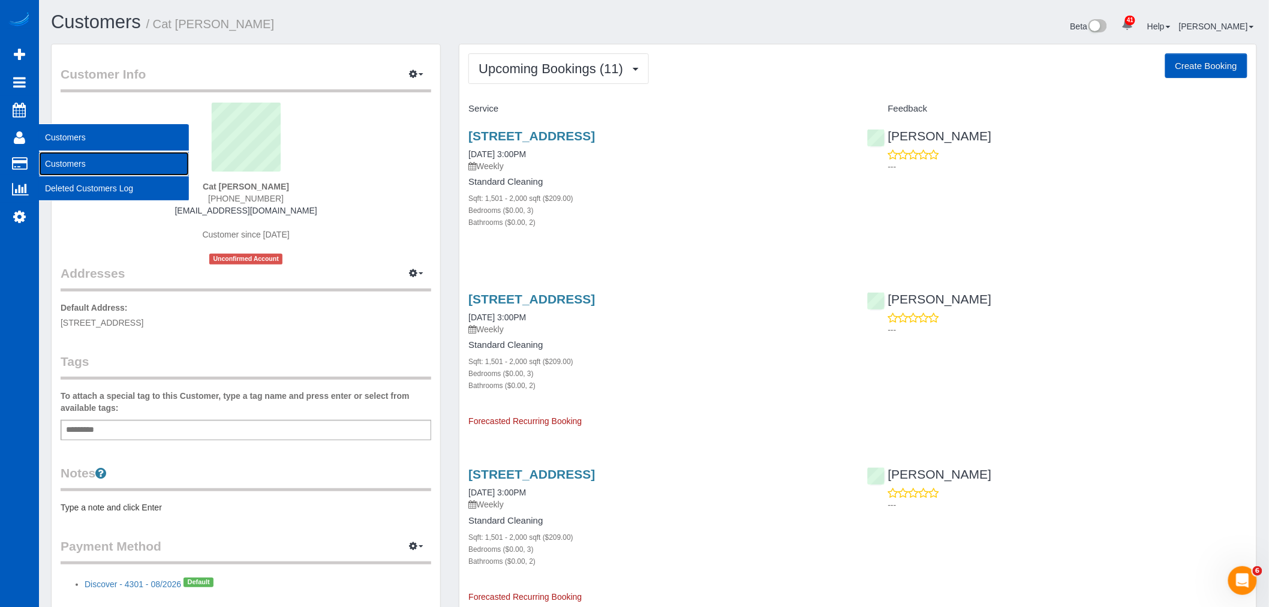
click at [112, 166] on link "Customers" at bounding box center [114, 164] width 150 height 24
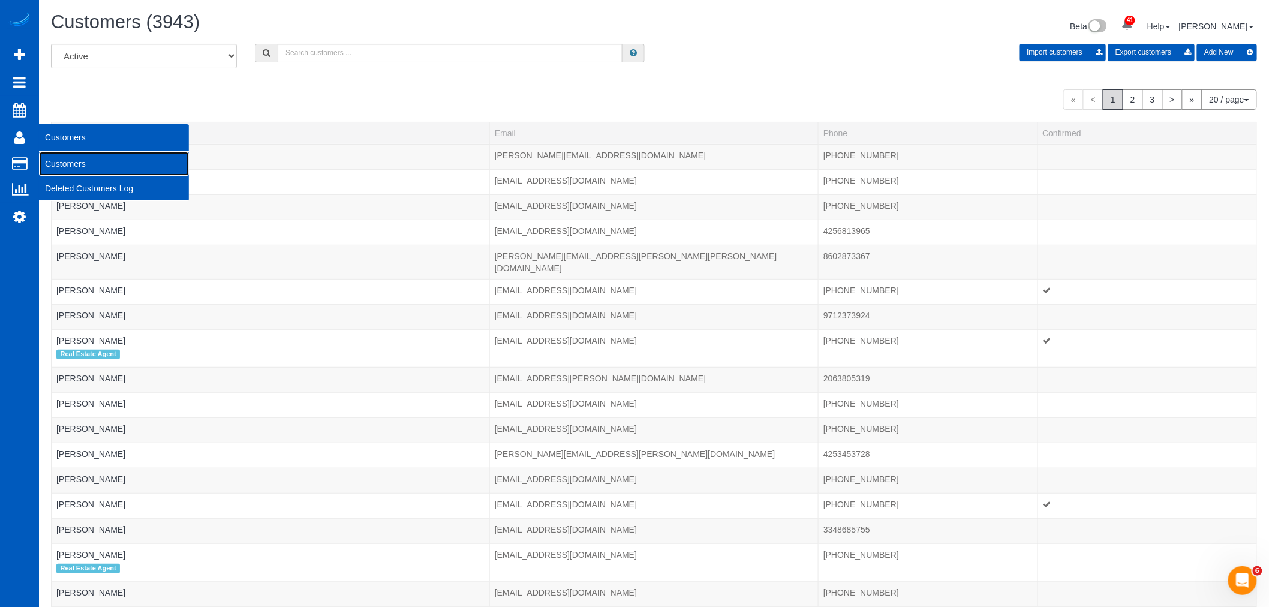
click at [81, 166] on link "Customers" at bounding box center [114, 164] width 150 height 24
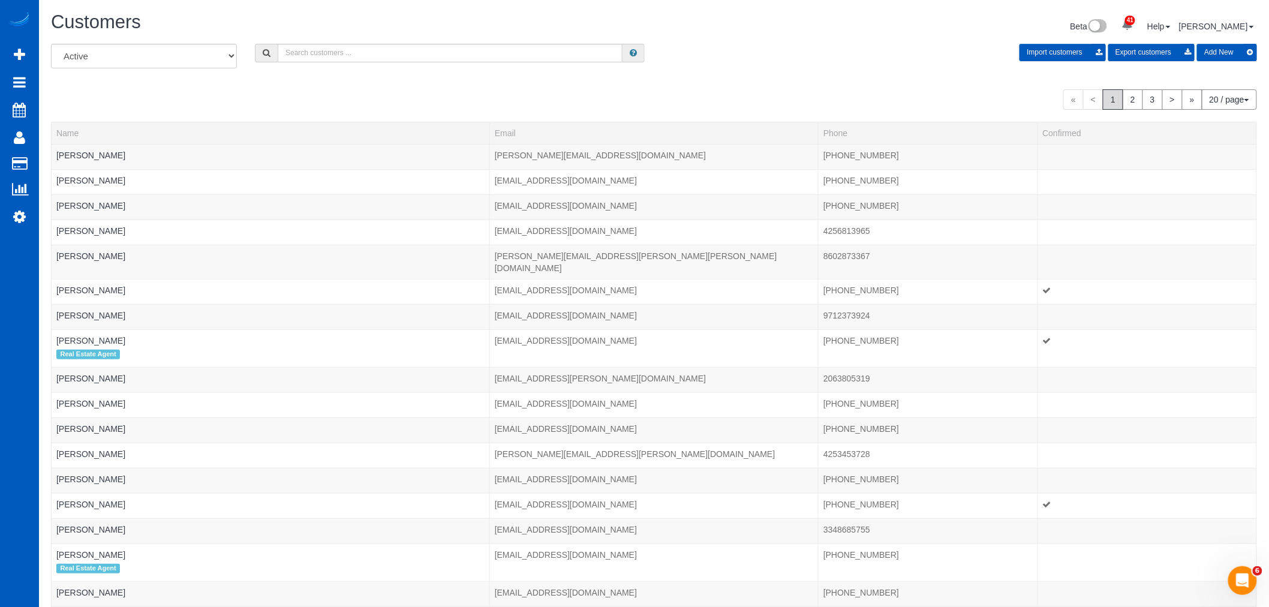
click at [313, 63] on div "All Active Archived Import customers Export customers Add New" at bounding box center [654, 61] width 1224 height 34
click at [315, 58] on input "text" at bounding box center [450, 53] width 345 height 19
type input "s"
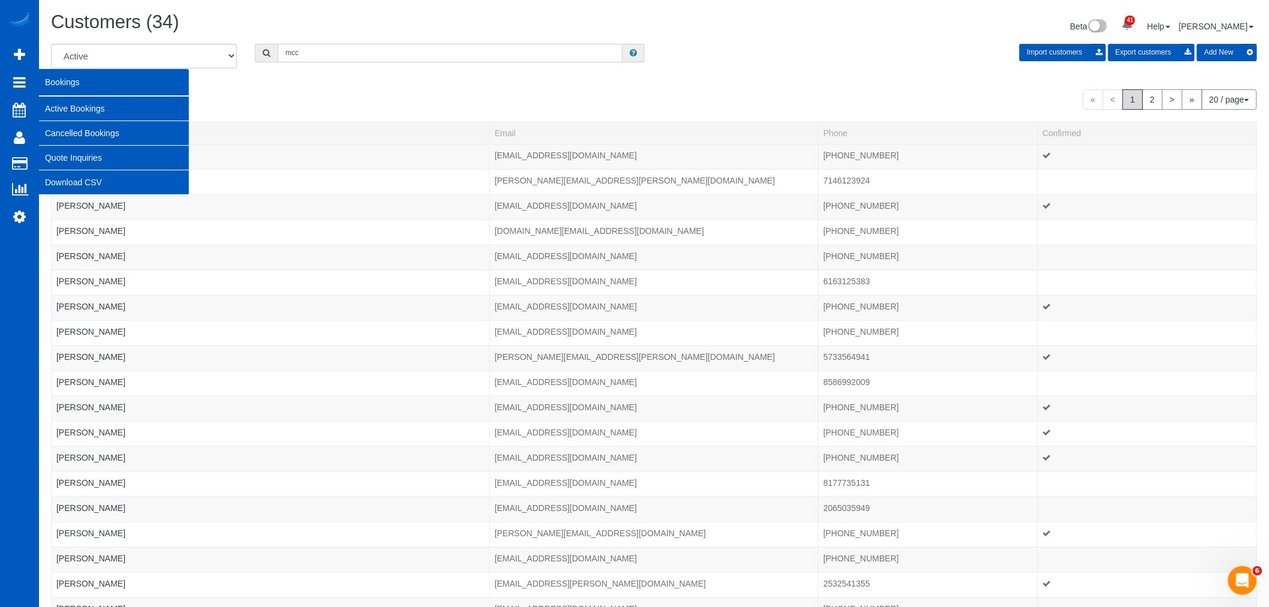
type input "mcc"
click at [70, 114] on link "Active Bookings" at bounding box center [114, 109] width 150 height 24
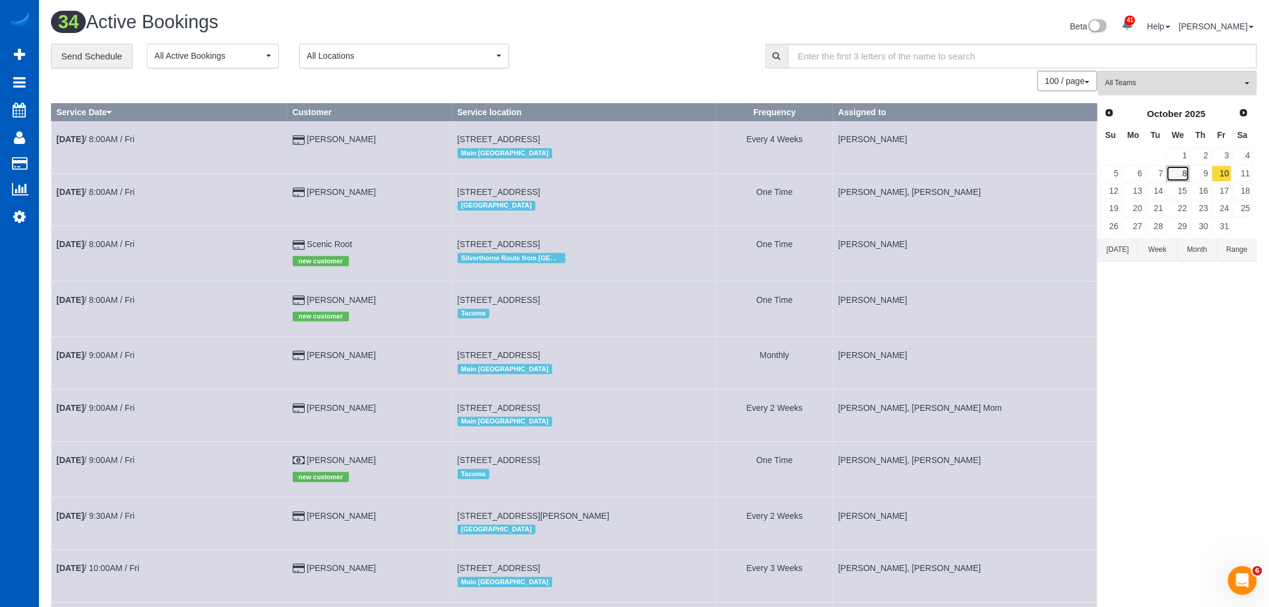
click at [1177, 173] on link "8" at bounding box center [1178, 174] width 23 height 16
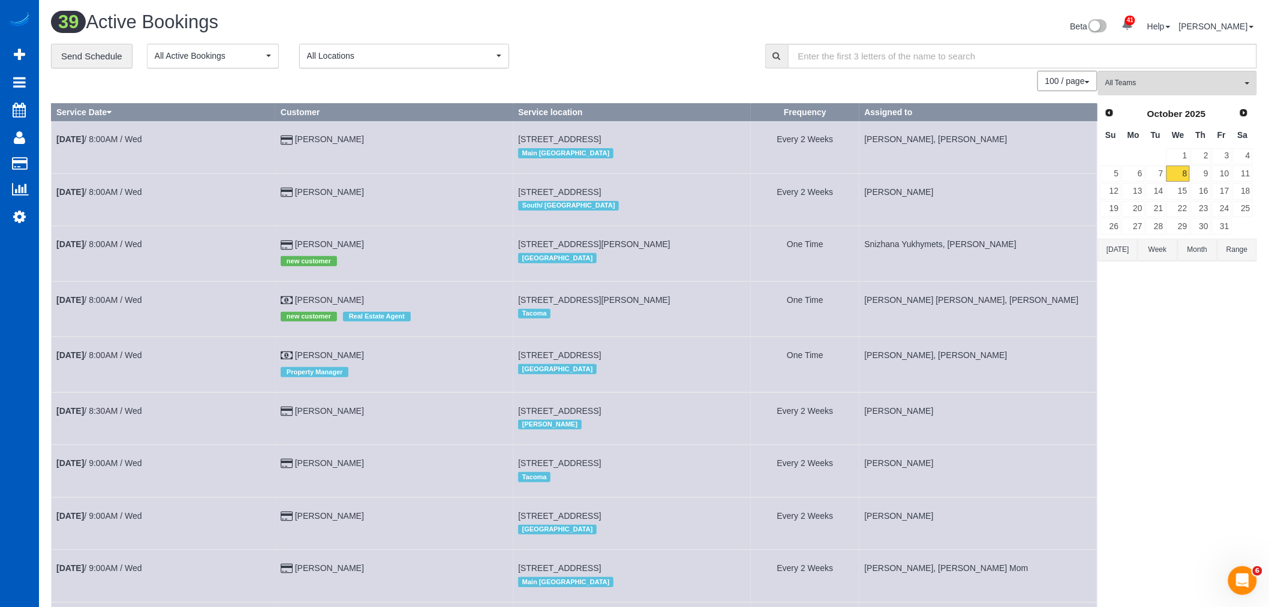
click at [346, 240] on td "Scott McConnell new customer" at bounding box center [394, 253] width 238 height 55
click at [341, 246] on link "Scott McConnell" at bounding box center [329, 244] width 69 height 10
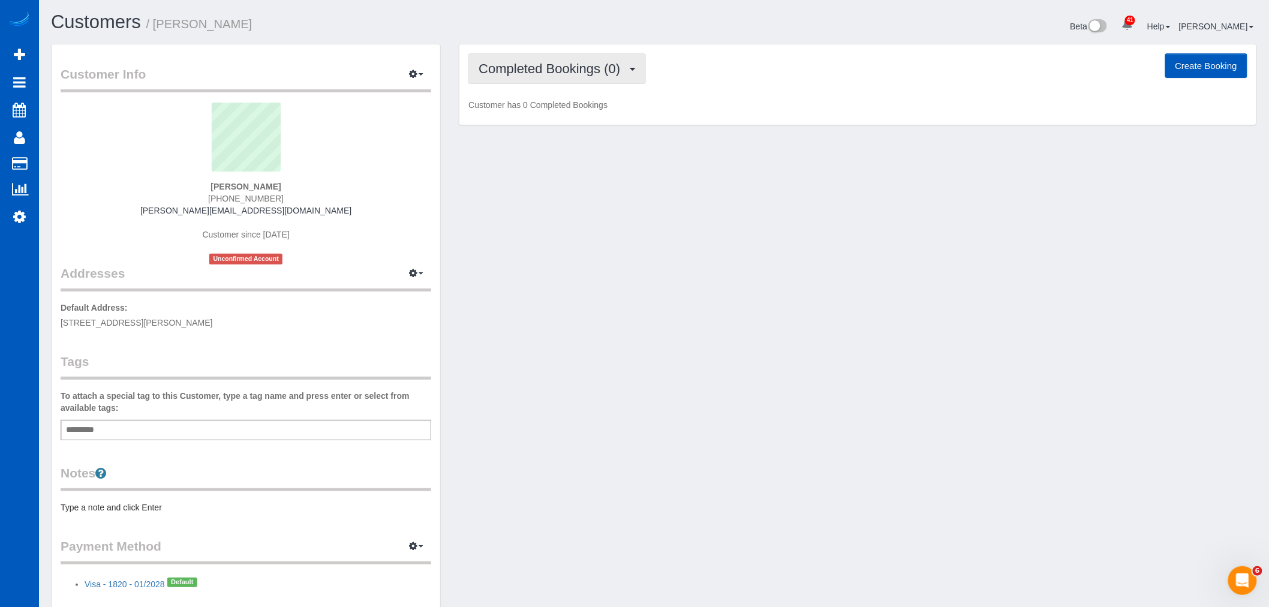
click at [540, 67] on span "Completed Bookings (0)" at bounding box center [553, 68] width 148 height 15
click at [555, 118] on link "Upcoming Bookings (12)" at bounding box center [532, 112] width 127 height 16
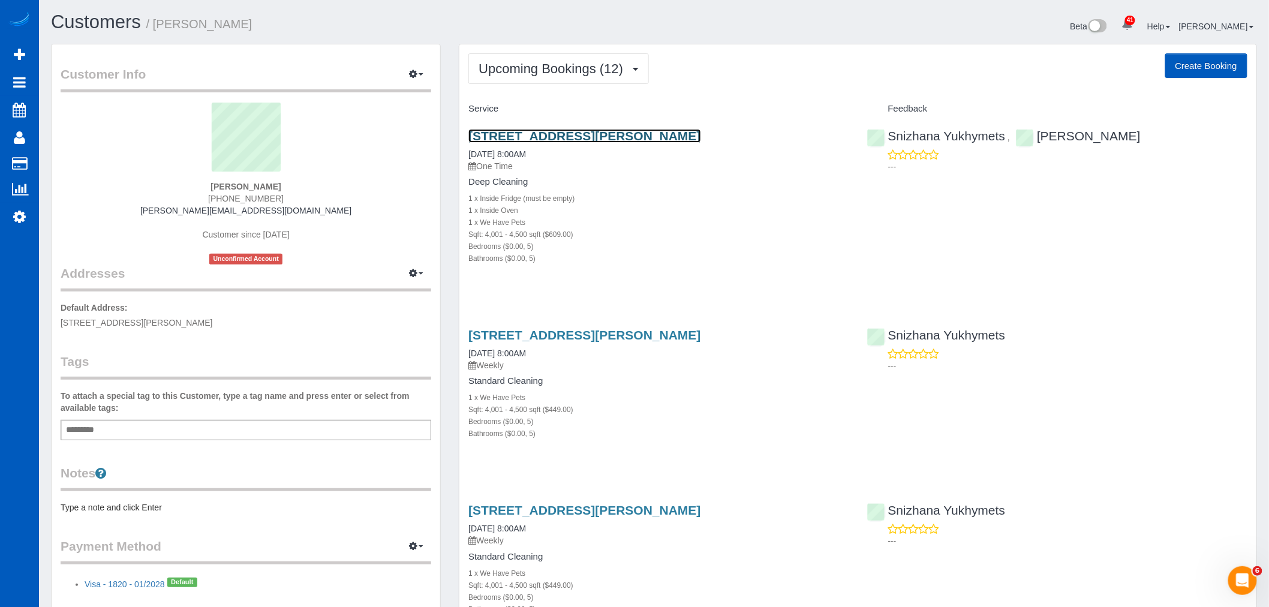
click at [528, 134] on link "2707 S Molter Rd, Liberty Lake, WA 99019" at bounding box center [584, 136] width 232 height 14
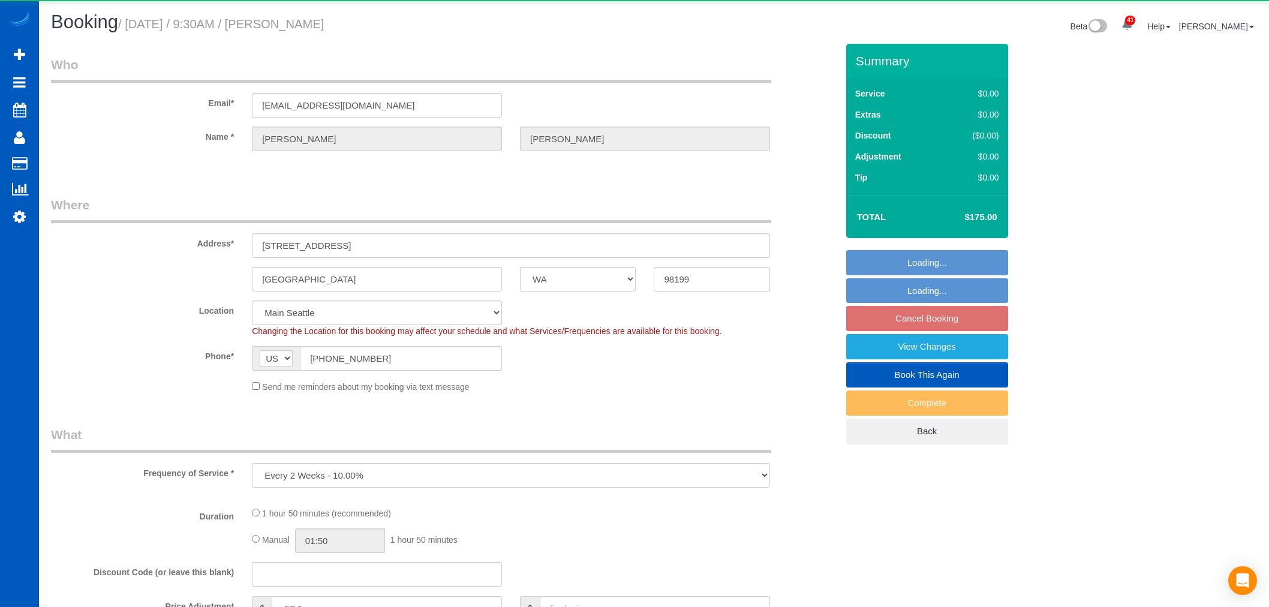
select select "WA"
select select "object:1053"
select select "199"
select select "2001"
select select "3"
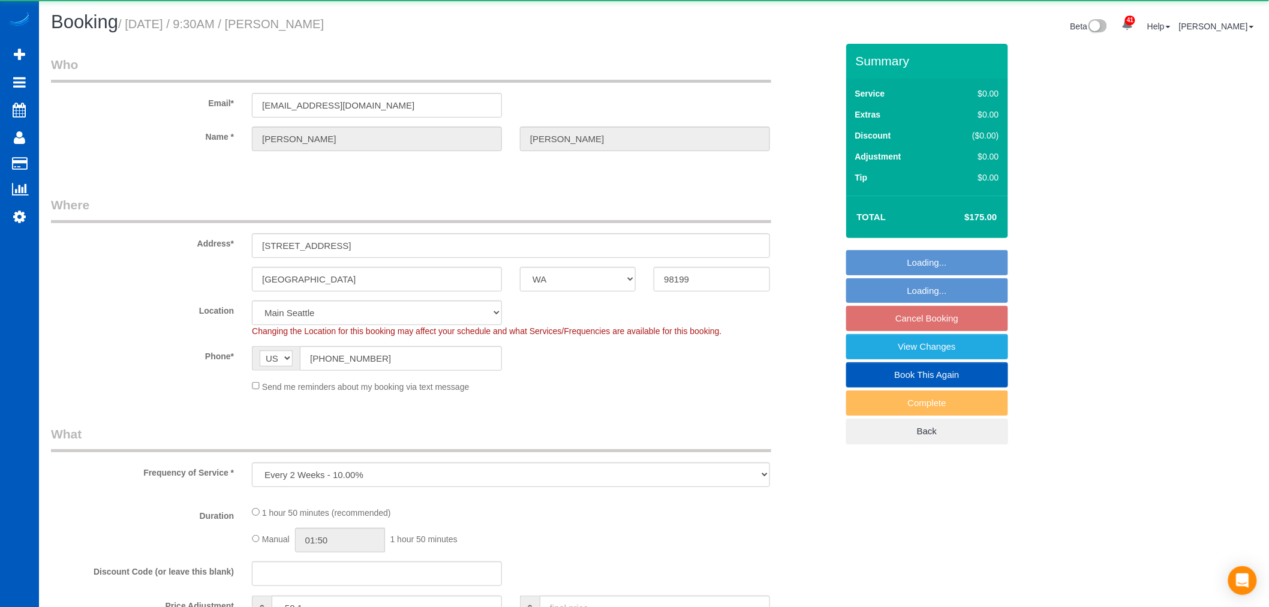
select select "2"
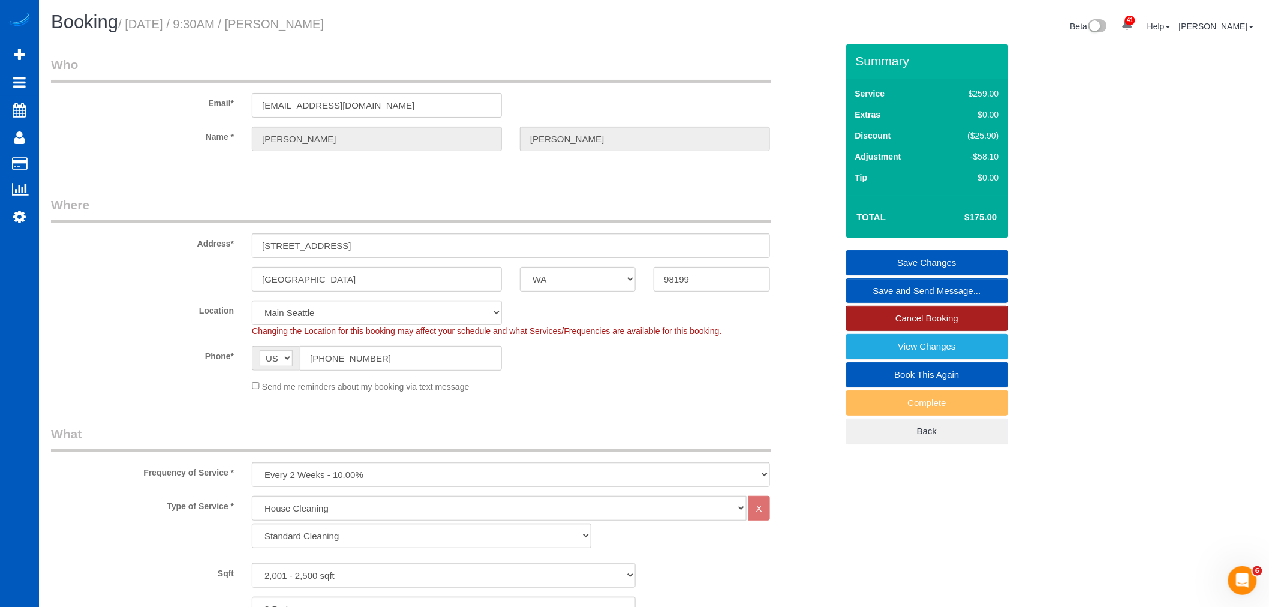
click at [966, 314] on link "Cancel Booking" at bounding box center [927, 318] width 162 height 25
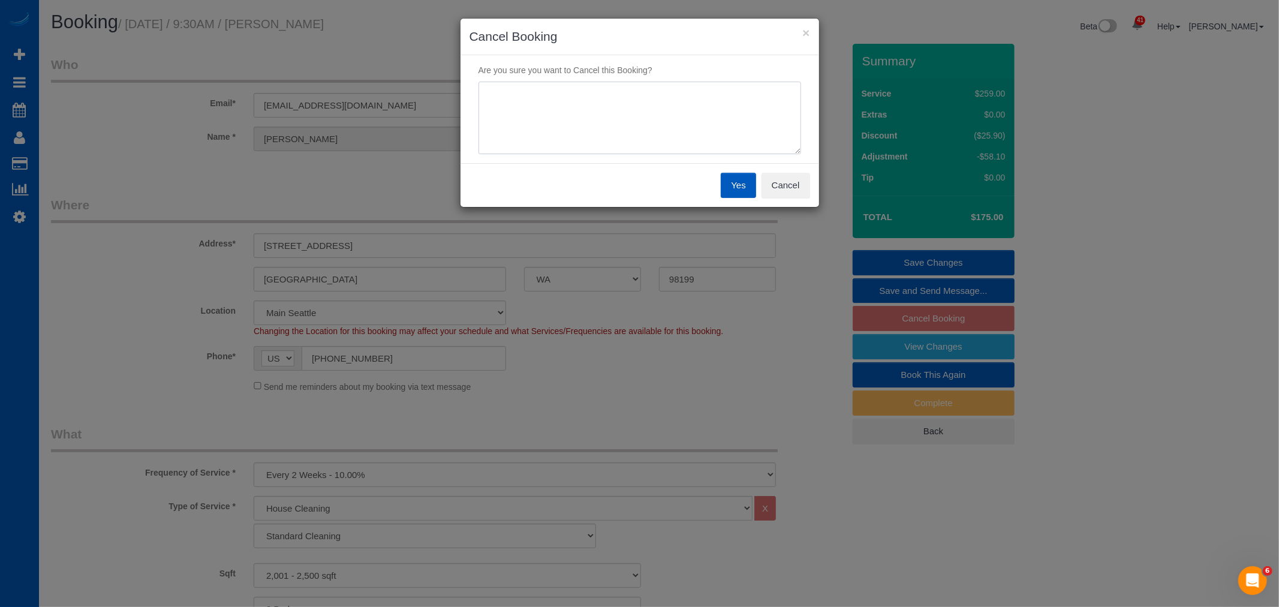
click at [602, 106] on textarea at bounding box center [640, 118] width 323 height 73
type textarea "Schedule"
click at [739, 182] on button "Yes" at bounding box center [738, 185] width 35 height 25
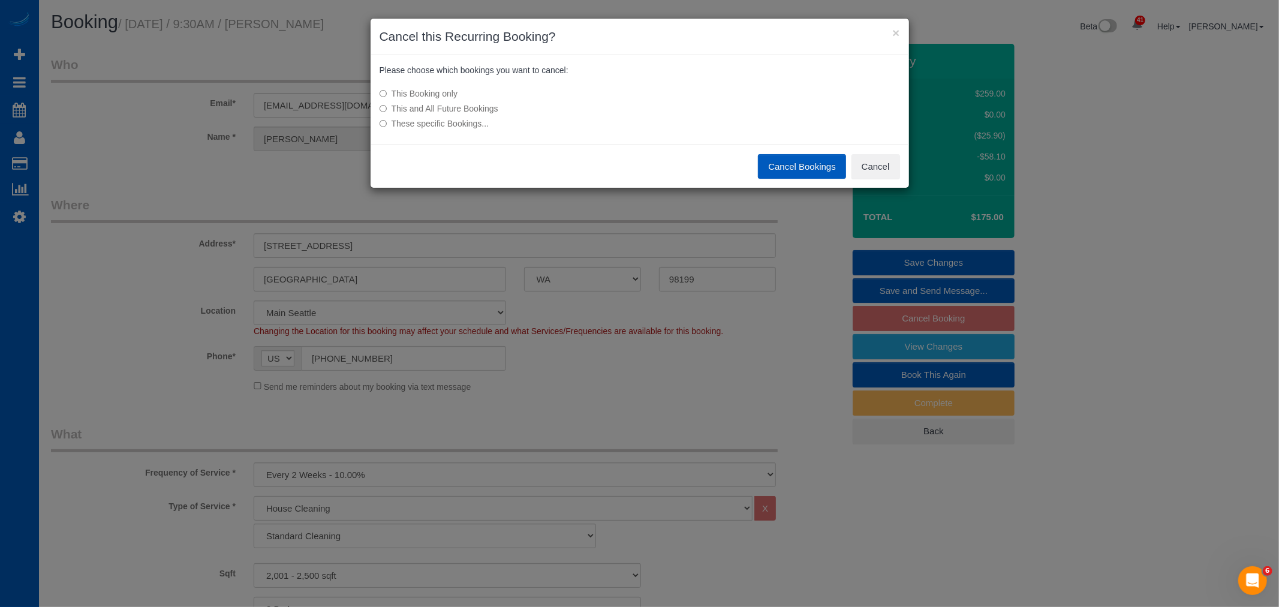
click at [781, 167] on button "Cancel Bookings" at bounding box center [802, 166] width 88 height 25
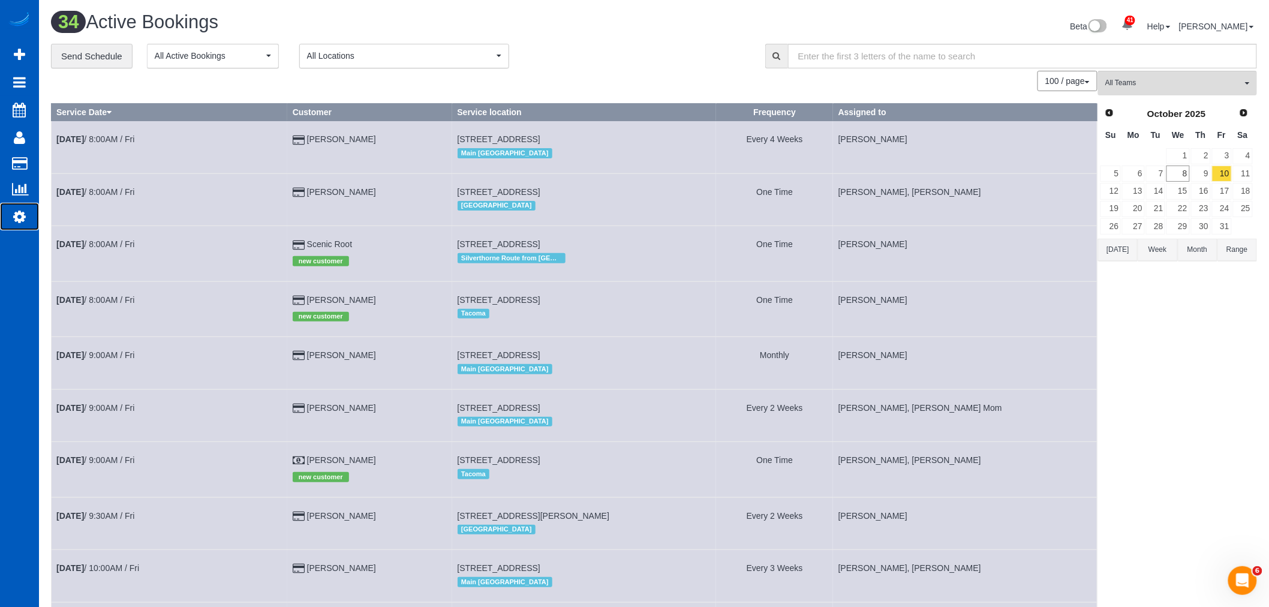
click at [30, 208] on link "Settings" at bounding box center [19, 217] width 39 height 28
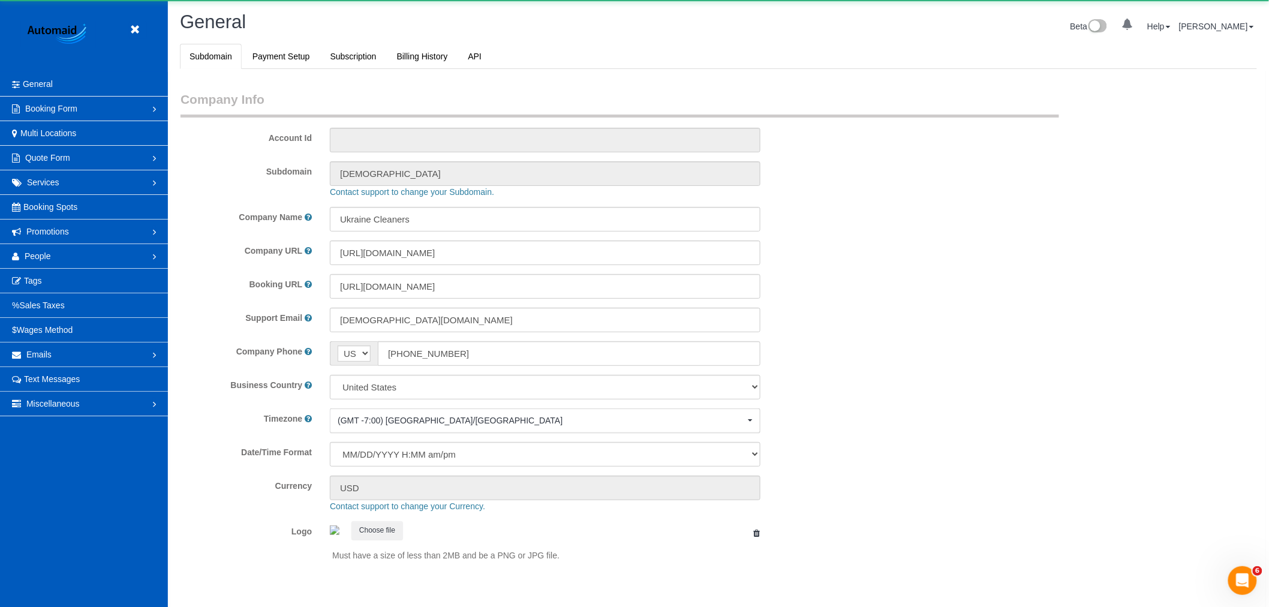
scroll to position [2622, 1269]
select select "1"
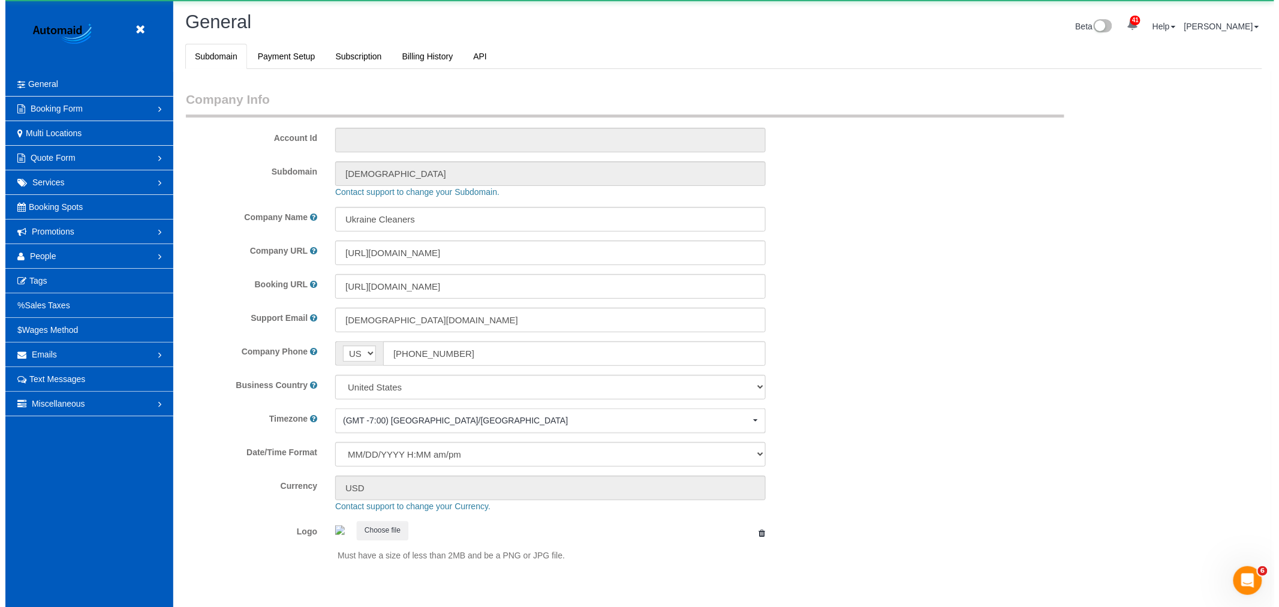
scroll to position [0, 0]
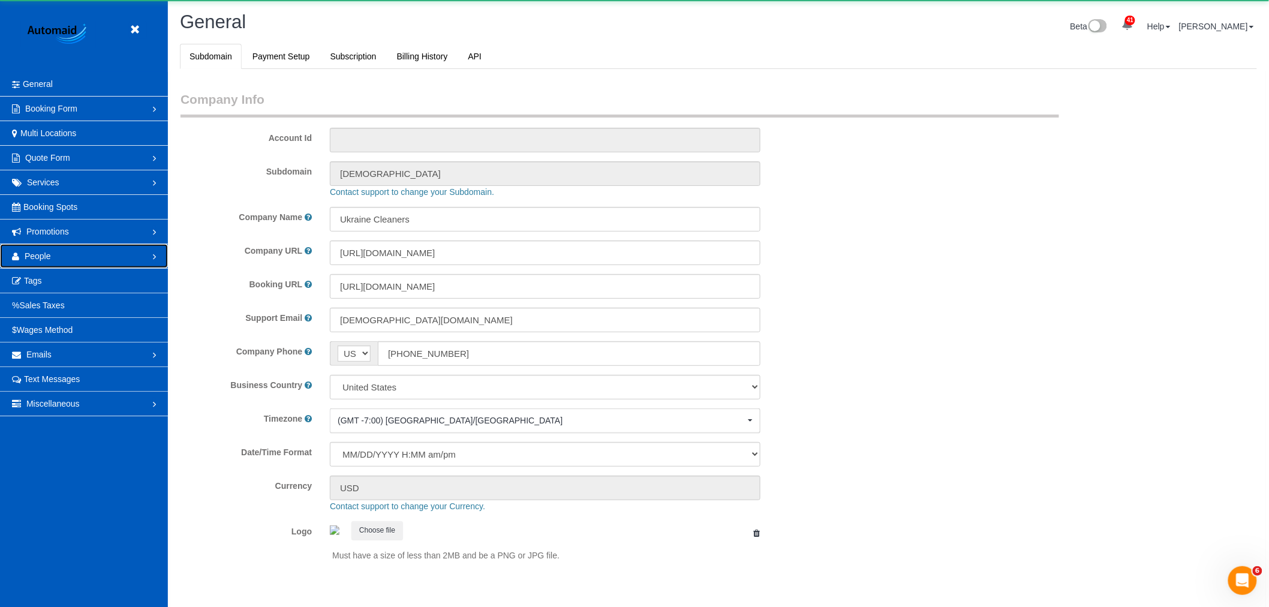
click at [43, 255] on span "People" at bounding box center [38, 256] width 26 height 10
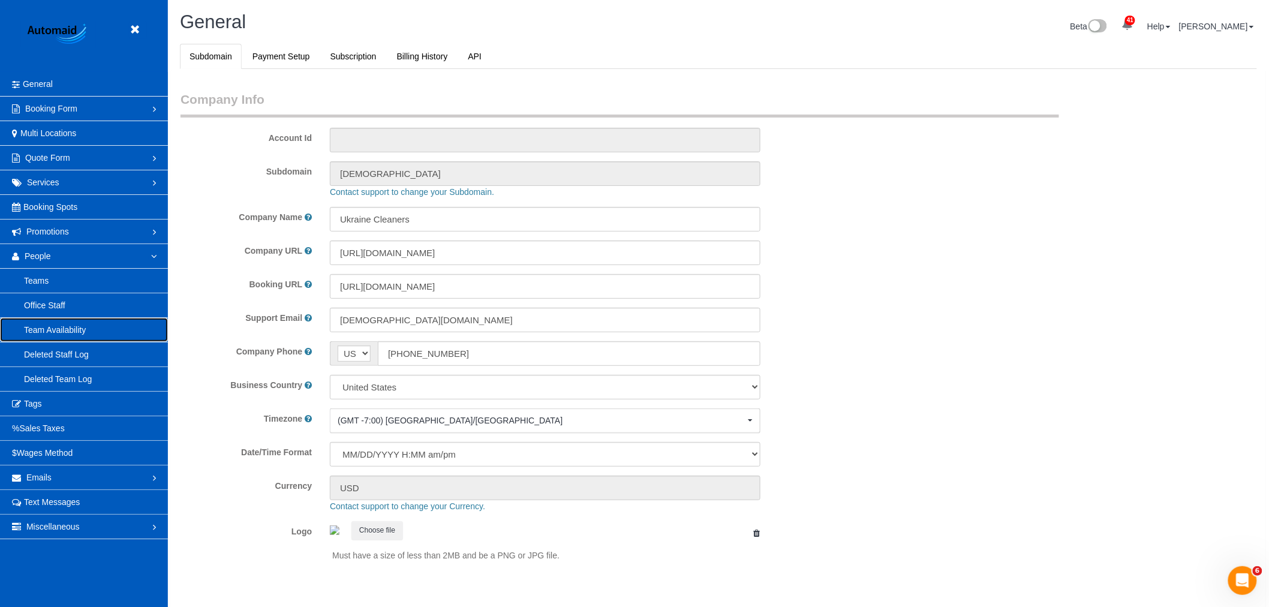
click at [56, 326] on link "Team Availability" at bounding box center [84, 330] width 168 height 24
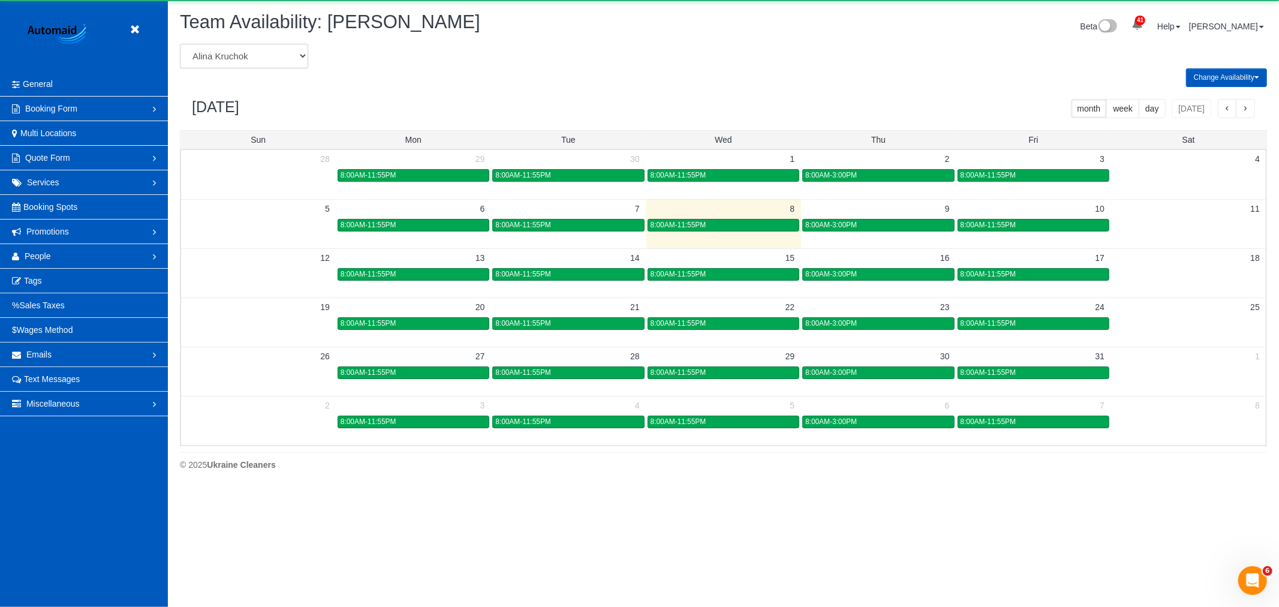
click at [242, 50] on select "Alina Kruchok Alona Tarasiuk Alona Vikhliaieva Anastasiia Demchenko Anastasiia …" at bounding box center [244, 56] width 128 height 25
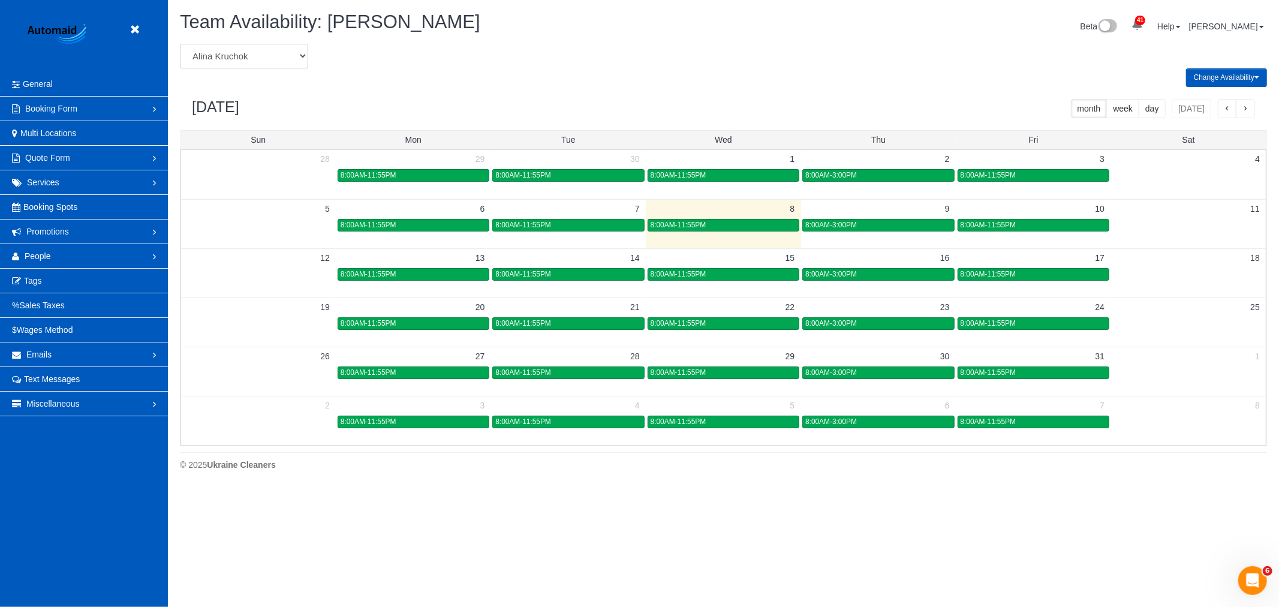
select select "number:31094"
click at [180, 44] on select "Alina Kruchok Alona Tarasiuk Alona Vikhliaieva Anastasiia Demchenko Anastasiia …" at bounding box center [244, 56] width 128 height 25
click at [753, 229] on div "9:00AM-6:00PM" at bounding box center [724, 225] width 146 height 9
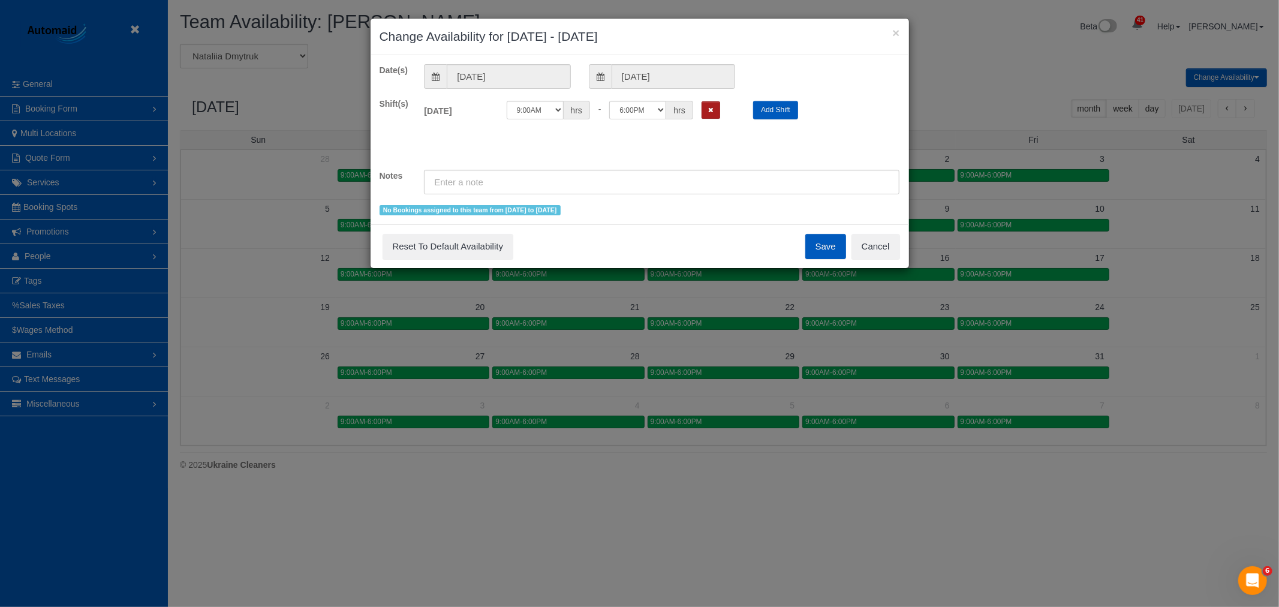
click at [710, 112] on button "Remove Shift" at bounding box center [711, 109] width 19 height 17
click at [818, 230] on div "Save Reset To Default Availability Cancel" at bounding box center [640, 246] width 539 height 44
click at [825, 241] on button "Save" at bounding box center [825, 246] width 41 height 25
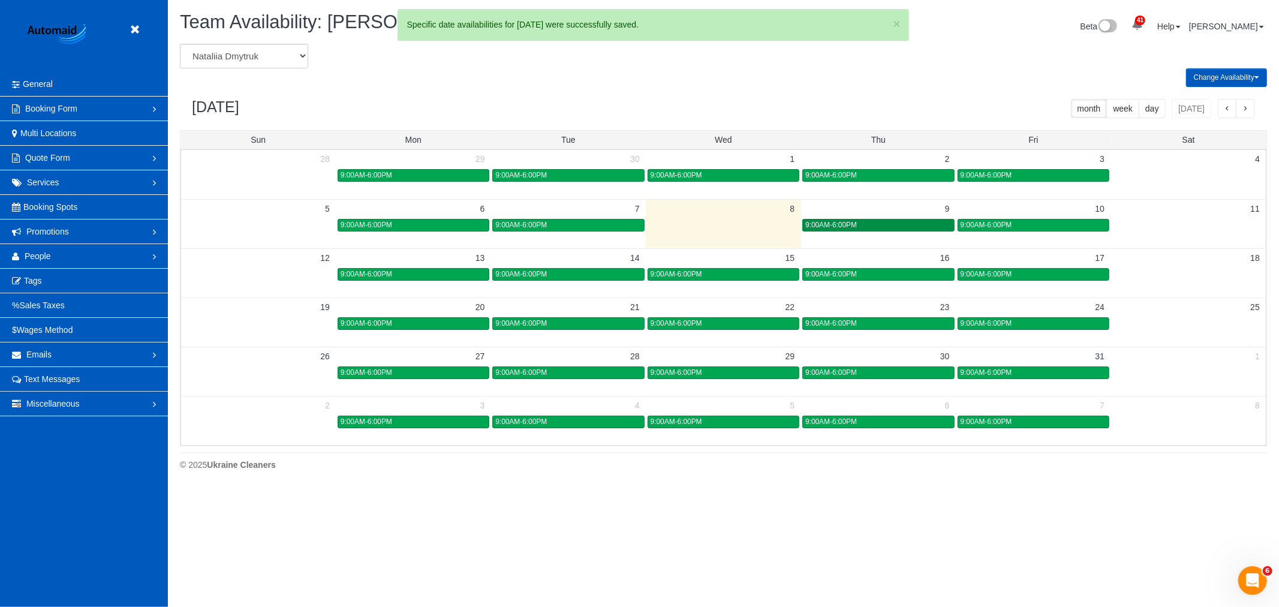
click at [846, 228] on span "9:00AM-6:00PM" at bounding box center [831, 225] width 52 height 8
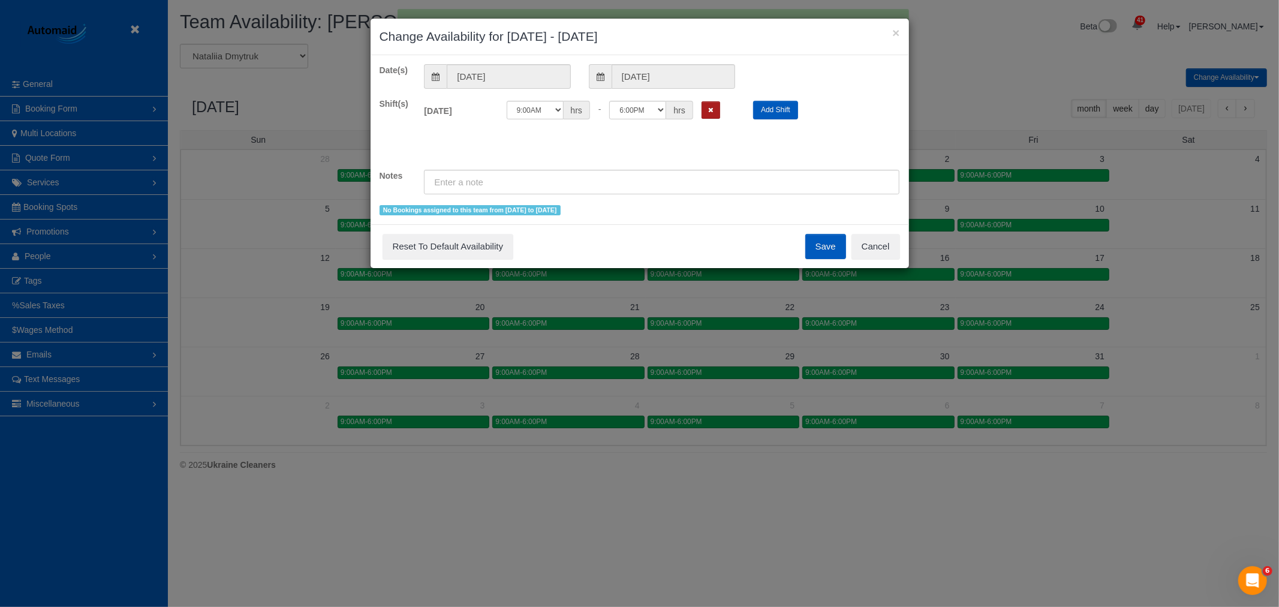
click at [712, 115] on button "Remove Shift" at bounding box center [711, 109] width 19 height 17
click at [826, 240] on button "Save" at bounding box center [825, 246] width 41 height 25
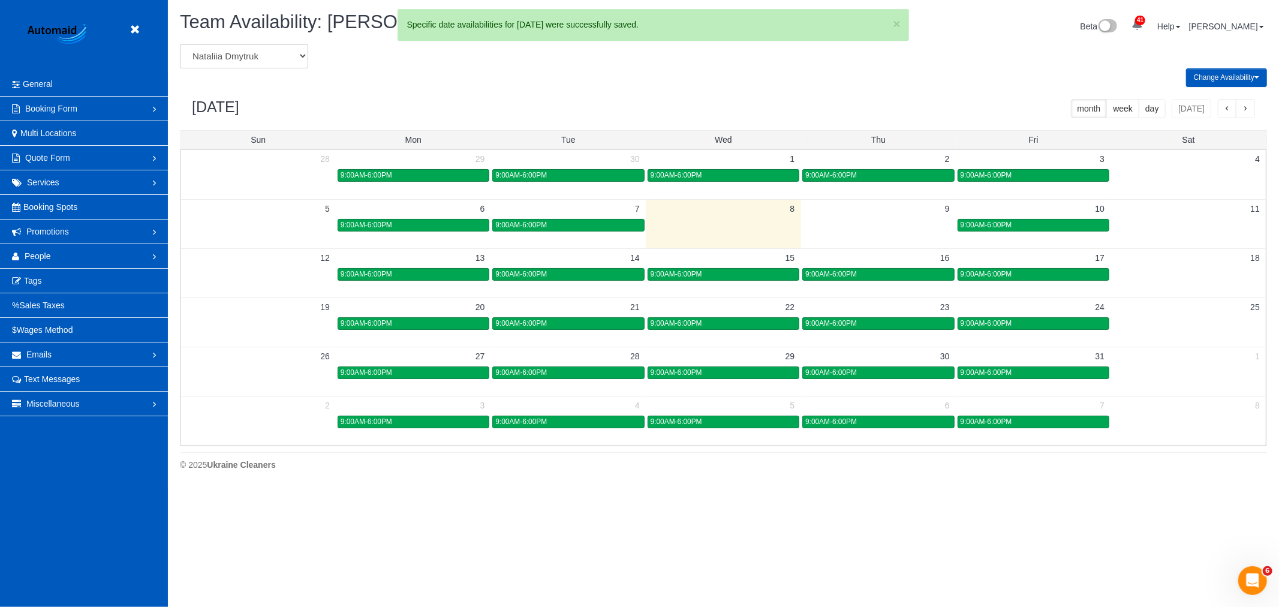
click at [975, 222] on span "9:00AM-6:00PM" at bounding box center [987, 225] width 52 height 8
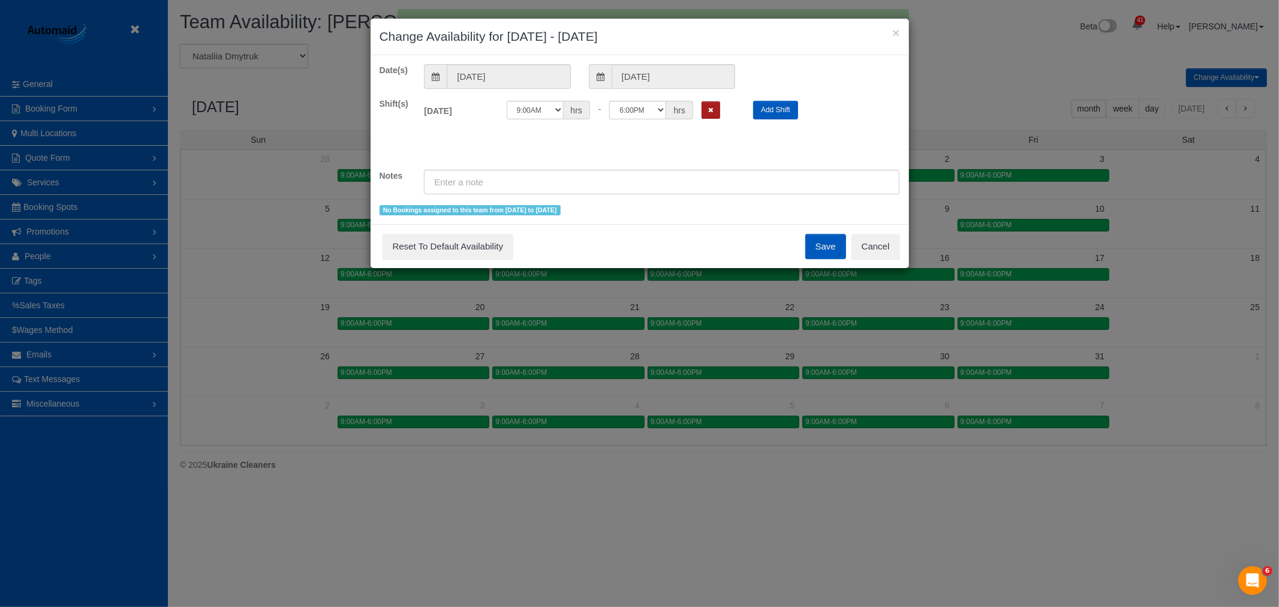
click at [714, 104] on button "Remove Shift" at bounding box center [711, 109] width 19 height 17
click at [825, 244] on button "Save" at bounding box center [825, 246] width 41 height 25
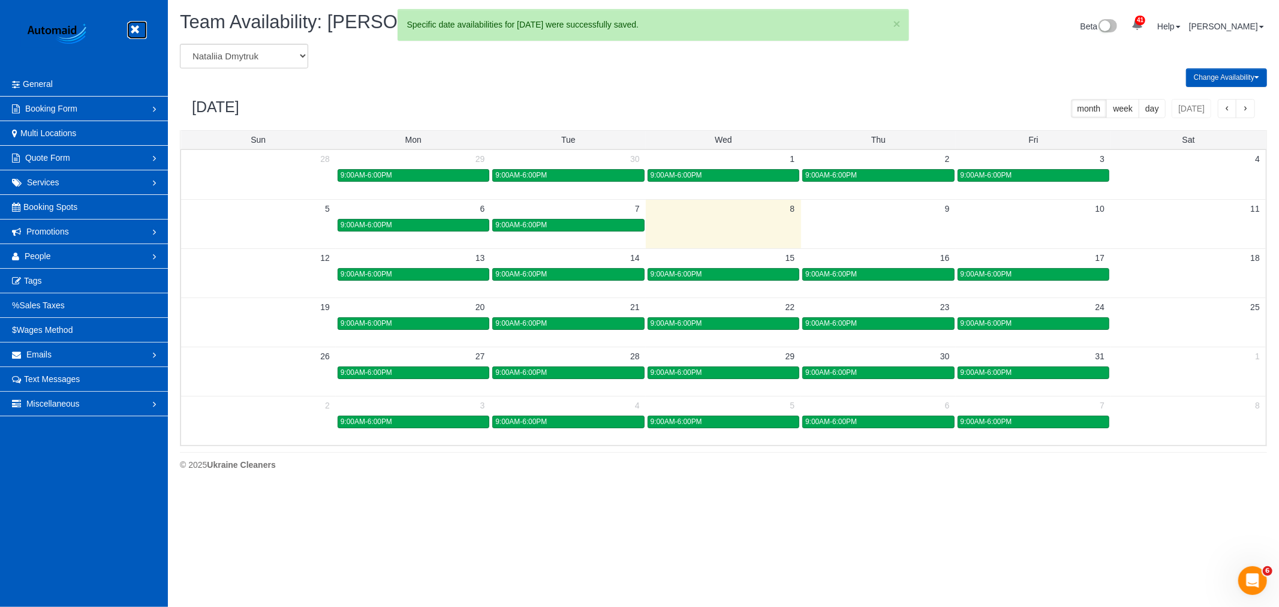
click at [140, 28] on icon at bounding box center [134, 29] width 15 height 15
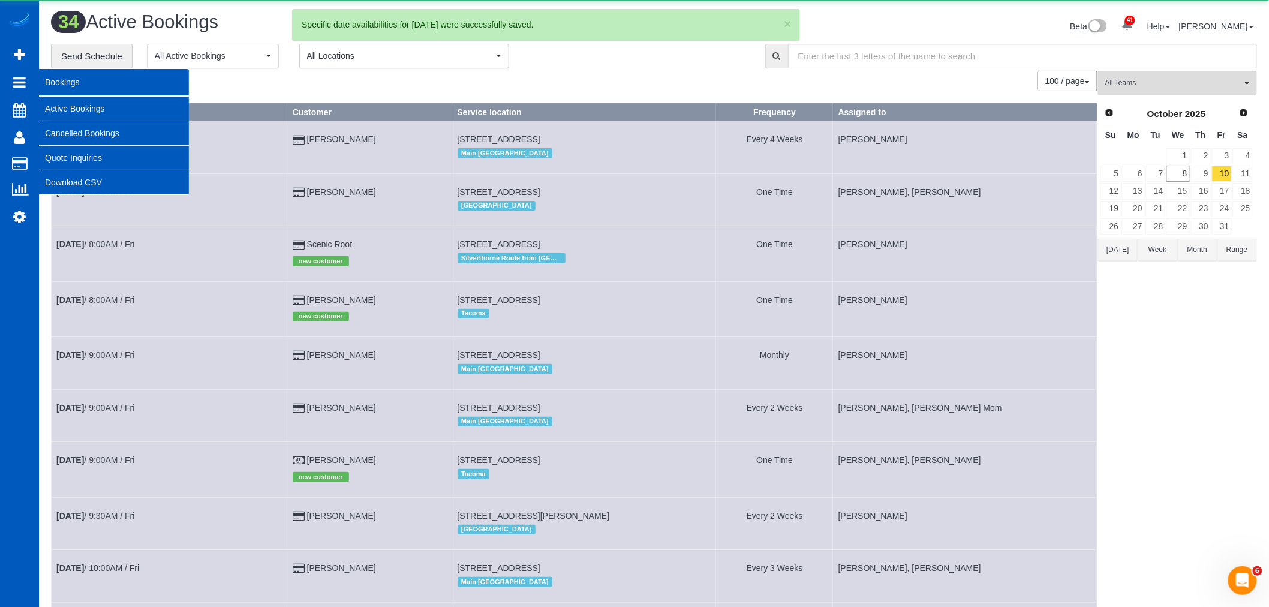
scroll to position [2049, 1269]
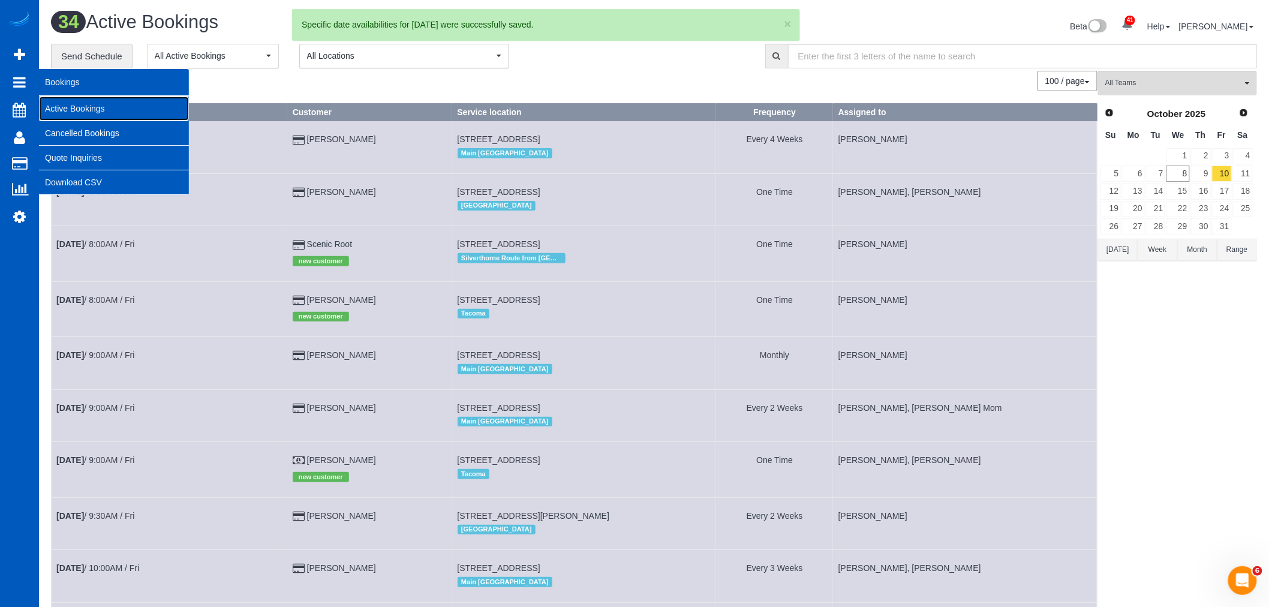
click at [59, 108] on link "Active Bookings" at bounding box center [114, 109] width 150 height 24
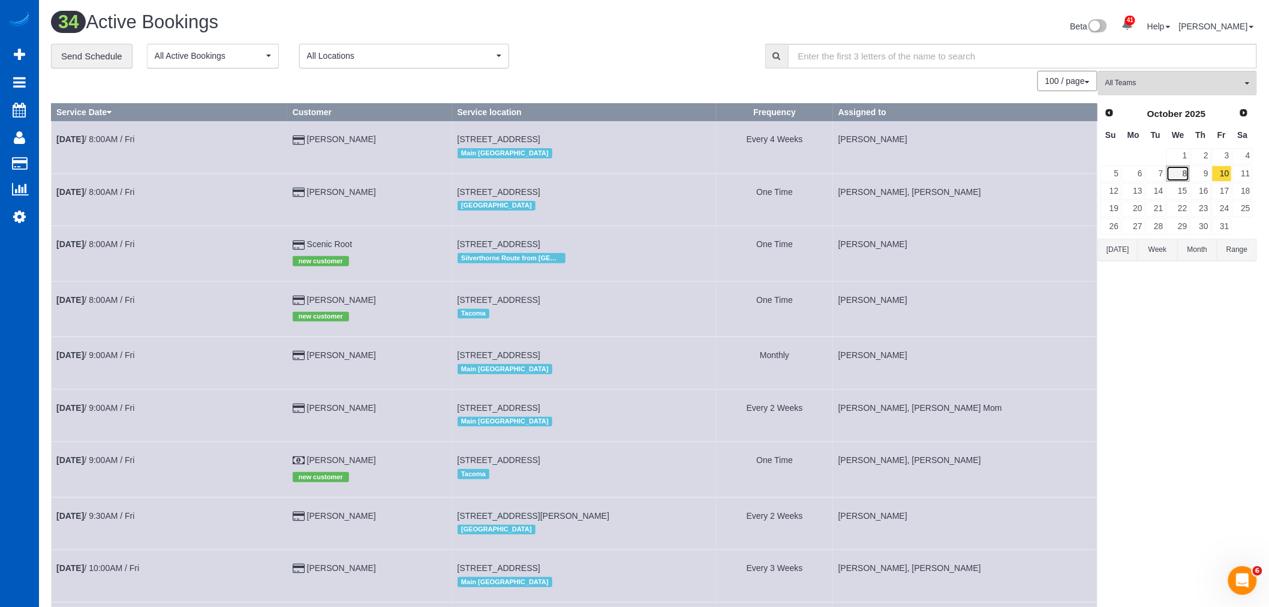
click at [1183, 175] on link "8" at bounding box center [1178, 174] width 23 height 16
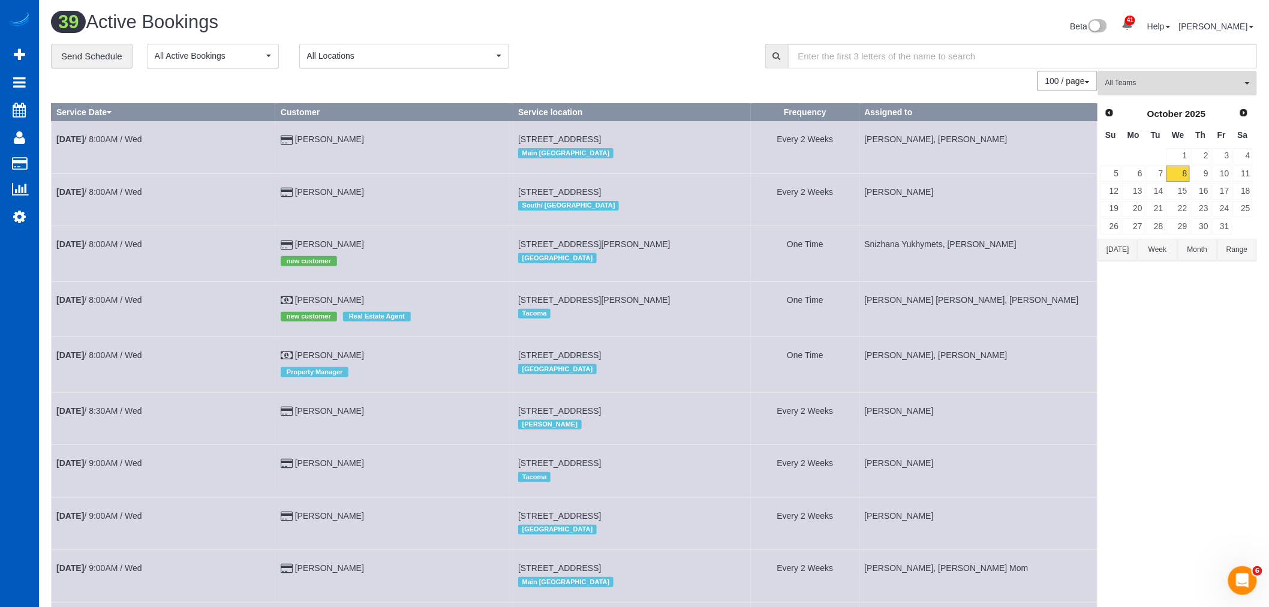
click at [1152, 94] on button "All Teams" at bounding box center [1177, 83] width 159 height 25
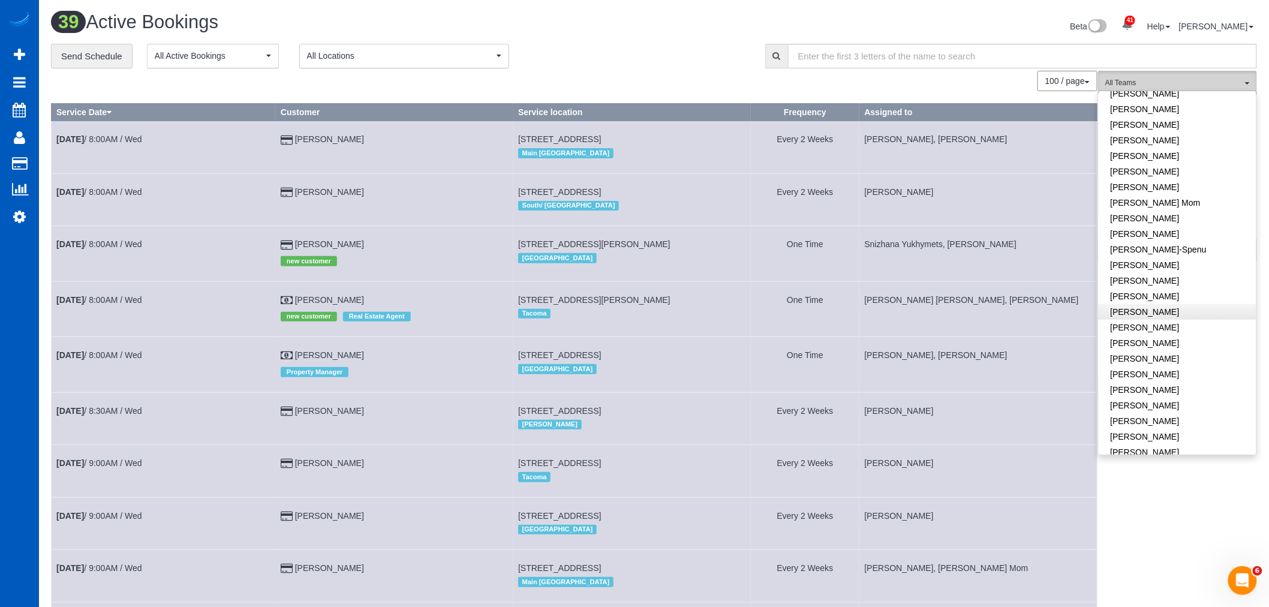
scroll to position [200, 0]
click at [1173, 315] on link "Kateryna Polishchuk" at bounding box center [1178, 319] width 158 height 16
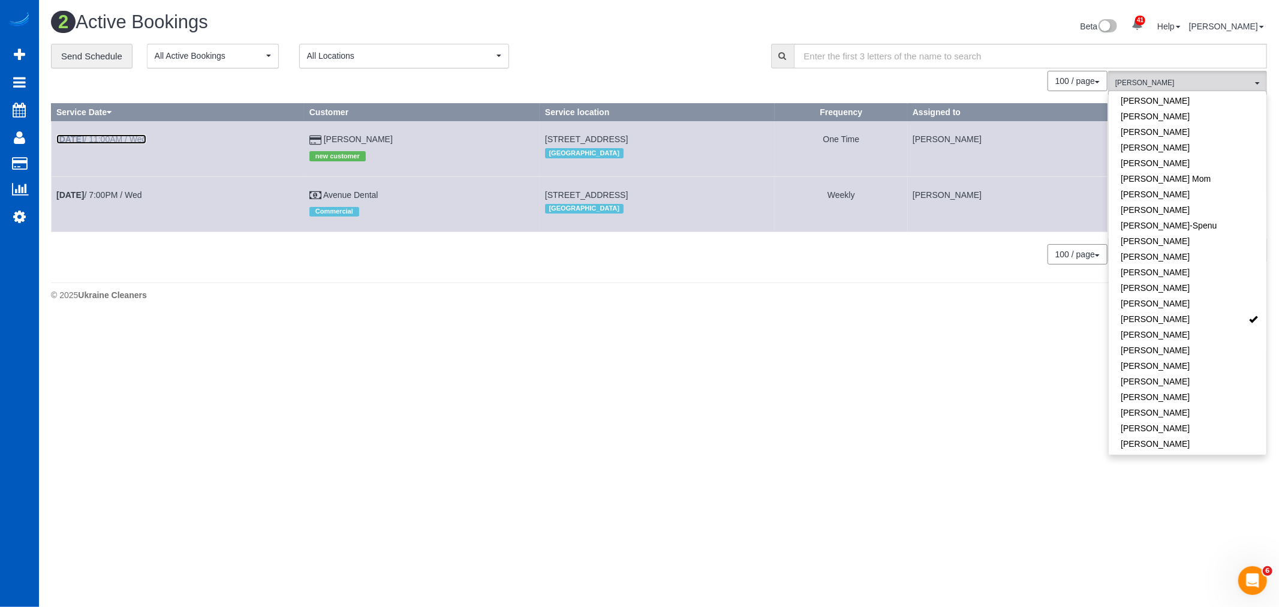
click at [126, 141] on link "Oct 8th / 11:00AM / Wed" at bounding box center [101, 139] width 90 height 10
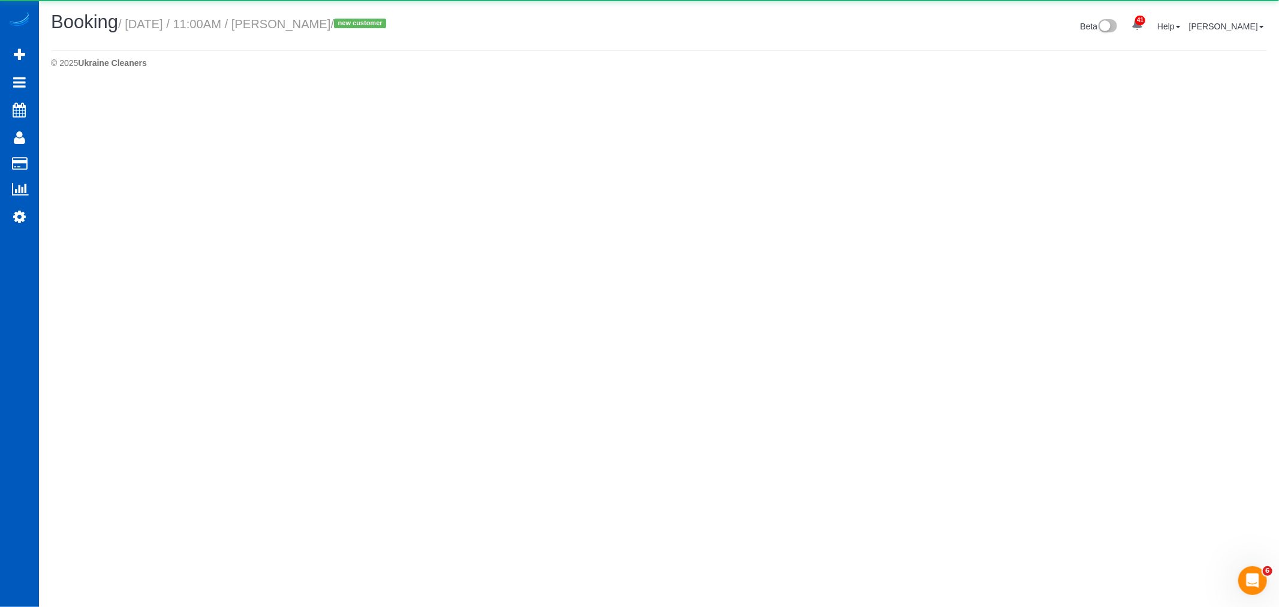
select select "WA"
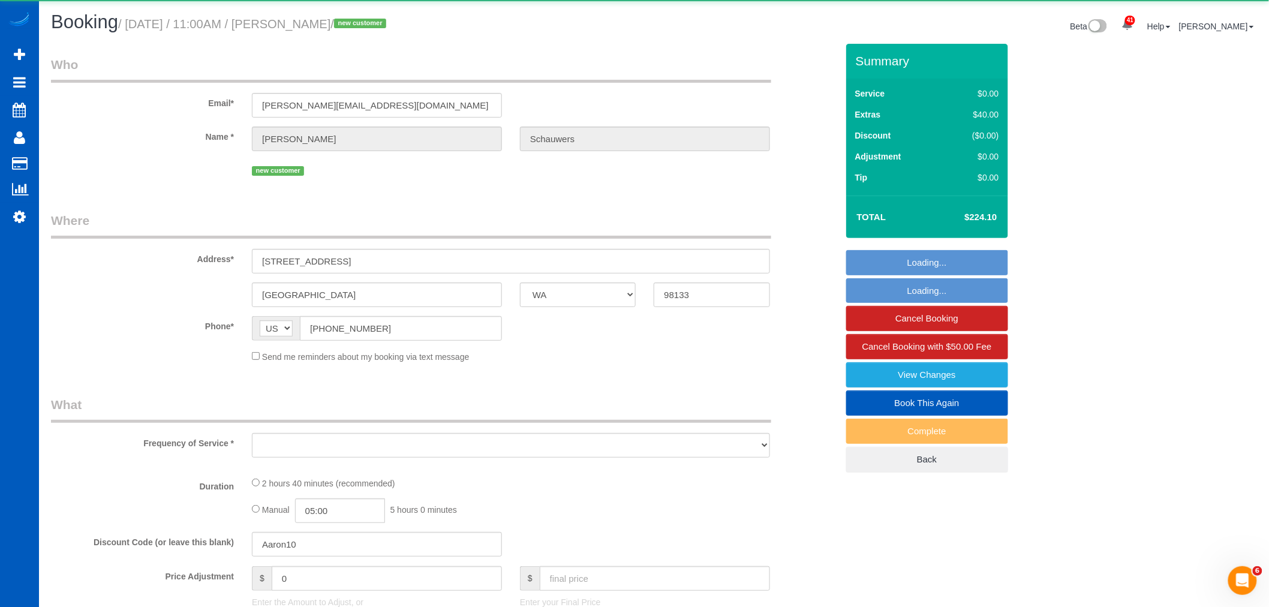
select select "object:6261"
select select "string:fspay-56ba416a-f952-43dc-9ab9-eb0cc1e7799d"
select select "199"
select select "1501"
select select "3"
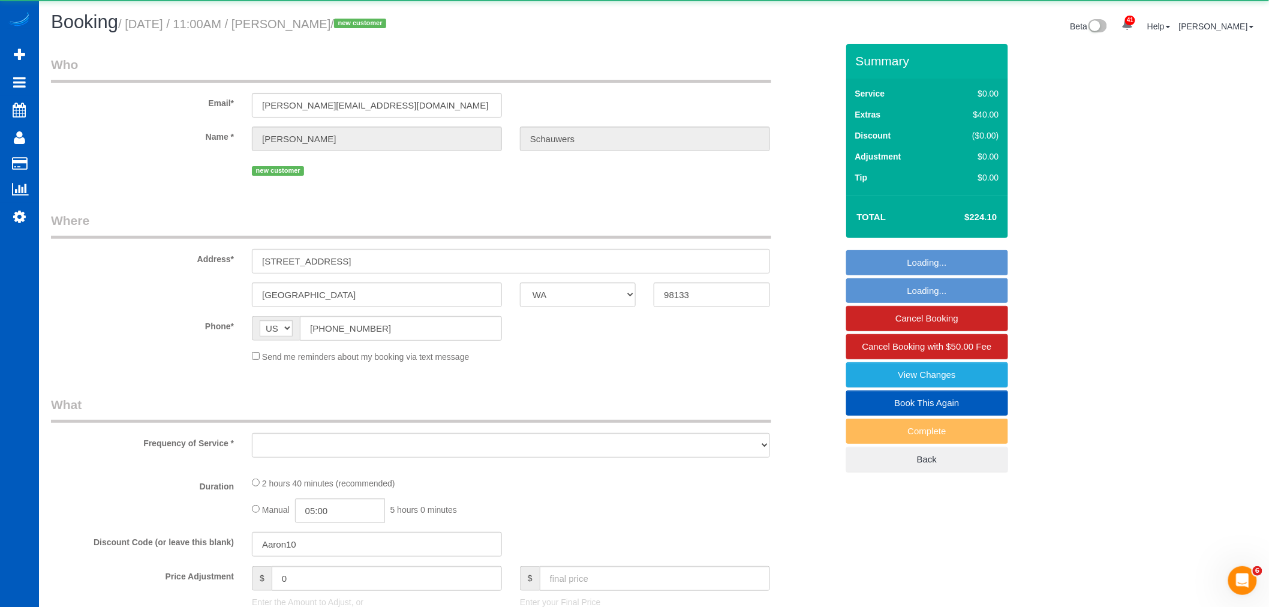
select select "3"
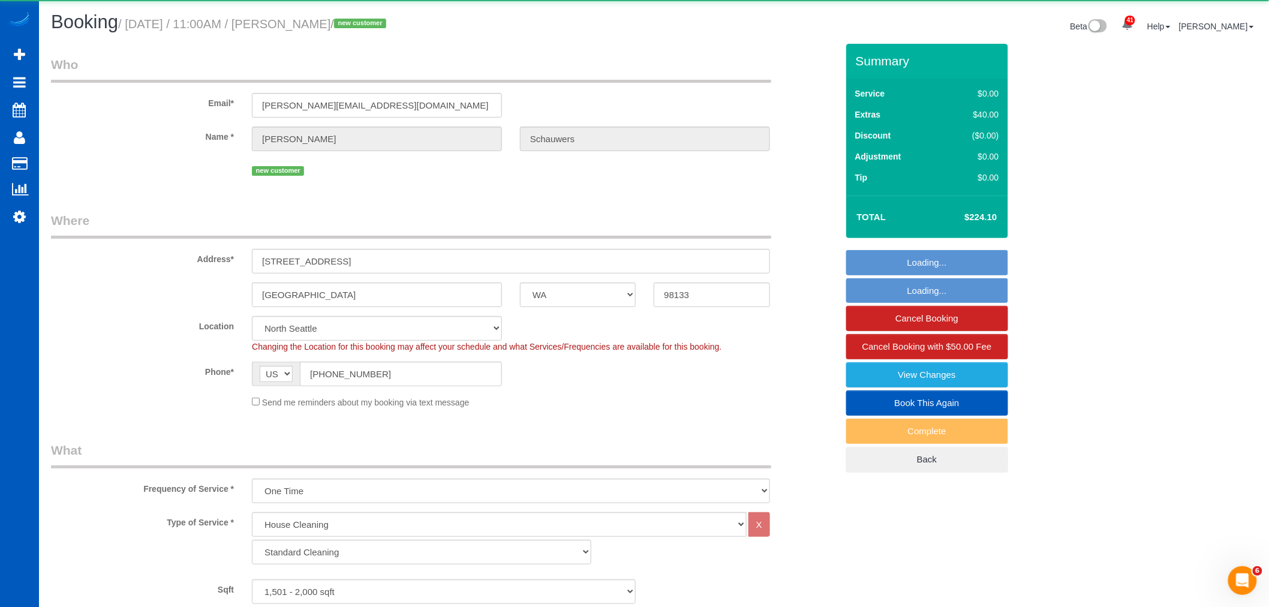
select select "object:6612"
select select "spot19"
select select "1501"
select select "3"
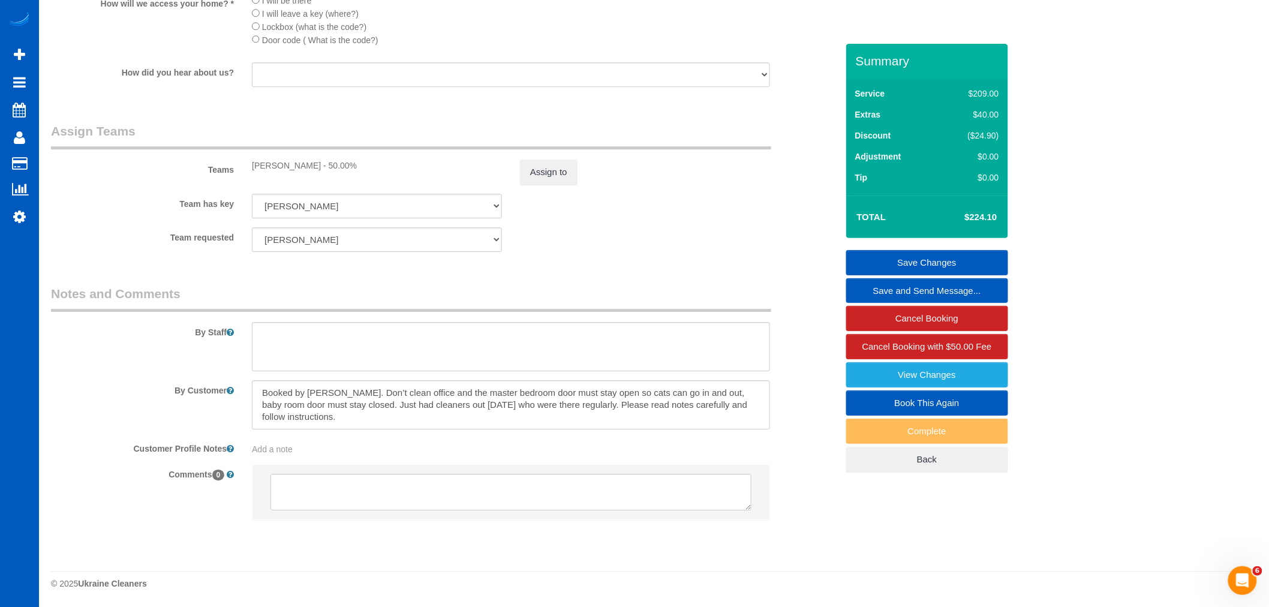
scroll to position [1489, 0]
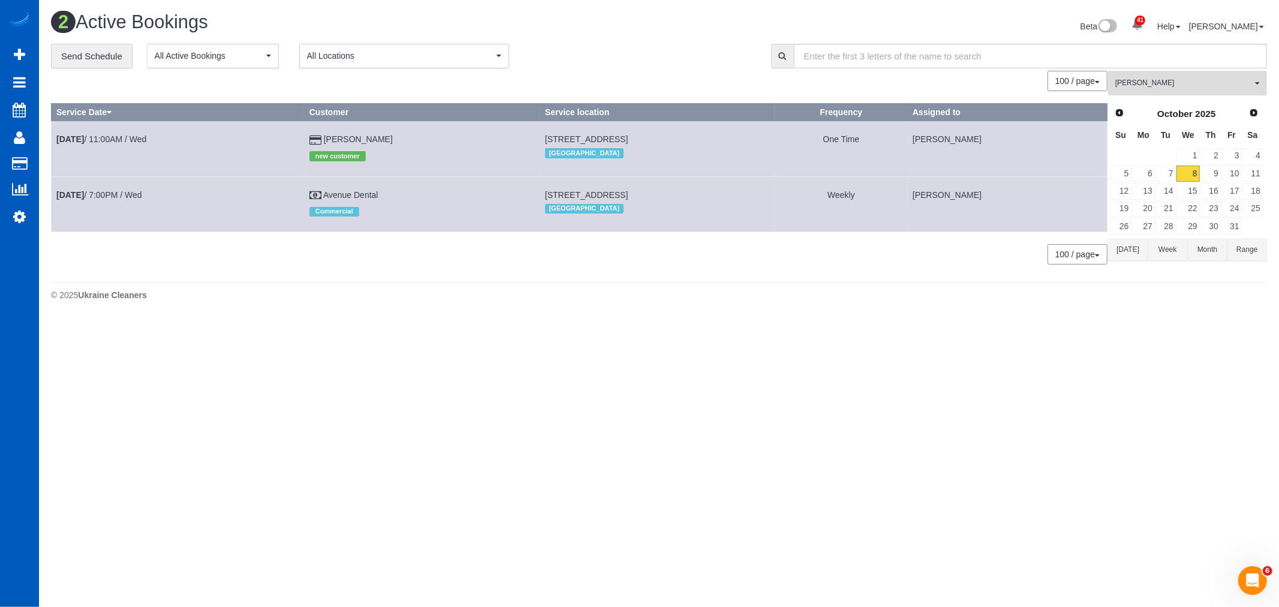
click at [1166, 91] on button "Kateryna Polishchuk All Teams" at bounding box center [1187, 83] width 159 height 25
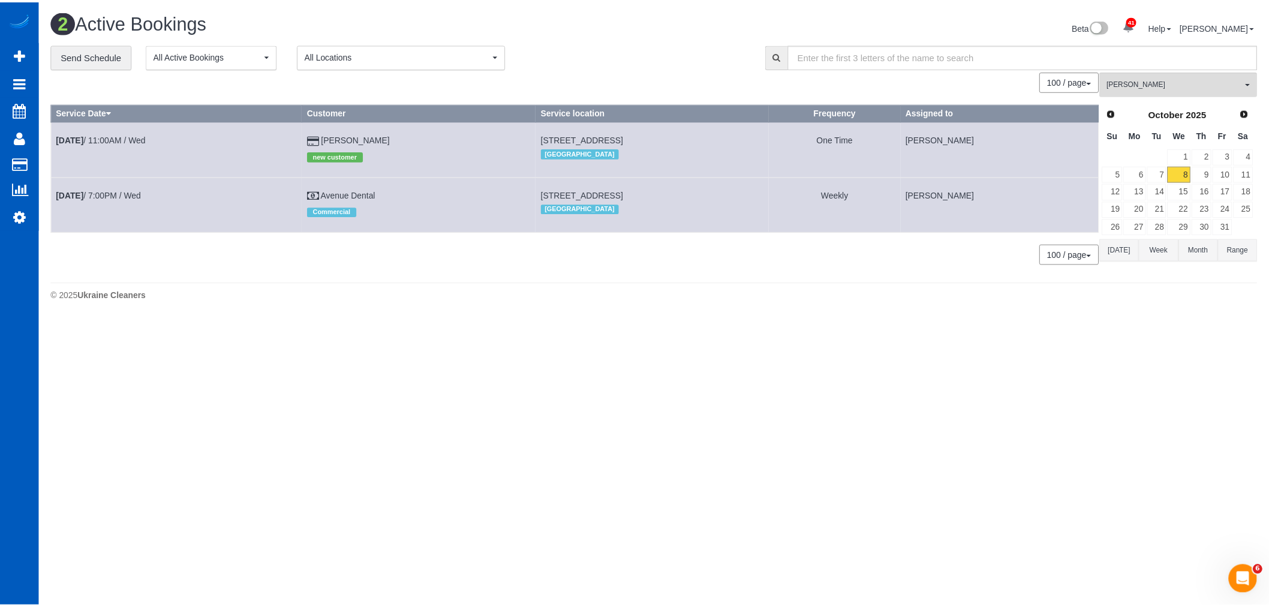
scroll to position [245, 0]
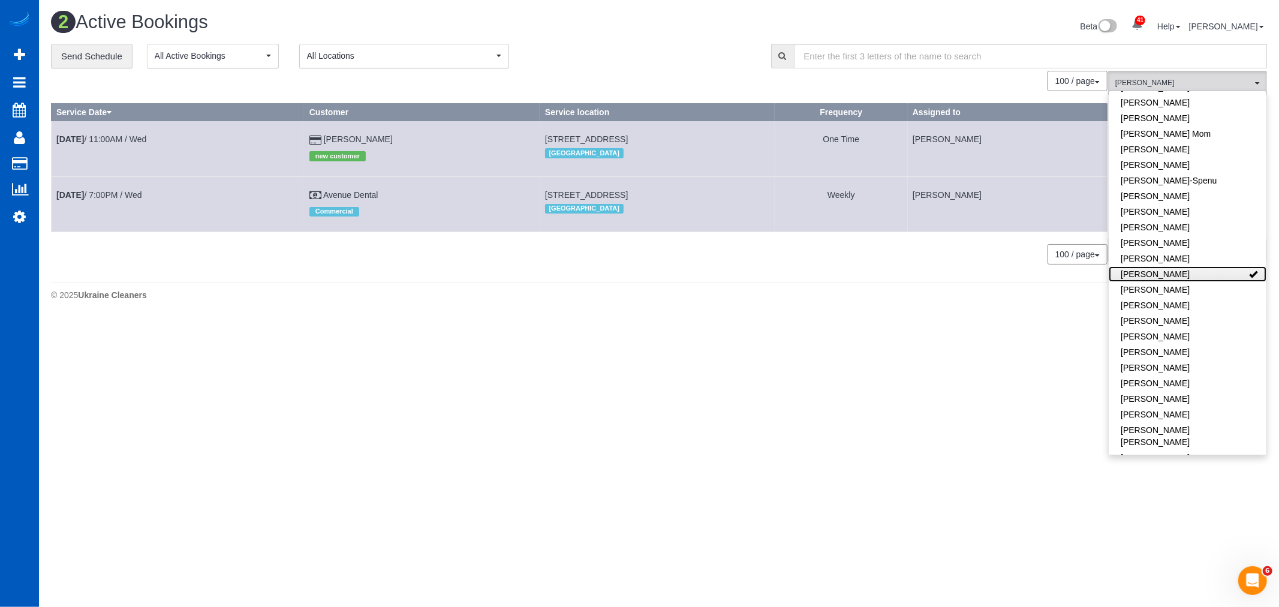
click at [1206, 274] on link "Kateryna Polishchuk" at bounding box center [1188, 274] width 158 height 16
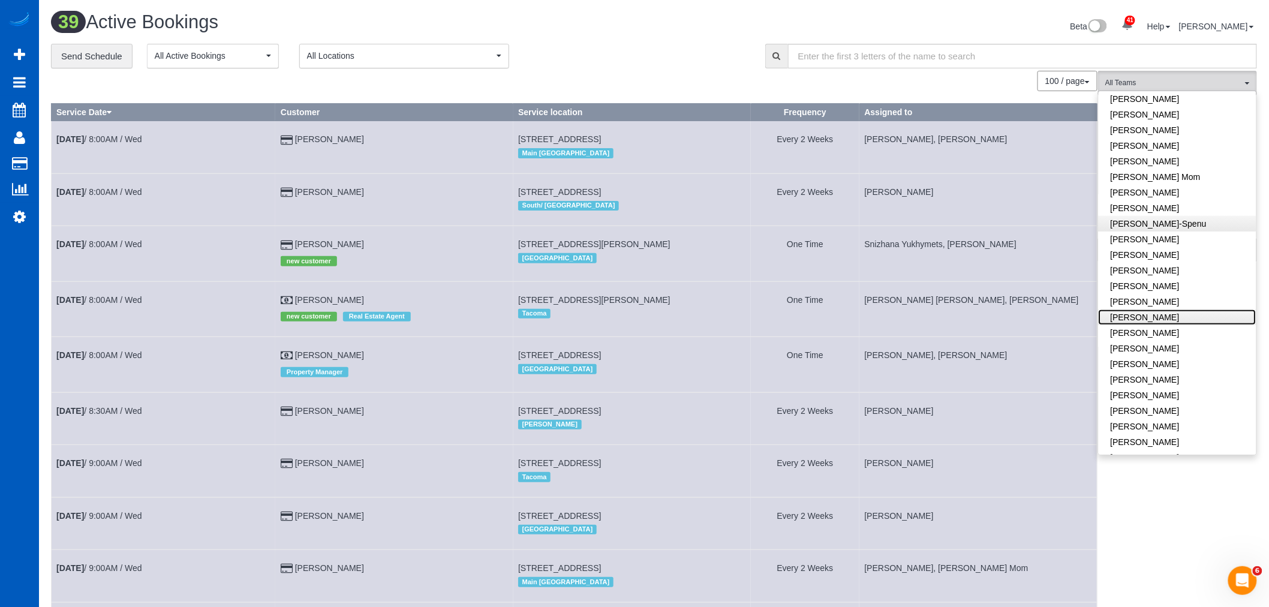
scroll to position [178, 0]
click at [1184, 232] on link "Irina Shamrai" at bounding box center [1178, 232] width 158 height 16
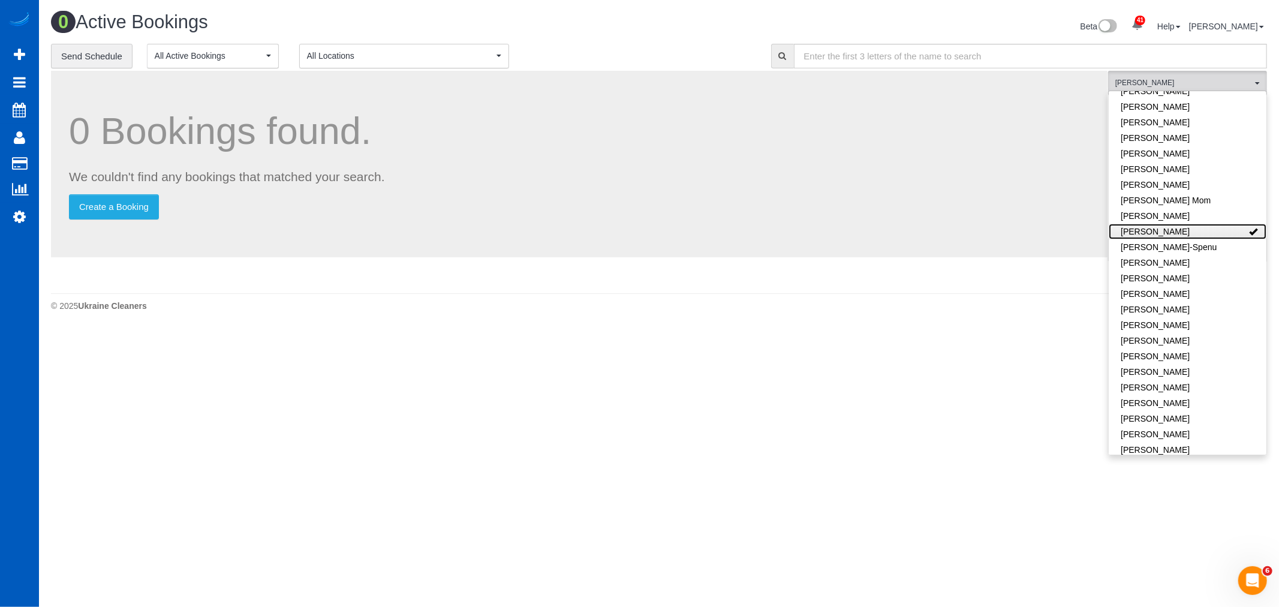
click at [1158, 229] on link "Irina Shamrai" at bounding box center [1188, 232] width 158 height 16
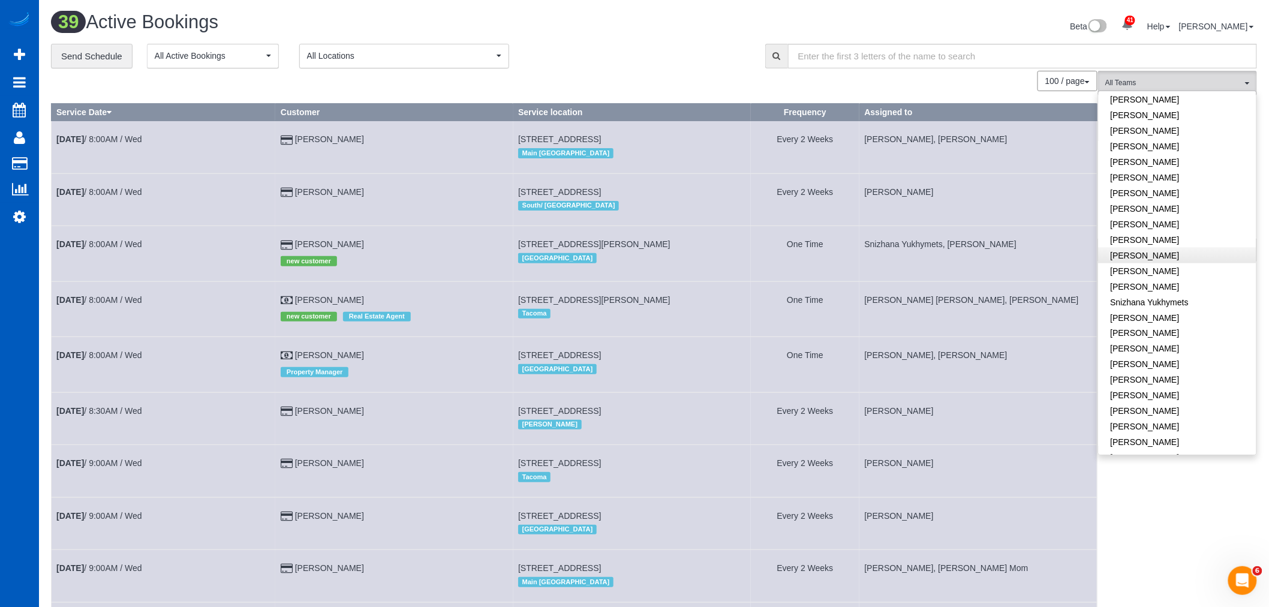
scroll to position [713, 0]
click at [1156, 325] on link "Tatiana Sitnik" at bounding box center [1178, 333] width 158 height 16
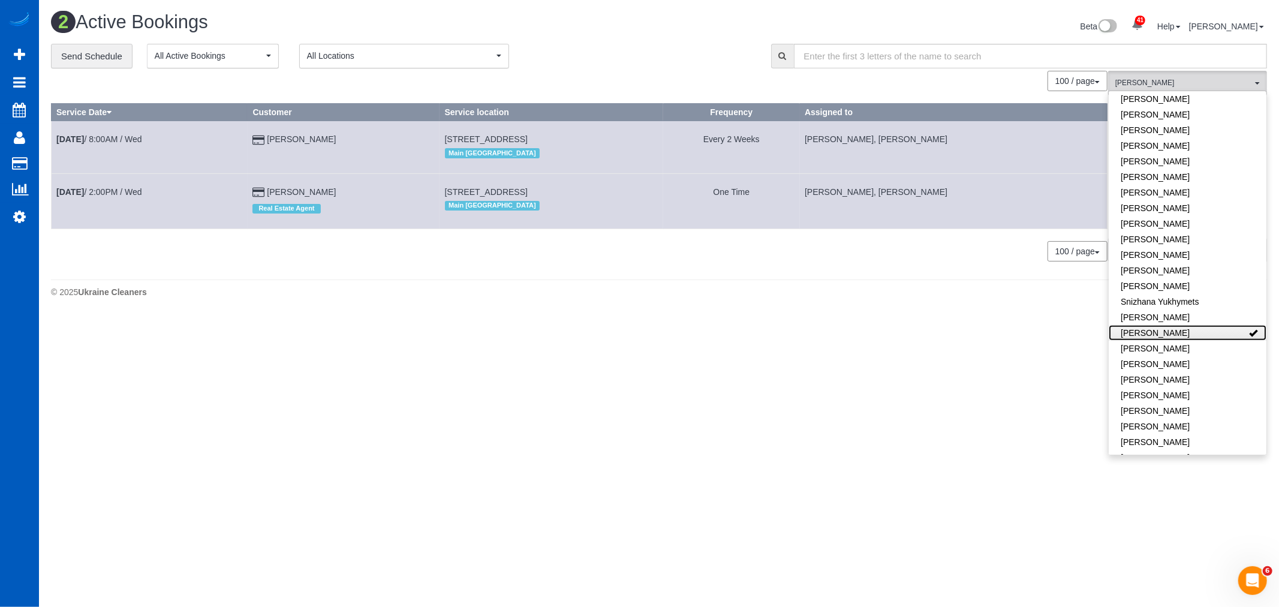
click at [1156, 325] on link "Tatiana Sitnik" at bounding box center [1188, 333] width 158 height 16
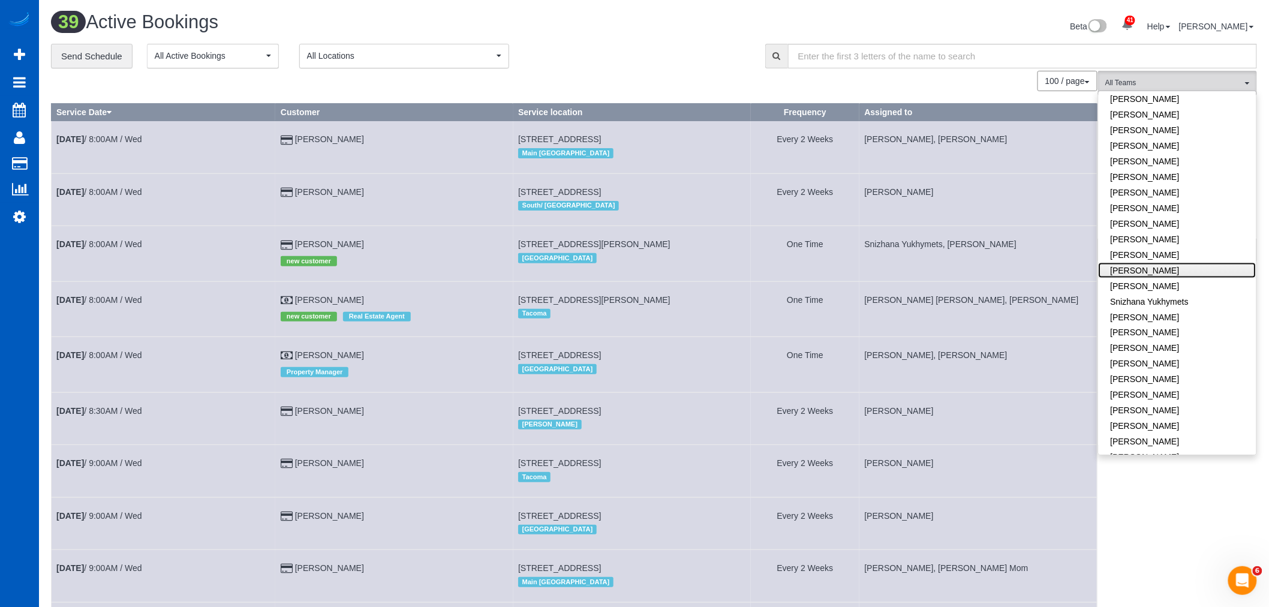
click at [1161, 263] on link "Rymma Volkova" at bounding box center [1178, 271] width 158 height 16
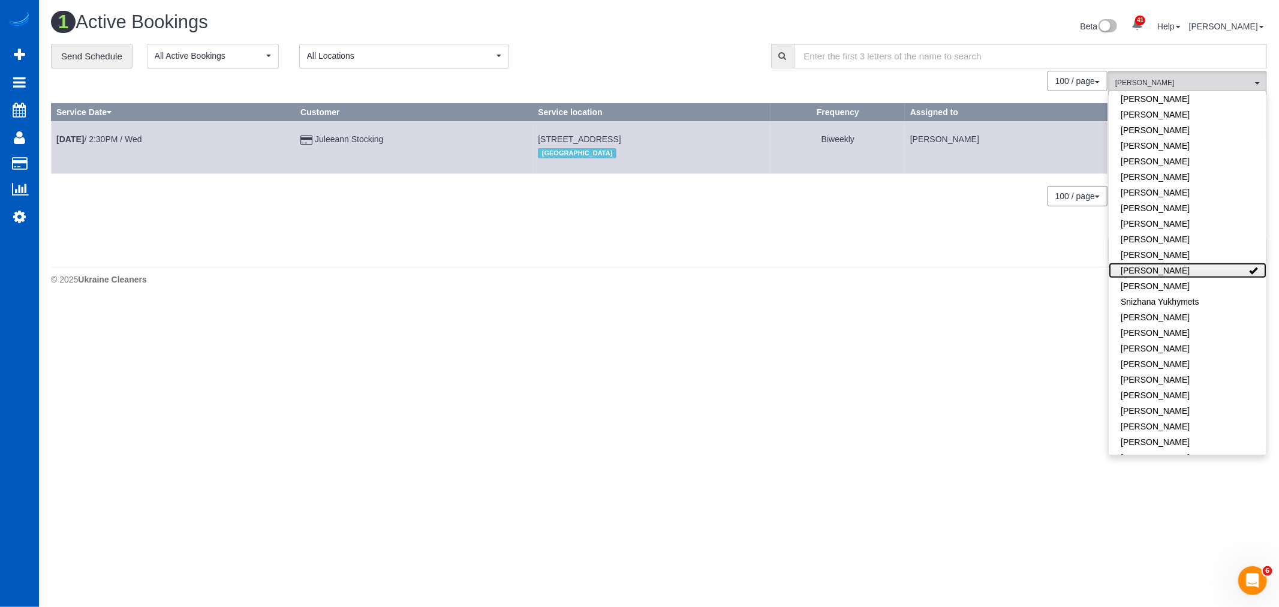
click at [1161, 263] on link "Rymma Volkova" at bounding box center [1188, 271] width 158 height 16
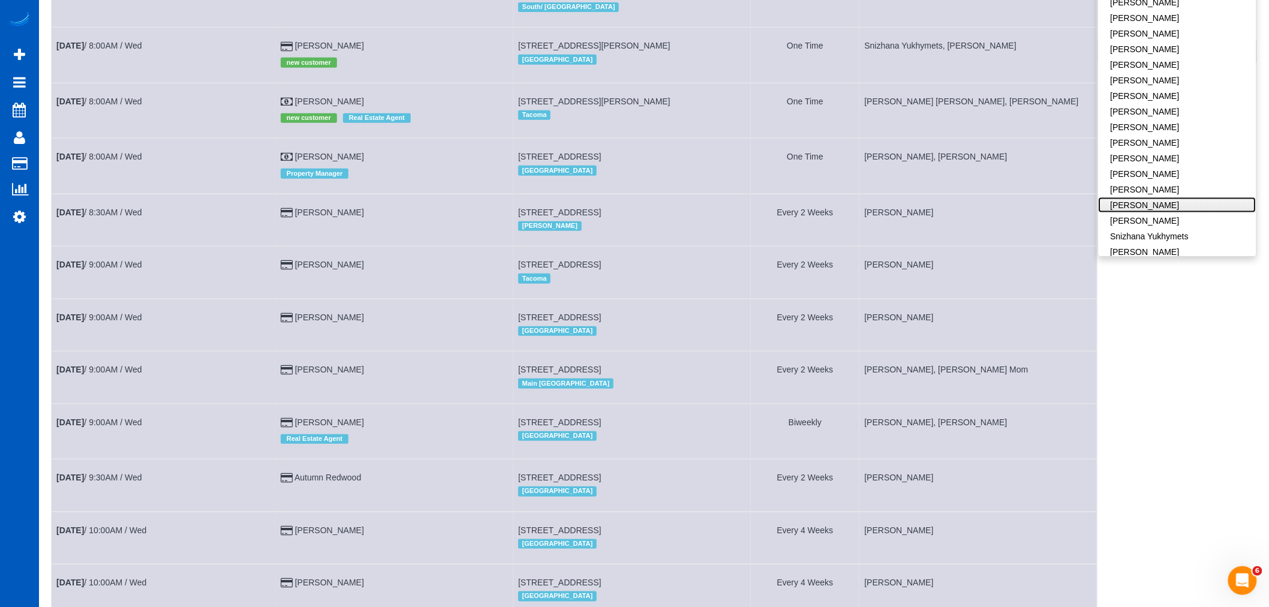
scroll to position [200, 0]
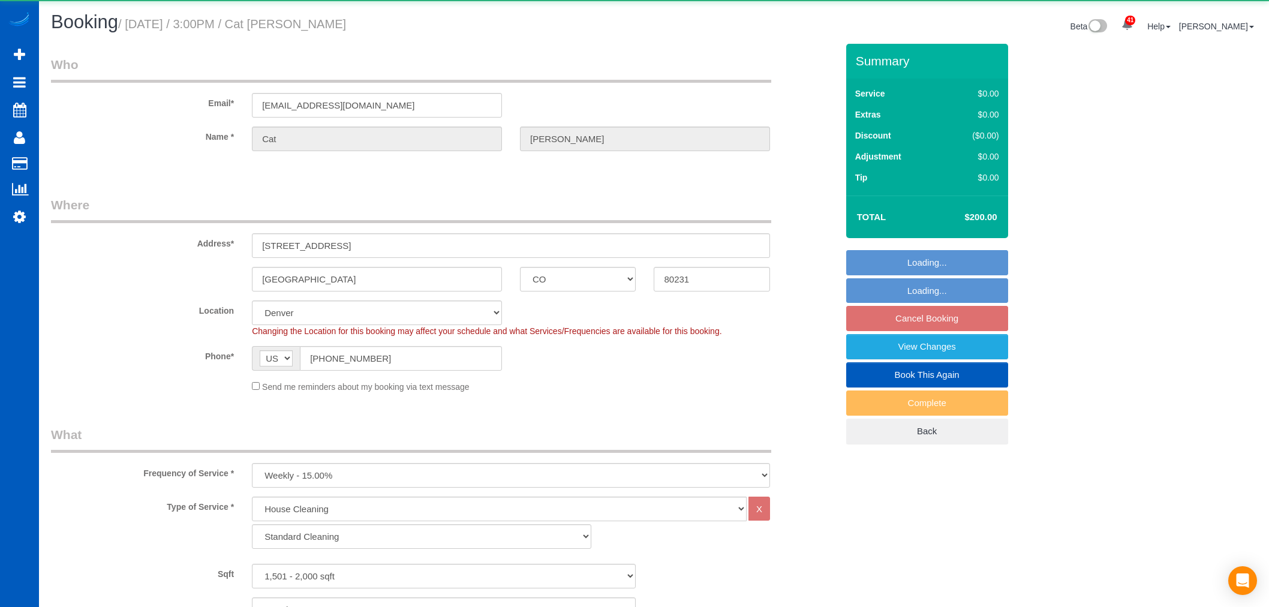
select select "CO"
select select "199"
select select "object:1172"
select select "1501"
select select "3"
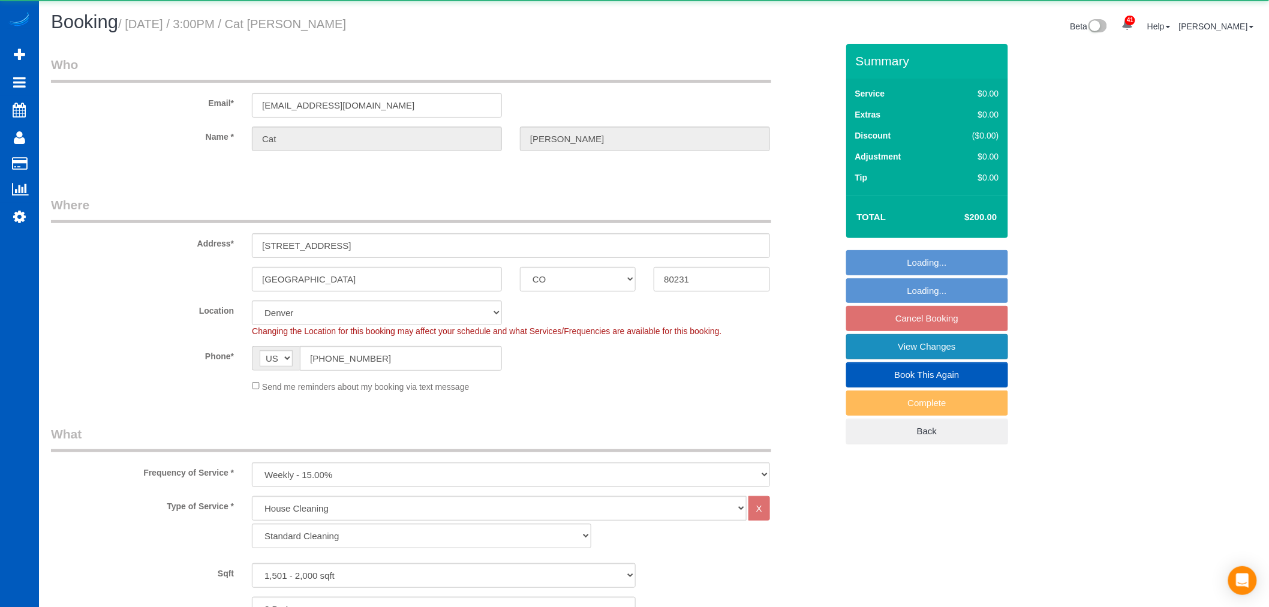
select select "2"
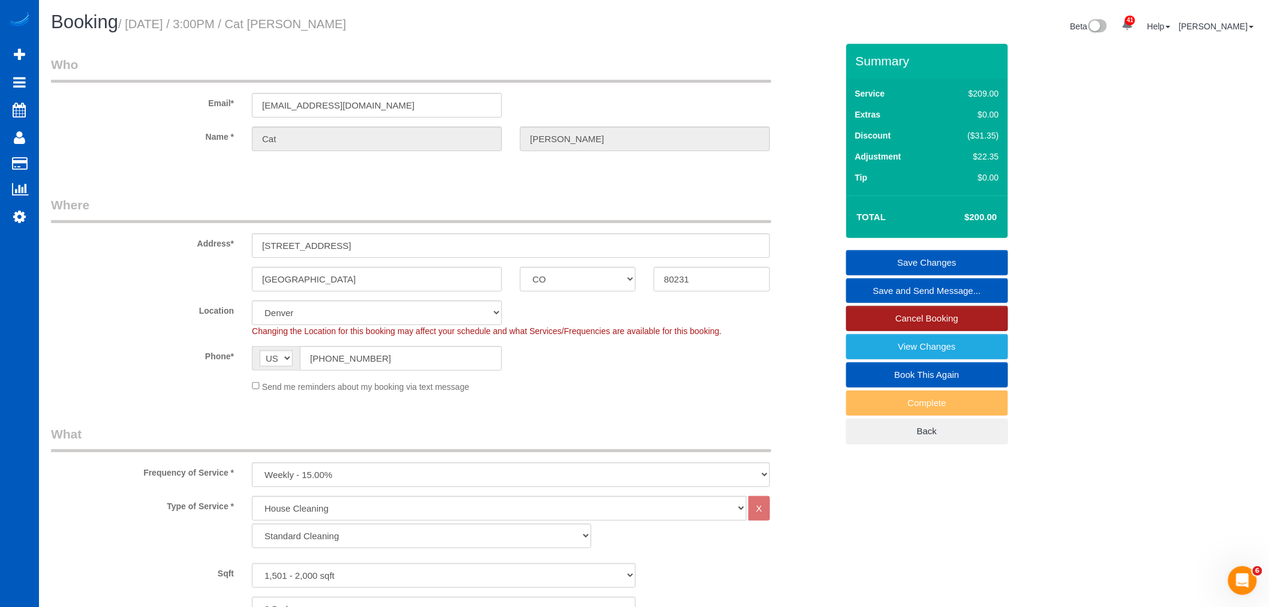
click at [930, 321] on link "Cancel Booking" at bounding box center [927, 318] width 162 height 25
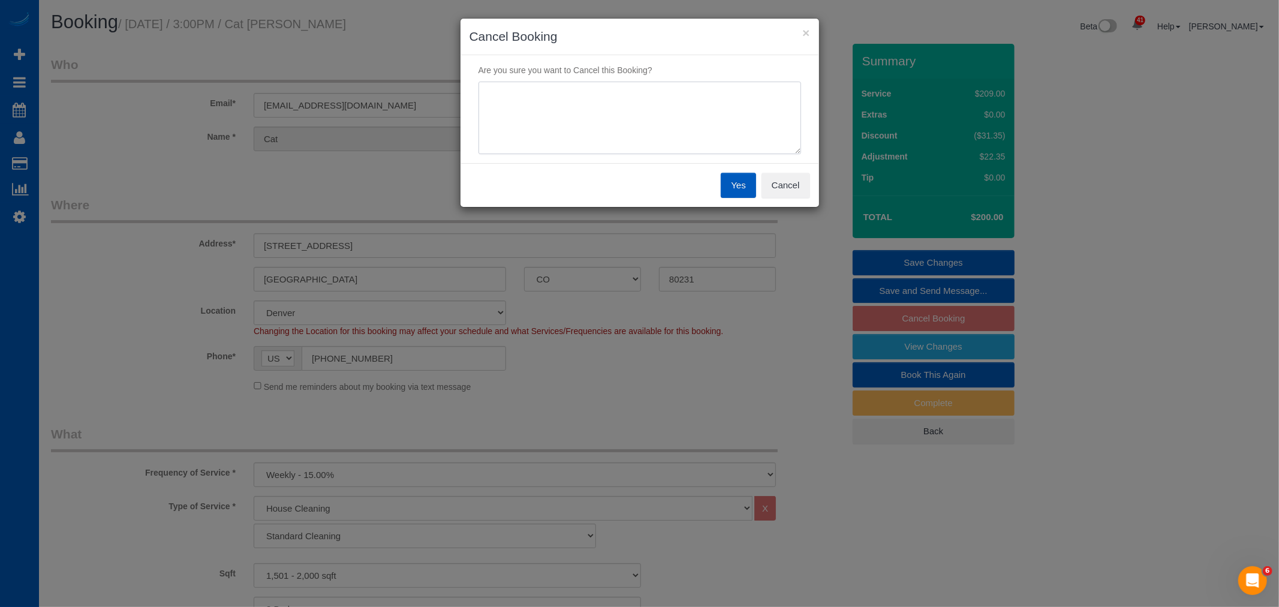
click at [518, 124] on textarea at bounding box center [640, 118] width 323 height 73
type textarea "availability"
click at [747, 186] on button "Yes" at bounding box center [738, 185] width 35 height 25
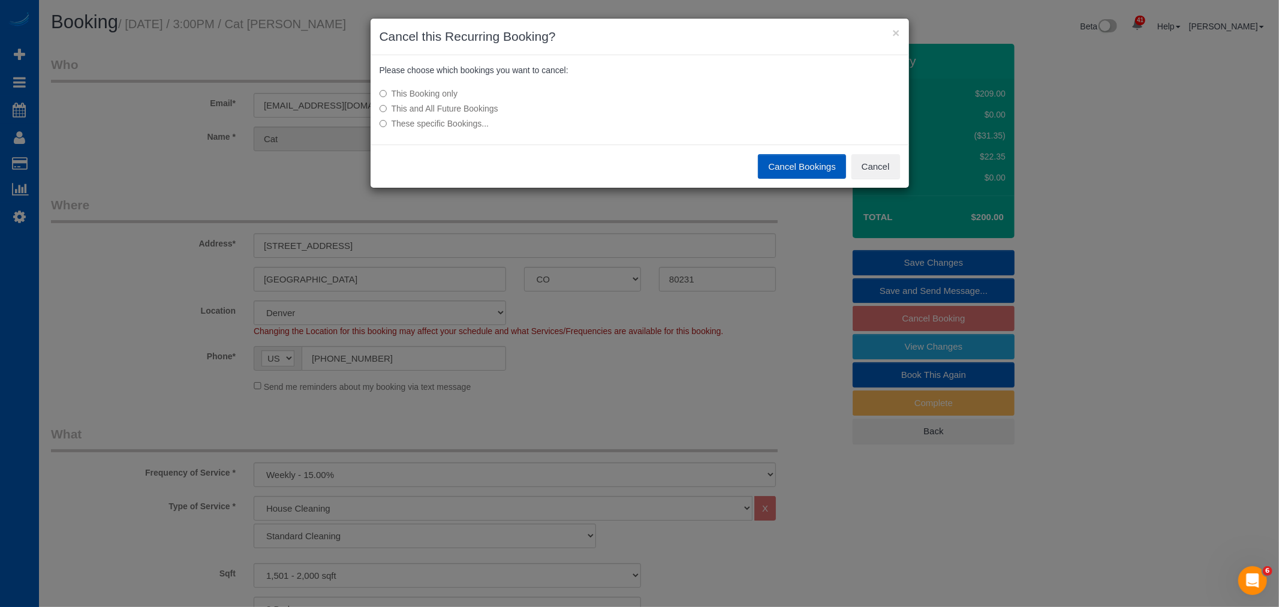
click at [446, 106] on label "This and All Future Bookings" at bounding box center [550, 109] width 341 height 12
click at [802, 161] on button "Cancel Bookings" at bounding box center [802, 166] width 88 height 25
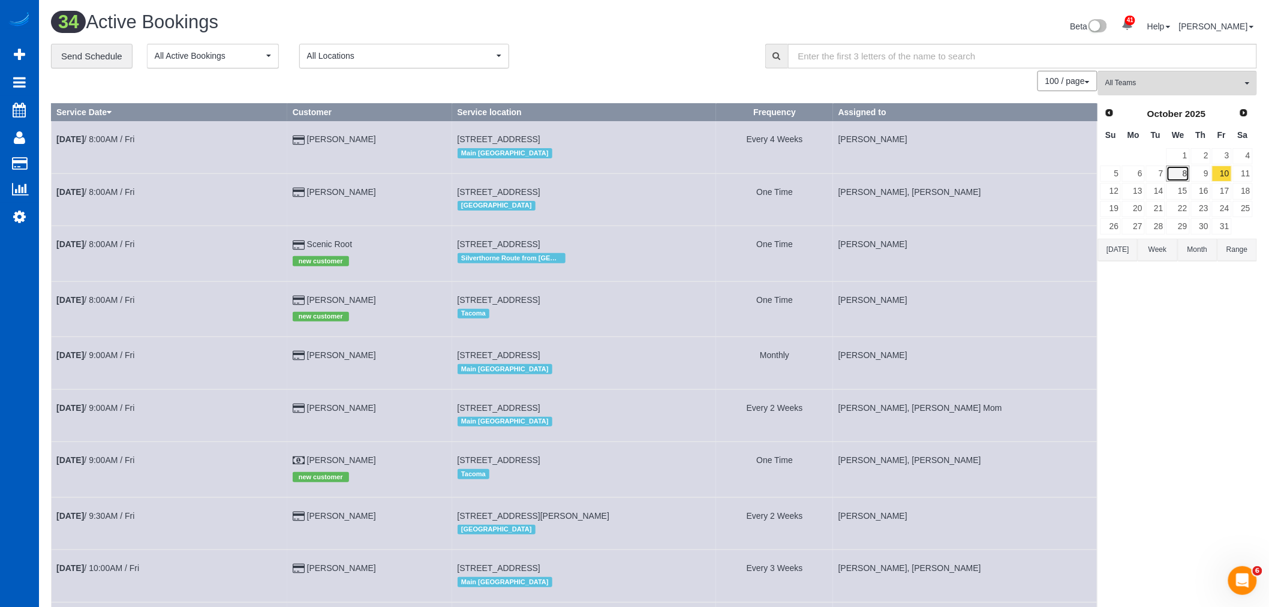
click at [1186, 172] on link "8" at bounding box center [1178, 174] width 23 height 16
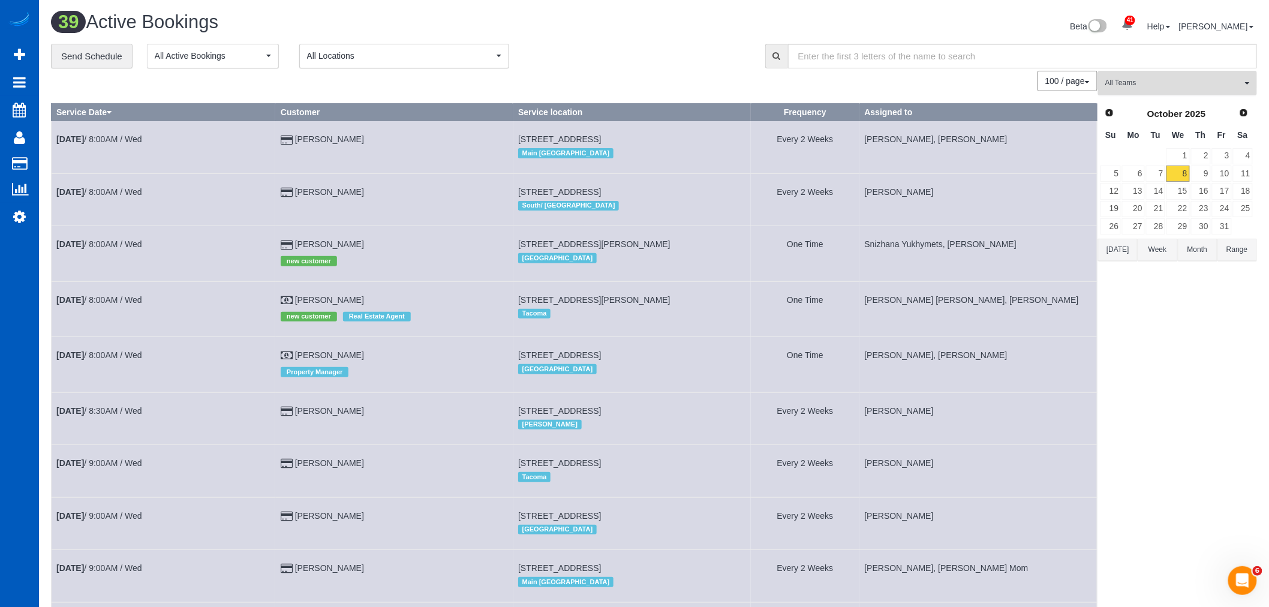
click at [1160, 93] on button "All Teams" at bounding box center [1177, 83] width 159 height 25
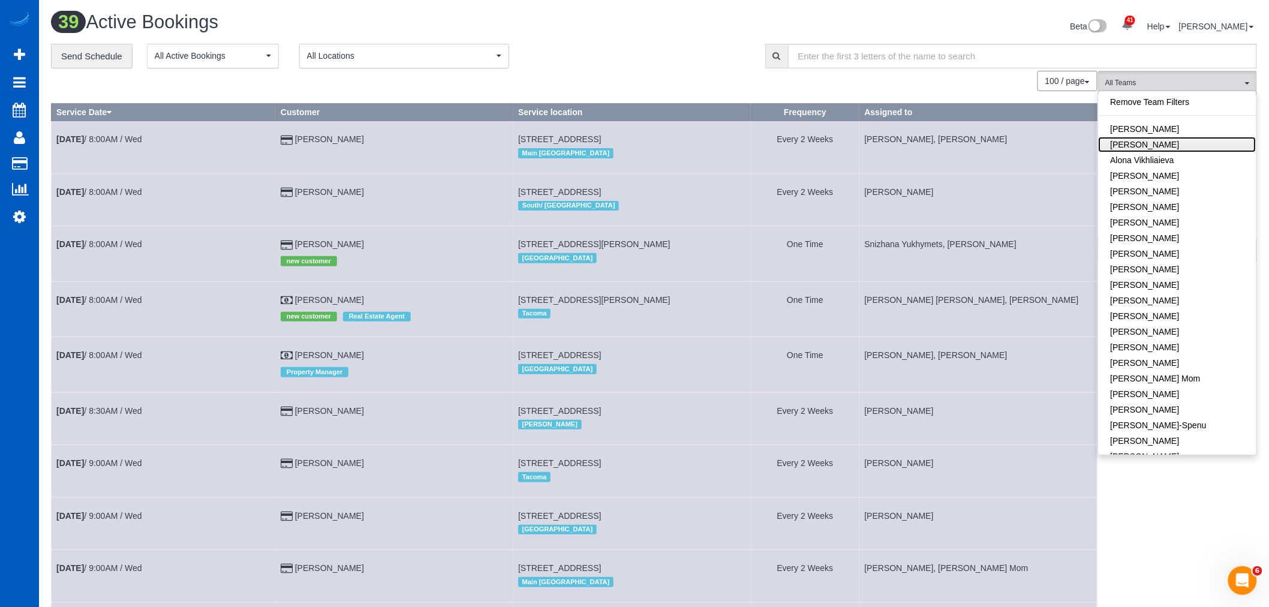
click at [1161, 148] on link "Alona Tarasiuk" at bounding box center [1178, 145] width 158 height 16
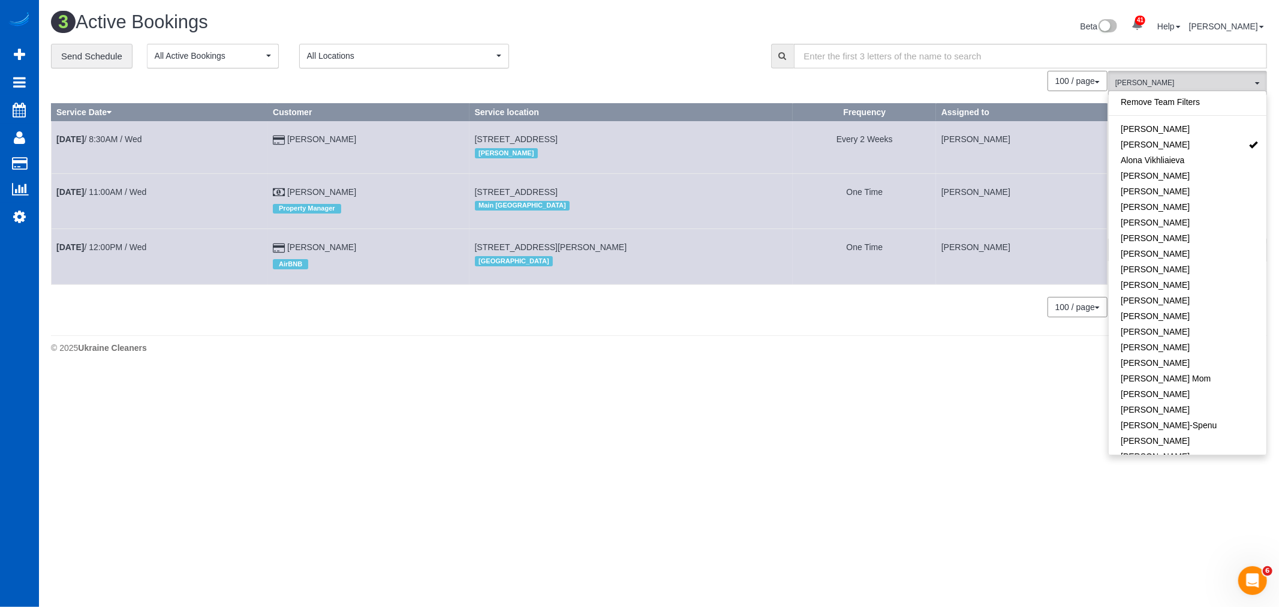
click at [714, 513] on body "41 Beta Your Notifications You have 0 alerts × You have 3 to charge for 10/06/2…" at bounding box center [639, 303] width 1279 height 607
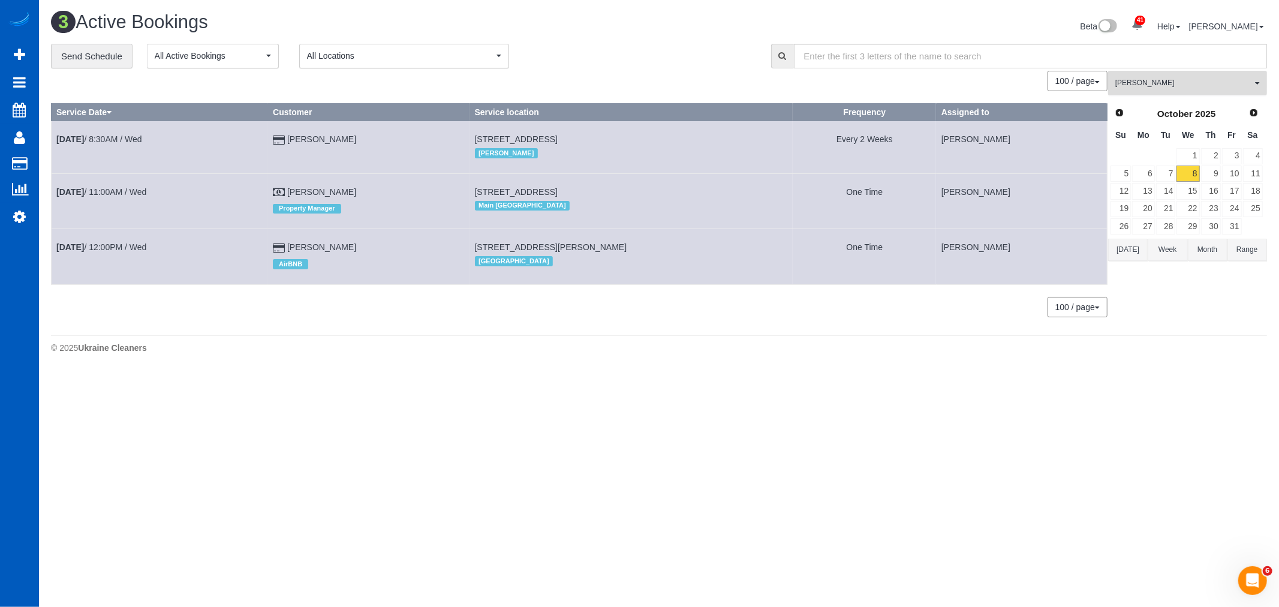
click at [1155, 79] on span "Alona Tarasiuk" at bounding box center [1184, 83] width 137 height 10
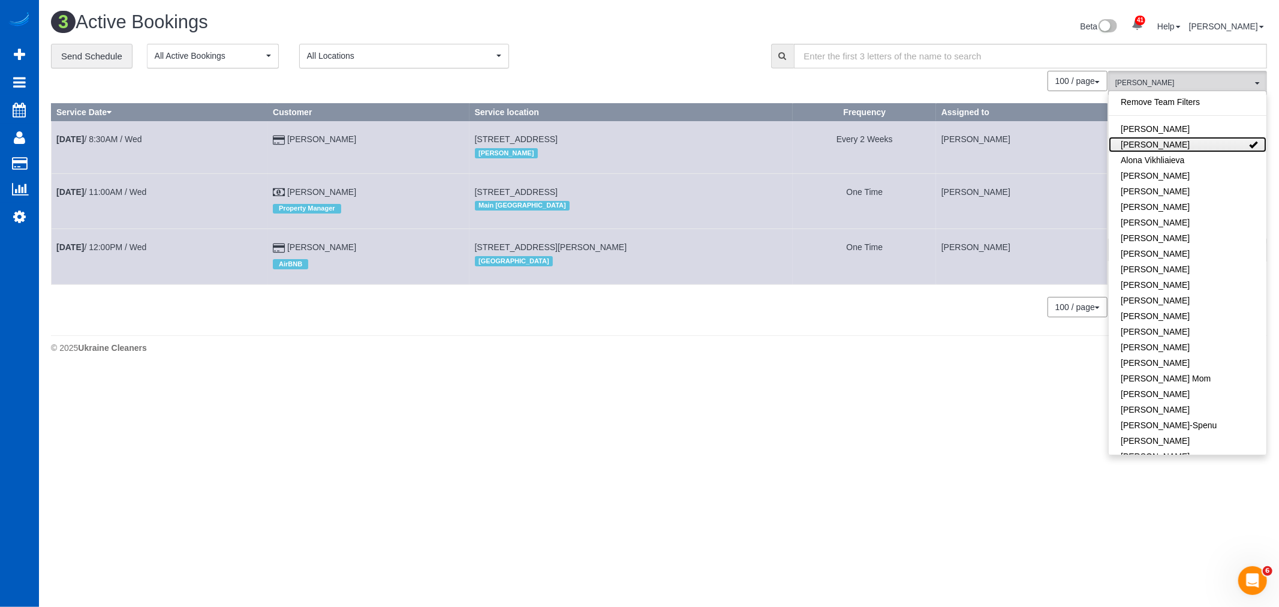
click at [1199, 142] on link "Alona Tarasiuk" at bounding box center [1188, 145] width 158 height 16
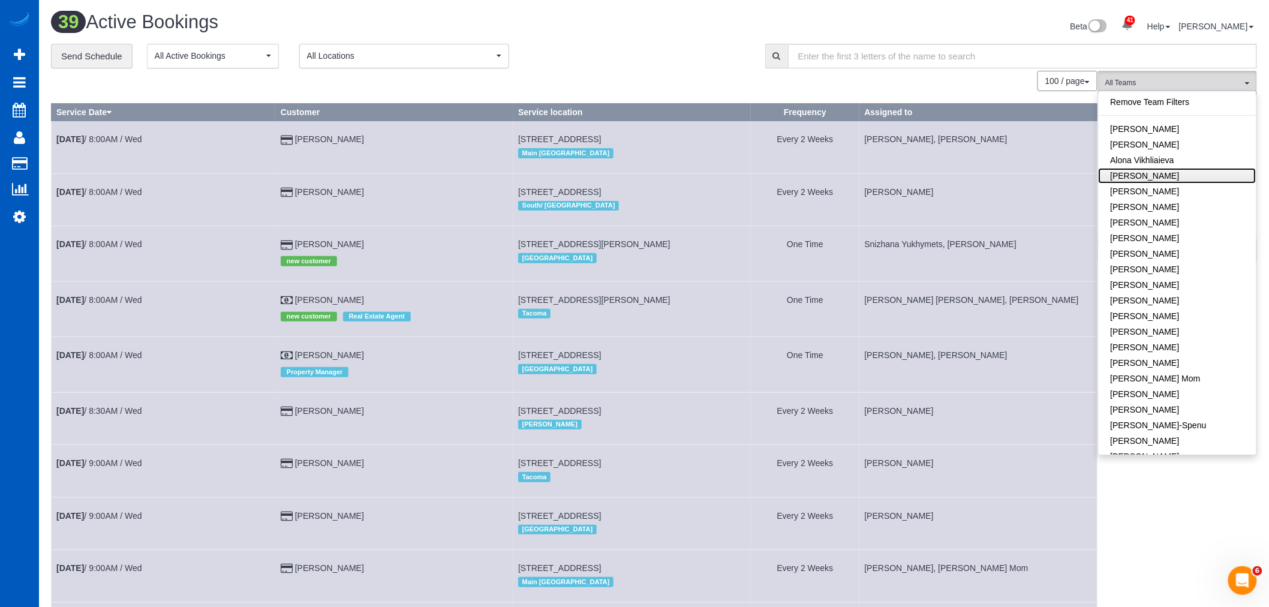
click at [1205, 176] on link "Anastasiia Demchenko" at bounding box center [1178, 176] width 158 height 16
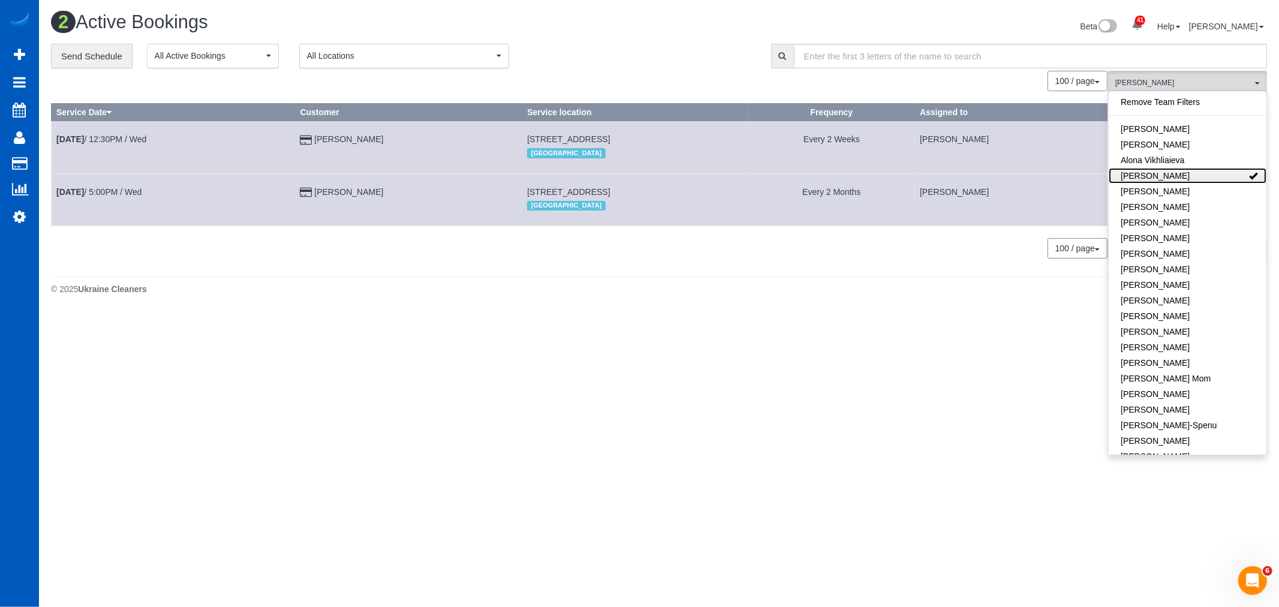
click at [1205, 176] on link "Anastasiia Demchenko" at bounding box center [1188, 176] width 158 height 16
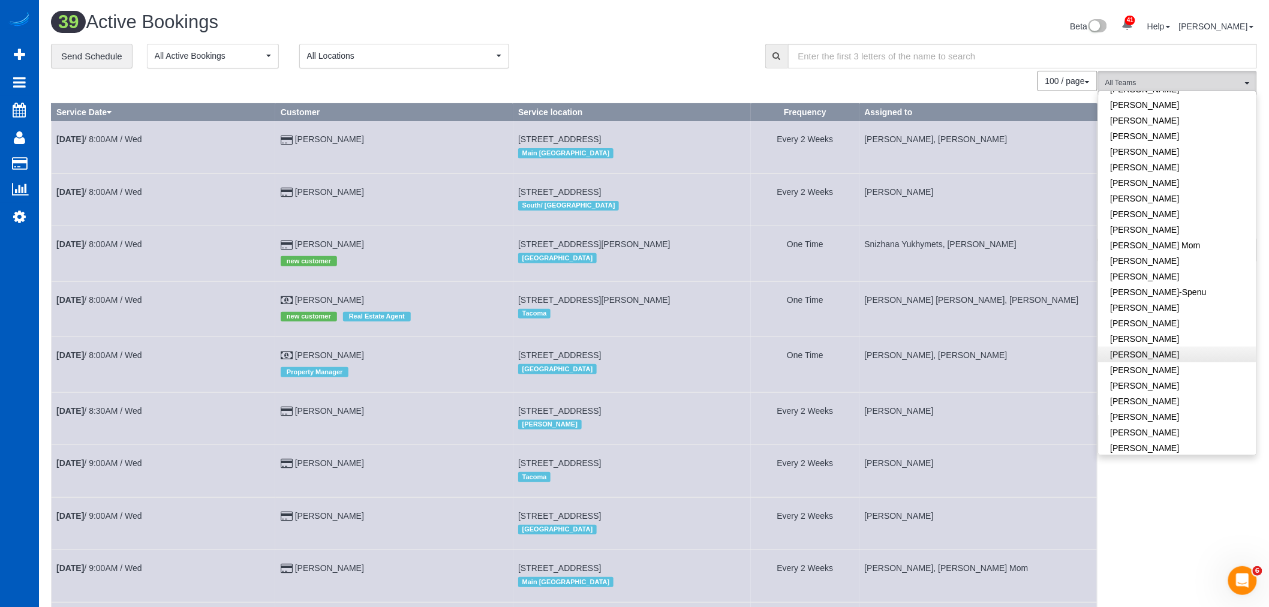
scroll to position [200, 0]
click at [1190, 300] on link "Kateryna Maherovska" at bounding box center [1178, 304] width 158 height 16
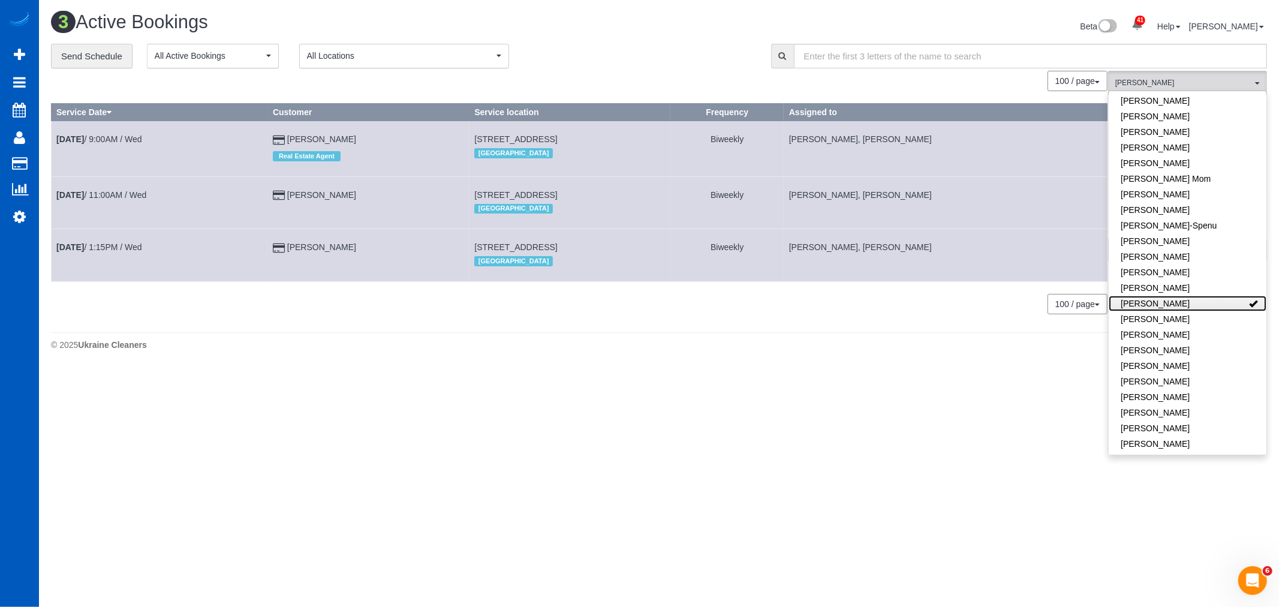
click at [1190, 303] on link "Kateryna Maherovska" at bounding box center [1188, 304] width 158 height 16
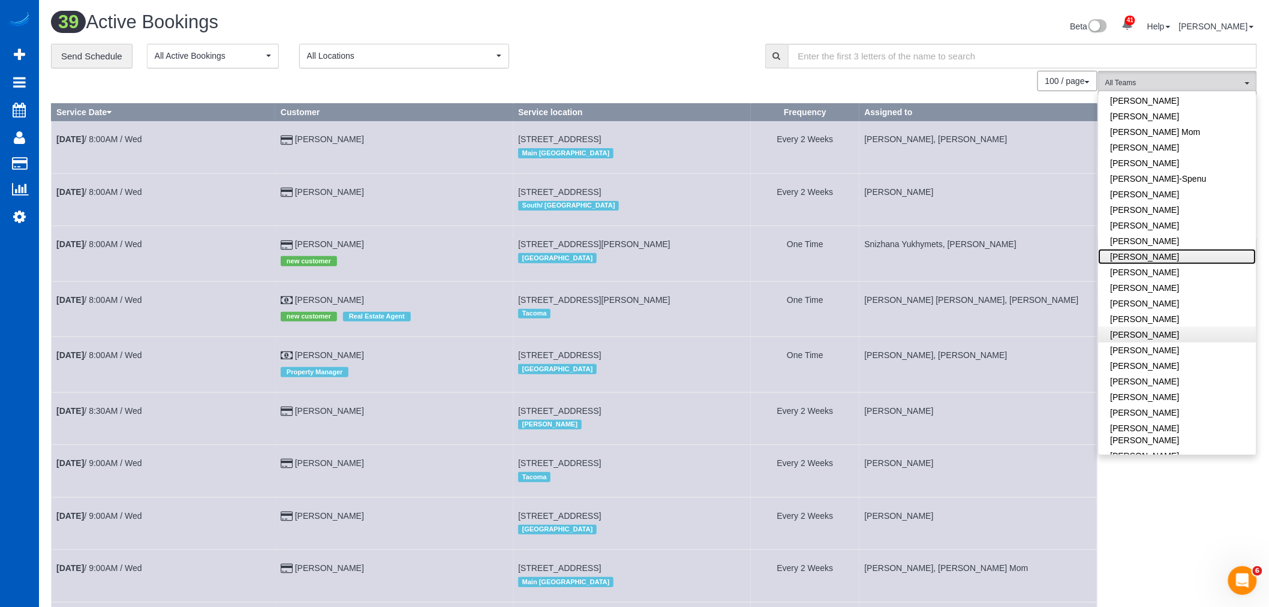
scroll to position [333, 0]
click at [1152, 228] on link "[PERSON_NAME]" at bounding box center [1178, 233] width 158 height 16
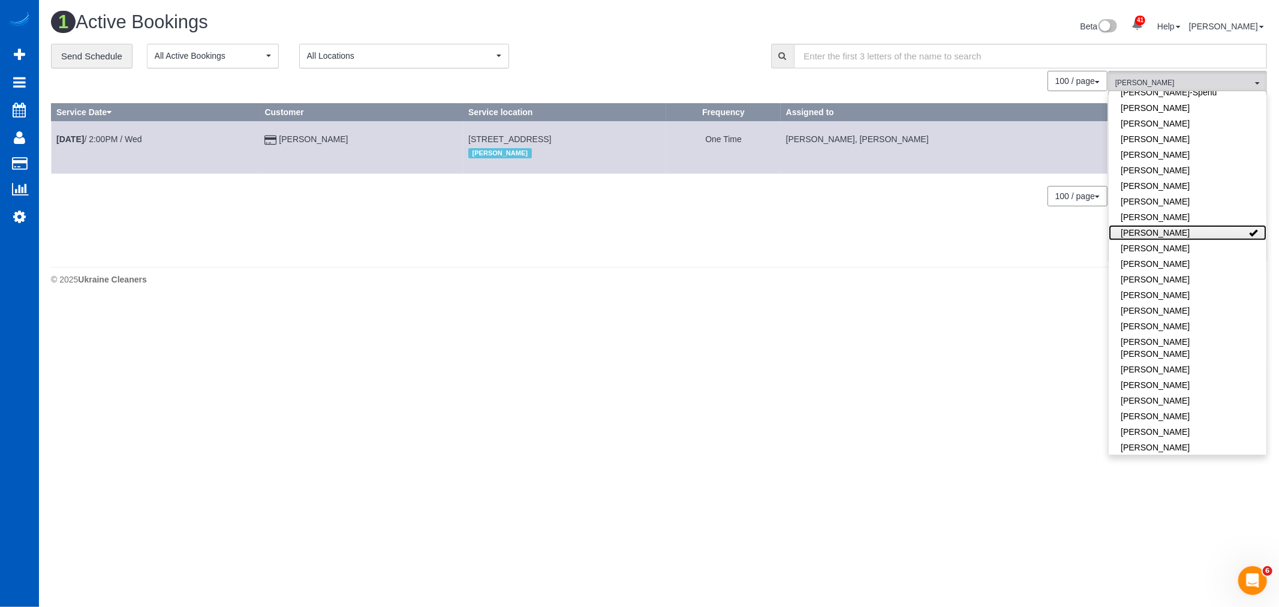
click at [1153, 233] on link "[PERSON_NAME]" at bounding box center [1188, 233] width 158 height 16
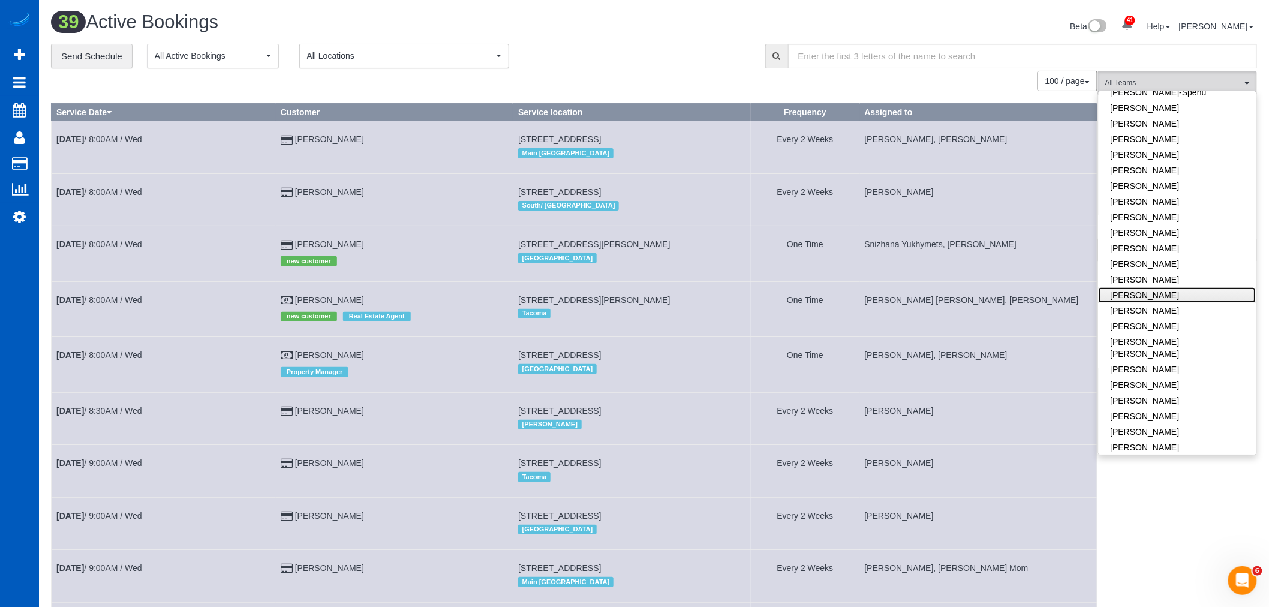
click at [1192, 297] on link "[PERSON_NAME]" at bounding box center [1178, 295] width 158 height 16
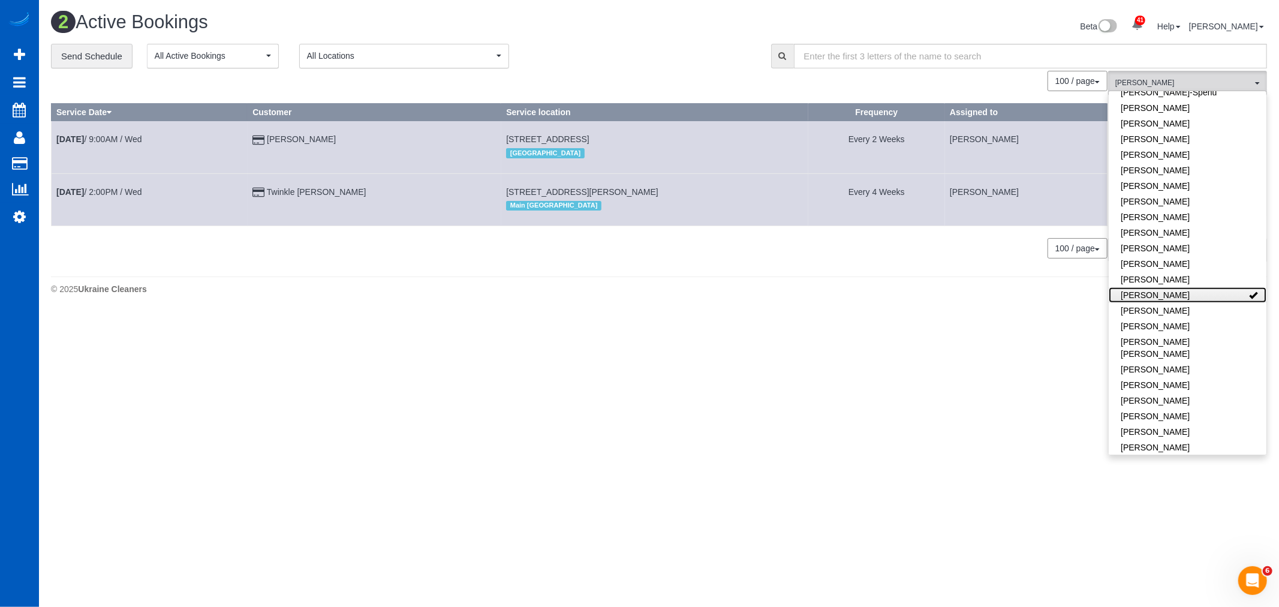
click at [1182, 292] on link "[PERSON_NAME]" at bounding box center [1188, 295] width 158 height 16
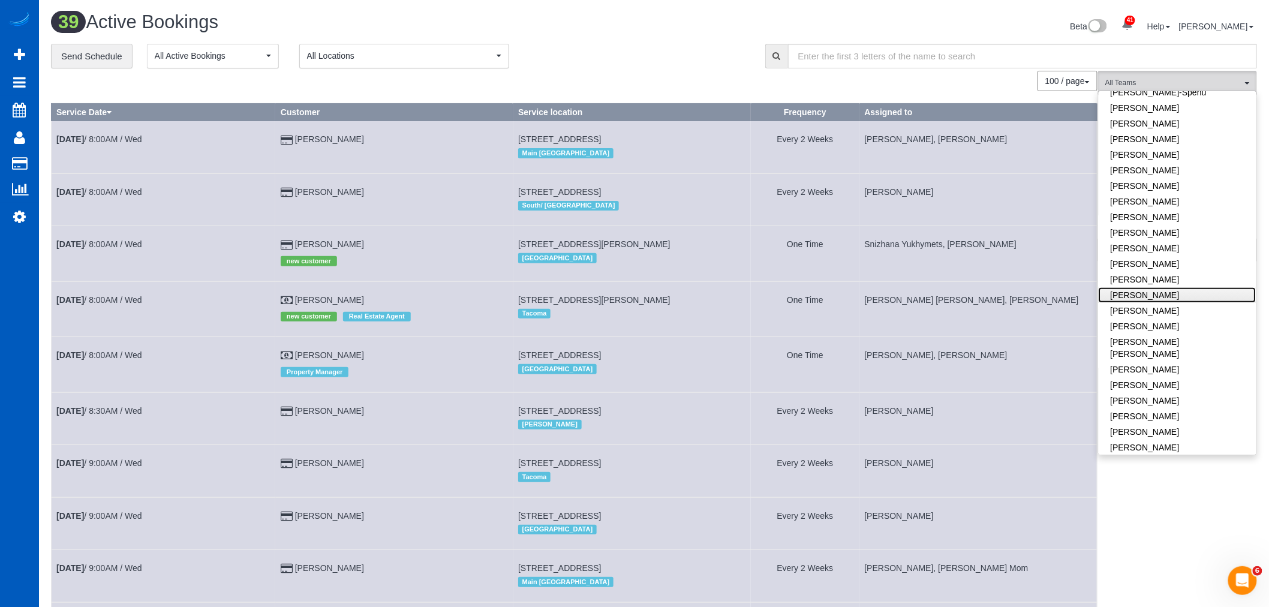
click at [1182, 293] on link "[PERSON_NAME]" at bounding box center [1178, 295] width 158 height 16
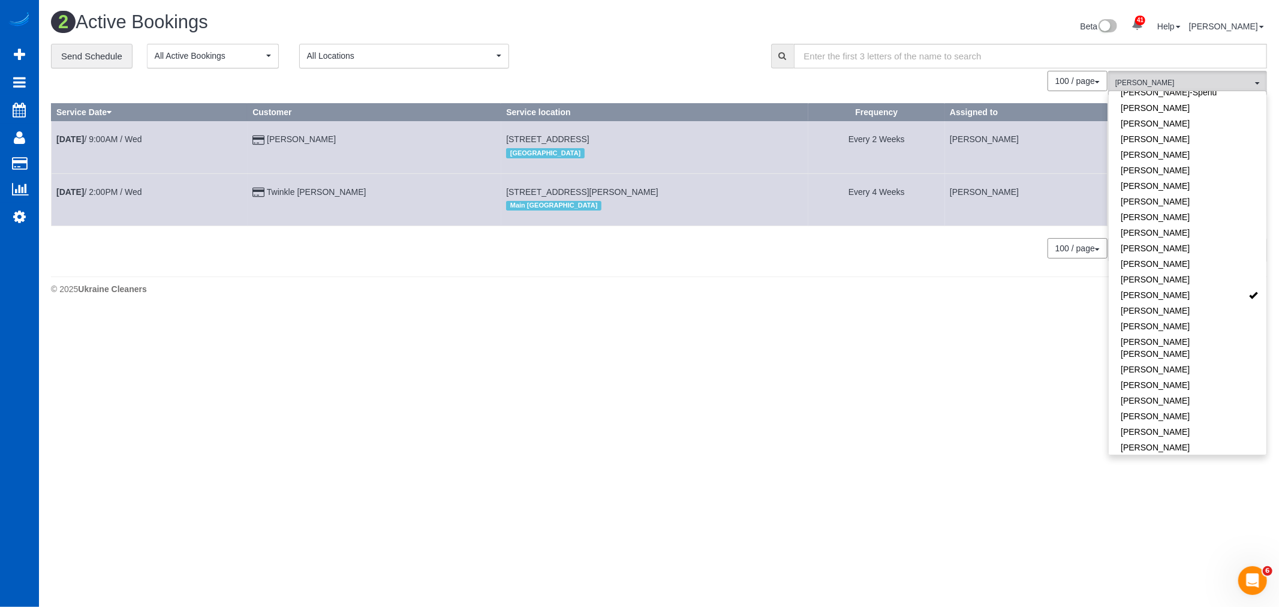
click at [573, 374] on body "41 Beta Your Notifications You have 0 alerts × You have 3 to charge for 10/06/2…" at bounding box center [639, 303] width 1279 height 607
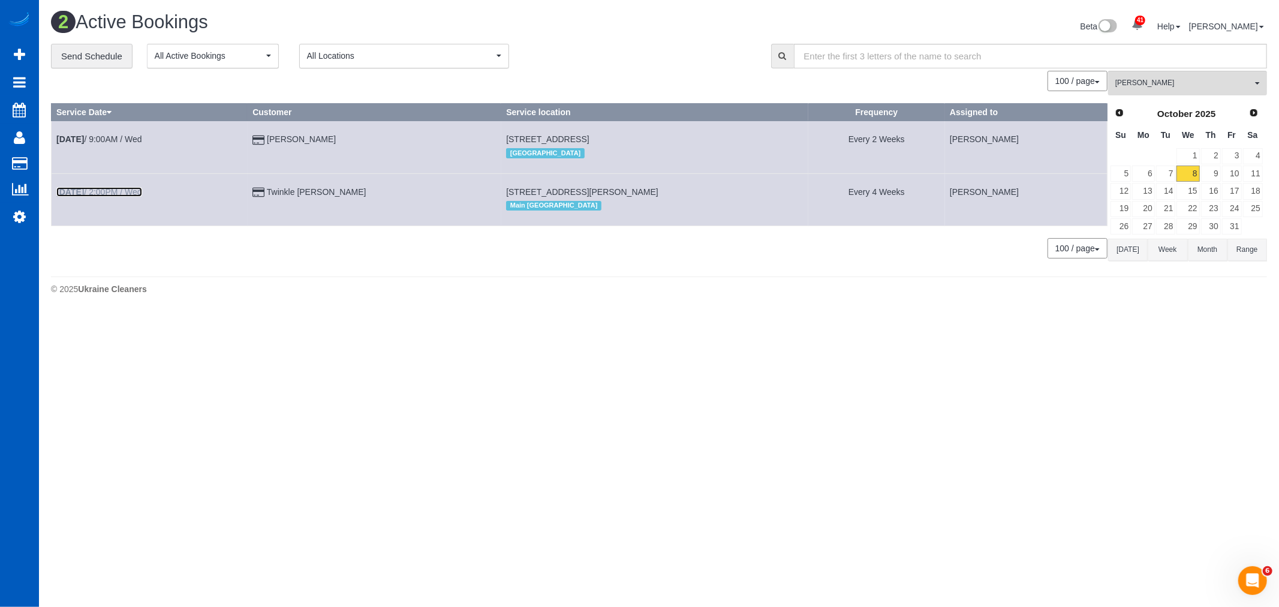
click at [98, 191] on link "Oct 8th / 2:00PM / Wed" at bounding box center [99, 192] width 86 height 10
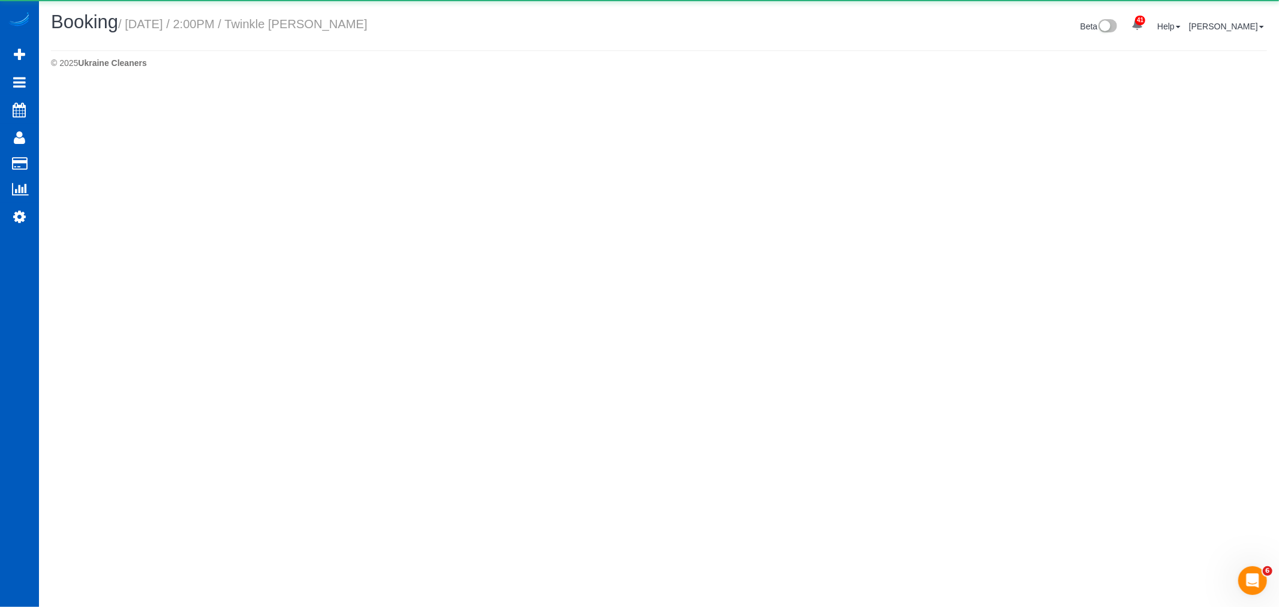
select select "WA"
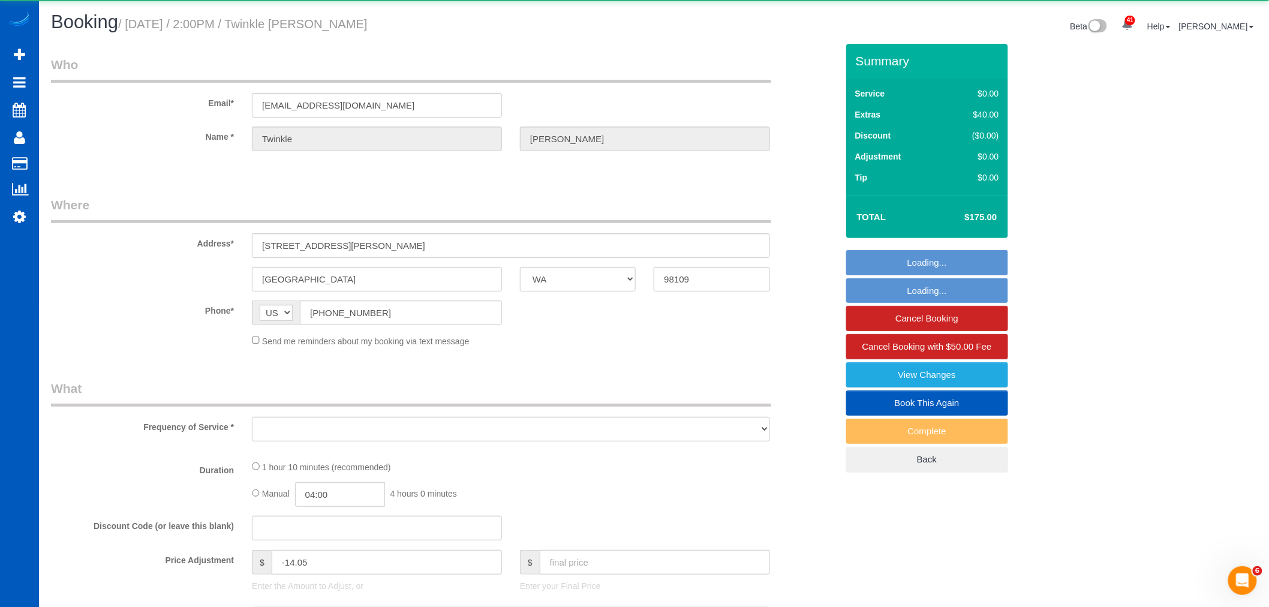
select select "object:5846"
select select "199"
select select "spot8"
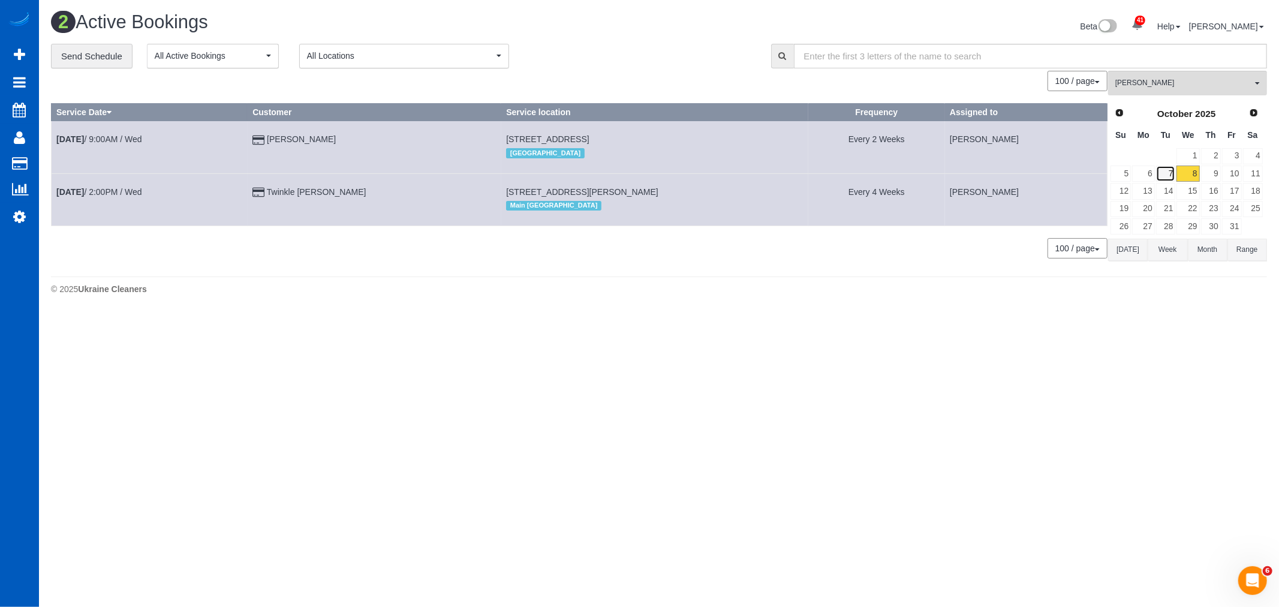
click at [1172, 177] on link "7" at bounding box center [1166, 174] width 20 height 16
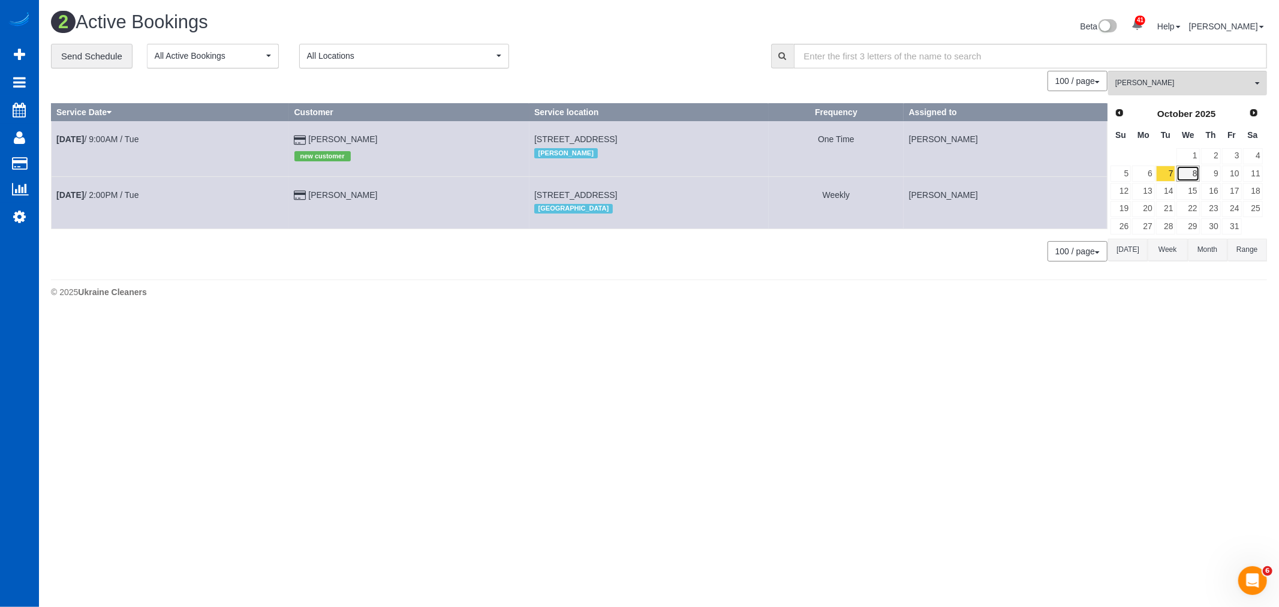
click at [1192, 177] on link "8" at bounding box center [1188, 174] width 23 height 16
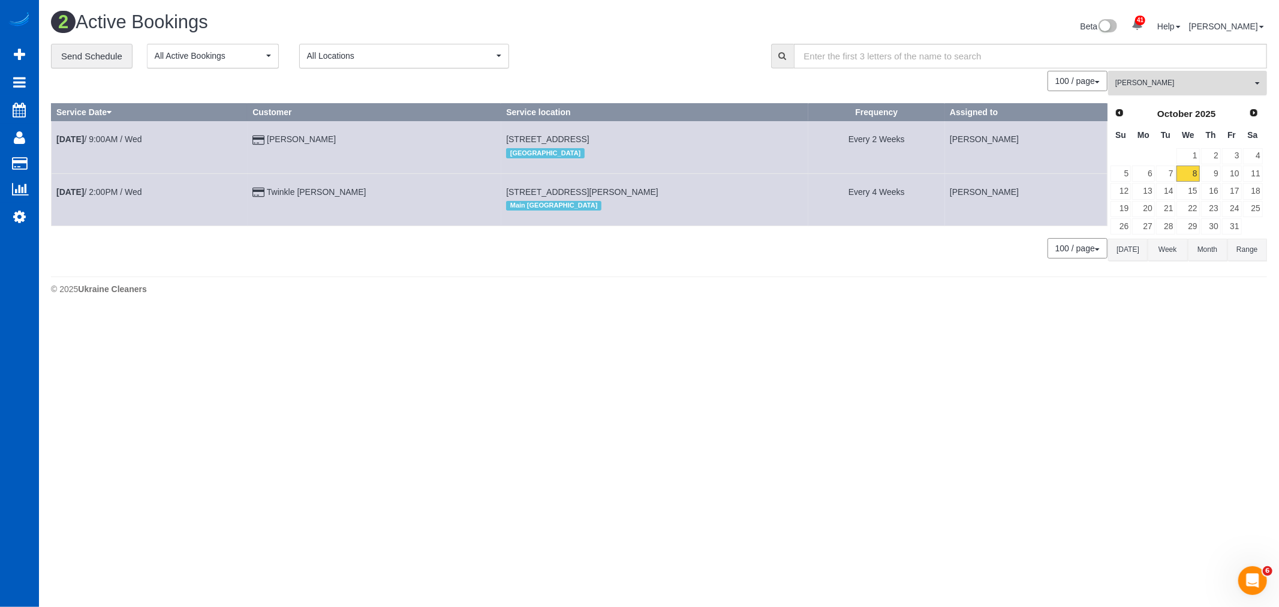
click at [1155, 88] on span "[PERSON_NAME]" at bounding box center [1184, 83] width 137 height 10
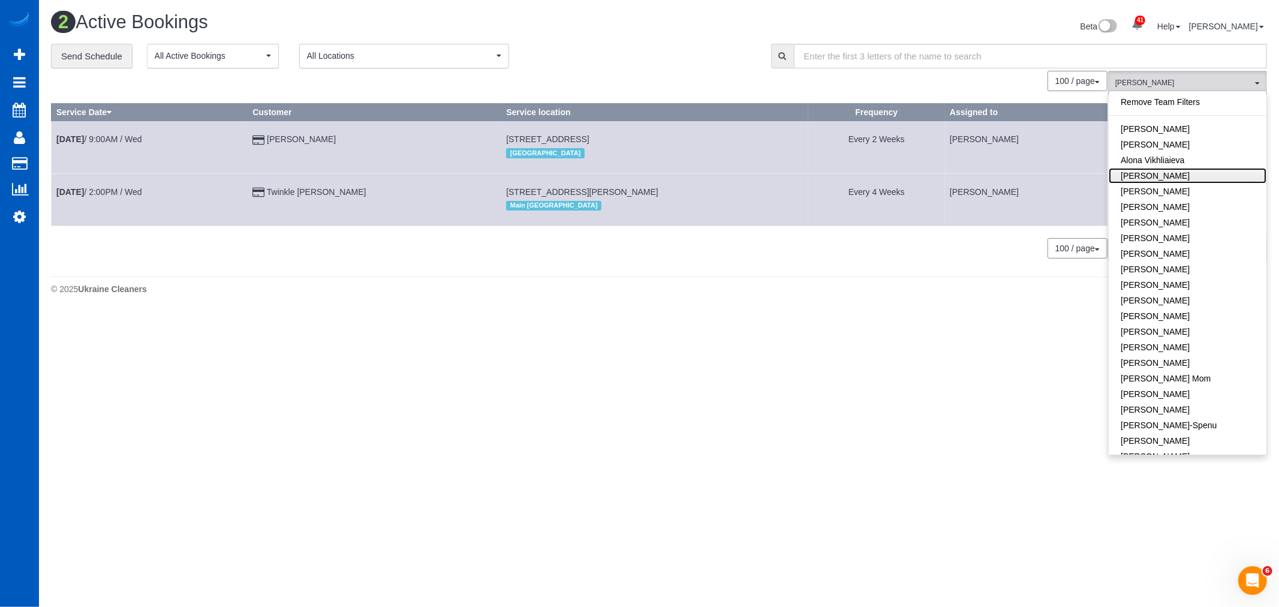
click at [1182, 172] on link "[PERSON_NAME]" at bounding box center [1188, 176] width 158 height 16
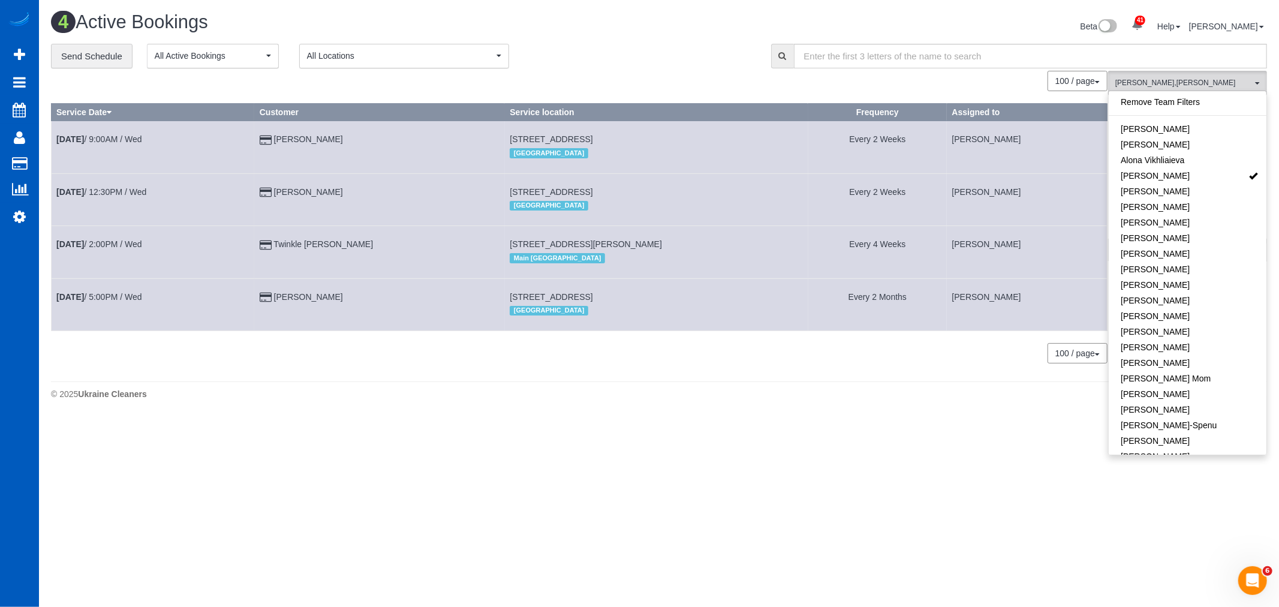
drag, startPoint x: 453, startPoint y: 189, endPoint x: 633, endPoint y: 176, distance: 180.4
click at [633, 176] on td "16822 45th Ave Ne, Lake Forest Park, WA 98155 North Seattle" at bounding box center [656, 199] width 303 height 52
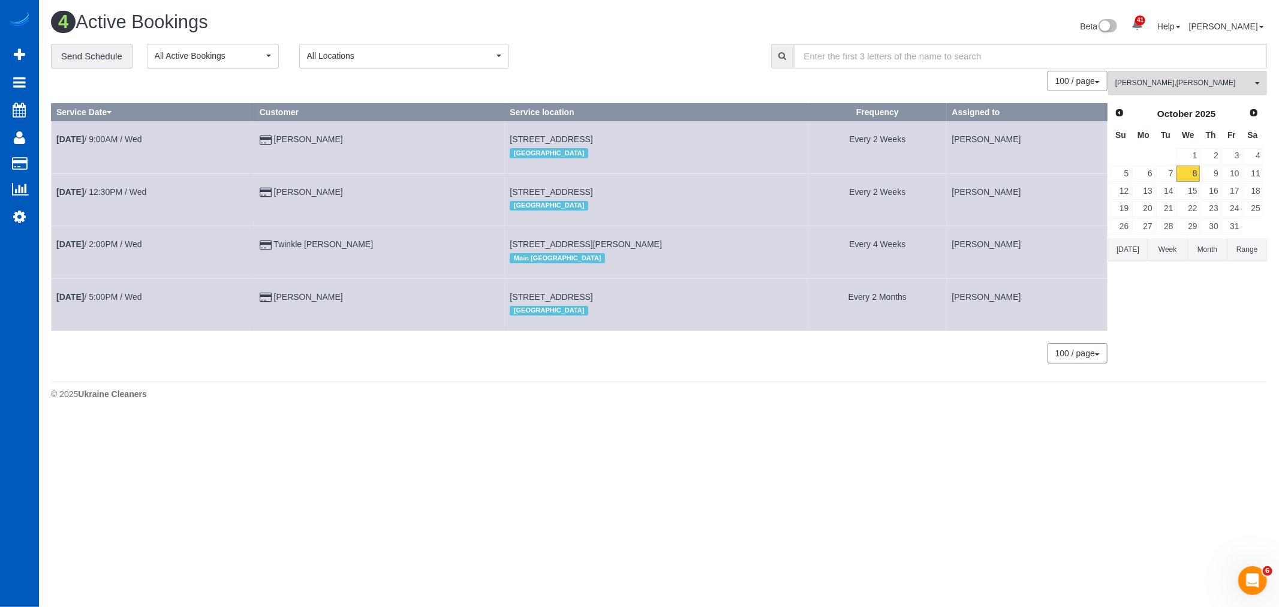
click at [593, 192] on span "[STREET_ADDRESS]" at bounding box center [551, 192] width 83 height 10
drag, startPoint x: 638, startPoint y: 194, endPoint x: 449, endPoint y: 195, distance: 189.5
click at [505, 195] on td "16822 45th Ave Ne, Lake Forest Park, WA 98155 North Seattle" at bounding box center [656, 199] width 303 height 52
click at [77, 195] on b "[DATE]" at bounding box center [70, 192] width 28 height 10
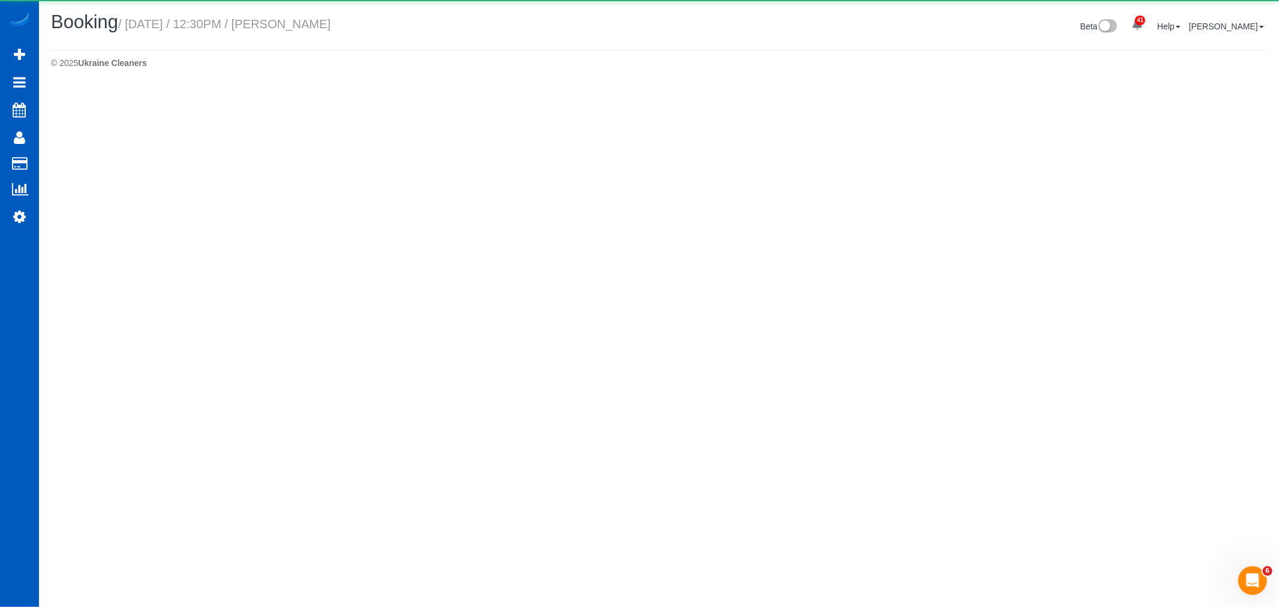
select select "WA"
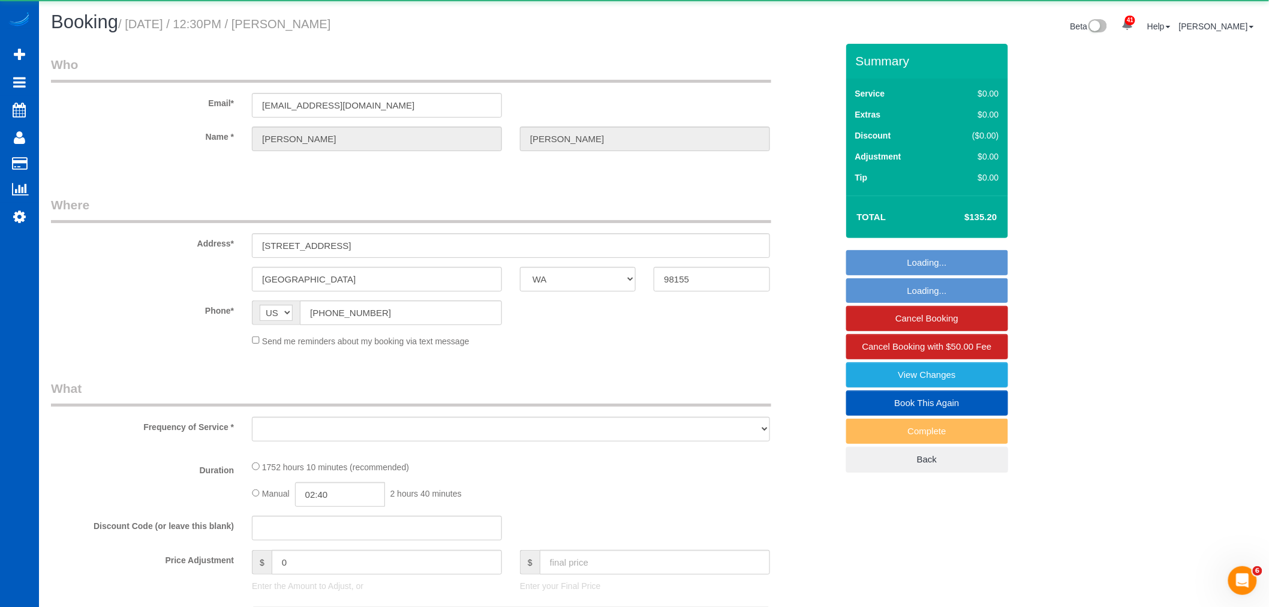
select select "object:6774"
select select "string:fspay-861d31ac-896a-4735-ad96-b4a06ea86eac"
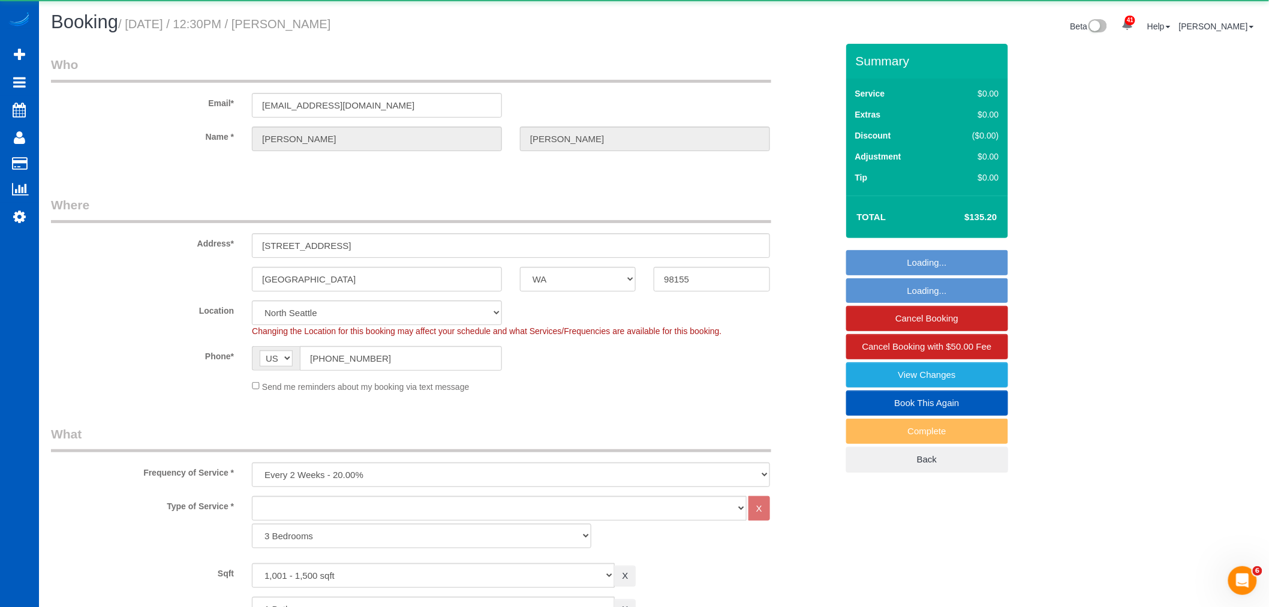
select select "object:6932"
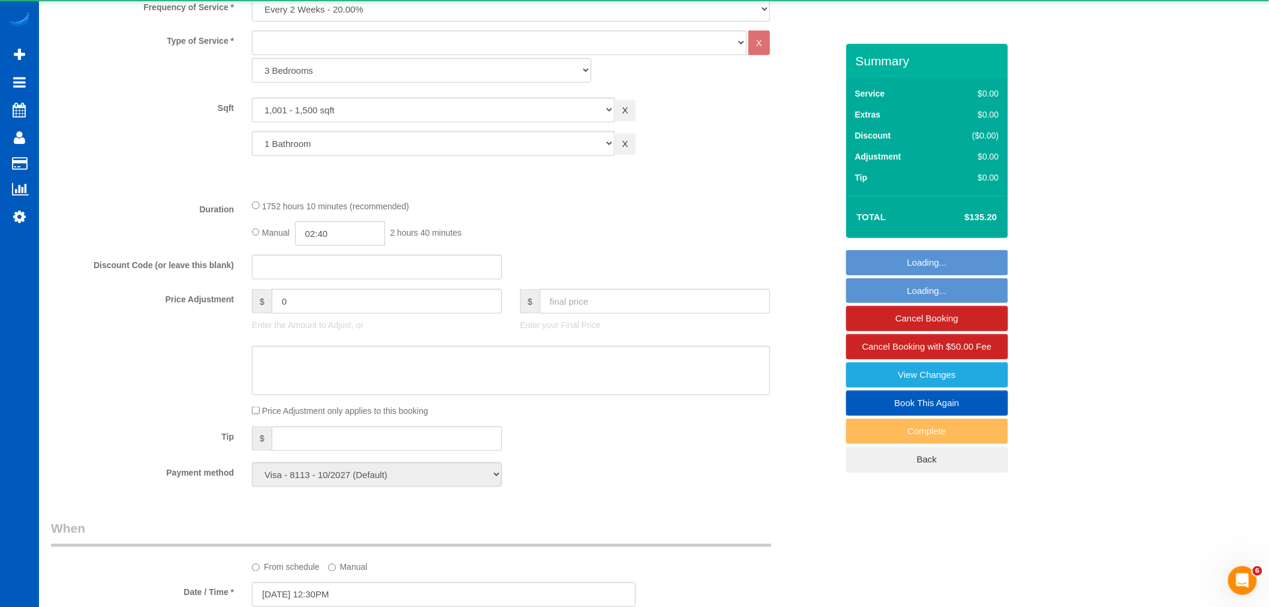
select select "1001"
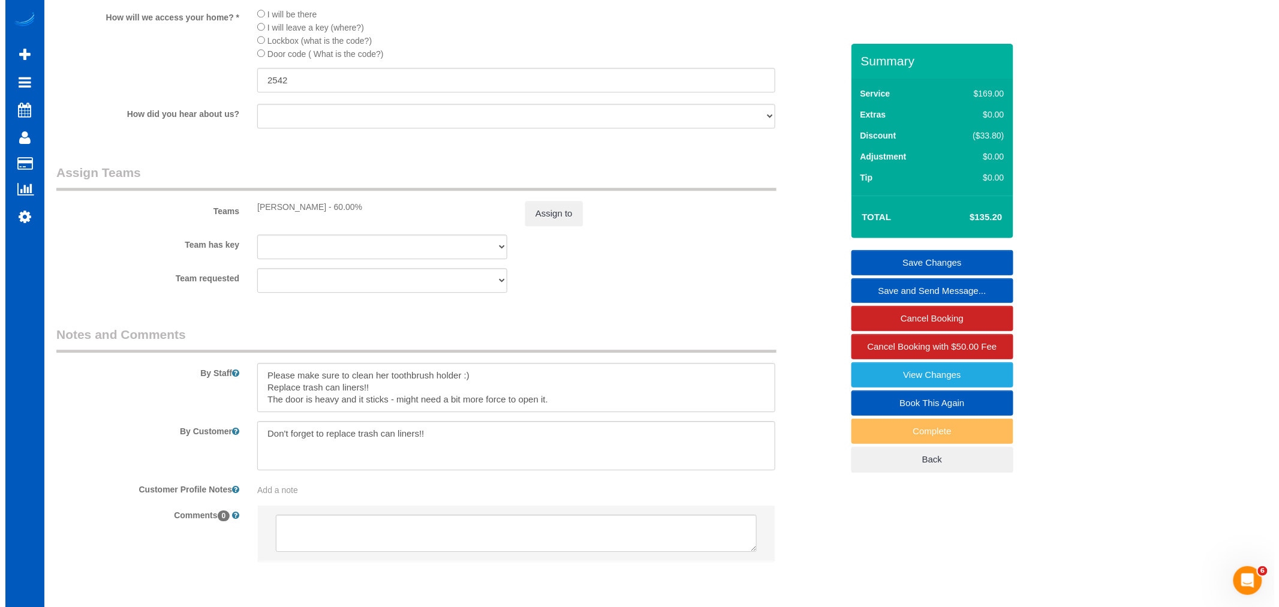
scroll to position [1204, 0]
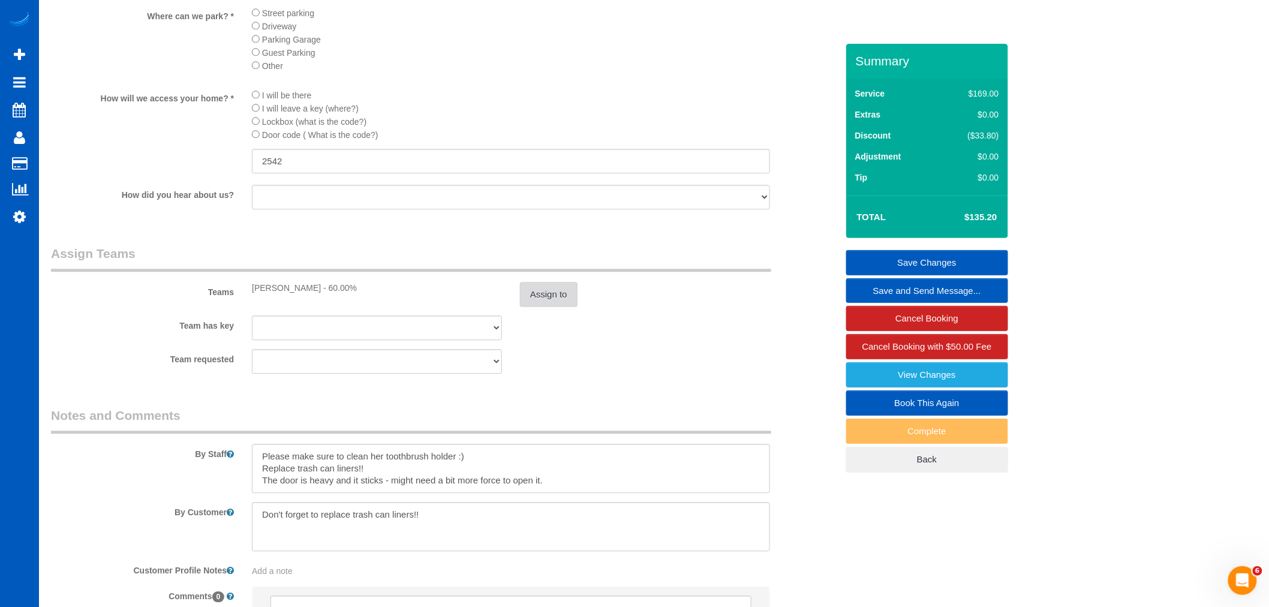
click at [549, 307] on button "Assign to" at bounding box center [549, 294] width 58 height 25
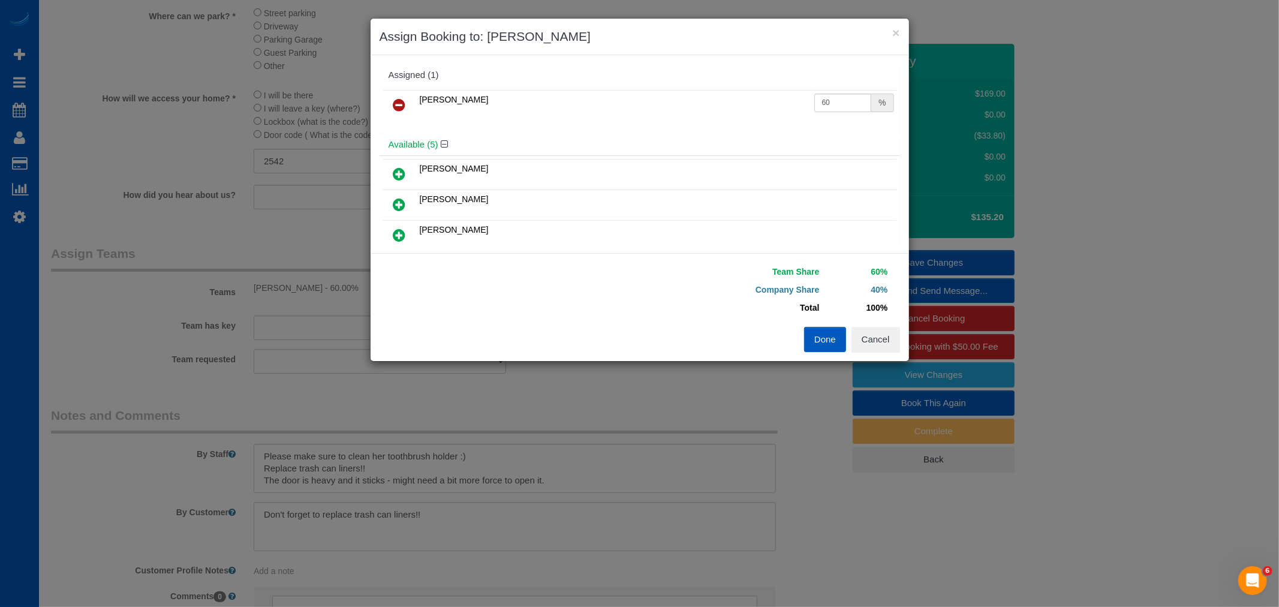
click at [399, 103] on icon at bounding box center [399, 105] width 13 height 14
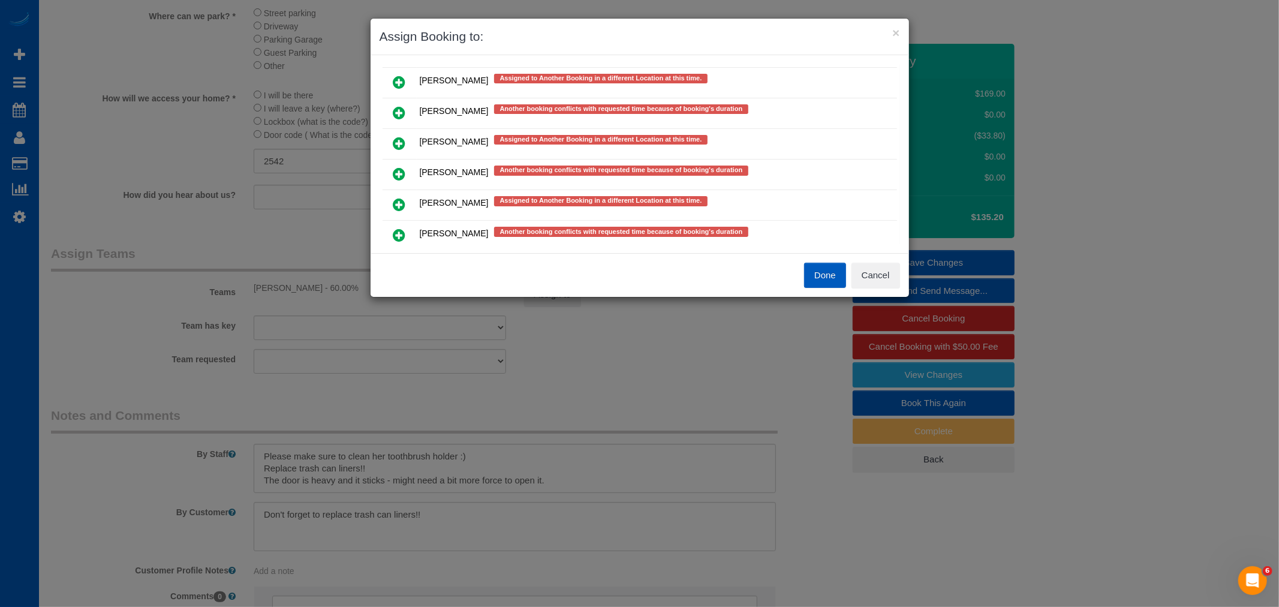
scroll to position [600, 0]
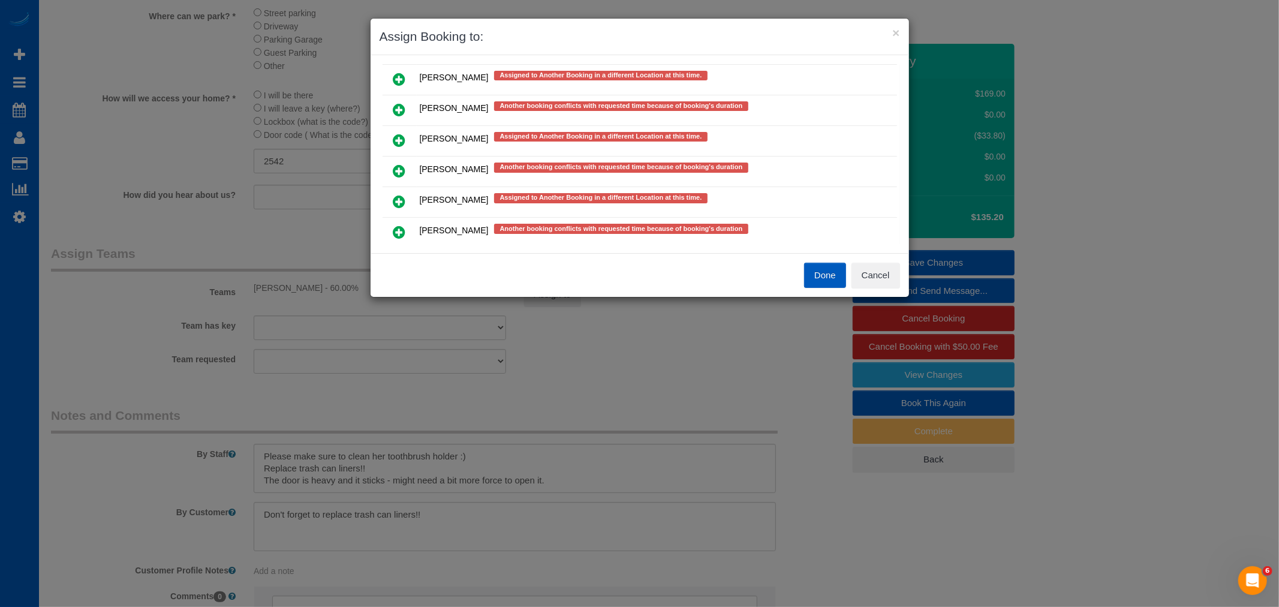
click at [398, 164] on icon at bounding box center [399, 171] width 13 height 14
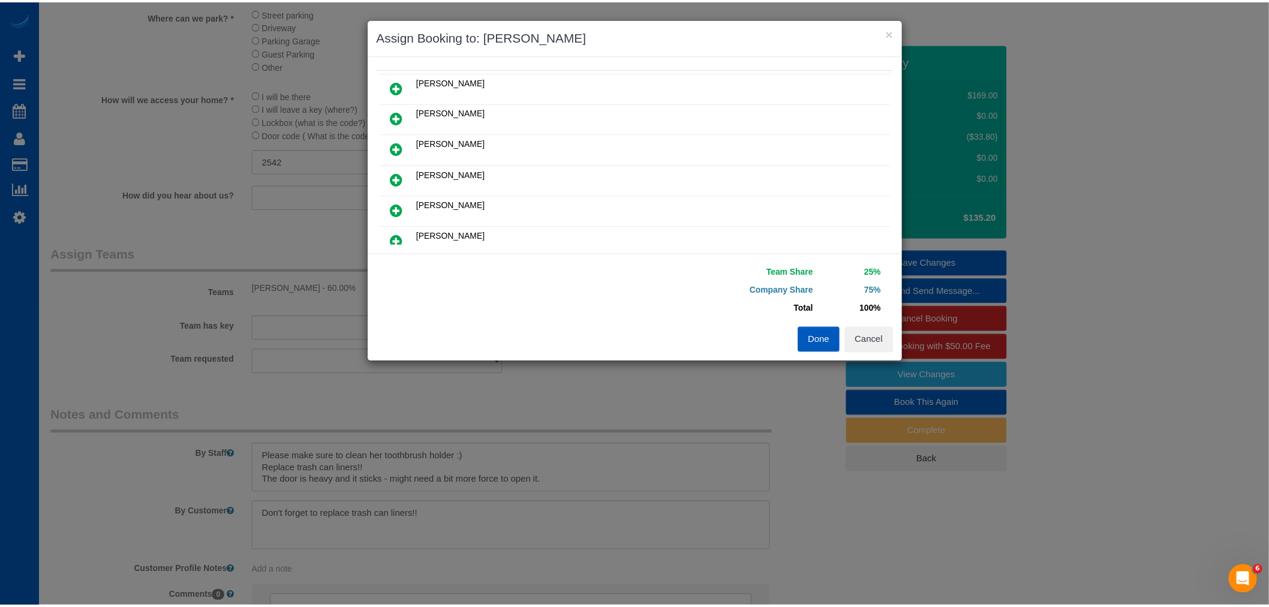
scroll to position [0, 0]
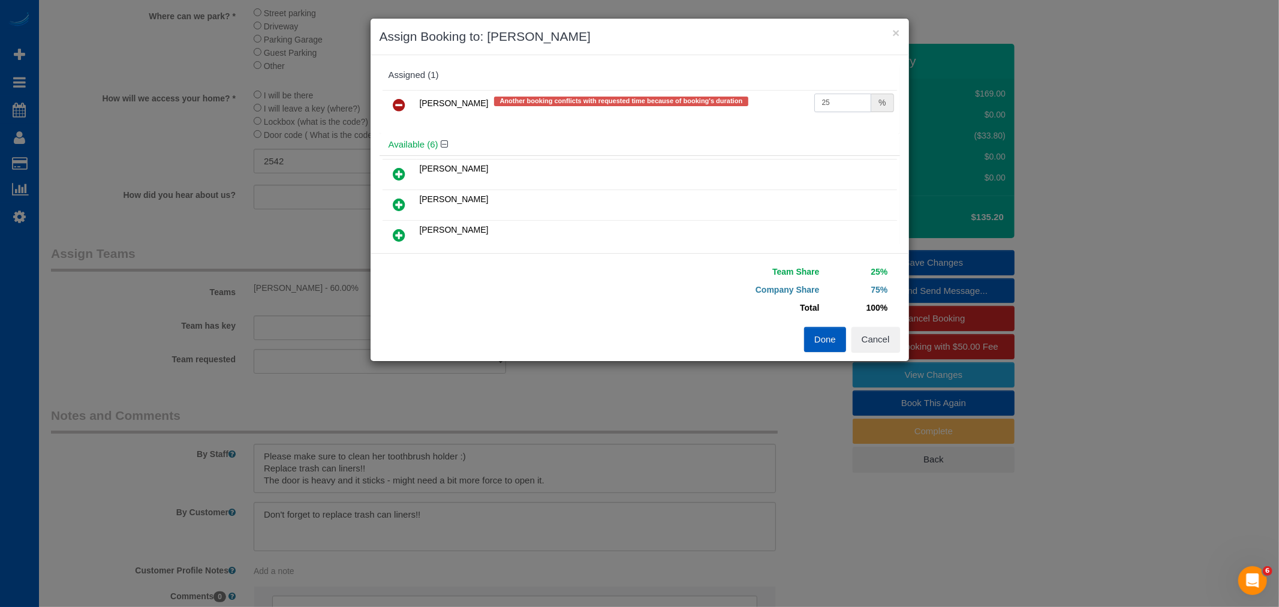
drag, startPoint x: 825, startPoint y: 98, endPoint x: 721, endPoint y: 111, distance: 105.2
click at [721, 111] on tr "Milena Kasianchyk Another booking conflicts with requested time because of book…" at bounding box center [640, 105] width 515 height 31
type input "60"
click at [819, 338] on button "Done" at bounding box center [825, 339] width 42 height 25
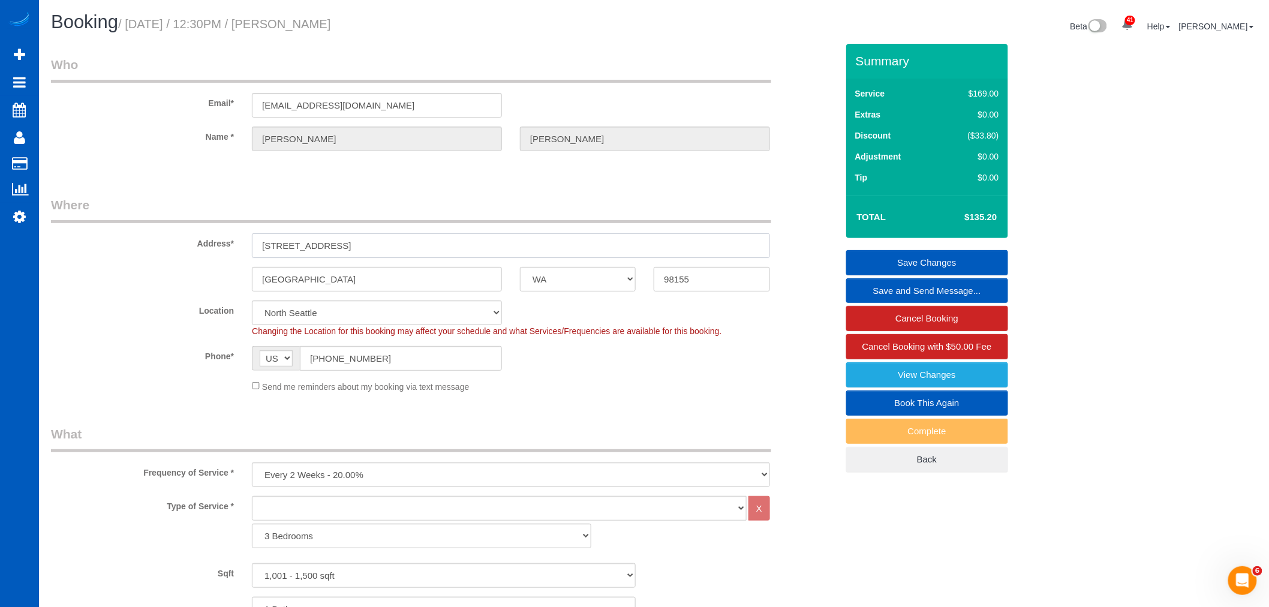
drag, startPoint x: 383, startPoint y: 235, endPoint x: 255, endPoint y: 246, distance: 128.2
click at [232, 248] on div "Address* 16822 45th Ave NE" at bounding box center [444, 227] width 804 height 62
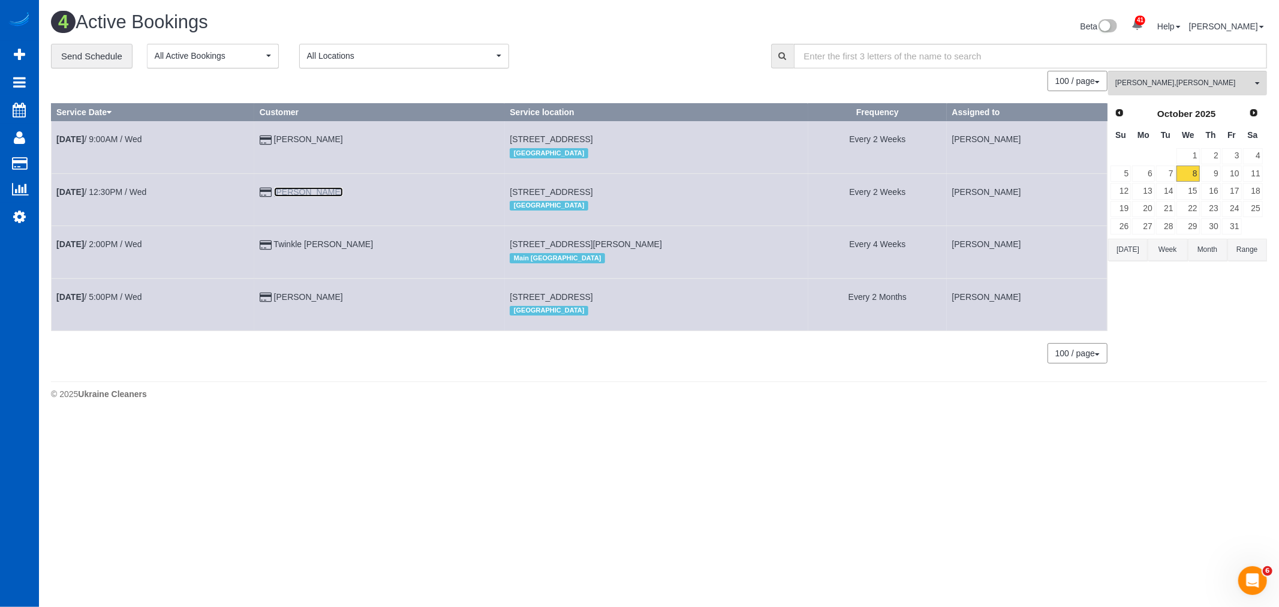
click at [311, 196] on link "Lorna Porter" at bounding box center [308, 192] width 69 height 10
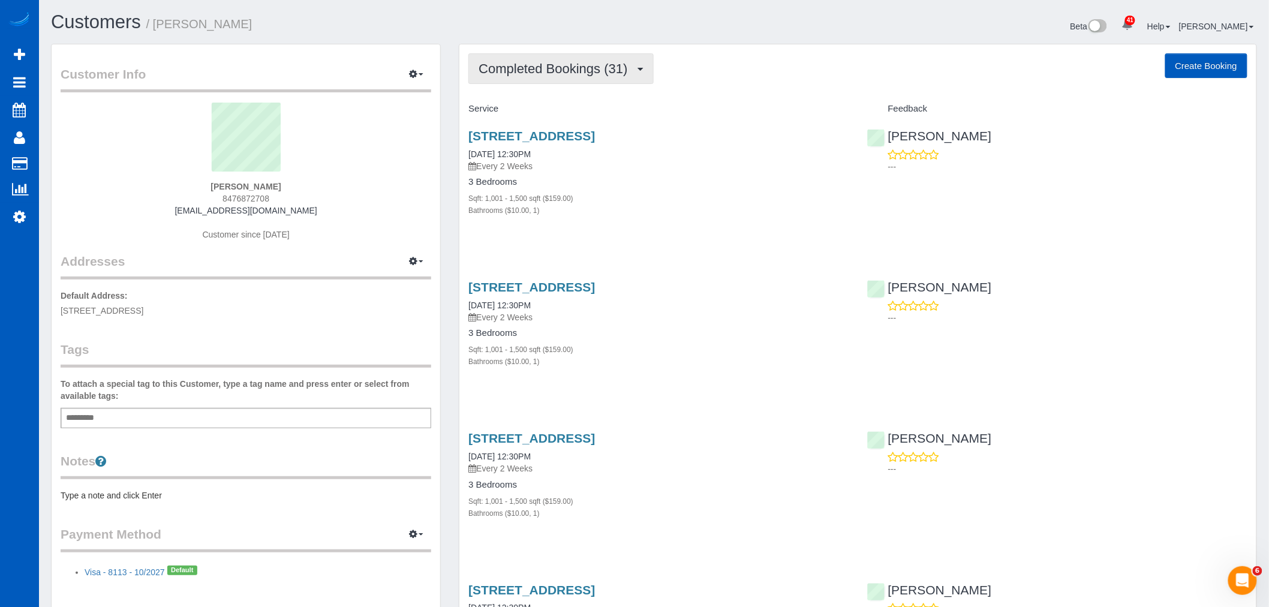
click at [574, 73] on span "Completed Bookings (31)" at bounding box center [556, 68] width 155 height 15
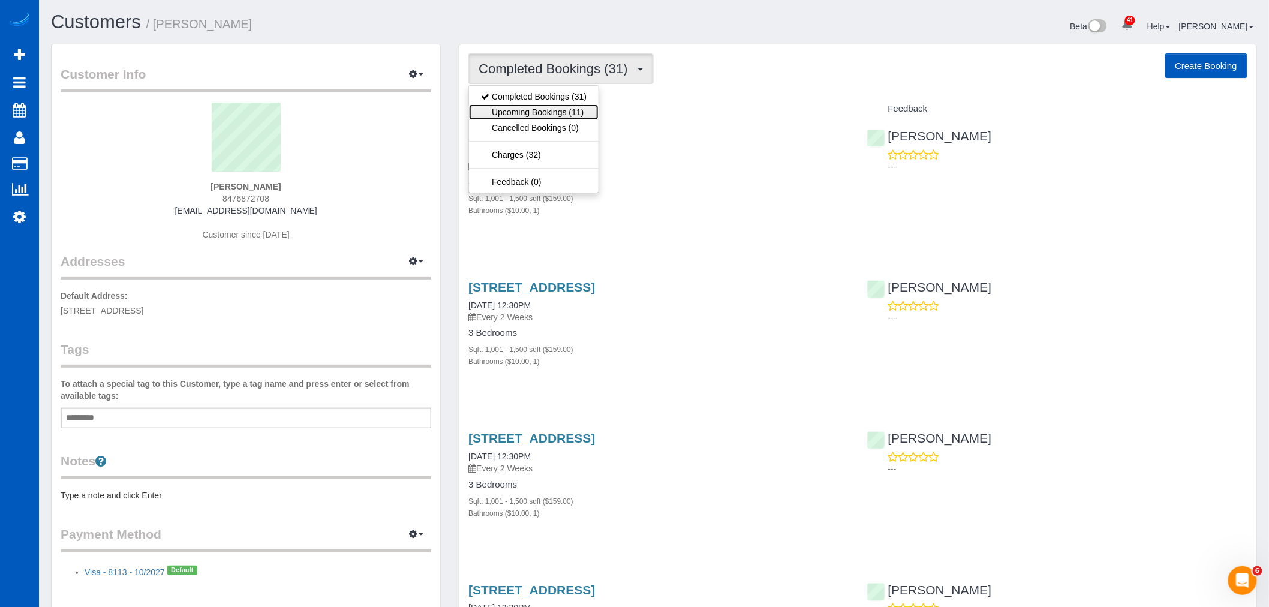
click at [554, 115] on link "Upcoming Bookings (11)" at bounding box center [534, 112] width 130 height 16
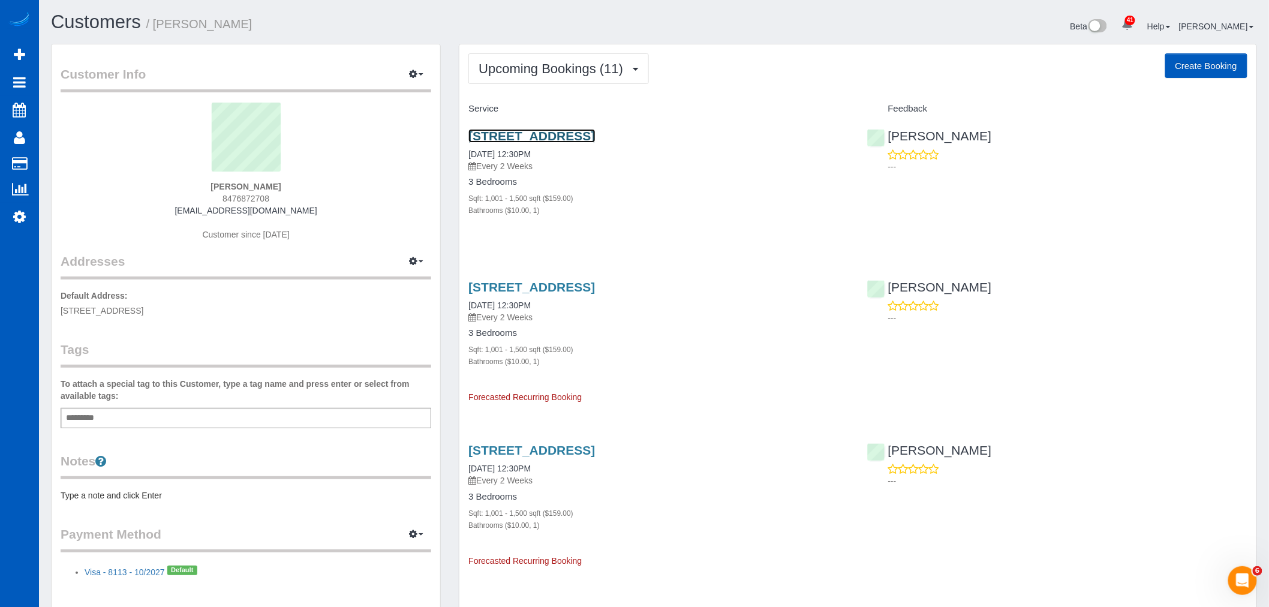
click at [530, 135] on link "16822 45th Ave Ne, Lake Forest Park, WA 98155" at bounding box center [531, 136] width 127 height 14
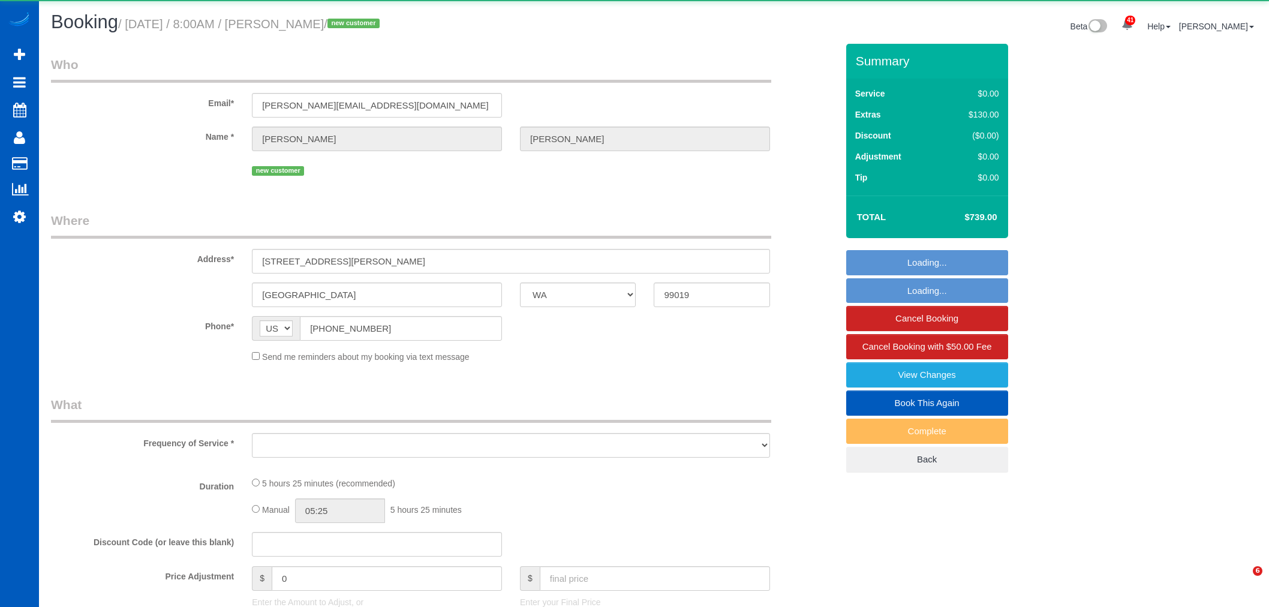
select select "WA"
select select "string:fspay-c7029251-eded-41ec-ab0a-953fed219f17"
select select "spot1"
select select "number:33"
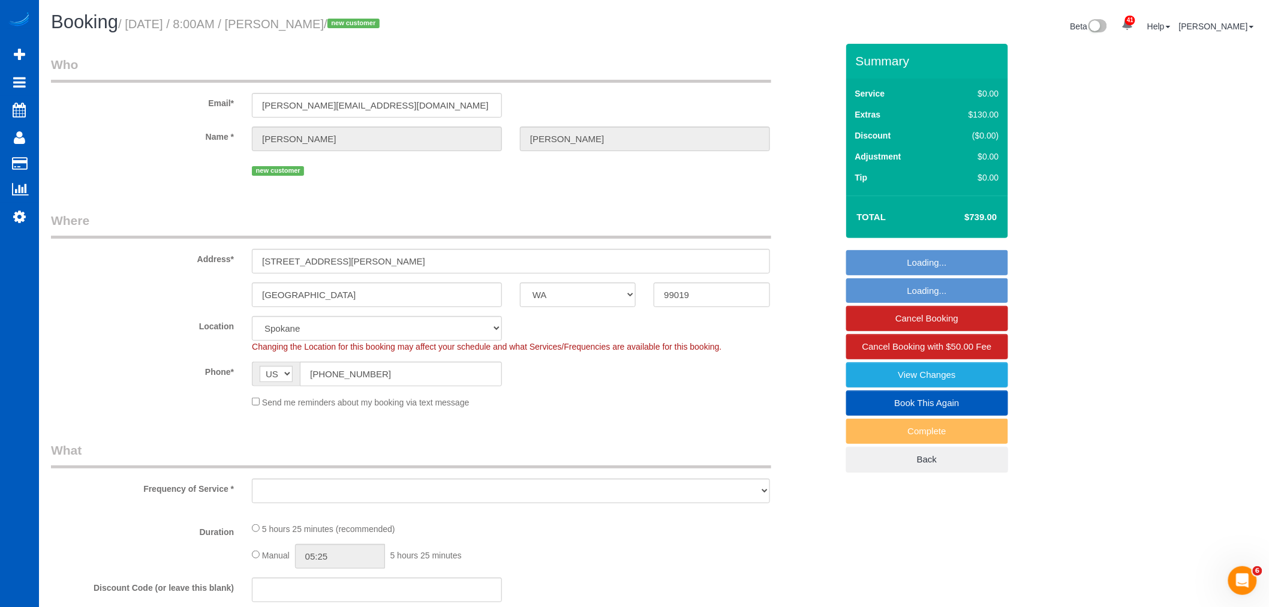
select select "object:1185"
select select "199"
select select "4001"
select select "5"
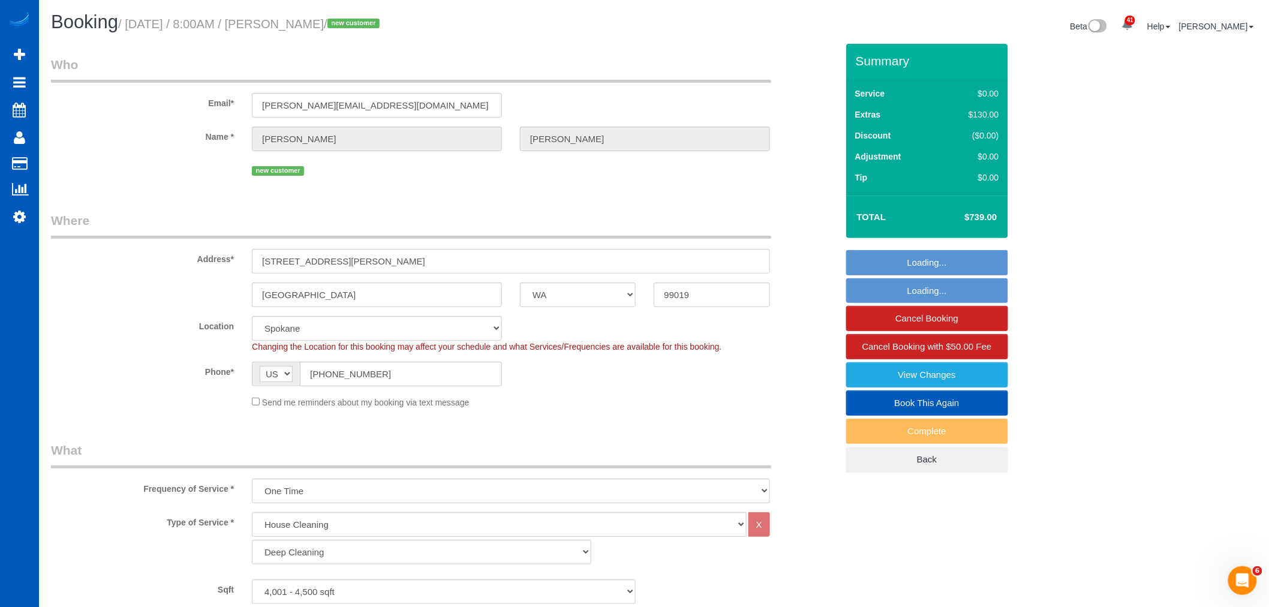
select select "object:1190"
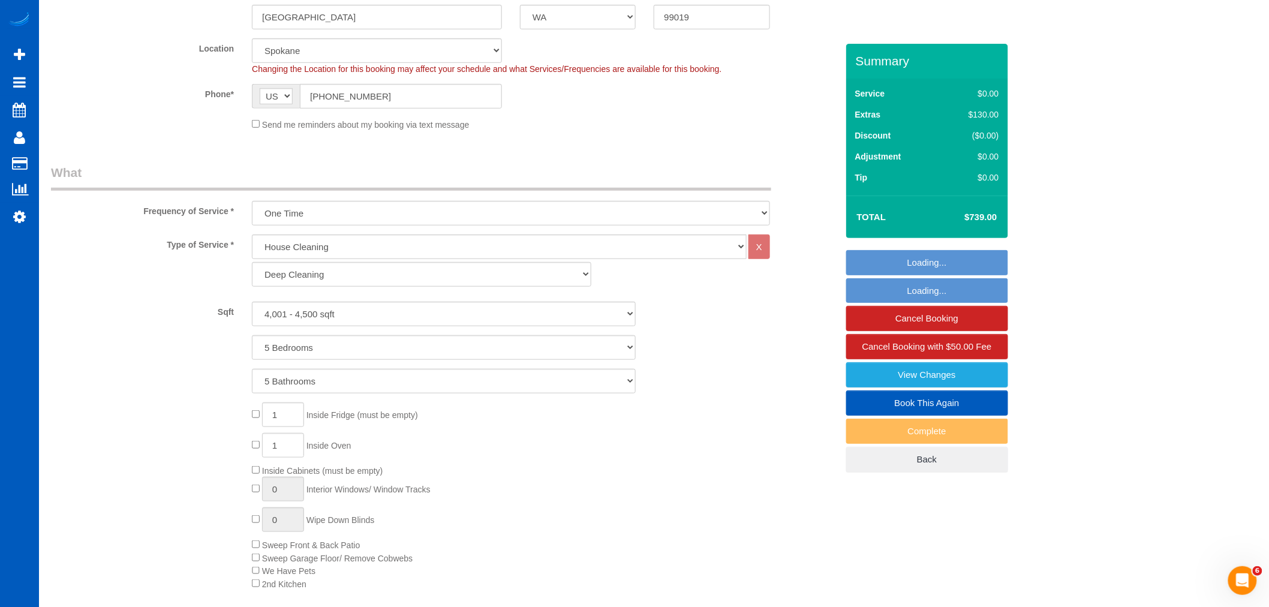
scroll to position [333, 0]
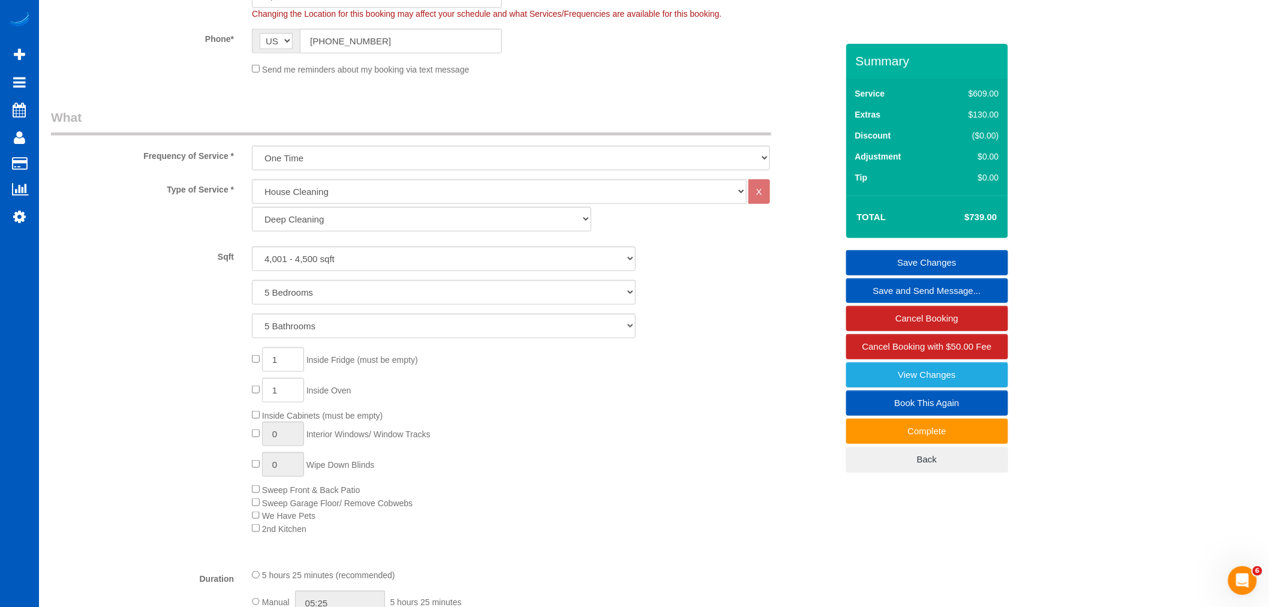
drag, startPoint x: 444, startPoint y: 357, endPoint x: 312, endPoint y: 353, distance: 132.6
click at [312, 353] on div "1 Inside Fridge (must be empty) 1 Inside Oven Inside Cabinets (must be empty) 0…" at bounding box center [544, 441] width 603 height 188
click at [459, 362] on div "1 Inside Fridge (must be empty) 1 Inside Oven Inside Cabinets (must be empty) 0…" at bounding box center [544, 441] width 603 height 188
click at [294, 360] on input "1" at bounding box center [283, 359] width 42 height 25
drag, startPoint x: 310, startPoint y: 360, endPoint x: 451, endPoint y: 363, distance: 141.0
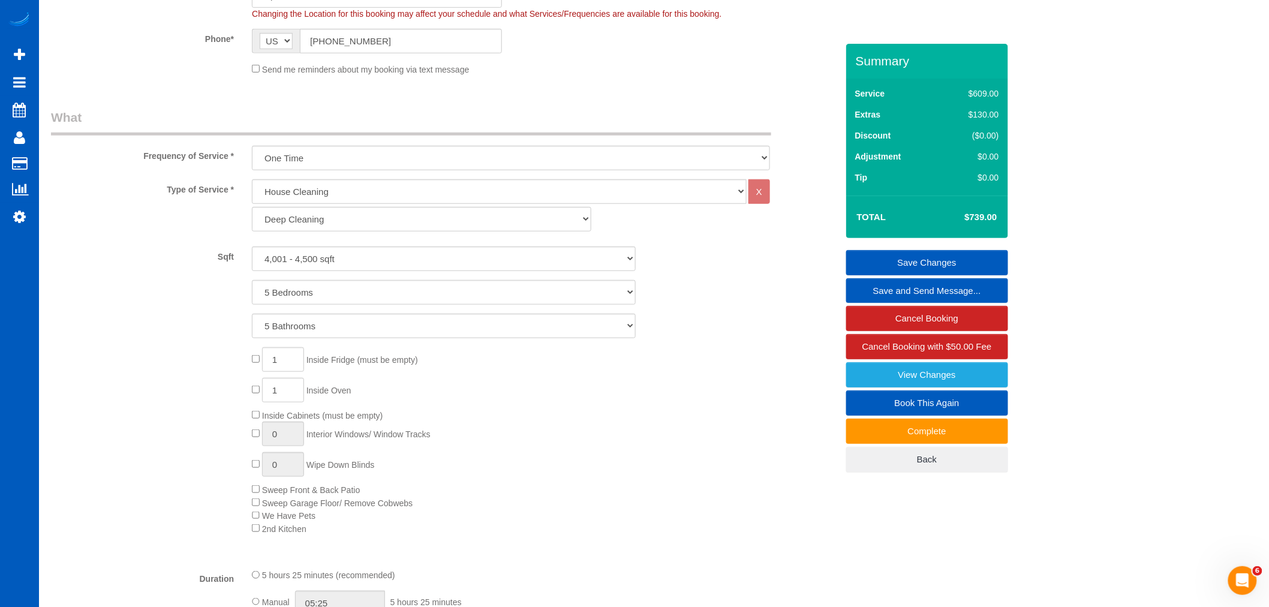
click at [451, 363] on div "1 Inside Fridge (must be empty) 1 Inside Oven Inside Cabinets (must be empty) 0…" at bounding box center [544, 441] width 603 height 188
click at [450, 363] on div "1 Inside Fridge (must be empty) 1 Inside Oven Inside Cabinets (must be empty) 0…" at bounding box center [544, 441] width 603 height 188
drag, startPoint x: 449, startPoint y: 363, endPoint x: 312, endPoint y: 357, distance: 136.3
click at [312, 357] on div "1 Inside Fridge (must be empty) 1 Inside Oven Inside Cabinets (must be empty) 0…" at bounding box center [544, 441] width 603 height 188
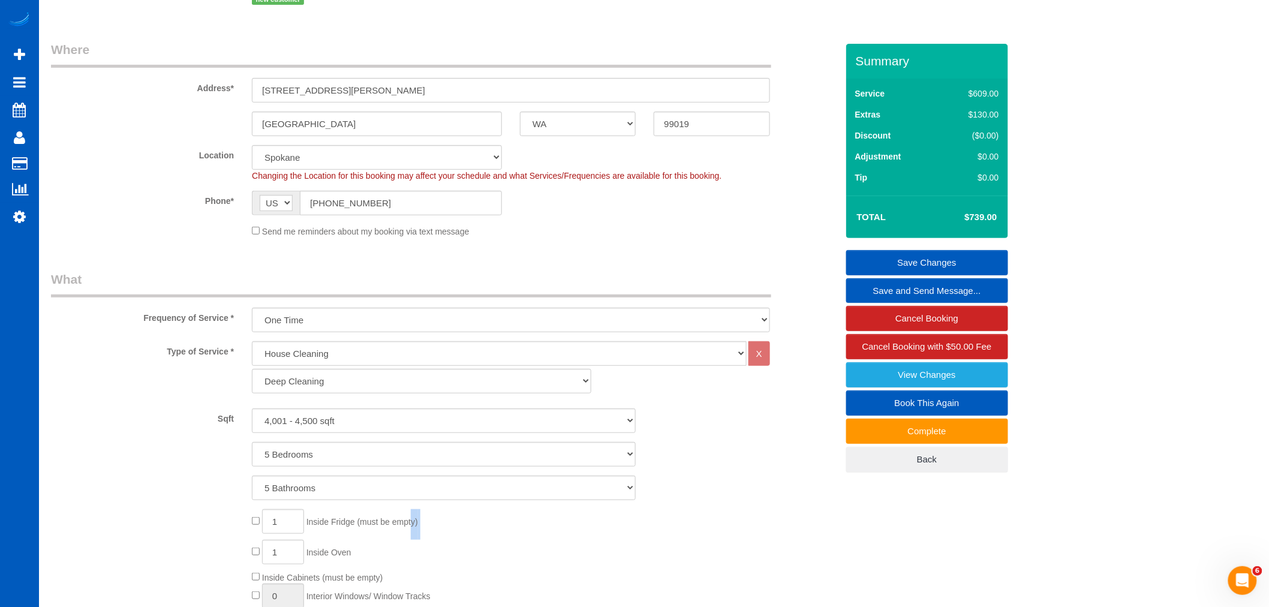
scroll to position [0, 0]
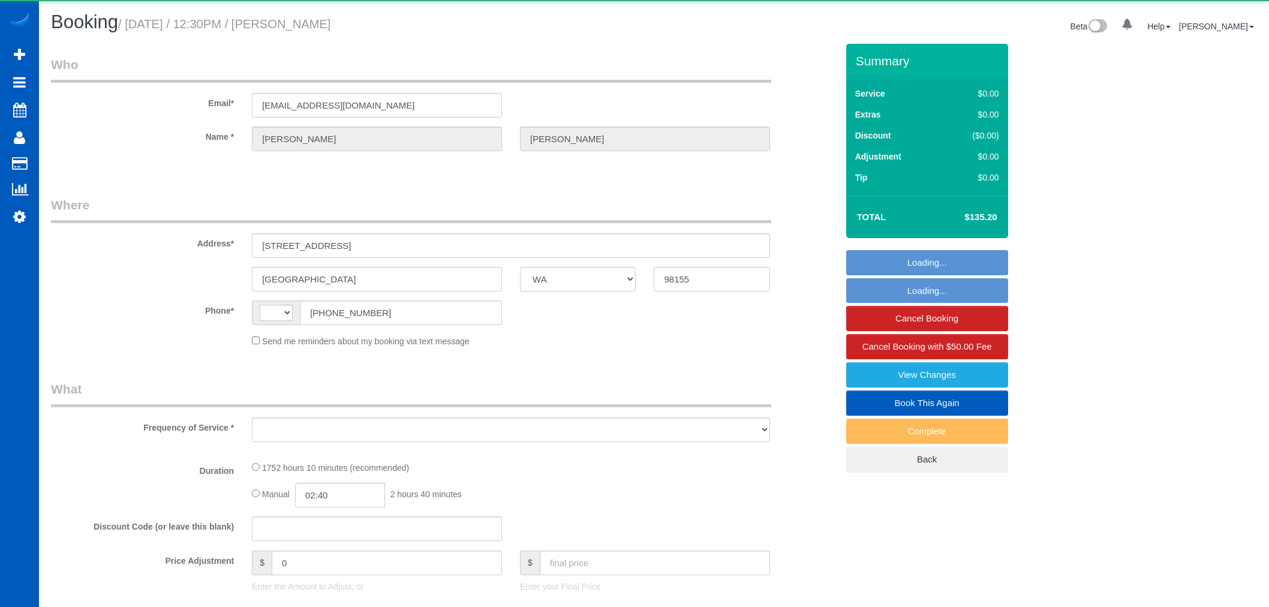
select select "WA"
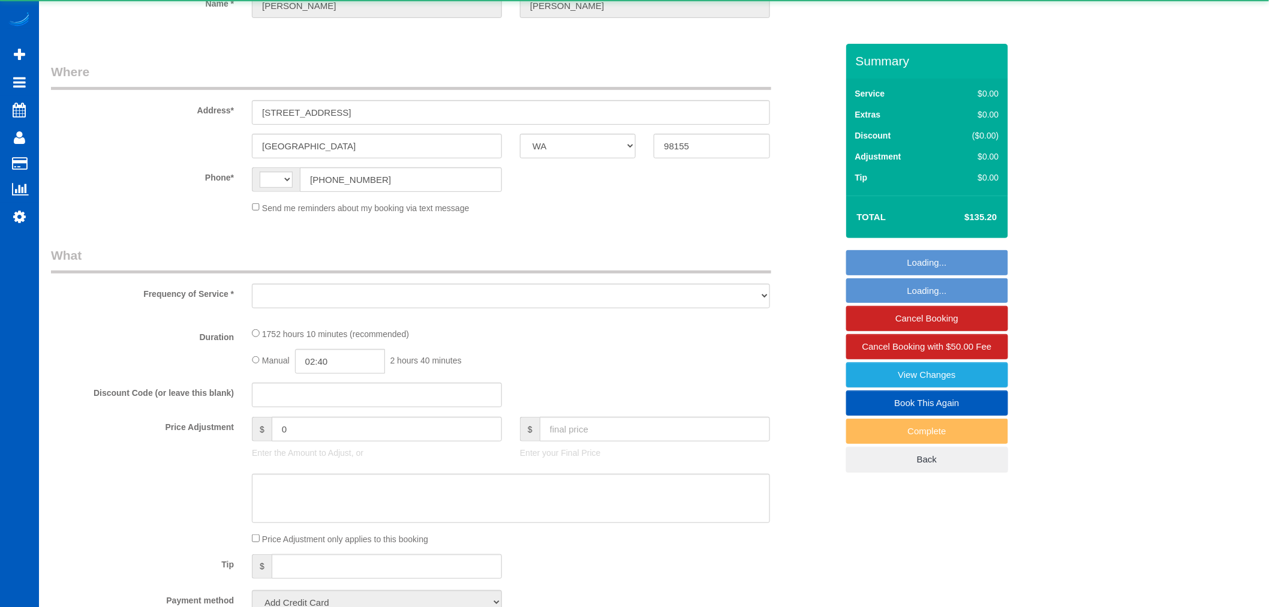
select select "string:[GEOGRAPHIC_DATA]"
select select "object:913"
select select "string:fspay-861d31ac-896a-4735-ad96-b4a06ea86eac"
select select "1001"
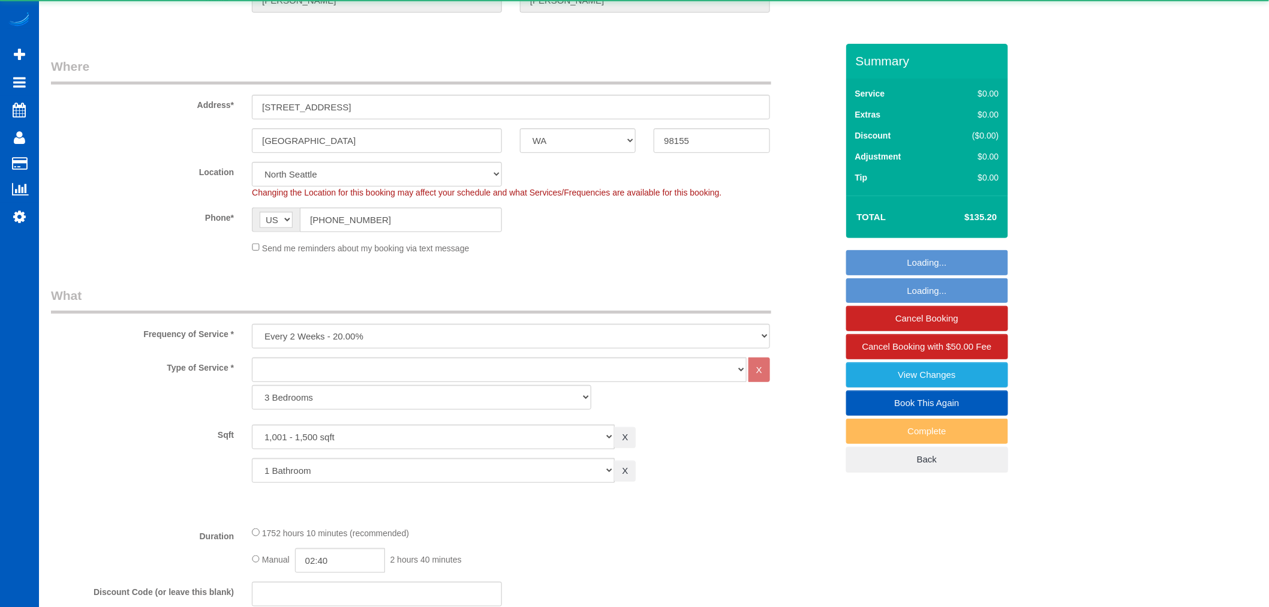
select select "object:1187"
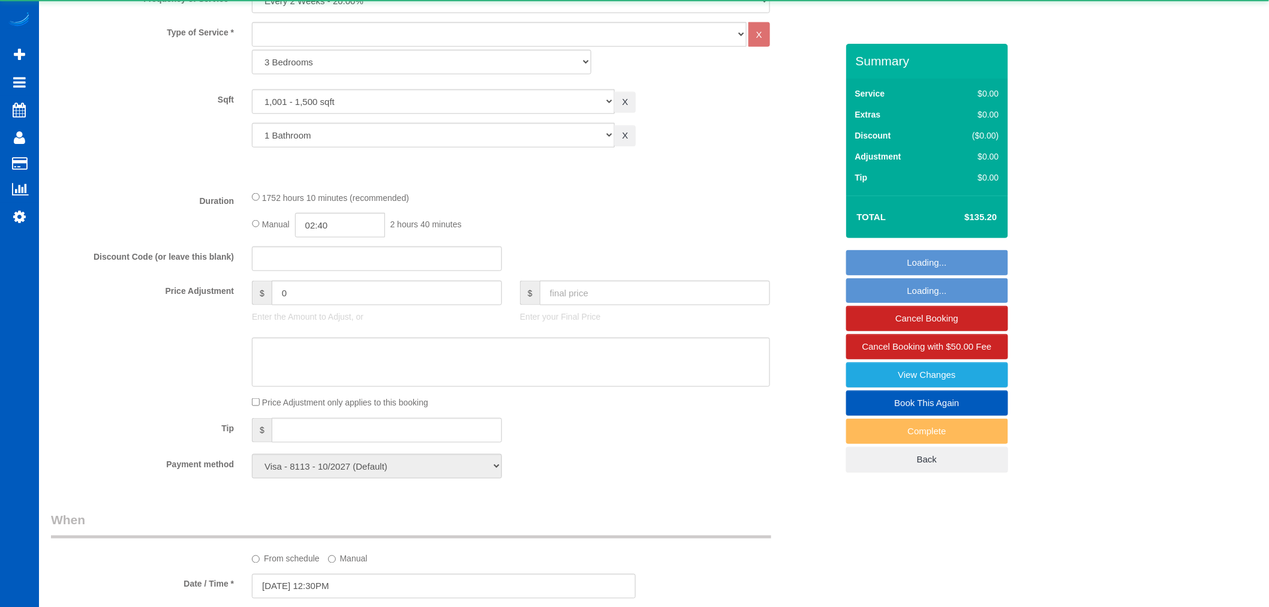
select select "1001"
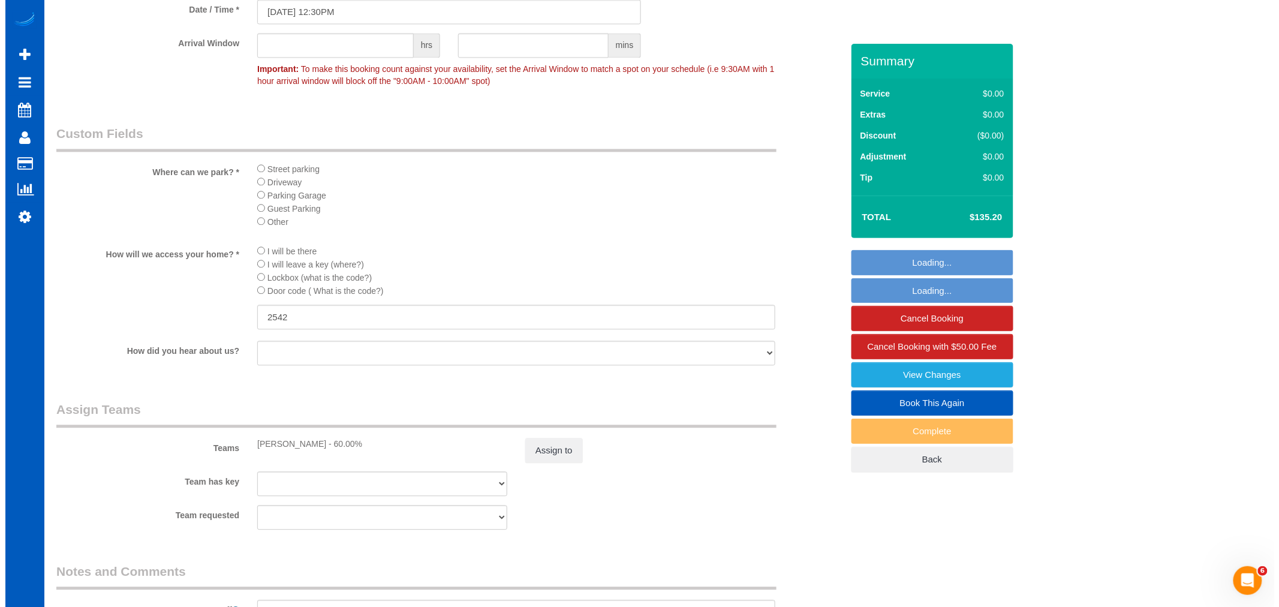
scroll to position [1333, 0]
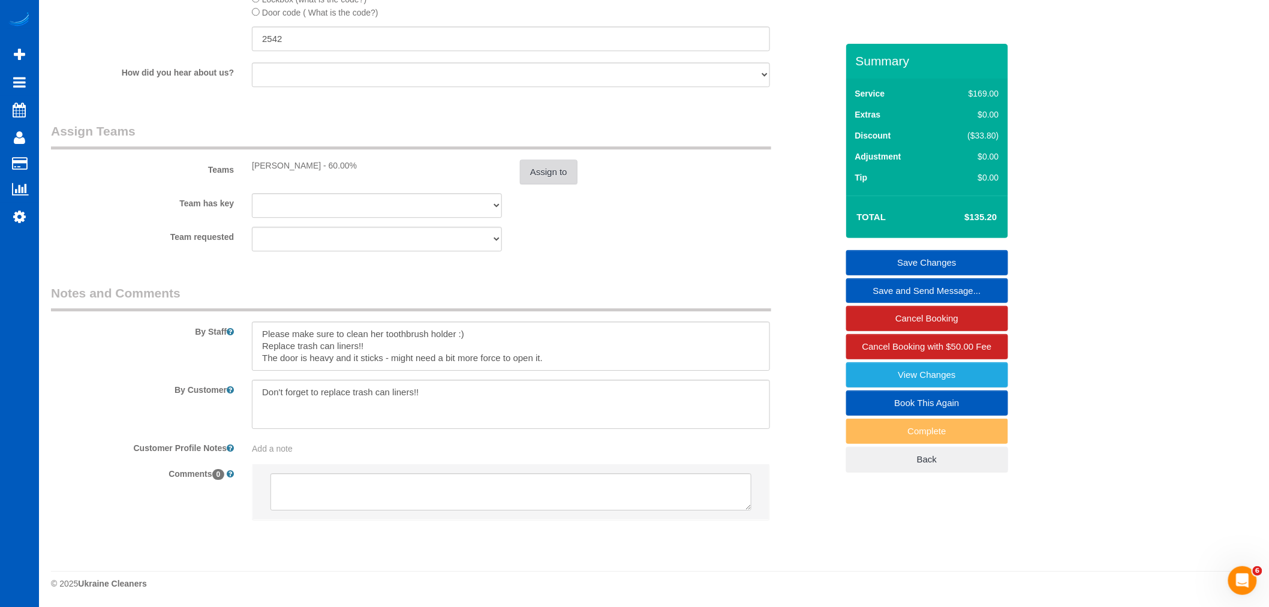
click at [533, 179] on button "Assign to" at bounding box center [549, 172] width 58 height 25
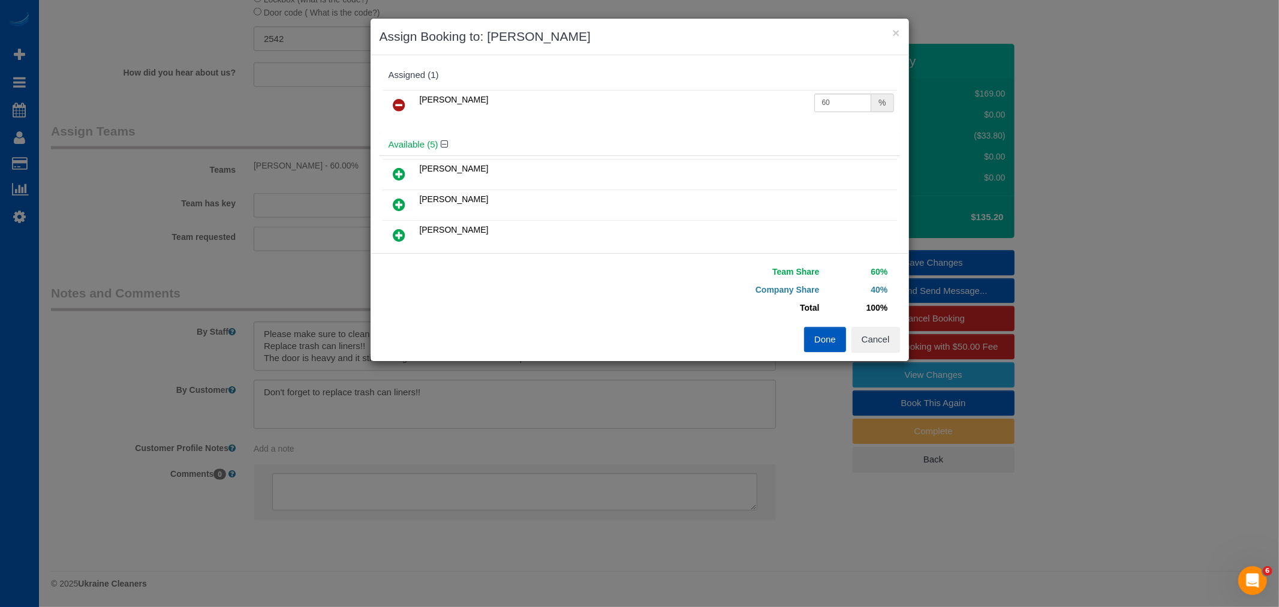
click at [393, 98] on icon at bounding box center [399, 105] width 13 height 14
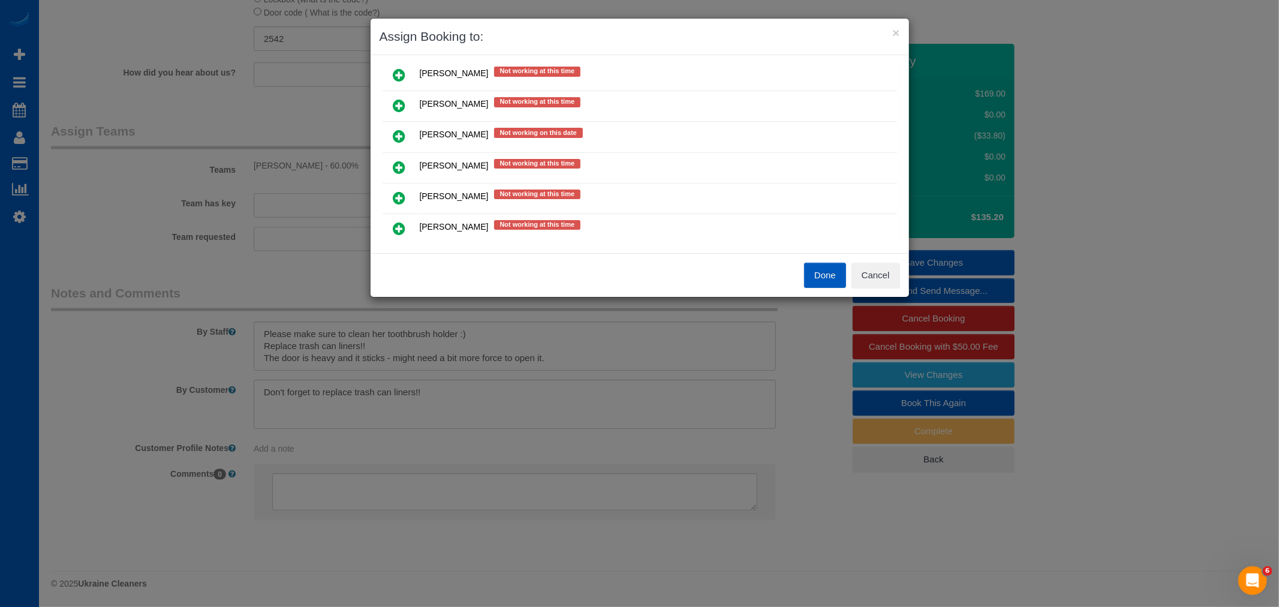
scroll to position [399, 0]
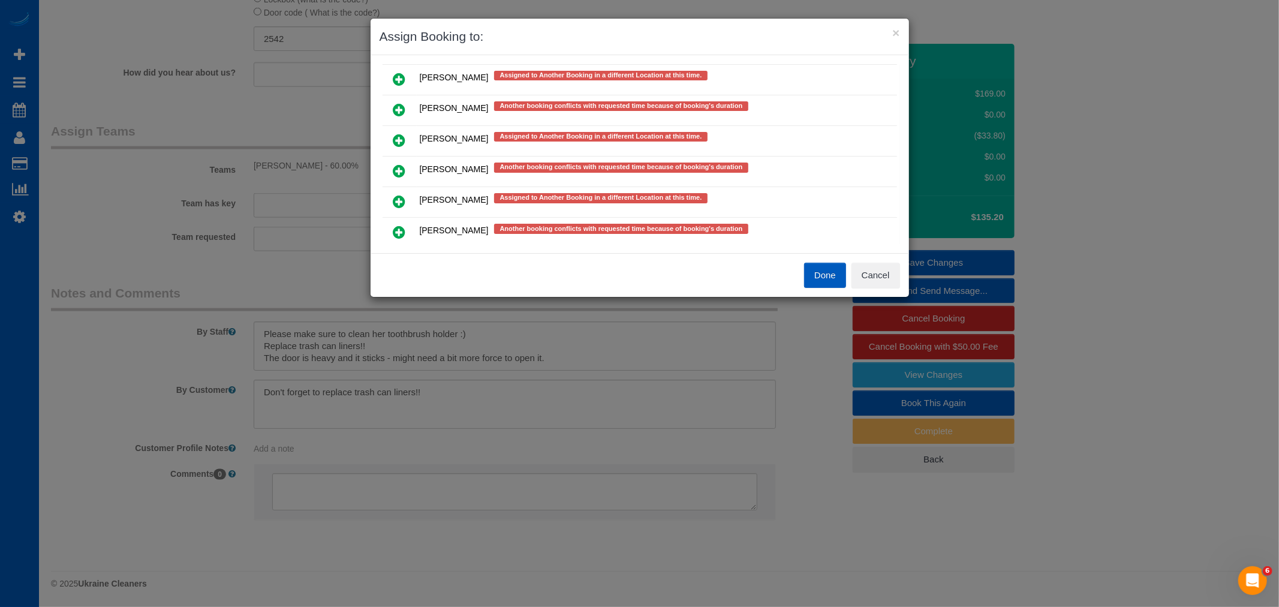
click at [400, 164] on icon at bounding box center [399, 171] width 13 height 14
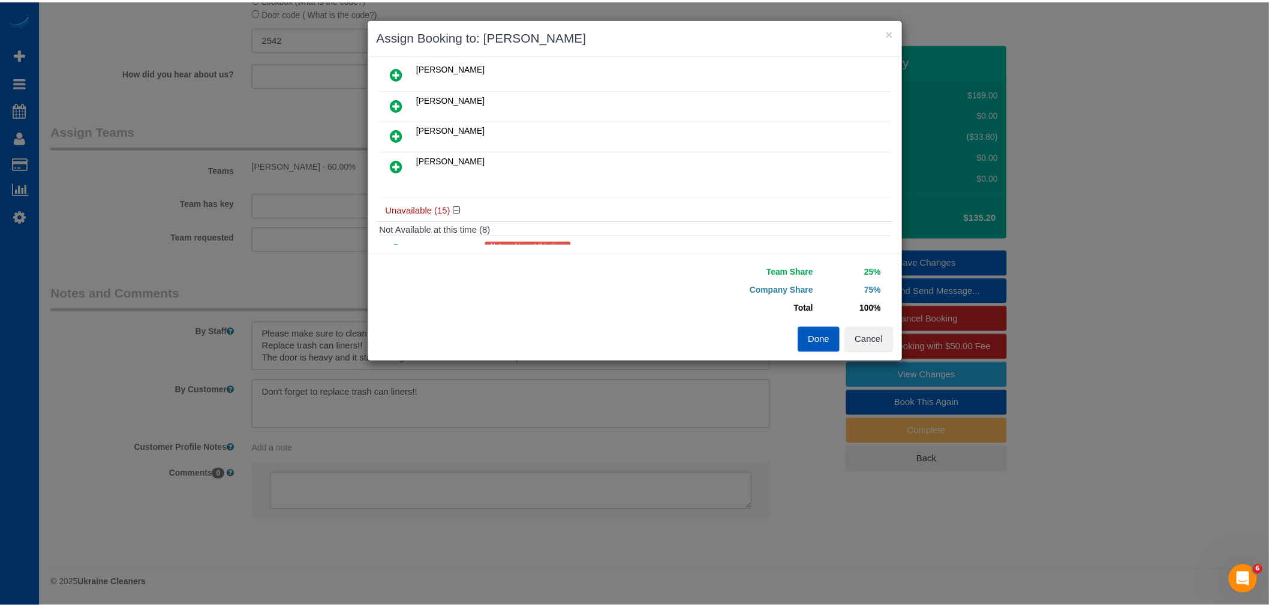
scroll to position [0, 0]
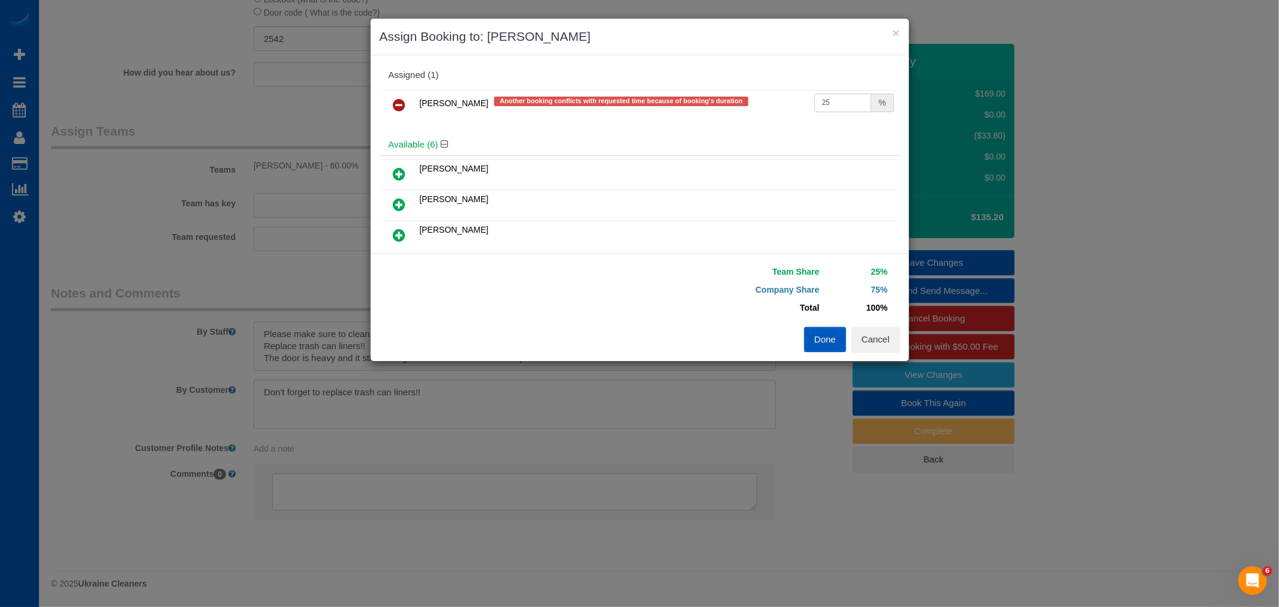
drag, startPoint x: 838, startPoint y: 109, endPoint x: 712, endPoint y: 111, distance: 126.6
click at [712, 111] on tr "[PERSON_NAME] Another booking conflicts with requested time because of booking'…" at bounding box center [640, 105] width 515 height 31
type input "60"
click at [816, 338] on button "Done" at bounding box center [825, 339] width 42 height 25
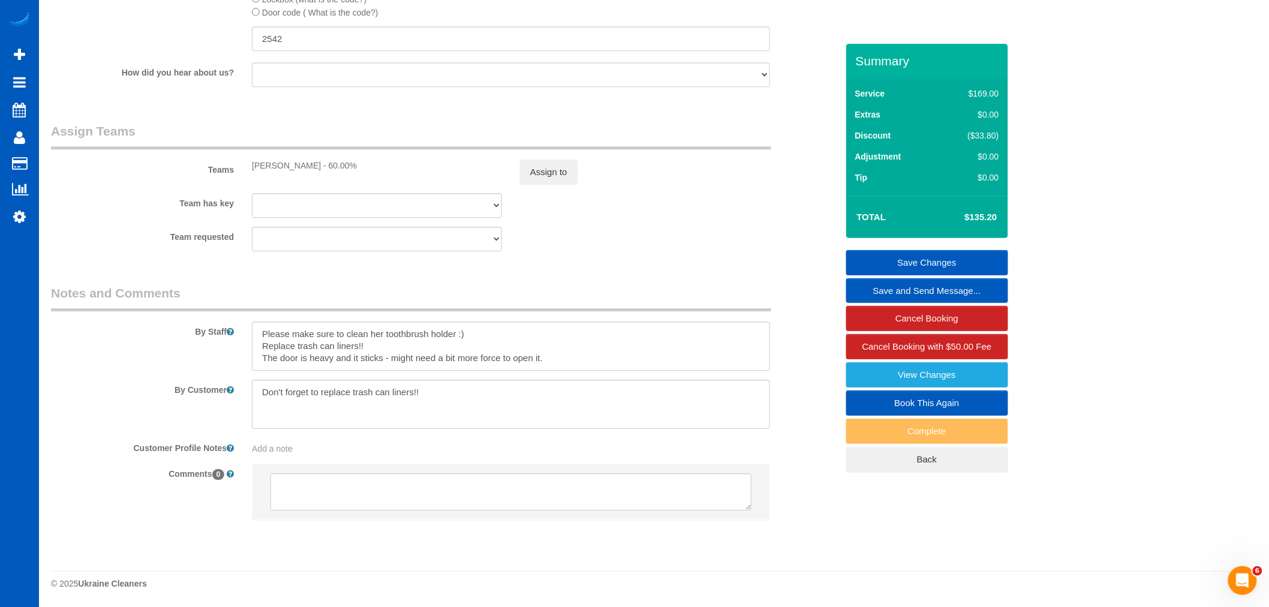
click at [912, 261] on link "Save Changes" at bounding box center [927, 262] width 162 height 25
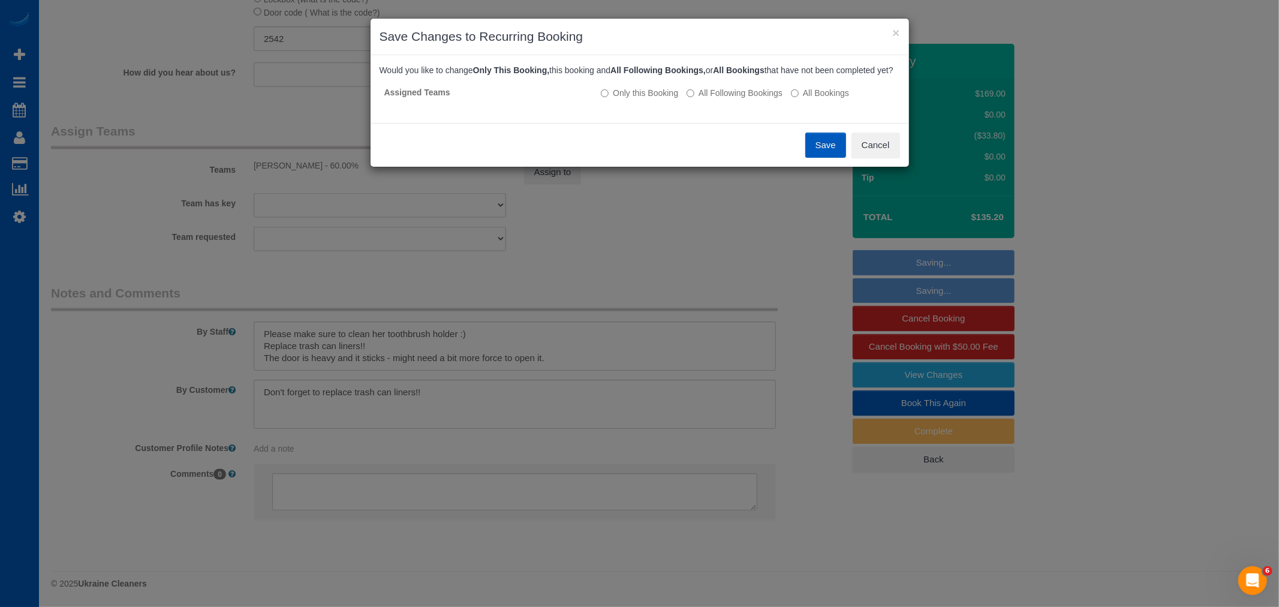
click at [829, 158] on button "Save" at bounding box center [825, 145] width 41 height 25
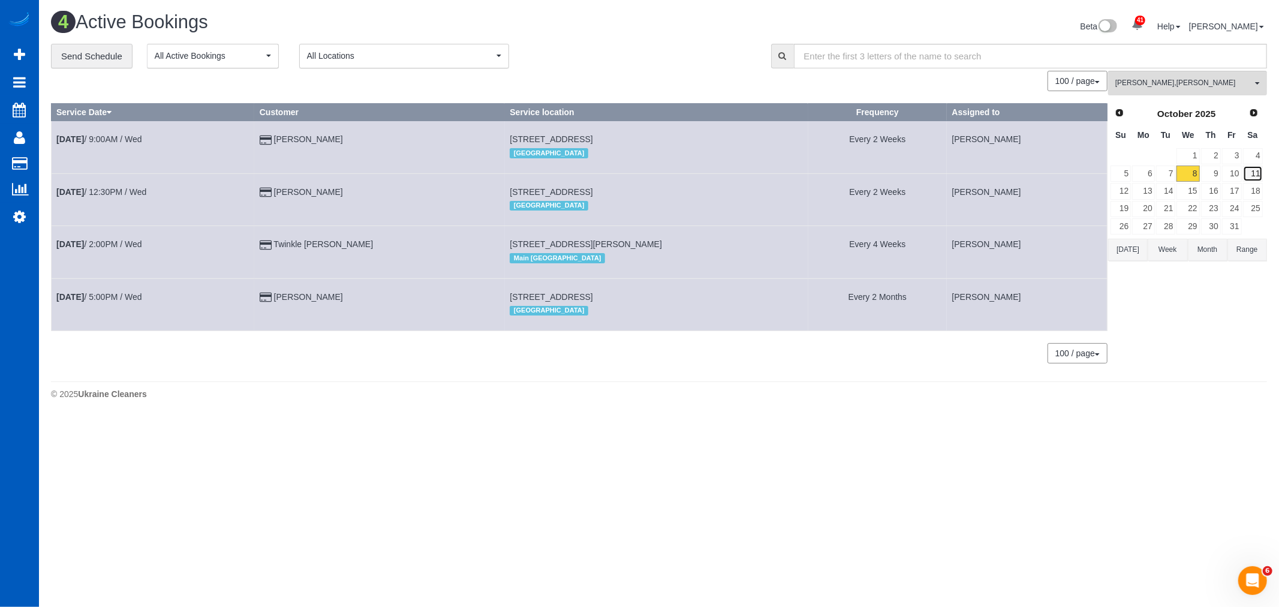
click at [1250, 173] on link "11" at bounding box center [1253, 174] width 20 height 16
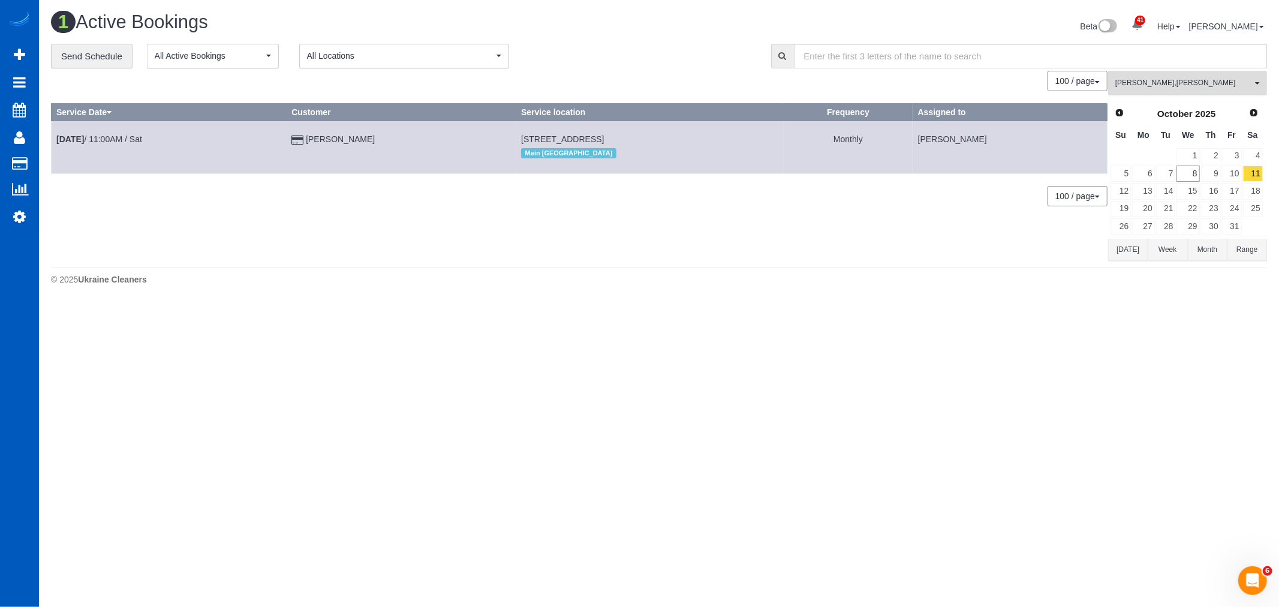
click at [1186, 94] on button "[PERSON_NAME] , [PERSON_NAME] All Teams" at bounding box center [1187, 83] width 159 height 25
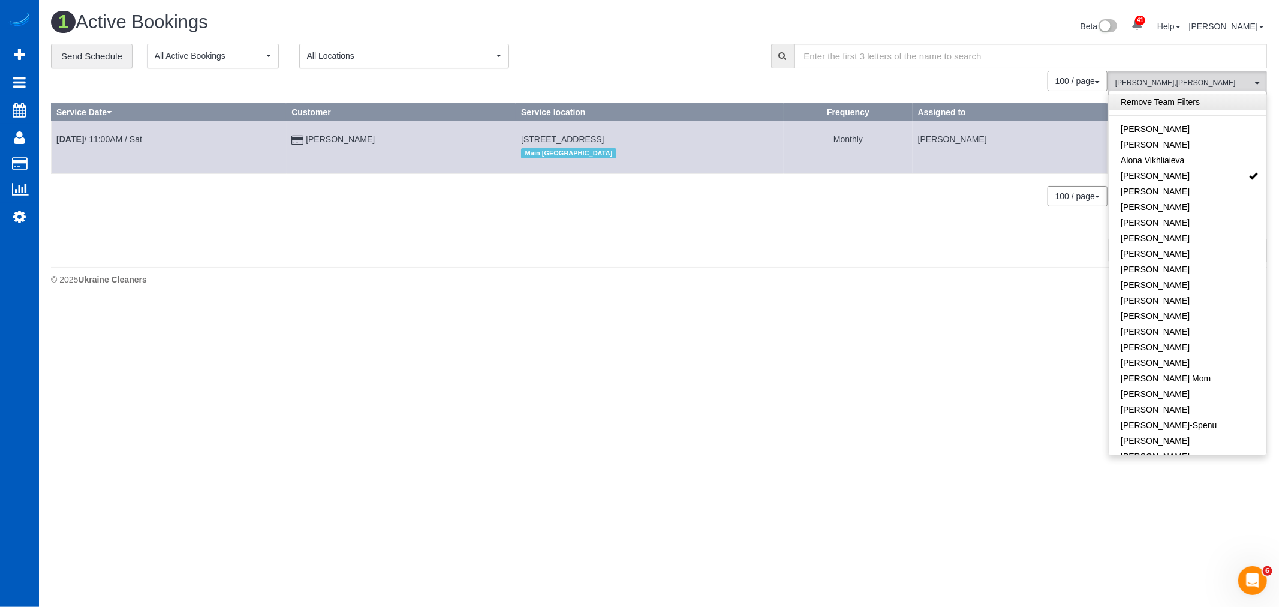
click at [1176, 107] on link "Remove Team Filters" at bounding box center [1188, 102] width 158 height 16
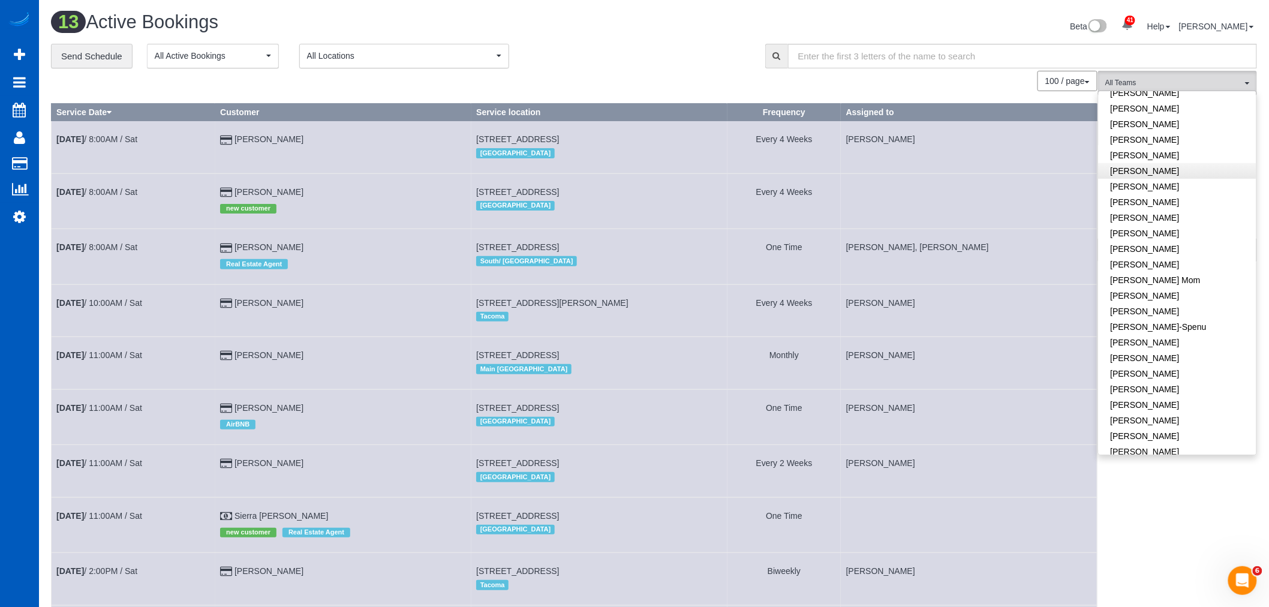
scroll to position [200, 0]
click at [1141, 499] on div "All Teams Remove Team Filters [PERSON_NAME] [PERSON_NAME] Alona Vikhliaieva [PE…" at bounding box center [1177, 468] width 159 height 795
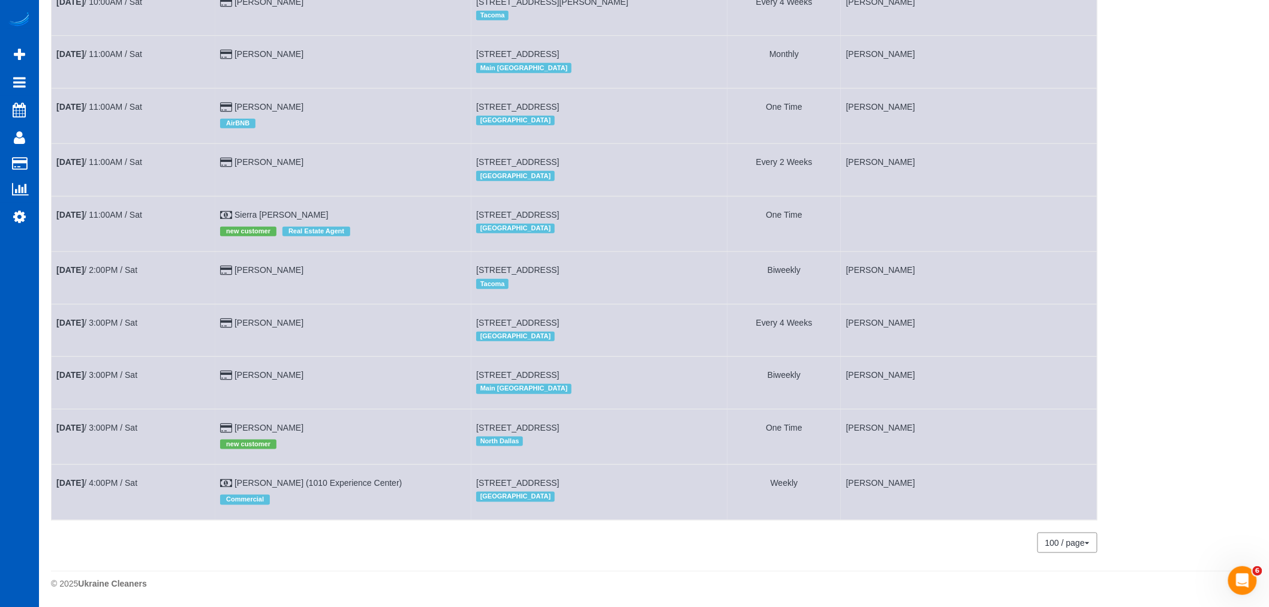
scroll to position [0, 0]
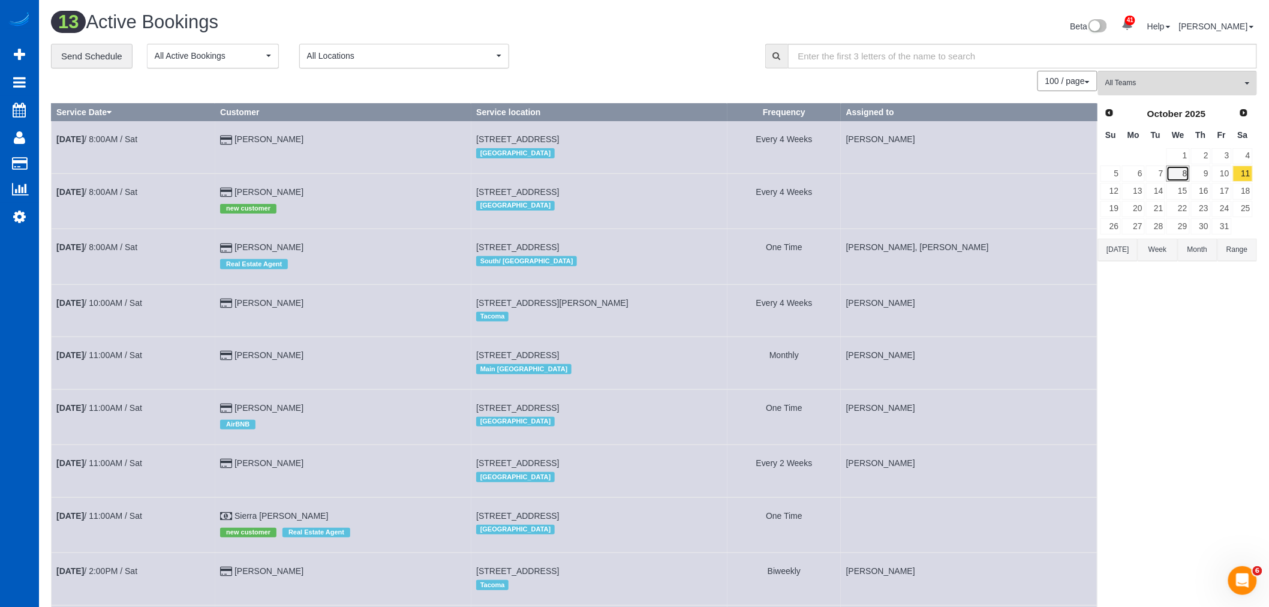
click at [1180, 171] on link "8" at bounding box center [1178, 174] width 23 height 16
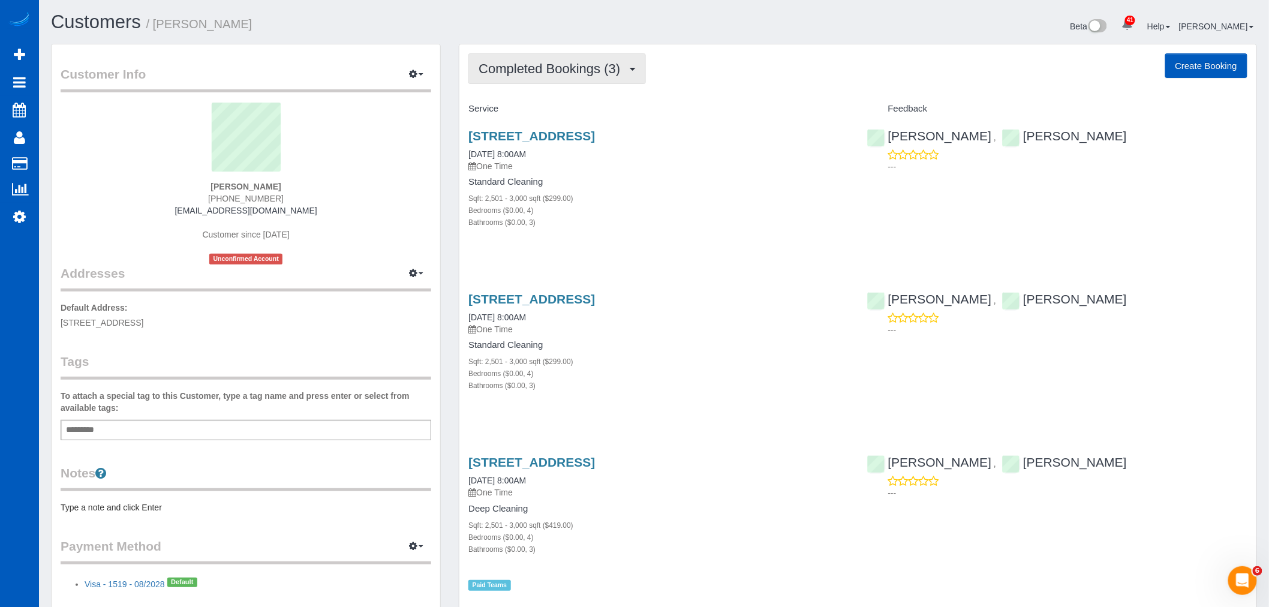
click at [579, 80] on button "Completed Bookings (3)" at bounding box center [557, 68] width 178 height 31
click at [684, 172] on p "One Time" at bounding box center [658, 166] width 380 height 12
drag, startPoint x: 521, startPoint y: 132, endPoint x: 780, endPoint y: 172, distance: 262.2
click at [780, 172] on p "One Time" at bounding box center [658, 166] width 380 height 12
click at [504, 129] on link "[STREET_ADDRESS]" at bounding box center [531, 136] width 127 height 14
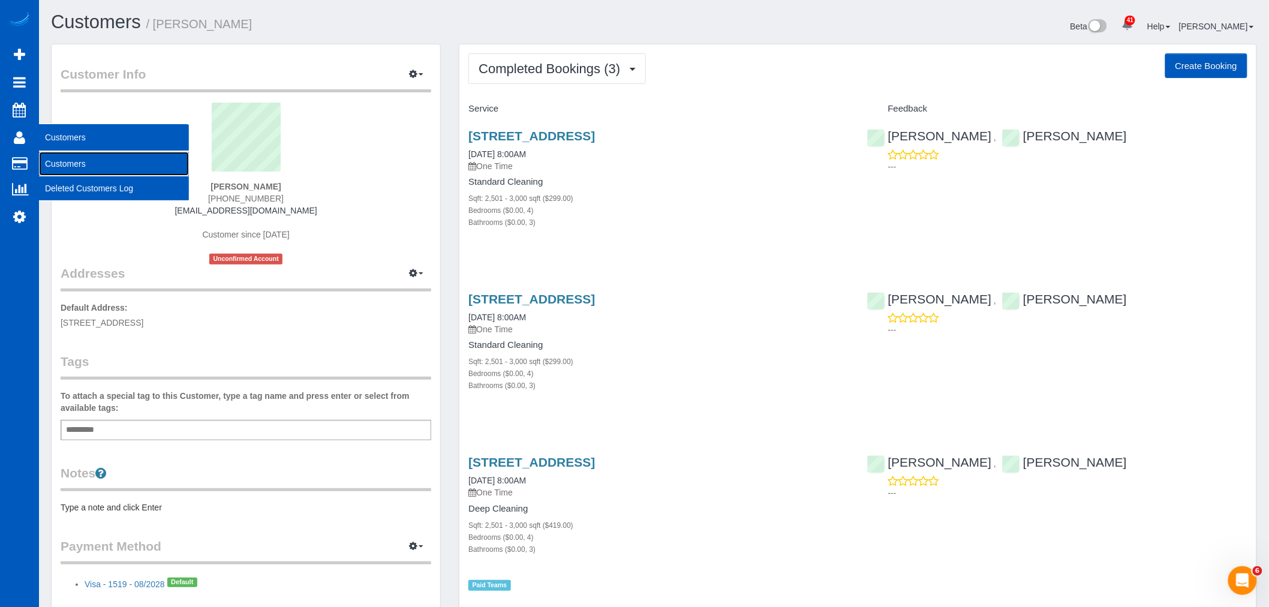
click at [77, 160] on link "Customers" at bounding box center [114, 164] width 150 height 24
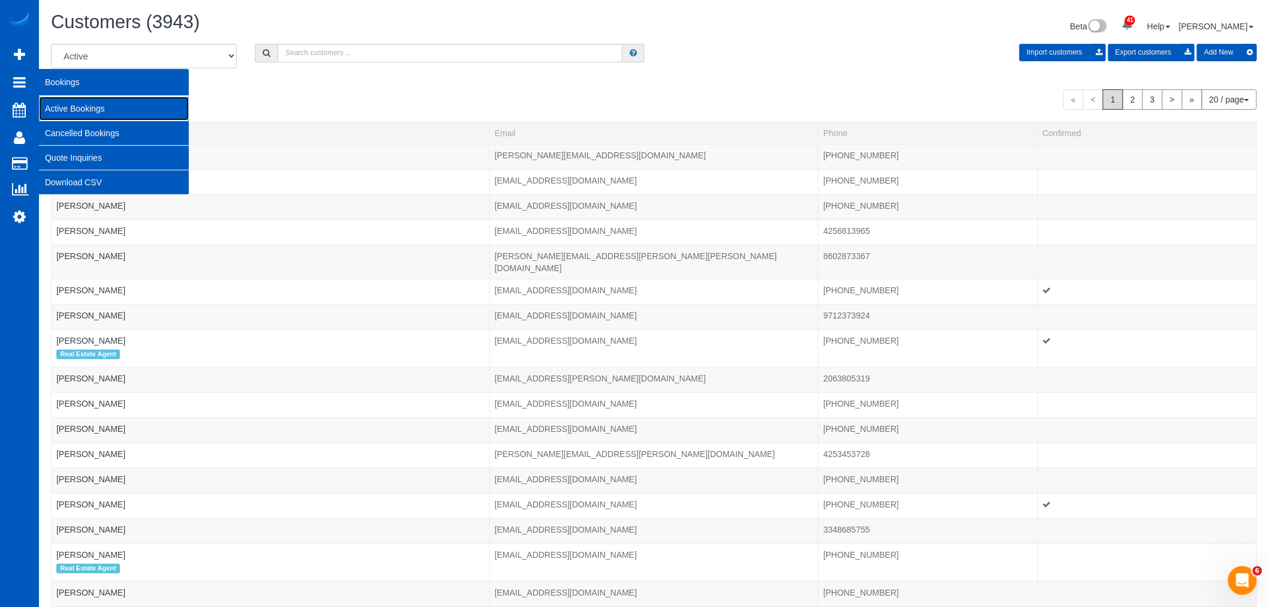
click at [64, 101] on link "Active Bookings" at bounding box center [114, 109] width 150 height 24
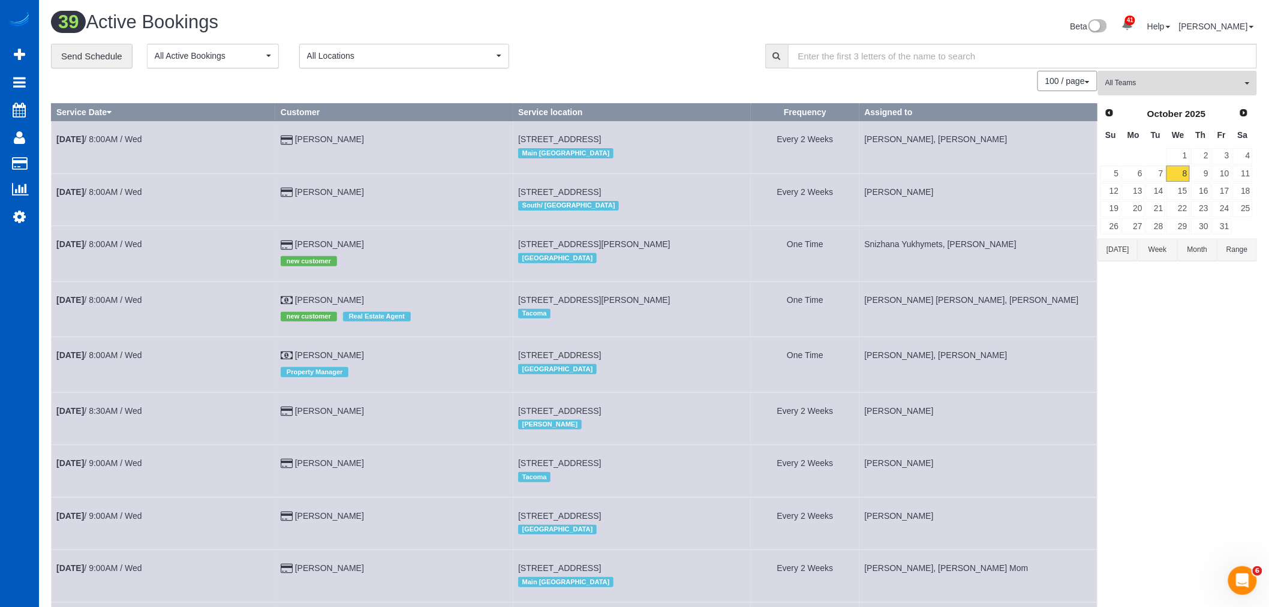
click at [1143, 81] on span "All Teams" at bounding box center [1173, 83] width 137 height 10
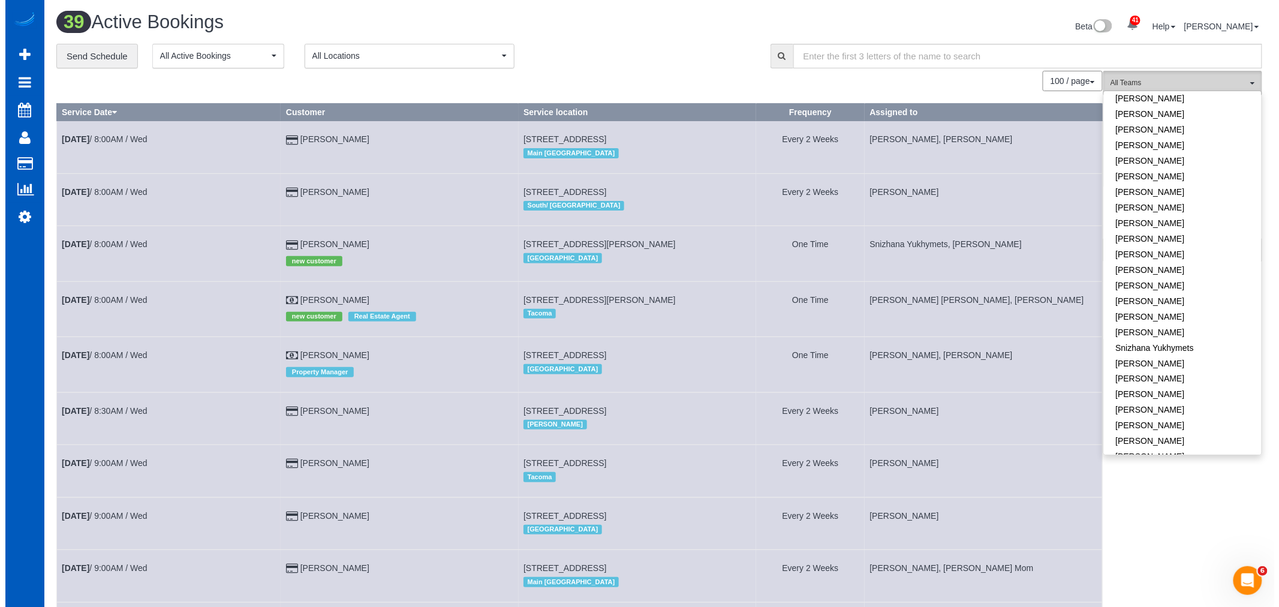
scroll to position [713, 0]
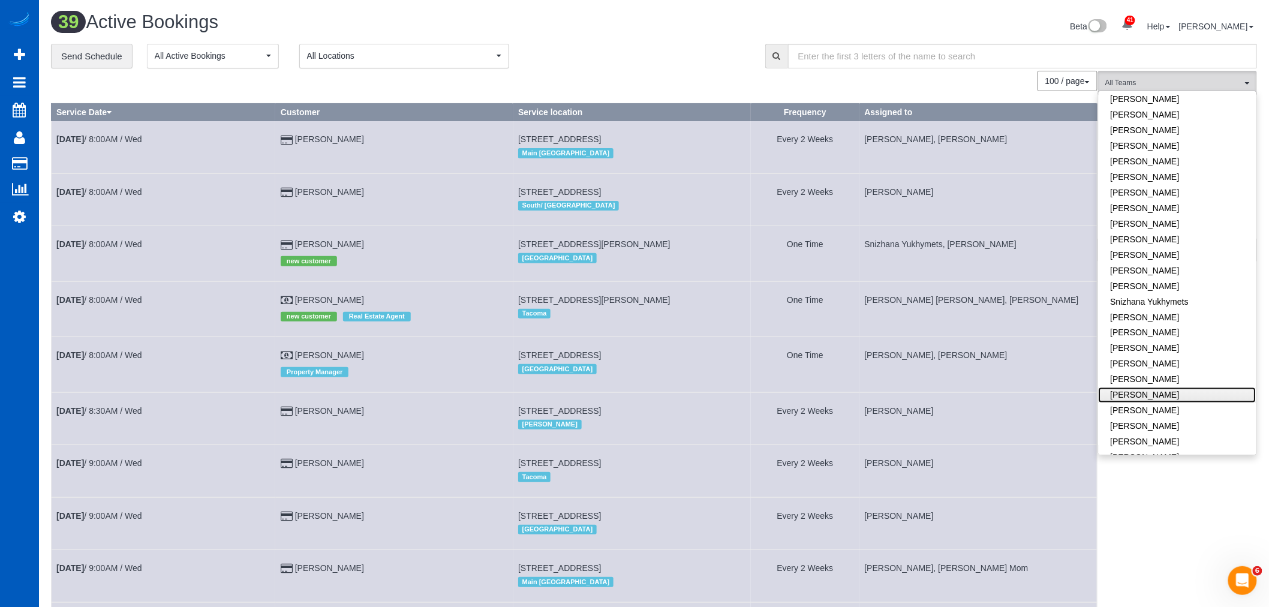
click at [1158, 387] on link "[PERSON_NAME]" at bounding box center [1178, 395] width 158 height 16
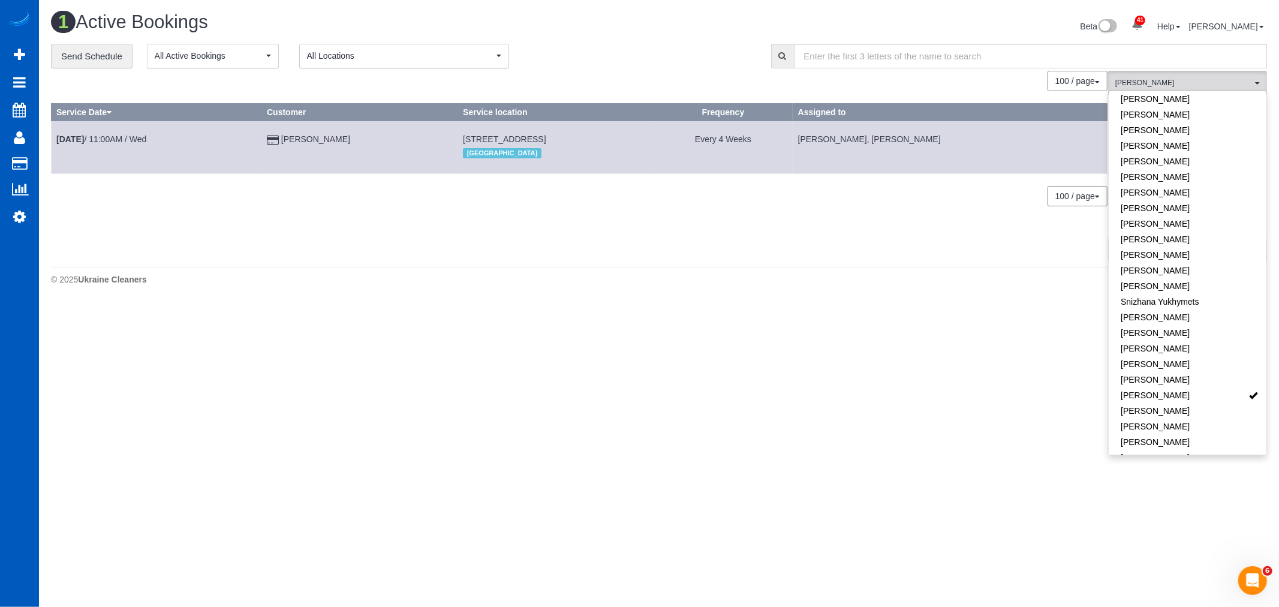
click at [795, 374] on body "41 Beta Your Notifications You have 0 alerts × You have 3 to charge for [DATE] …" at bounding box center [639, 303] width 1279 height 607
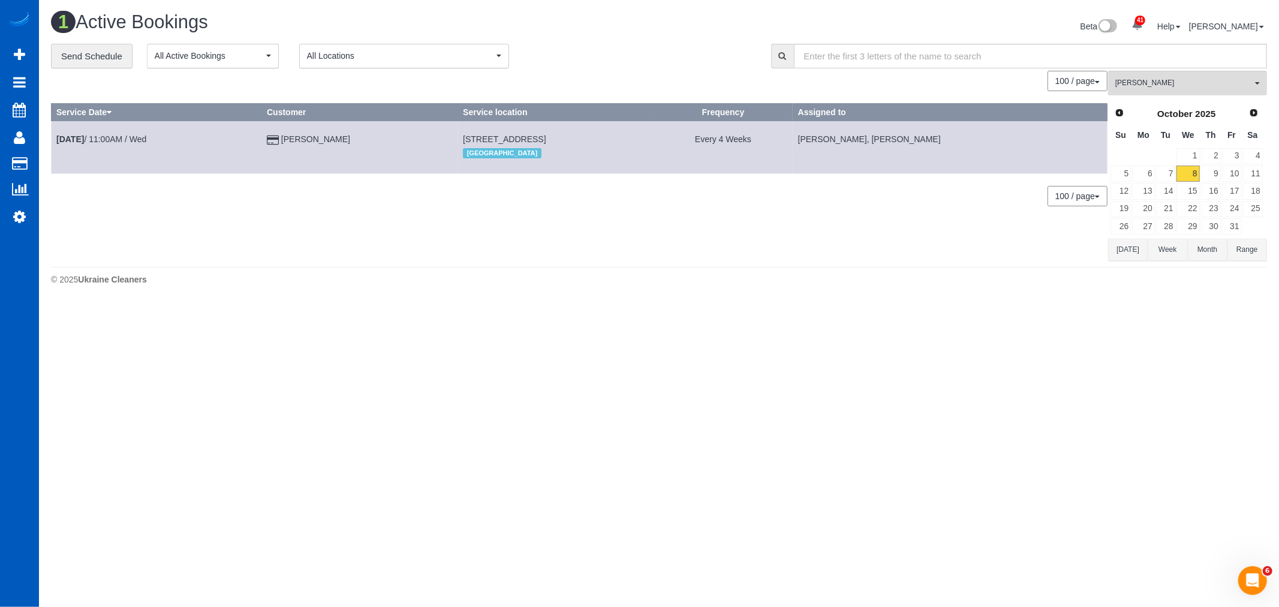
click at [1242, 108] on div "[DATE]" at bounding box center [1186, 114] width 111 height 17
click at [1250, 111] on span "Next" at bounding box center [1255, 112] width 10 height 10
click at [1153, 220] on link "24" at bounding box center [1143, 226] width 22 height 16
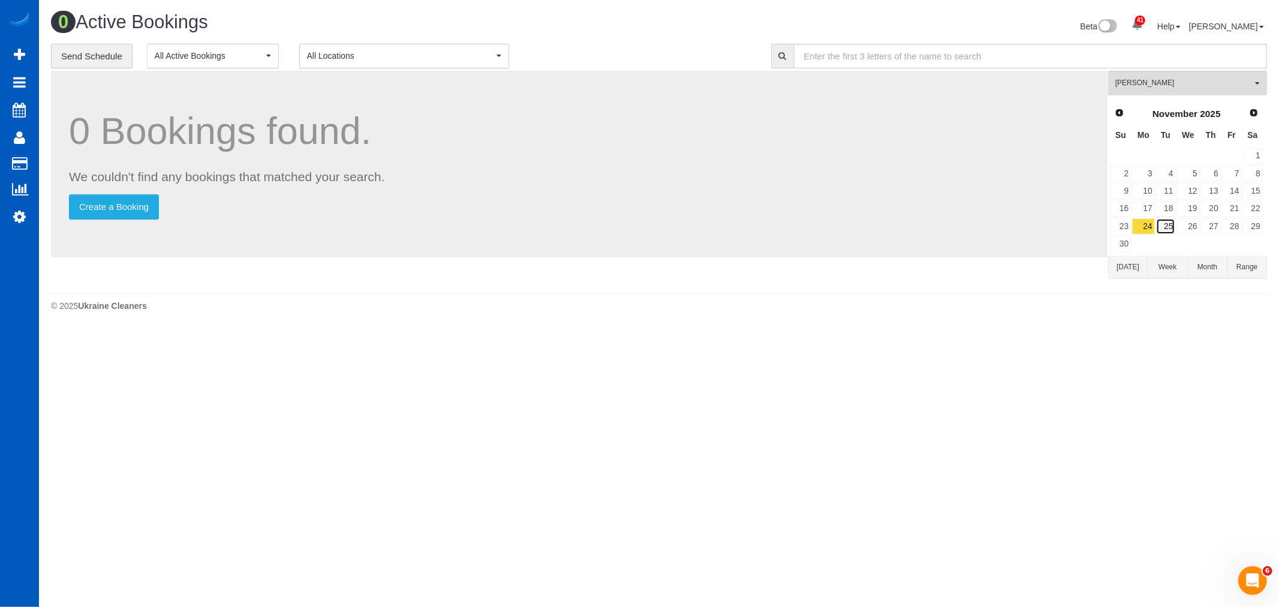
click at [1164, 228] on link "25" at bounding box center [1166, 226] width 20 height 16
click at [1152, 224] on link "24" at bounding box center [1143, 226] width 22 height 16
click at [1162, 224] on link "25" at bounding box center [1166, 226] width 20 height 16
click at [1155, 224] on link "24" at bounding box center [1143, 226] width 22 height 16
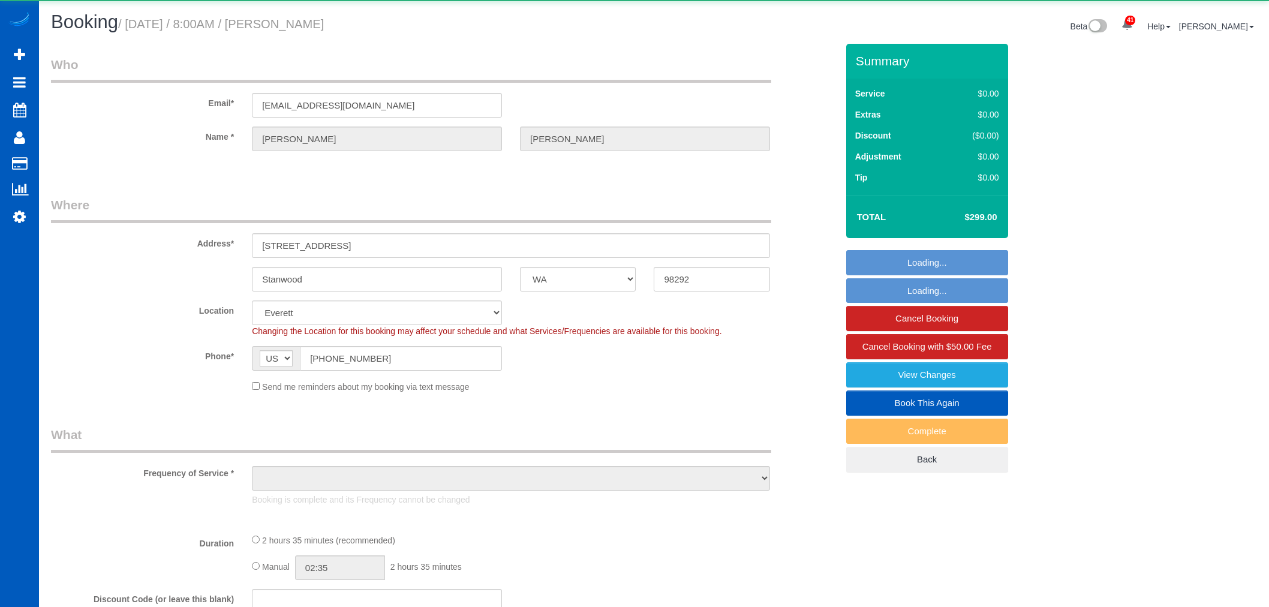
select select "WA"
select select "object:1179"
select select "13168"
select select "199"
select select "2501"
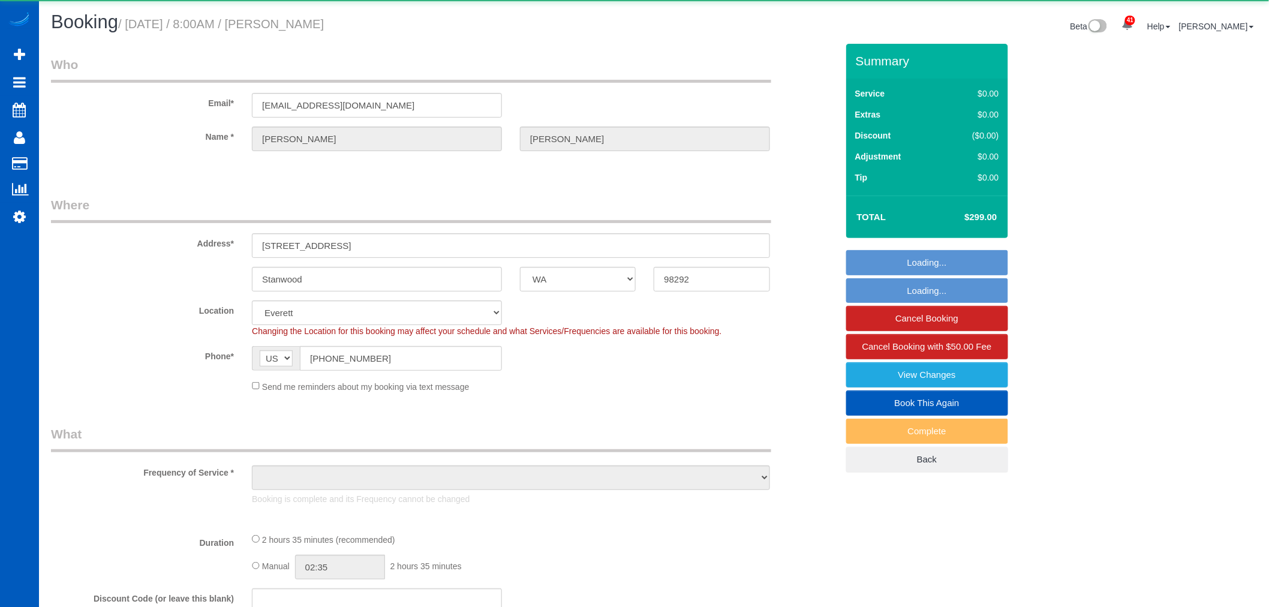
select select "4"
select select "3"
select select "spot1"
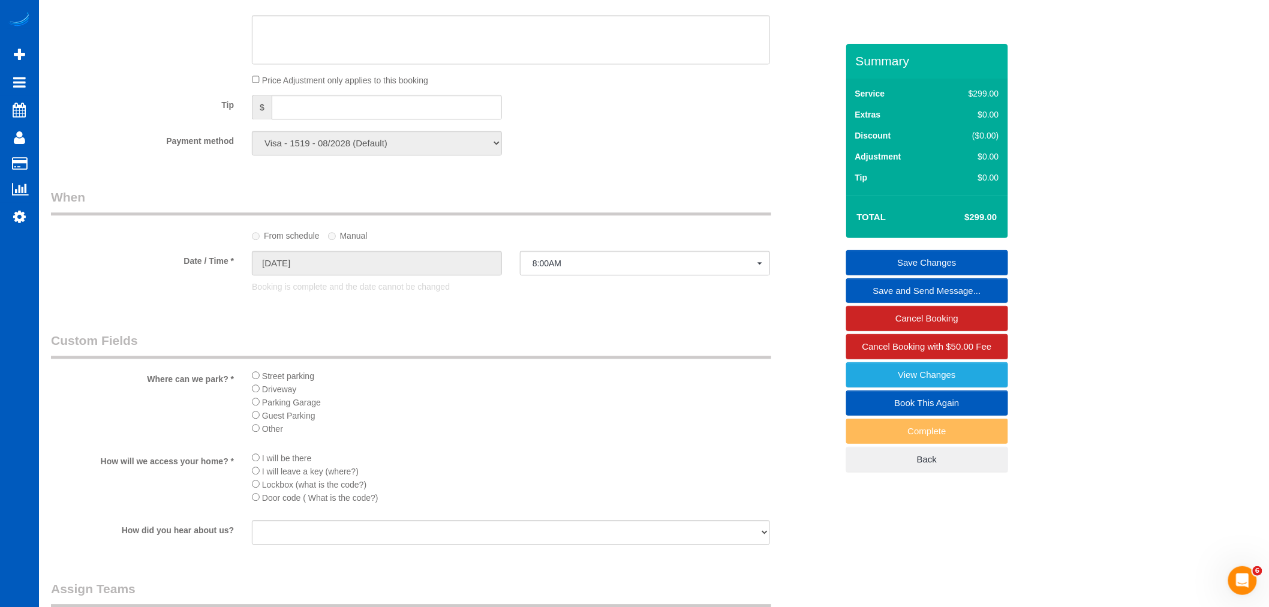
scroll to position [1466, 0]
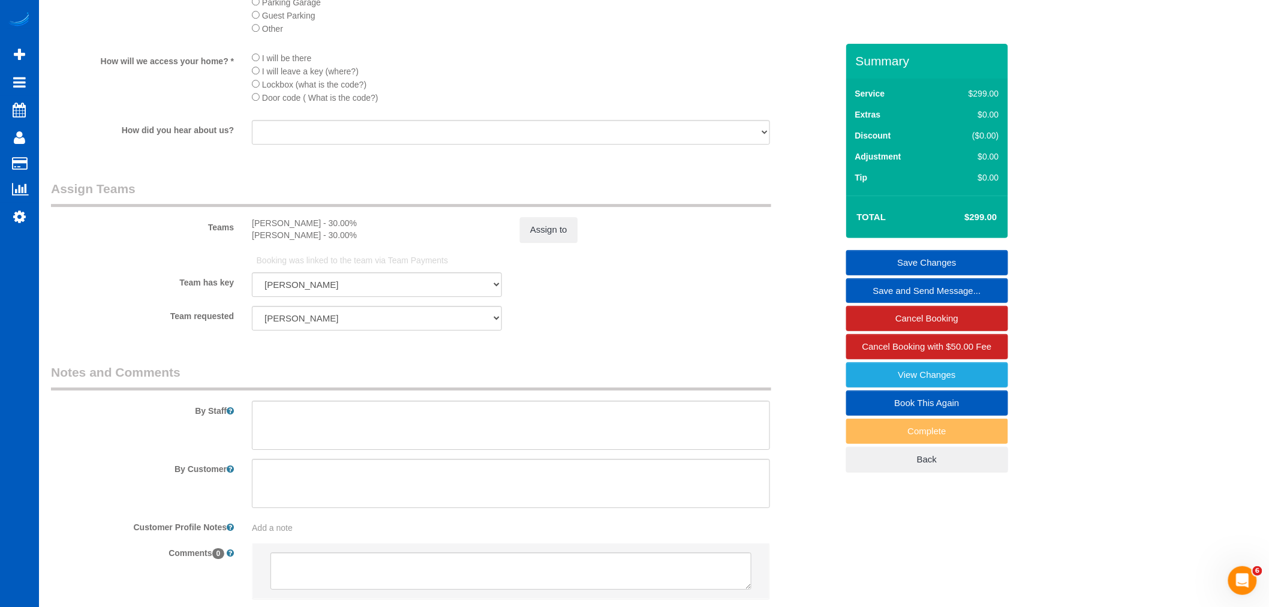
click at [907, 399] on link "Book This Again" at bounding box center [927, 402] width 162 height 25
select select "WA"
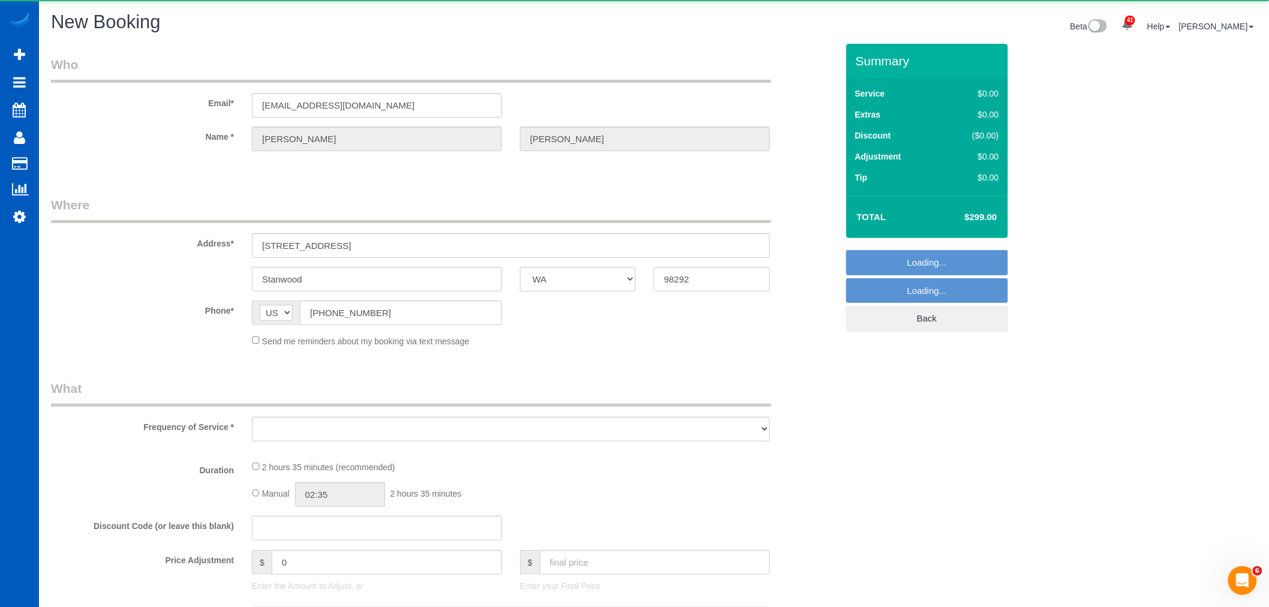
select select "object:1749"
select select "string:fspay-34356bd9-c60a-45b7-b2a1-d4bb6f5d142d"
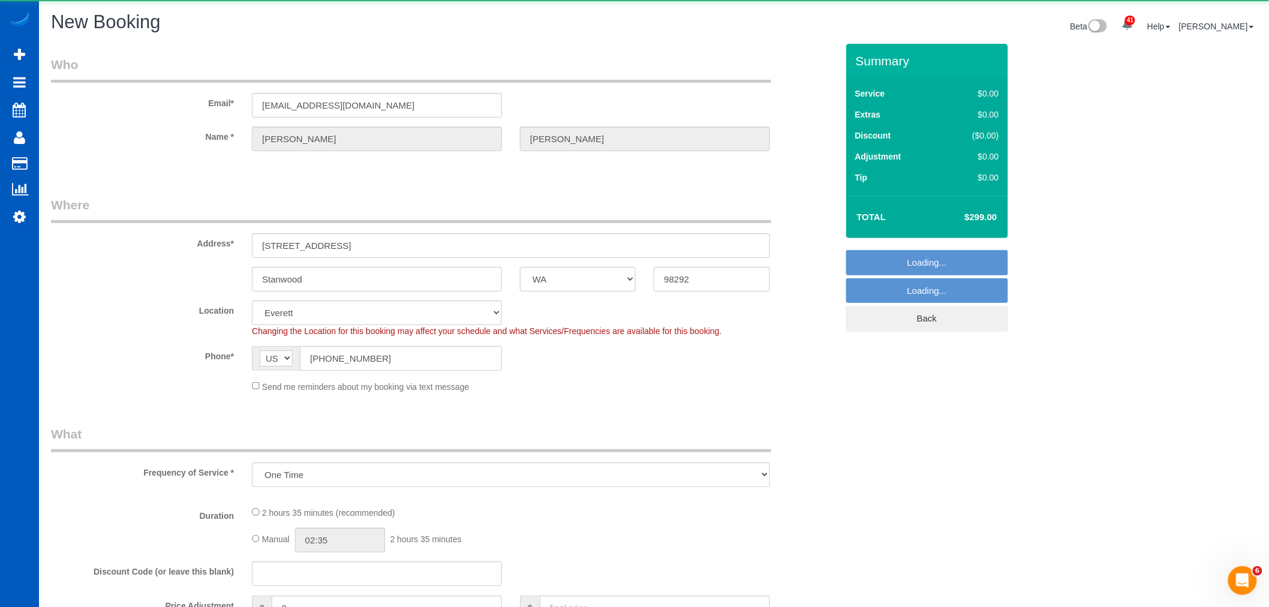
select select "object:1999"
select select "13168"
select select "199"
select select "2501"
select select "4"
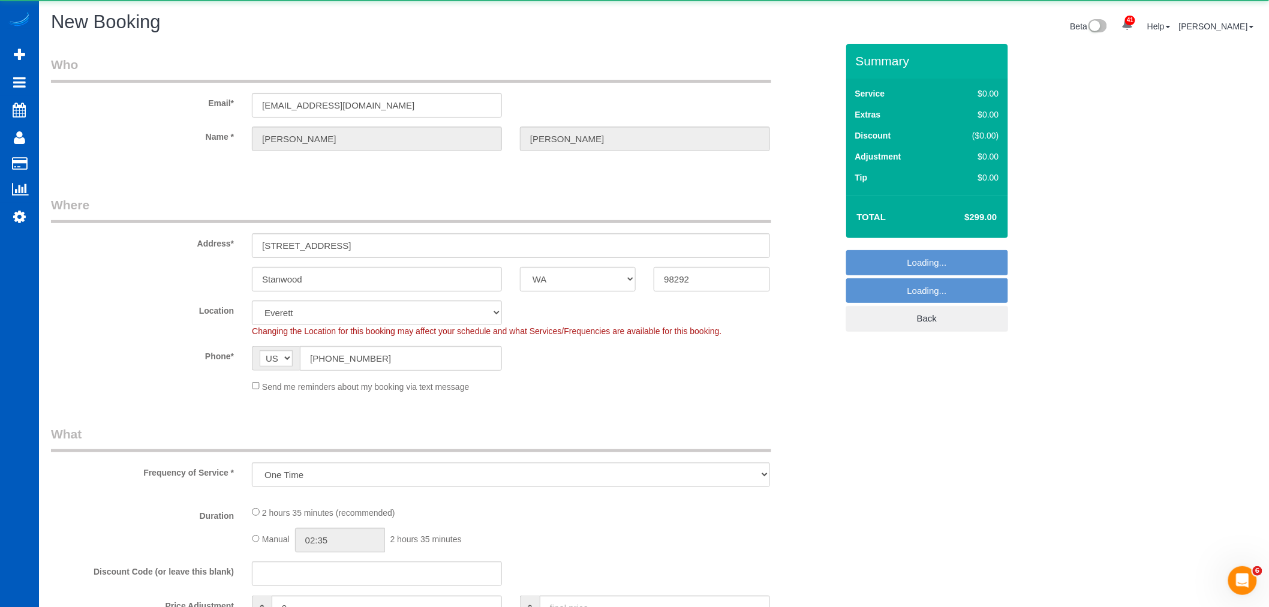
select select "3"
select select "?"
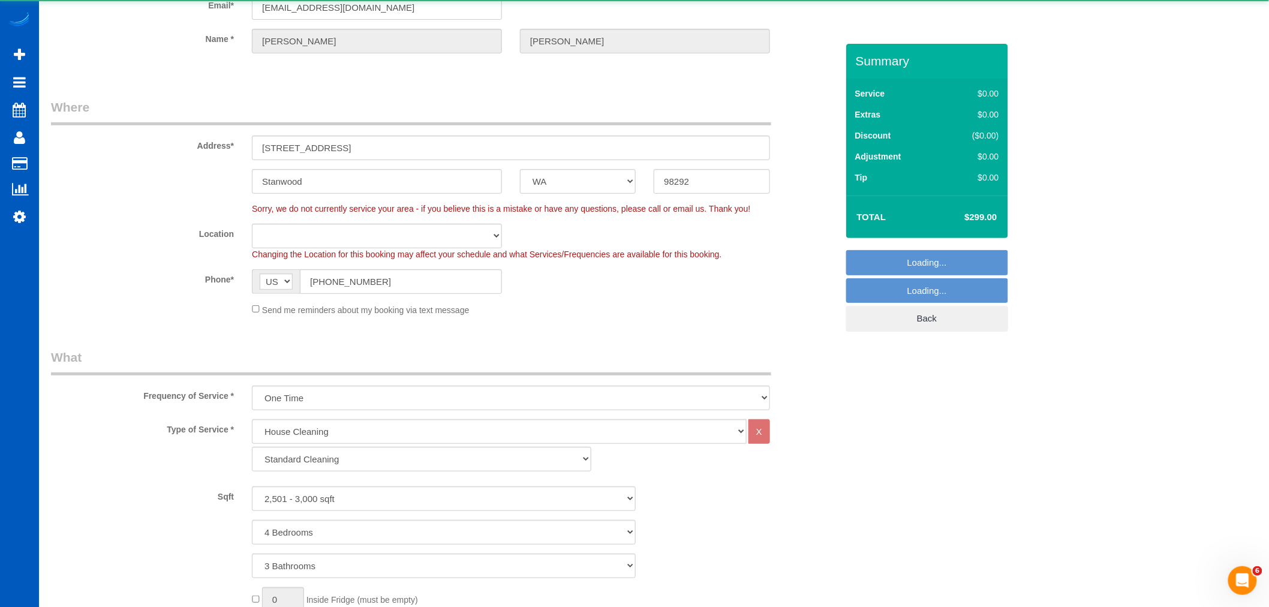
select select "object:2095"
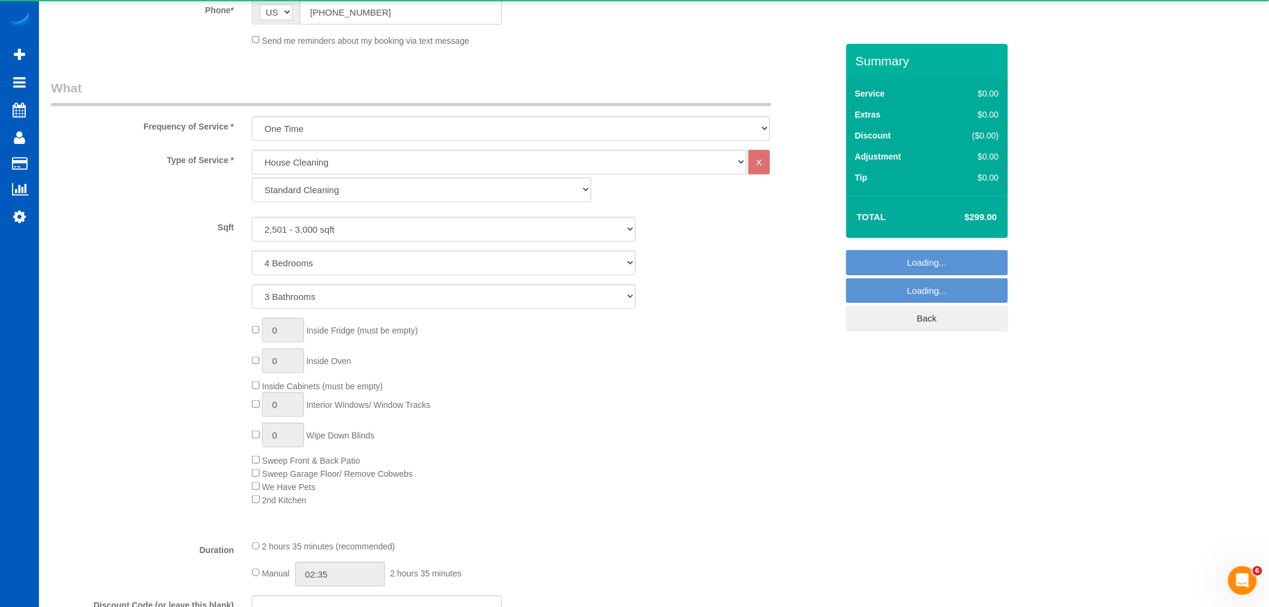
select select "2501"
select select "4"
select select "3"
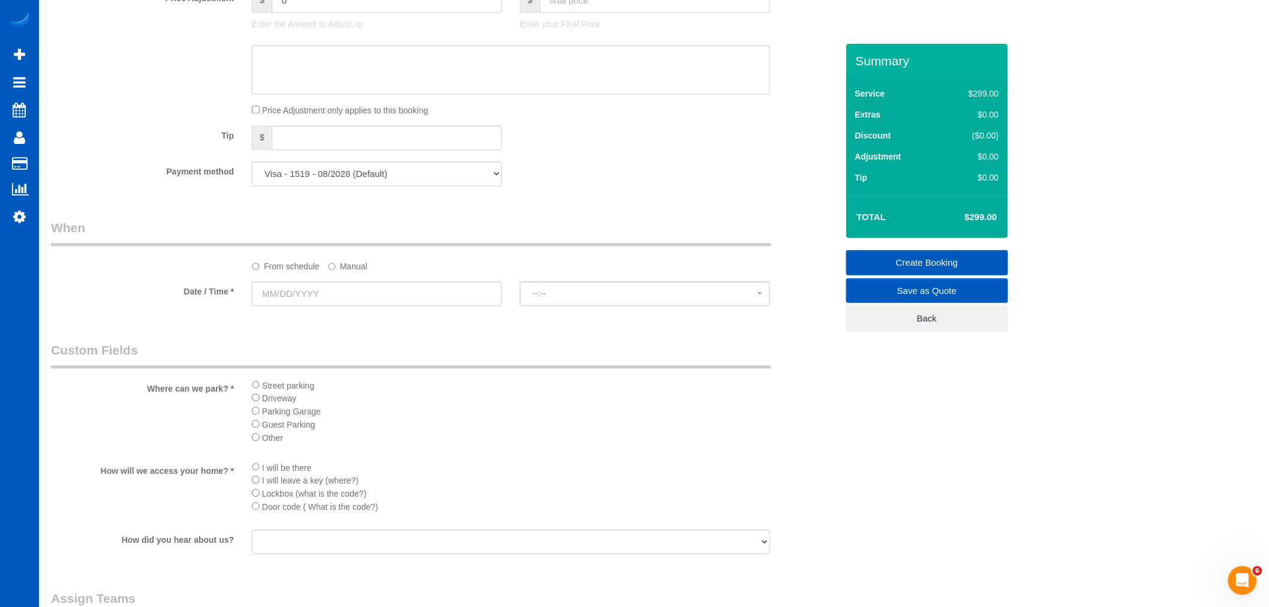
scroll to position [1066, 0]
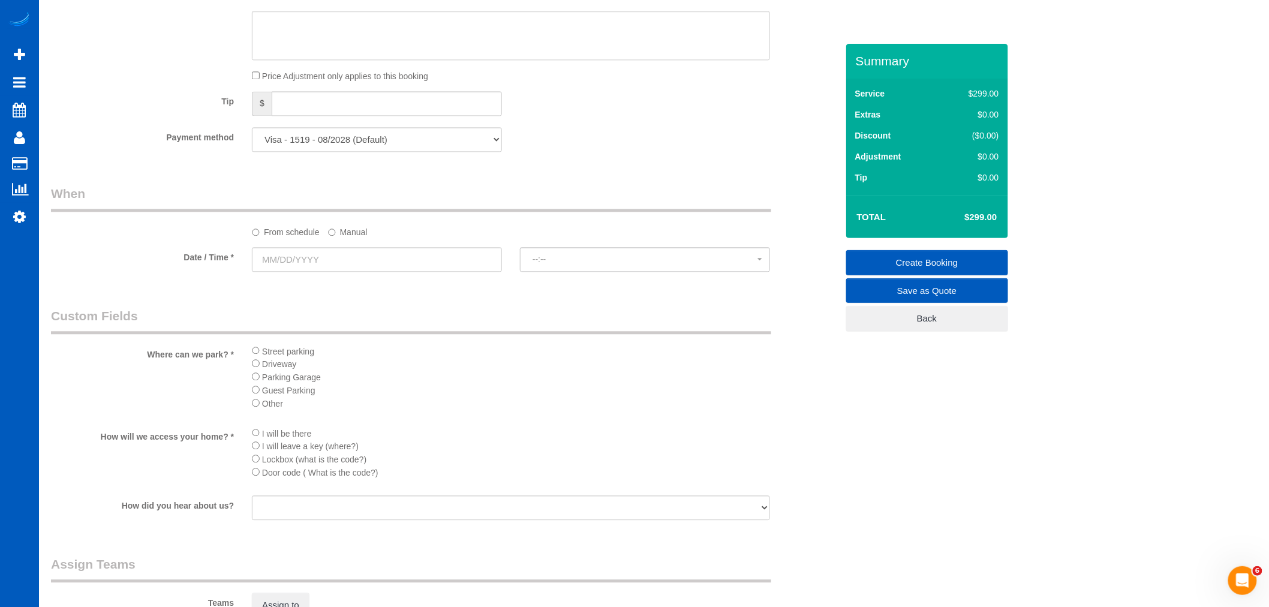
click at [294, 274] on div at bounding box center [377, 273] width 250 height 2
click at [296, 272] on input "text" at bounding box center [377, 259] width 250 height 25
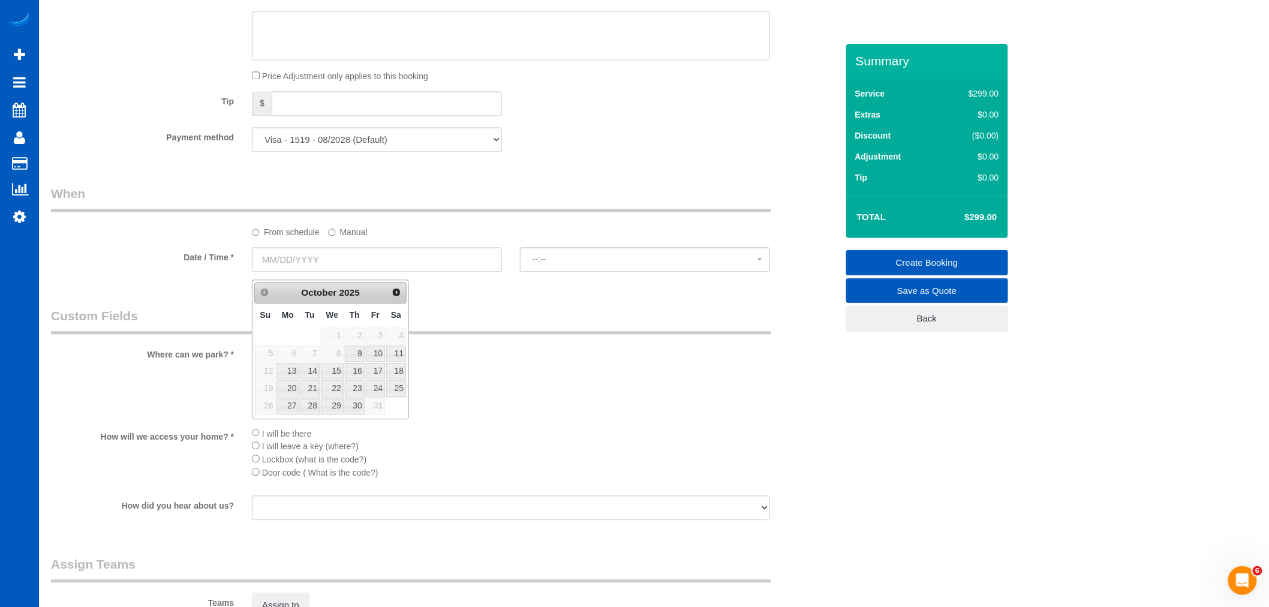
click at [330, 235] on label "Manual" at bounding box center [348, 230] width 40 height 16
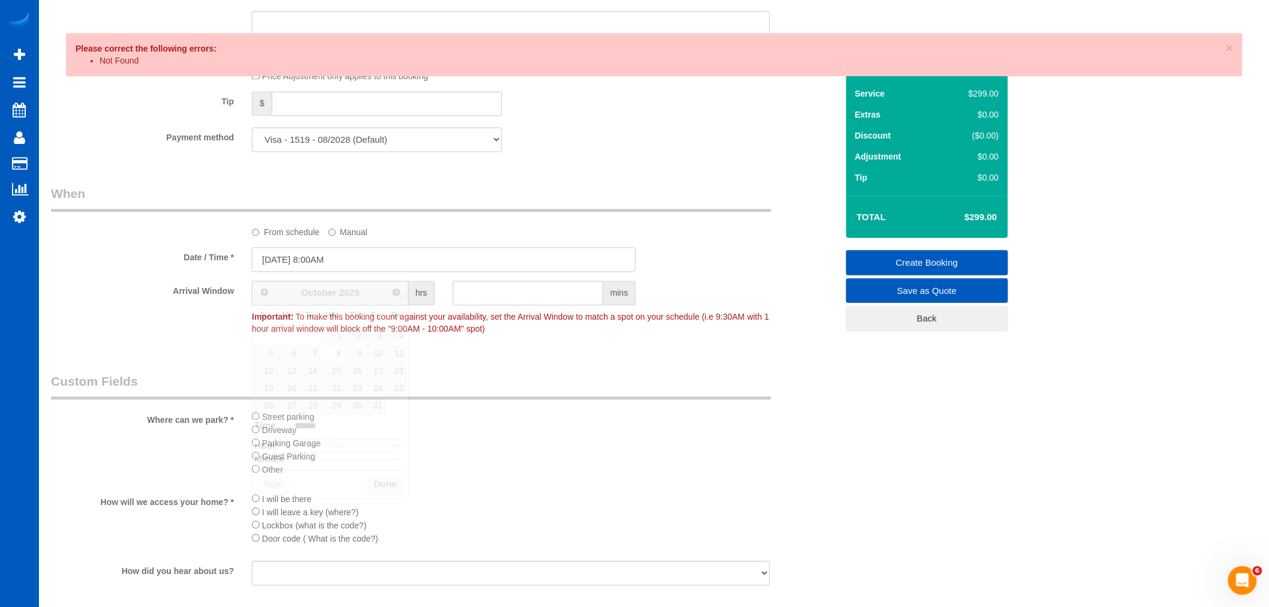
click at [311, 257] on input "[DATE] 8:00AM" at bounding box center [444, 259] width 384 height 25
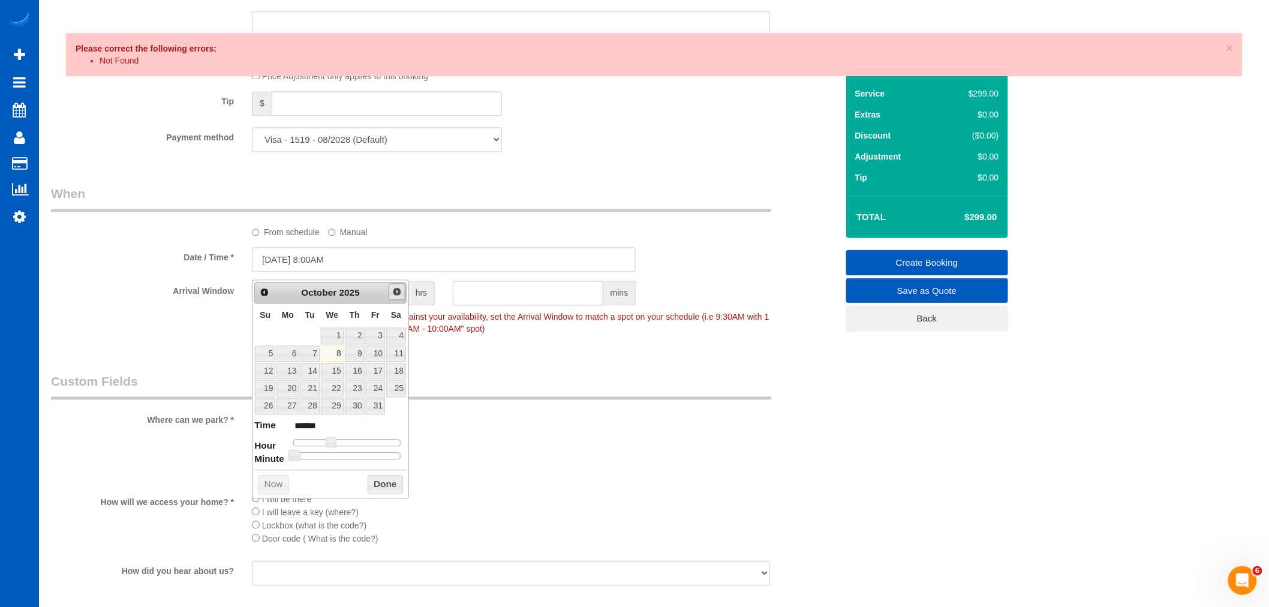
click at [400, 288] on span "Next" at bounding box center [397, 292] width 10 height 10
click at [309, 407] on link "25" at bounding box center [309, 406] width 19 height 16
type input "[DATE] 8:00AM"
click at [379, 501] on button "Done" at bounding box center [385, 501] width 35 height 19
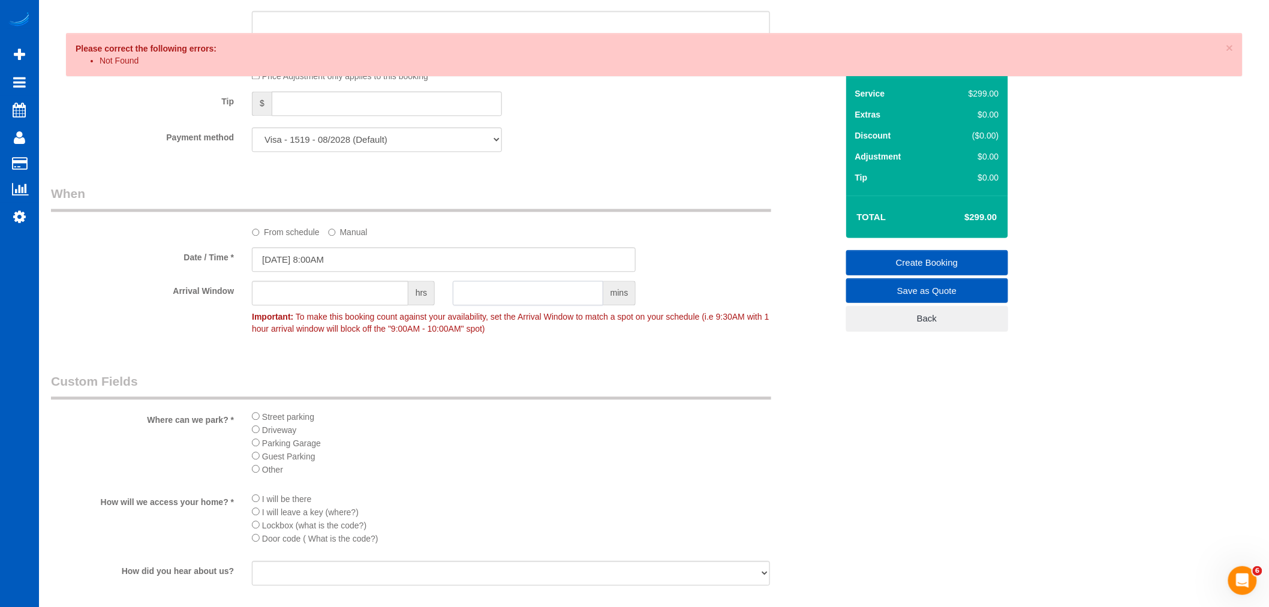
click at [490, 293] on input "text" at bounding box center [528, 293] width 151 height 25
type input "15"
click at [721, 254] on sui-booking-spot "From schedule Manual Date / Time * 11/25/2025 8:00AM Arrival Window hrs 15 mins…" at bounding box center [444, 262] width 786 height 155
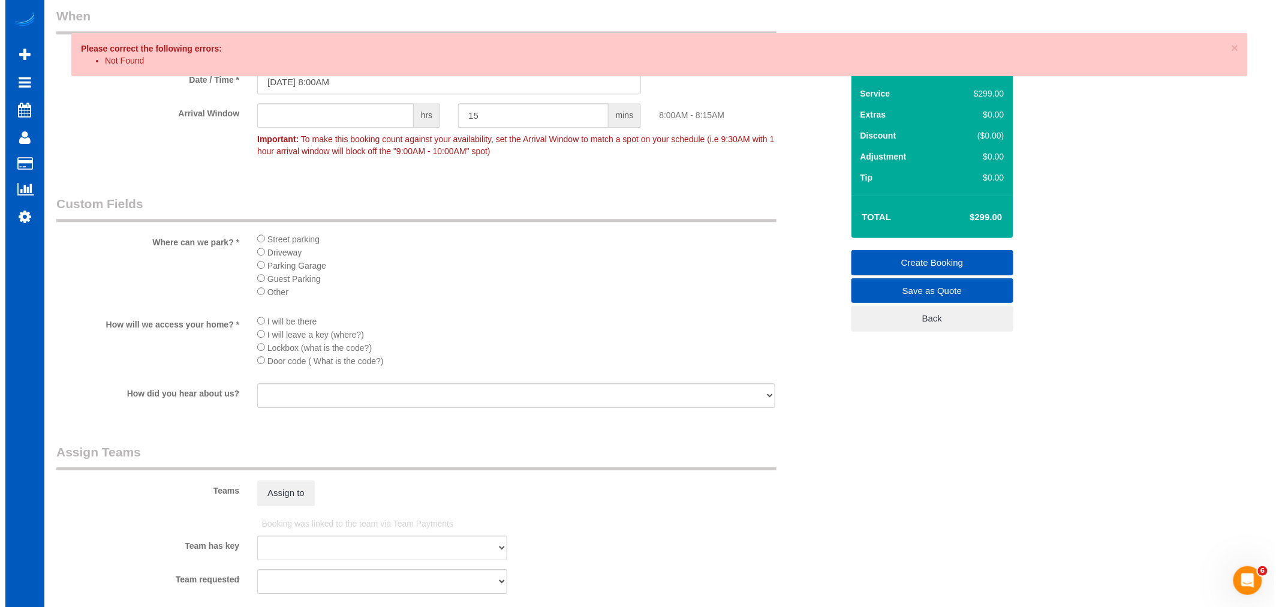
scroll to position [1466, 0]
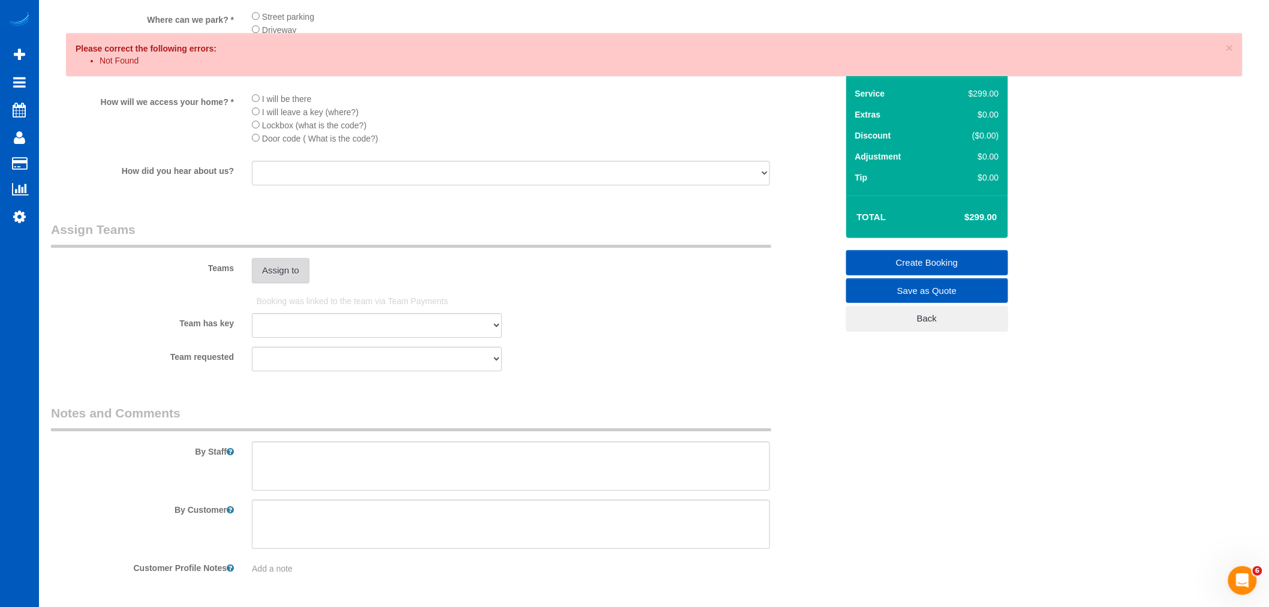
click at [260, 279] on button "Assign to" at bounding box center [281, 270] width 58 height 25
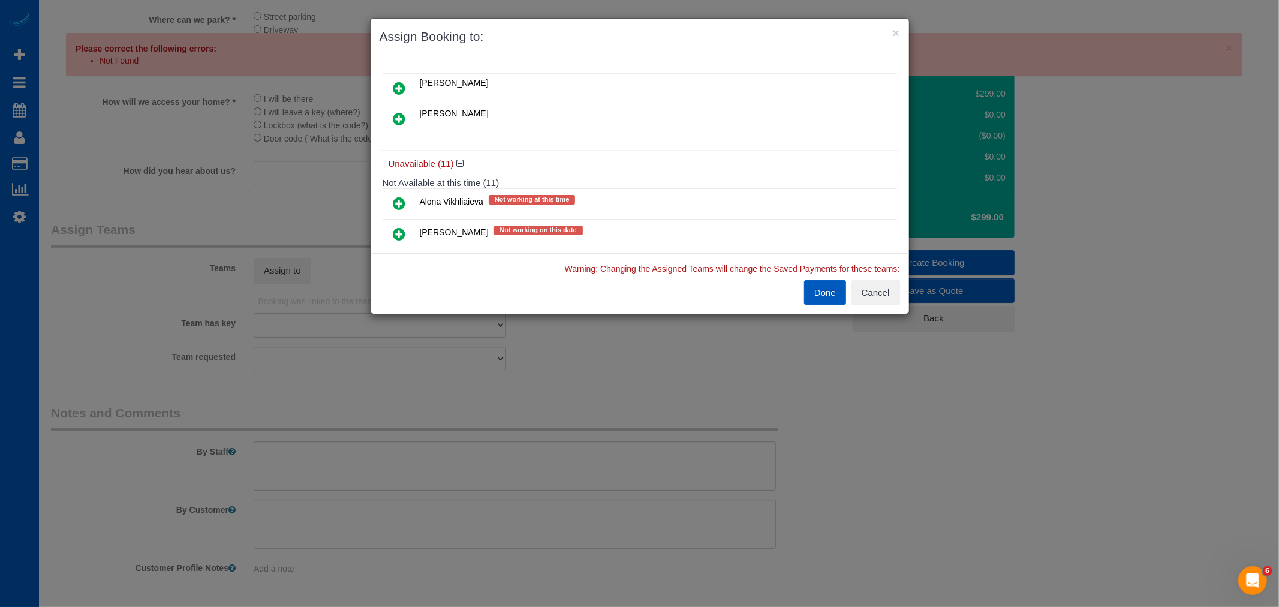
click at [400, 123] on link at bounding box center [400, 119] width 28 height 24
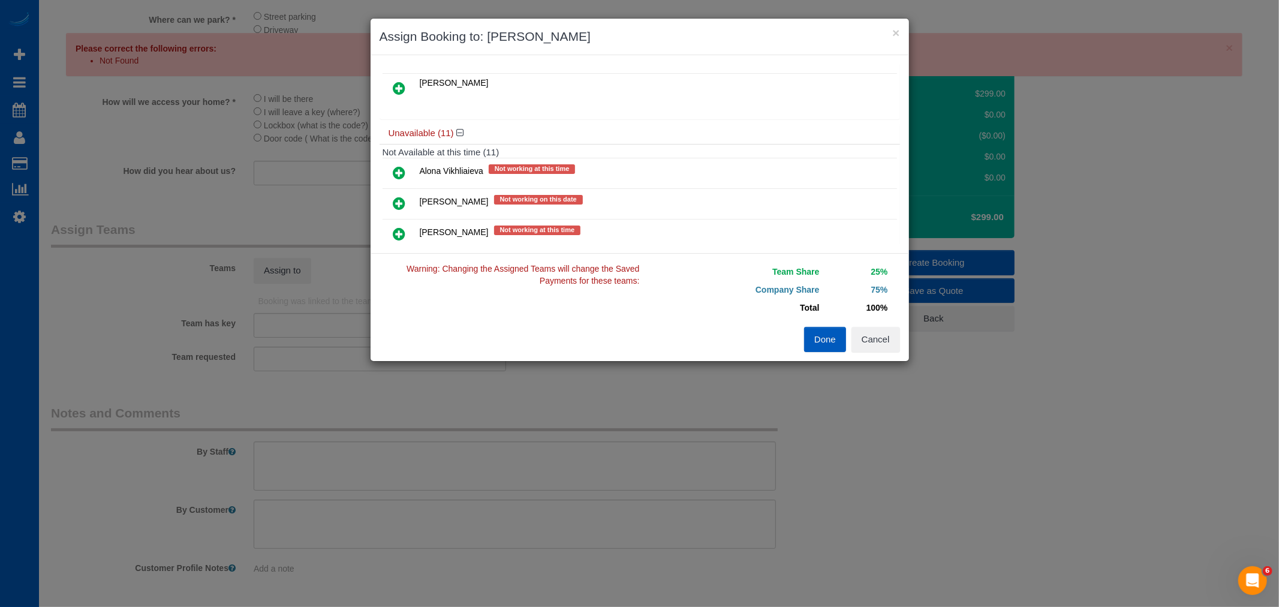
click at [403, 92] on link at bounding box center [400, 89] width 28 height 24
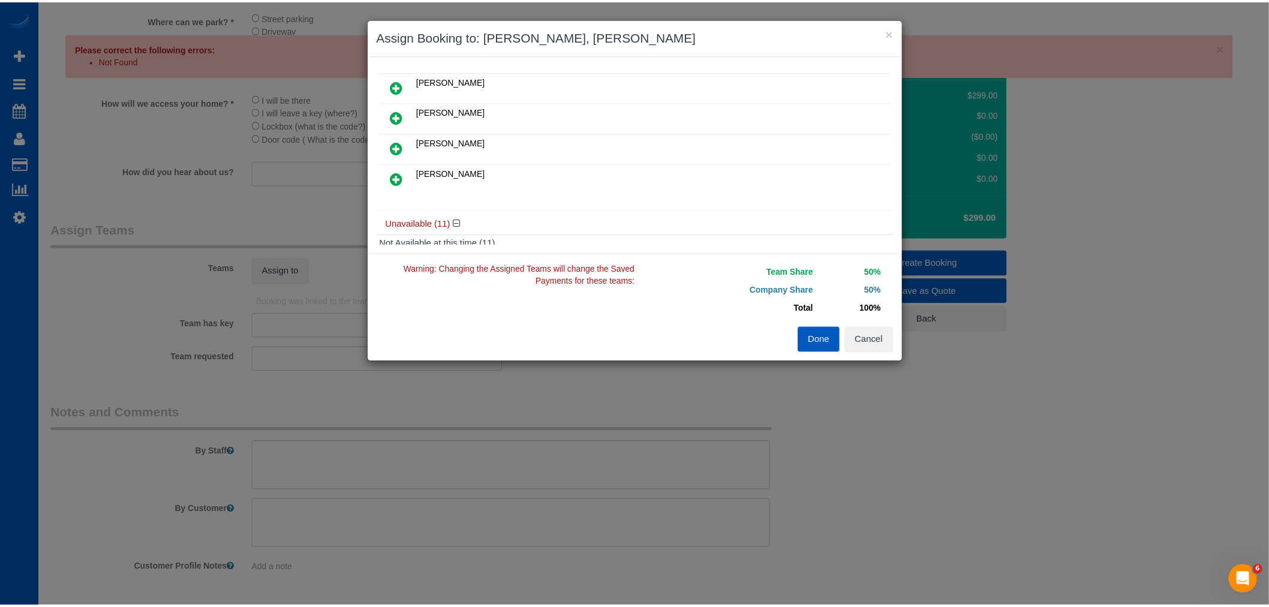
scroll to position [0, 0]
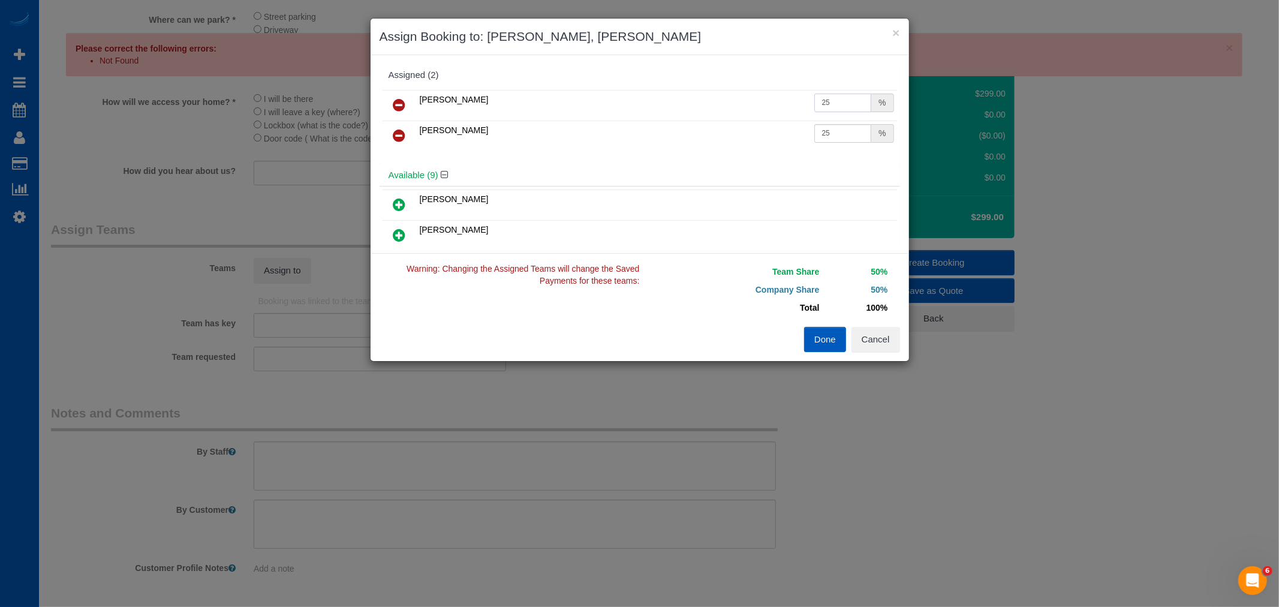
drag, startPoint x: 820, startPoint y: 98, endPoint x: 703, endPoint y: 103, distance: 117.6
click at [703, 103] on tr "Viktoriia Zhukovska 25 %" at bounding box center [640, 105] width 515 height 31
type input "30"
drag, startPoint x: 826, startPoint y: 133, endPoint x: 607, endPoint y: 152, distance: 220.3
click at [607, 152] on div "Viktoriia Zhukovska 30 % Vira Zhukovska 25 %" at bounding box center [640, 125] width 521 height 77
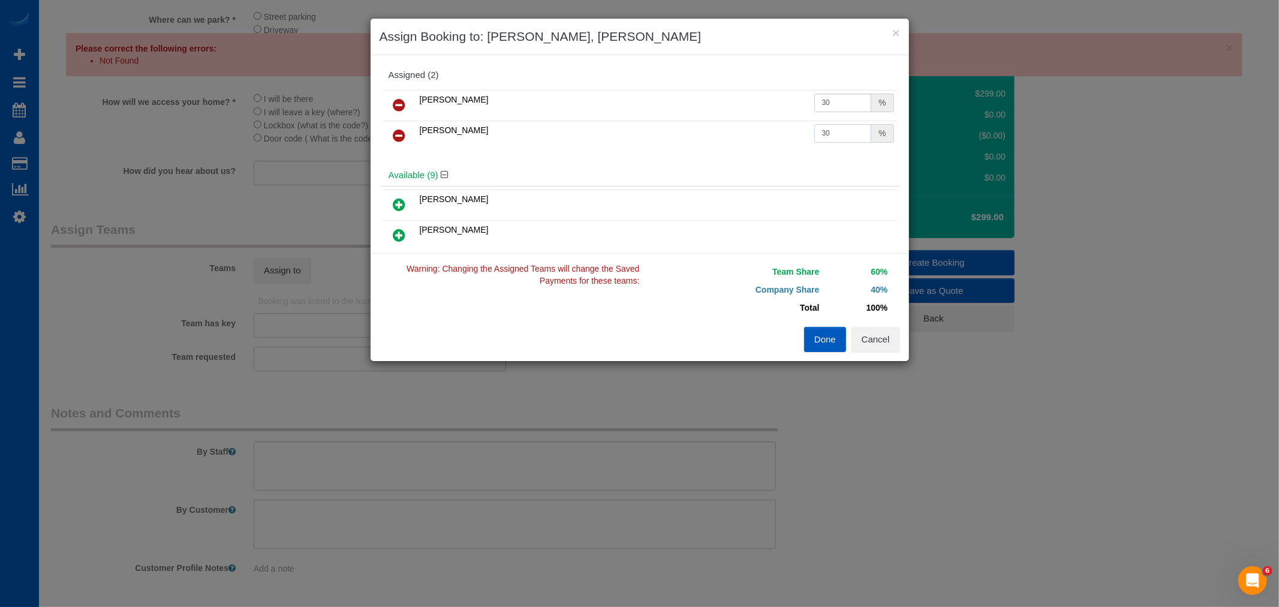
type input "30"
click at [835, 330] on button "Done" at bounding box center [825, 339] width 42 height 25
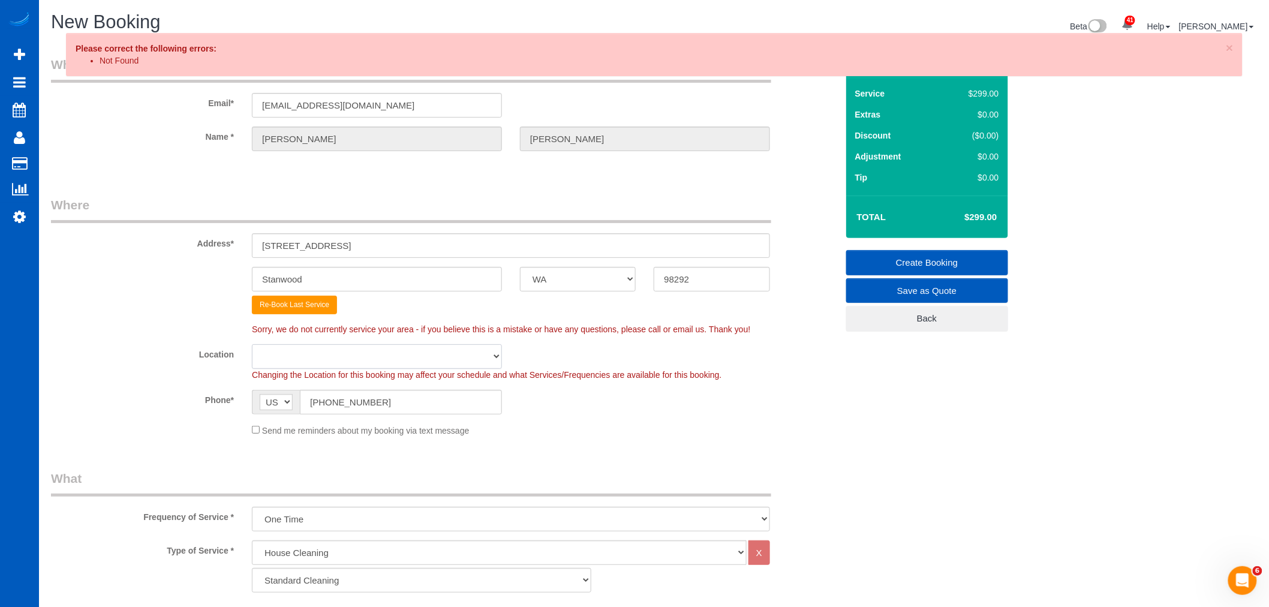
click at [338, 344] on select "North Seattle Atlanta GA Denver Everett Fort Worth TX Las Vegas Main Dallas Mai…" at bounding box center [377, 356] width 250 height 25
select select "7"
click at [252, 344] on select "North Seattle Atlanta GA Denver Everett Fort Worth TX Las Vegas Main Dallas Mai…" at bounding box center [377, 356] width 250 height 25
select select "object:3089"
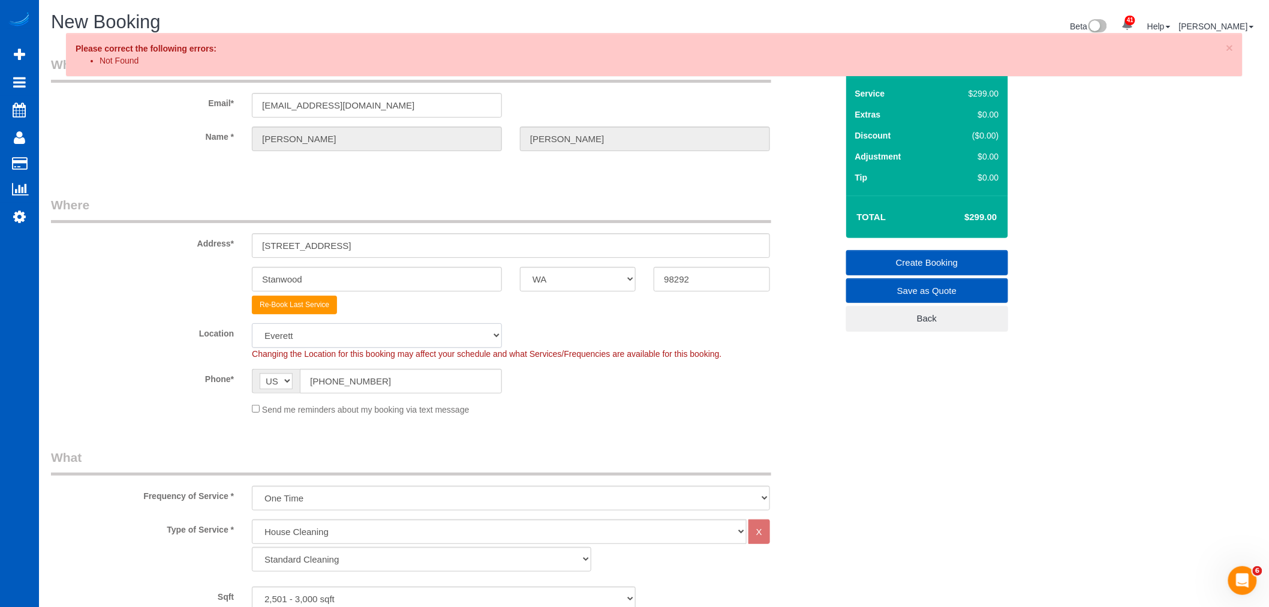
select select "2501"
select select "4"
select select "3"
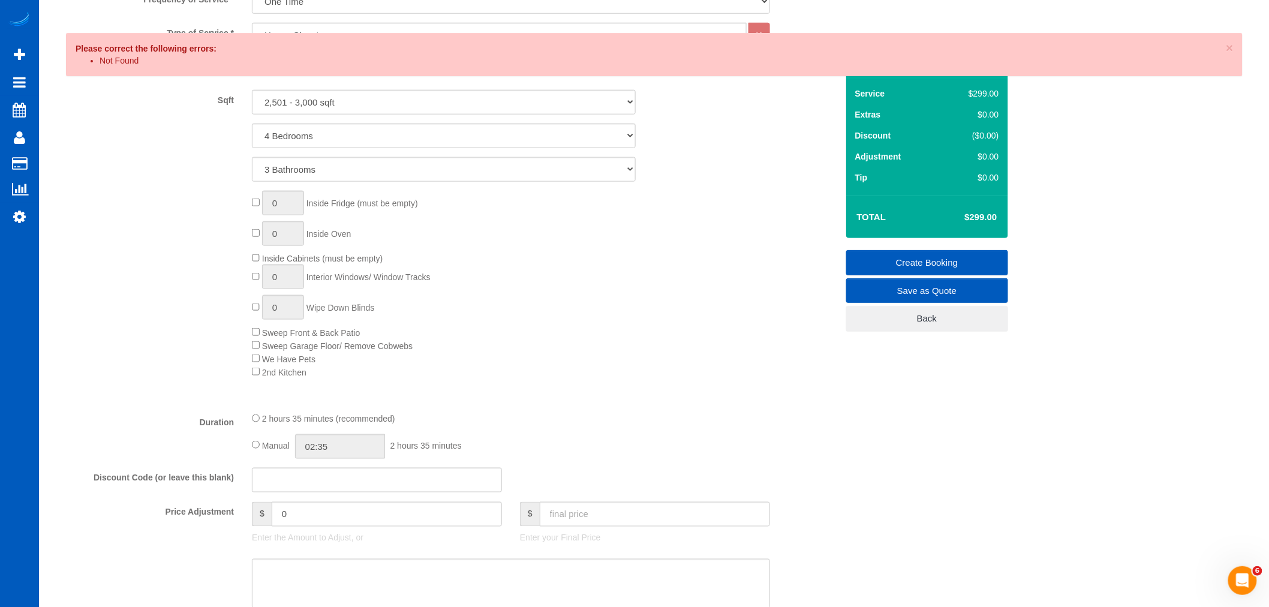
scroll to position [600, 0]
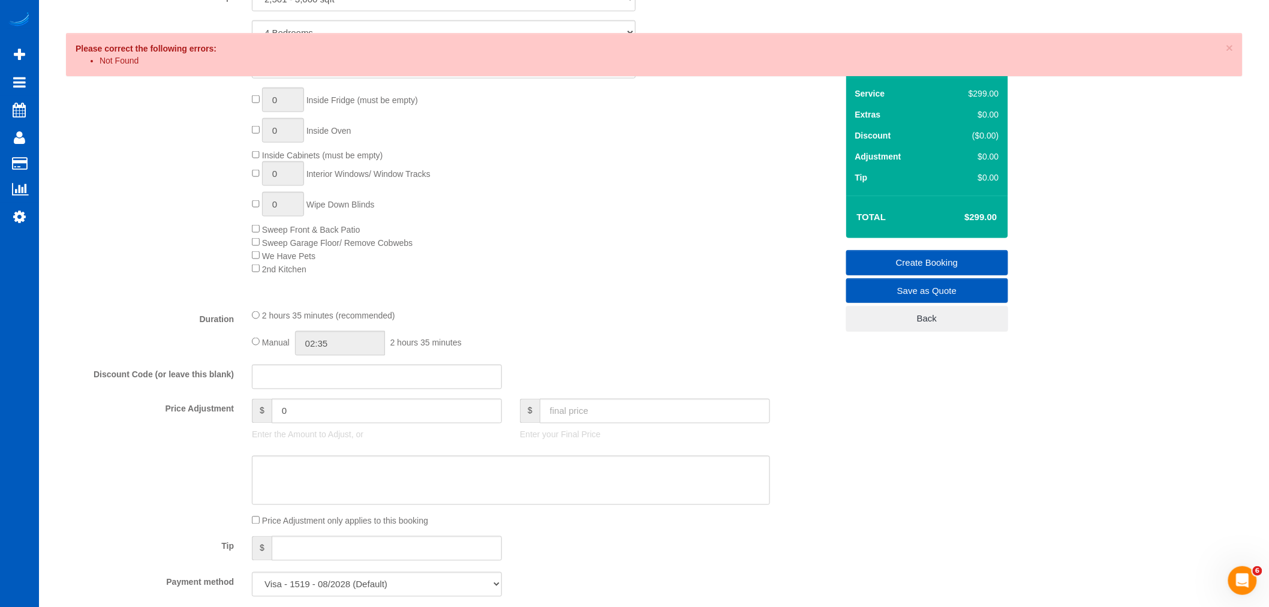
click at [970, 256] on link "Create Booking" at bounding box center [927, 262] width 162 height 25
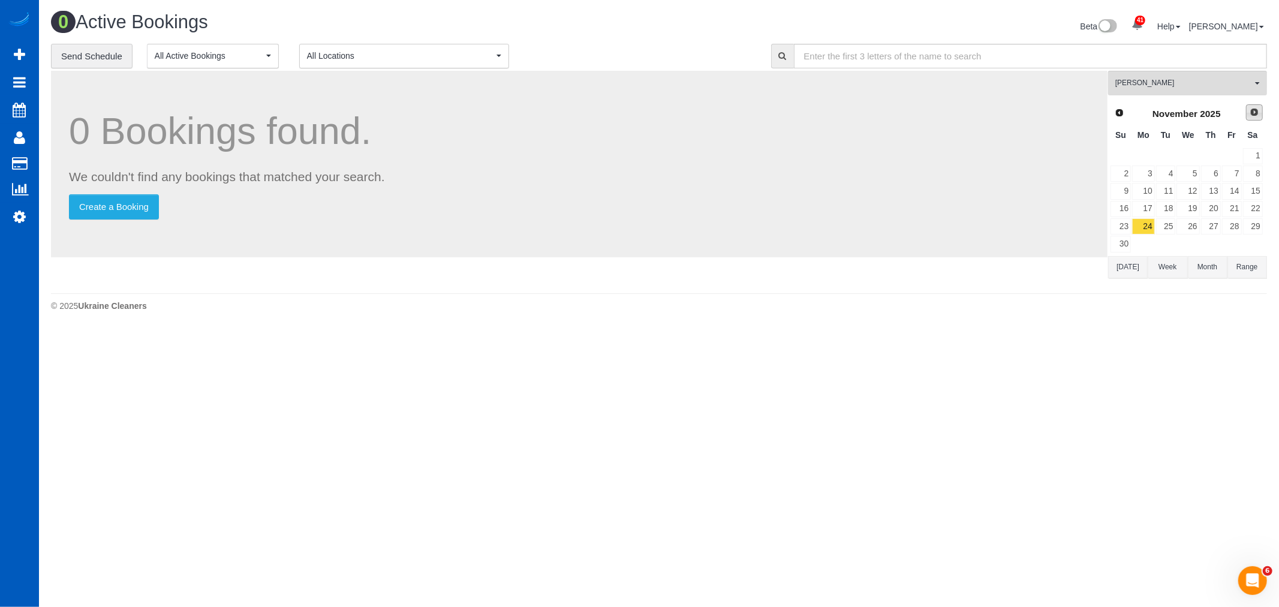
click at [1256, 115] on span "Next" at bounding box center [1255, 112] width 10 height 10
click at [1222, 190] on td "19" at bounding box center [1232, 190] width 21 height 17
click at [1212, 193] on link "18" at bounding box center [1211, 191] width 20 height 16
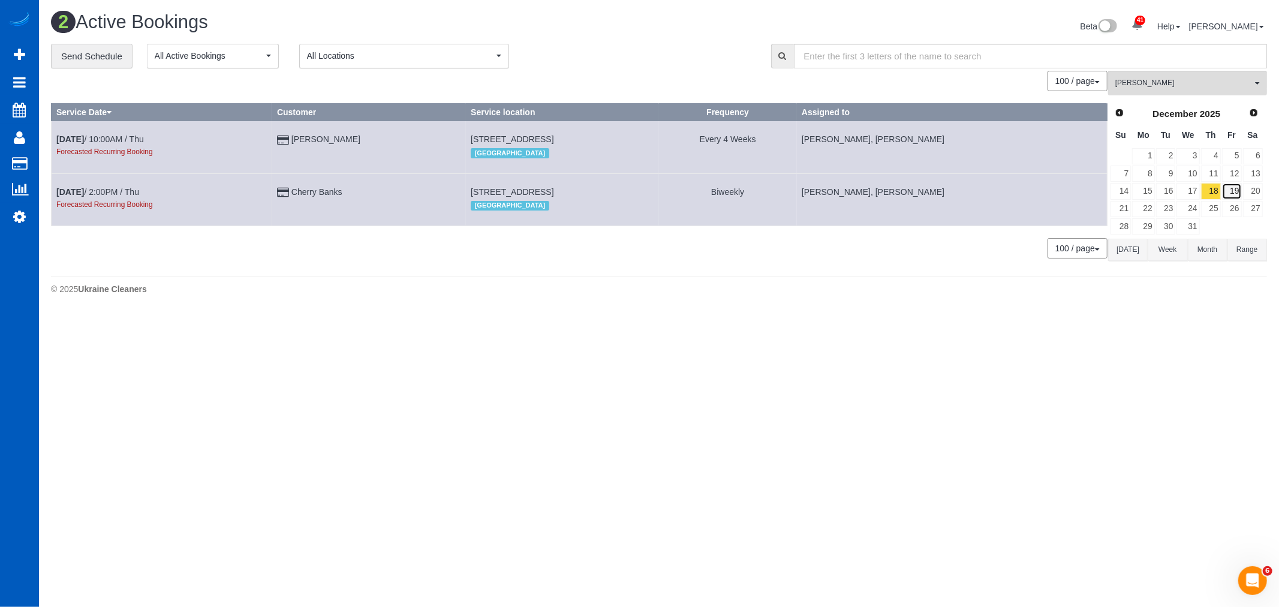
click at [1229, 190] on link "19" at bounding box center [1232, 191] width 20 height 16
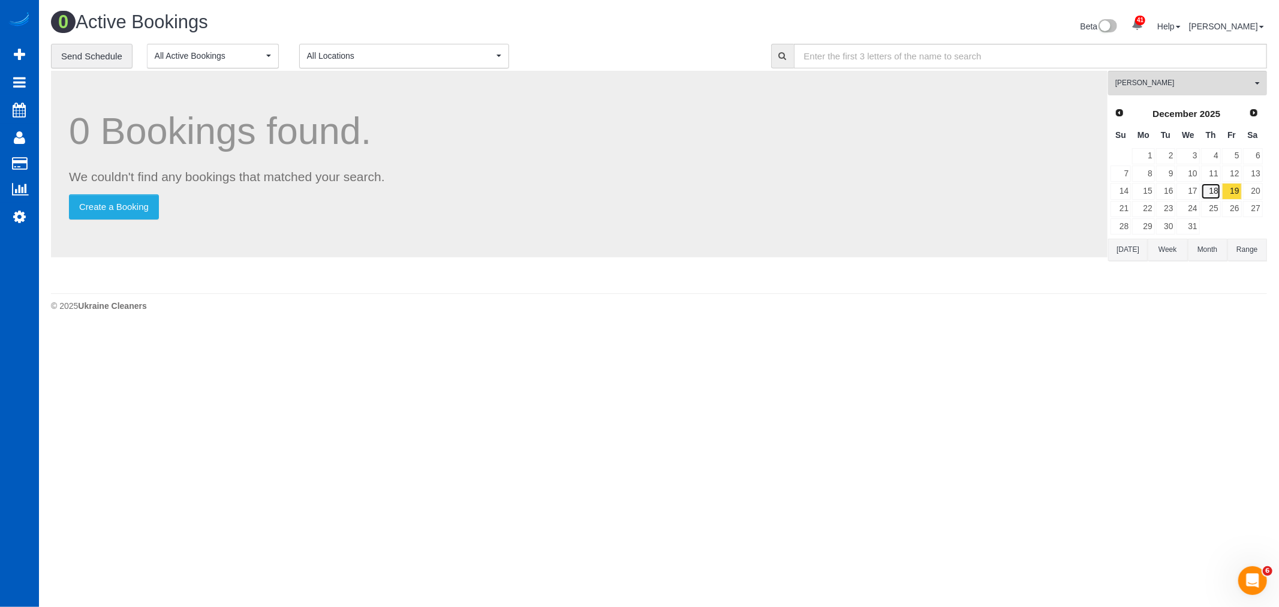
click at [1212, 193] on link "18" at bounding box center [1211, 191] width 20 height 16
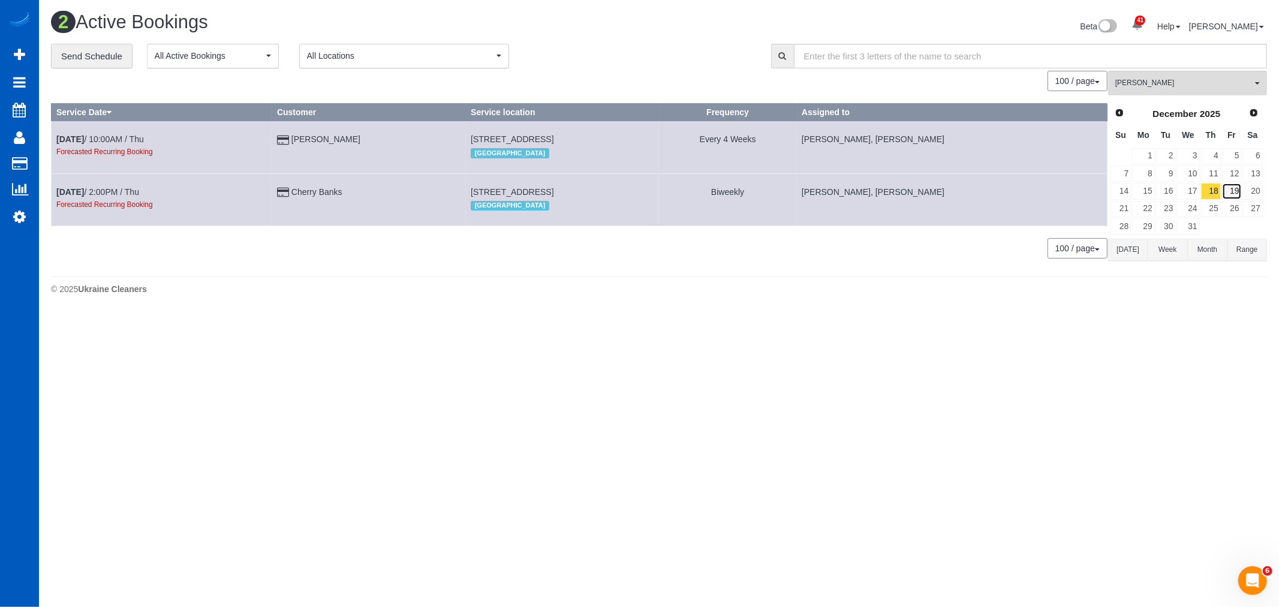
click at [1224, 194] on link "19" at bounding box center [1232, 191] width 20 height 16
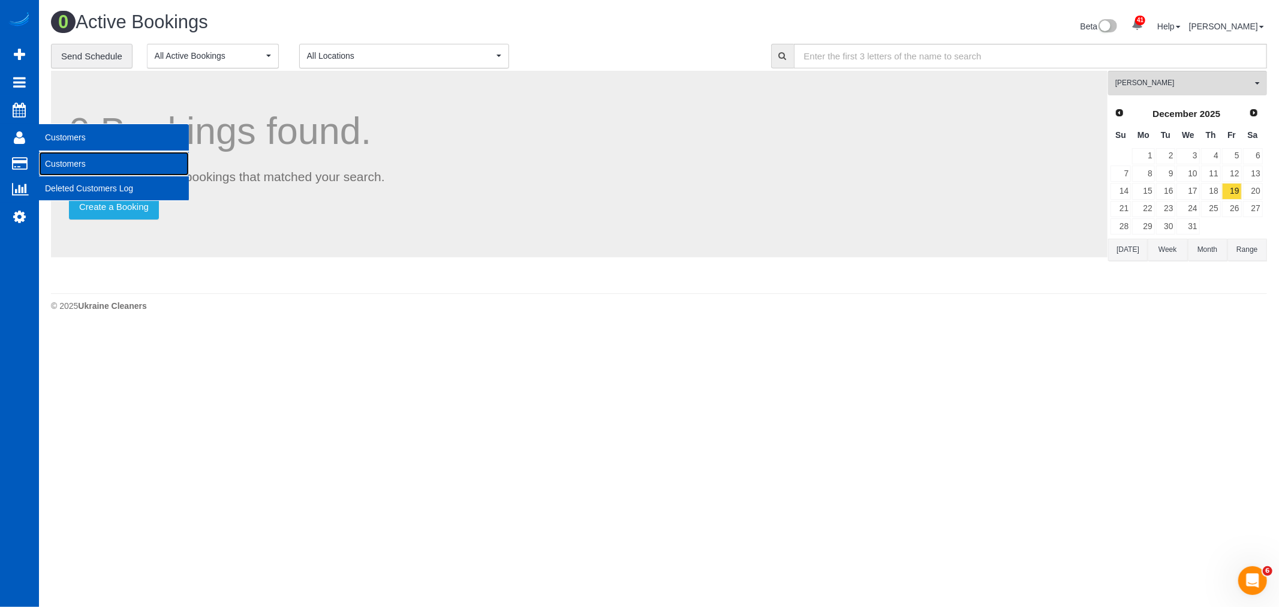
click at [97, 160] on link "Customers" at bounding box center [114, 164] width 150 height 24
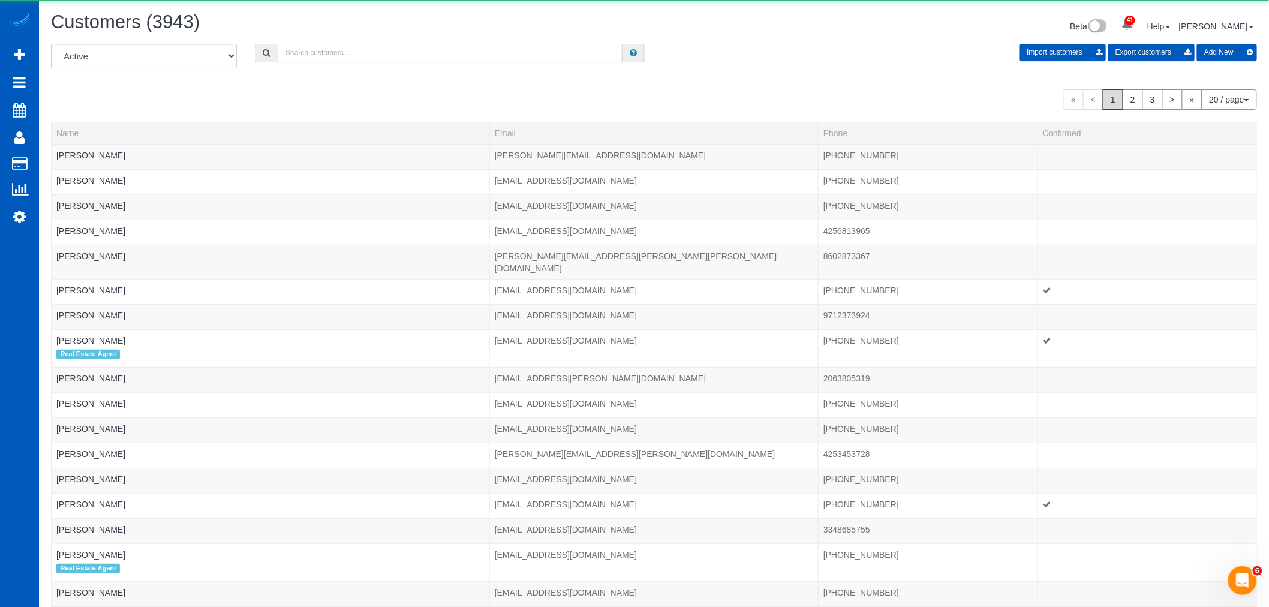
click at [308, 61] on input "text" at bounding box center [450, 53] width 345 height 19
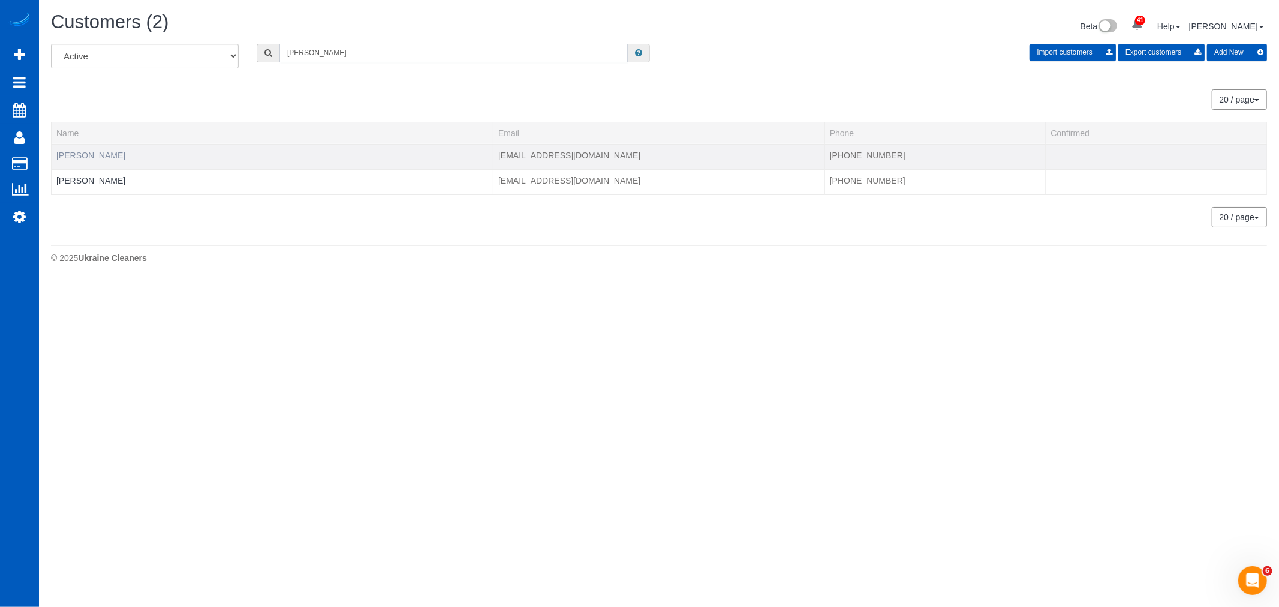
type input "heindl"
click at [68, 151] on link "Pam Heindl" at bounding box center [90, 156] width 69 height 10
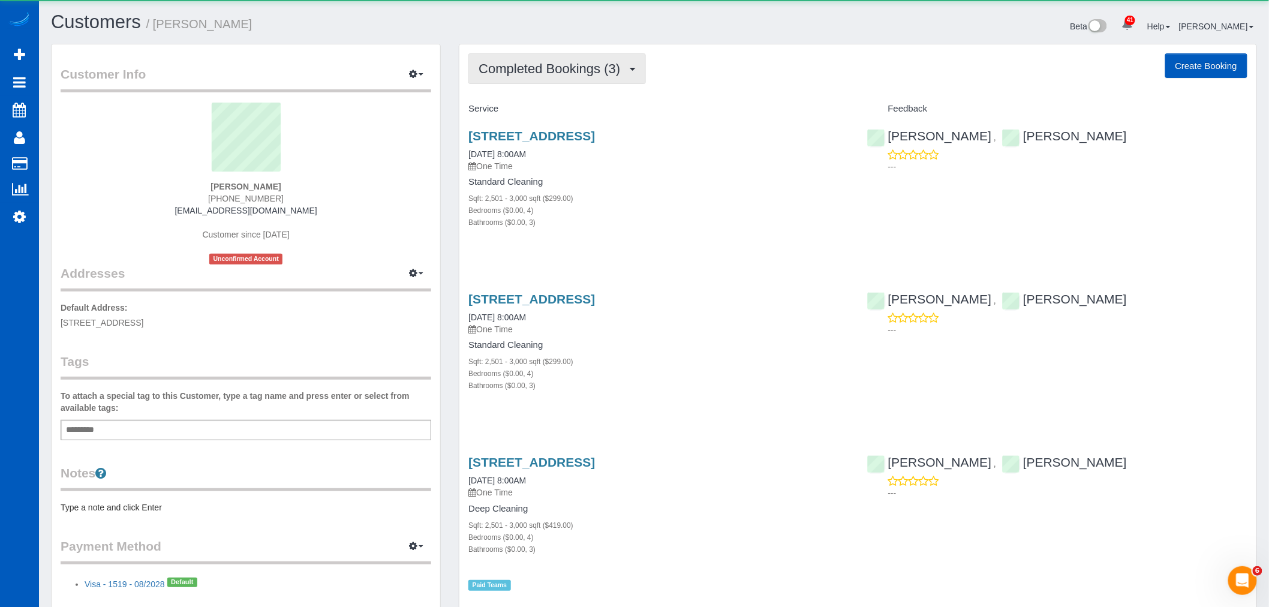
click at [535, 54] on button "Completed Bookings (3)" at bounding box center [557, 68] width 178 height 31
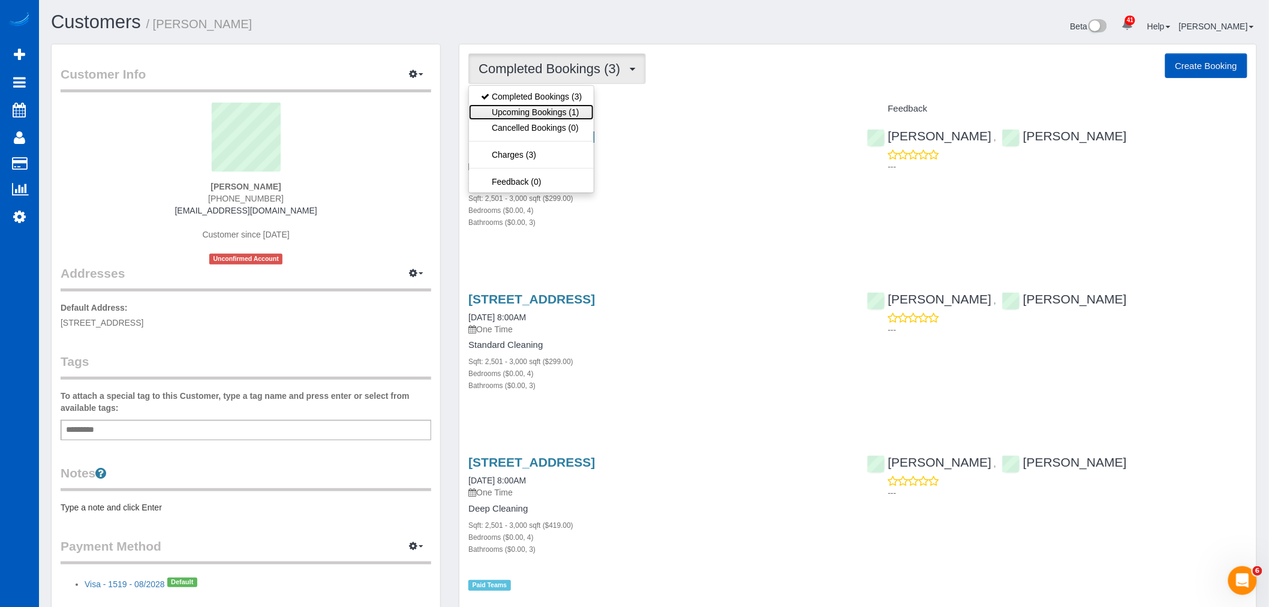
click at [540, 108] on link "Upcoming Bookings (1)" at bounding box center [531, 112] width 125 height 16
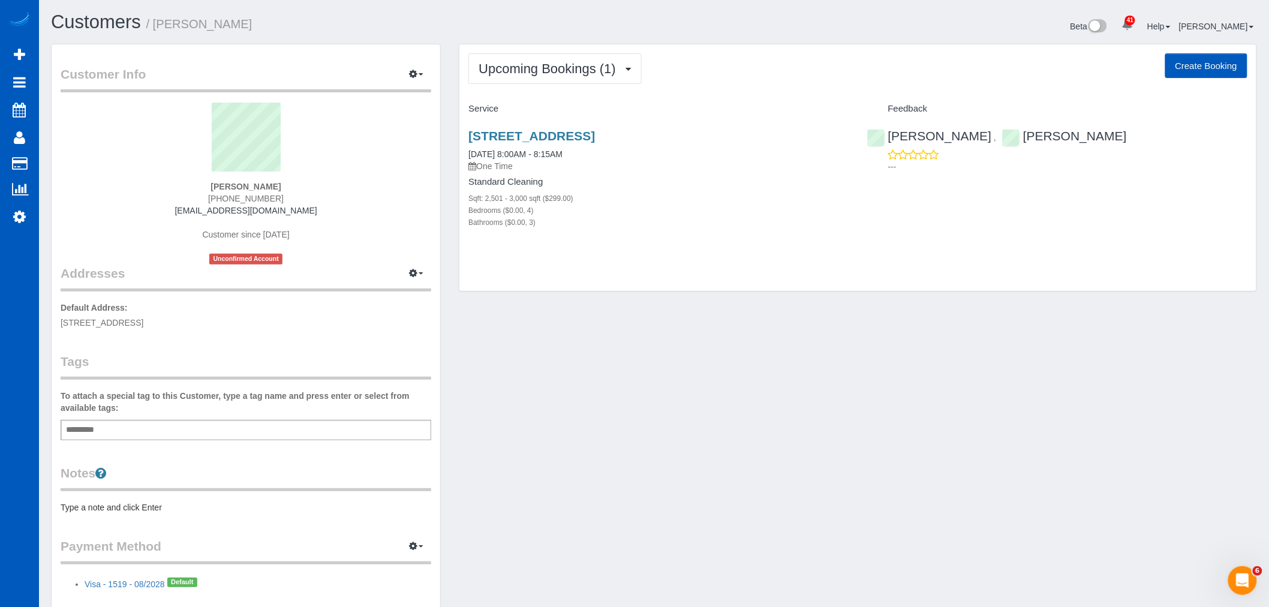
click at [524, 128] on div "16710 63rd Ave Nw, Stanwood, WA 98292 11/25/2025 8:00AM - 8:15AM One Time Stand…" at bounding box center [658, 185] width 398 height 133
click at [525, 130] on link "16710 63rd Ave Nw, Stanwood, WA 98292" at bounding box center [531, 136] width 127 height 14
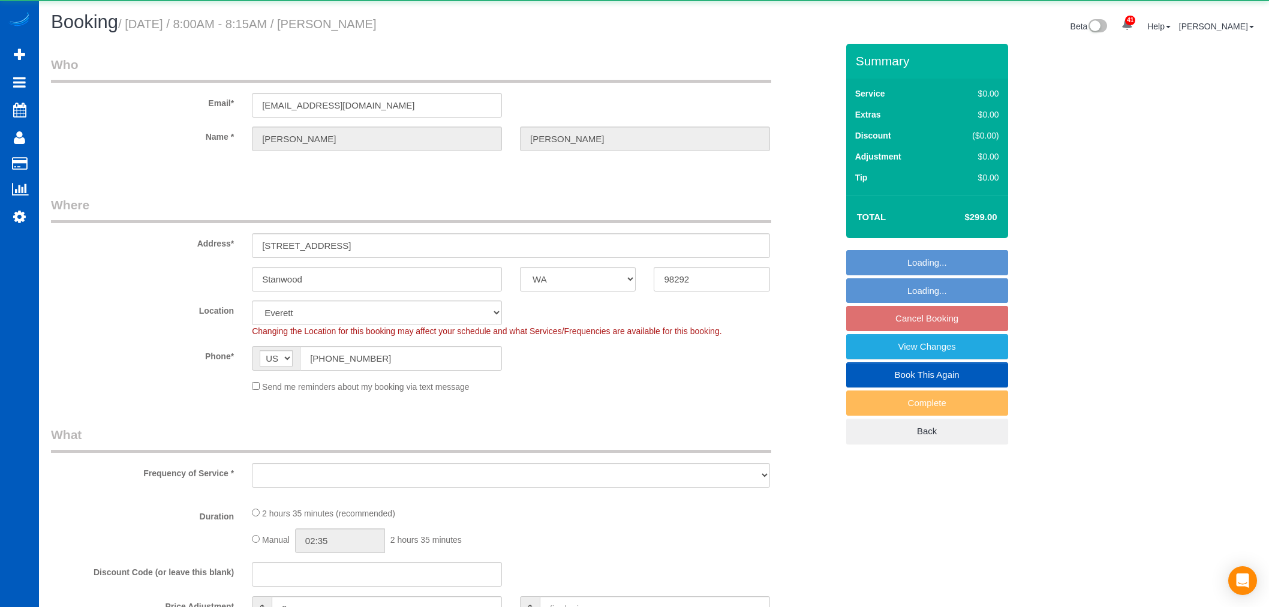
select select "WA"
select select "object:1266"
select select "string:fspay-34356bd9-c60a-45b7-b2a1-d4bb6f5d142d"
select select "13168"
select select "199"
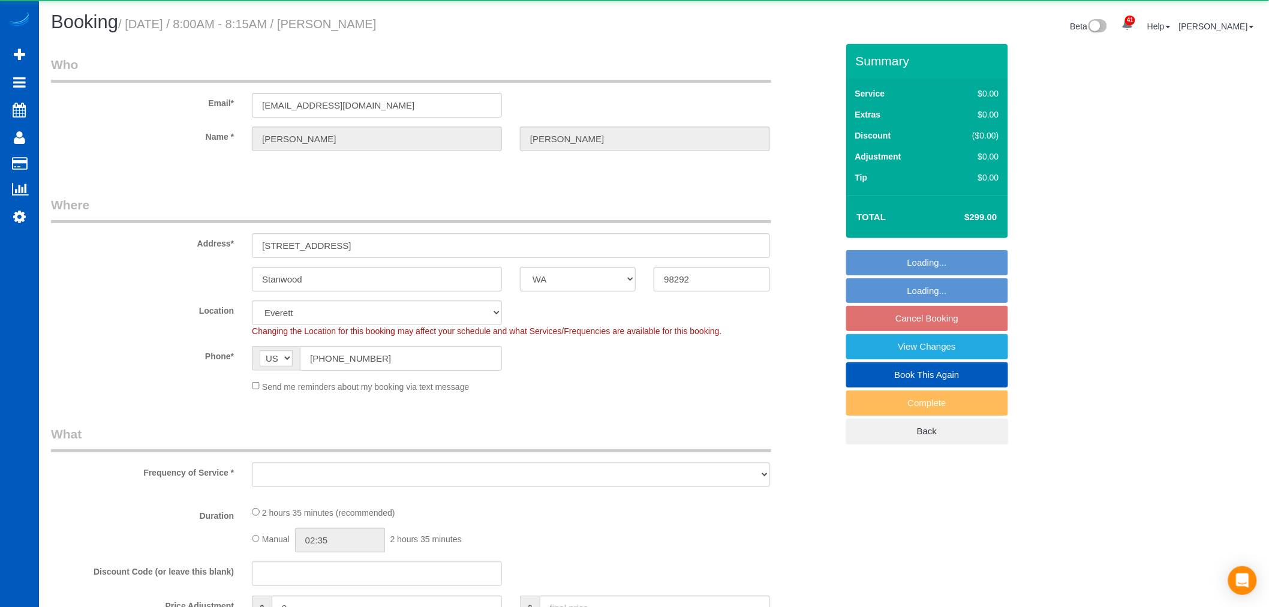
select select "2501"
select select "4"
select select "3"
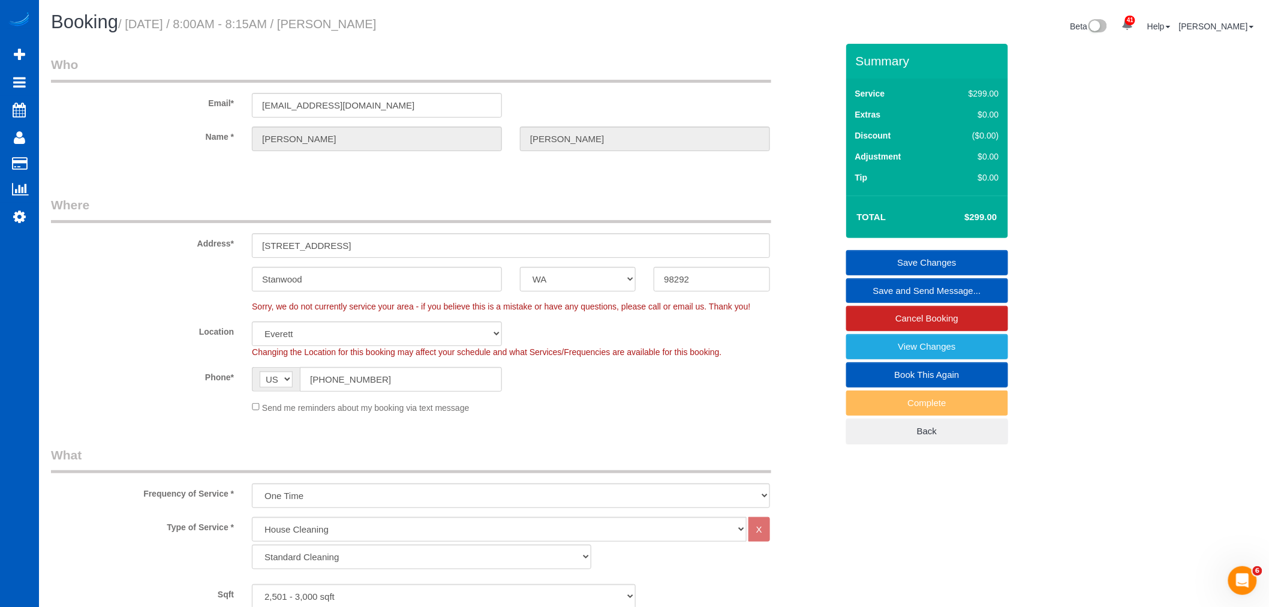
click at [922, 378] on link "Book This Again" at bounding box center [927, 374] width 162 height 25
select select "WA"
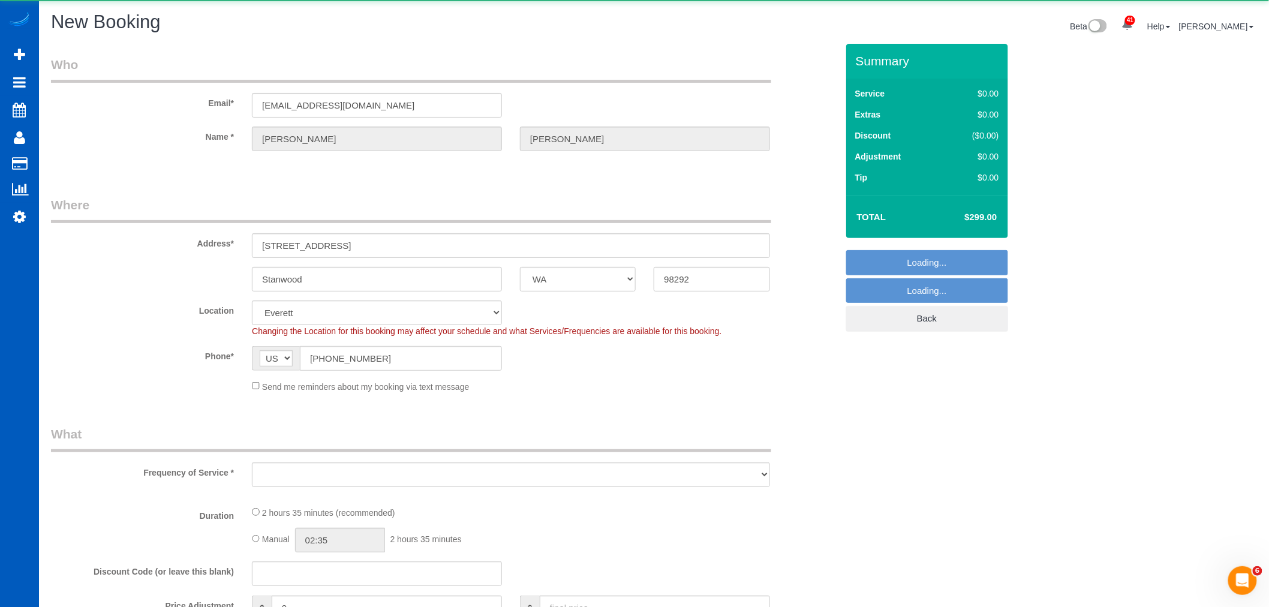
select select "object:1884"
select select "13168"
select select "199"
select select "2501"
select select "4"
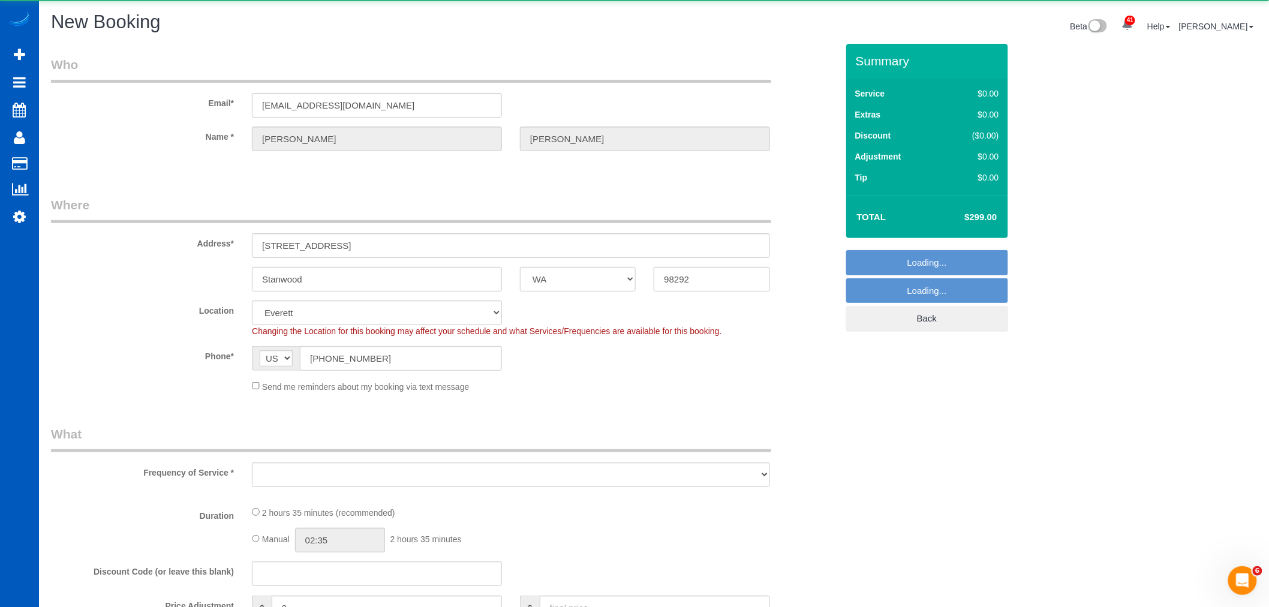
select select "3"
select select "?"
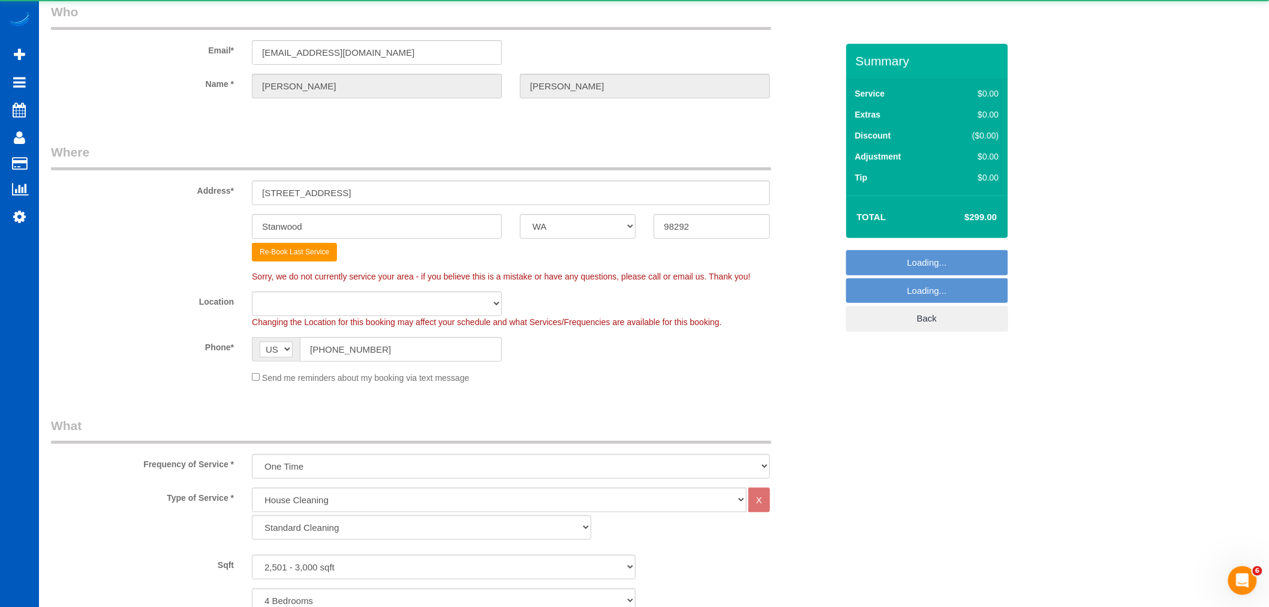
select select "object:2086"
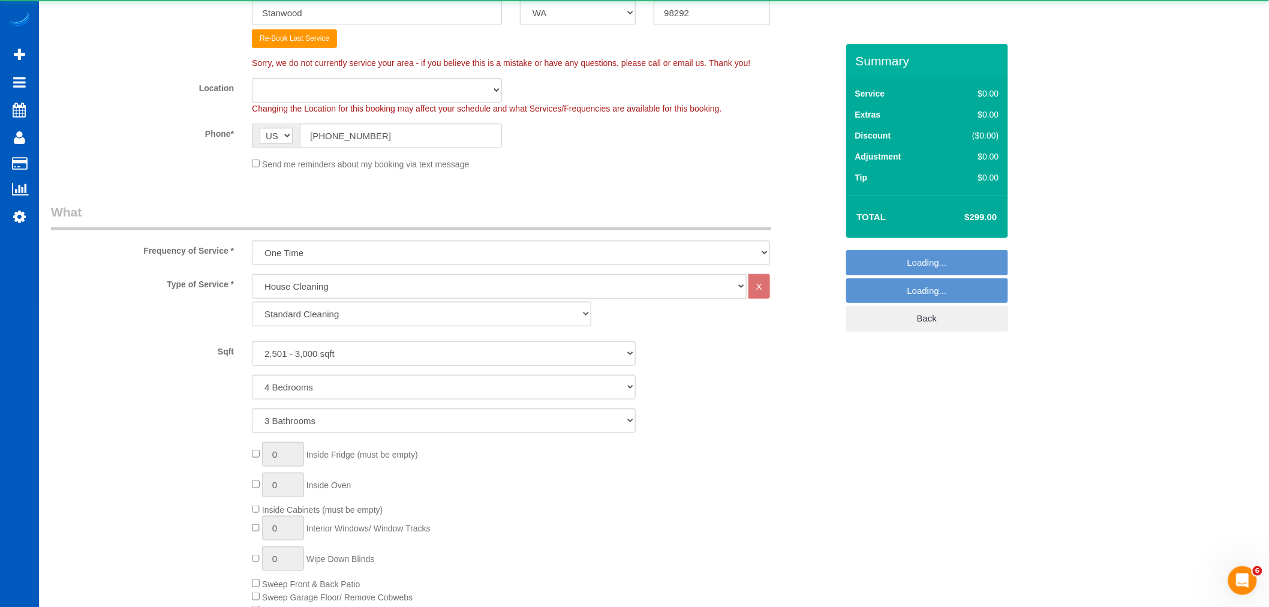
select select "2501"
select select "4"
select select "3"
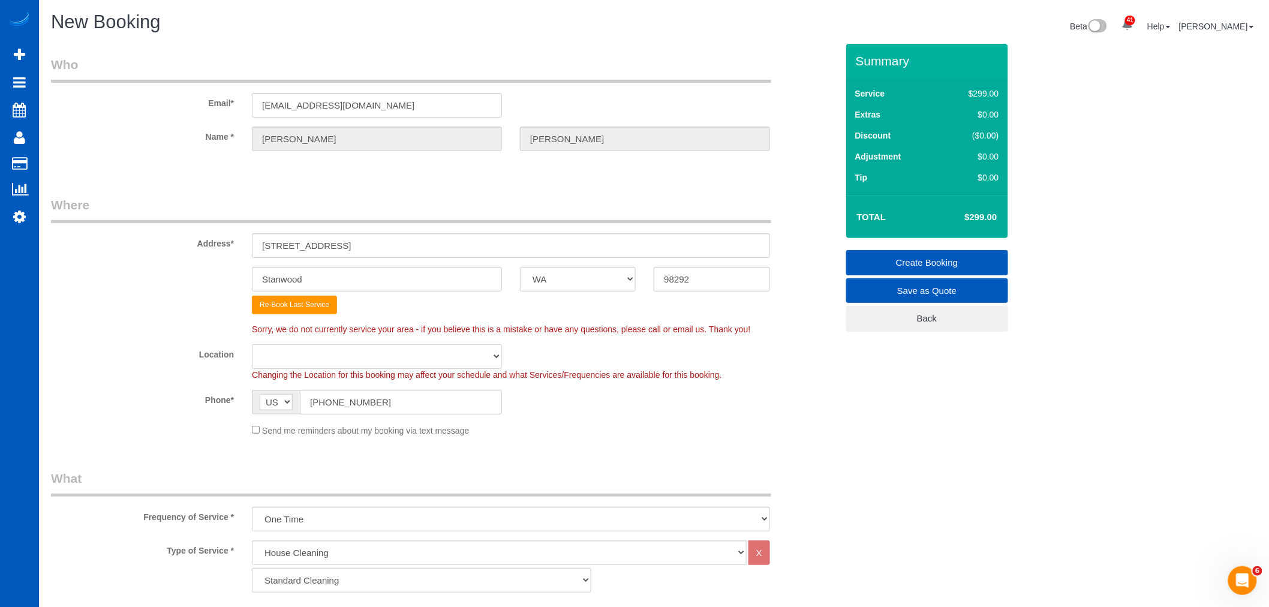
click at [295, 354] on select "North [GEOGRAPHIC_DATA] [GEOGRAPHIC_DATA] [GEOGRAPHIC_DATA] [GEOGRAPHIC_DATA] […" at bounding box center [377, 356] width 250 height 25
click at [355, 345] on select "North [GEOGRAPHIC_DATA] [GEOGRAPHIC_DATA] [GEOGRAPHIC_DATA] [GEOGRAPHIC_DATA] […" at bounding box center [377, 356] width 250 height 25
select select "7"
click at [252, 344] on select "North [GEOGRAPHIC_DATA] [GEOGRAPHIC_DATA] [GEOGRAPHIC_DATA] [GEOGRAPHIC_DATA] […" at bounding box center [377, 356] width 250 height 25
select select "object:2287"
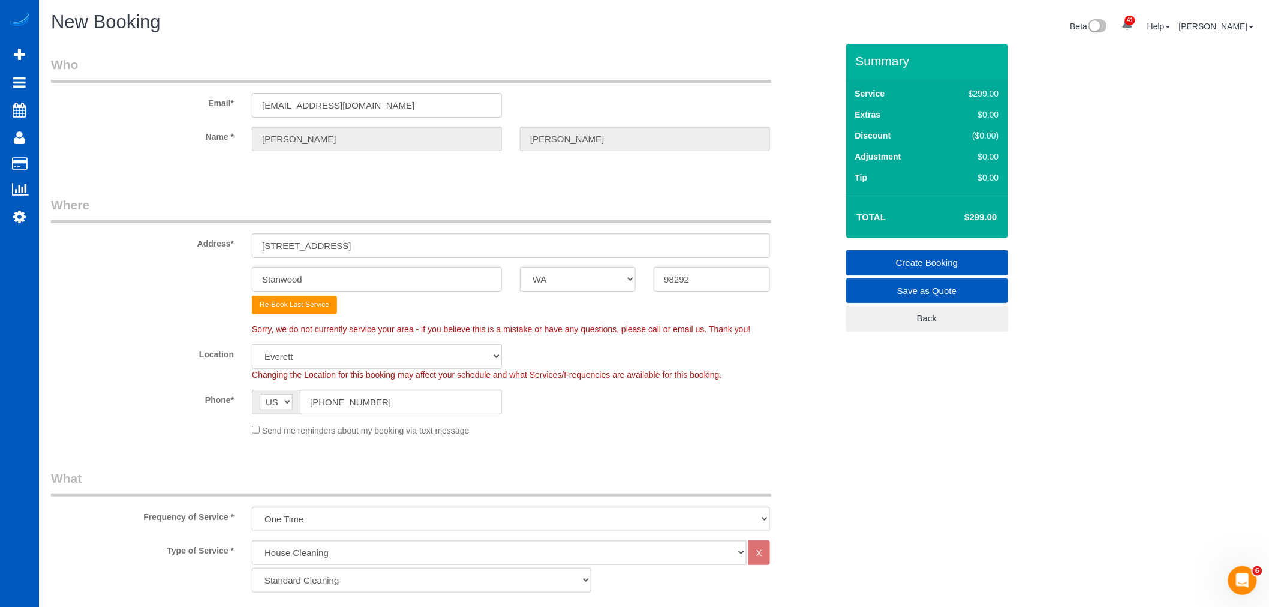
select select "2501"
select select "4"
select select "3"
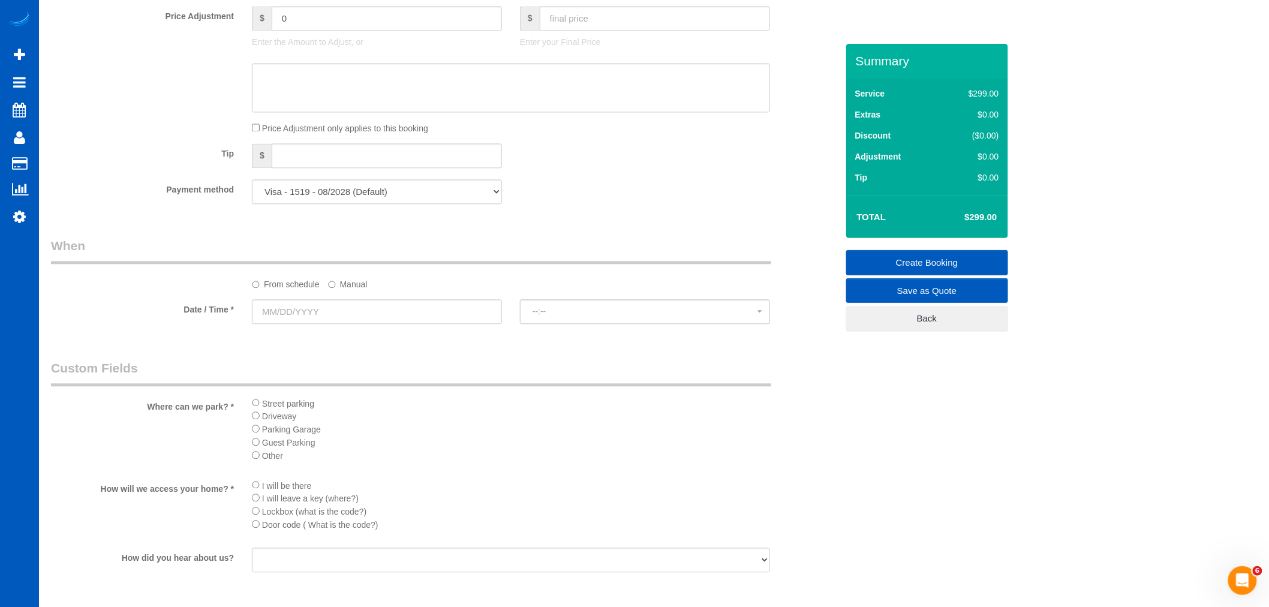
scroll to position [1066, 0]
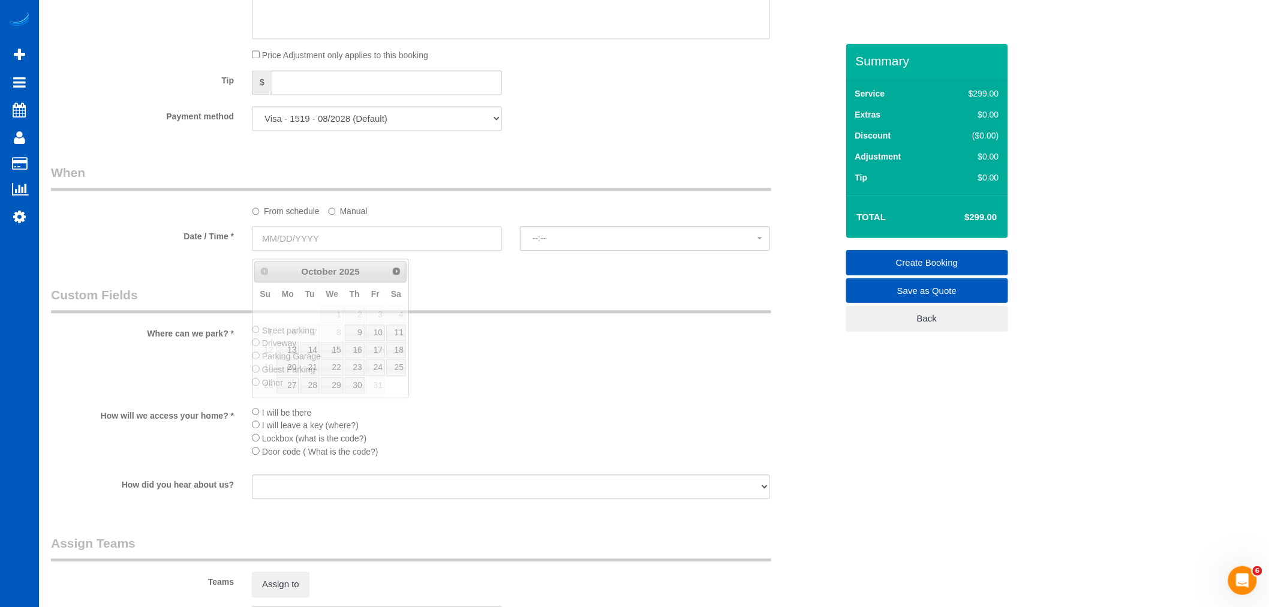
click at [370, 251] on input "text" at bounding box center [377, 238] width 250 height 25
click at [396, 266] on span "Next" at bounding box center [397, 271] width 10 height 10
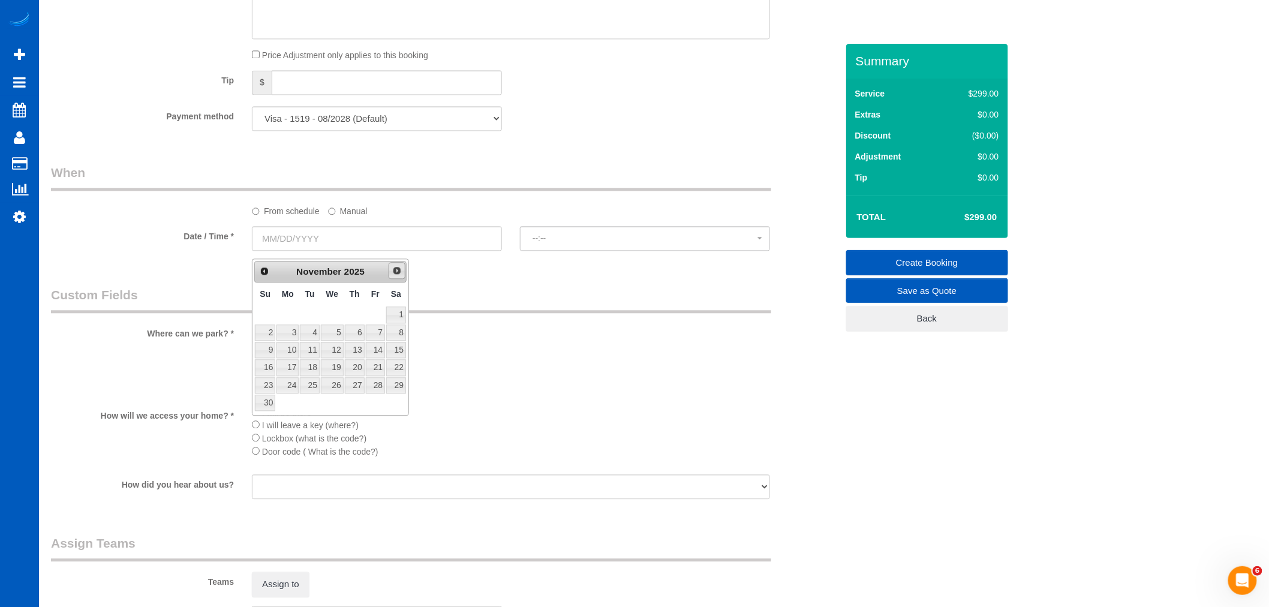
click at [396, 266] on span "Next" at bounding box center [397, 271] width 10 height 10
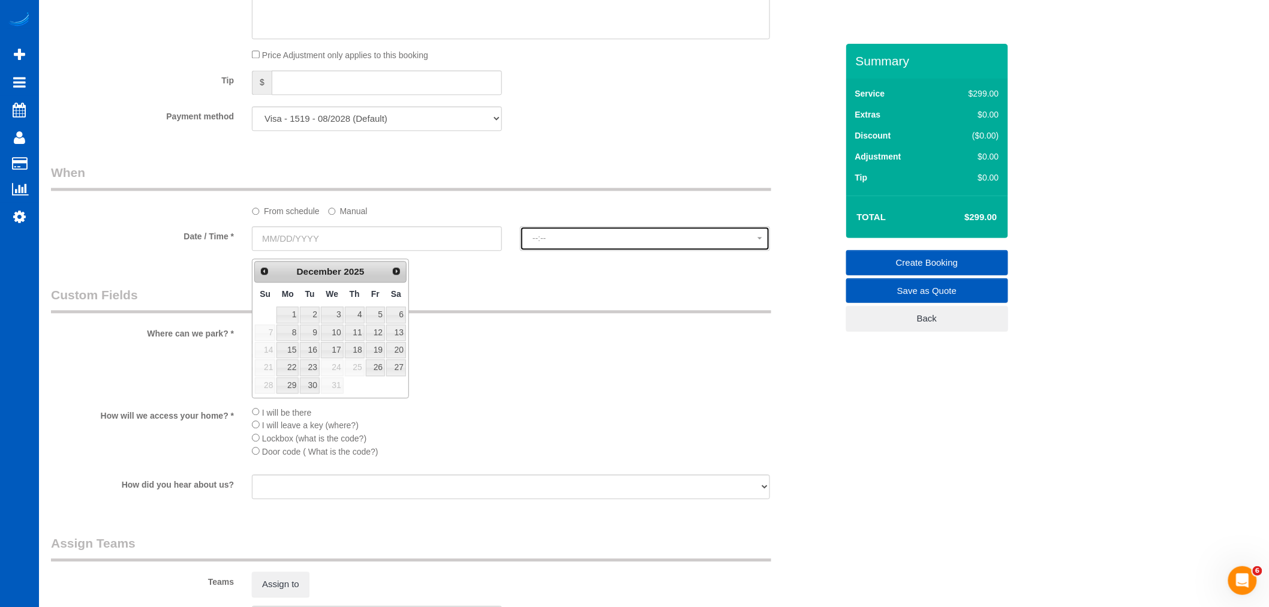
click at [548, 243] on span "--:--" at bounding box center [645, 238] width 225 height 10
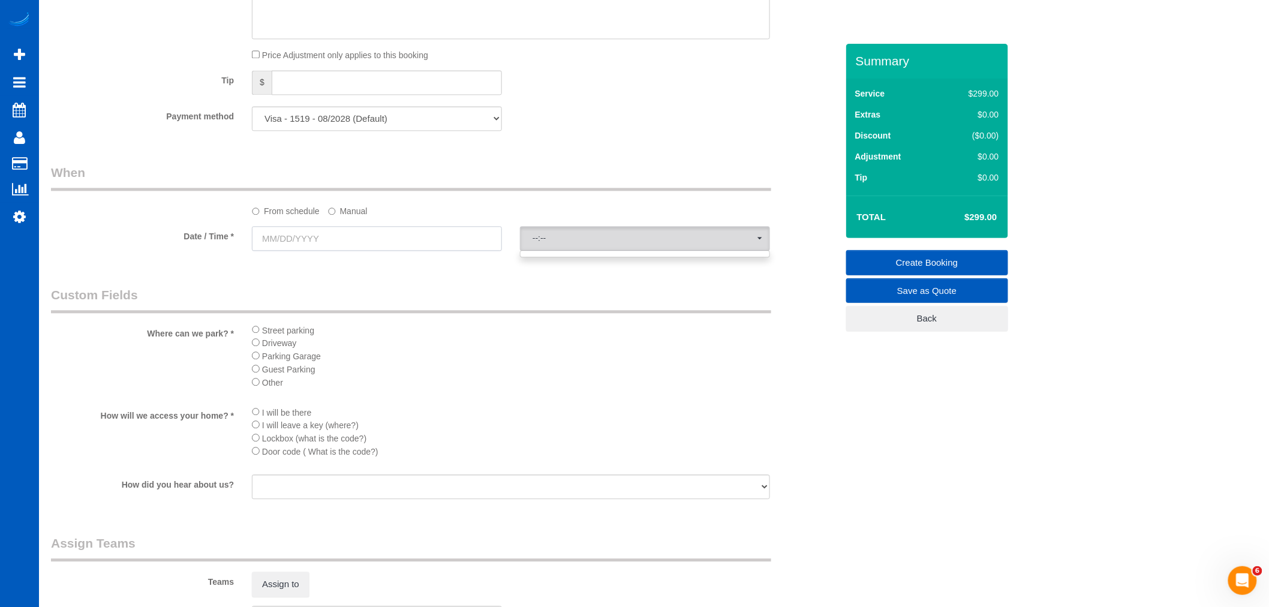
click at [318, 243] on input "text" at bounding box center [377, 238] width 250 height 25
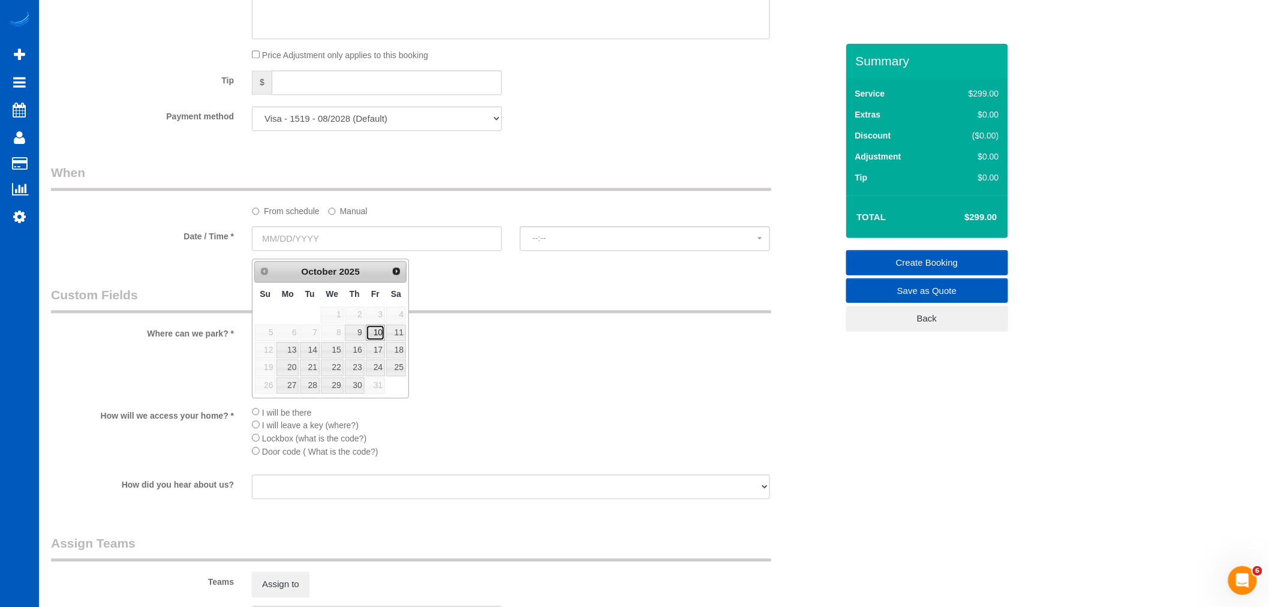
click at [373, 332] on link "10" at bounding box center [375, 332] width 19 height 16
type input "[DATE]"
select select "spot18"
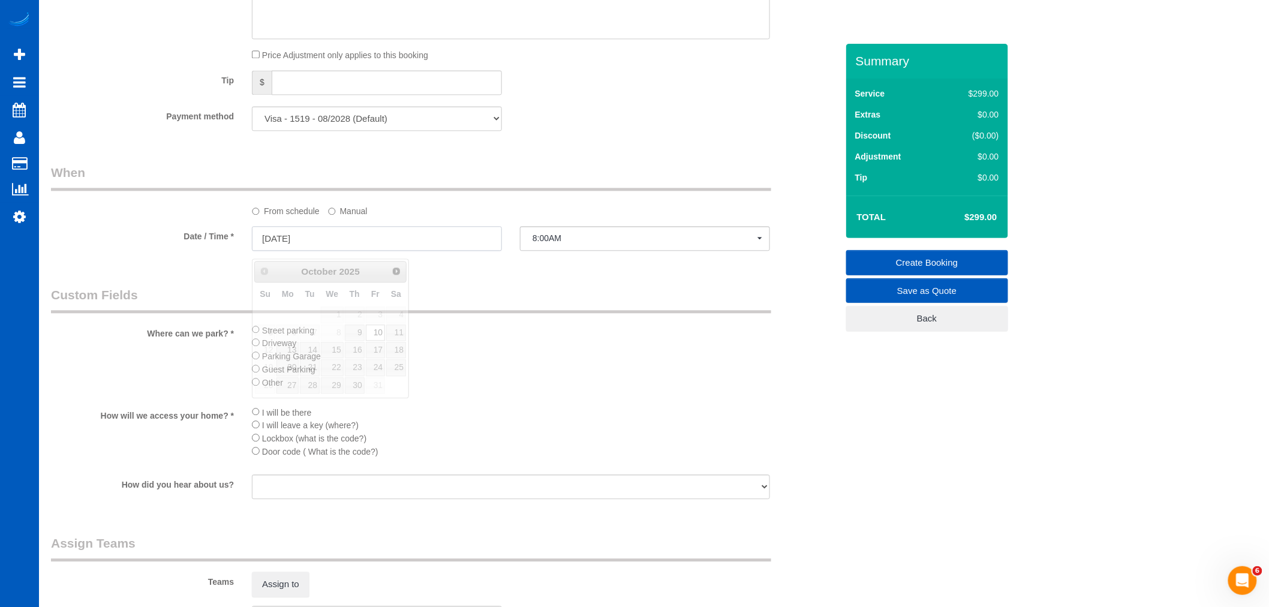
click at [342, 244] on input "[DATE]" at bounding box center [377, 238] width 250 height 25
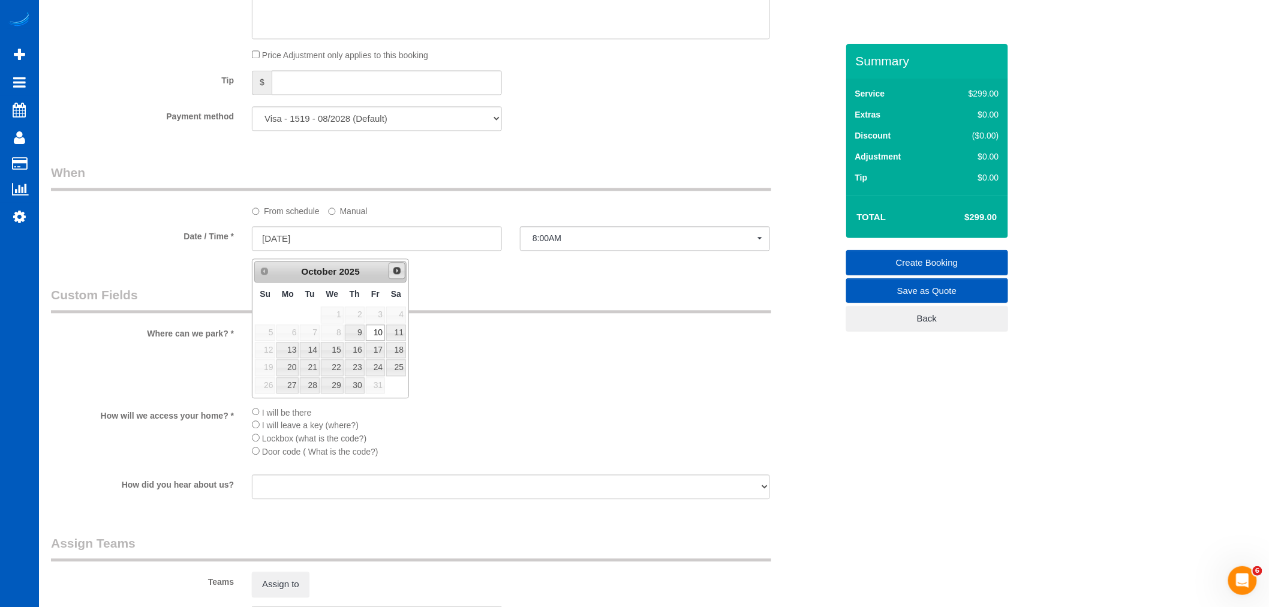
click at [399, 270] on span "Next" at bounding box center [397, 271] width 10 height 10
click at [375, 355] on link "19" at bounding box center [375, 350] width 19 height 16
type input "12/19/2025"
select select "spot32"
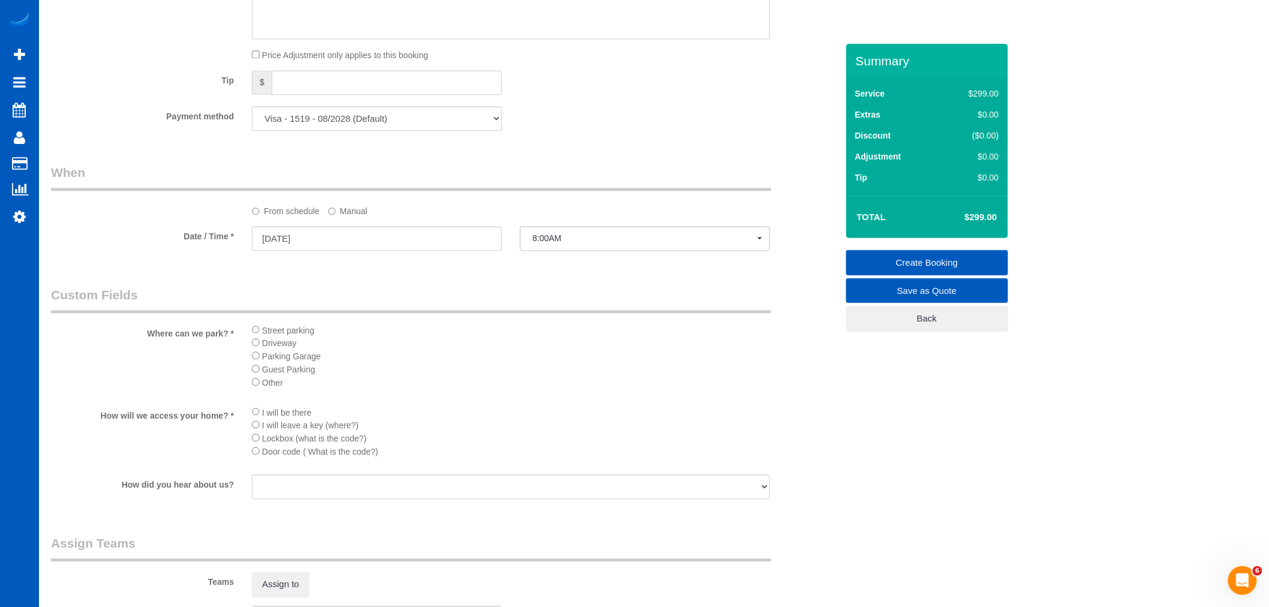
click at [357, 212] on label "Manual" at bounding box center [348, 209] width 40 height 16
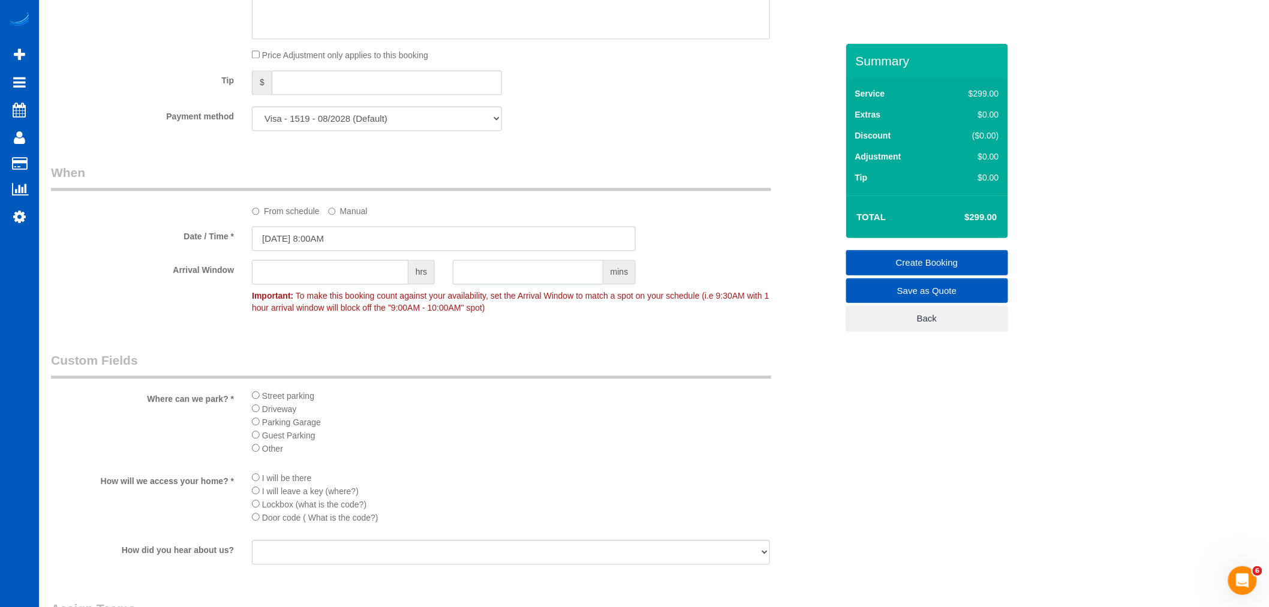
click at [483, 280] on input "text" at bounding box center [528, 272] width 151 height 25
type input "15"
click at [542, 368] on legend "Custom Fields" at bounding box center [411, 364] width 720 height 27
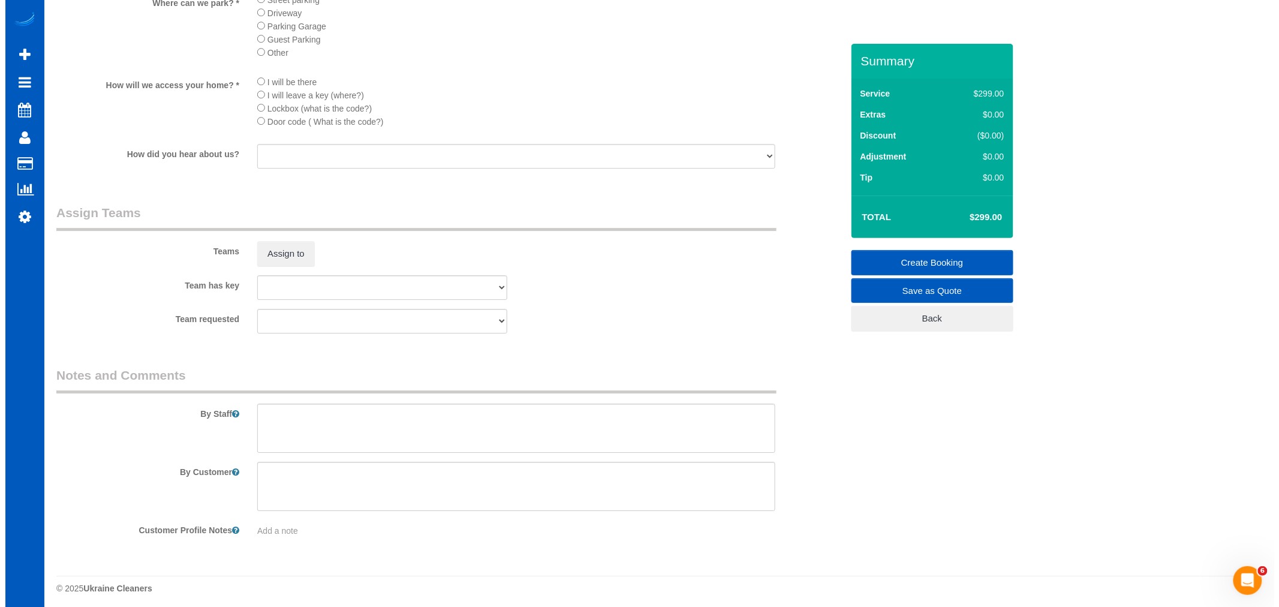
scroll to position [1466, 0]
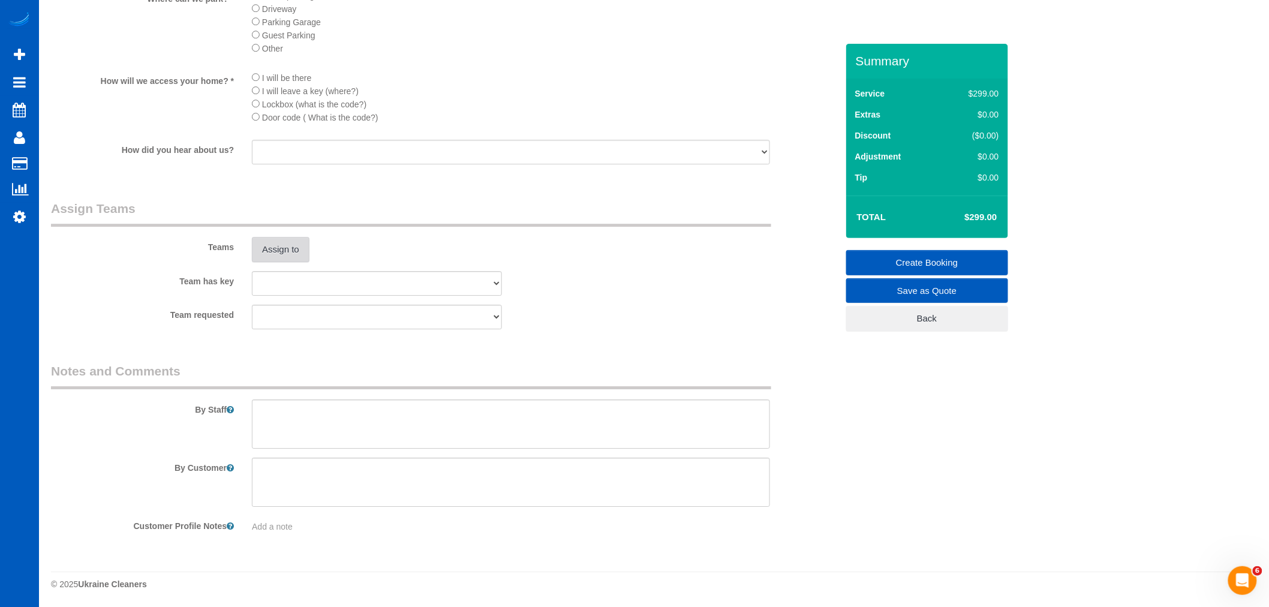
click at [302, 262] on button "Assign to" at bounding box center [281, 249] width 58 height 25
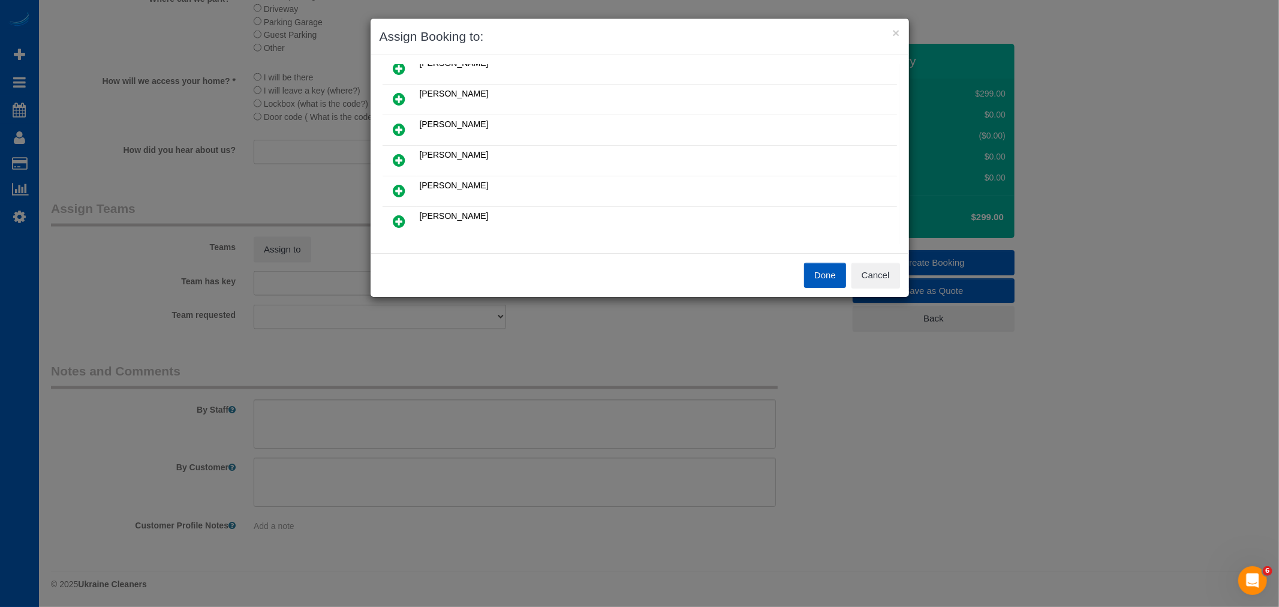
click at [398, 179] on link at bounding box center [400, 191] width 28 height 24
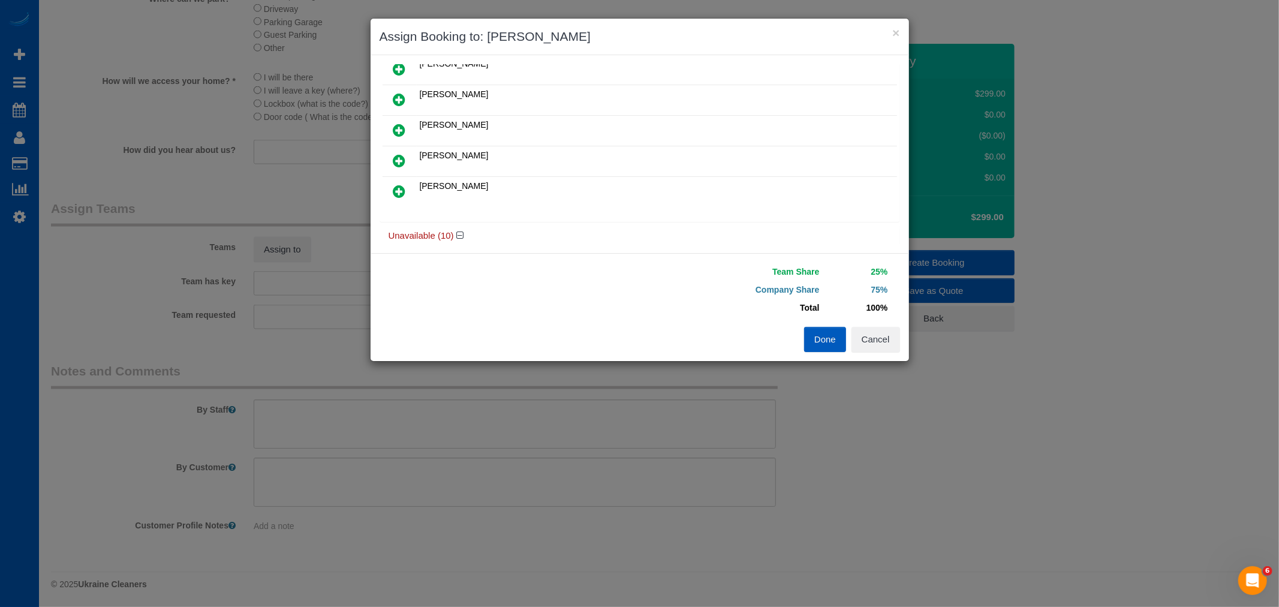
click at [403, 193] on icon at bounding box center [399, 191] width 13 height 14
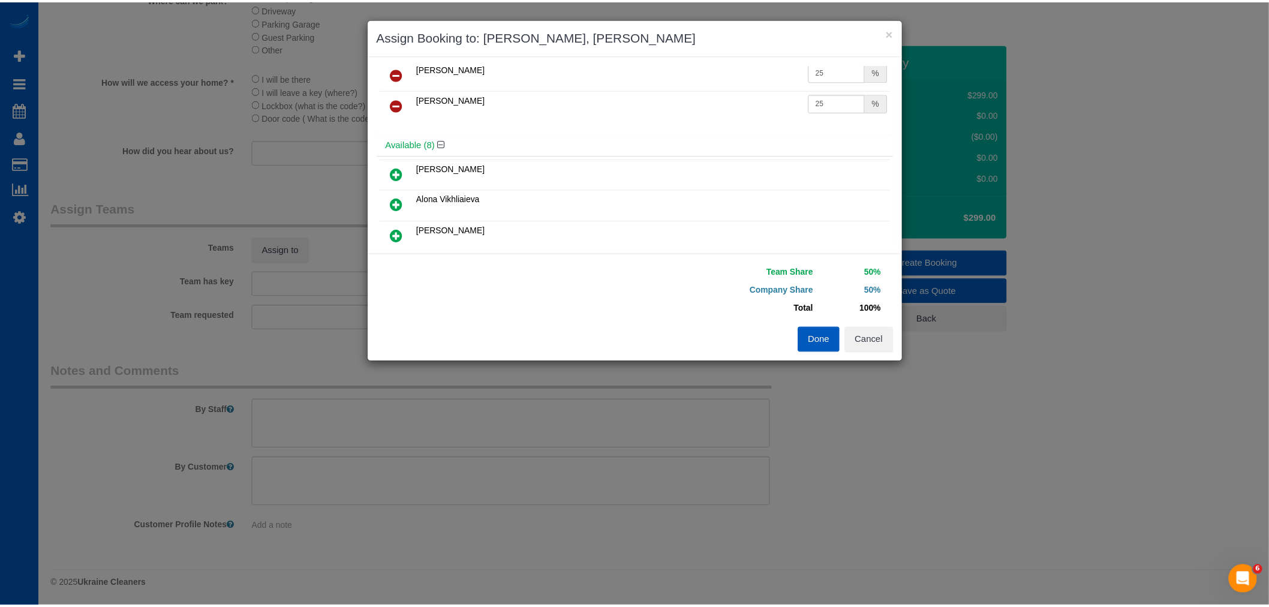
scroll to position [0, 0]
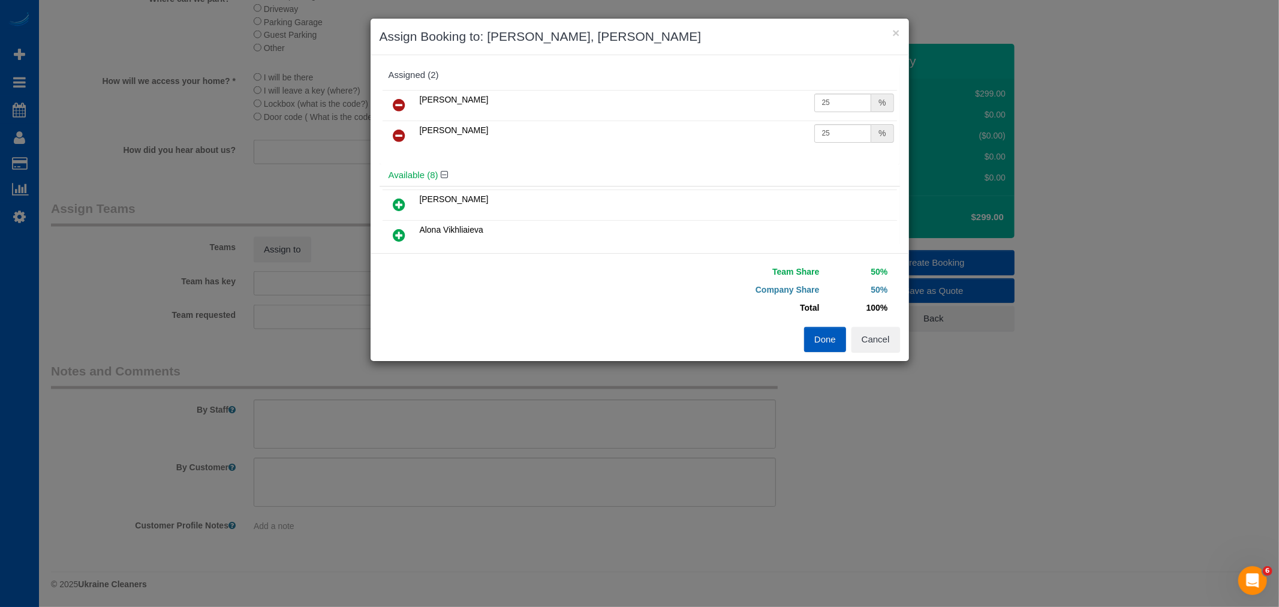
drag, startPoint x: 829, startPoint y: 92, endPoint x: 835, endPoint y: 100, distance: 9.8
click at [757, 106] on tr "Viktoriia Zhukovska 25 %" at bounding box center [640, 105] width 515 height 31
drag, startPoint x: 836, startPoint y: 98, endPoint x: 754, endPoint y: 105, distance: 82.4
click at [754, 105] on tr "Viktoriia Zhukovska 25 %" at bounding box center [640, 105] width 515 height 31
type input "30"
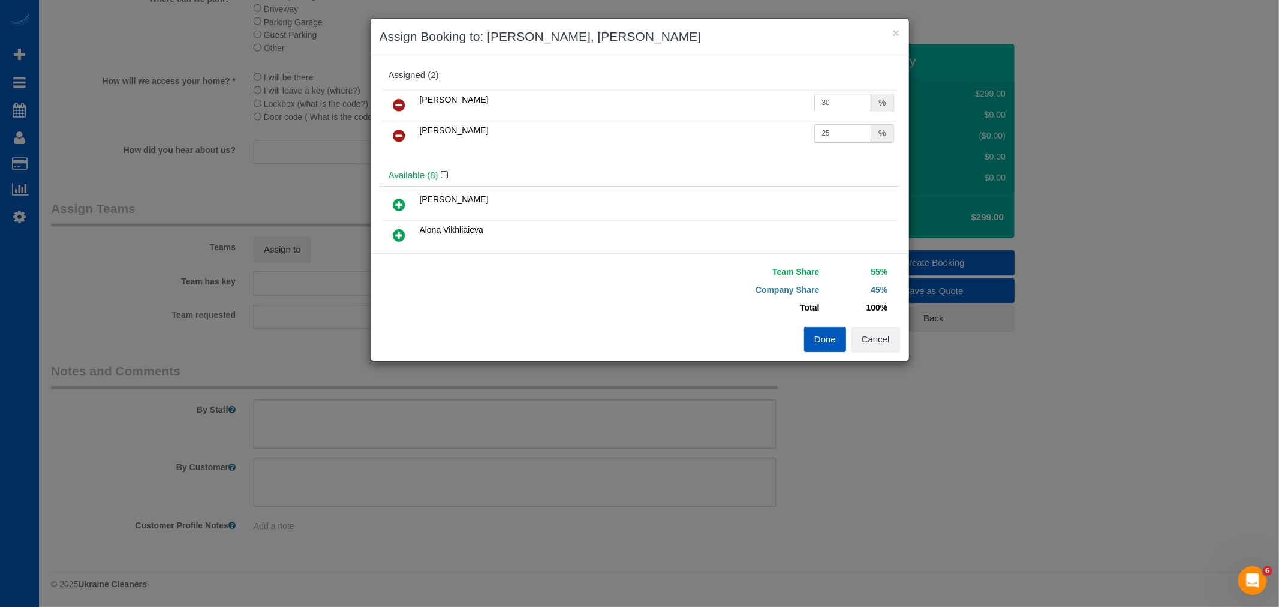
drag, startPoint x: 787, startPoint y: 127, endPoint x: 738, endPoint y: 128, distance: 49.2
click at [738, 128] on tr "Vira Zhukovska 25 %" at bounding box center [640, 136] width 515 height 31
click at [818, 136] on input "39" at bounding box center [843, 133] width 58 height 19
type input "30"
click at [820, 330] on button "Done" at bounding box center [825, 339] width 42 height 25
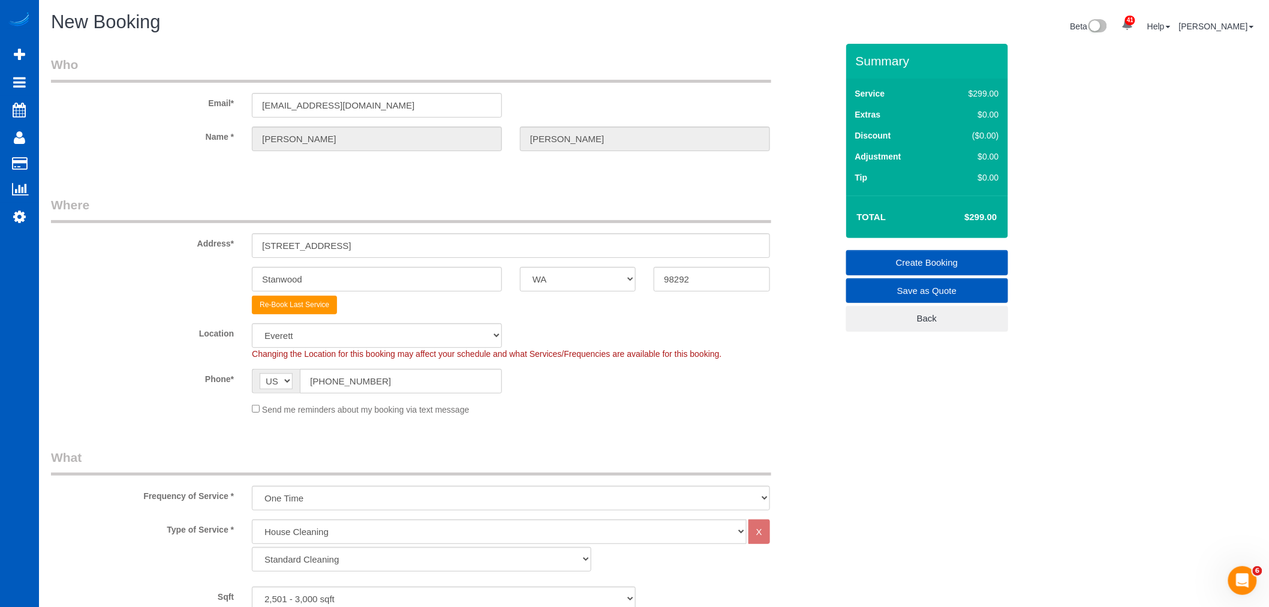
click at [618, 425] on fieldset "Where Address* 16710 63rd Ave NW Stanwood AK AL AR AZ CA CO CT DC DE FL GA HI I…" at bounding box center [444, 310] width 786 height 229
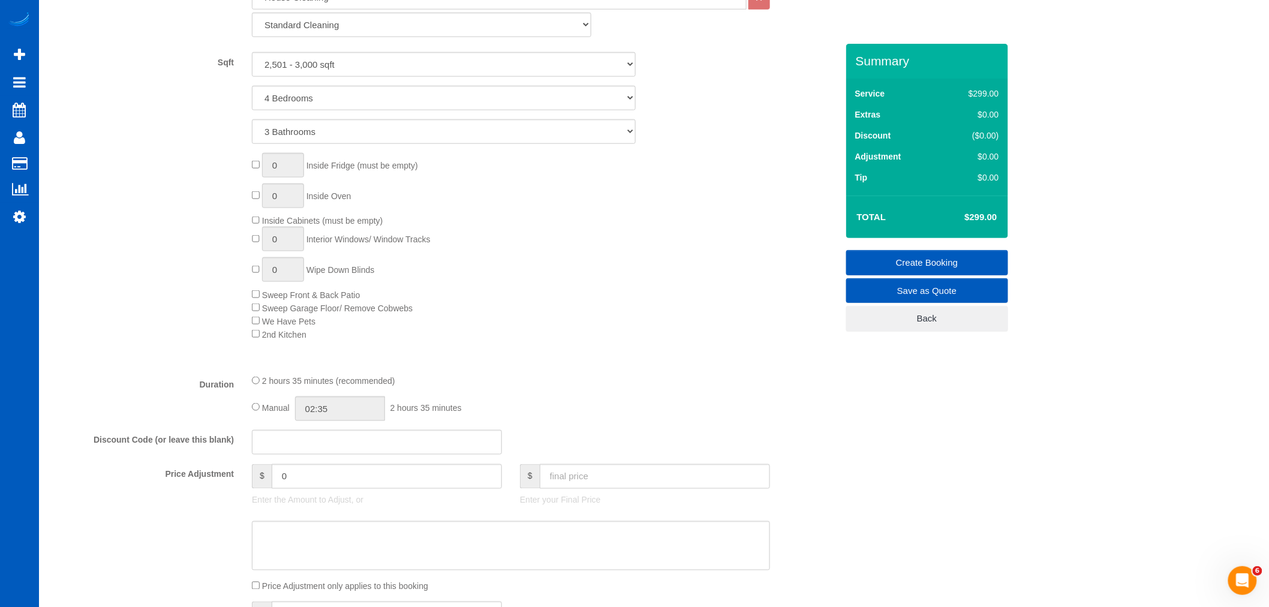
scroll to position [533, 0]
click at [333, 413] on input "02:35" at bounding box center [340, 410] width 90 height 25
type input "03:30"
click at [326, 476] on li "03:30" at bounding box center [326, 481] width 53 height 16
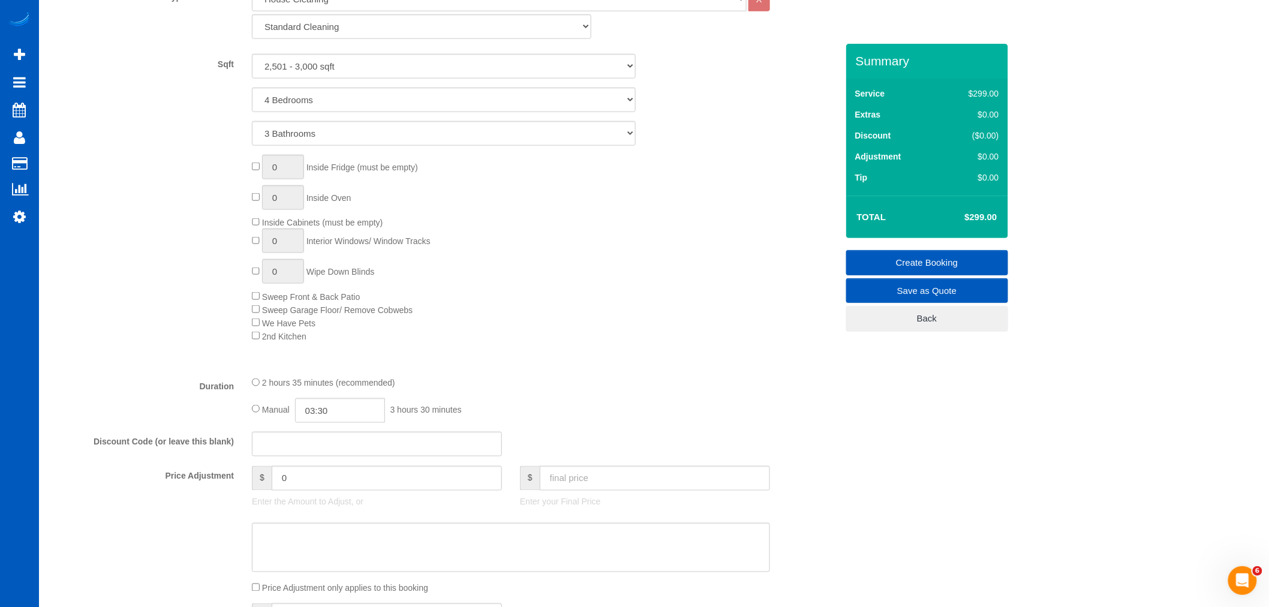
click at [641, 312] on div "0 Inside Fridge (must be empty) 0 Inside Oven Inside Cabinets (must be empty) 0…" at bounding box center [544, 249] width 603 height 188
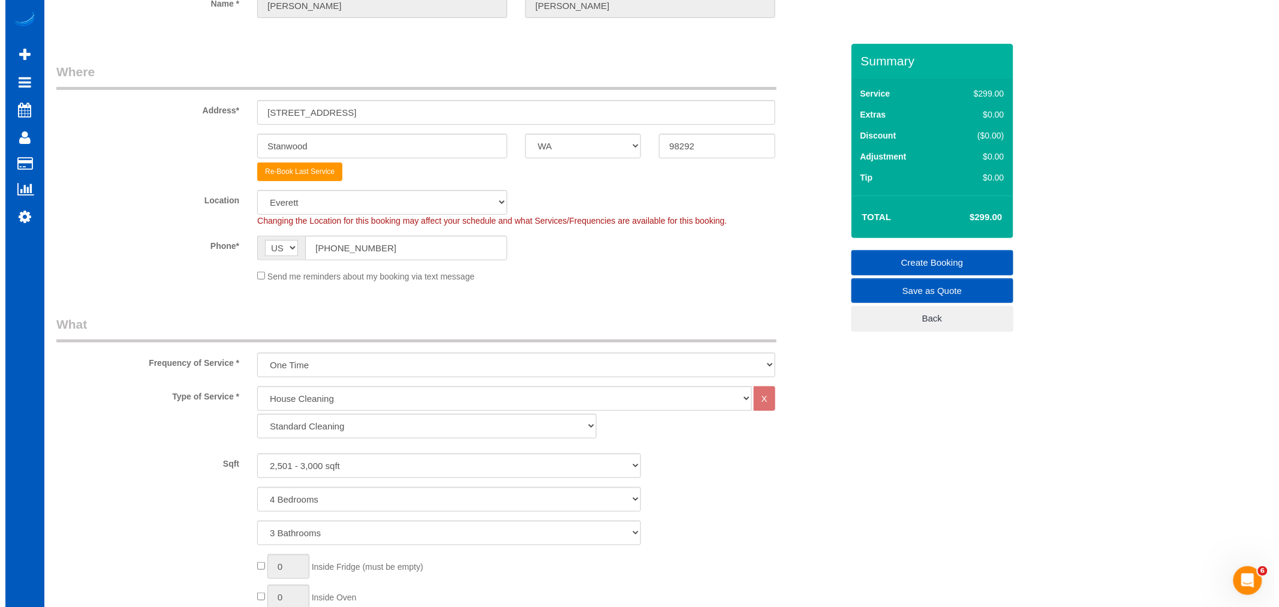
scroll to position [0, 0]
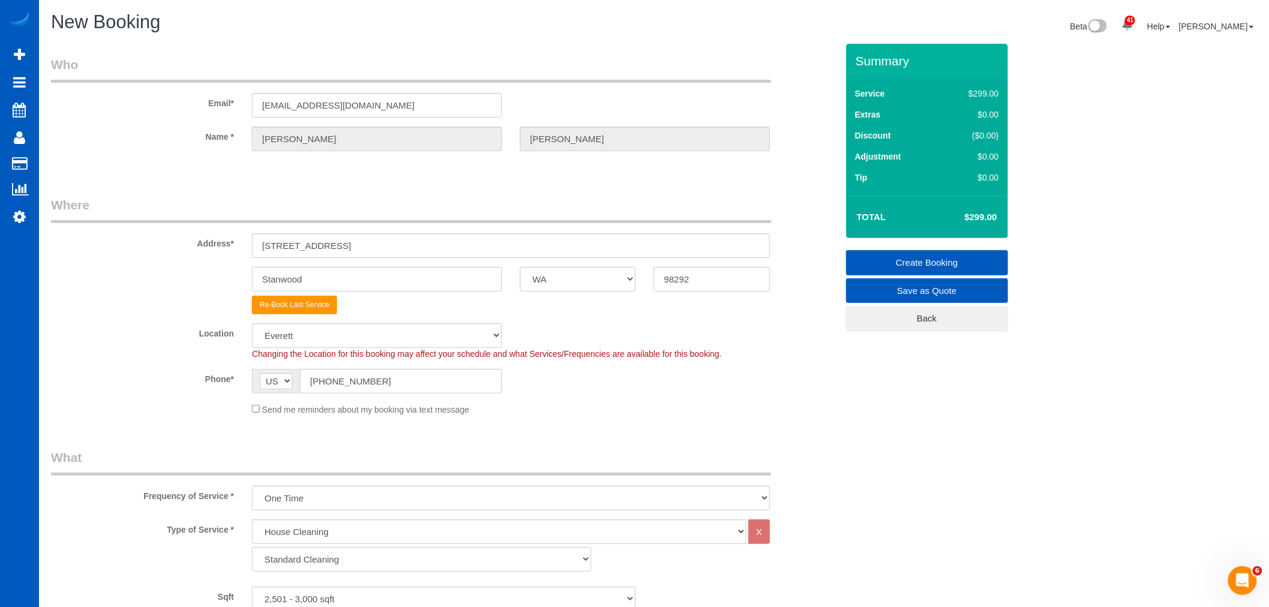
click at [918, 262] on link "Create Booking" at bounding box center [927, 262] width 162 height 25
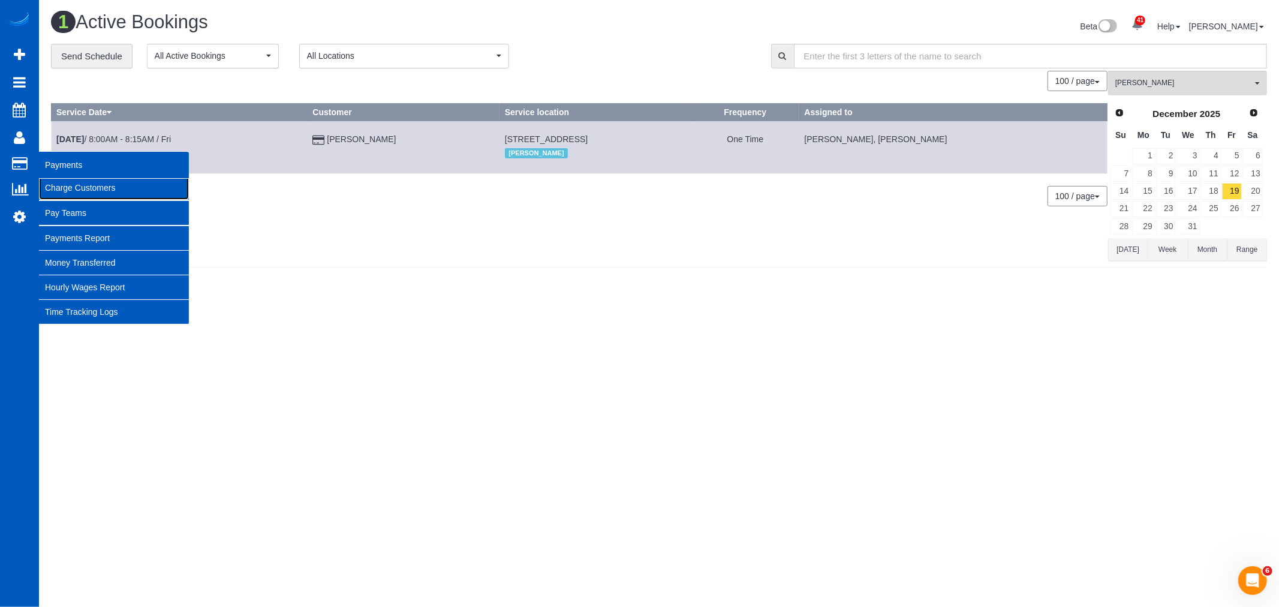
click at [79, 187] on link "Charge Customers" at bounding box center [114, 188] width 150 height 24
select select
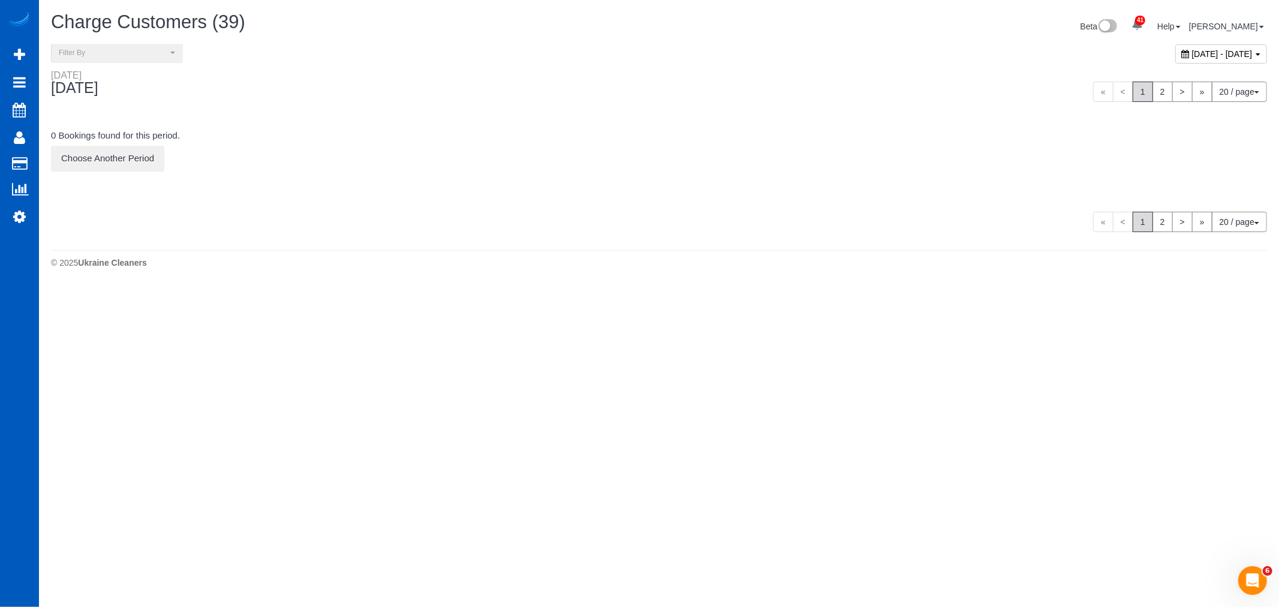
click at [1192, 50] on span "[DATE] - [DATE]" at bounding box center [1222, 54] width 61 height 10
type input "**********"
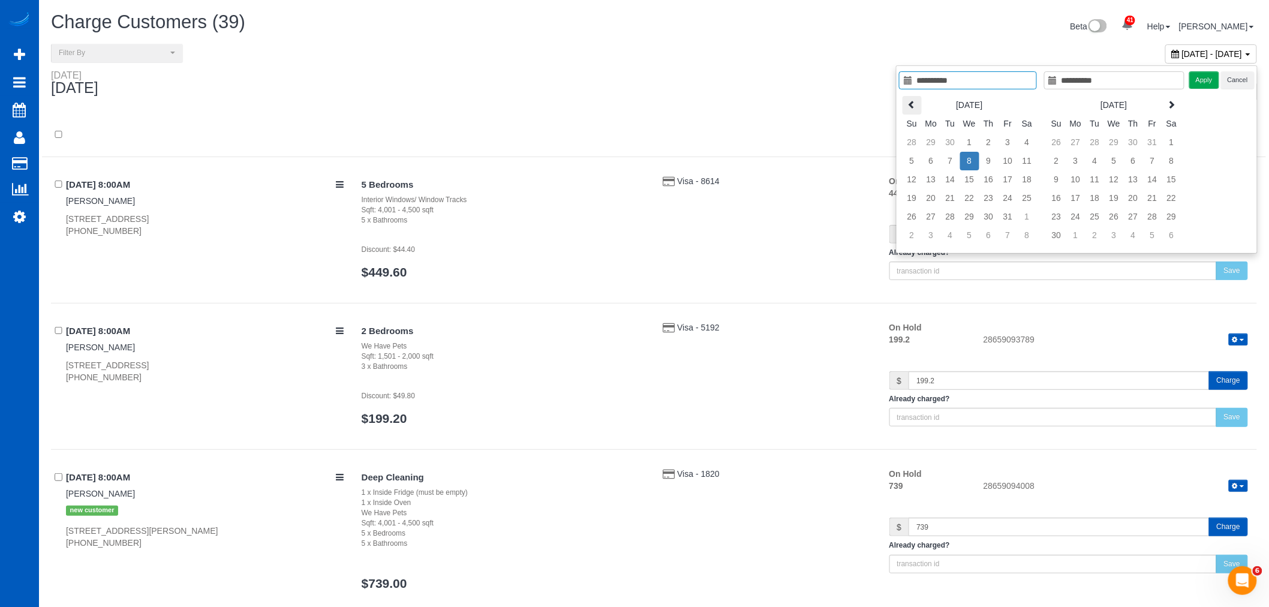
click at [916, 97] on th at bounding box center [912, 105] width 19 height 19
type input "**********"
click at [1026, 182] on td "20" at bounding box center [1027, 179] width 19 height 19
type input "**********"
click at [1026, 182] on td "20" at bounding box center [1027, 179] width 19 height 19
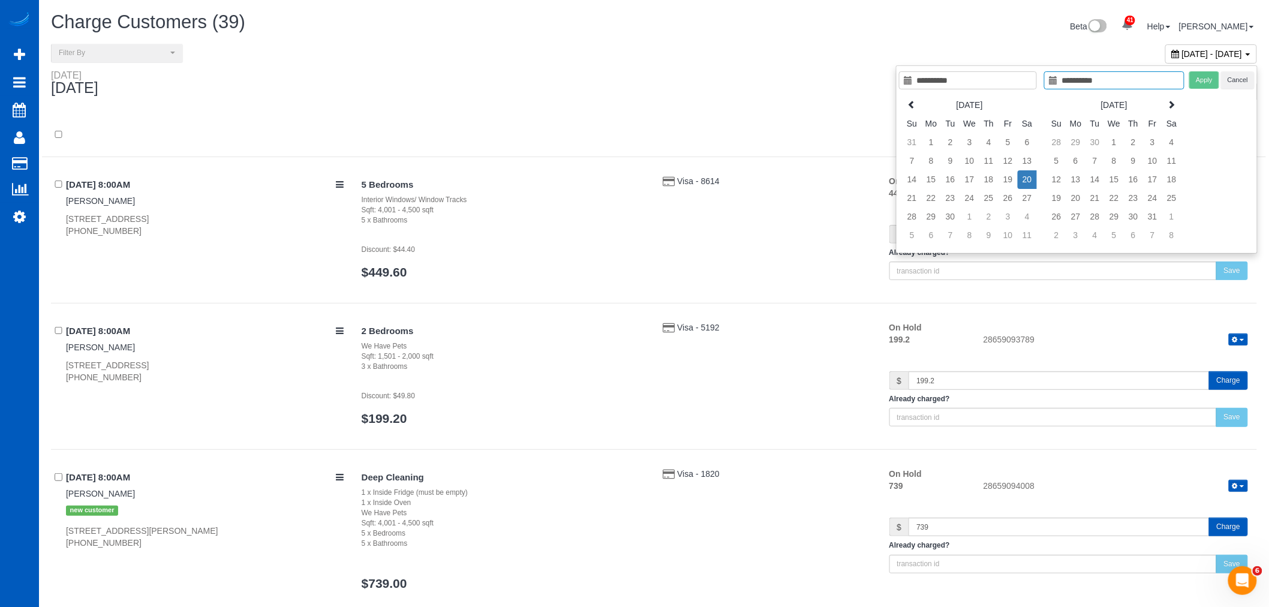
type input "**********"
click at [1213, 74] on button "Apply" at bounding box center [1204, 79] width 30 height 17
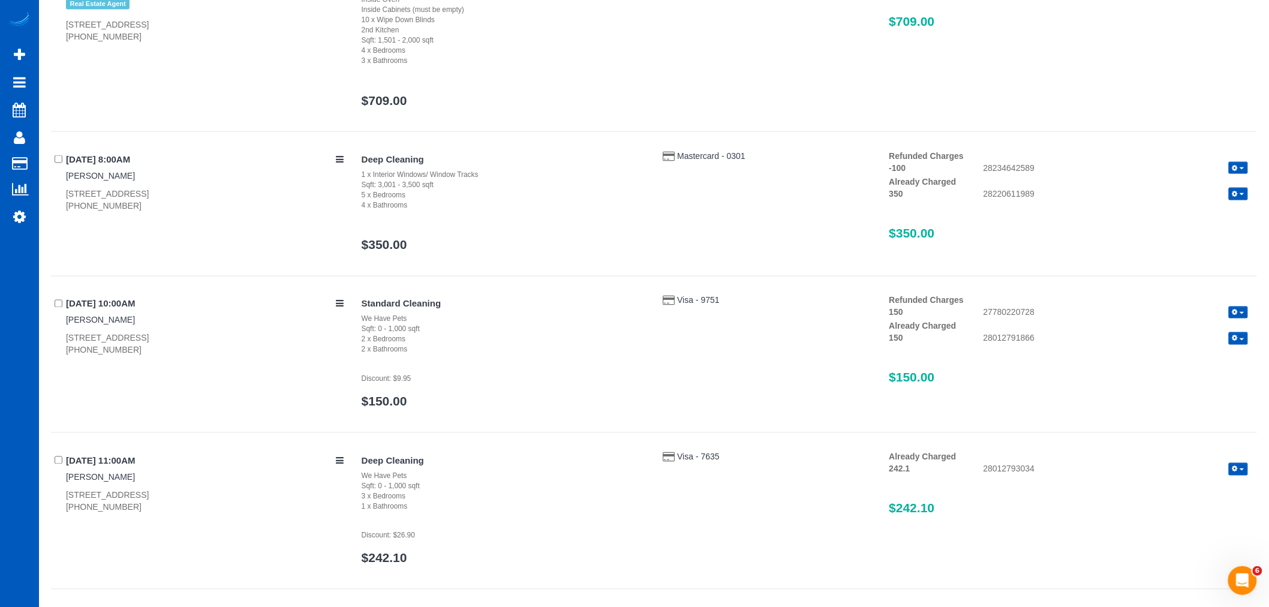
scroll to position [666, 0]
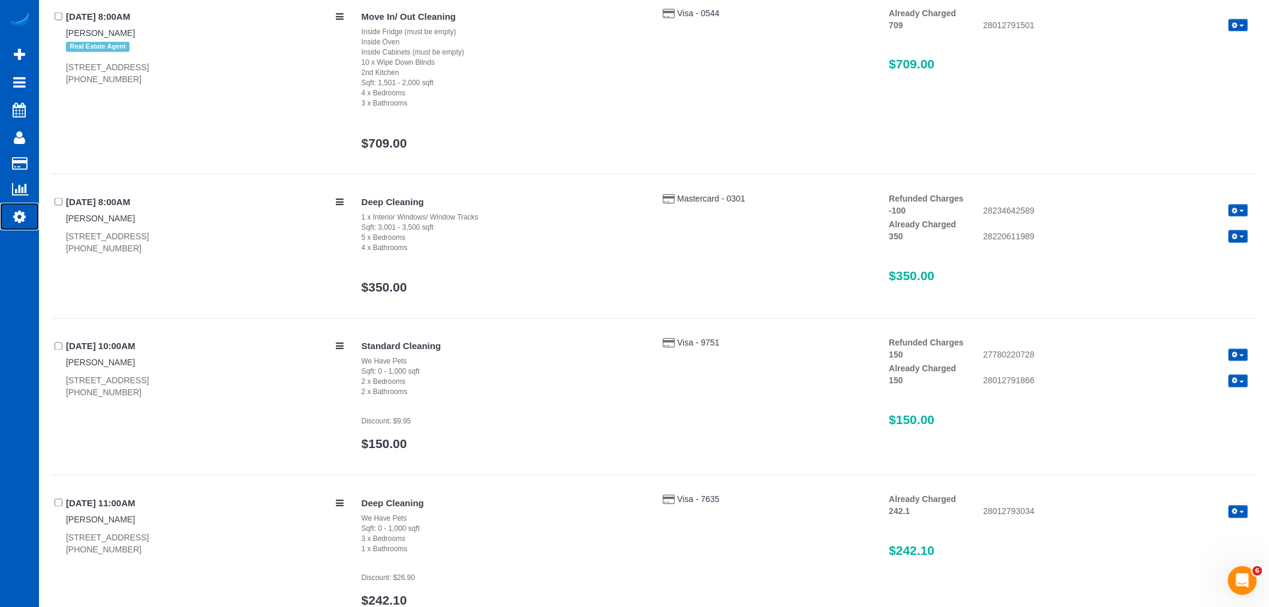
click at [25, 216] on icon at bounding box center [19, 216] width 13 height 14
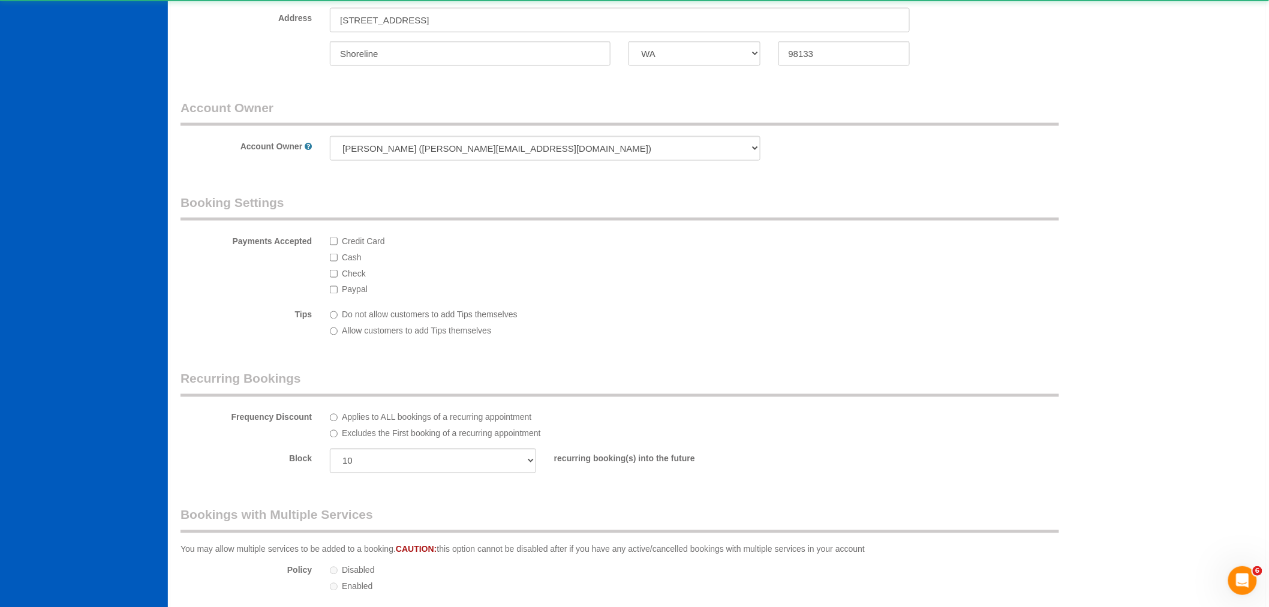
select select "1"
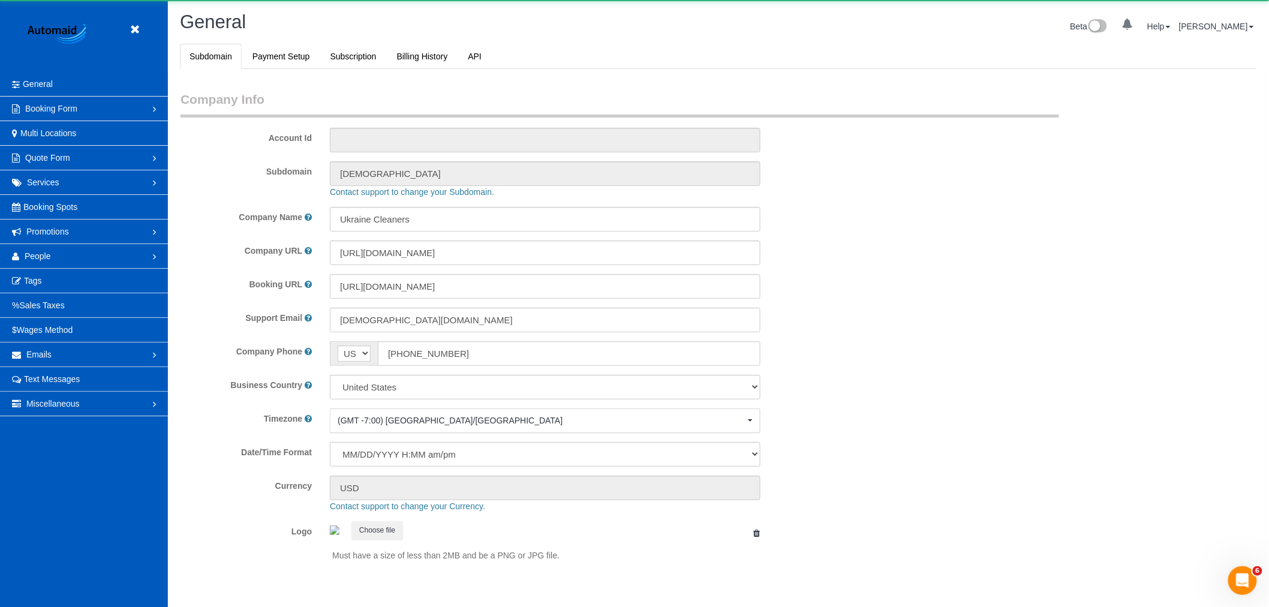
scroll to position [2622, 1269]
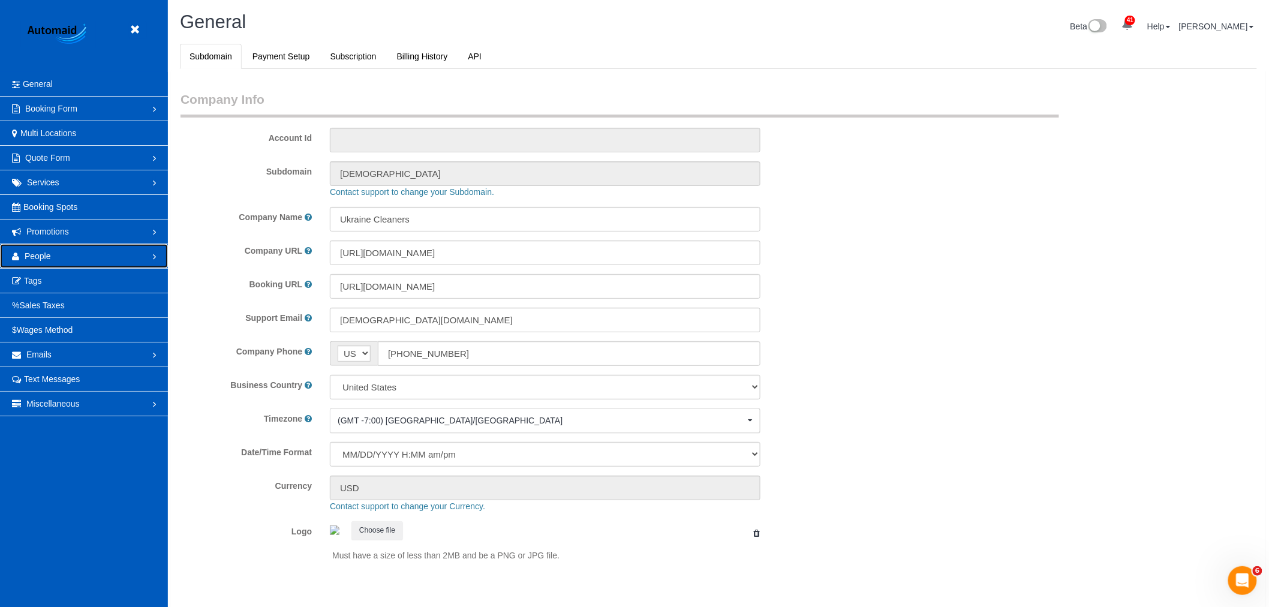
drag, startPoint x: 68, startPoint y: 248, endPoint x: 71, endPoint y: 254, distance: 6.7
click at [68, 249] on link "People" at bounding box center [84, 256] width 168 height 24
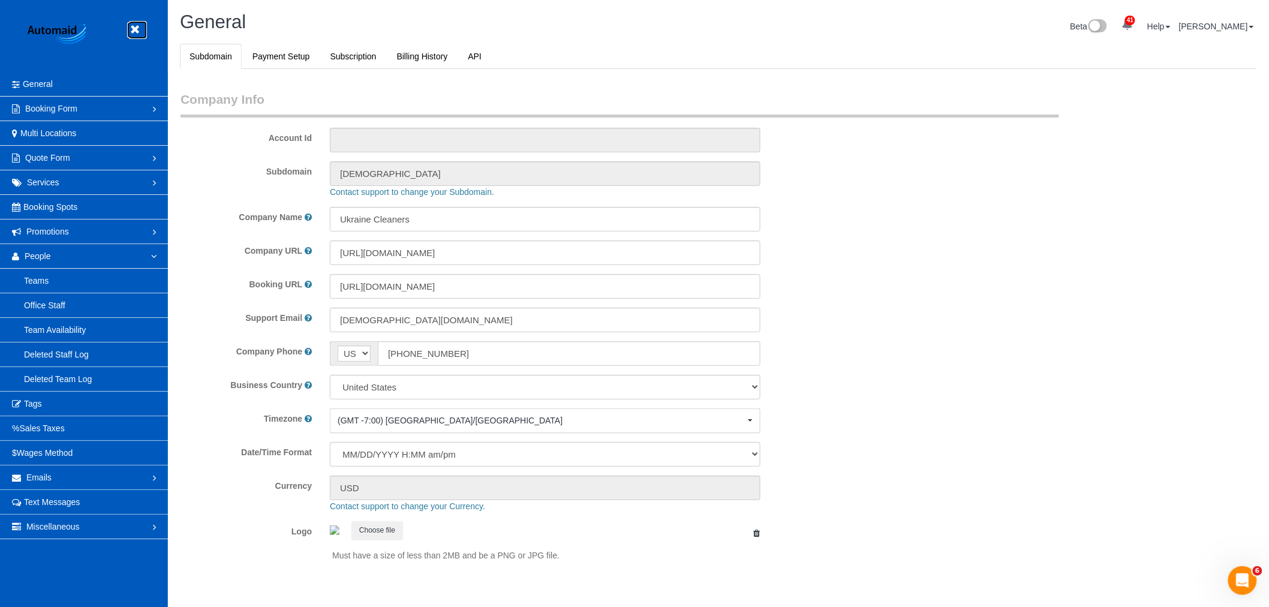
click at [136, 30] on icon at bounding box center [134, 29] width 15 height 15
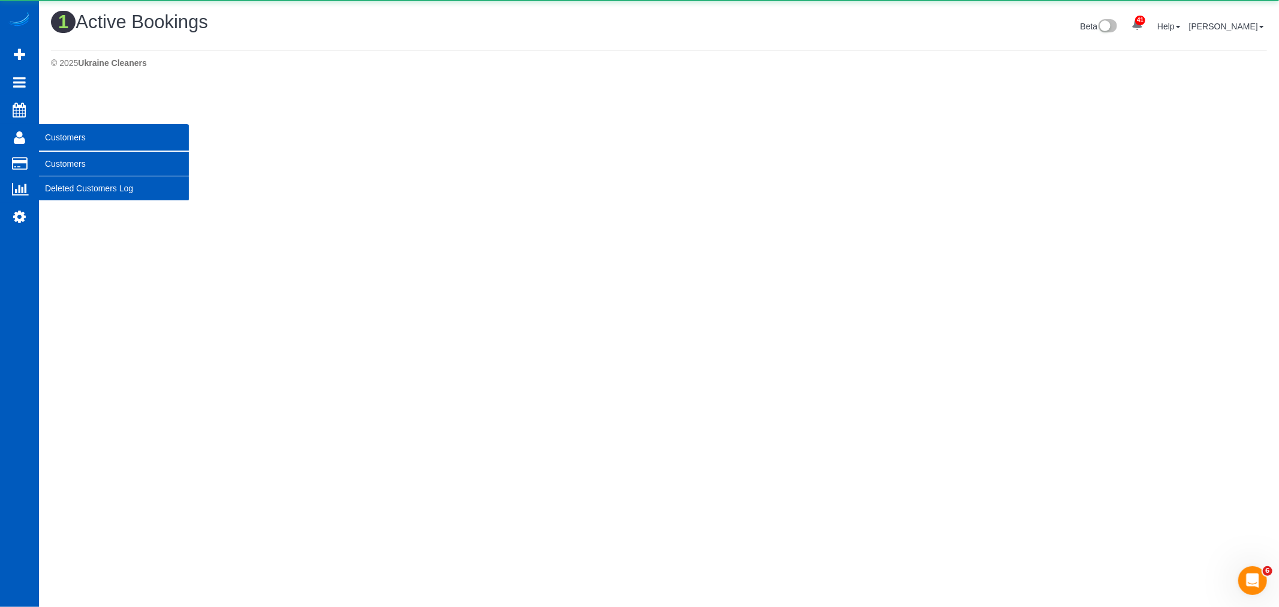
scroll to position [303, 1279]
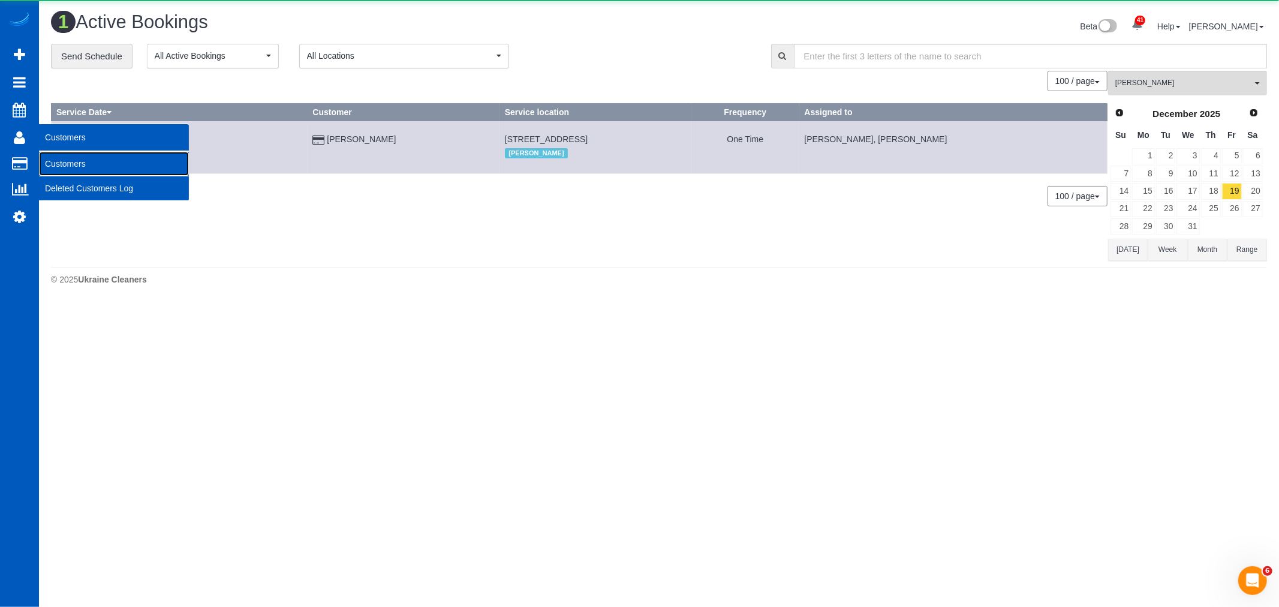
click at [87, 169] on link "Customers" at bounding box center [114, 164] width 150 height 24
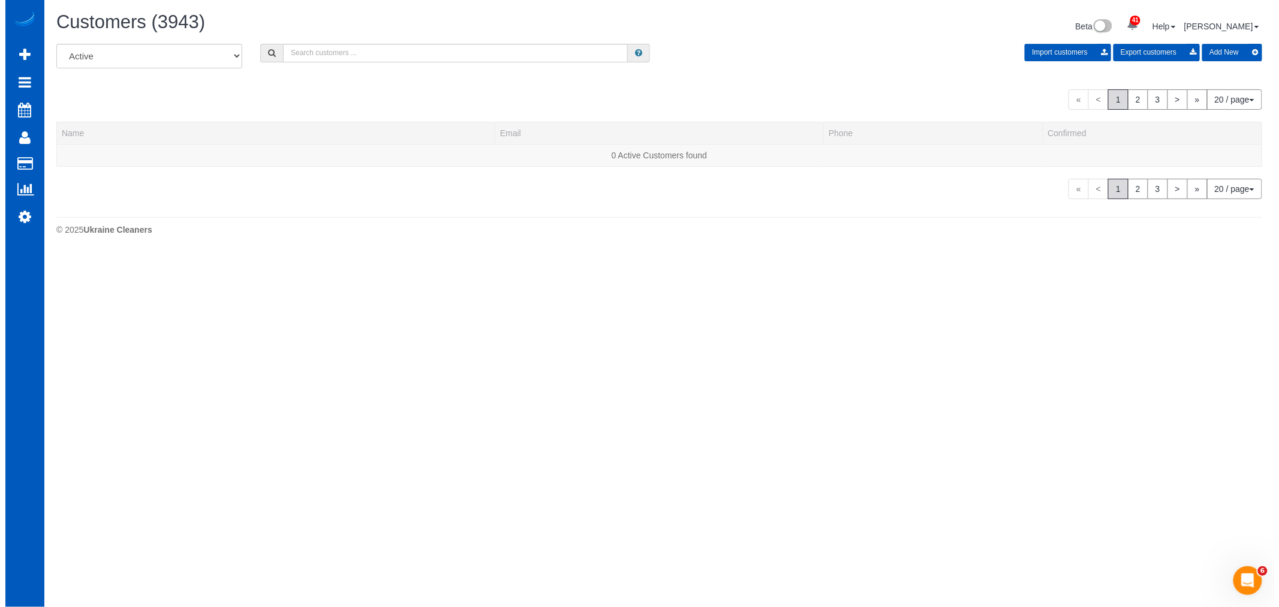
scroll to position [777, 1269]
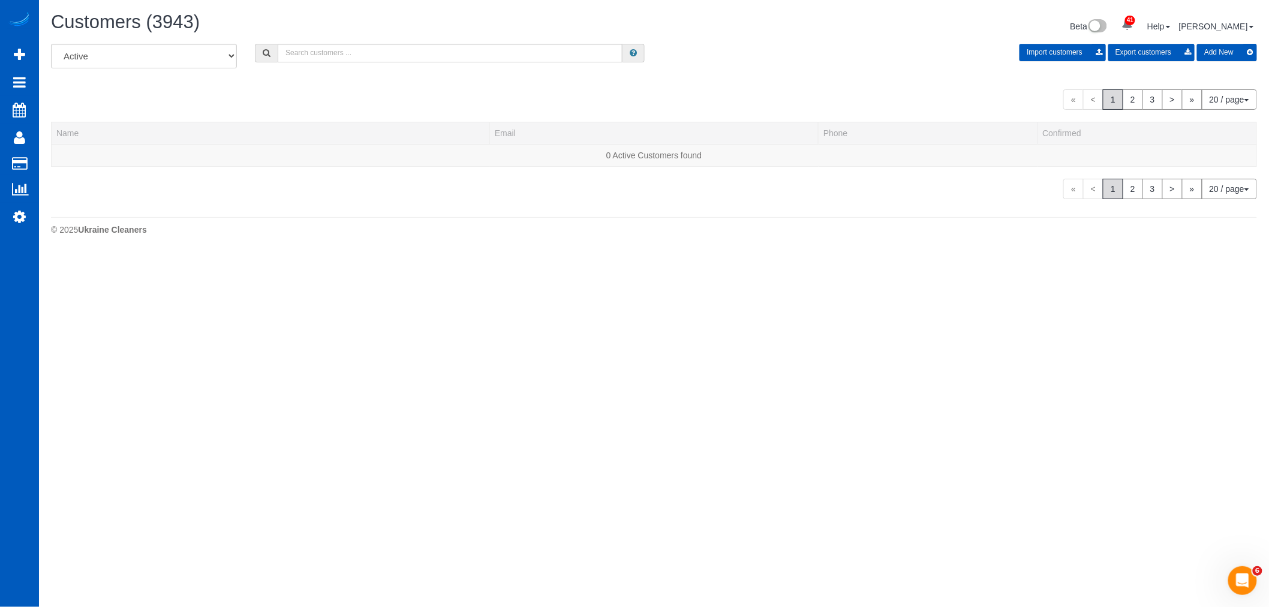
drag, startPoint x: 342, startPoint y: 70, endPoint x: 335, endPoint y: 69, distance: 7.9
click at [336, 70] on div "All Active Archived Import customers Export customers Add New" at bounding box center [654, 61] width 1224 height 34
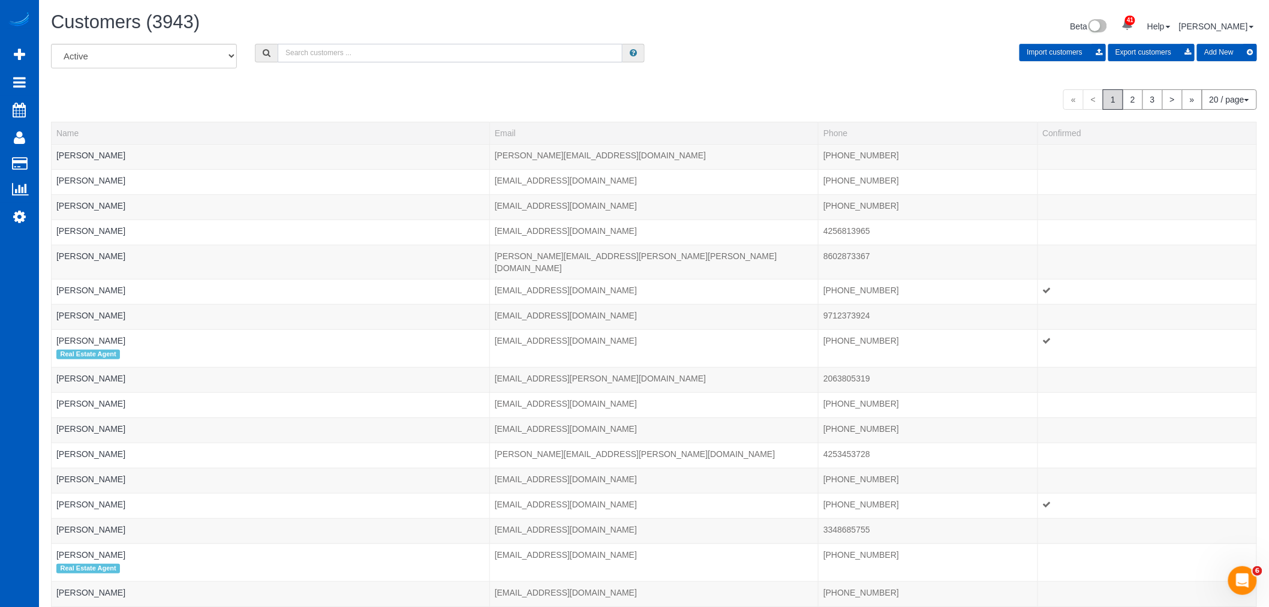
click at [323, 52] on input "text" at bounding box center [450, 53] width 345 height 19
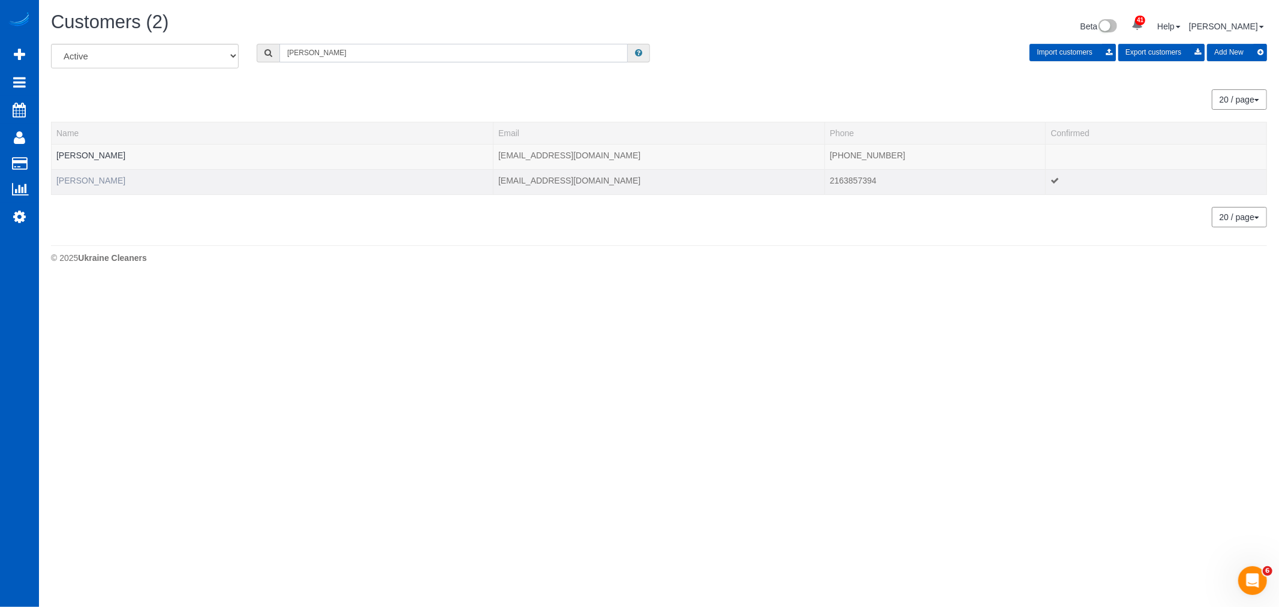
type input "duncan"
click at [122, 179] on link "Duncan Campbell" at bounding box center [90, 181] width 69 height 10
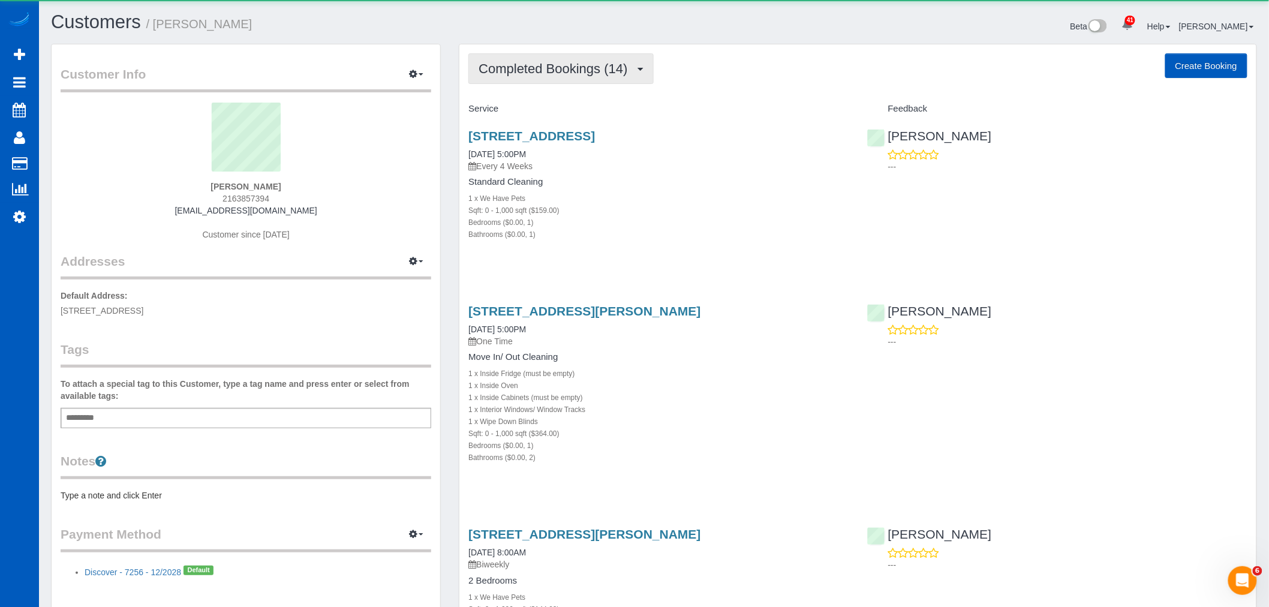
scroll to position [2683, 1269]
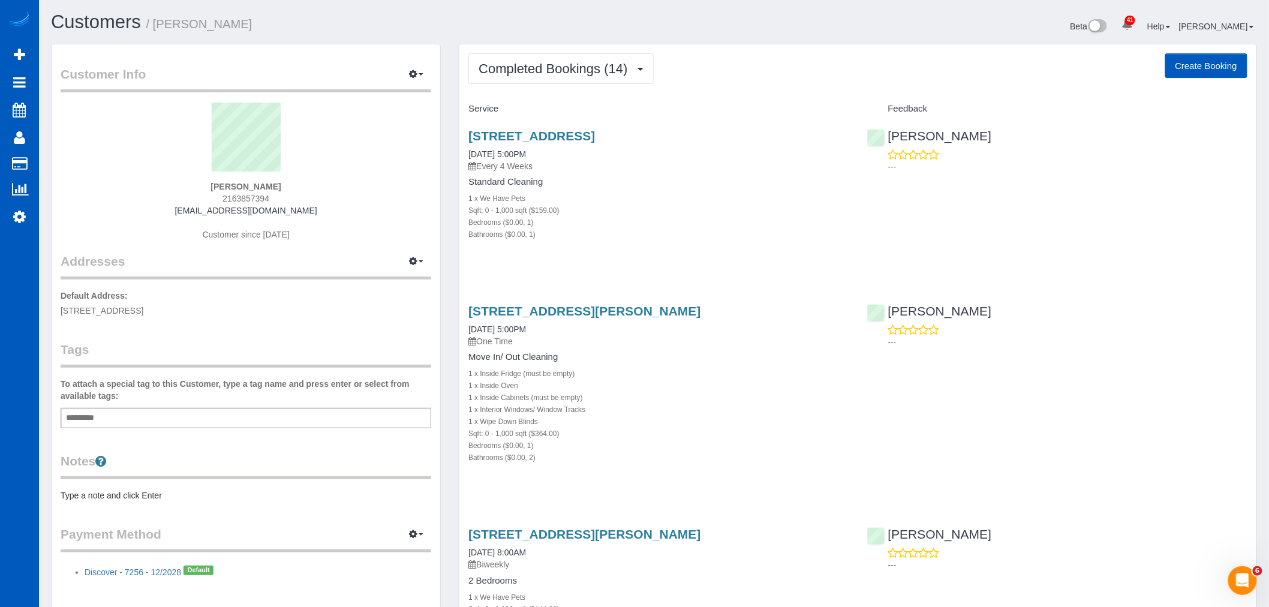
click at [558, 68] on span "Completed Bookings (14)" at bounding box center [556, 68] width 155 height 15
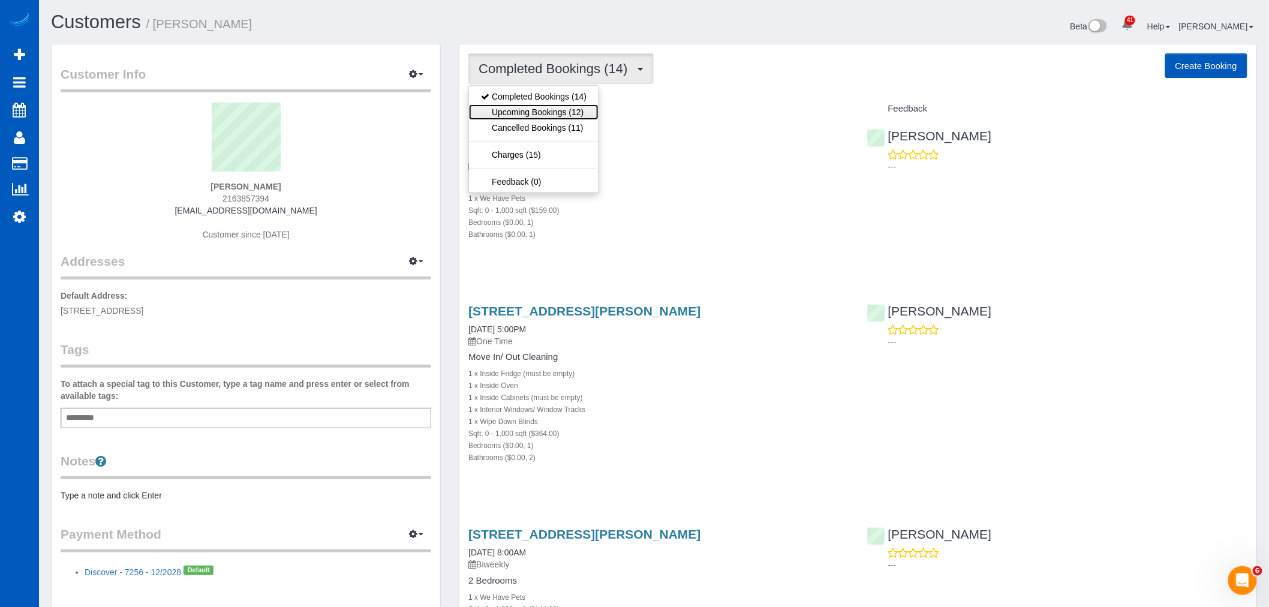
click at [549, 115] on link "Upcoming Bookings (12)" at bounding box center [534, 112] width 130 height 16
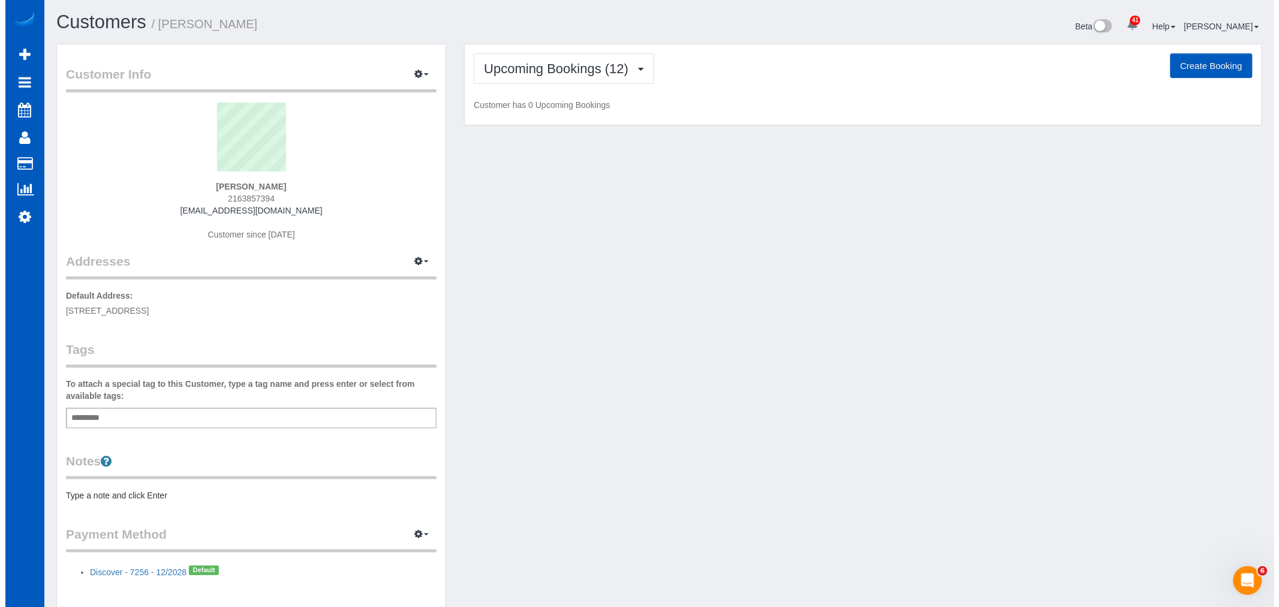
scroll to position [2404, 1269]
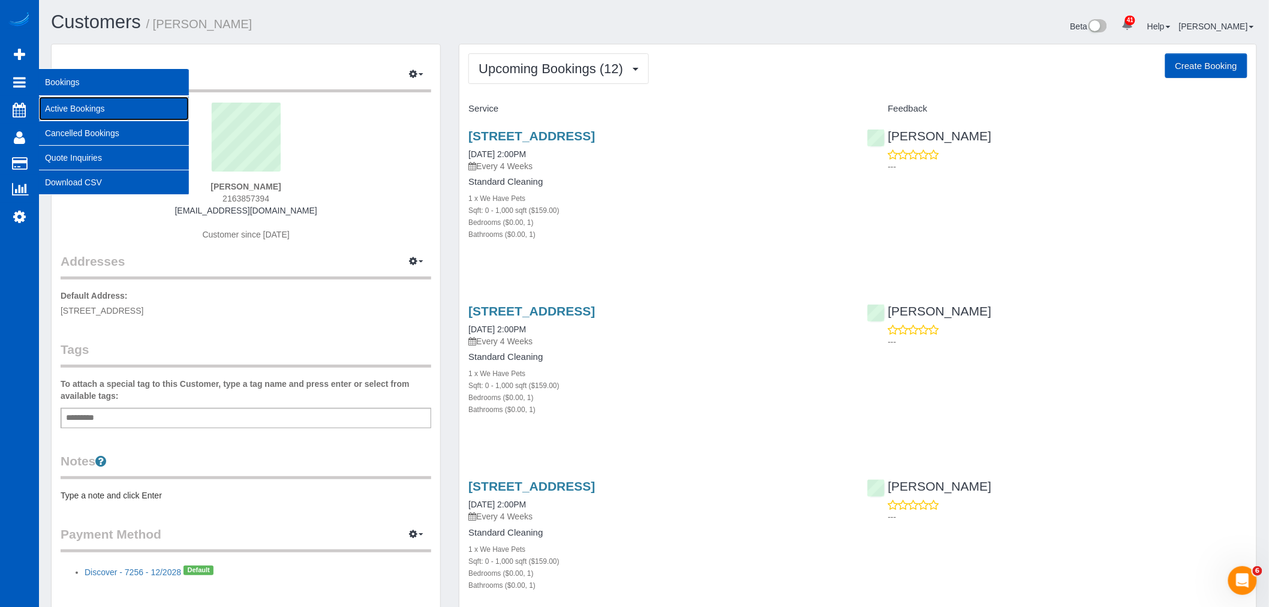
click at [58, 97] on link "Active Bookings" at bounding box center [114, 109] width 150 height 24
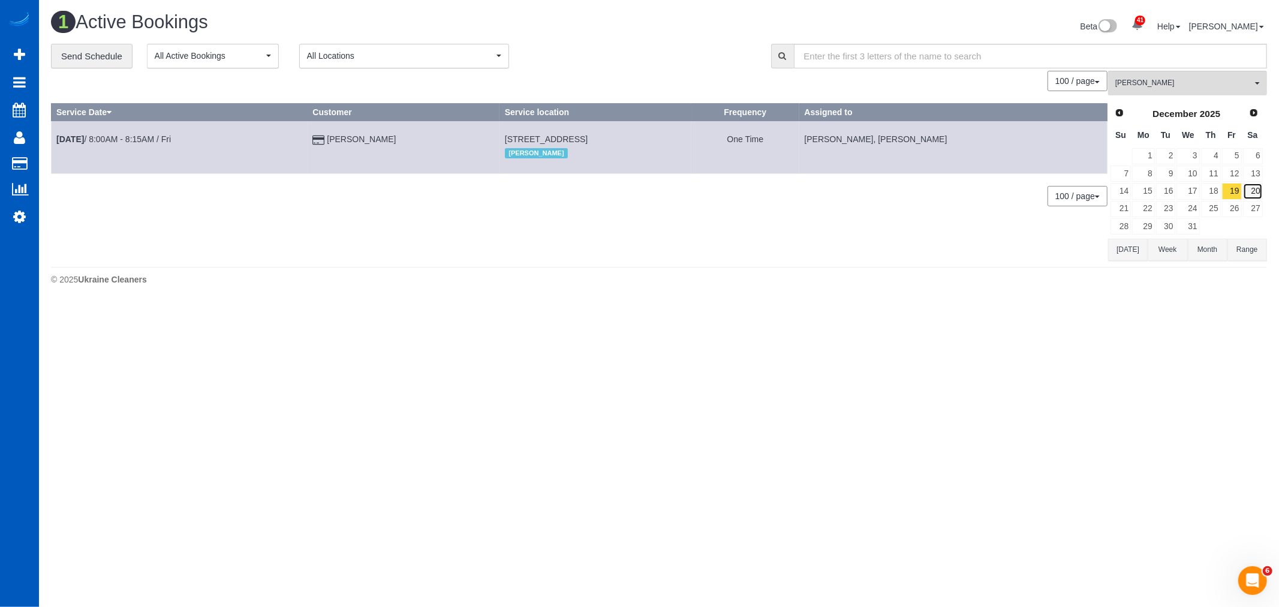
click at [1248, 188] on link "20" at bounding box center [1253, 191] width 20 height 16
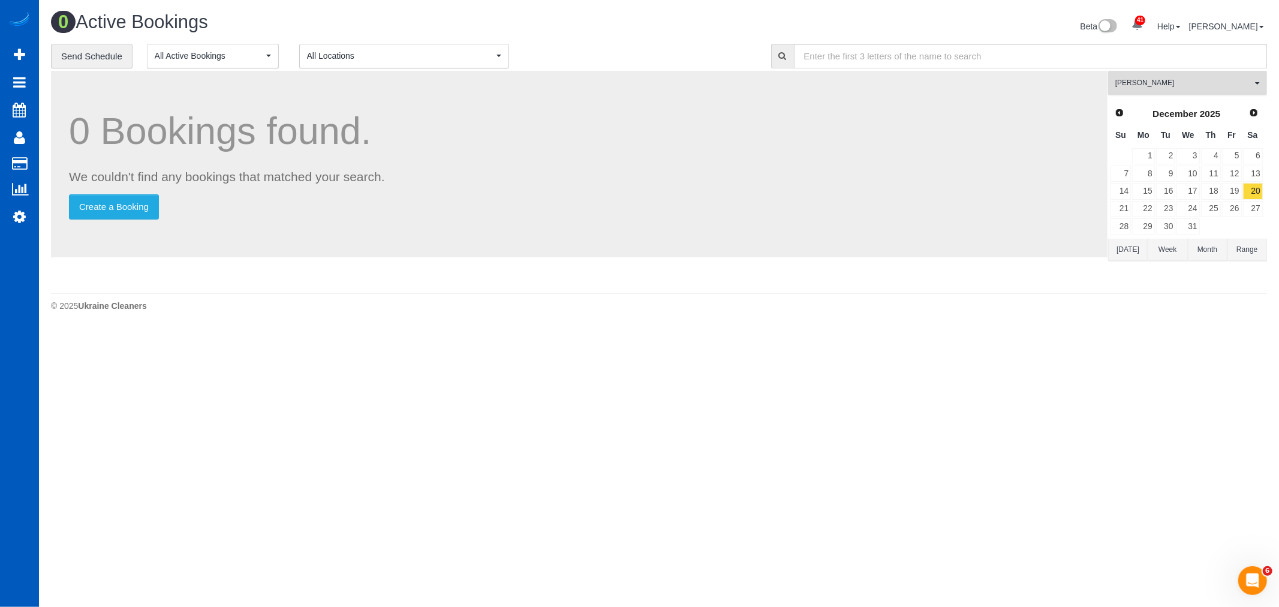
click at [1183, 91] on button "Viktoriia Zhukovska All Teams" at bounding box center [1187, 83] width 159 height 25
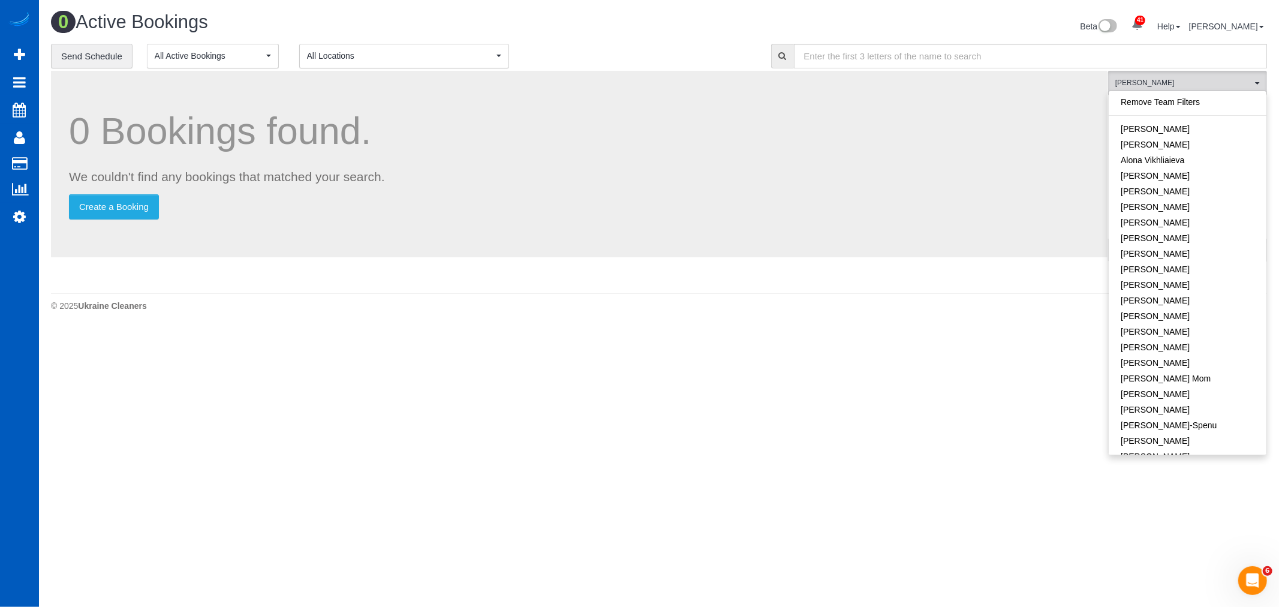
click at [1178, 107] on link "Remove Team Filters" at bounding box center [1188, 102] width 158 height 16
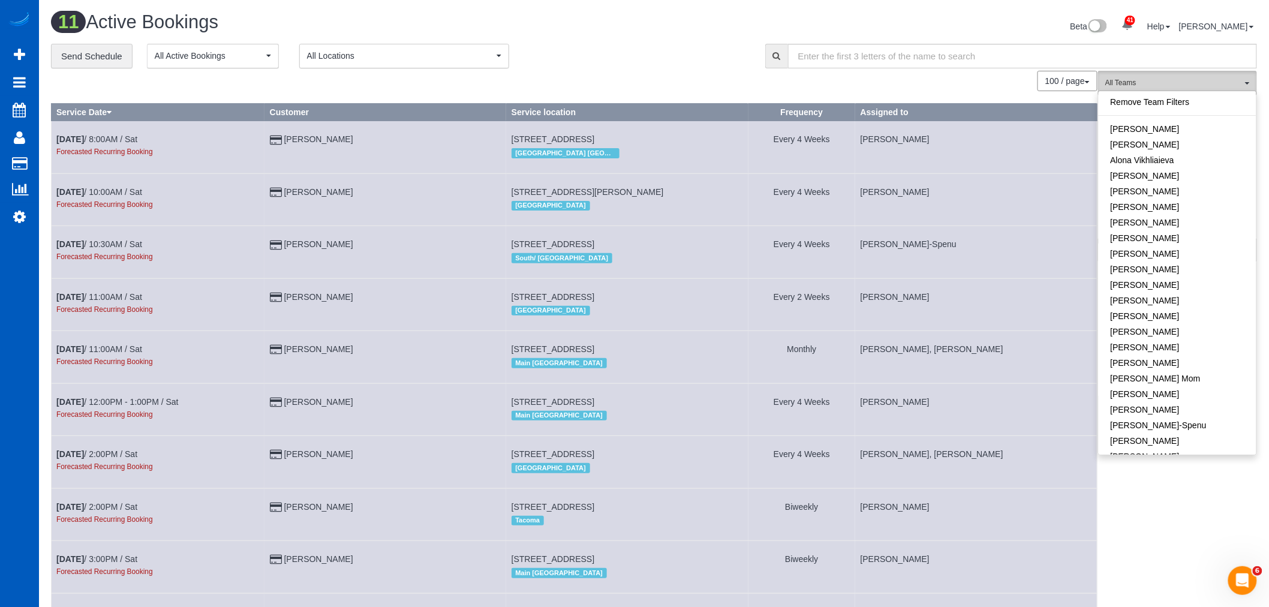
click at [1178, 79] on span "All Teams" at bounding box center [1173, 83] width 137 height 10
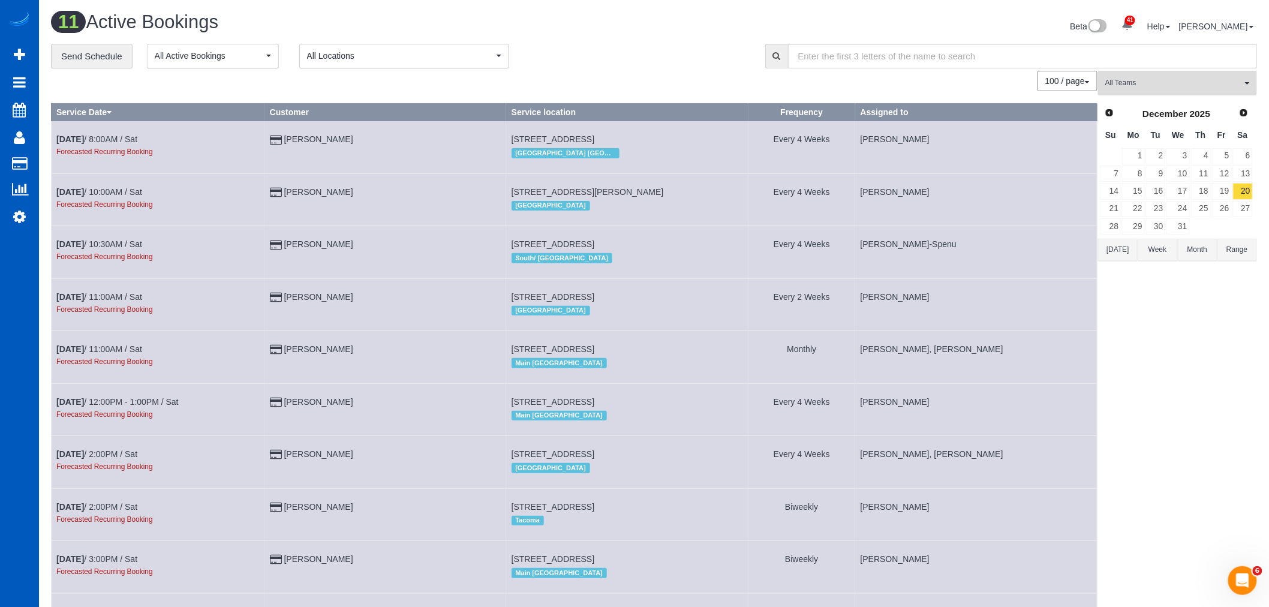
click at [1183, 88] on span "All Teams" at bounding box center [1173, 83] width 137 height 10
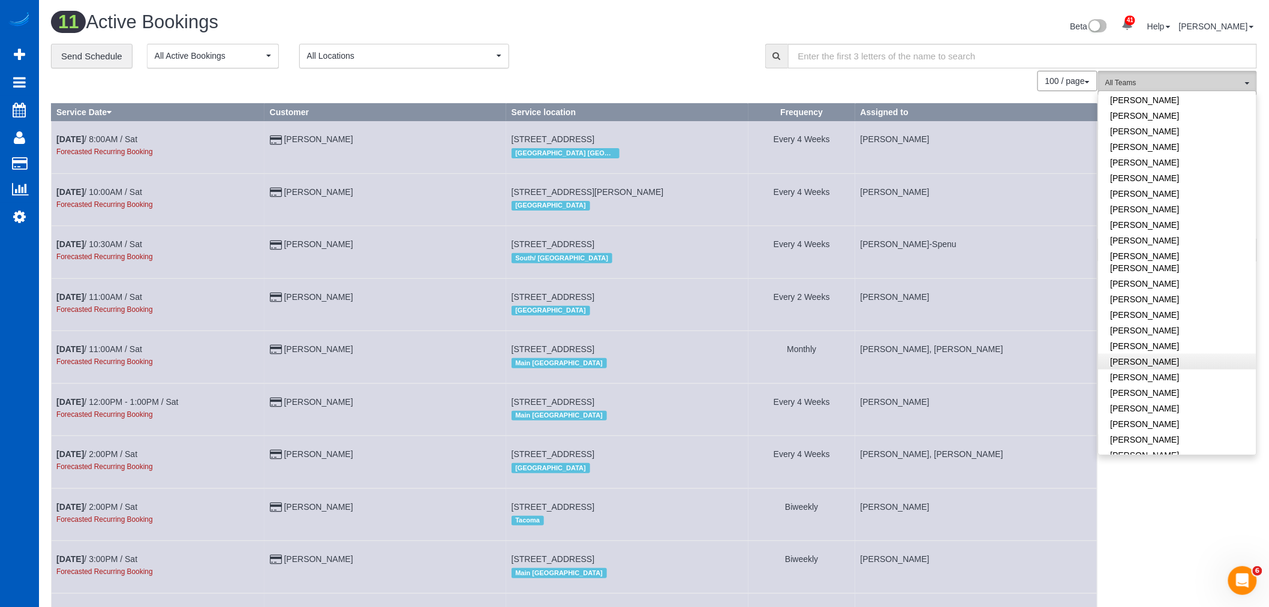
scroll to position [466, 0]
click at [1172, 338] on link "[PERSON_NAME]" at bounding box center [1178, 346] width 158 height 16
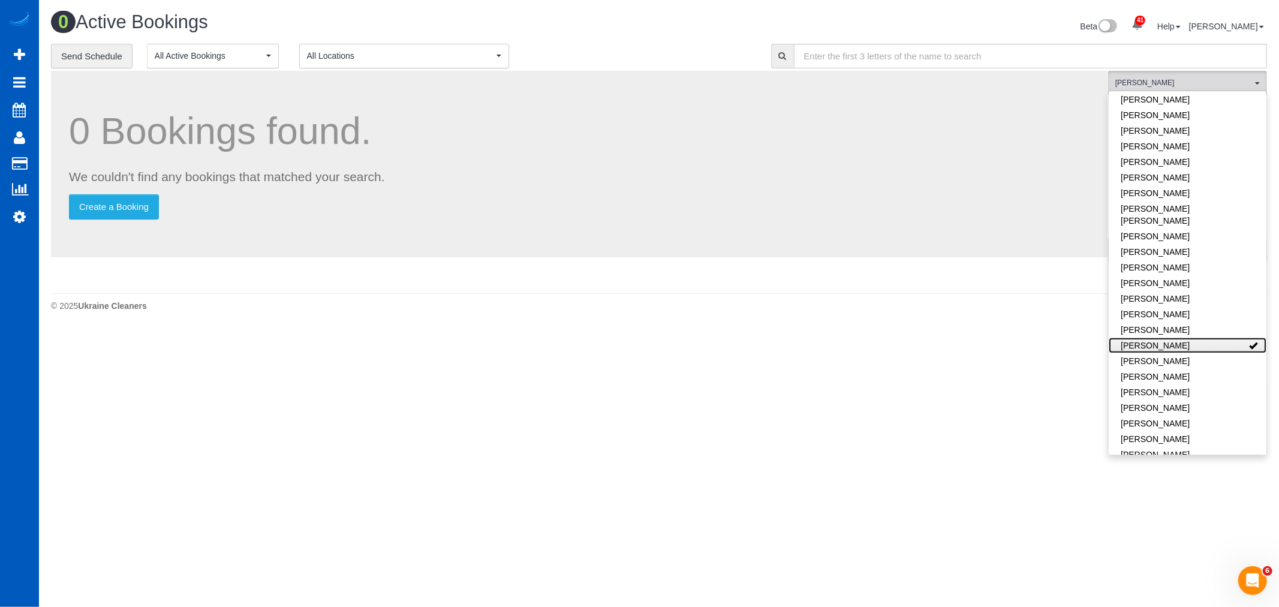
click at [1168, 338] on link "[PERSON_NAME]" at bounding box center [1188, 346] width 158 height 16
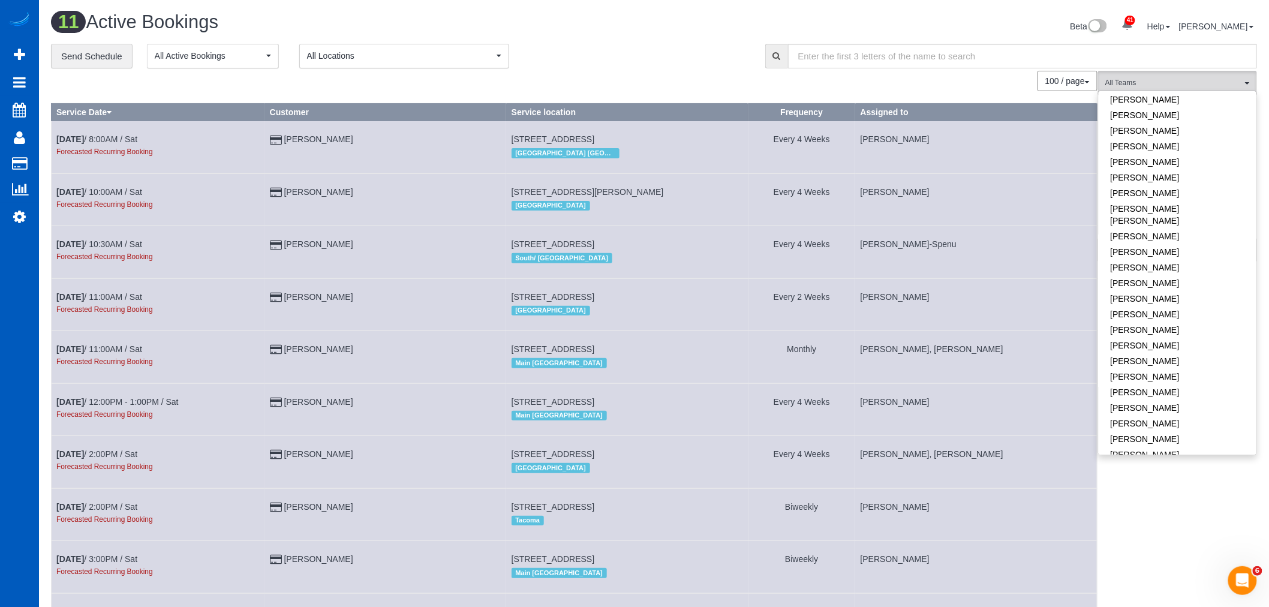
click at [1140, 486] on div "All Teams Remove Team Filters Alina Kruchok Alona Tarasiuk Alona Vikhliaieva An…" at bounding box center [1177, 408] width 159 height 675
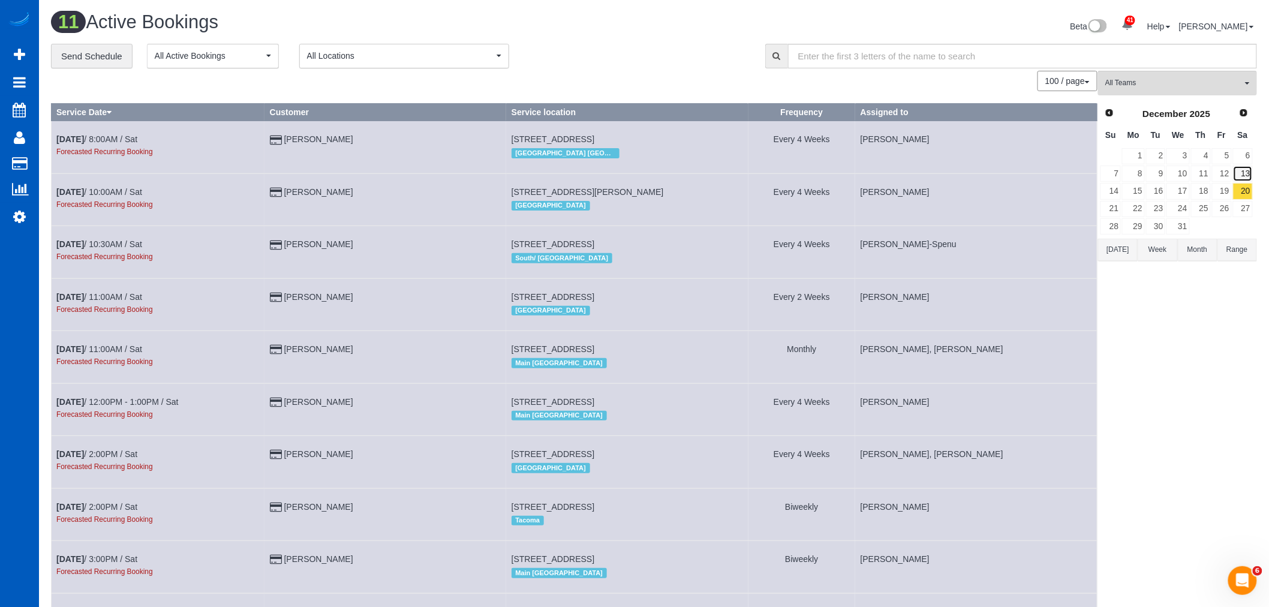
click at [1240, 175] on link "13" at bounding box center [1243, 174] width 20 height 16
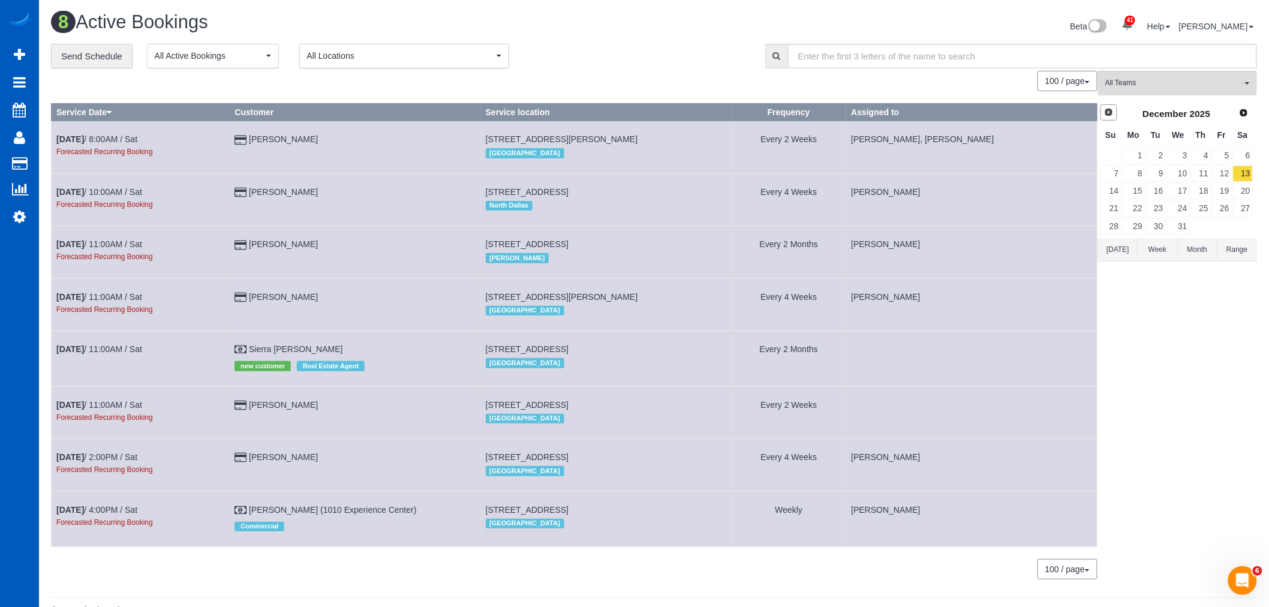
click at [1108, 110] on span "Prev" at bounding box center [1109, 112] width 10 height 10
click at [1117, 118] on link "Prev" at bounding box center [1109, 112] width 17 height 17
click at [1249, 173] on link "11" at bounding box center [1243, 174] width 20 height 16
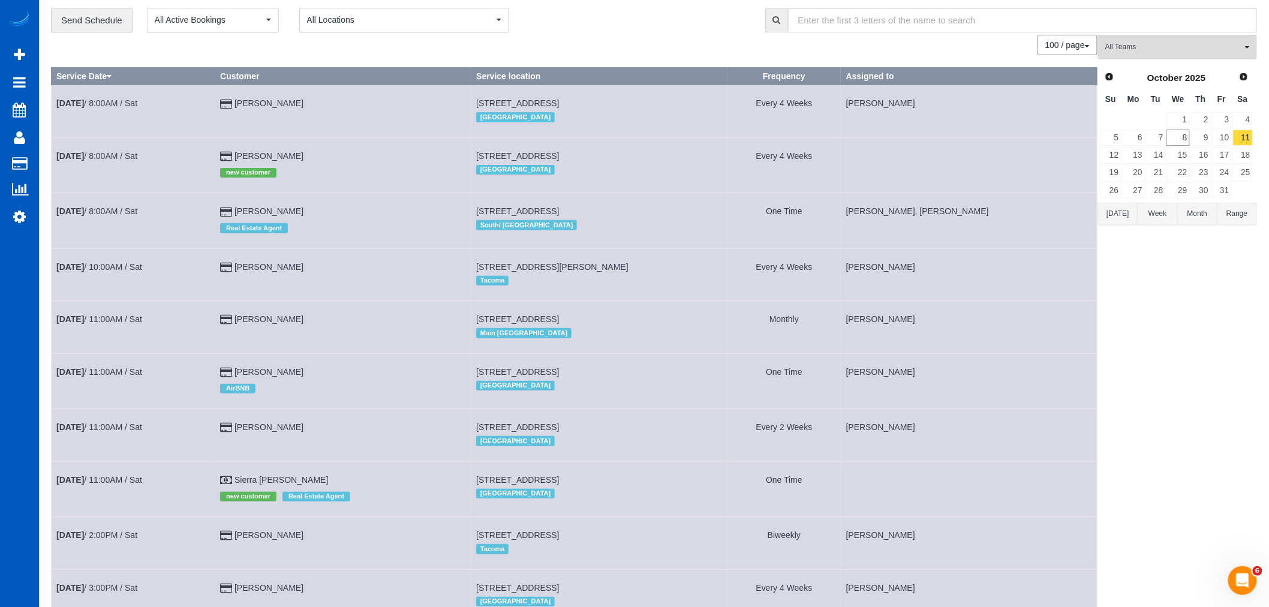
scroll to position [67, 0]
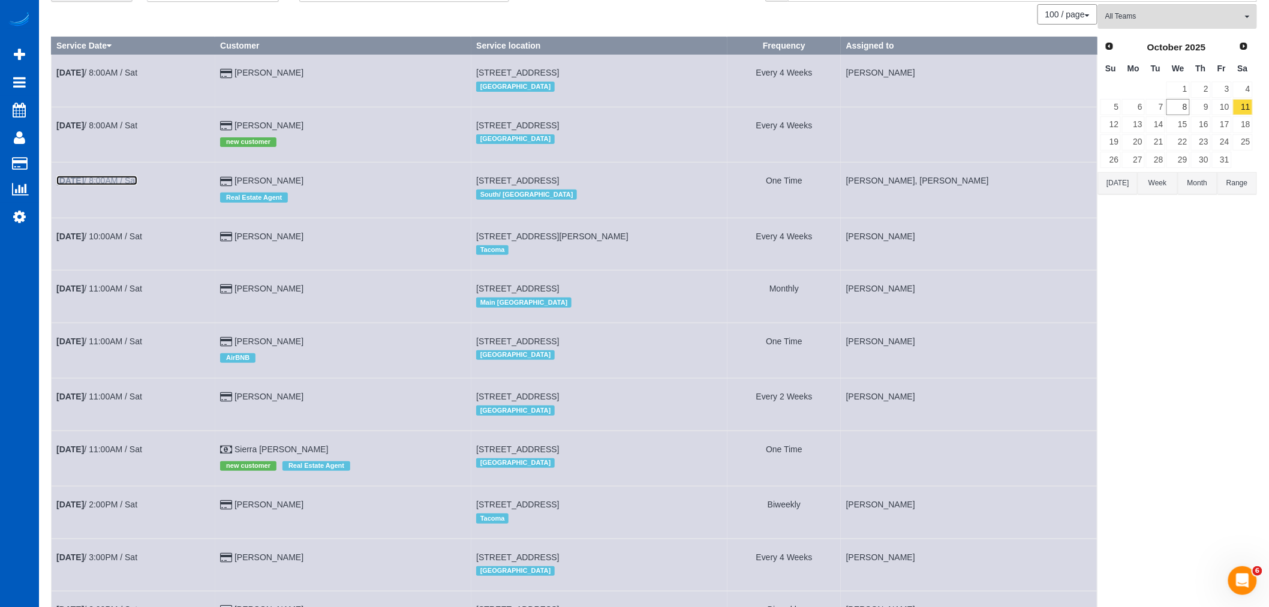
click at [112, 183] on link "Oct 11th / 8:00AM / Sat" at bounding box center [96, 181] width 81 height 10
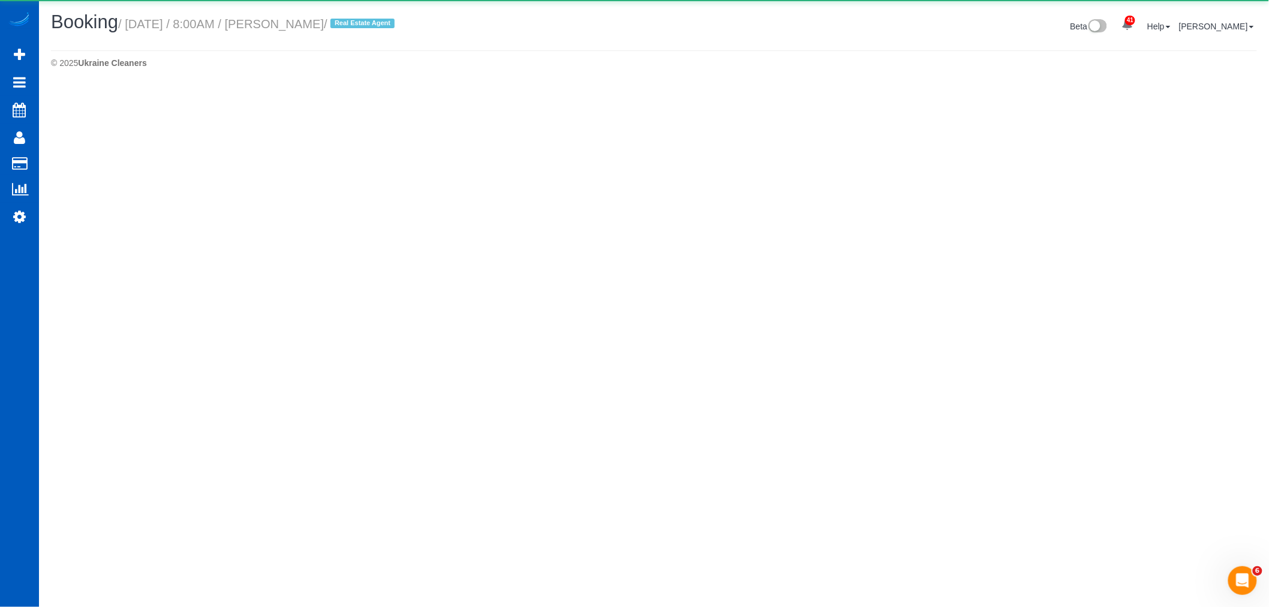
select select "WA"
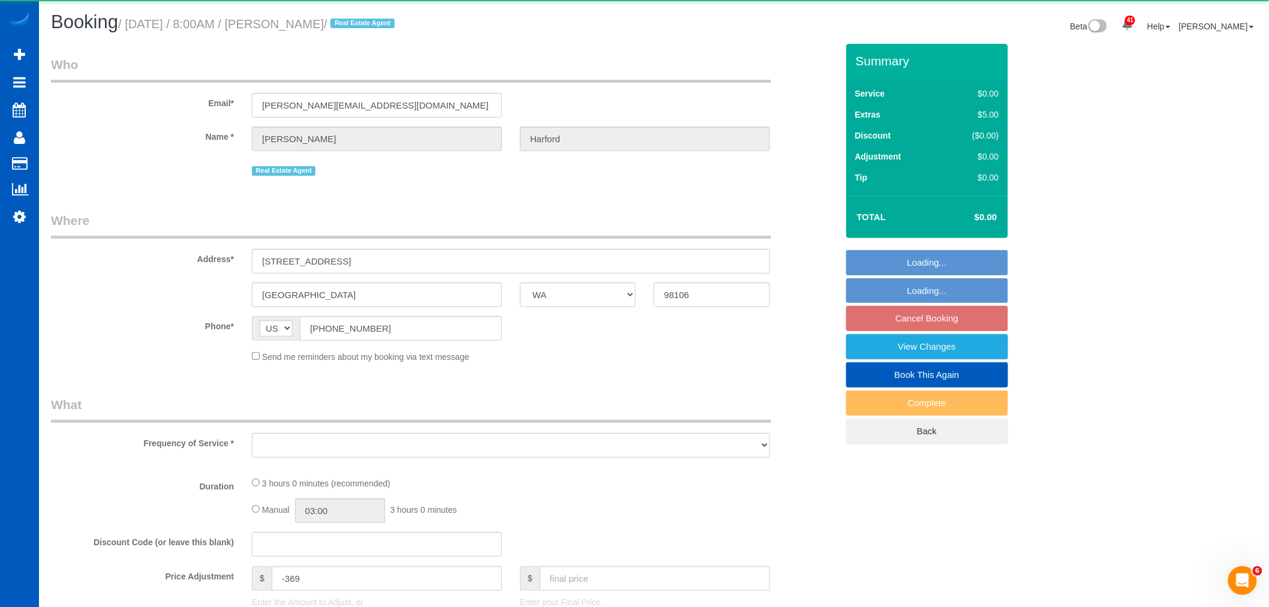
select select "object:9735"
select select "199"
select select "2"
select select "spot49"
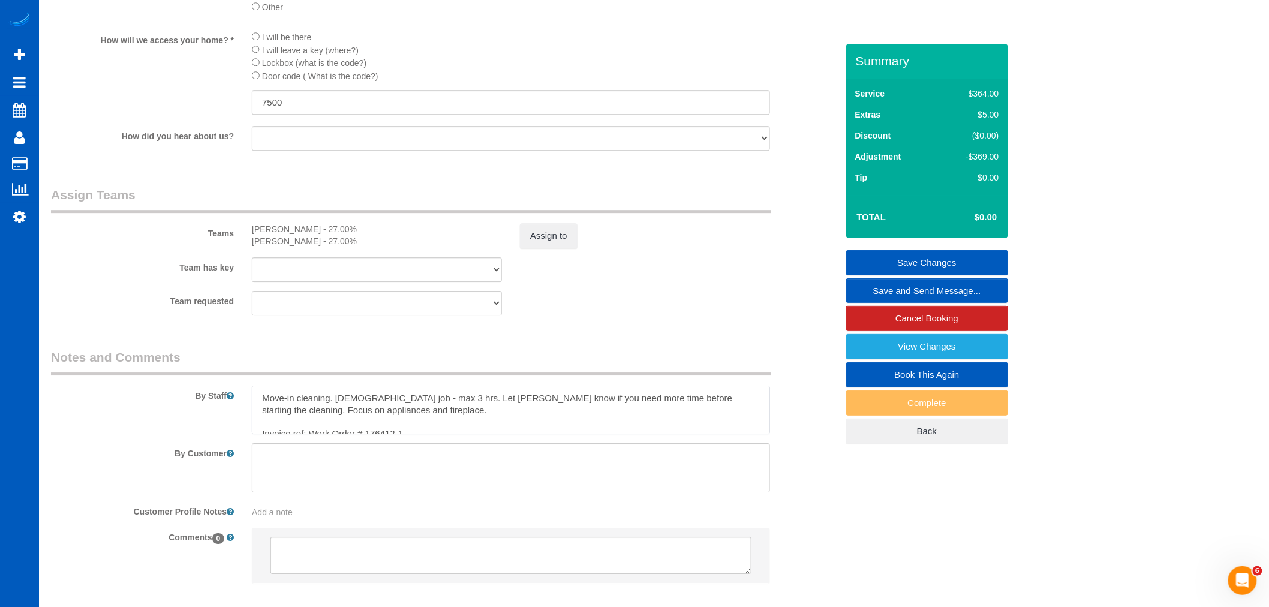
click at [404, 419] on textarea at bounding box center [511, 410] width 518 height 49
type textarea "Move-in cleaning. Hourly job - max 6 hrs. Let Anna know if you need more time b…"
click at [552, 248] on button "Assign to" at bounding box center [549, 235] width 58 height 25
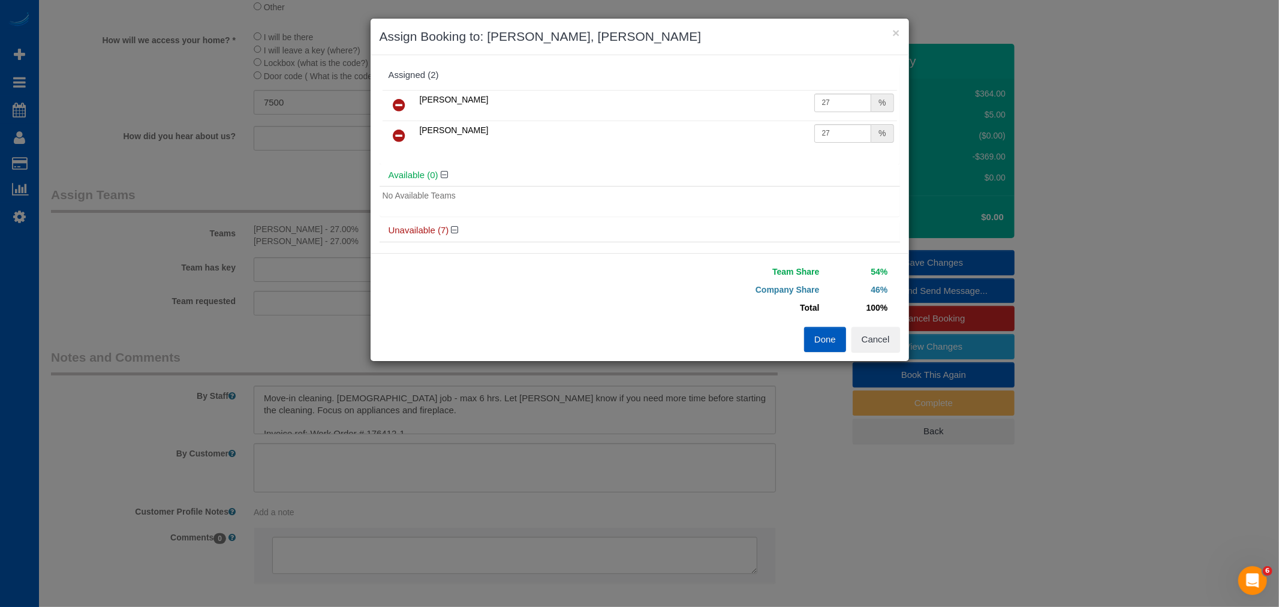
click at [396, 106] on icon at bounding box center [399, 105] width 13 height 14
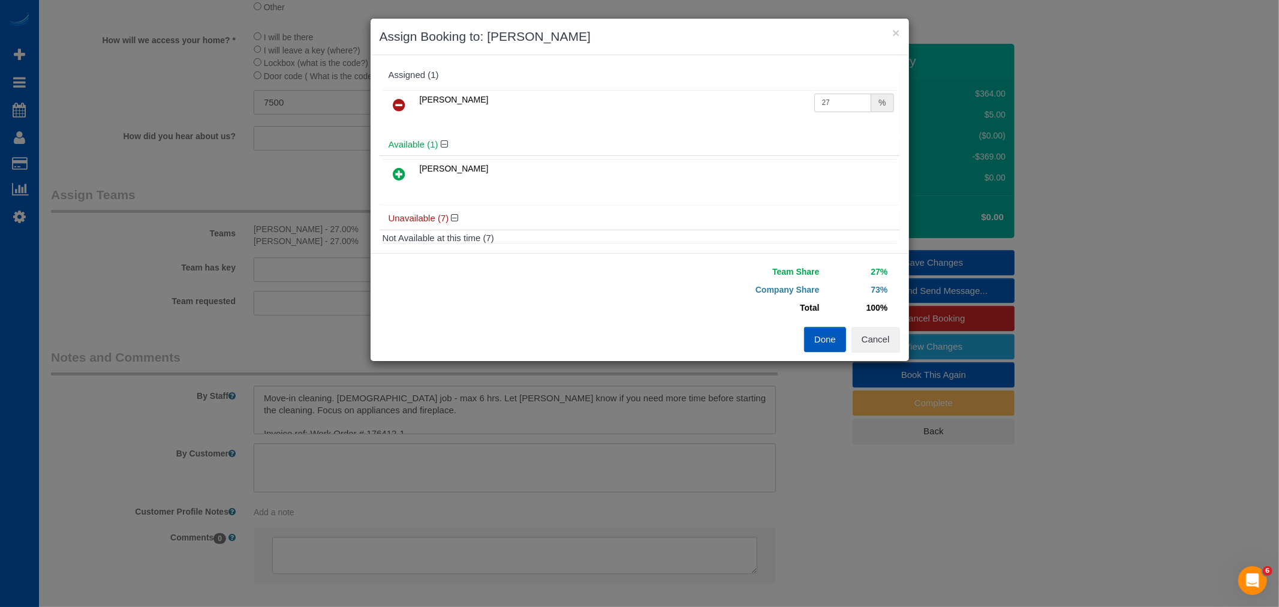
drag, startPoint x: 834, startPoint y: 98, endPoint x: 654, endPoint y: 133, distance: 183.3
click at [654, 133] on div "Assigned (1) Olena Datsyk 27 % Available (1) Liliia Kushnir" at bounding box center [640, 154] width 521 height 180
type input "55"
click at [826, 329] on button "Done" at bounding box center [825, 339] width 42 height 25
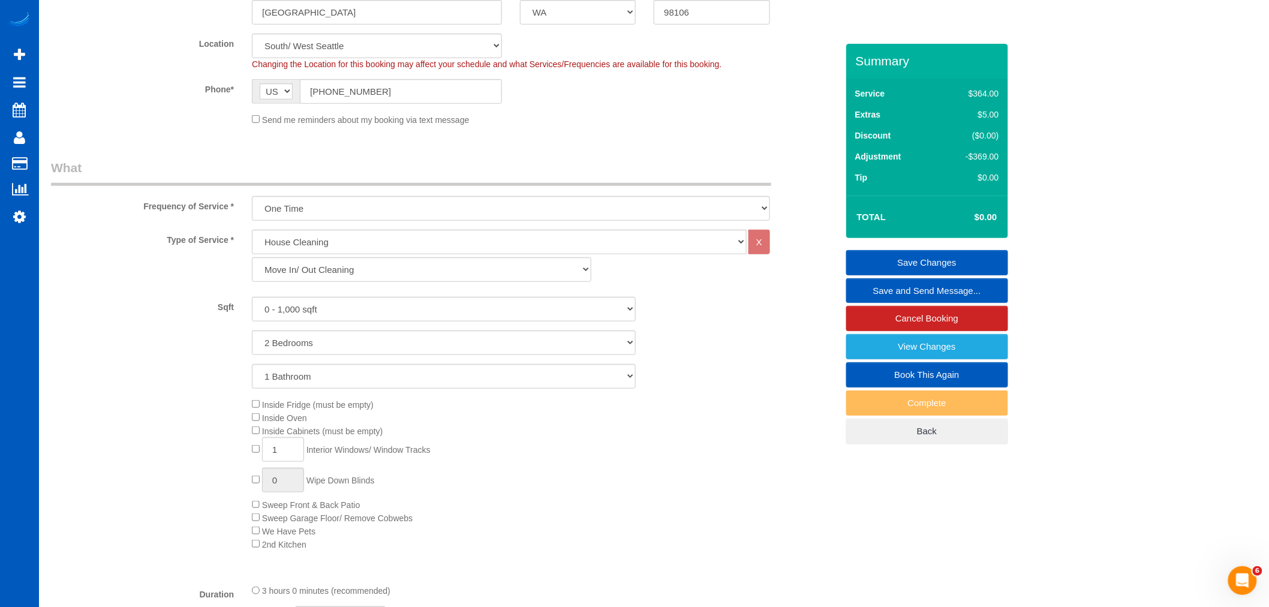
scroll to position [266, 0]
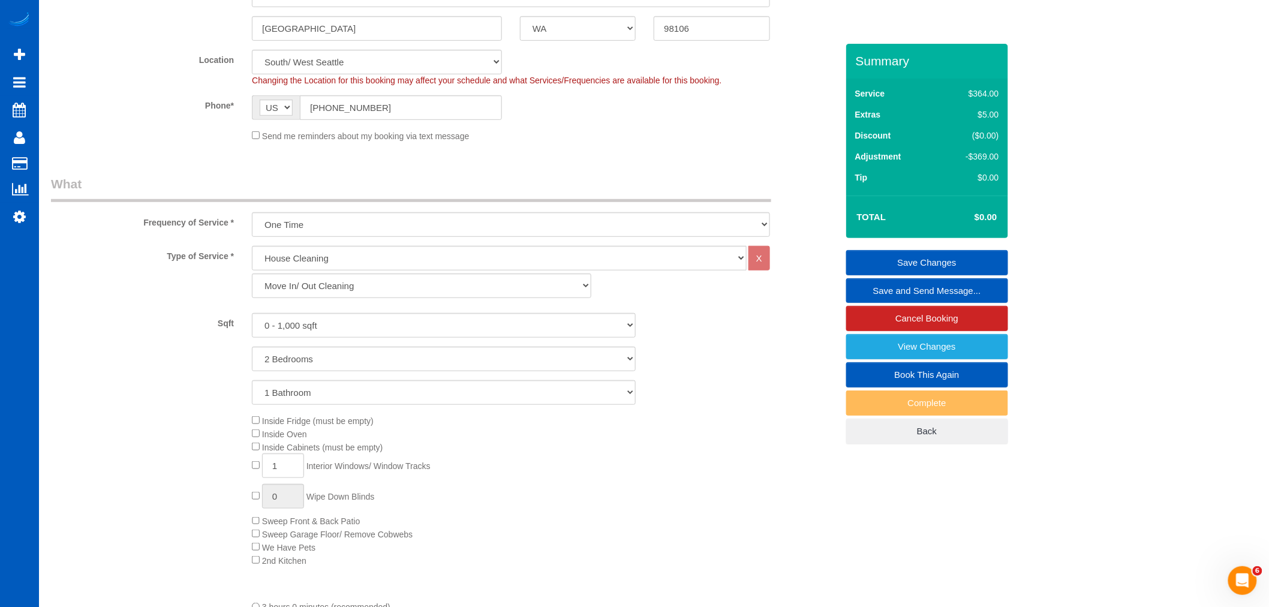
click at [906, 265] on link "Save Changes" at bounding box center [927, 262] width 162 height 25
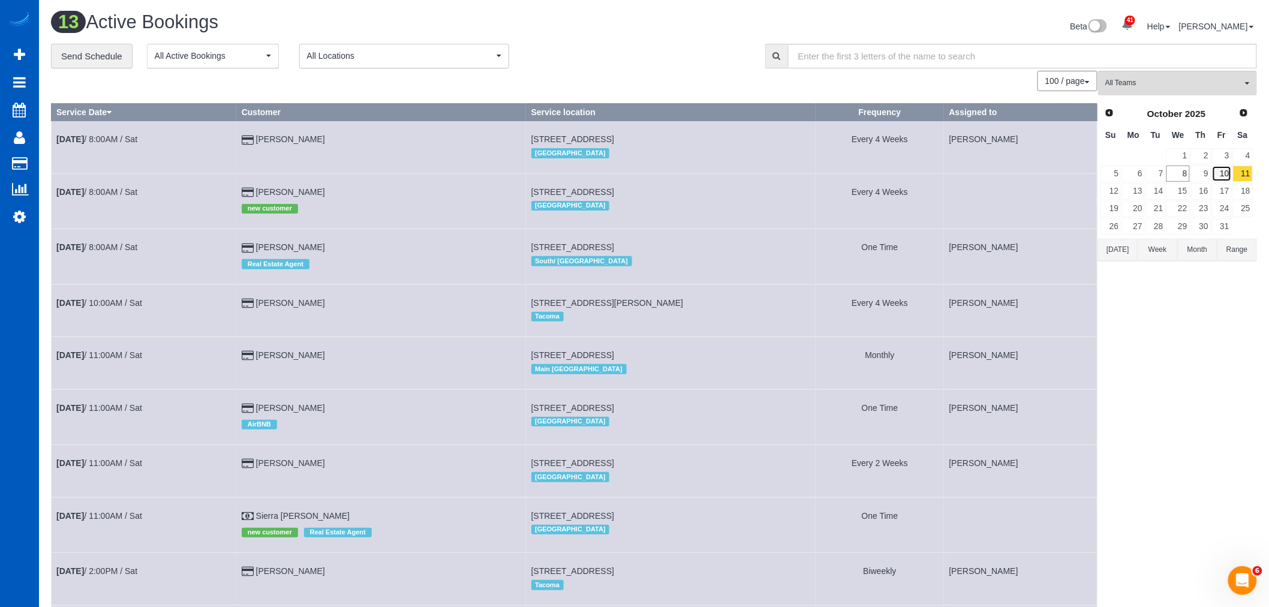
click at [1220, 170] on link "10" at bounding box center [1222, 174] width 20 height 16
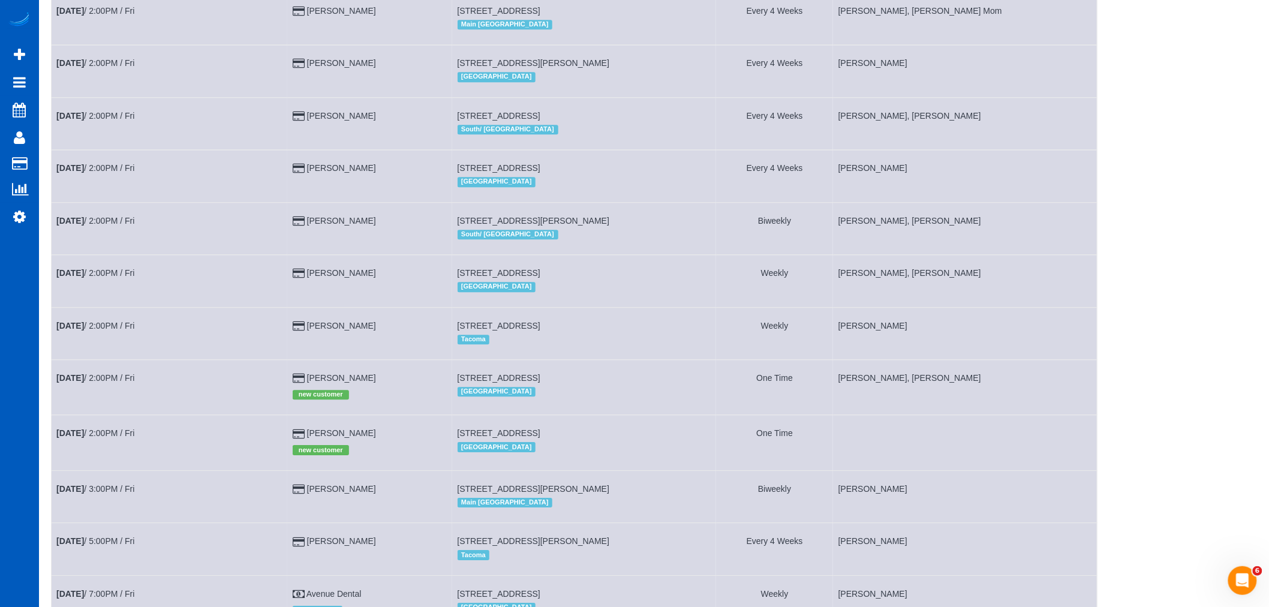
scroll to position [1388, 0]
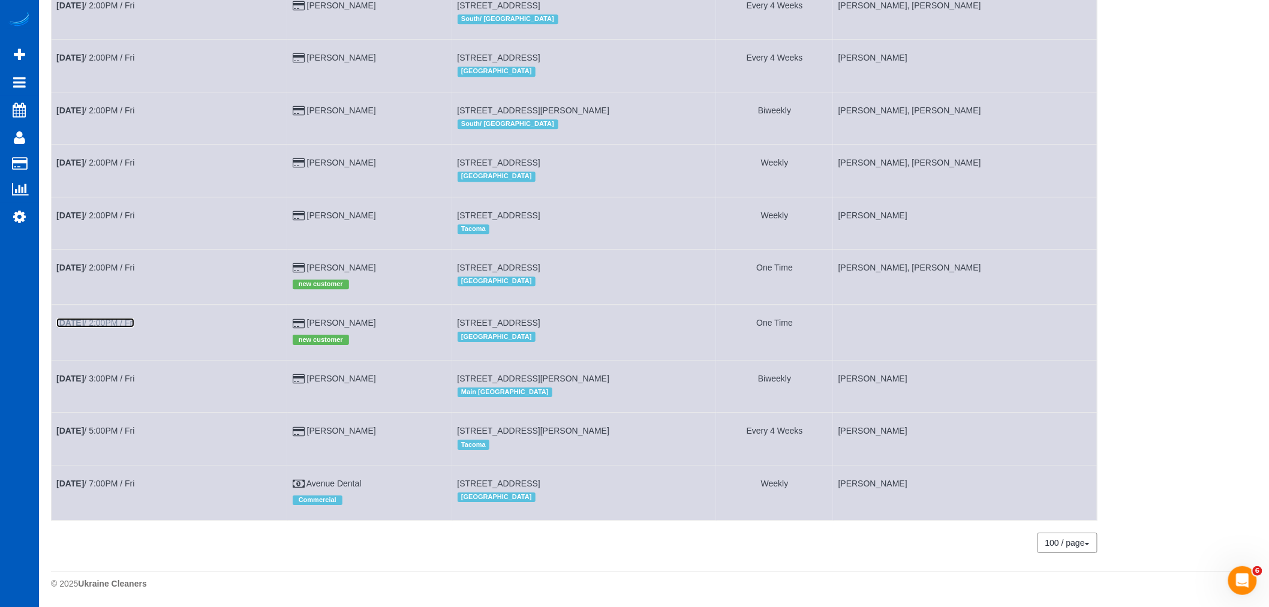
click at [112, 320] on link "Oct 10th / 2:00PM / Fri" at bounding box center [95, 323] width 78 height 10
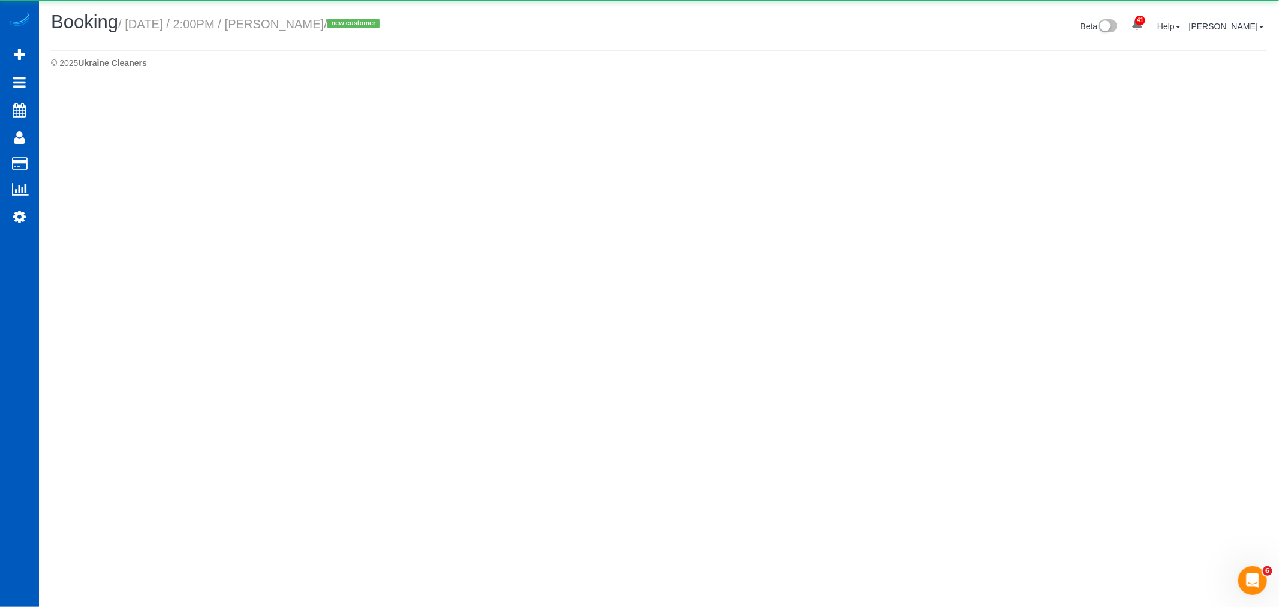
select select "WA"
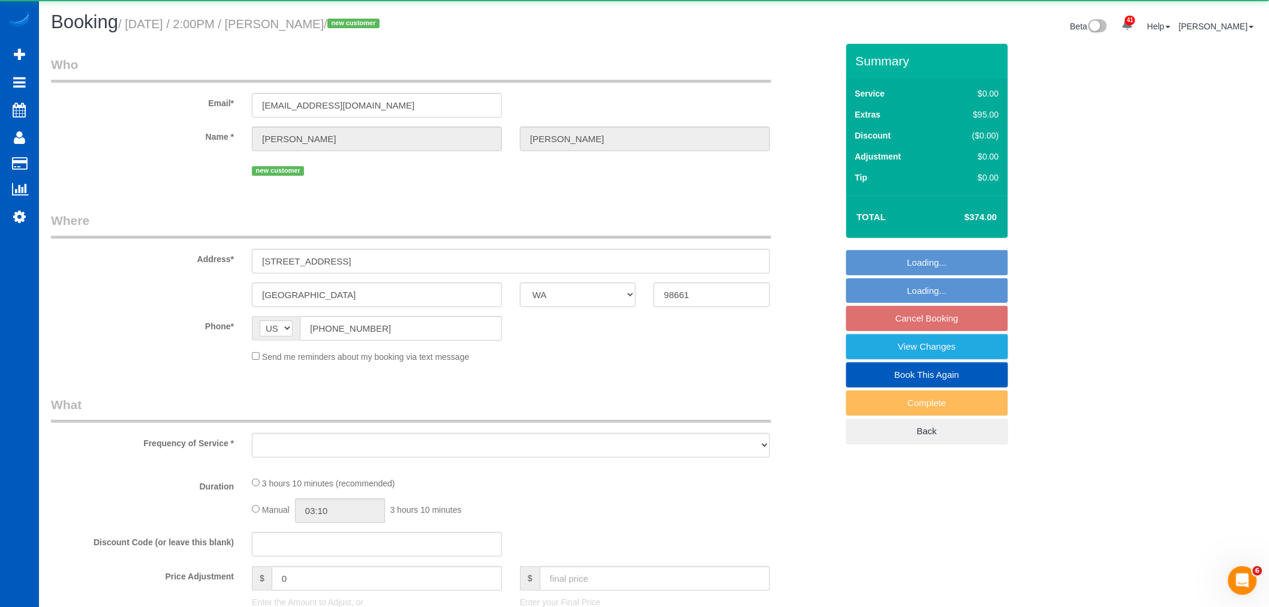
select select "object:11210"
select select "string:fspay-d4de4b6e-61d9-40e2-a20c-812806341dc6"
select select "199"
select select "1001"
select select "3"
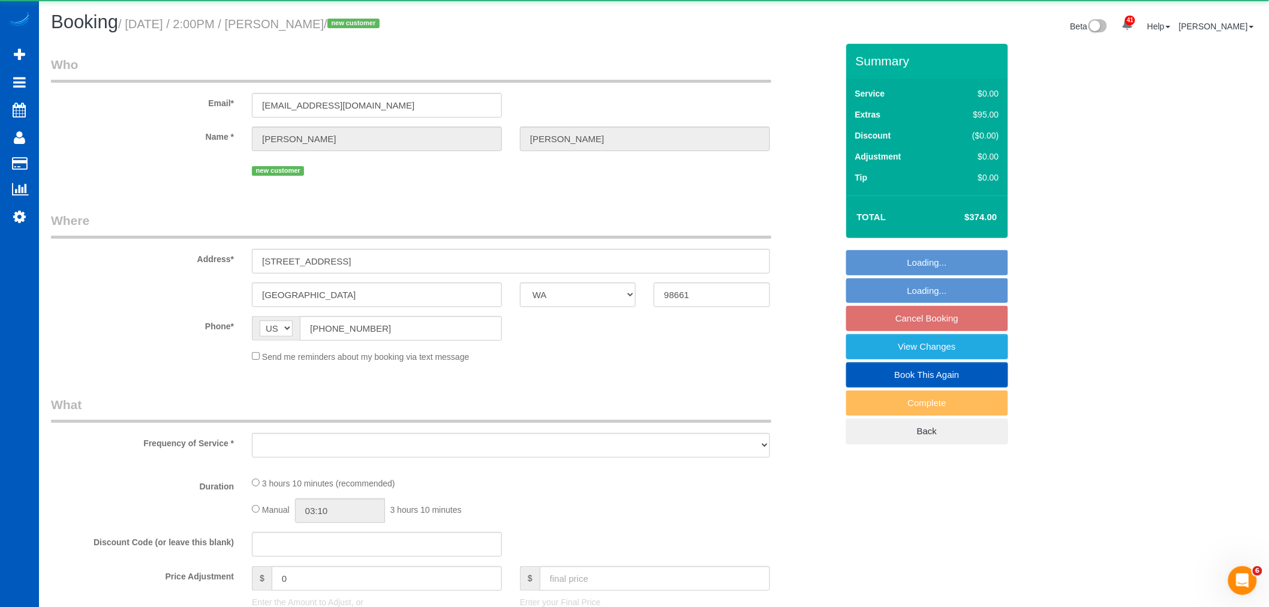
select select "2"
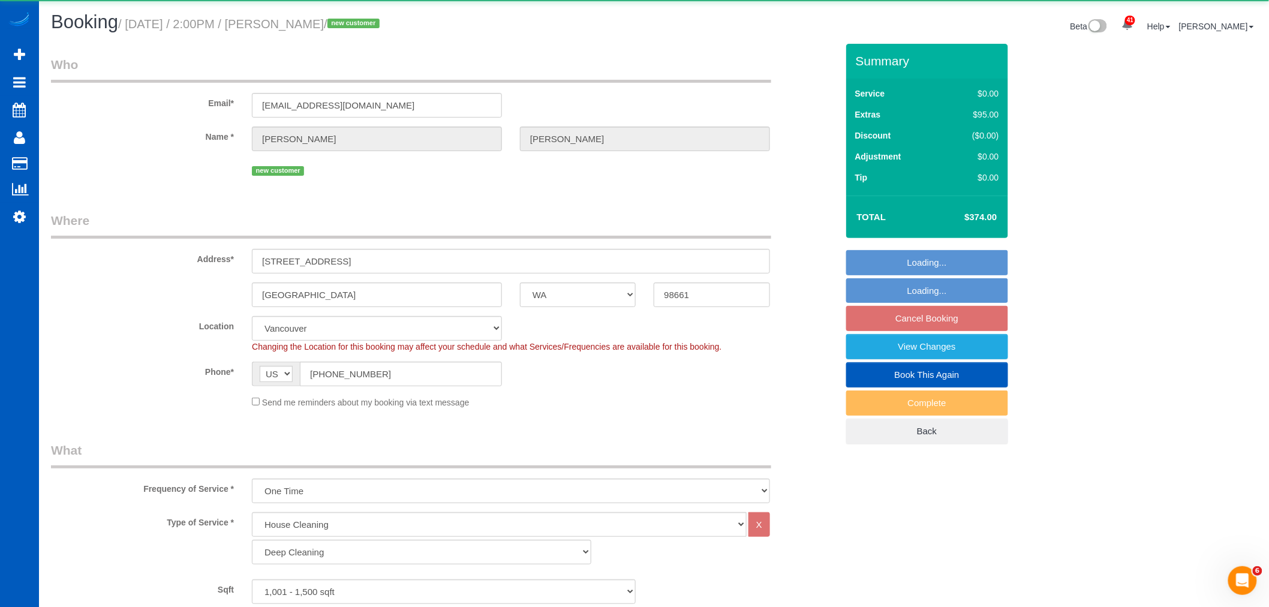
select select "object:11415"
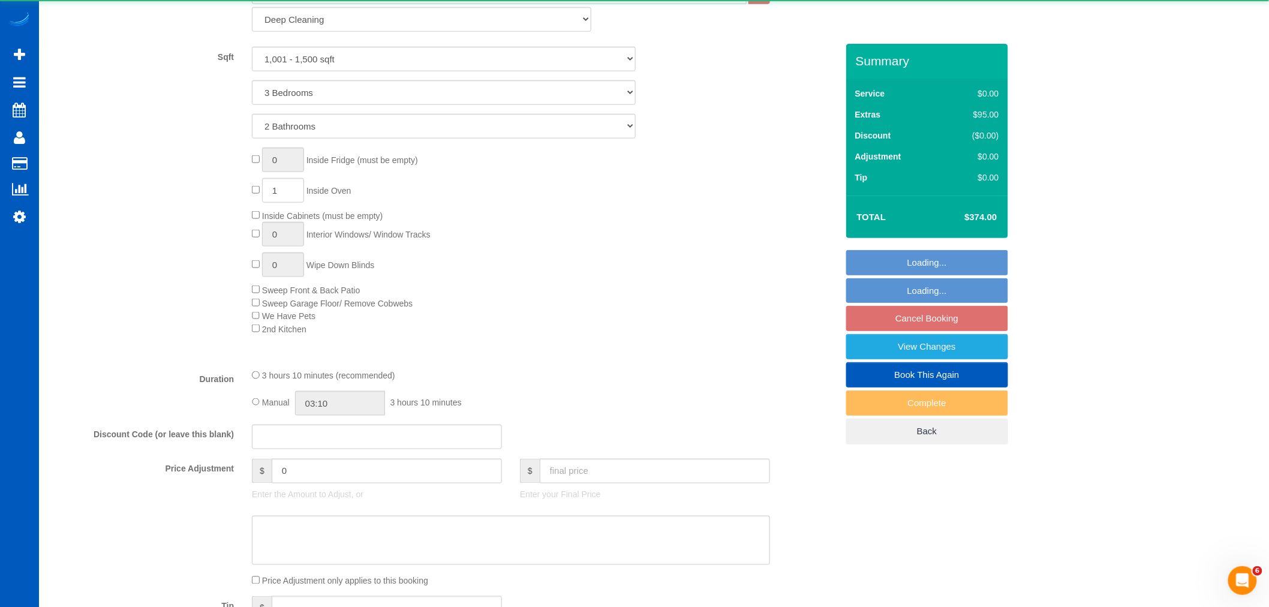
select select "spot62"
select select "1001"
select select "3"
select select "2"
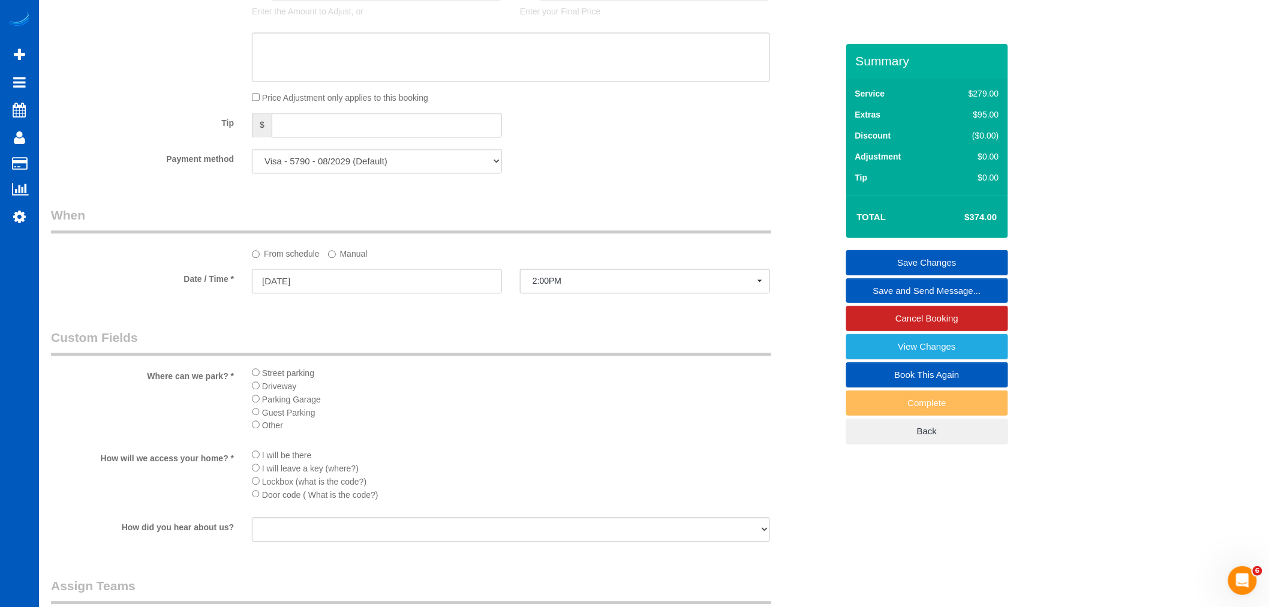
scroll to position [933, 0]
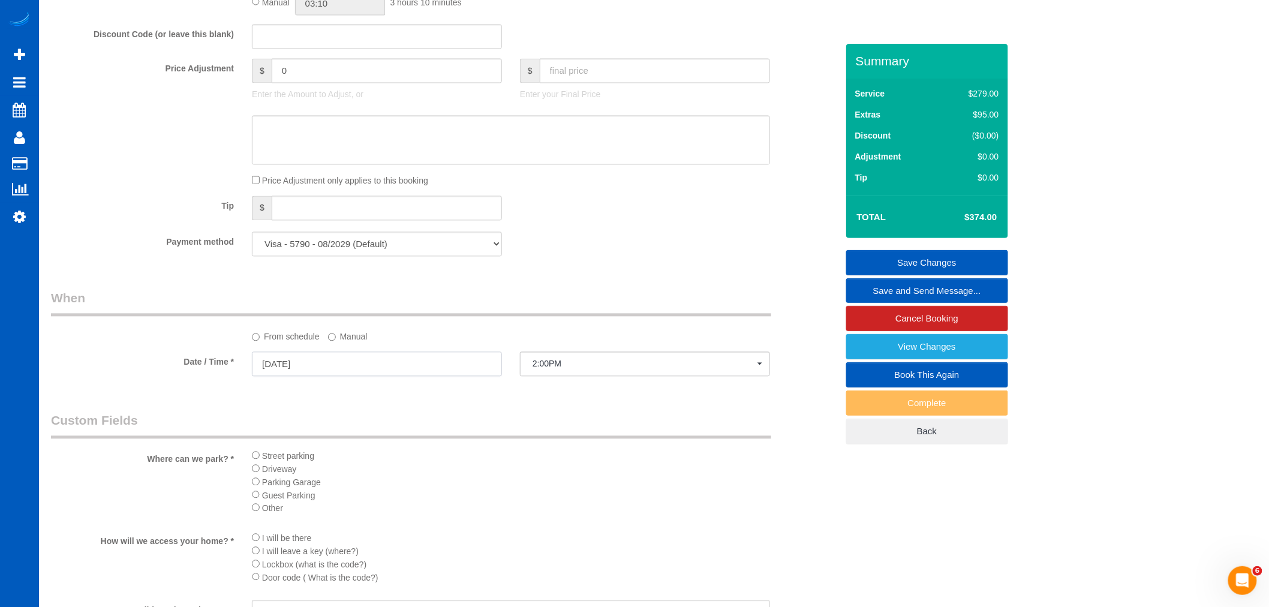
click at [288, 374] on input "10/10/2025" at bounding box center [377, 364] width 250 height 25
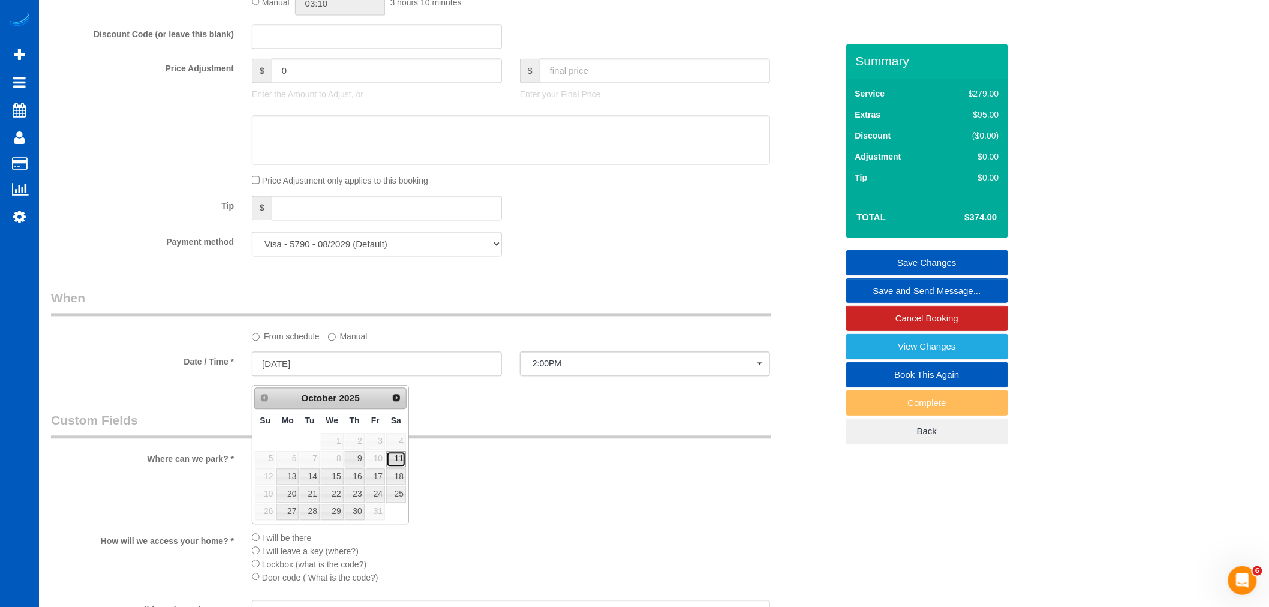
click at [398, 462] on link "11" at bounding box center [396, 460] width 20 height 16
type input "10/11/2025"
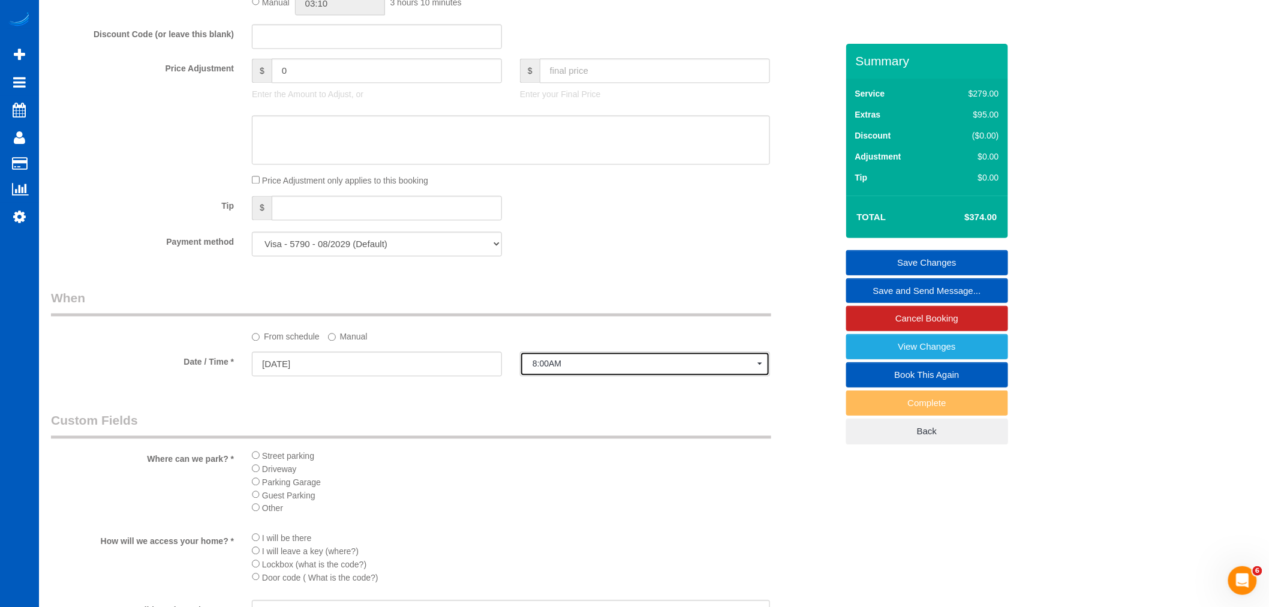
click at [573, 377] on button "8:00AM" at bounding box center [645, 364] width 250 height 25
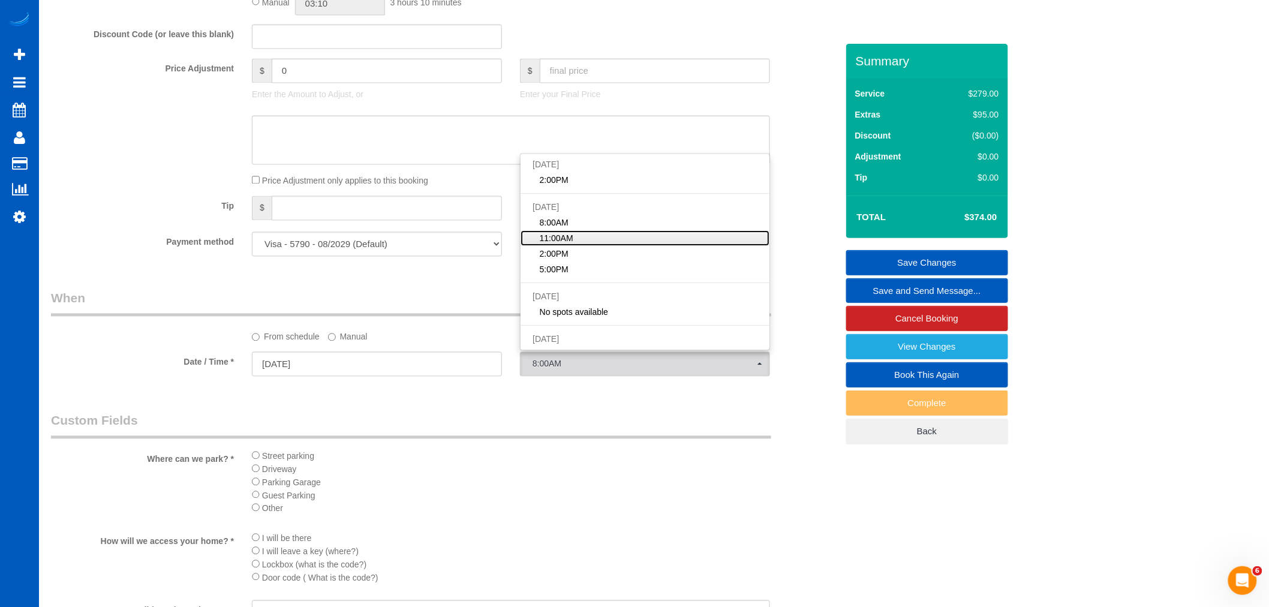
click at [567, 245] on span "11:00AM" at bounding box center [557, 239] width 34 height 12
select select "spot64"
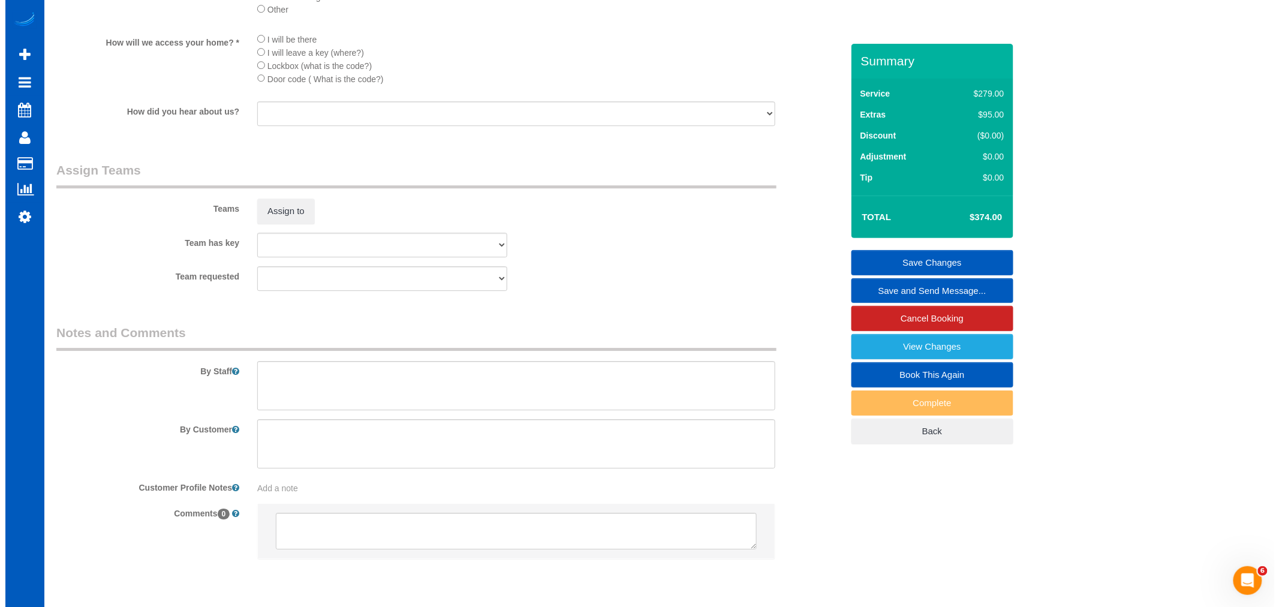
scroll to position [1466, 0]
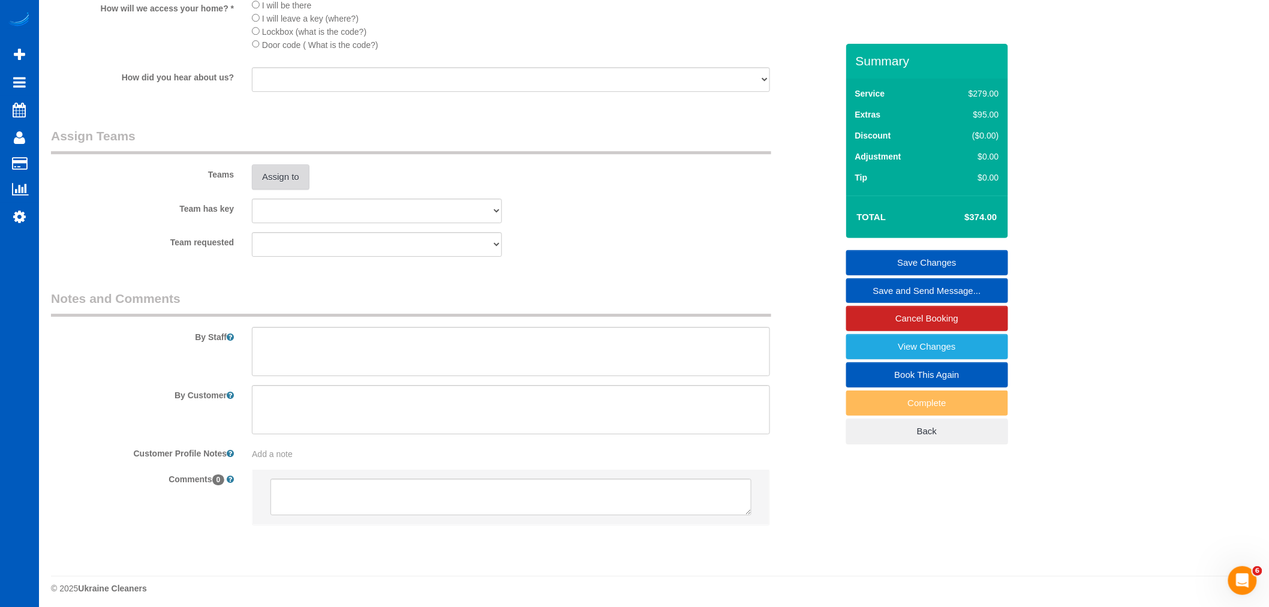
click at [281, 189] on button "Assign to" at bounding box center [281, 176] width 58 height 25
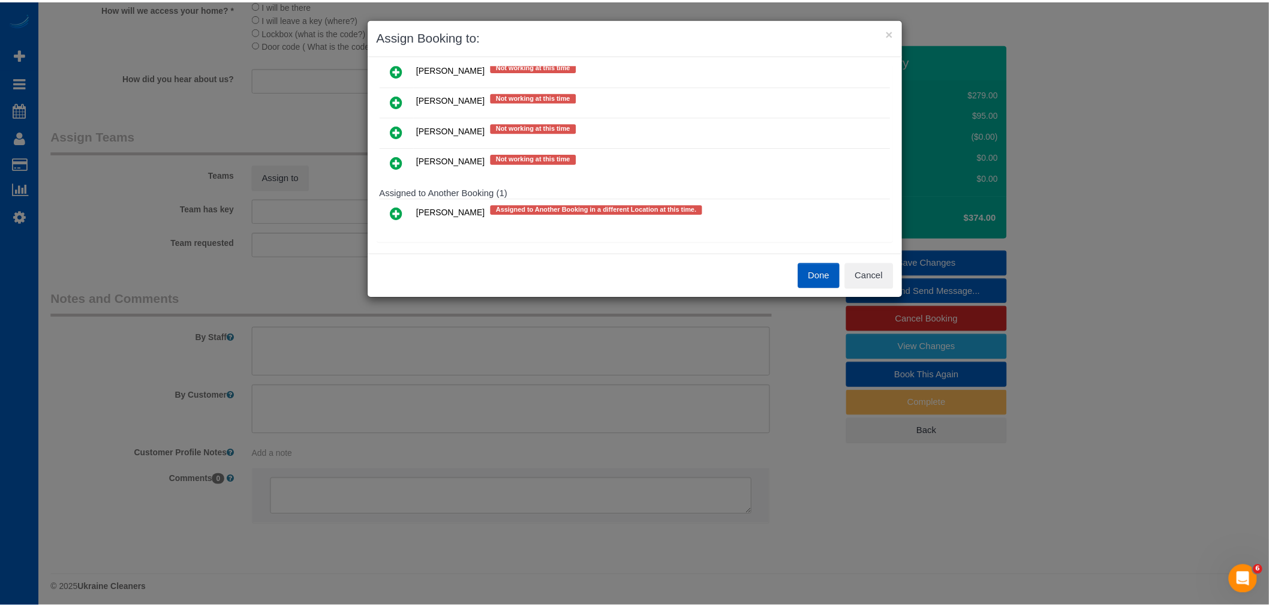
scroll to position [285, 0]
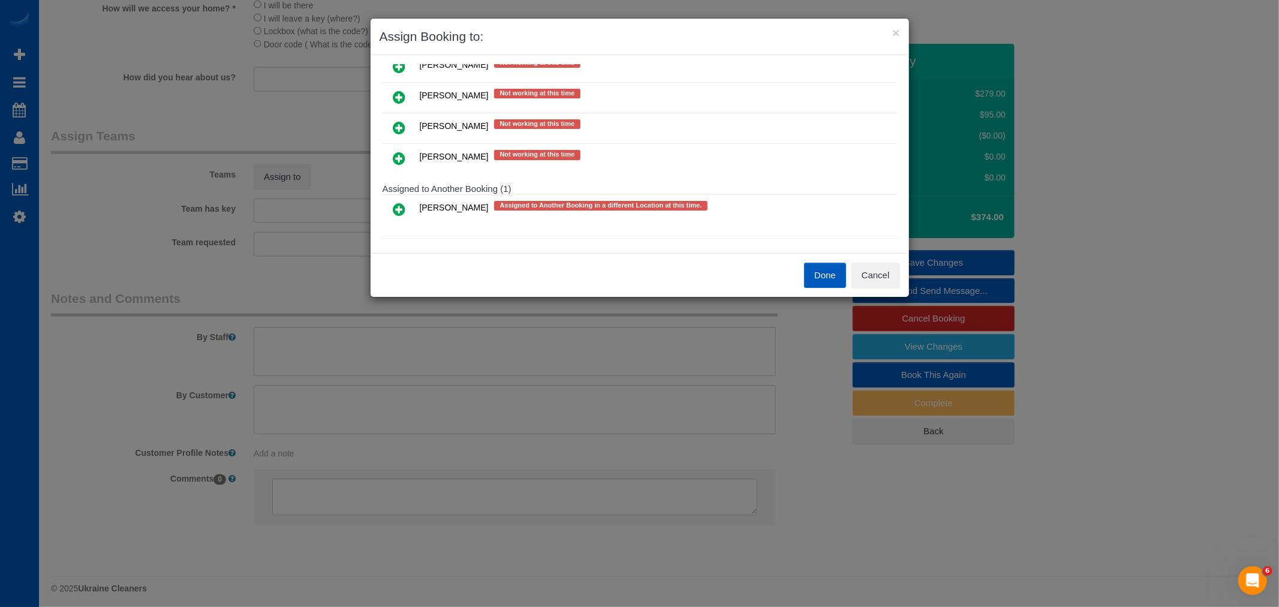
click at [824, 273] on button "Done" at bounding box center [825, 275] width 42 height 25
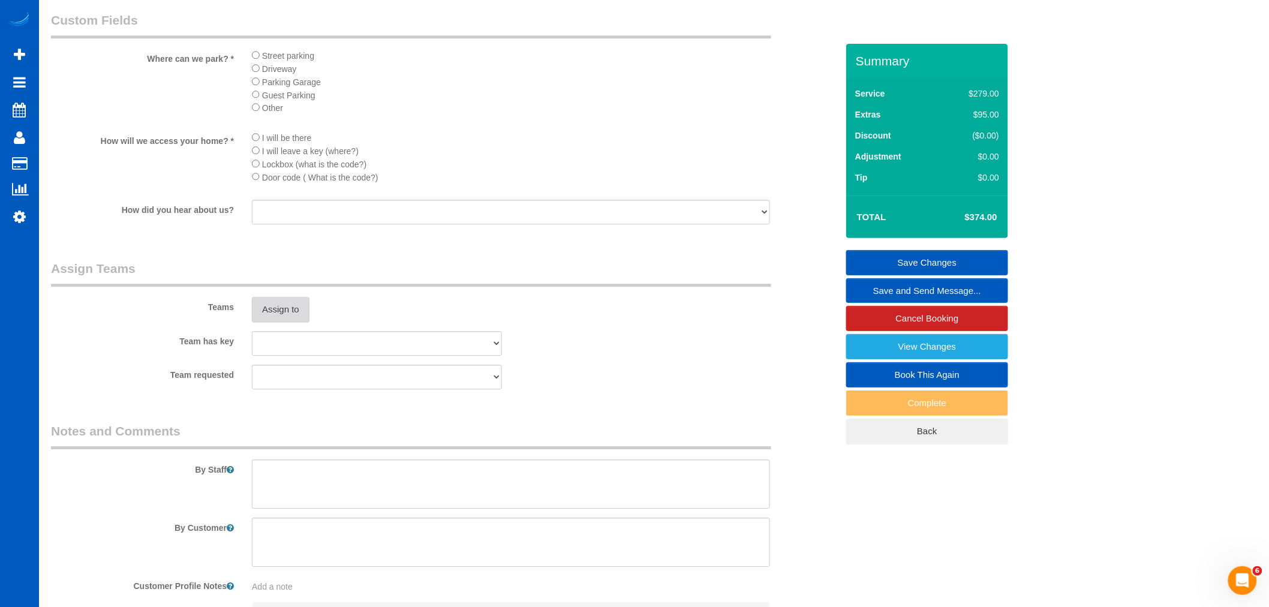
scroll to position [1066, 0]
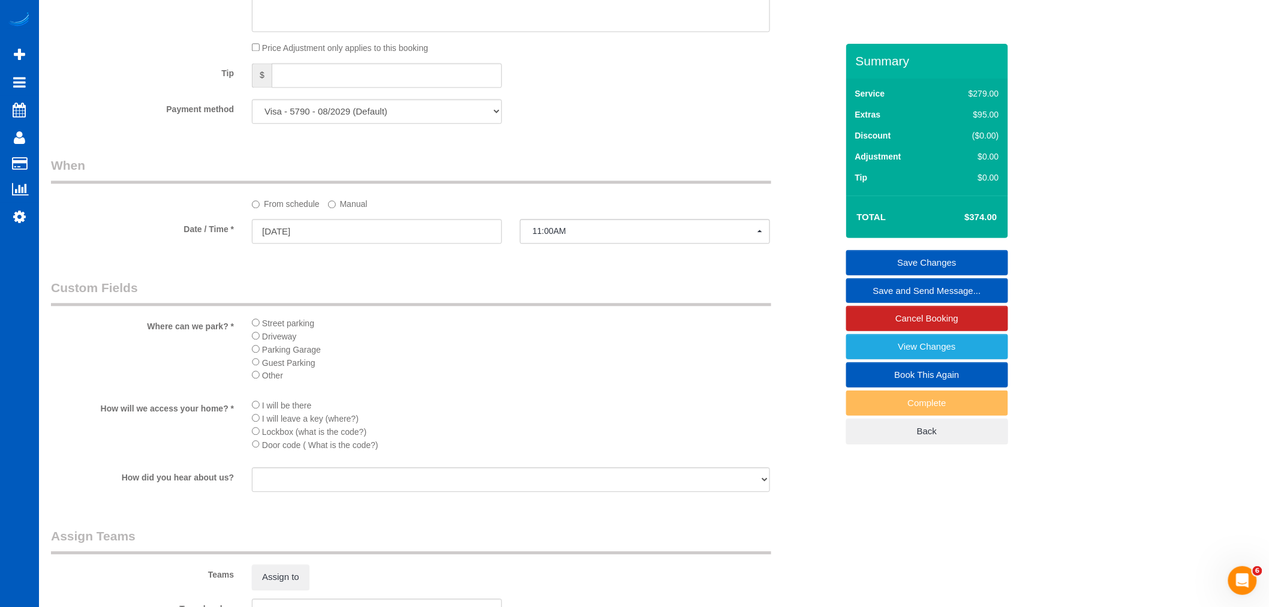
click at [928, 255] on link "Save Changes" at bounding box center [927, 262] width 162 height 25
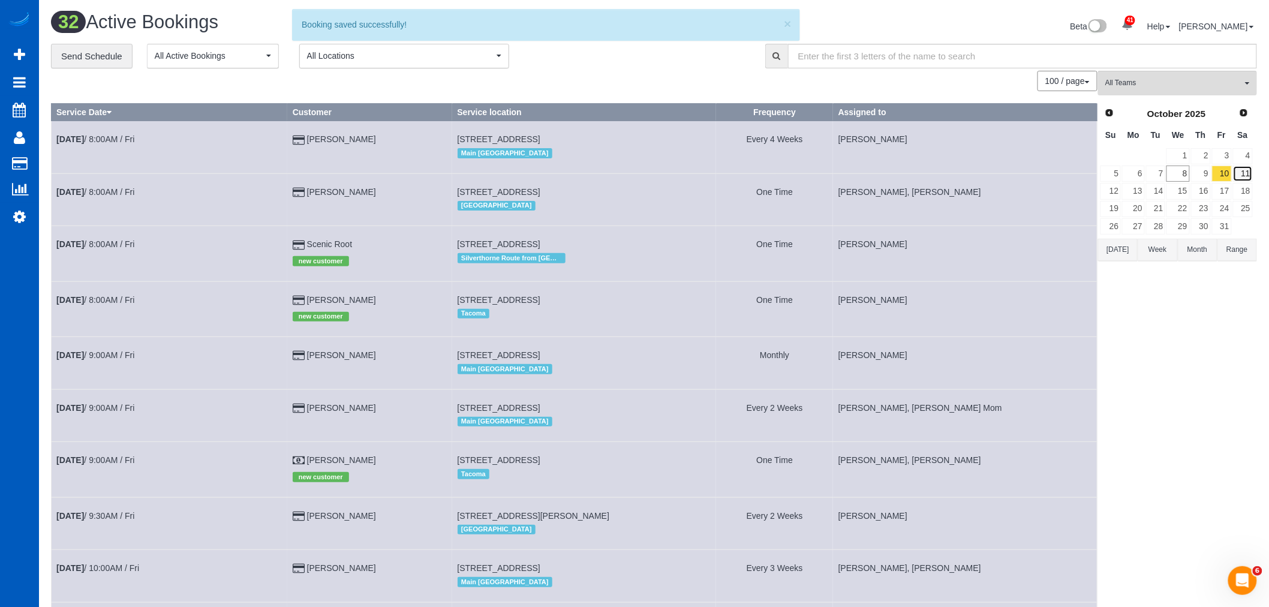
click at [1238, 170] on link "11" at bounding box center [1243, 174] width 20 height 16
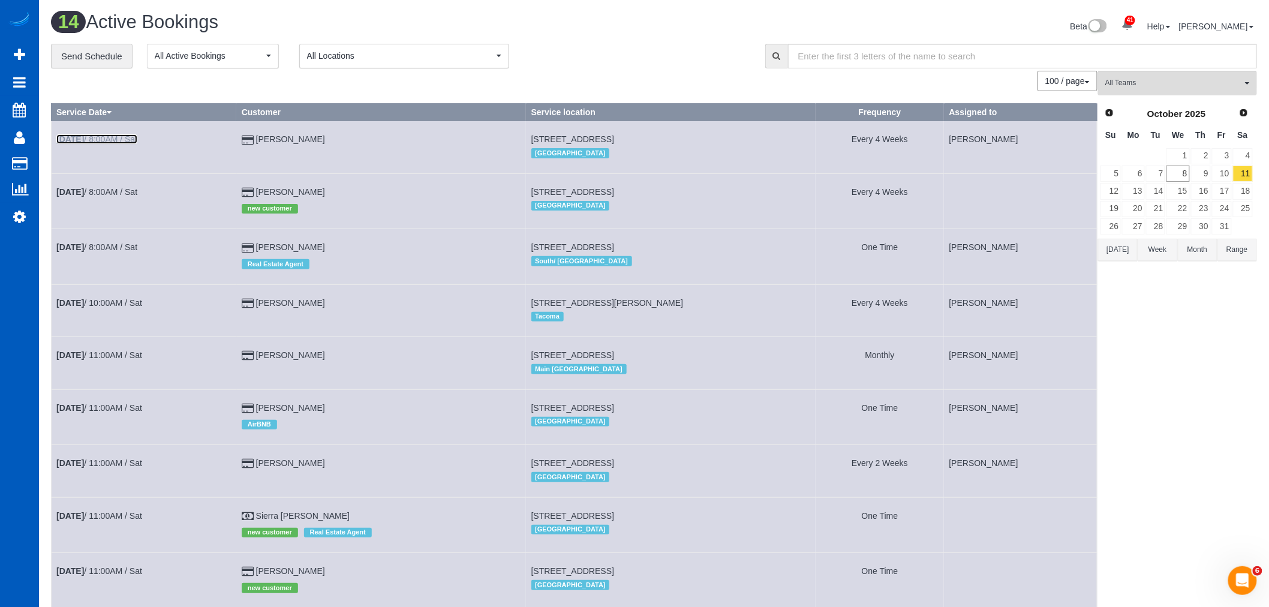
click at [105, 140] on link "Oct 11th / 8:00AM / Sat" at bounding box center [96, 139] width 81 height 10
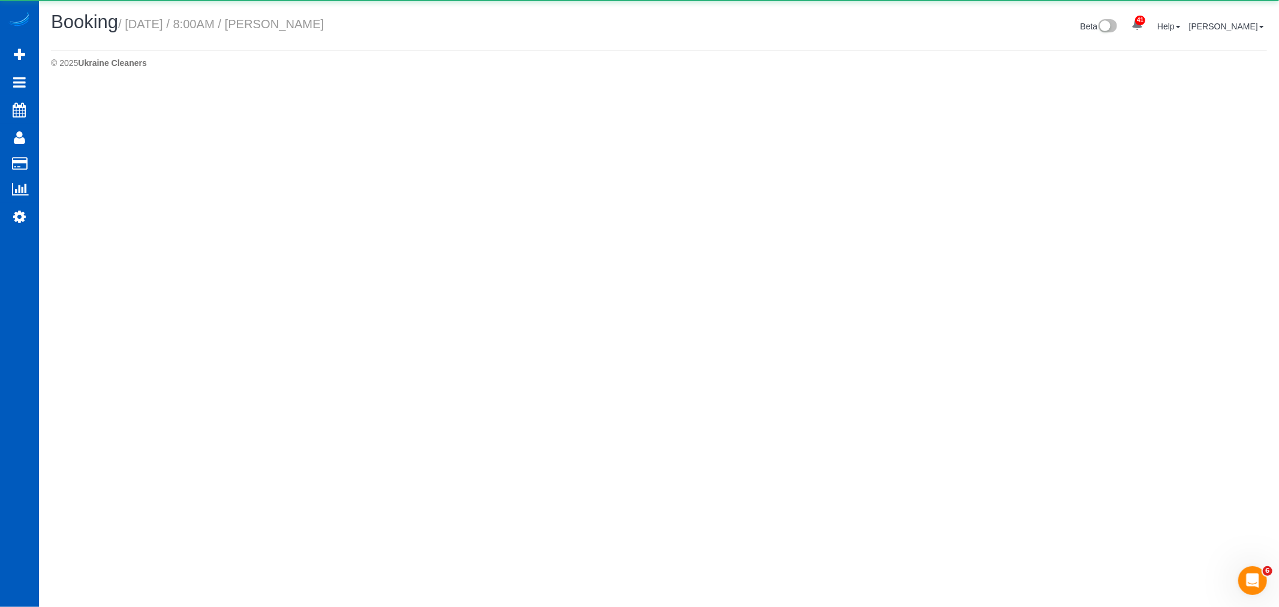
select select "WA"
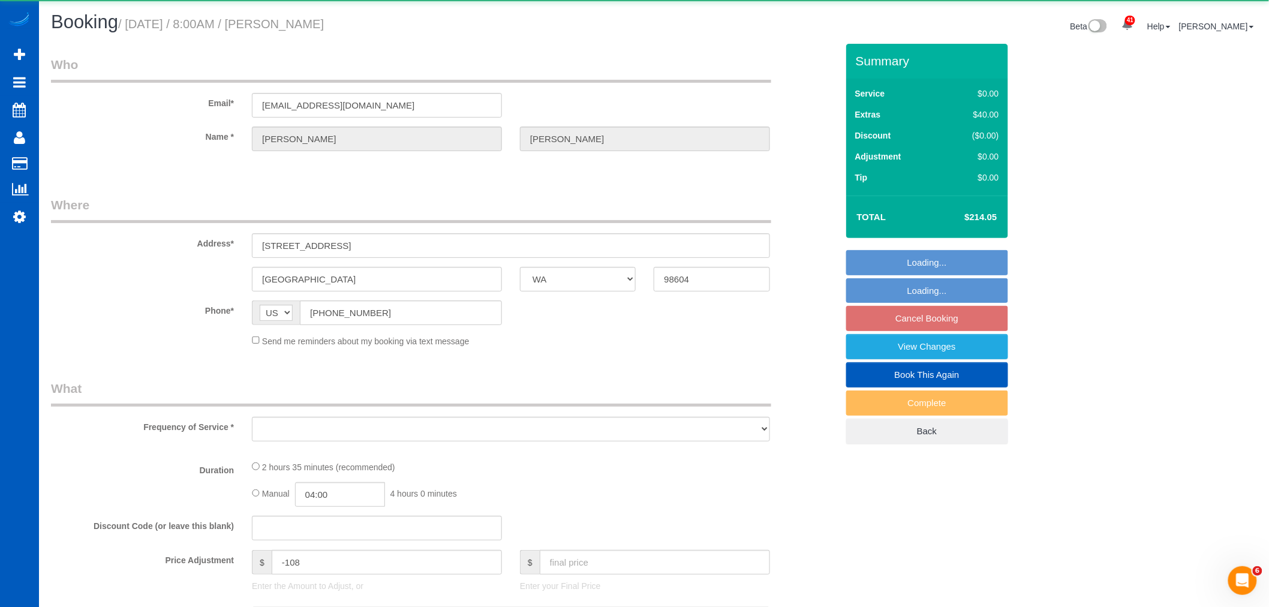
select select "object:13079"
select select "string:fspay-b3ed8029-f3d4-48fa-b9a6-7bfc5c531824"
select select "199"
select select "2501"
select select "4"
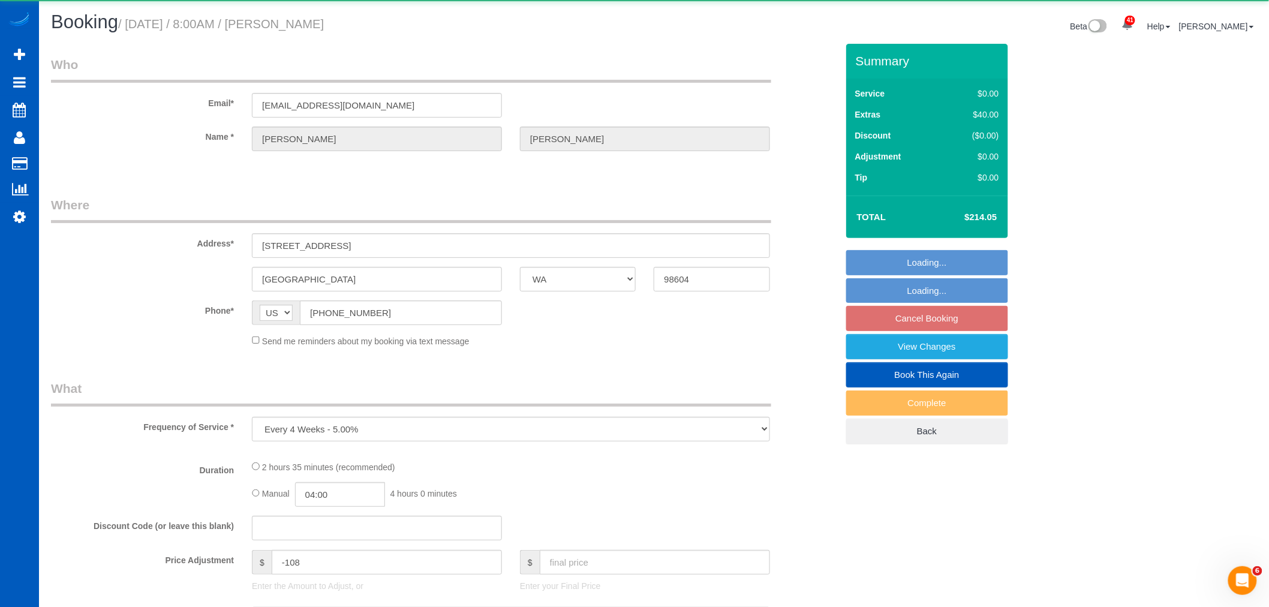
select select "2"
select select "spot76"
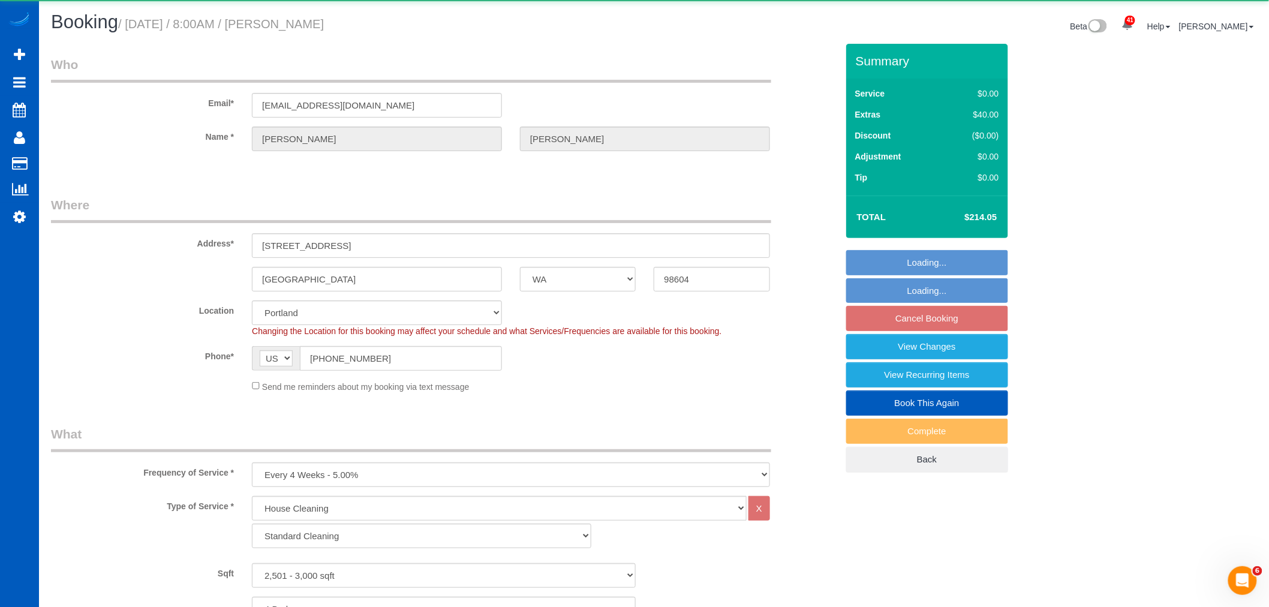
select select "spot90"
select select "object:13288"
select select "2501"
select select "4"
select select "2"
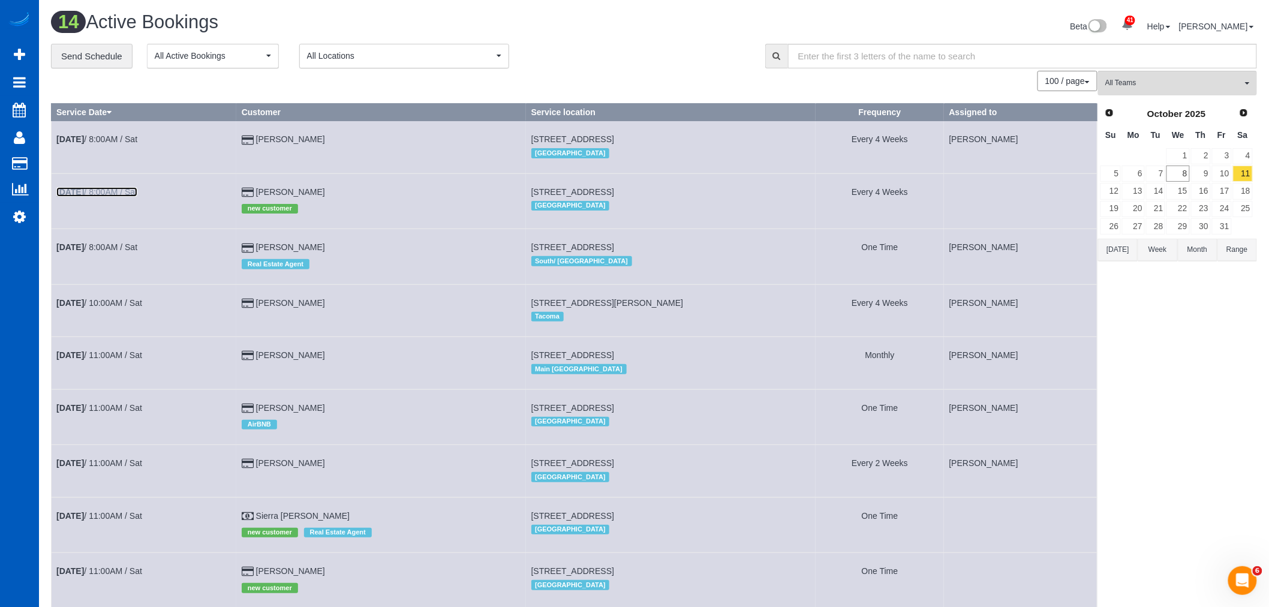
click at [118, 194] on link "Oct 11th / 8:00AM / Sat" at bounding box center [96, 192] width 81 height 10
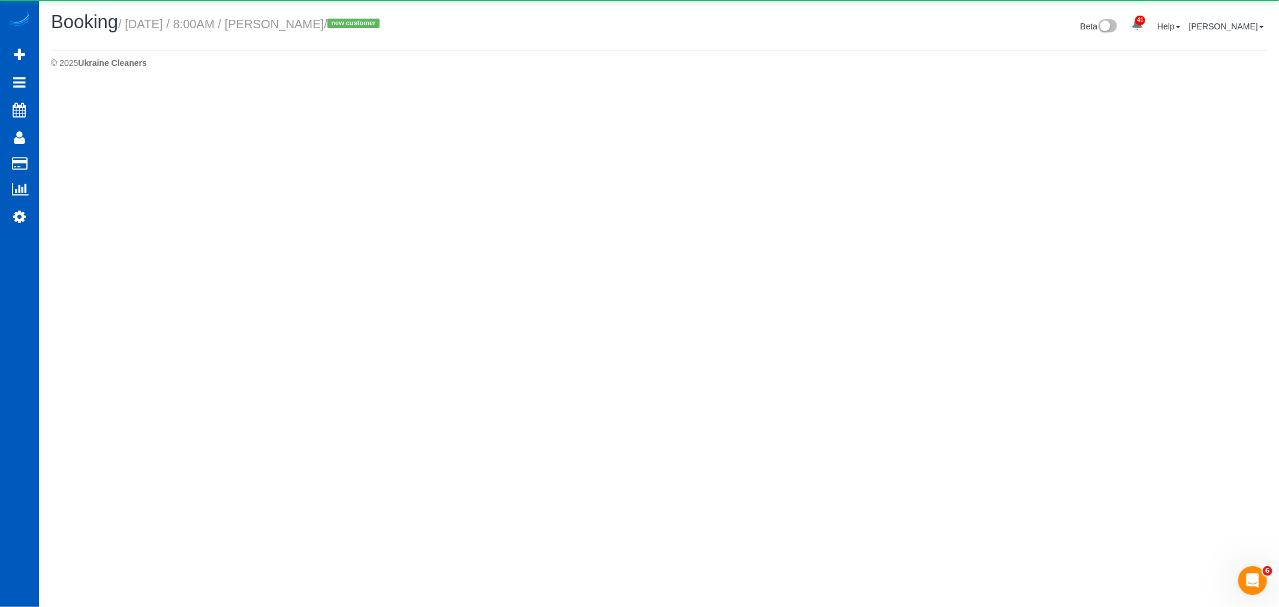
select select "OR"
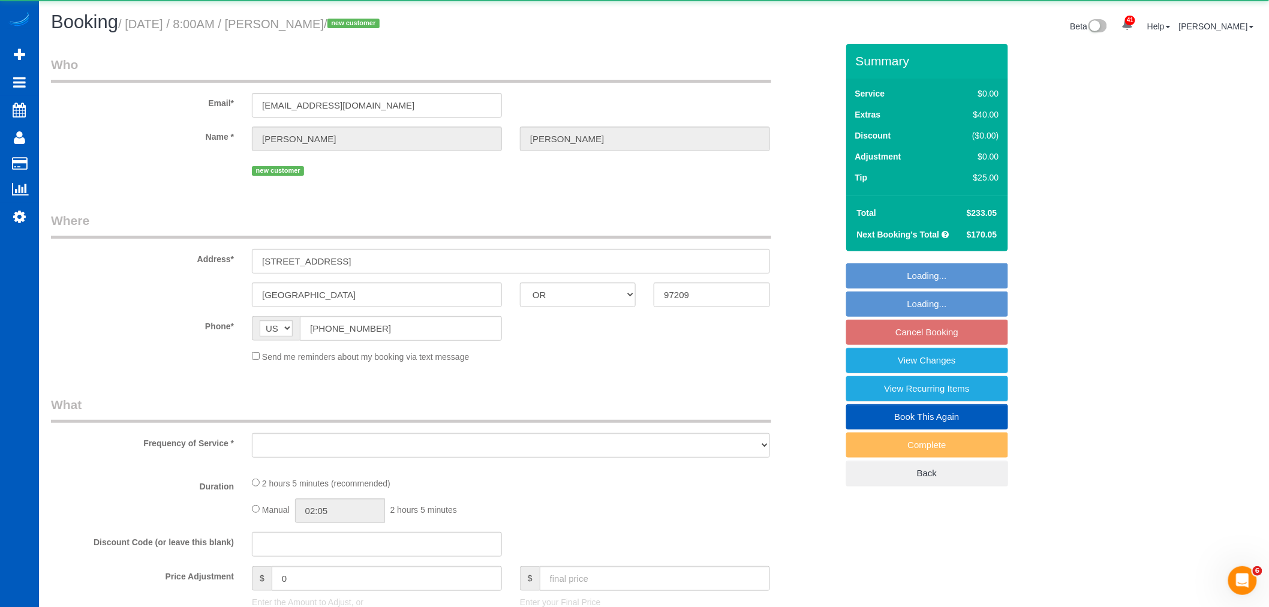
select select "object:14224"
select select "string:fspay-729b59ed-47b2-42a2-b746-e46d328f657d"
select select "199"
select select "spot104"
select select "number:8"
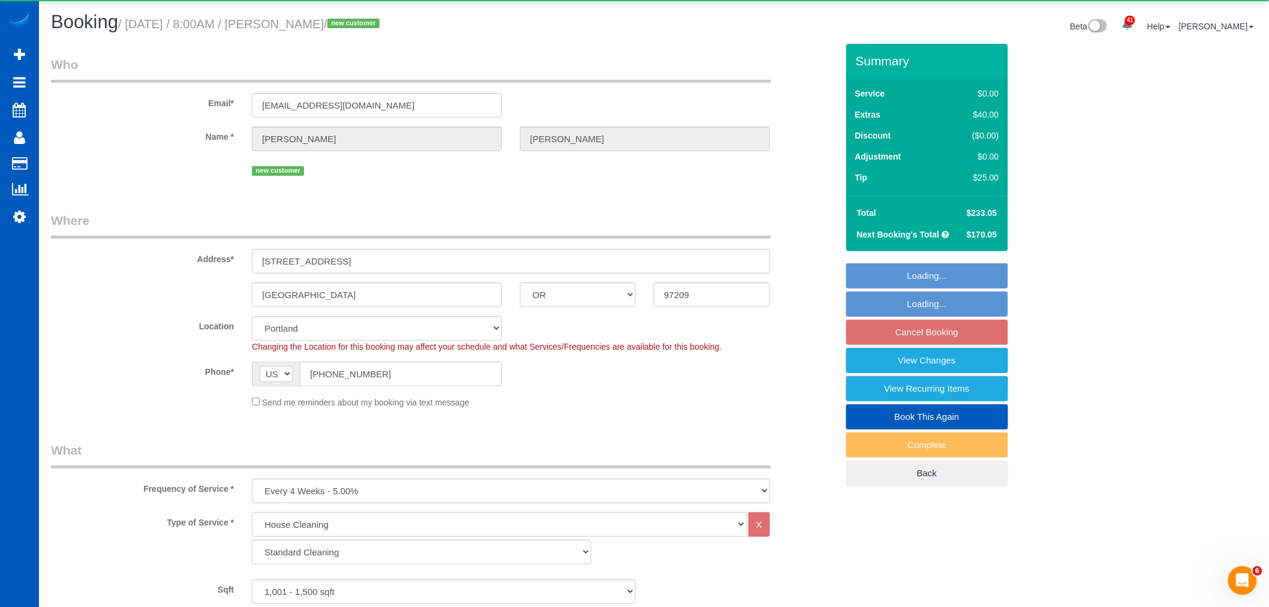
select select "object:14513"
select select "1001"
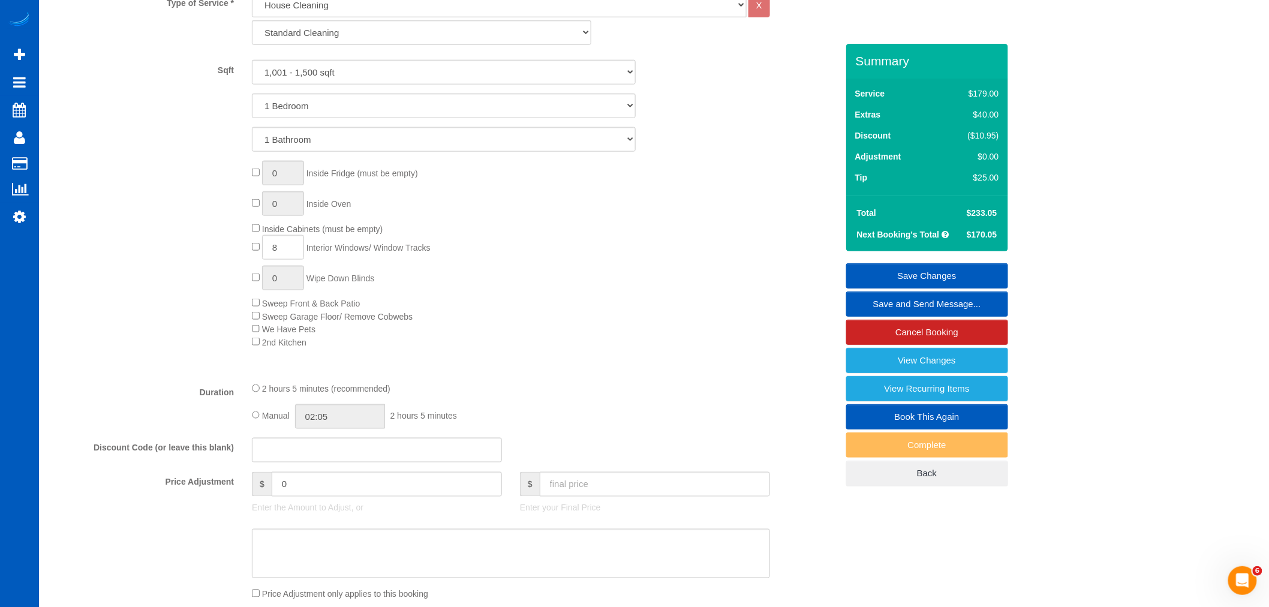
scroll to position [333, 0]
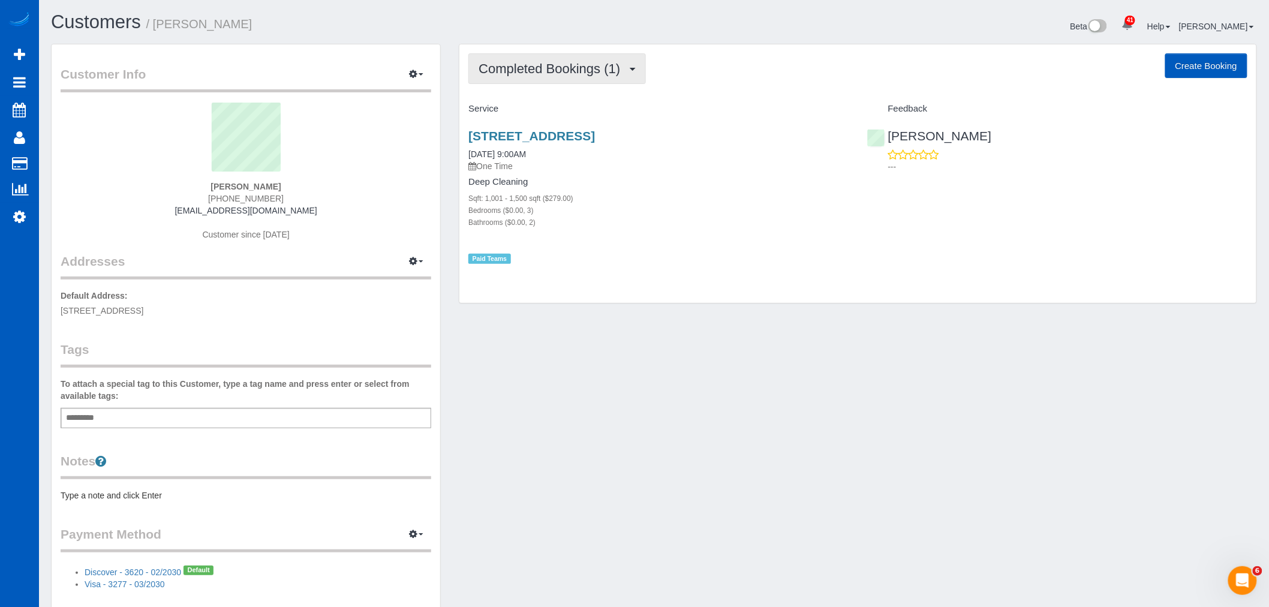
drag, startPoint x: 560, startPoint y: 73, endPoint x: 561, endPoint y: 91, distance: 18.0
click at [560, 73] on span "Completed Bookings (1)" at bounding box center [553, 68] width 148 height 15
click at [555, 112] on link "Upcoming Bookings (11)" at bounding box center [532, 112] width 127 height 16
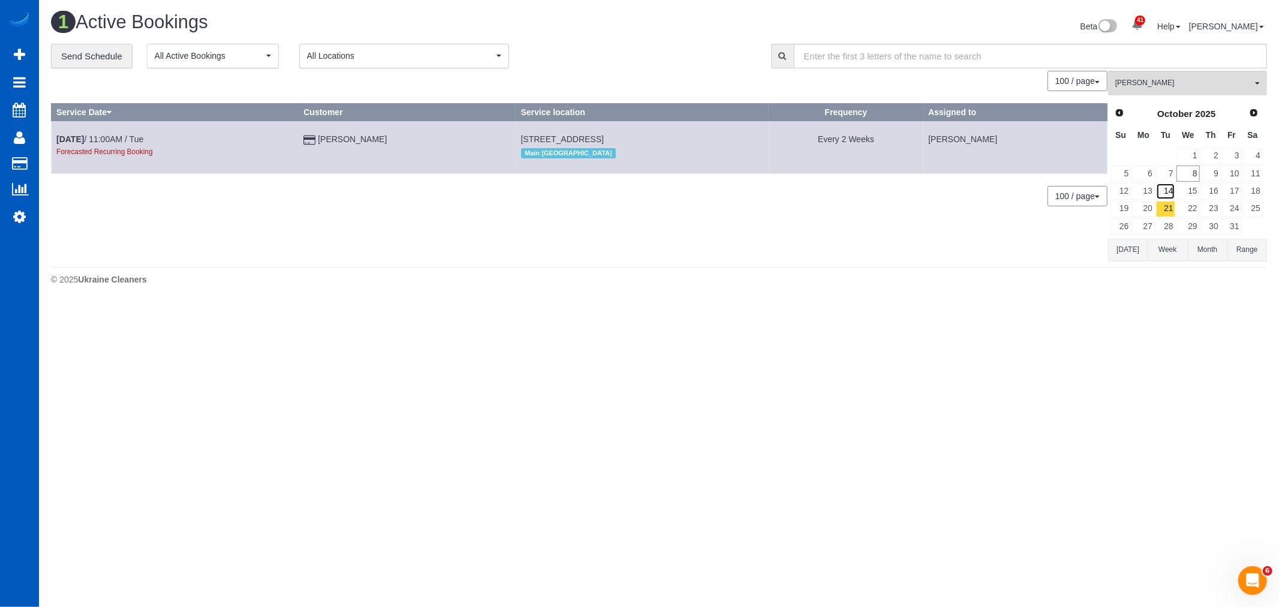
click at [1168, 187] on link "14" at bounding box center [1166, 191] width 20 height 16
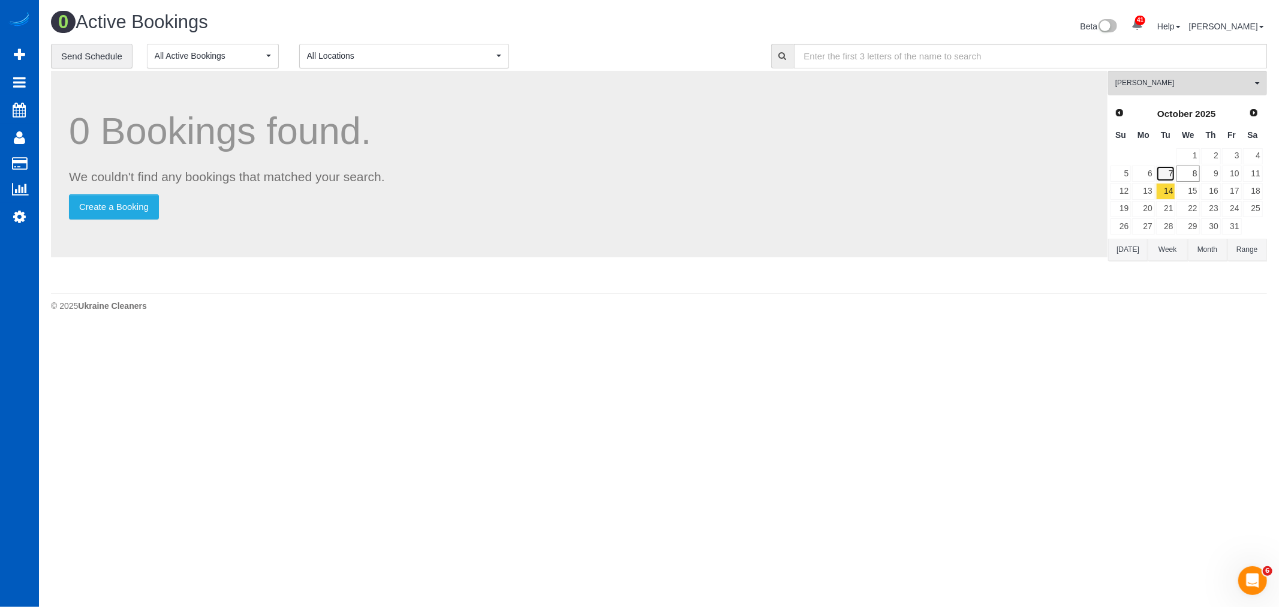
click at [1161, 170] on link "7" at bounding box center [1166, 174] width 20 height 16
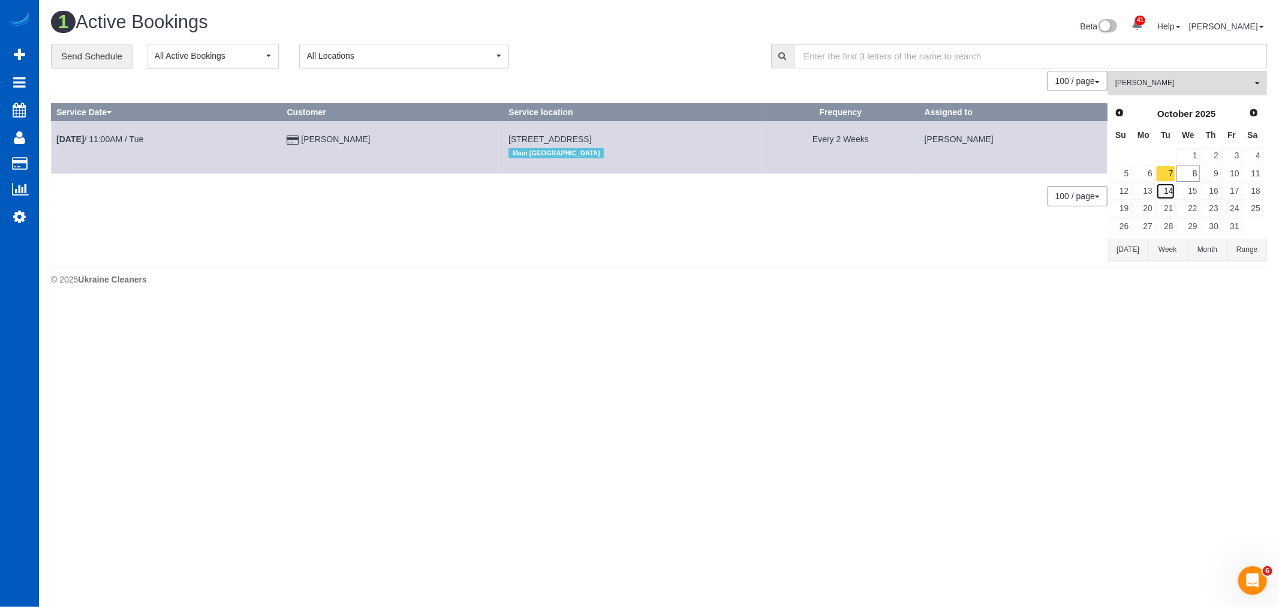
click at [1165, 188] on link "14" at bounding box center [1166, 191] width 20 height 16
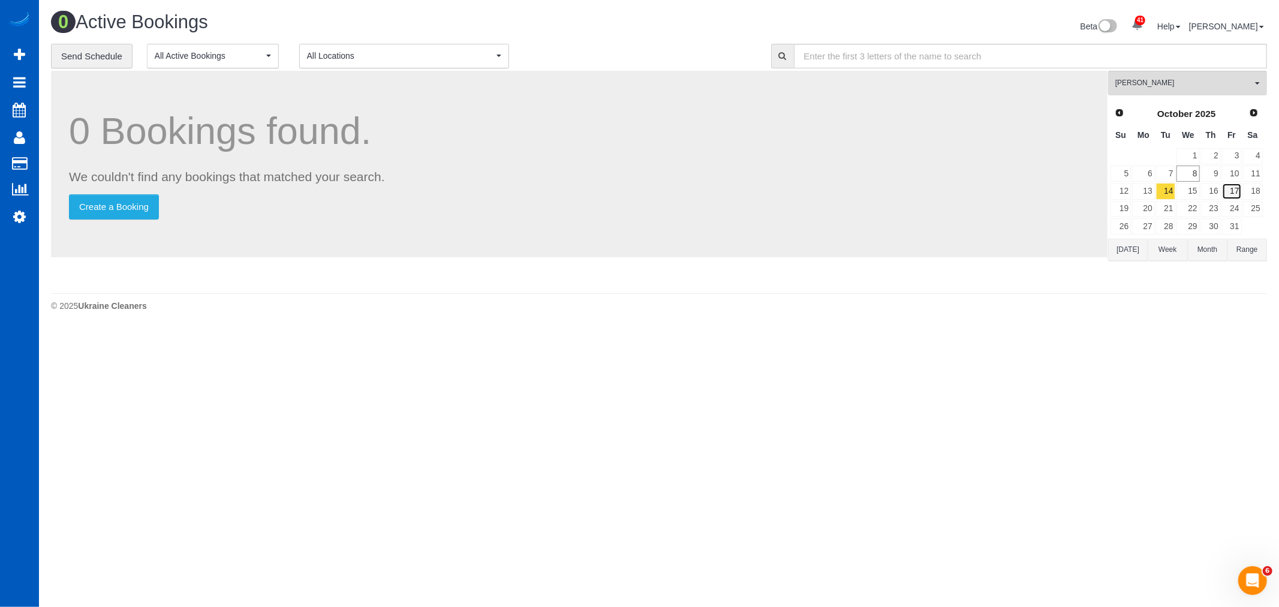
click at [1238, 188] on link "17" at bounding box center [1232, 191] width 20 height 16
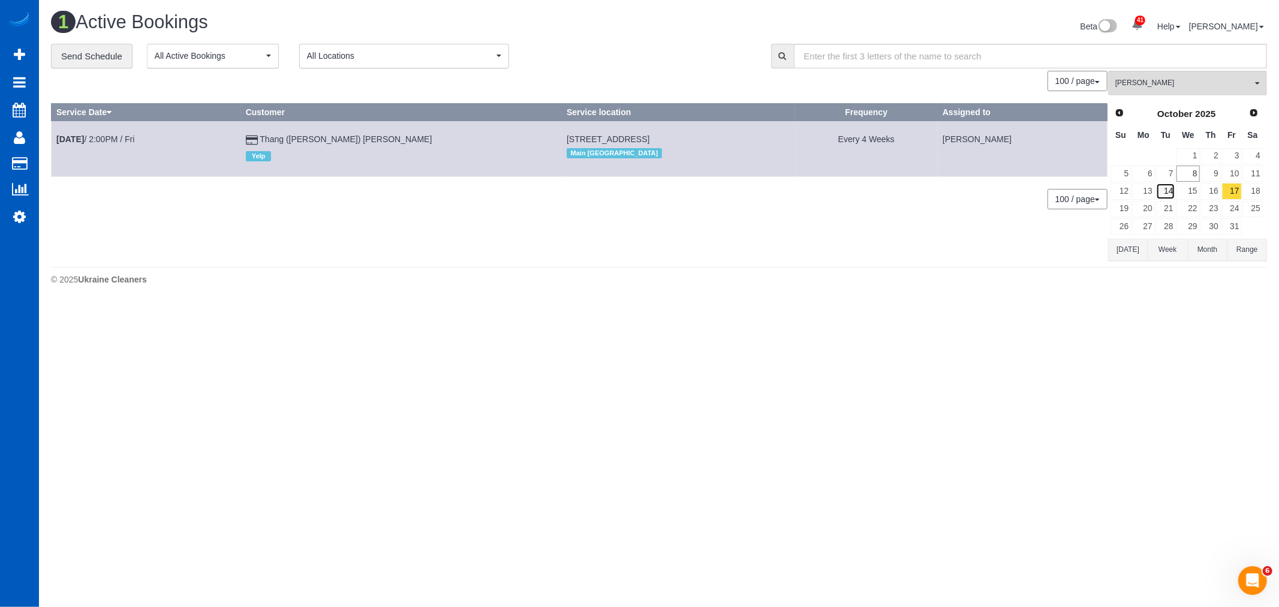
click at [1164, 192] on link "14" at bounding box center [1166, 191] width 20 height 16
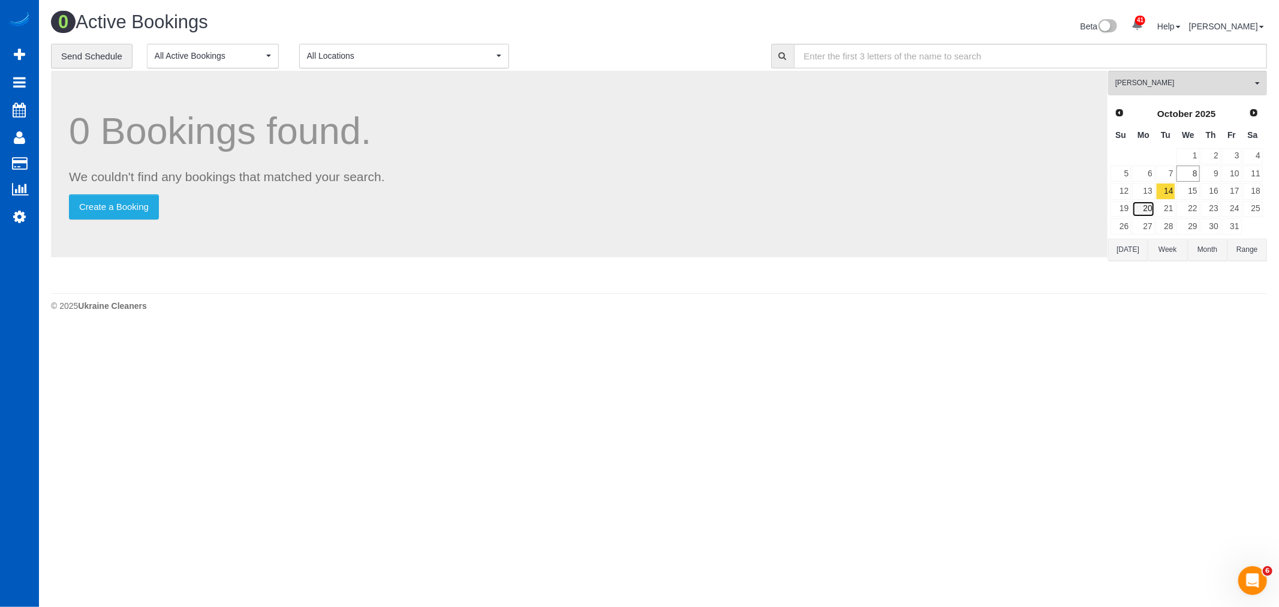
click at [1144, 209] on link "20" at bounding box center [1143, 209] width 22 height 16
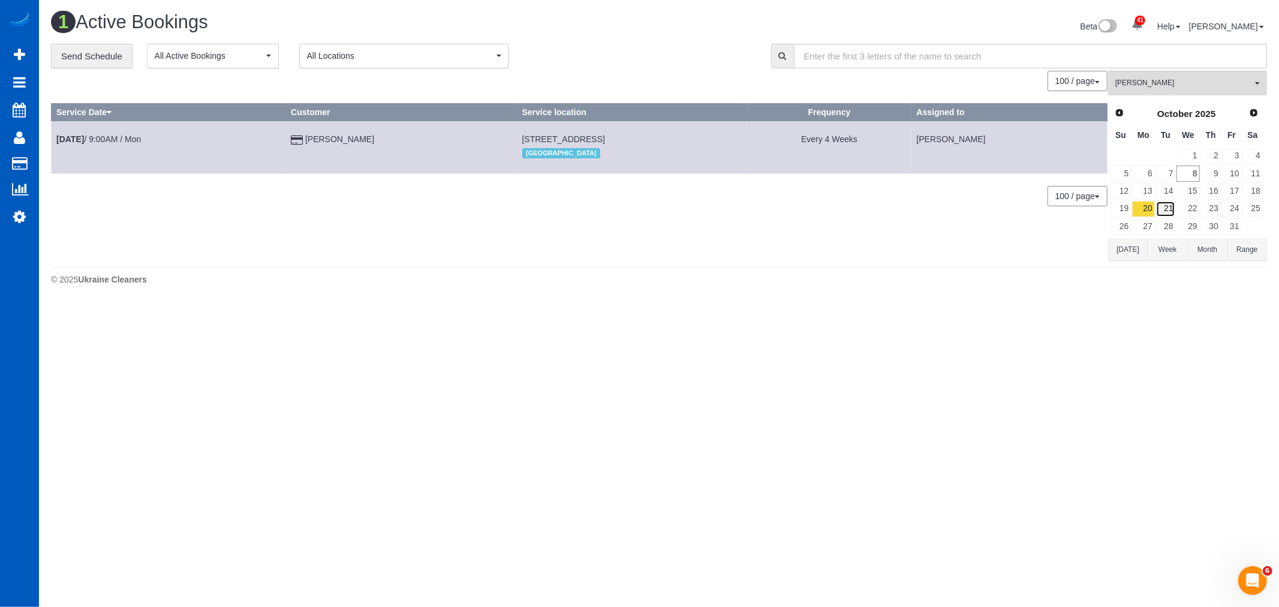
click at [1166, 213] on link "21" at bounding box center [1166, 209] width 20 height 16
click at [1141, 212] on link "20" at bounding box center [1143, 209] width 22 height 16
click at [1212, 196] on link "16" at bounding box center [1211, 191] width 20 height 16
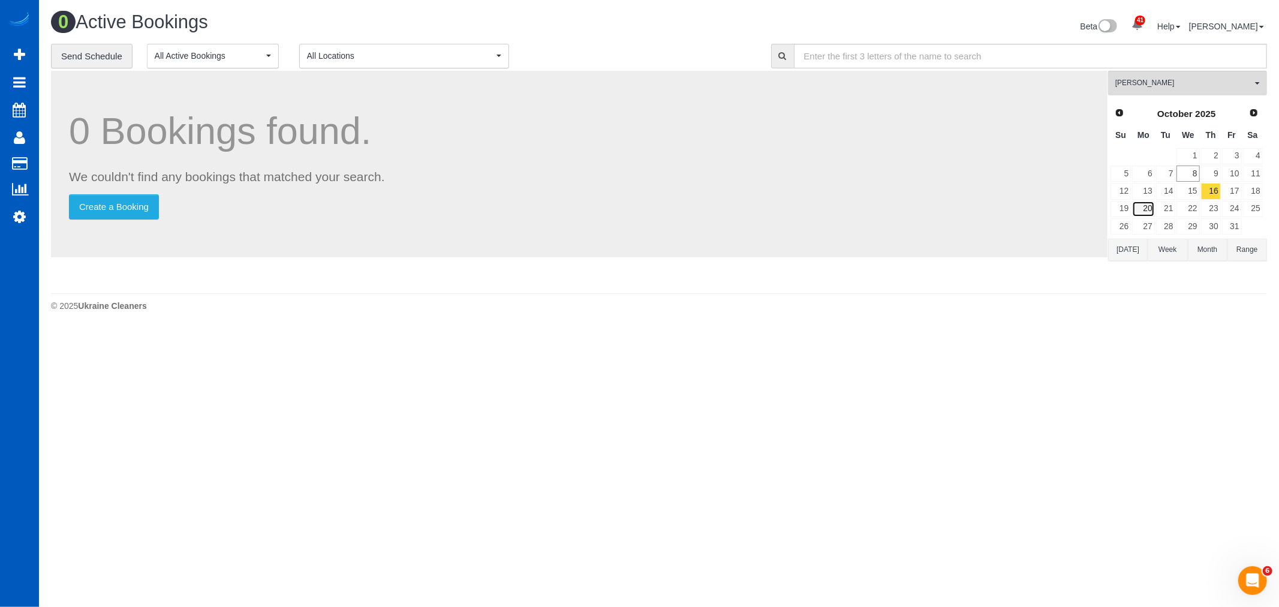
click at [1148, 212] on link "20" at bounding box center [1143, 209] width 22 height 16
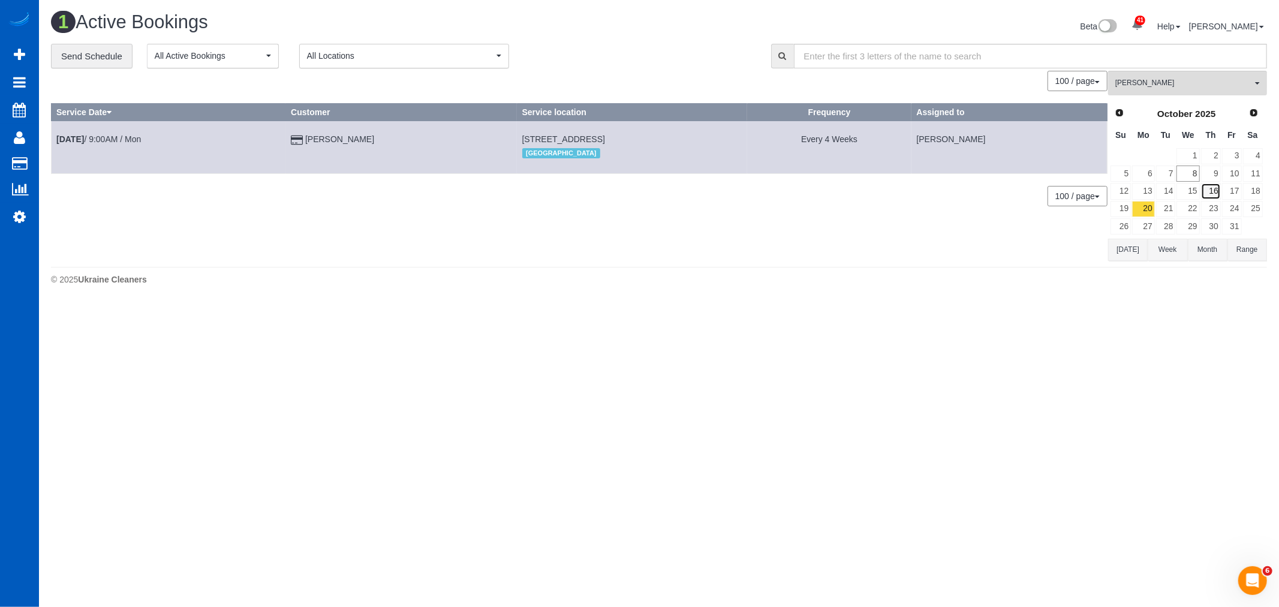
click at [1207, 193] on link "16" at bounding box center [1211, 191] width 20 height 16
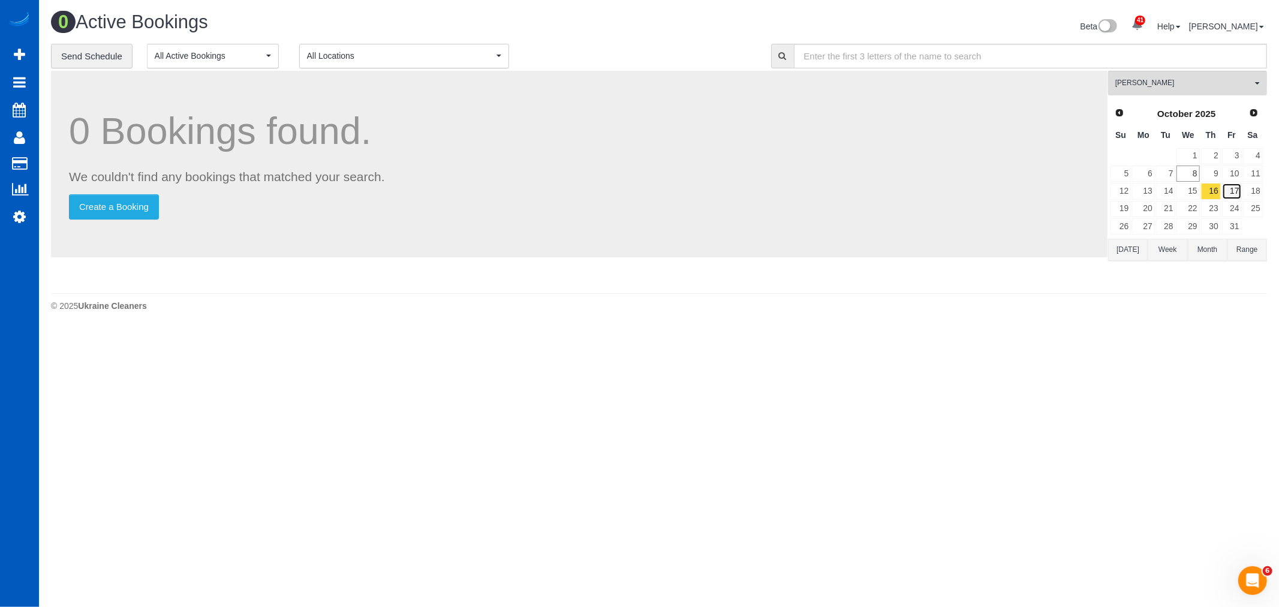
click at [1234, 193] on link "17" at bounding box center [1232, 191] width 20 height 16
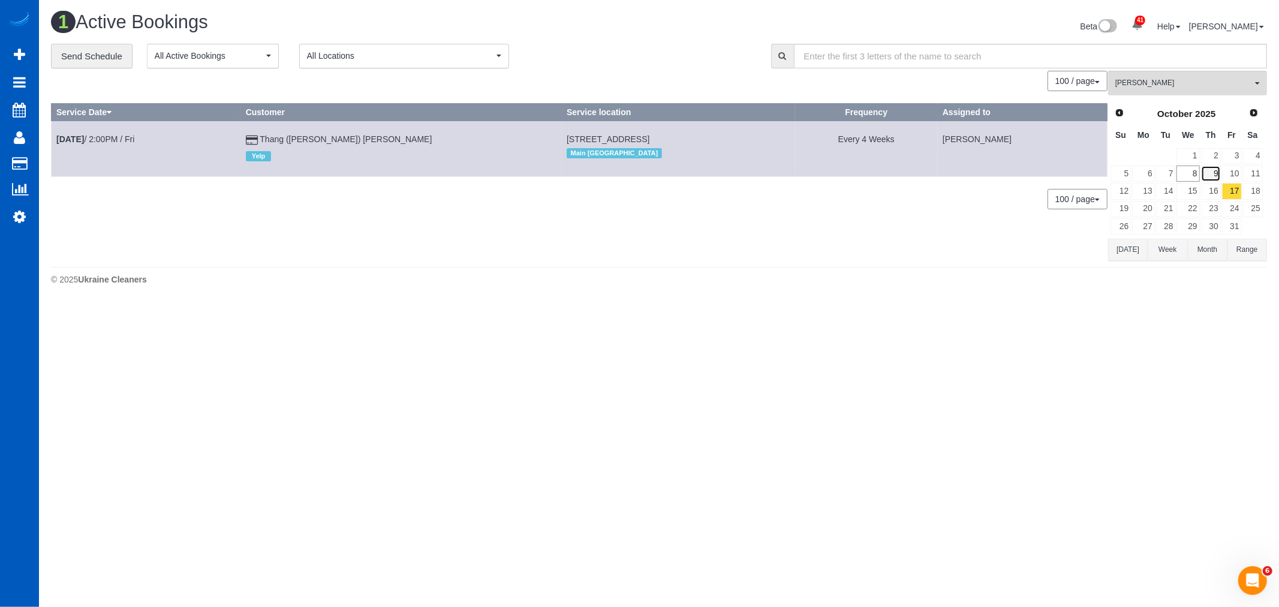
click at [1201, 182] on link "9" at bounding box center [1211, 174] width 20 height 16
click at [1214, 188] on link "16" at bounding box center [1211, 191] width 20 height 16
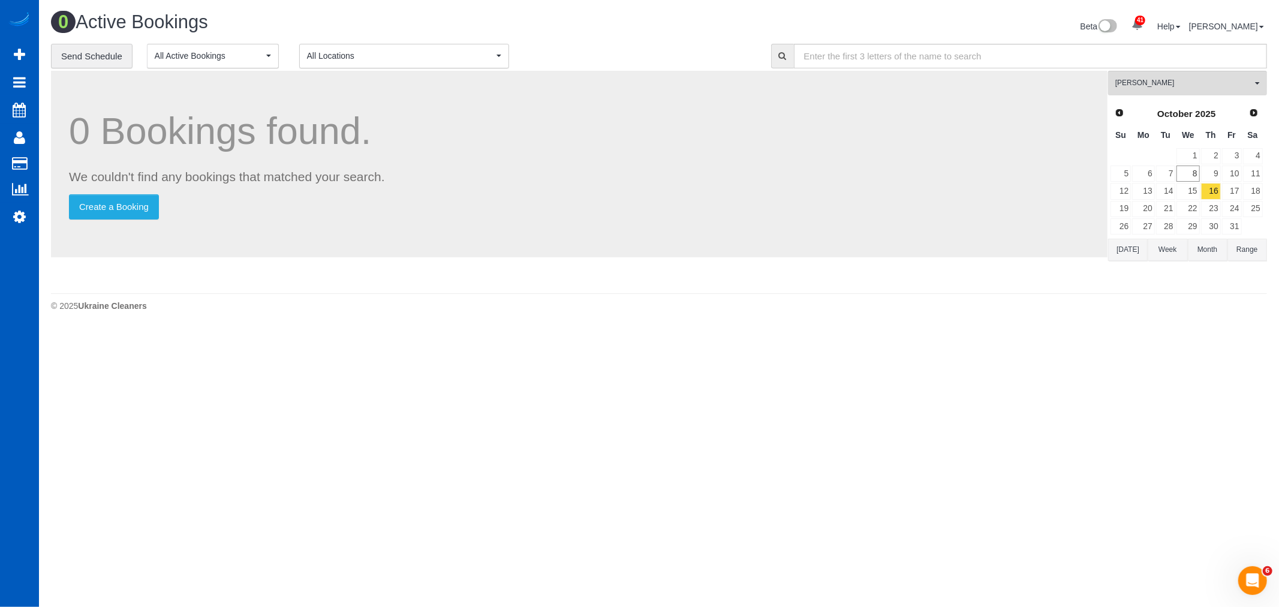
click at [1222, 193] on td "17" at bounding box center [1232, 190] width 21 height 17
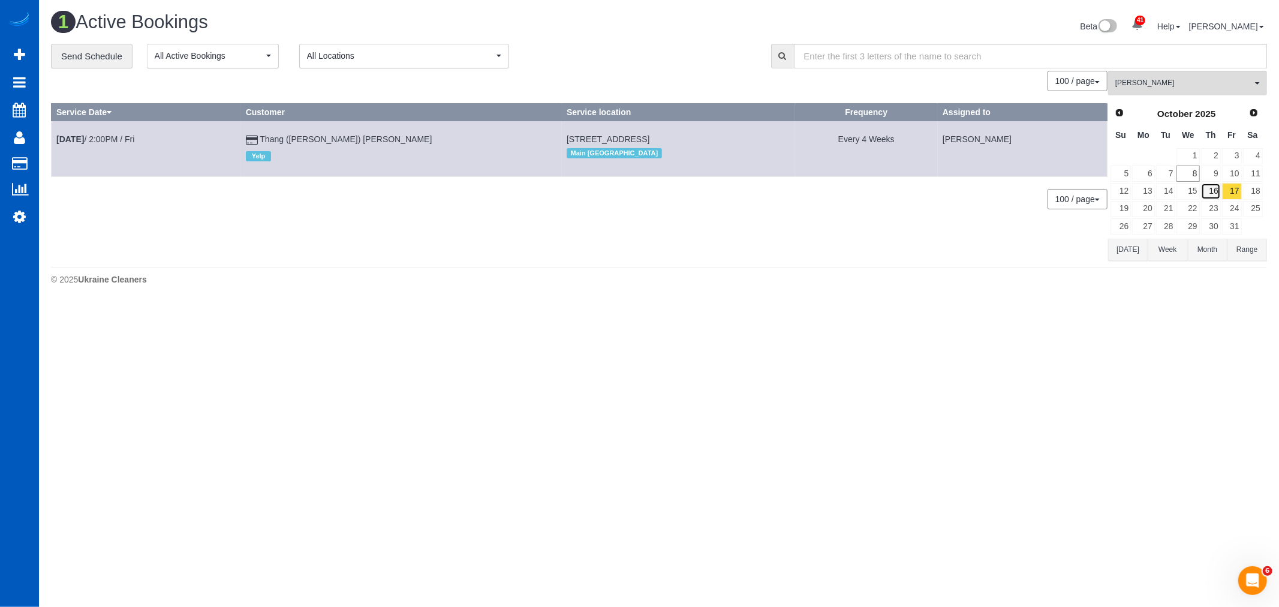
click at [1213, 191] on link "16" at bounding box center [1211, 191] width 20 height 16
